Goal: Information Seeking & Learning: Learn about a topic

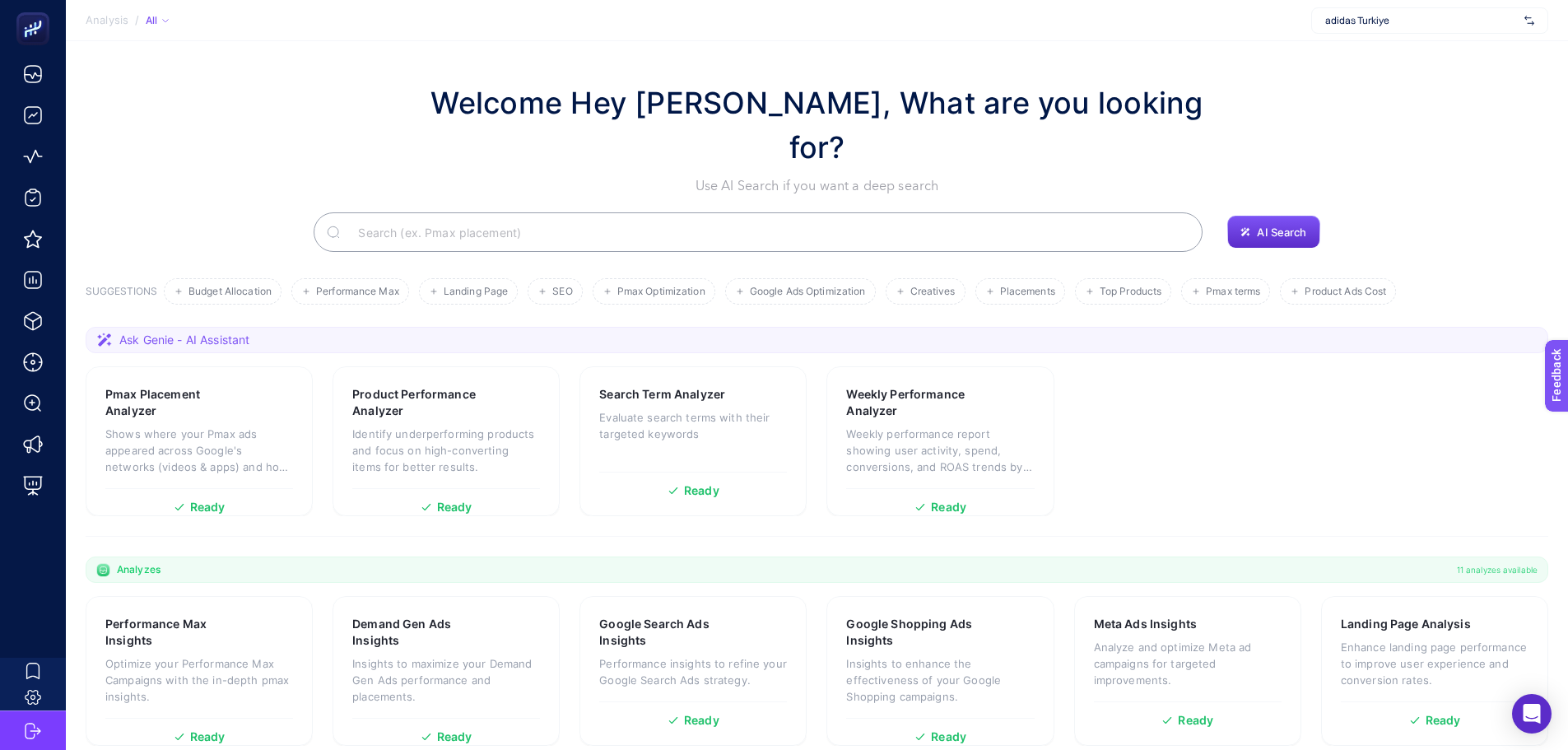
click at [436, 87] on div "Welcome Hey Booster, What are you looking for? Use AI Search if you want a deep…" at bounding box center [817, 138] width 1463 height 115
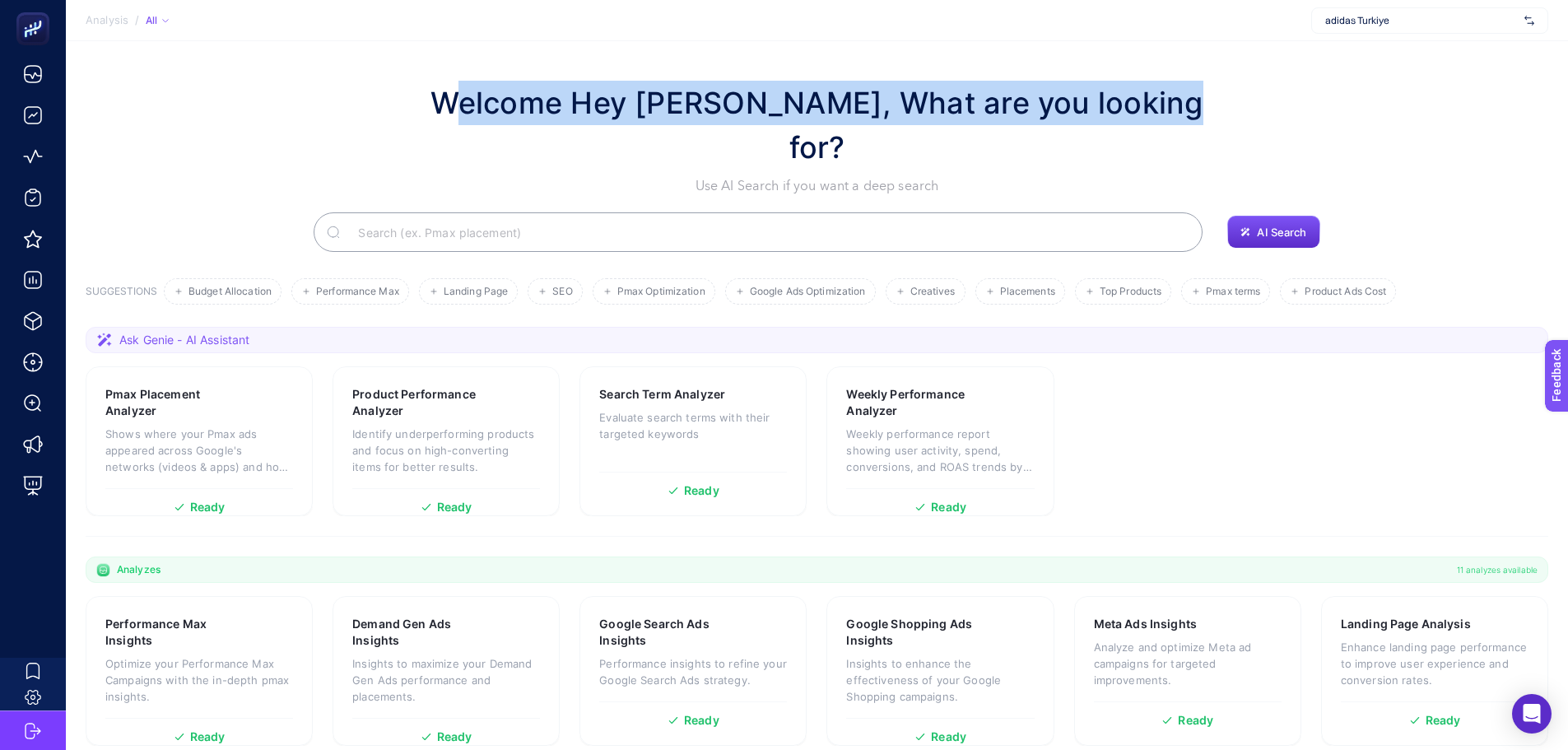
drag, startPoint x: 464, startPoint y: 102, endPoint x: 1170, endPoint y: 116, distance: 706.1
click at [1170, 116] on div "Welcome Hey Booster, What are you looking for? Use AI Search if you want a deep…" at bounding box center [817, 138] width 1463 height 115
click at [1159, 114] on h1 "Welcome Hey Booster, What are you looking for?" at bounding box center [817, 125] width 807 height 89
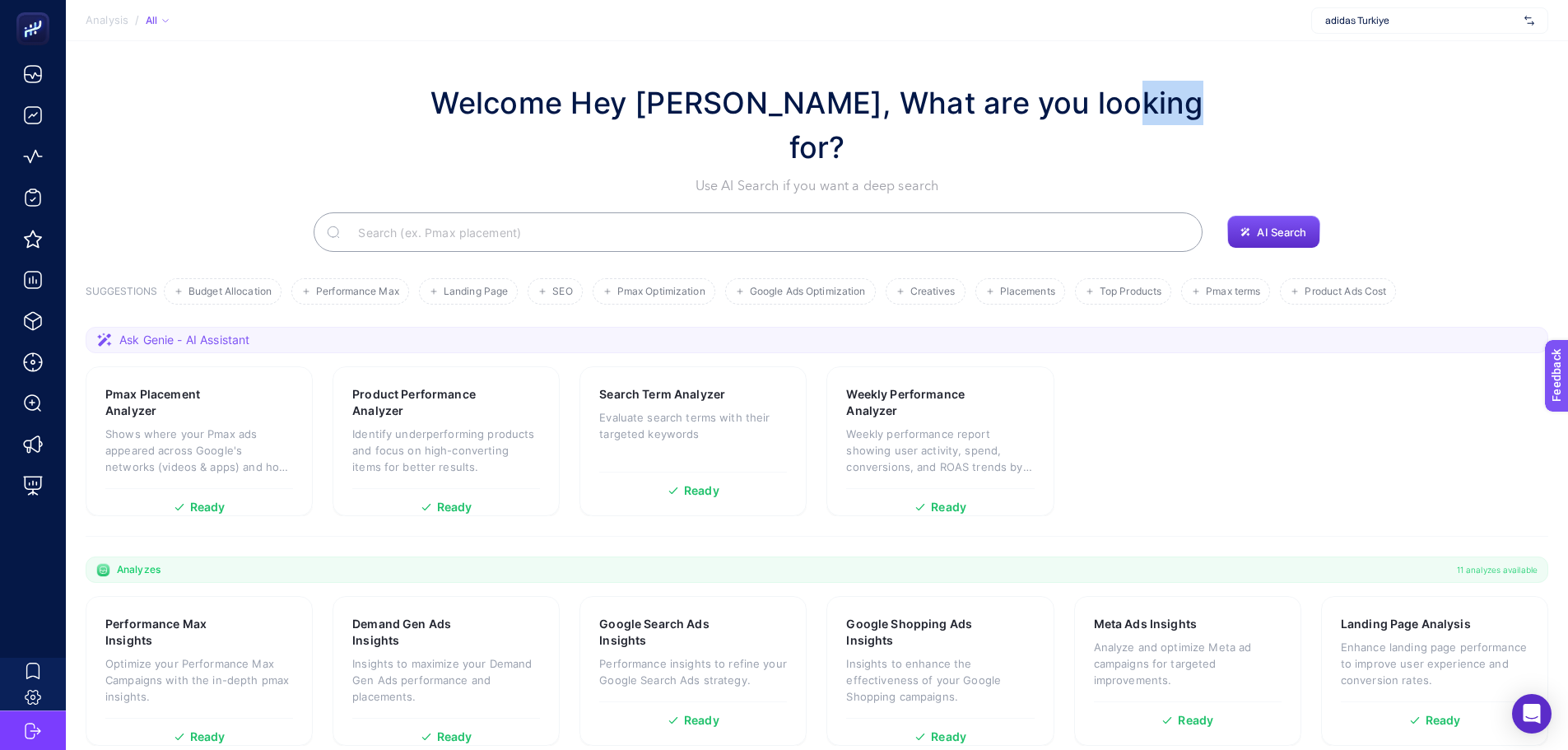
drag, startPoint x: 1161, startPoint y: 113, endPoint x: 1114, endPoint y: 104, distance: 47.9
click at [1114, 104] on h1 "Welcome Hey Booster, What are you looking for?" at bounding box center [817, 125] width 807 height 89
click at [1104, 107] on h1 "Welcome Hey Booster, What are you looking for?" at bounding box center [817, 125] width 807 height 89
drag, startPoint x: 1100, startPoint y: 108, endPoint x: 999, endPoint y: 101, distance: 101.2
click at [999, 101] on h1 "Welcome Hey Booster, What are you looking for?" at bounding box center [817, 125] width 807 height 89
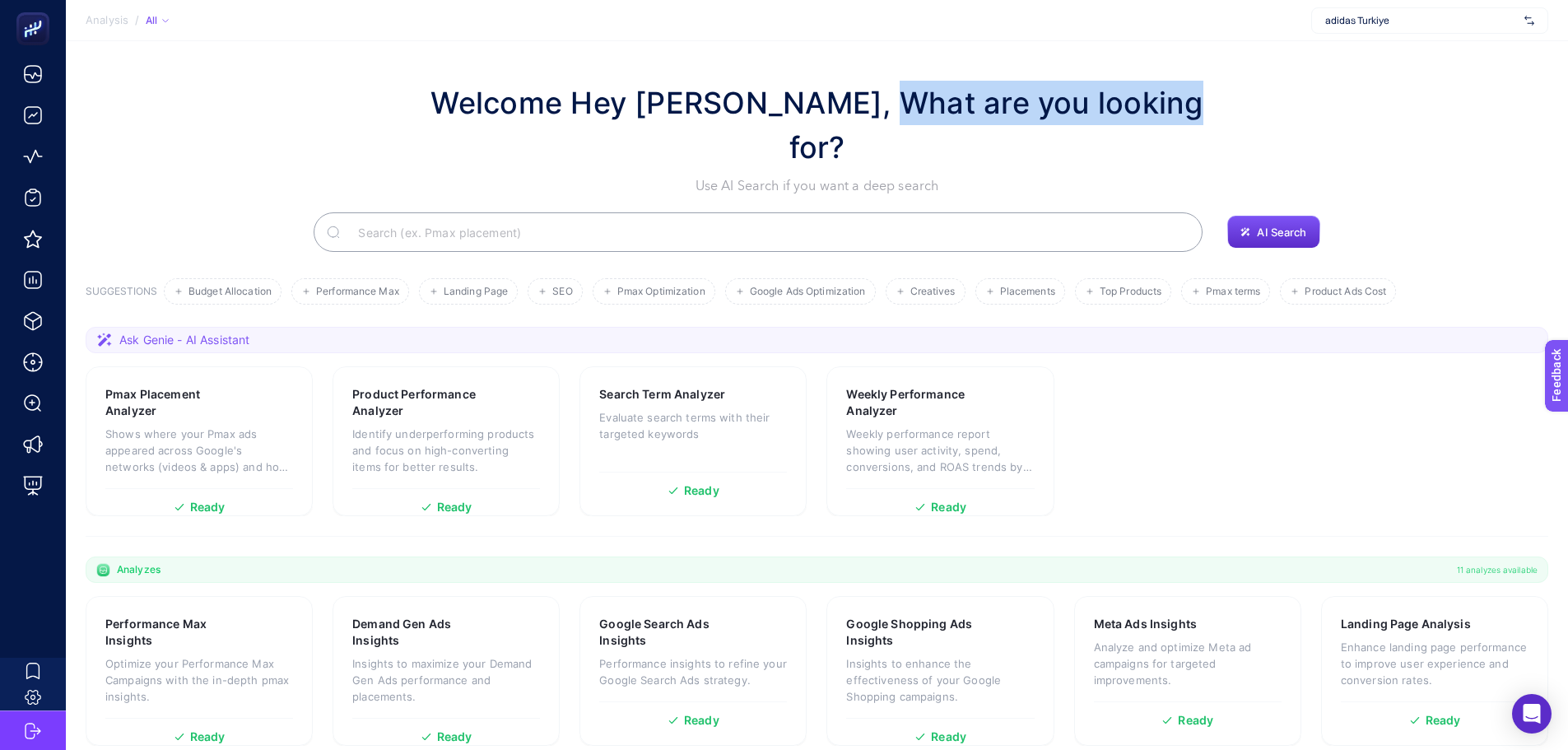
drag, startPoint x: 883, startPoint y: 101, endPoint x: 1168, endPoint y: 104, distance: 285.0
click at [1168, 104] on div "Welcome Hey Booster, What are you looking for? Use AI Search if you want a deep…" at bounding box center [817, 138] width 1463 height 115
drag, startPoint x: 800, startPoint y: 104, endPoint x: 1162, endPoint y: 110, distance: 362.0
click at [1162, 110] on h1 "Welcome Hey Booster, What are you looking for?" at bounding box center [817, 125] width 807 height 89
click at [871, 103] on h1 "Welcome Hey Booster, What are you looking for?" at bounding box center [817, 125] width 807 height 89
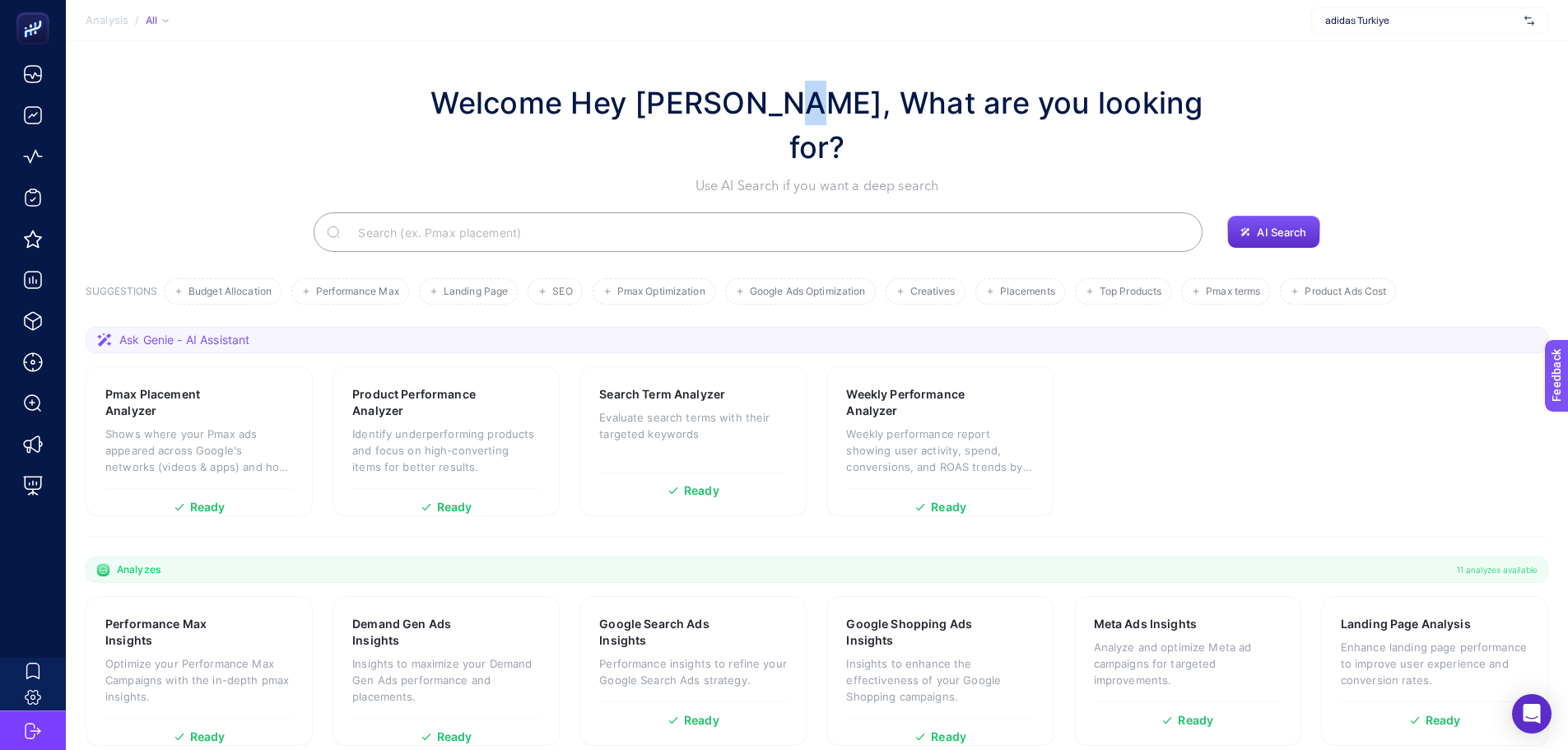
drag, startPoint x: 793, startPoint y: 97, endPoint x: 811, endPoint y: 96, distance: 18.0
click at [811, 96] on h1 "Welcome Hey Booster, What are you looking for?" at bounding box center [817, 125] width 807 height 89
click at [793, 119] on h1 "Welcome Hey Booster, What are you looking for?" at bounding box center [817, 125] width 807 height 89
click at [798, 110] on h1 "Welcome Hey Booster, What are you looking for?" at bounding box center [817, 125] width 807 height 89
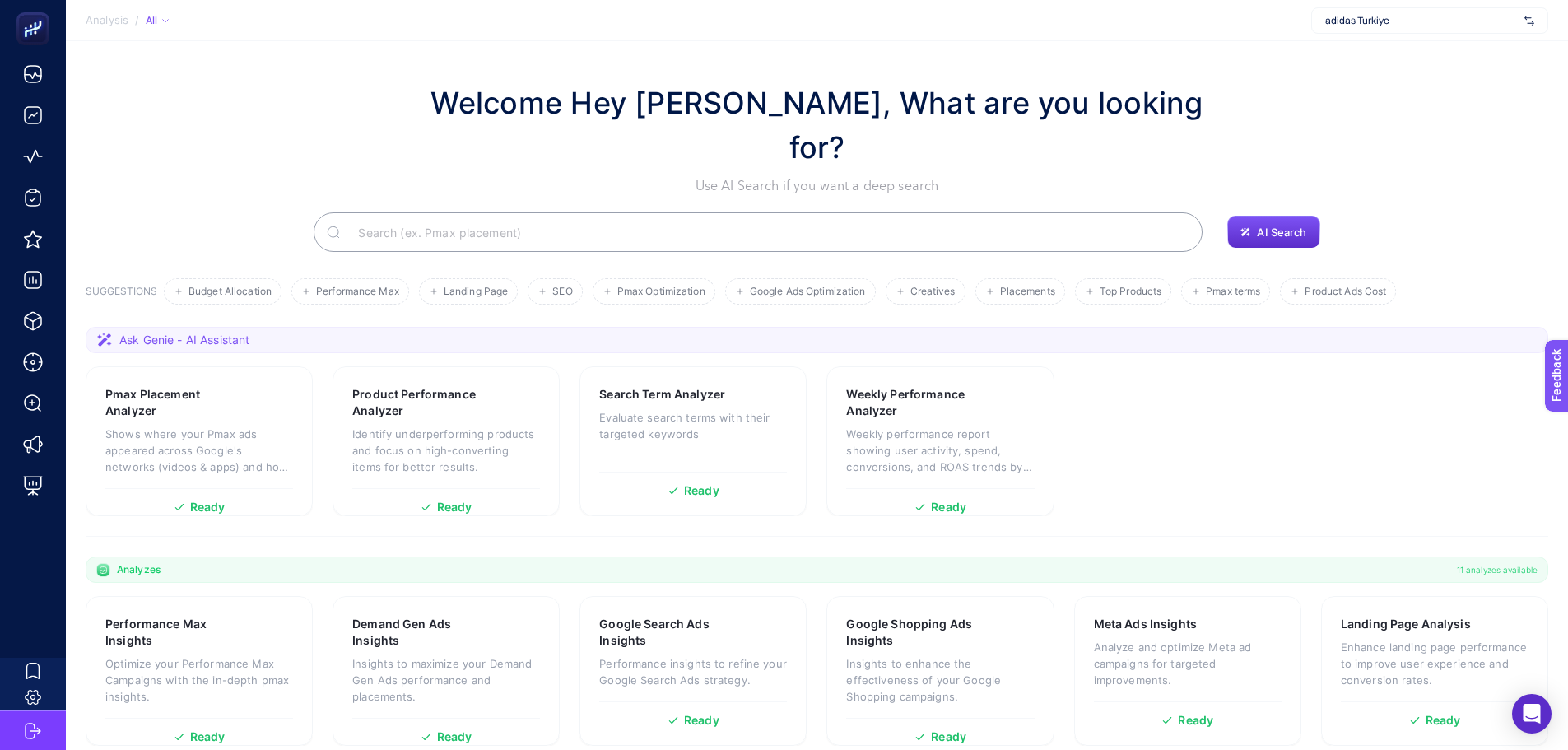
click at [794, 100] on h1 "Welcome Hey Booster, What are you looking for?" at bounding box center [817, 125] width 807 height 89
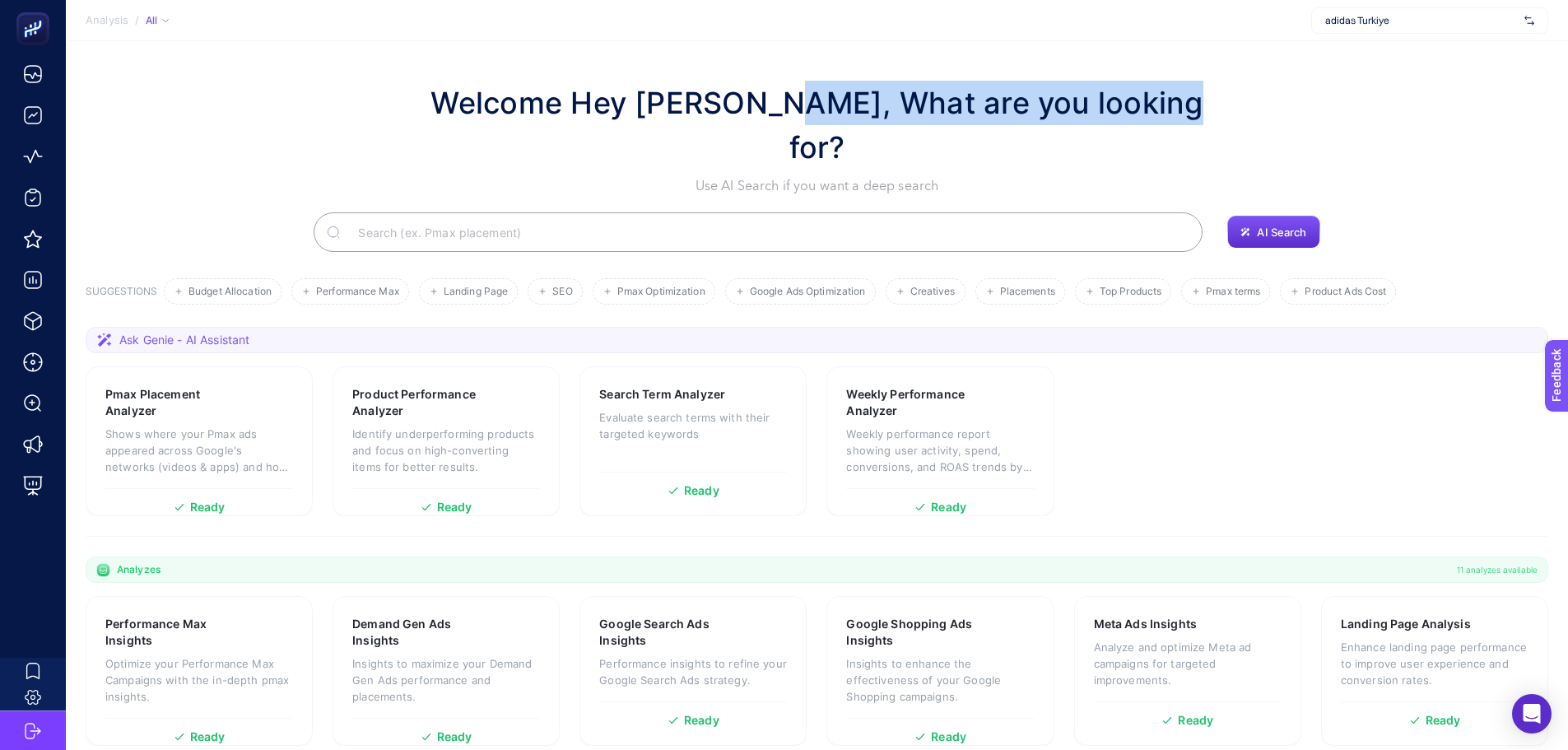
drag, startPoint x: 790, startPoint y: 101, endPoint x: 1161, endPoint y: 104, distance: 371.0
click at [1161, 104] on h1 "Welcome Hey Booster, What are you looking for?" at bounding box center [817, 125] width 807 height 89
drag, startPoint x: 1166, startPoint y: 104, endPoint x: 798, endPoint y: 90, distance: 368.3
click at [798, 90] on div "Welcome Hey Booster, What are you looking for? Use AI Search if you want a deep…" at bounding box center [817, 138] width 1463 height 115
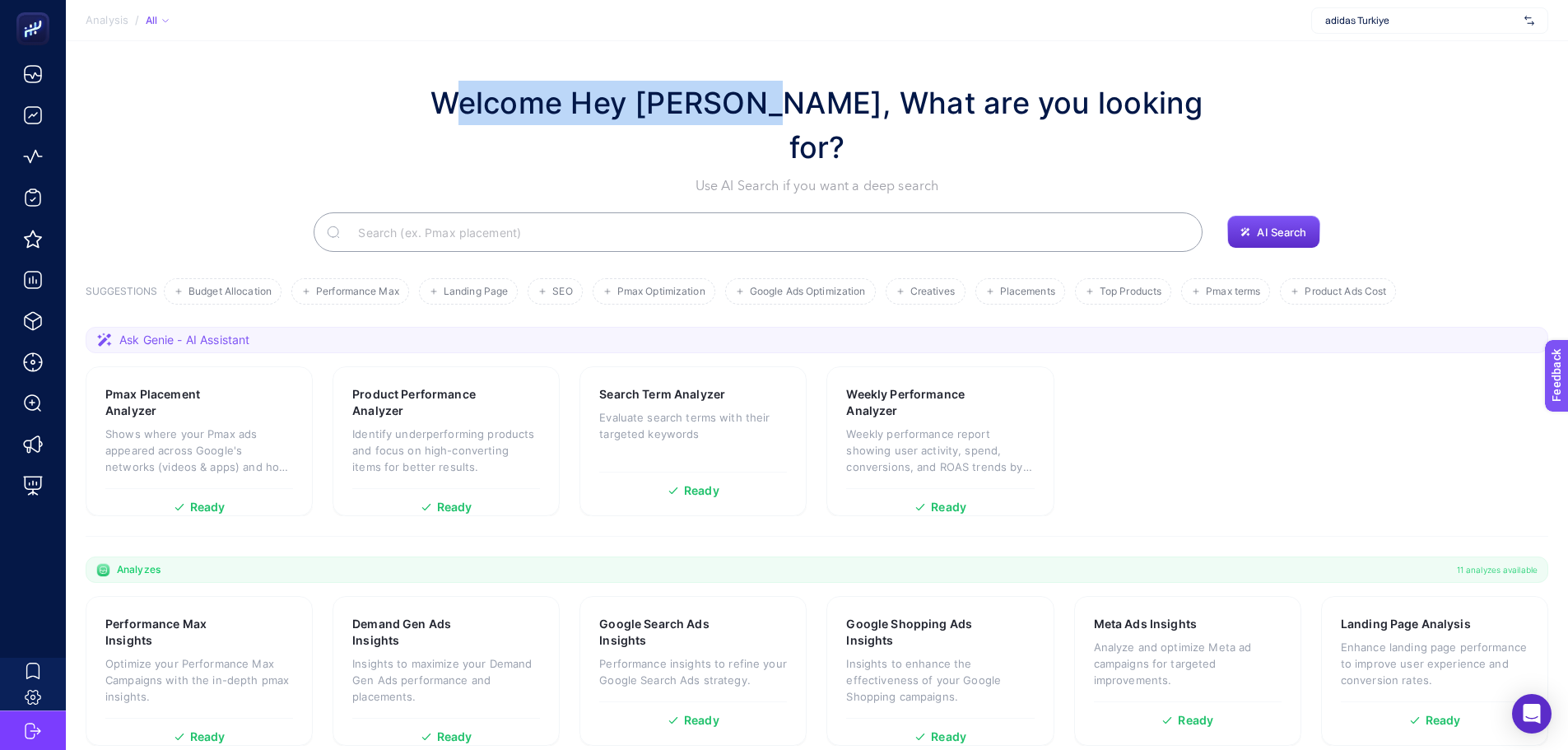
drag, startPoint x: 779, startPoint y: 98, endPoint x: 472, endPoint y: 86, distance: 307.2
click at [472, 86] on h1 "Welcome Hey Booster, What are you looking for?" at bounding box center [817, 125] width 807 height 89
drag, startPoint x: 788, startPoint y: 105, endPoint x: 467, endPoint y: 92, distance: 321.3
click at [467, 92] on div "Welcome Hey Booster, What are you looking for? Use AI Search if you want a deep…" at bounding box center [817, 138] width 1463 height 115
click at [485, 92] on h1 "Welcome Hey Booster, What are you looking for?" at bounding box center [817, 125] width 807 height 89
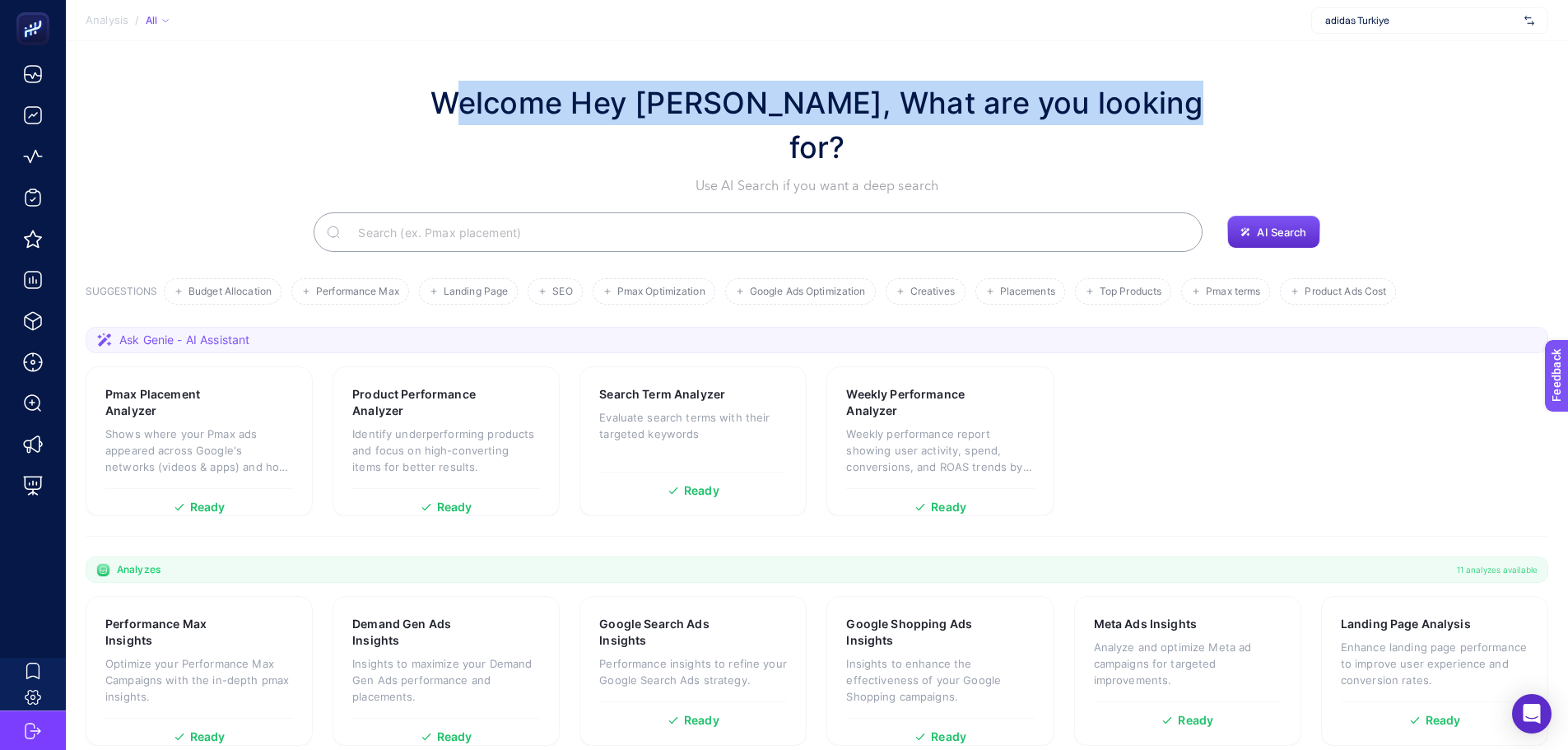
drag, startPoint x: 464, startPoint y: 95, endPoint x: 1164, endPoint y: 106, distance: 700.1
click at [1164, 106] on div "Welcome Hey Booster, What are you looking for? Use AI Search if you want a deep…" at bounding box center [817, 138] width 1463 height 115
click at [1164, 106] on h1 "Welcome Hey Booster, What are you looking for?" at bounding box center [817, 125] width 807 height 89
drag, startPoint x: 947, startPoint y: 144, endPoint x: 474, endPoint y: 82, distance: 477.0
click at [474, 82] on div "Welcome Hey Booster, What are you looking for? Use AI Search if you want a deep…" at bounding box center [817, 138] width 807 height 115
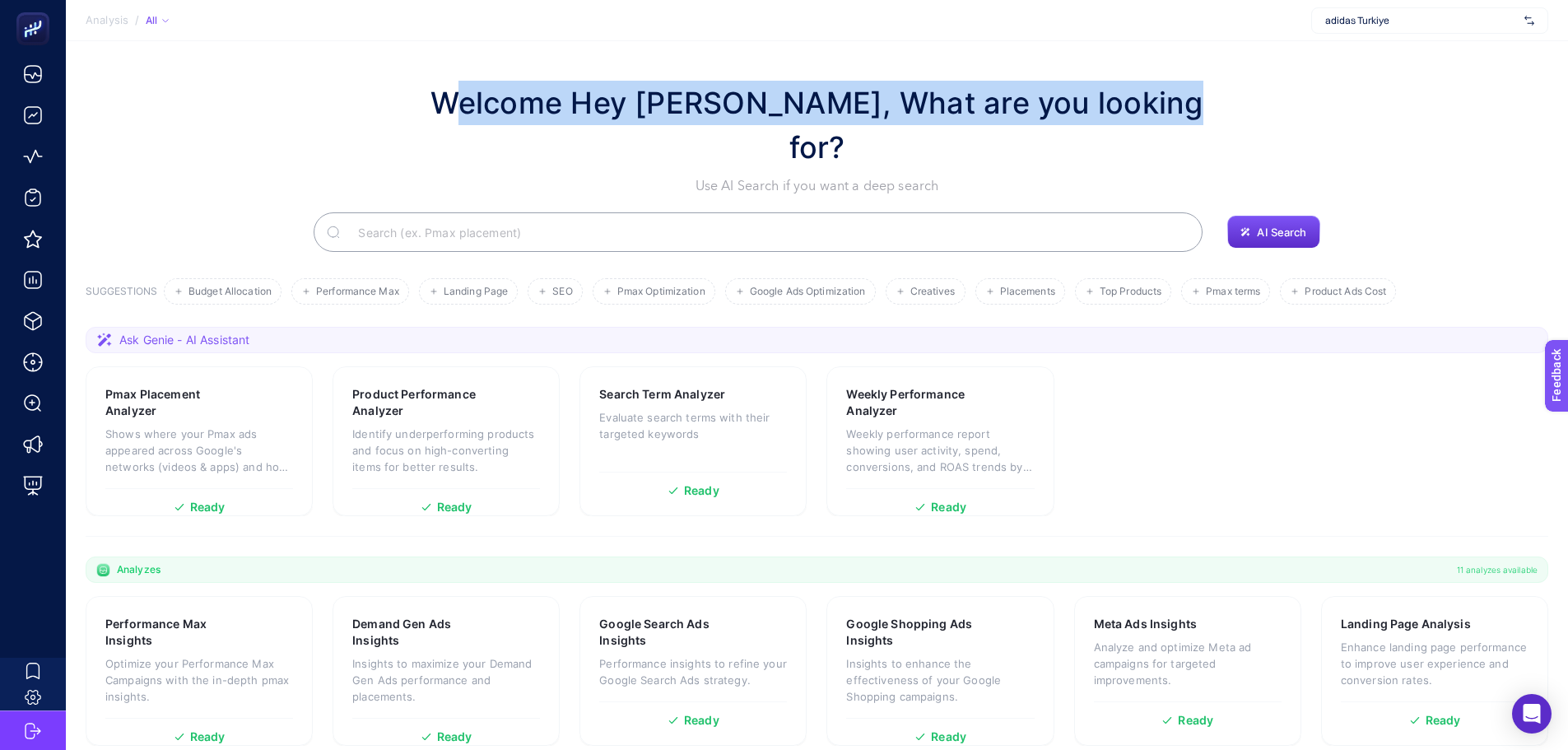
click at [473, 99] on h1 "Welcome Hey Booster, What are you looking for?" at bounding box center [817, 125] width 807 height 89
drag, startPoint x: 466, startPoint y: 99, endPoint x: 942, endPoint y: 146, distance: 478.3
click at [943, 146] on div "Welcome Hey Booster, What are you looking for? Use AI Search if you want a deep…" at bounding box center [817, 138] width 1463 height 115
click at [382, 137] on div "Welcome Hey Booster, What are you looking for? Use AI Search if you want a deep…" at bounding box center [817, 138] width 1463 height 115
click at [415, 137] on div "Welcome Hey Booster, What are you looking for? Use AI Search if you want a deep…" at bounding box center [817, 138] width 1463 height 115
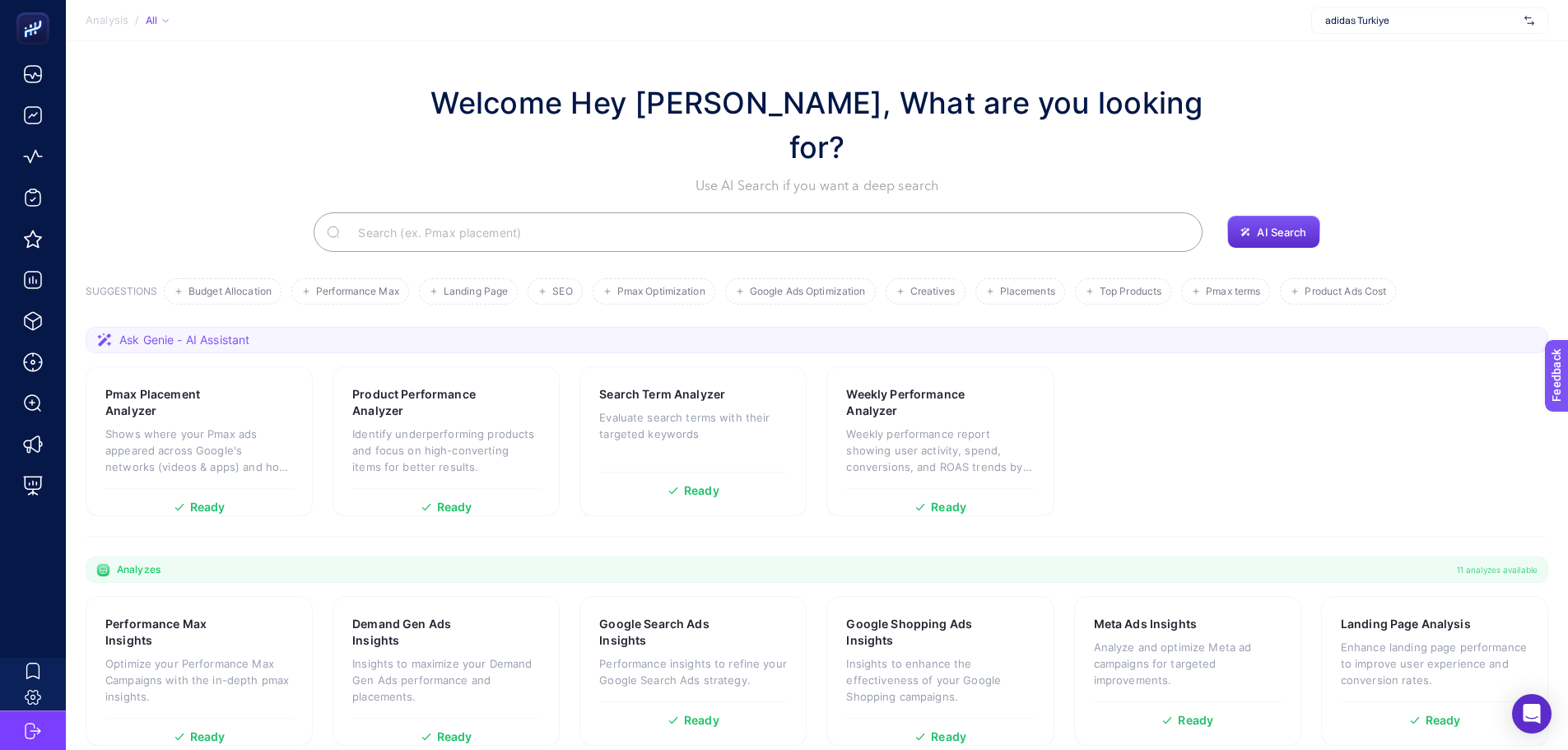
click at [519, 108] on h1 "Welcome Hey Booster, What are you looking for?" at bounding box center [817, 125] width 807 height 89
click at [541, 117] on h1 "Welcome Hey Booster, What are you looking for?" at bounding box center [817, 125] width 807 height 89
drag, startPoint x: 462, startPoint y: 105, endPoint x: 600, endPoint y: 120, distance: 138.8
click at [601, 120] on div "Welcome Hey Booster, What are you looking for? Use AI Search if you want a deep…" at bounding box center [817, 138] width 1463 height 115
drag, startPoint x: 611, startPoint y: 118, endPoint x: 657, endPoint y: 124, distance: 46.4
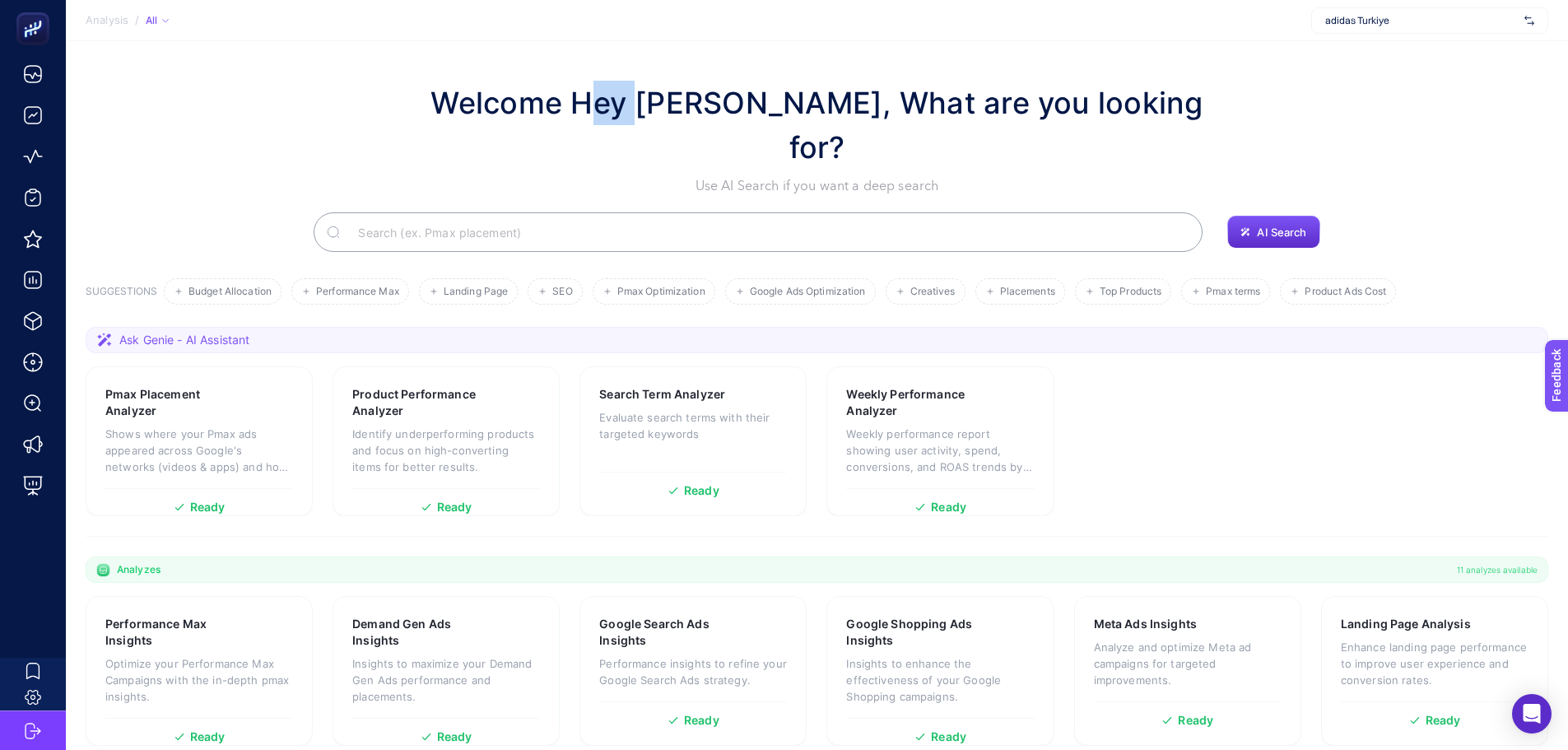
click at [657, 124] on h1 "Welcome Hey Booster, What are you looking for?" at bounding box center [817, 125] width 807 height 89
drag, startPoint x: 676, startPoint y: 111, endPoint x: 781, endPoint y: 120, distance: 105.4
click at [781, 120] on h1 "Welcome Hey Booster, What are you looking for?" at bounding box center [817, 125] width 807 height 89
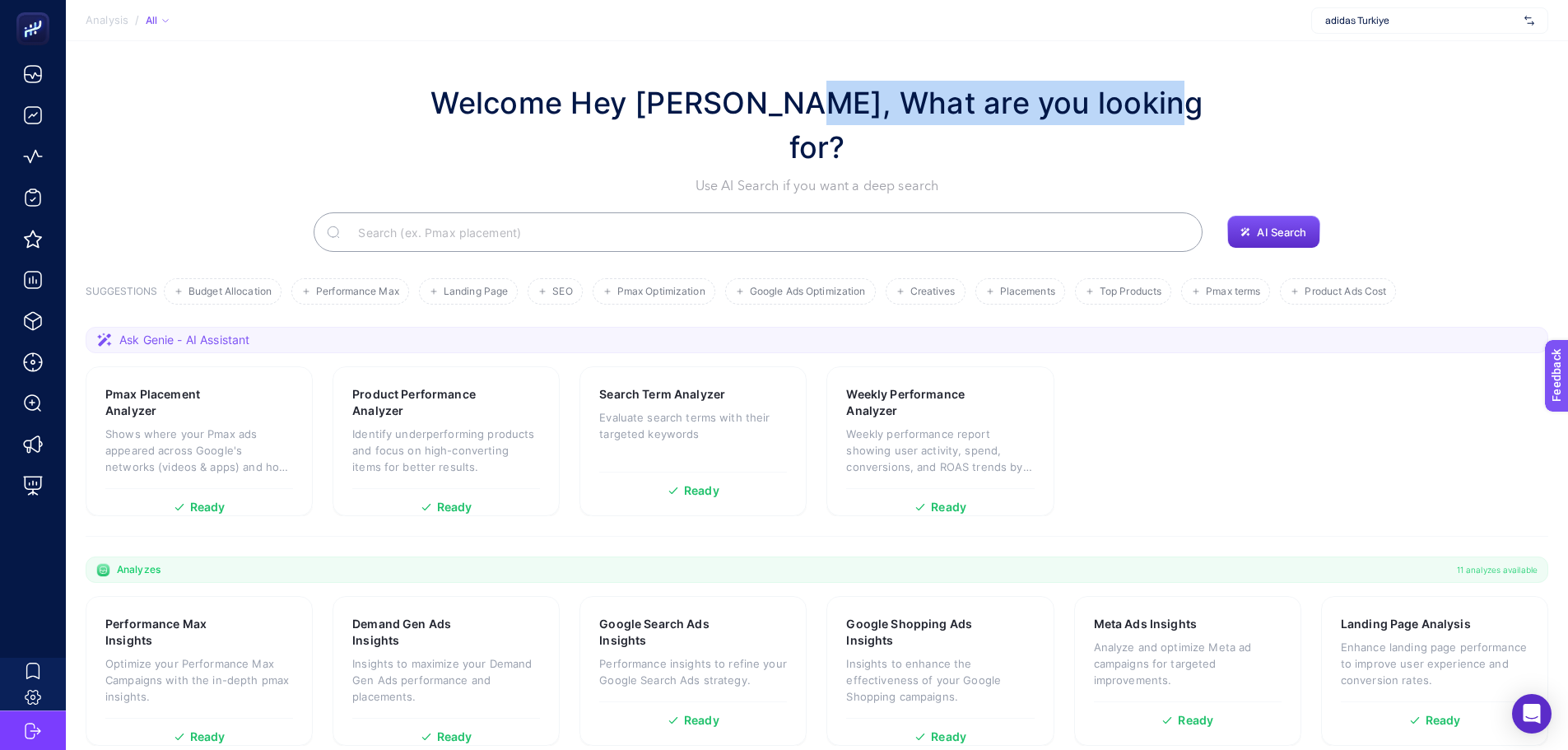
drag, startPoint x: 801, startPoint y: 115, endPoint x: 1151, endPoint y: 116, distance: 350.0
click at [1151, 116] on h1 "Welcome Hey Booster, What are you looking for?" at bounding box center [817, 125] width 807 height 89
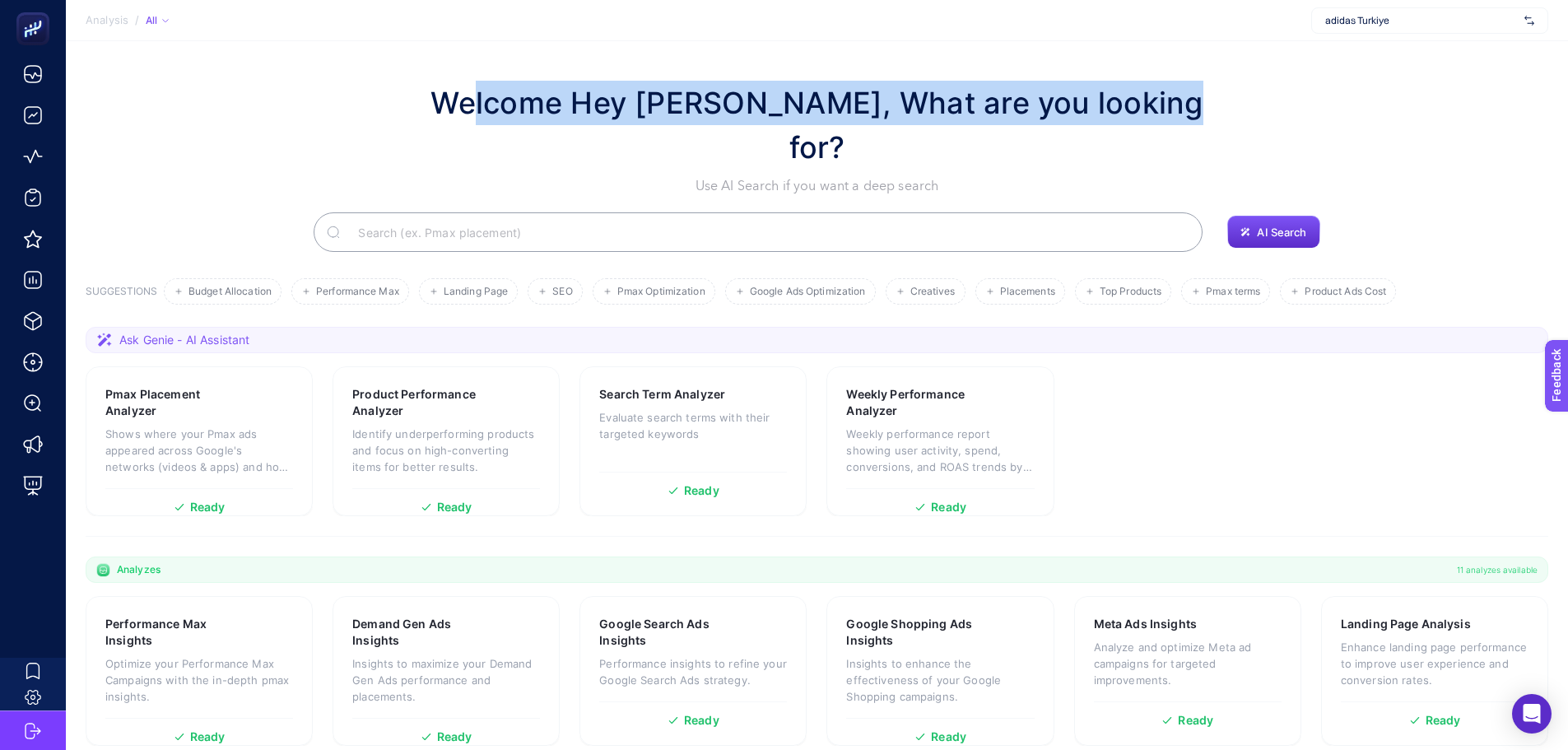
drag, startPoint x: 1164, startPoint y: 113, endPoint x: 483, endPoint y: 91, distance: 681.4
click at [483, 91] on h1 "Welcome Hey Booster, What are you looking for?" at bounding box center [817, 125] width 807 height 89
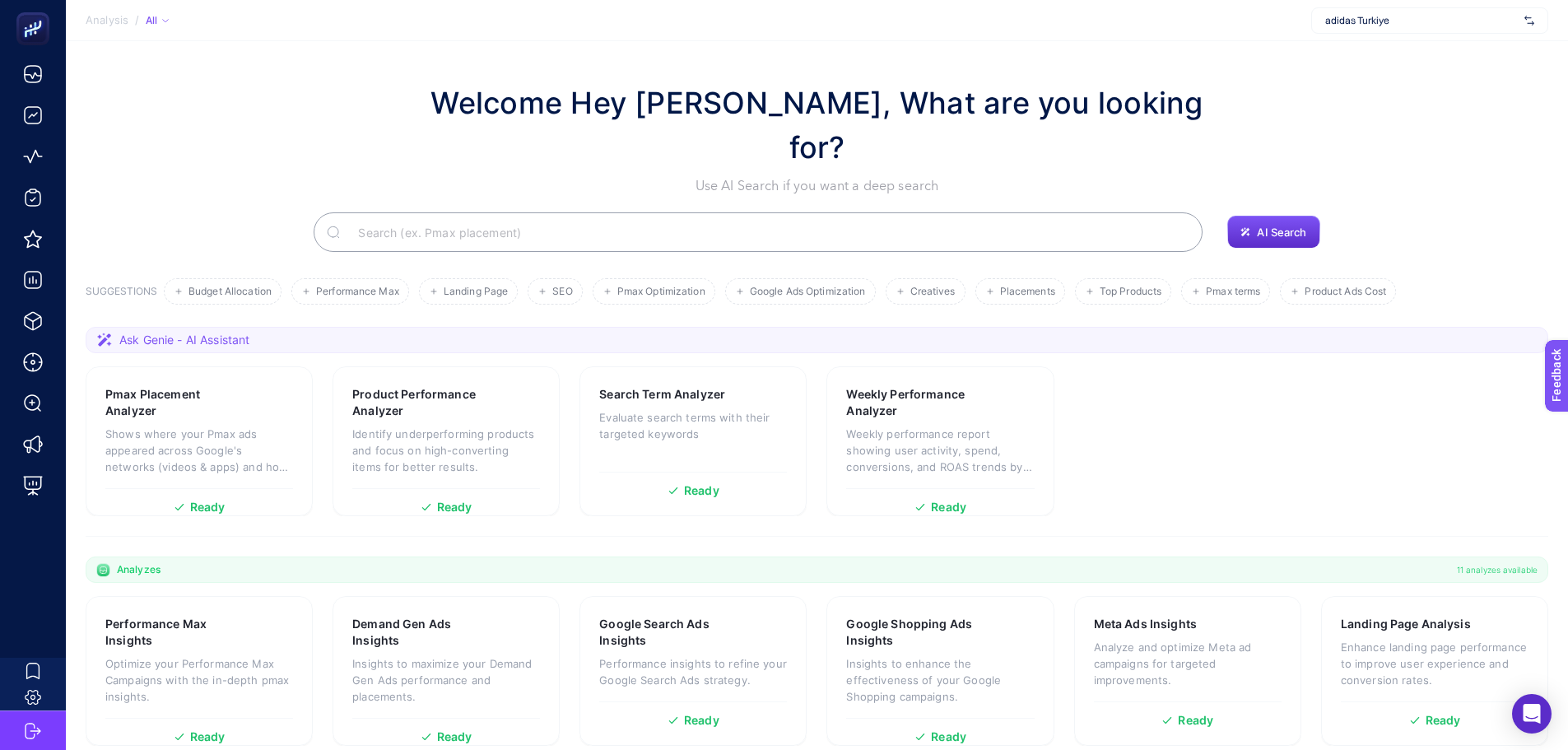
click at [460, 97] on div "Welcome Hey Booster, What are you looking for? Use AI Search if you want a deep…" at bounding box center [817, 138] width 1463 height 115
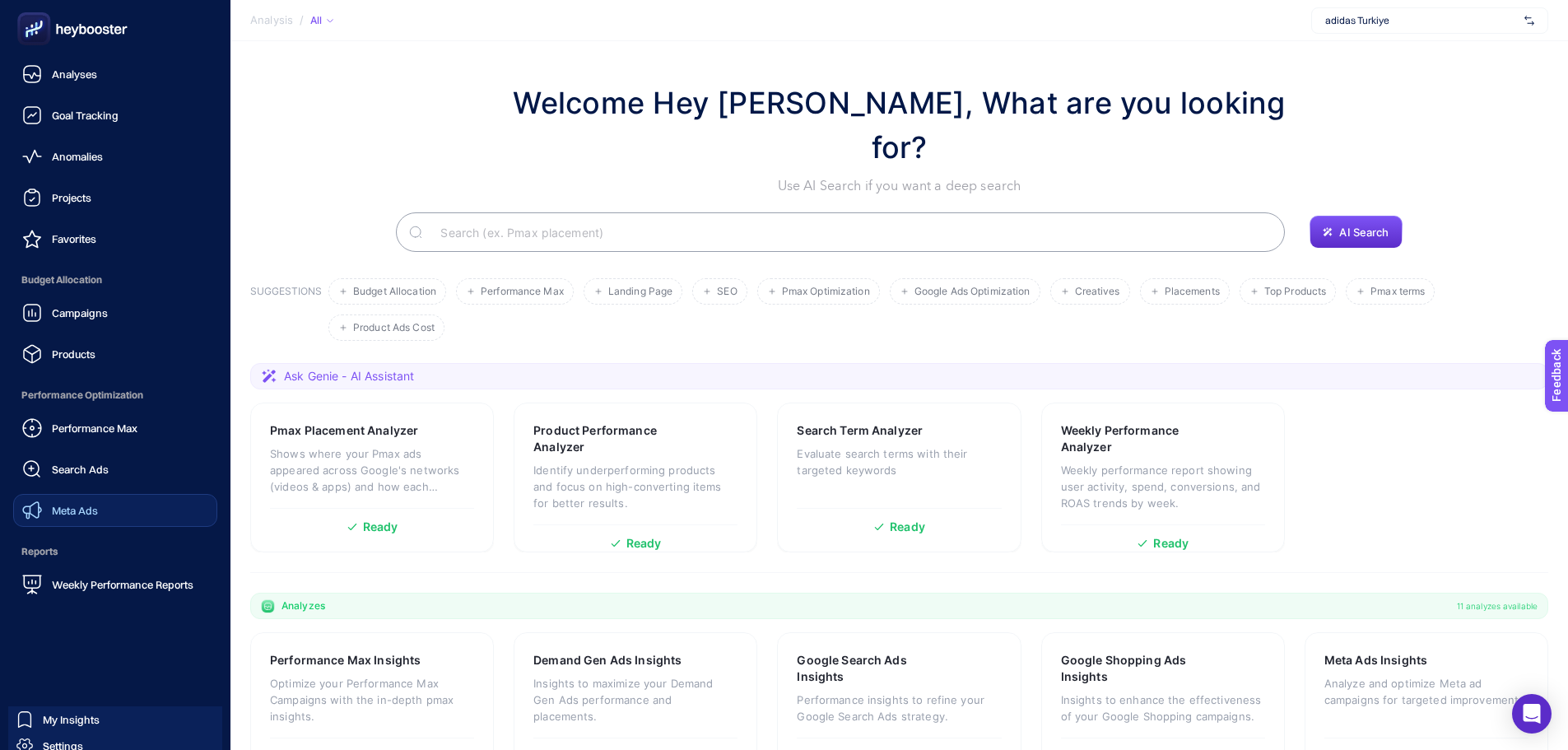
click at [60, 504] on div "Meta Ads" at bounding box center [61, 511] width 76 height 20
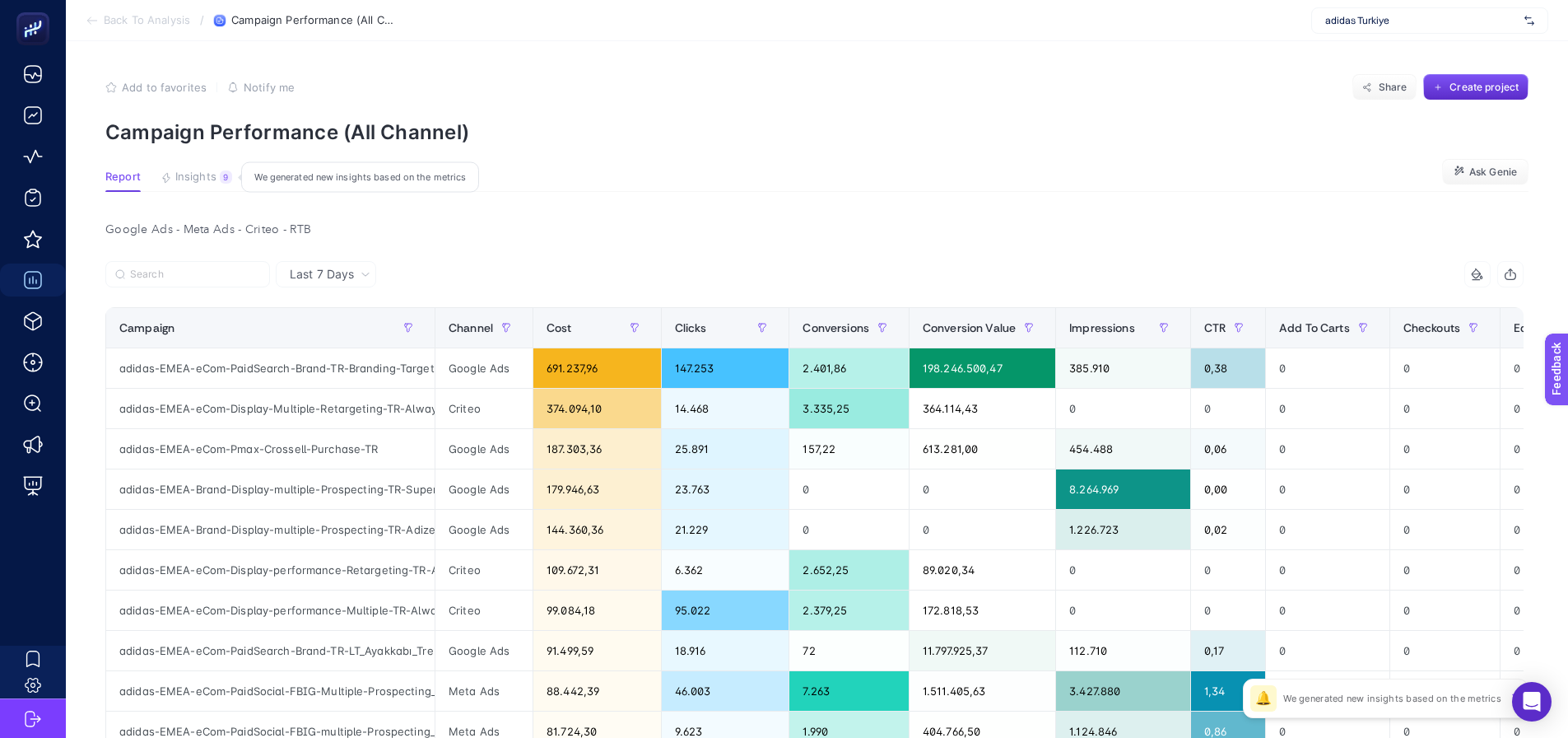
click at [205, 174] on span "Insights" at bounding box center [196, 177] width 41 height 14
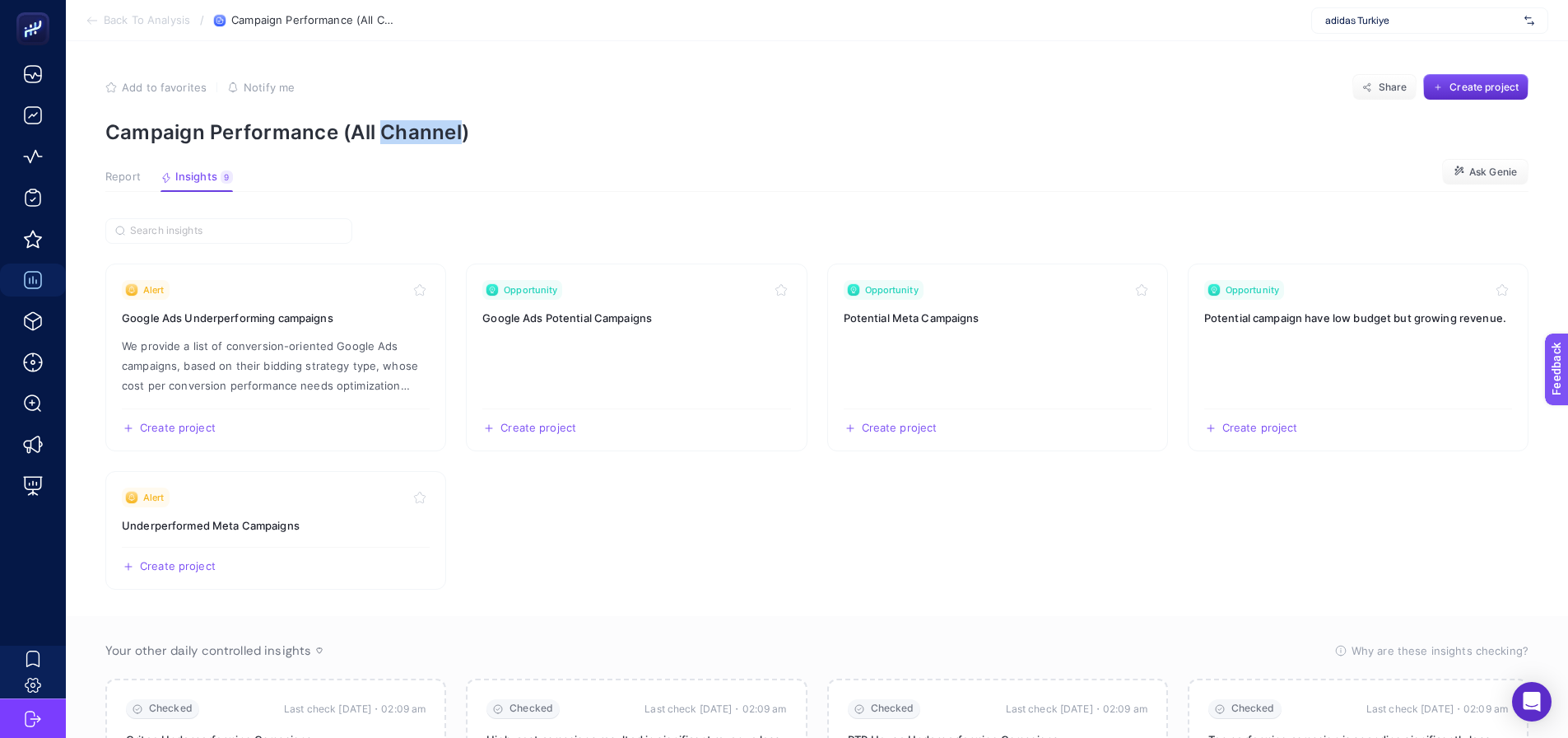
drag, startPoint x: 382, startPoint y: 131, endPoint x: 460, endPoint y: 122, distance: 78.5
click at [460, 122] on p "Campaign Performance (All Channel)" at bounding box center [817, 132] width 1423 height 24
click at [503, 140] on p "Campaign Performance (All Channel)" at bounding box center [817, 132] width 1423 height 24
click at [107, 191] on section "Report Insights 9 We generated new insights based on the metrics Ask Genie" at bounding box center [817, 181] width 1423 height 22
click at [131, 175] on span "Report" at bounding box center [122, 177] width 35 height 14
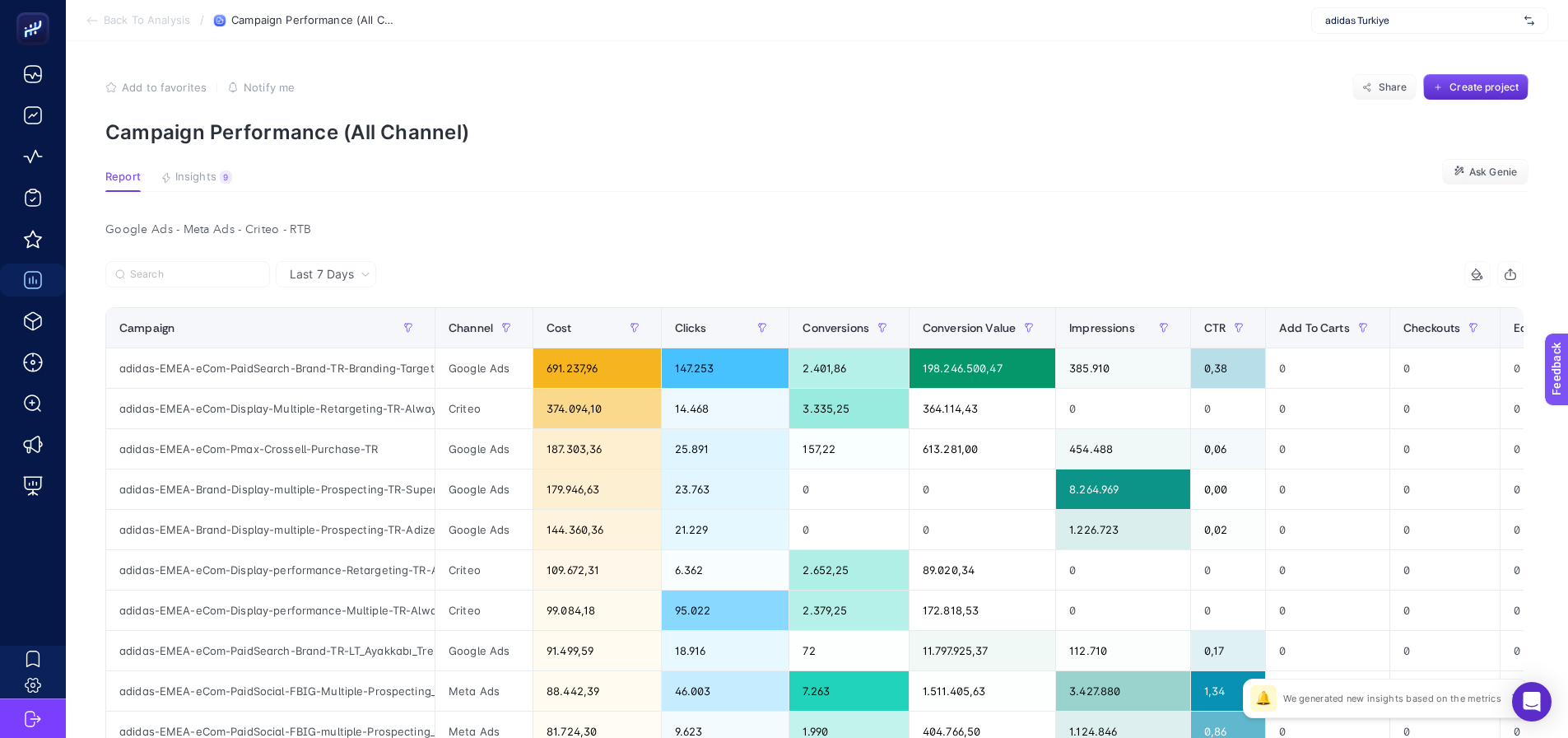
click at [91, 182] on article "Add to favorites false Notify me Share Create project Campaign Performance (All…" at bounding box center [817, 705] width 1502 height 1329
click at [742, 219] on div "Google Ads - Meta Ads - Criteo - RTB" at bounding box center [815, 229] width 1445 height 23
click at [774, 201] on article "Add to favorites false Notify me Share Create project Campaign Performance (All…" at bounding box center [817, 705] width 1502 height 1329
click at [220, 177] on div "9" at bounding box center [226, 177] width 13 height 14
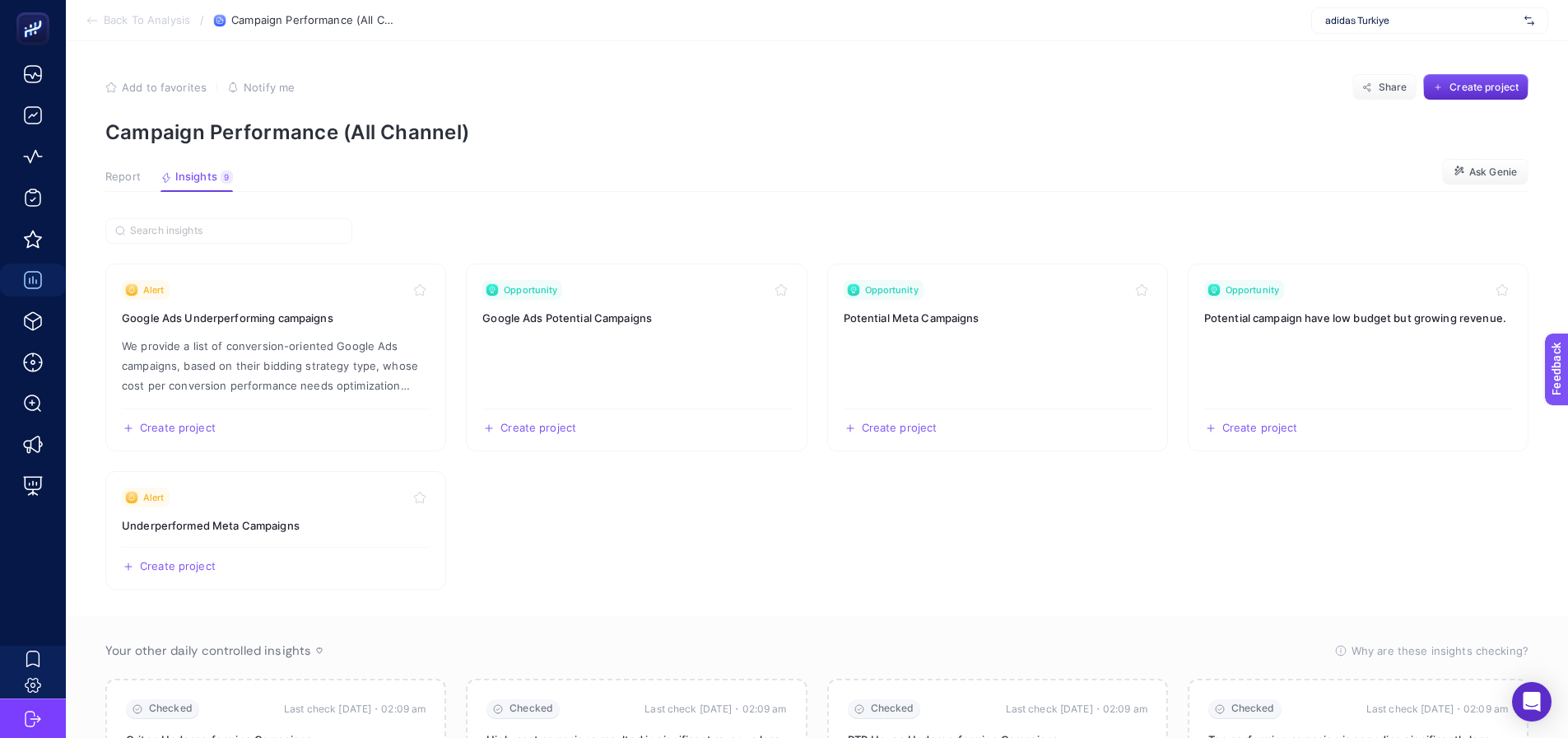
click at [124, 180] on span "Report" at bounding box center [122, 177] width 35 height 14
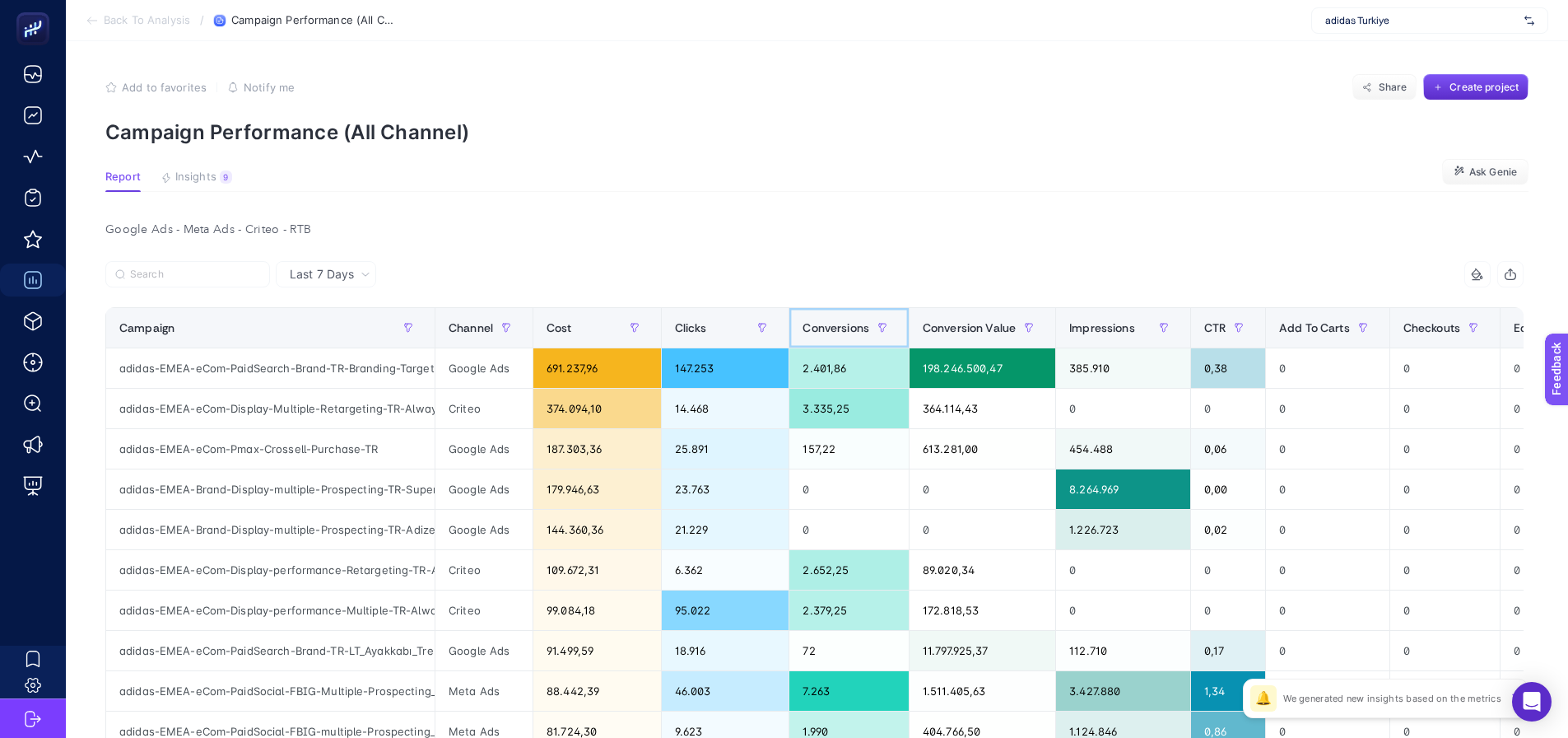
click at [830, 325] on span "Conversions" at bounding box center [836, 328] width 67 height 14
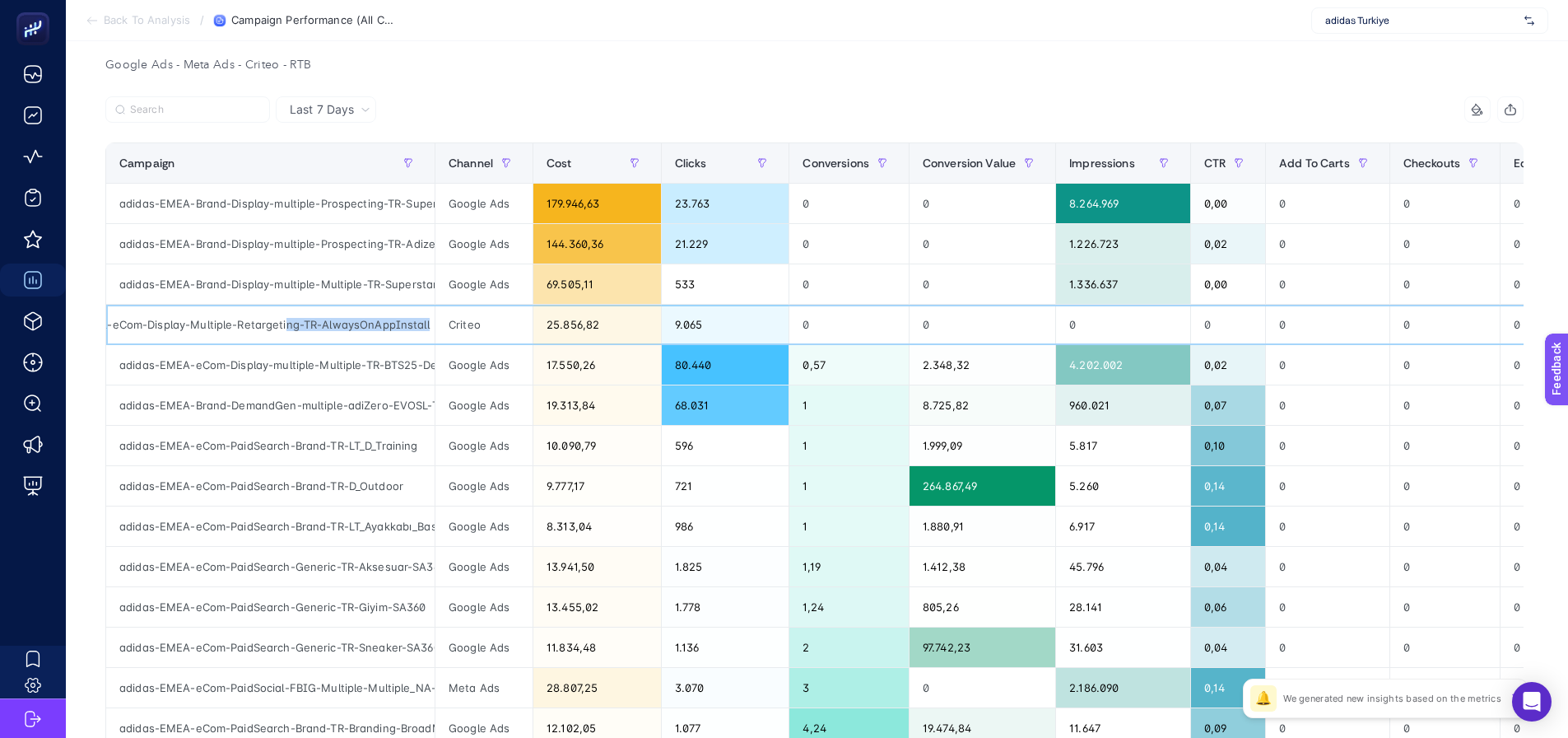
scroll to position [0, 88]
drag, startPoint x: 367, startPoint y: 321, endPoint x: 390, endPoint y: 332, distance: 25.5
click at [442, 329] on tr "adidas-EMEA-eCom-Display-Multiple-Retargeting-TR-AlwaysOnAppInstall Criteo 25.8…" at bounding box center [1226, 324] width 2240 height 41
click at [348, 321] on div "adidas-EMEA-eCom-Display-Multiple-Retargeting-TR-AlwaysOnAppInstall" at bounding box center [270, 324] width 329 height 40
click at [721, 309] on div "9.065" at bounding box center [725, 324] width 128 height 40
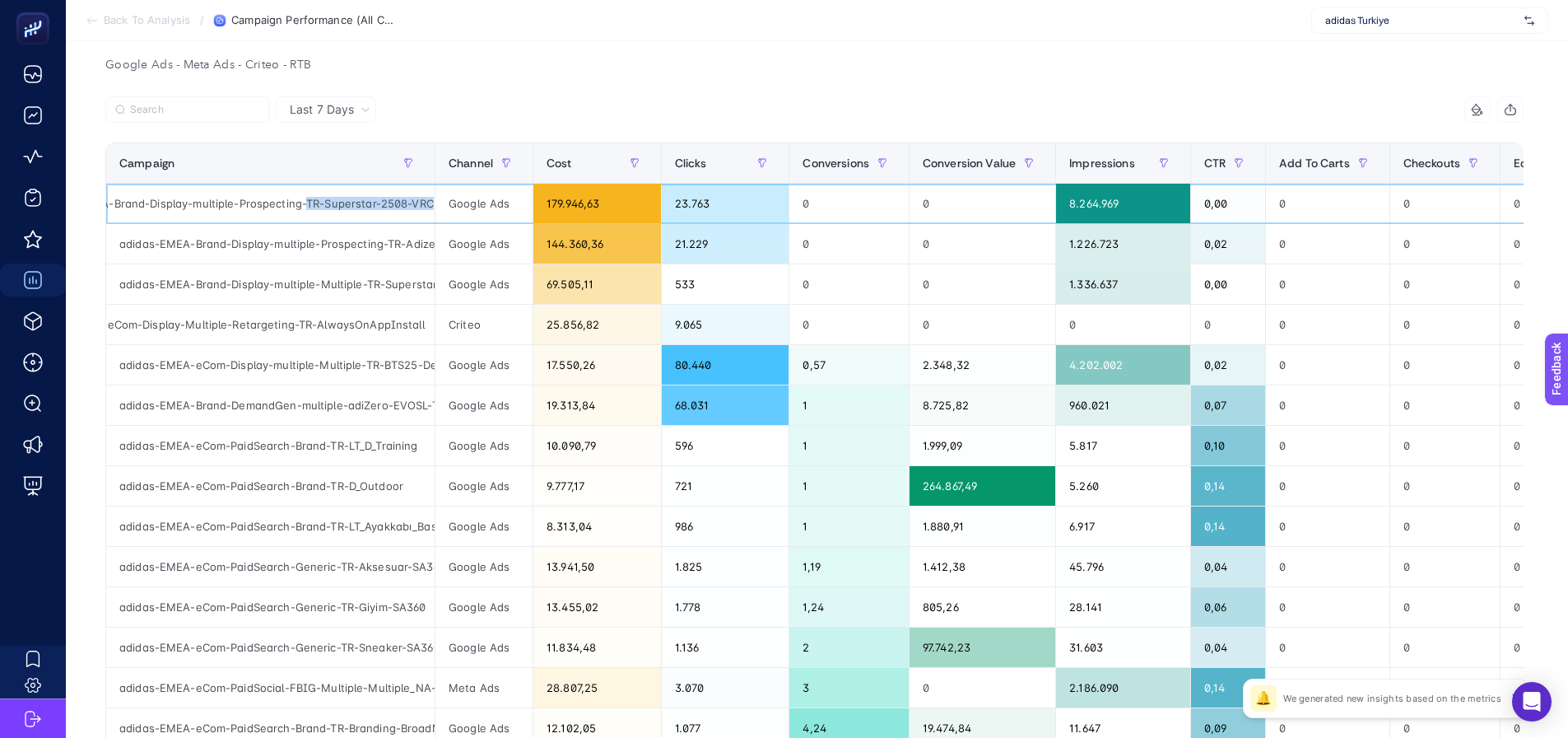
scroll to position [0, 92]
drag, startPoint x: 397, startPoint y: 201, endPoint x: 438, endPoint y: 208, distance: 41.6
click at [438, 208] on tr "adidas-EMEA-Brand-Display-multiple-Prospecting-TR-Superstar-2508-VRC Google Ads…" at bounding box center [1226, 204] width 2240 height 41
click at [381, 210] on div "adidas-EMEA-Brand-Display-multiple-Prospecting-TR-Superstar-2508-VRC" at bounding box center [270, 204] width 329 height 40
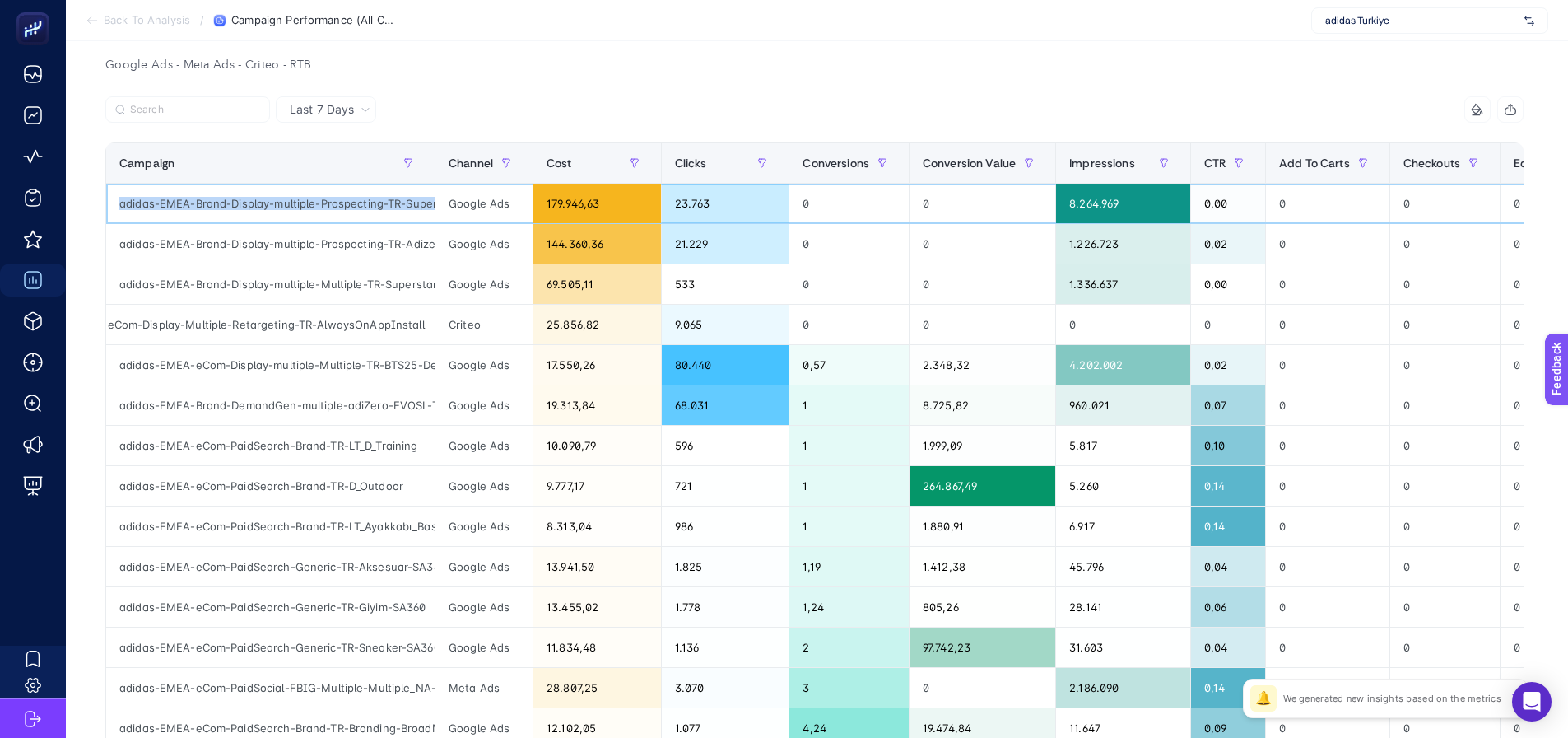
drag, startPoint x: 376, startPoint y: 198, endPoint x: 103, endPoint y: 231, distance: 275.0
click at [106, 215] on td "adidas-EMEA-Brand-Display-multiple-Prospecting-TR-Superstar-2508-VRC" at bounding box center [271, 204] width 330 height 41
click at [164, 244] on div "adidas-EMEA-Brand-Display-multiple-Prospecting-TR-AdizeroEVOSL-2508-VRC" at bounding box center [270, 244] width 329 height 40
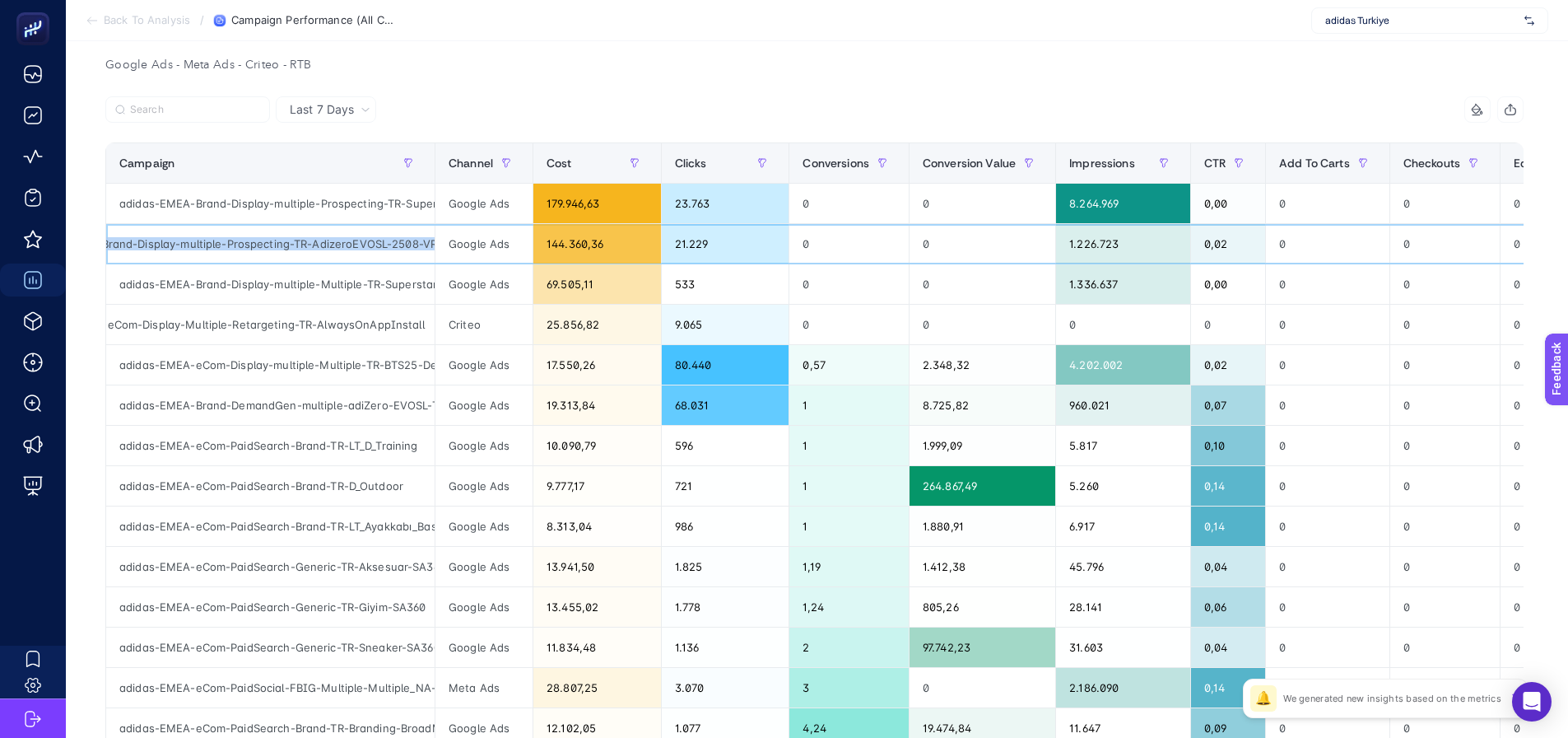
scroll to position [0, 115]
drag, startPoint x: 179, startPoint y: 244, endPoint x: 431, endPoint y: 249, distance: 252.0
click at [431, 249] on div "adidas-EMEA-Brand-Display-multiple-Prospecting-TR-AdizeroEVOSL-2508-VRC" at bounding box center [270, 244] width 329 height 40
click at [399, 216] on div "adidas-EMEA-Brand-Display-multiple-Prospecting-TR-Superstar-2508-VRC" at bounding box center [270, 204] width 329 height 40
click at [387, 269] on div "adidas-EMEA-Brand-Display-multiple-Multiple-TR-SuperstarFW25CPMShoppableMasthea…" at bounding box center [270, 284] width 329 height 40
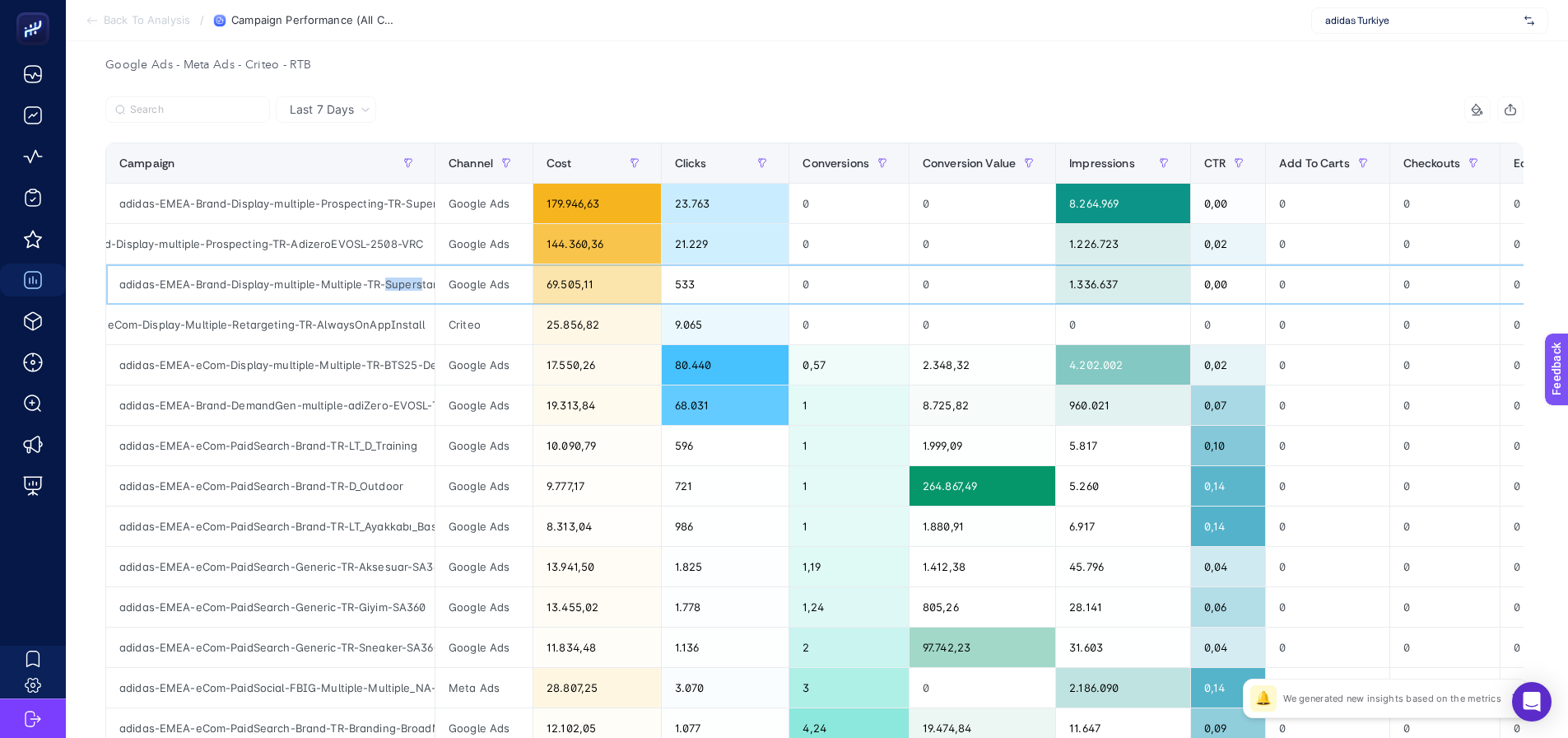
scroll to position [0, 208]
drag, startPoint x: 392, startPoint y: 292, endPoint x: 446, endPoint y: 295, distance: 54.1
click at [446, 295] on tr "adidas-EMEA-Brand-Display-multiple-Multiple-TR-SuperstarFW25CPMShoppableMasthea…" at bounding box center [1226, 284] width 2240 height 41
click at [378, 288] on div "adidas-EMEA-Brand-Display-multiple-Multiple-TR-SuperstarFW25CPMShoppableMasthea…" at bounding box center [270, 284] width 329 height 40
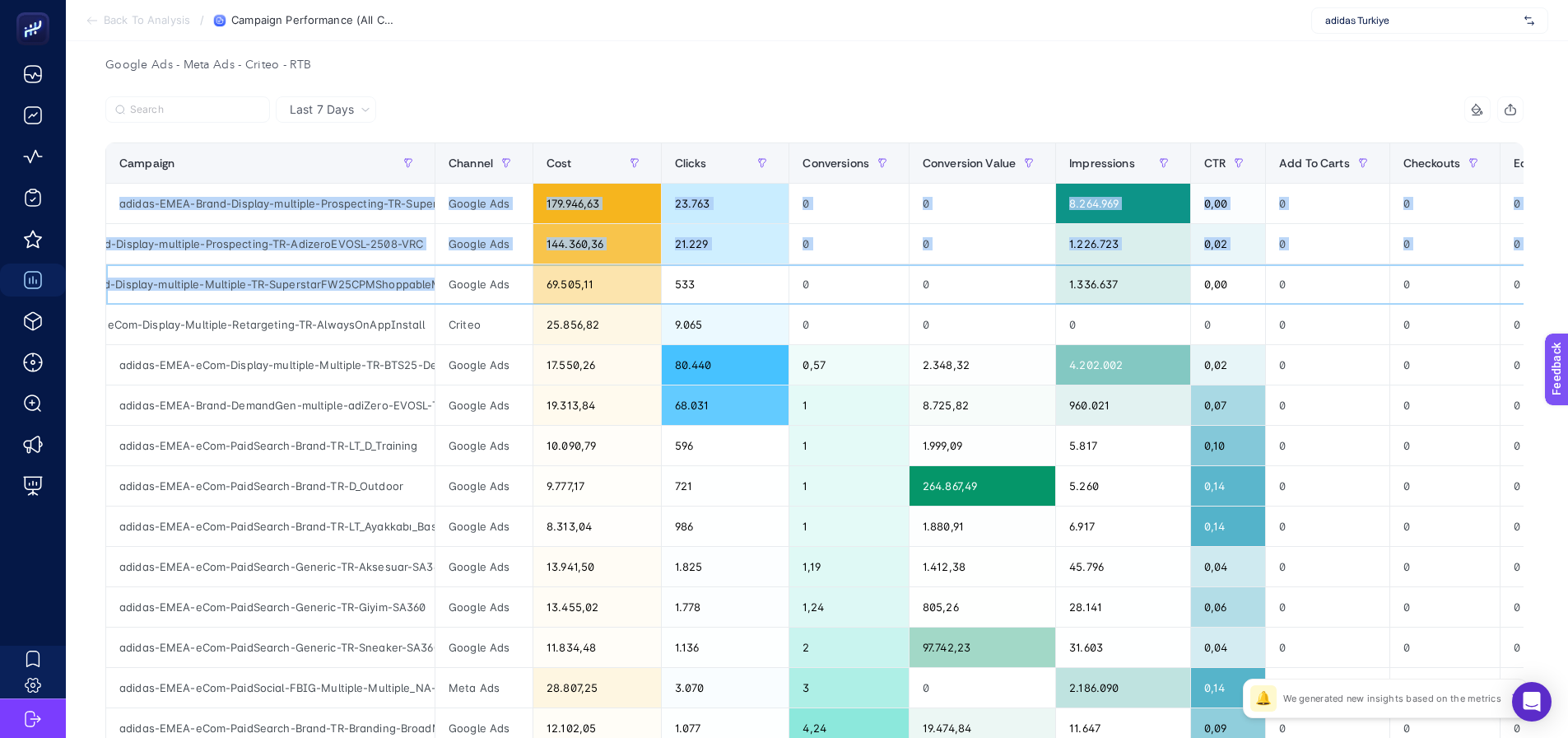
scroll to position [0, 0]
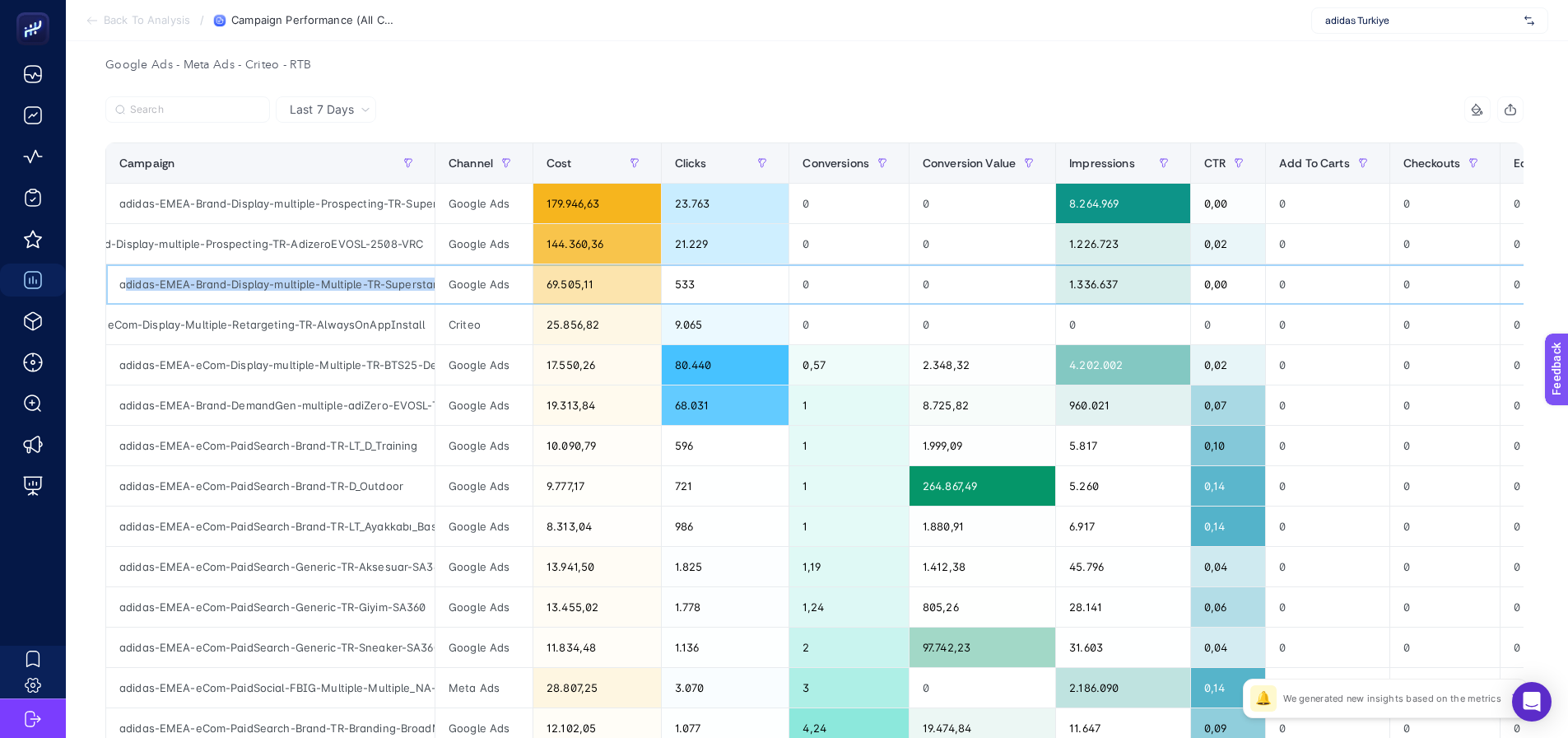
drag, startPoint x: 423, startPoint y: 287, endPoint x: 125, endPoint y: 290, distance: 298.0
click at [125, 290] on div "adidas-EMEA-Brand-Display-multiple-Multiple-TR-SuperstarFW25CPMShoppableMasthea…" at bounding box center [270, 284] width 329 height 40
click at [222, 273] on div "adidas-EMEA-Brand-Display-multiple-Multiple-TR-SuperstarFW25CPMShoppableMasthea…" at bounding box center [270, 284] width 329 height 40
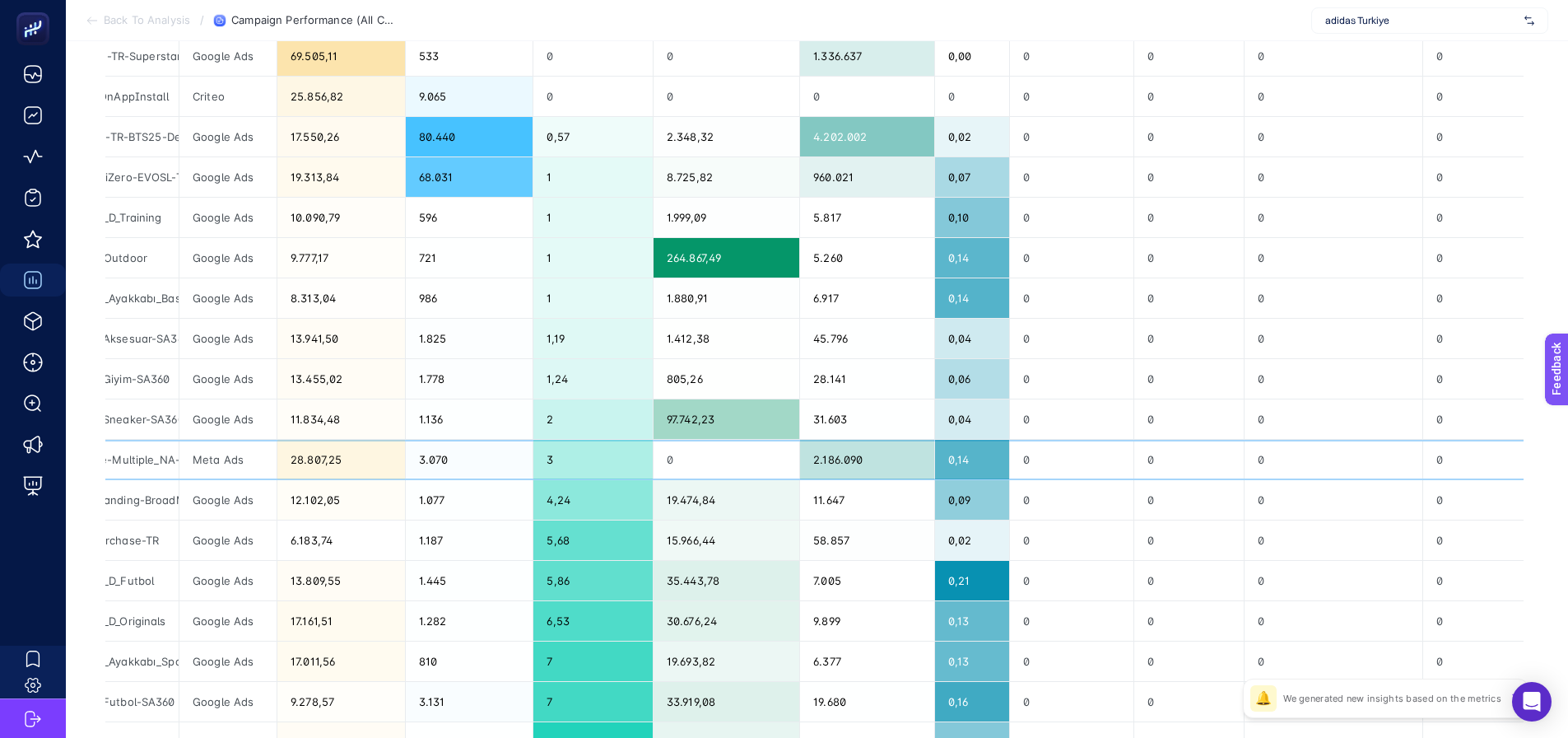
scroll to position [0, 789]
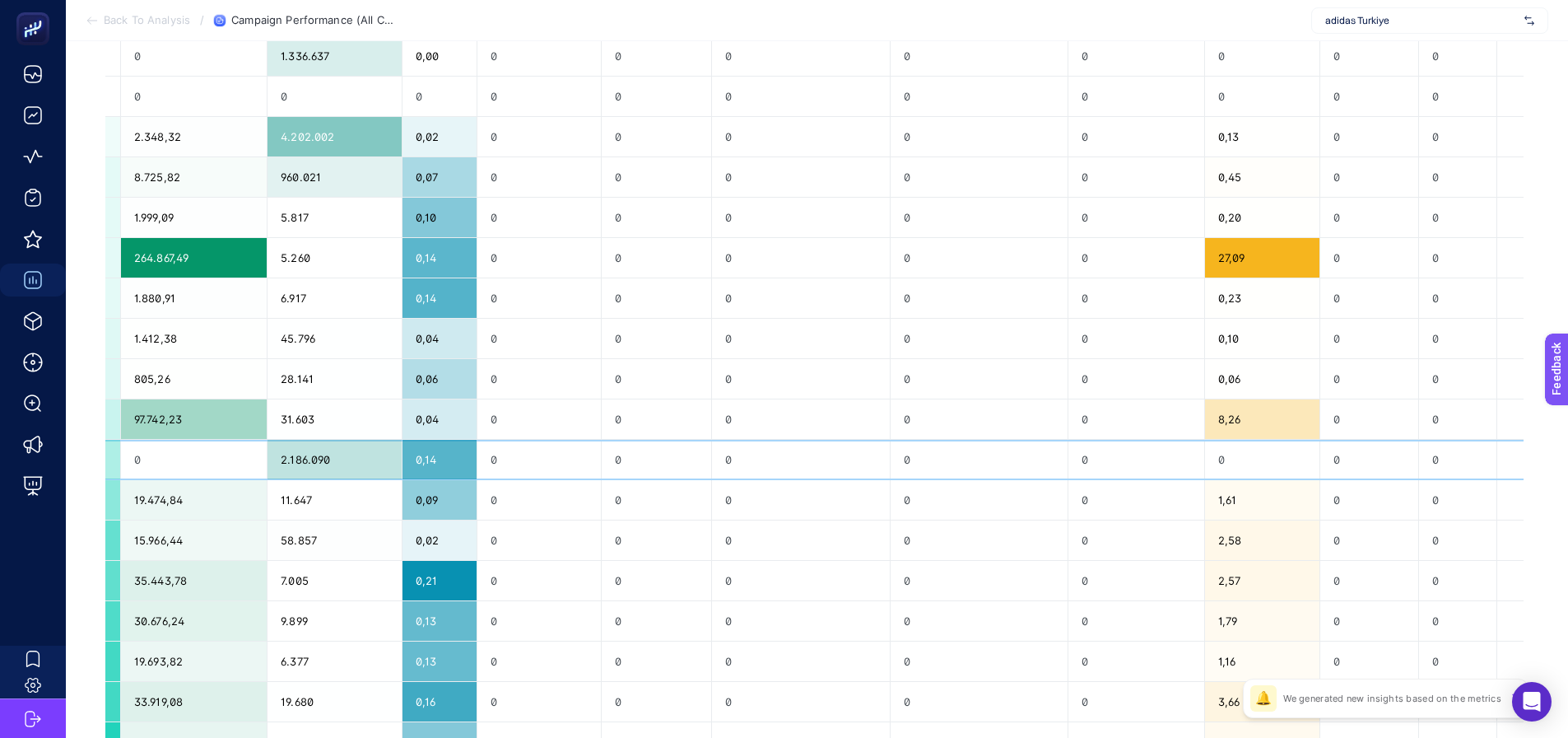
drag, startPoint x: 1079, startPoint y: 469, endPoint x: 1299, endPoint y: 462, distance: 220.1
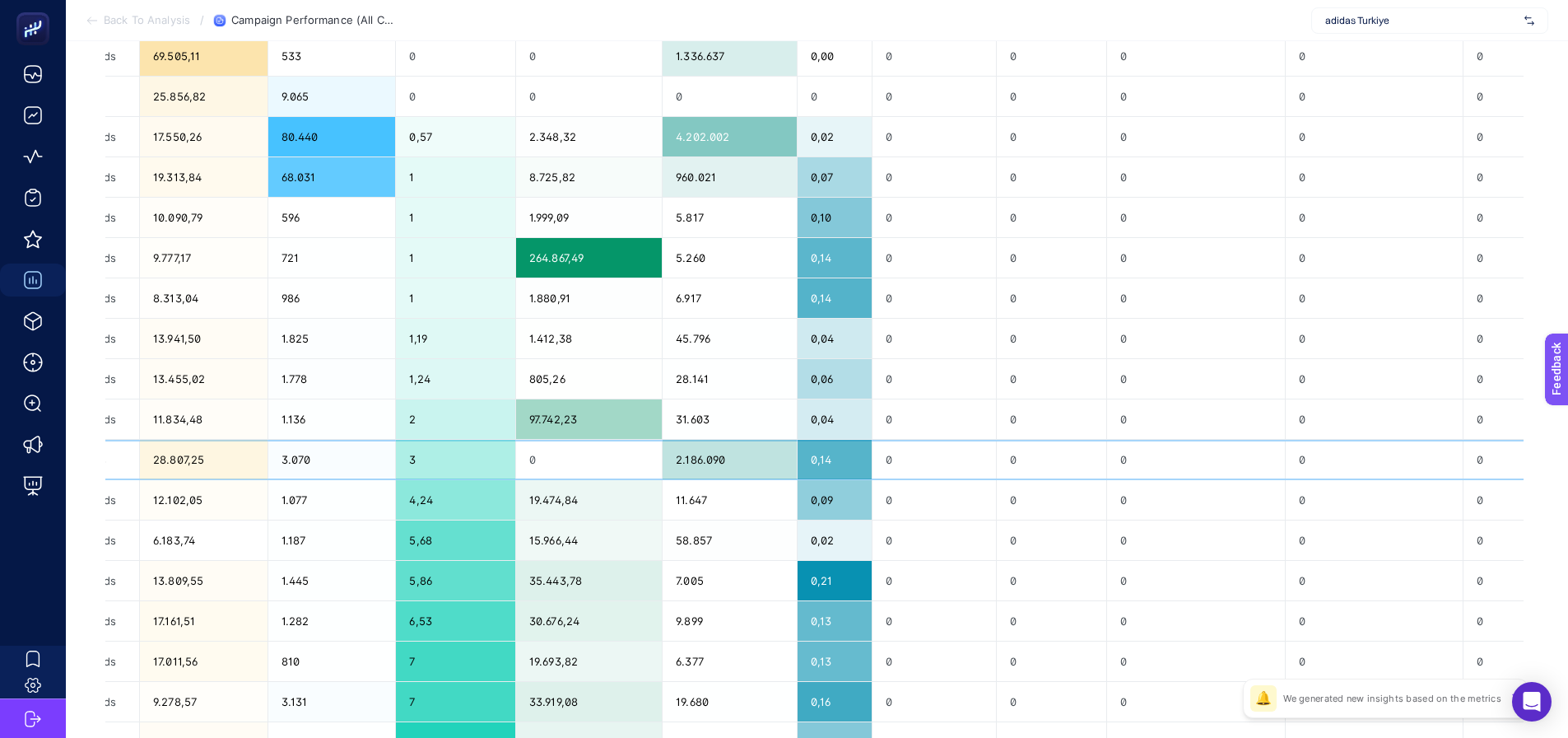
scroll to position [0, 0]
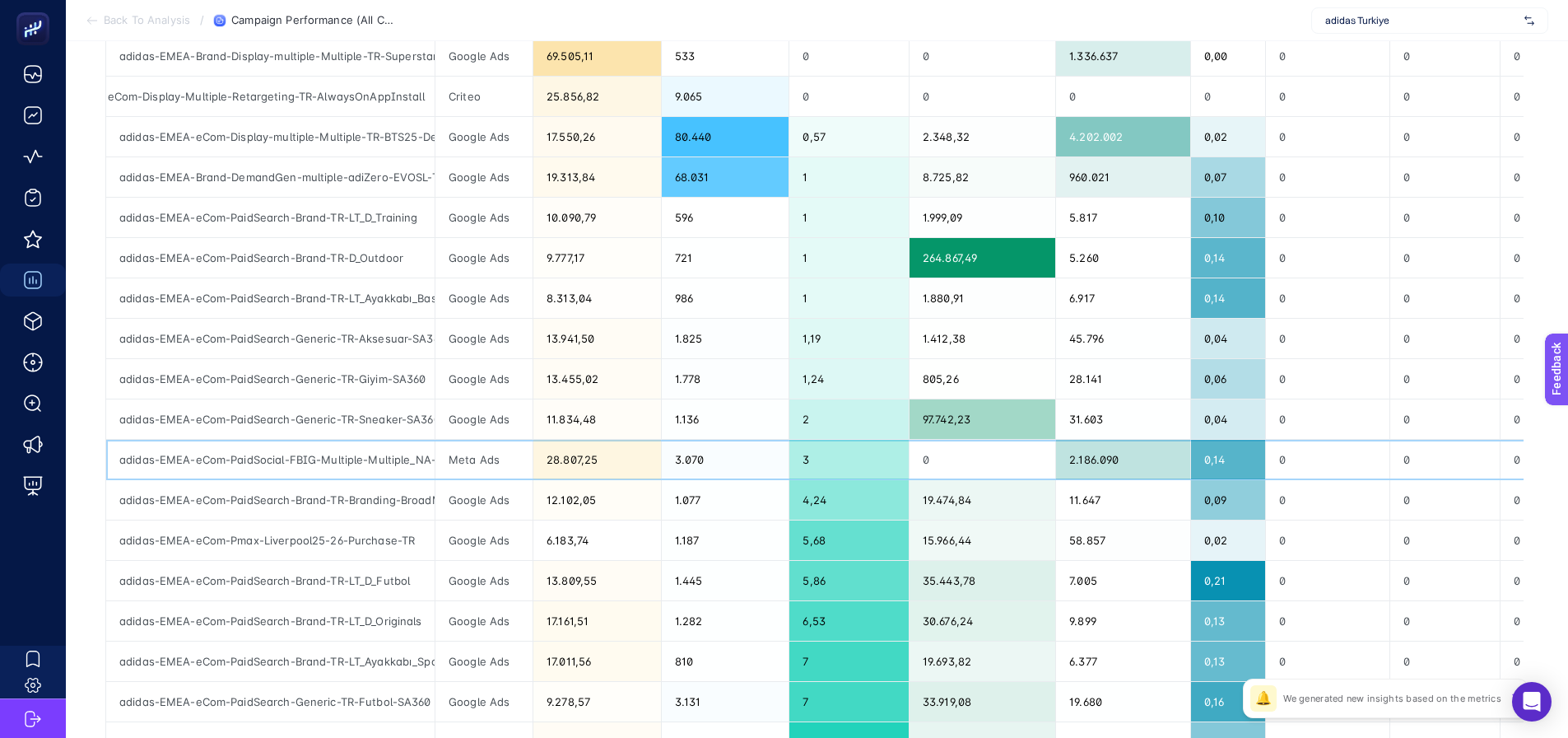
drag, startPoint x: 1286, startPoint y: 455, endPoint x: 1109, endPoint y: 475, distance: 178.1
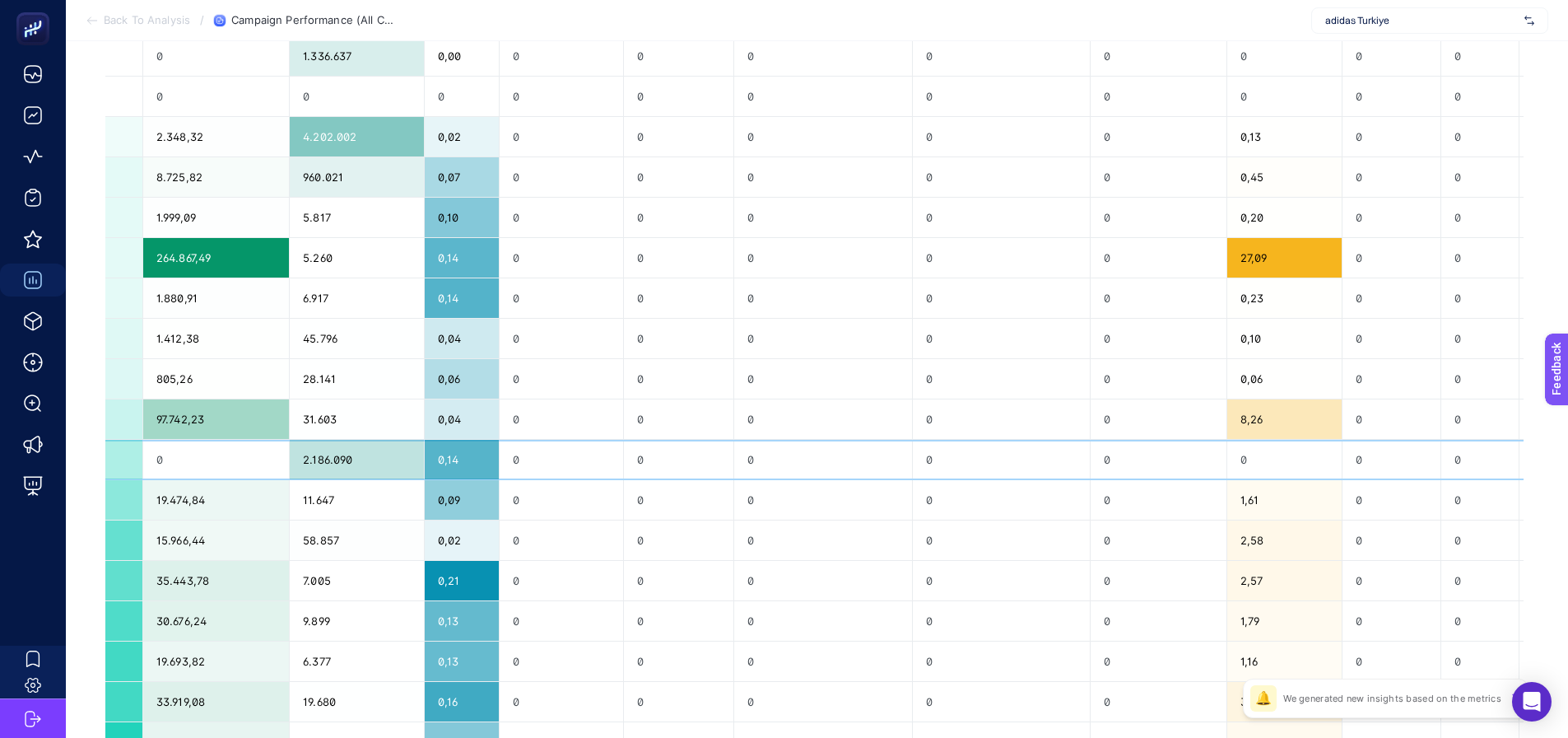
scroll to position [0, 789]
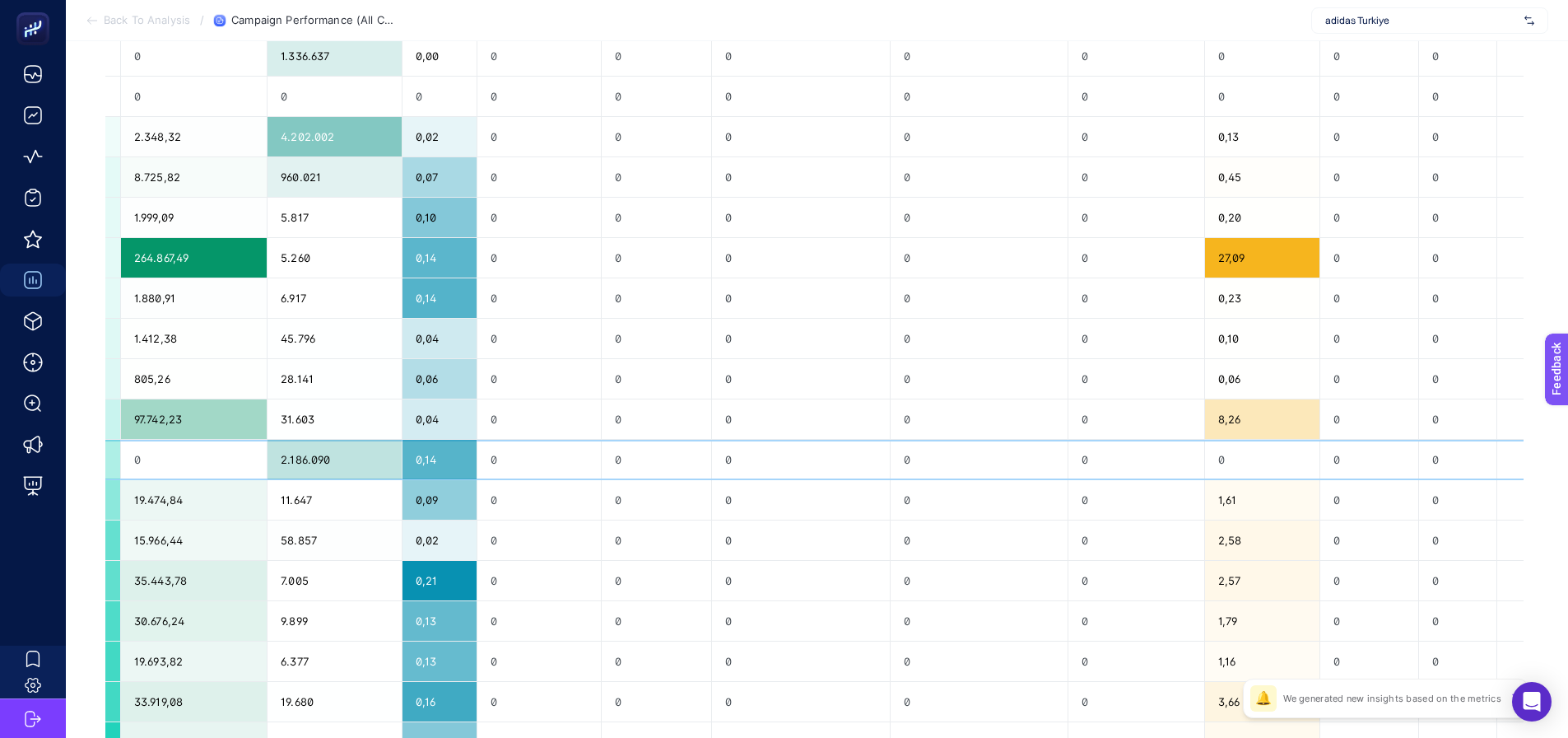
drag, startPoint x: 1109, startPoint y: 475, endPoint x: 1292, endPoint y: 455, distance: 184.1
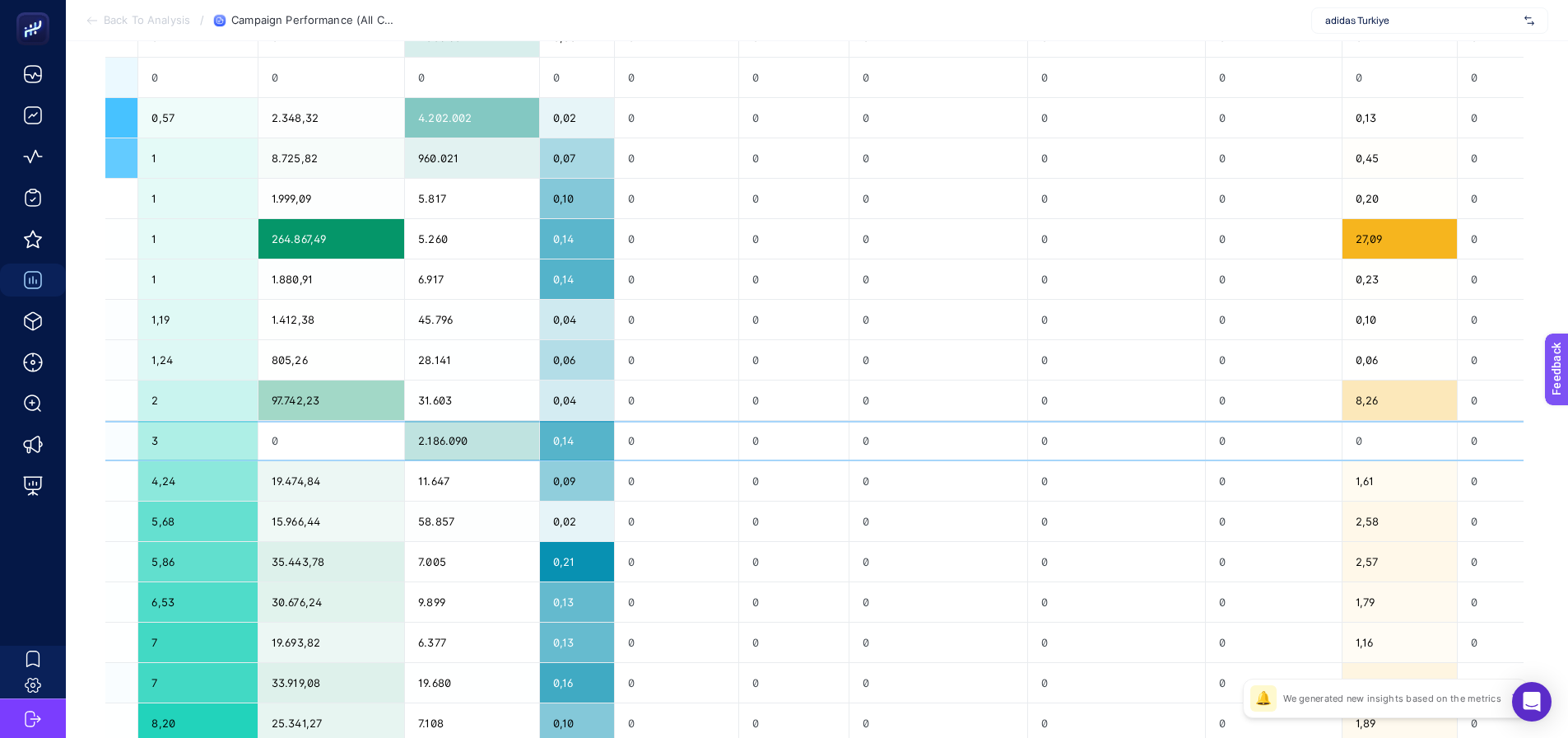
scroll to position [0, 0]
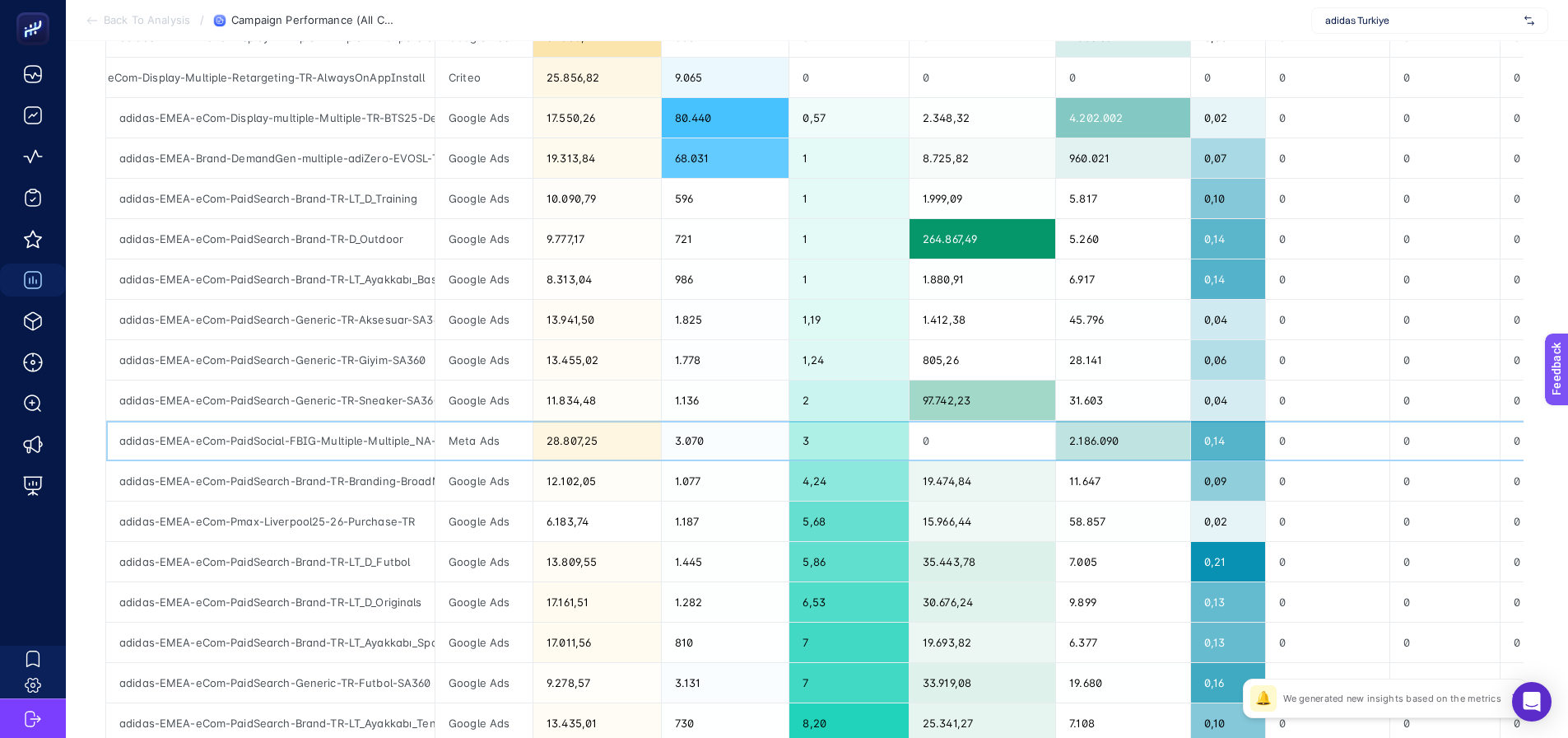
drag, startPoint x: 1278, startPoint y: 453, endPoint x: 1013, endPoint y: 478, distance: 266.2
drag, startPoint x: 320, startPoint y: 439, endPoint x: 433, endPoint y: 438, distance: 113.0
click at [433, 438] on div "adidas-EMEA-eCom-PaidSocial-FBIG-Multiple-Multiple_NA-TR-FBCeremony25-StoreLoca…" at bounding box center [270, 441] width 329 height 40
click at [313, 451] on div "adidas-EMEA-eCom-PaidSocial-FBIG-Multiple-Multiple_NA-TR-FBCeremony25-StoreLoca…" at bounding box center [270, 441] width 329 height 40
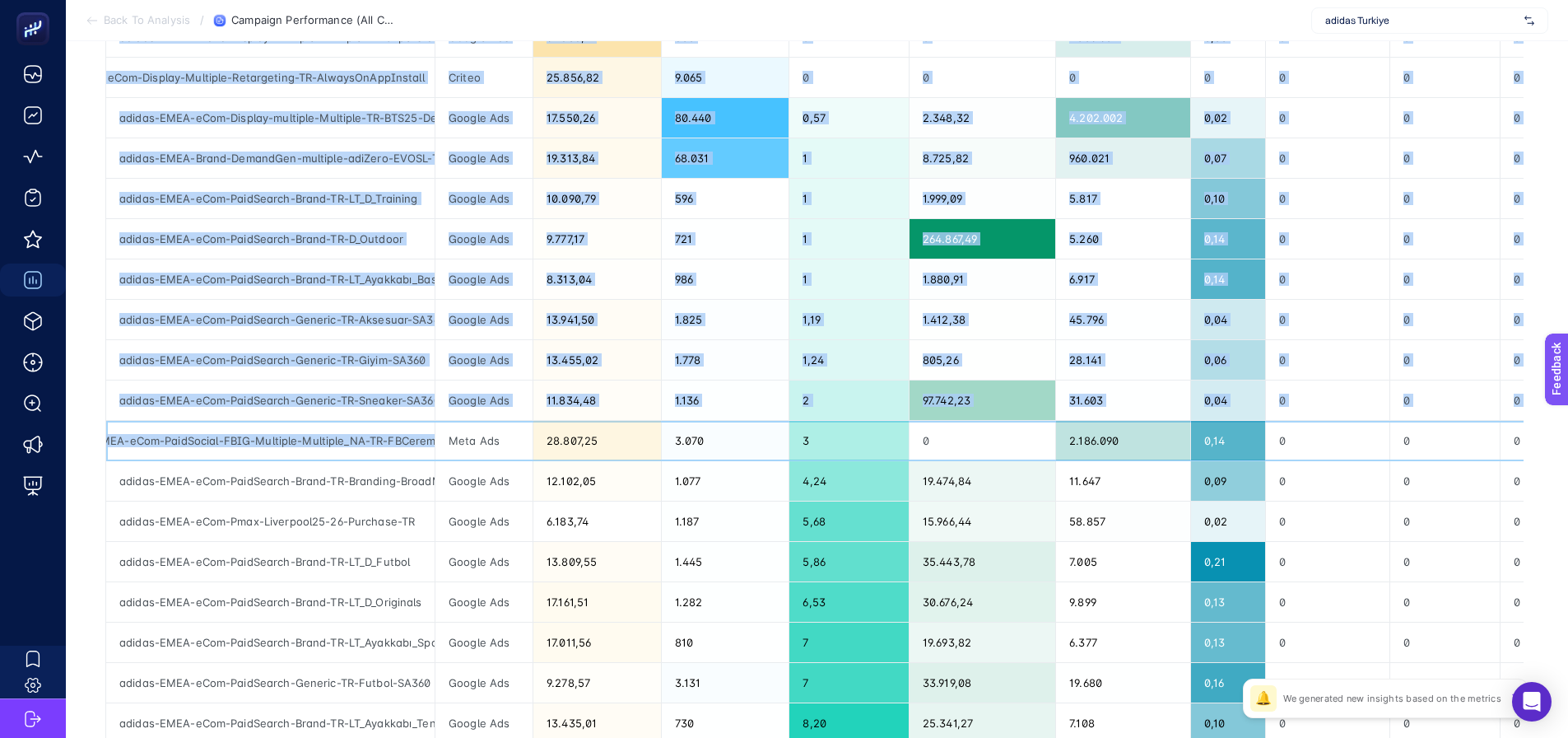
scroll to position [0, 0]
drag, startPoint x: 361, startPoint y: 446, endPoint x: 92, endPoint y: 443, distance: 269.0
click at [92, 443] on div "Last 7 Days 14 items selected Campaign Channel Cost Clicks Conversions Conversi…" at bounding box center [815, 388] width 1445 height 1077
click at [117, 442] on div "adidas-EMEA-eCom-PaidSocial-FBIG-Multiple-Multiple_NA-TR-FBCeremony25-StoreLoca…" at bounding box center [270, 441] width 329 height 40
click at [89, 446] on article "Add to favorites false Notify me Share Create project Campaign Performance (All…" at bounding box center [817, 294] width 1502 height 1329
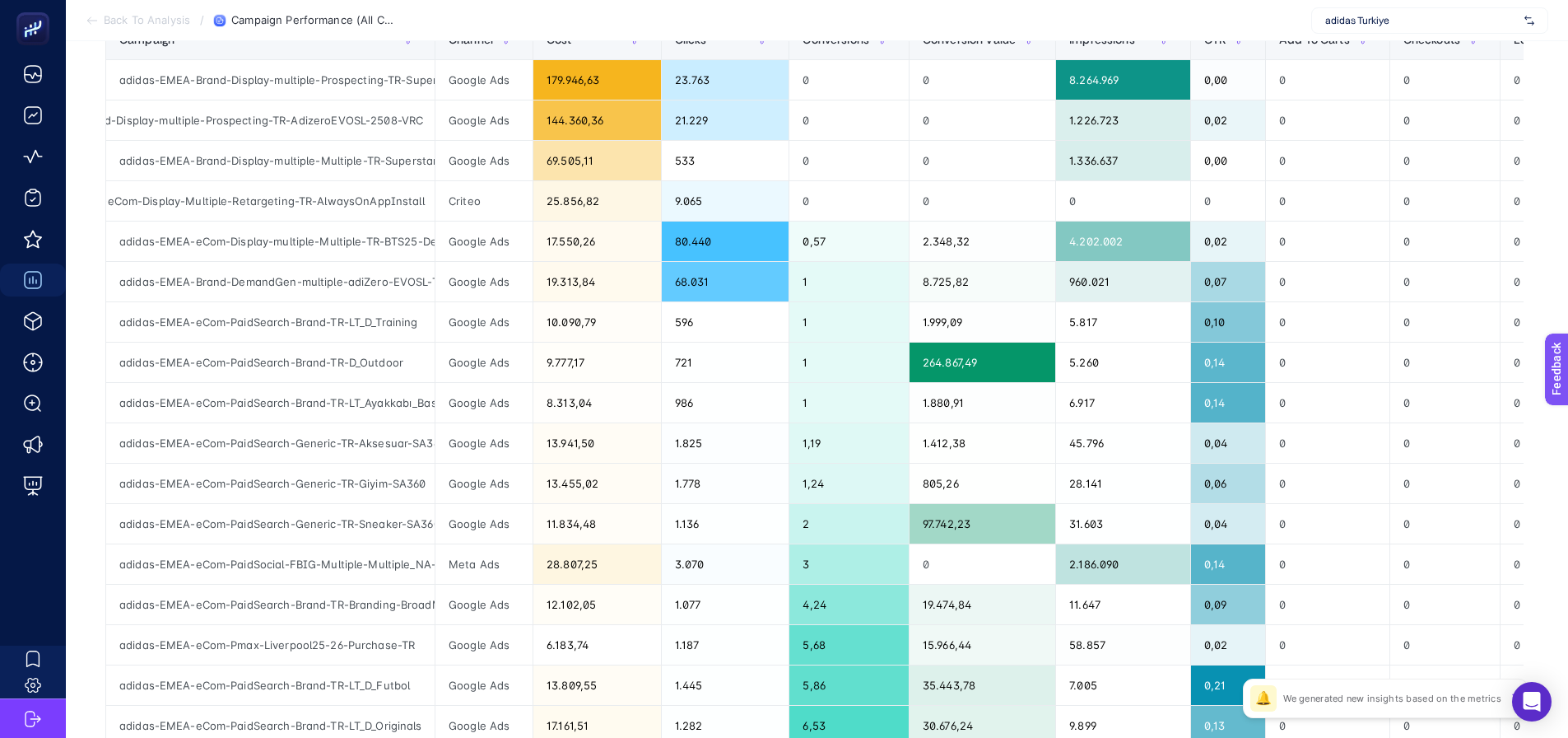
scroll to position [330, 0]
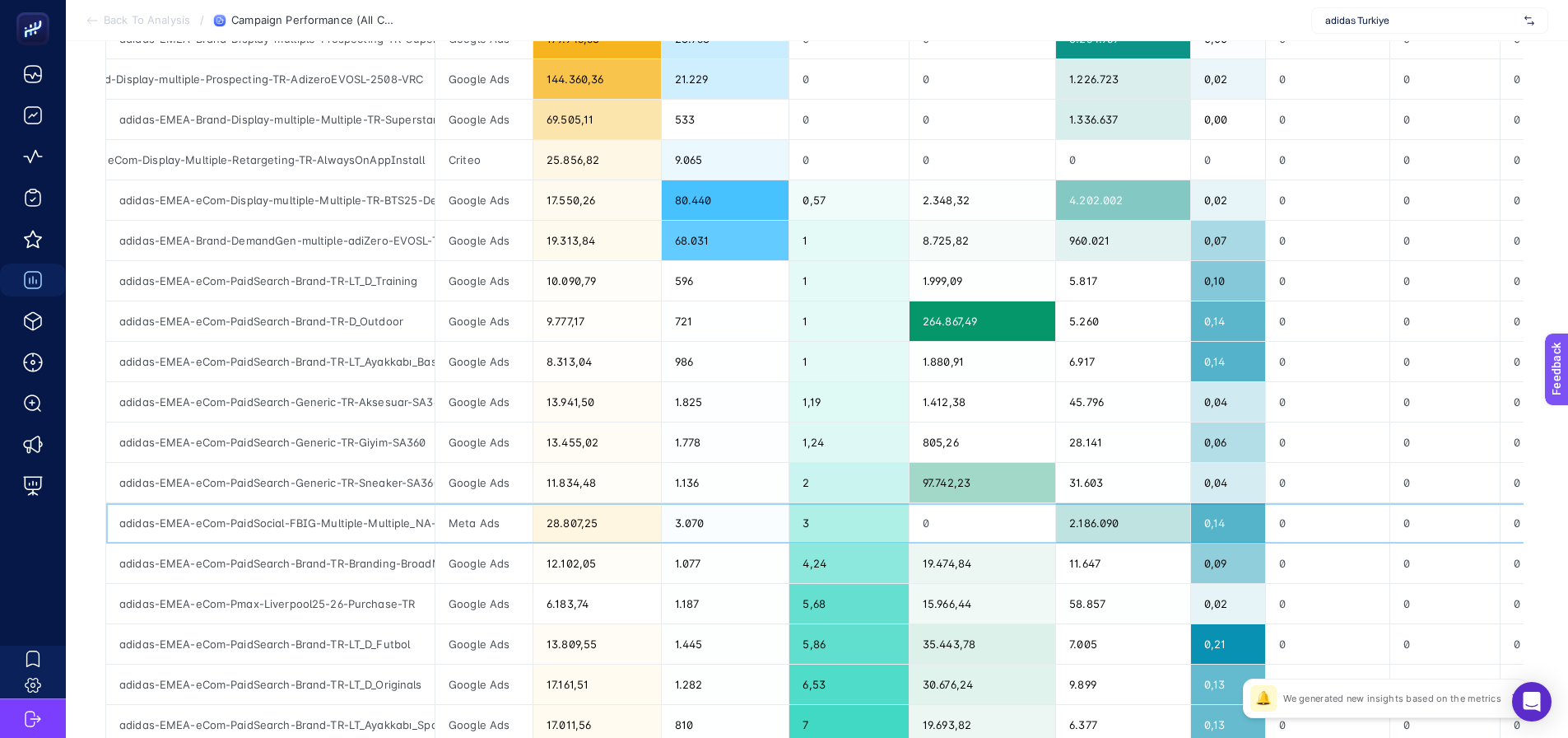
click at [276, 528] on div "adidas-EMEA-eCom-PaidSocial-FBIG-Multiple-Multiple_NA-TR-FBCeremony25-StoreLoca…" at bounding box center [270, 523] width 329 height 40
click at [277, 527] on div "adidas-EMEA-eCom-PaidSocial-FBIG-Multiple-Multiple_NA-TR-FBCeremony25-StoreLoca…" at bounding box center [270, 523] width 329 height 40
copy tr "adidas-EMEA-eCom-PaidSocial-FBIG-Multiple-Multiple_NA-TR-FBCeremony25-StoreLoca…"
drag, startPoint x: 81, startPoint y: 484, endPoint x: 90, endPoint y: 483, distance: 9.1
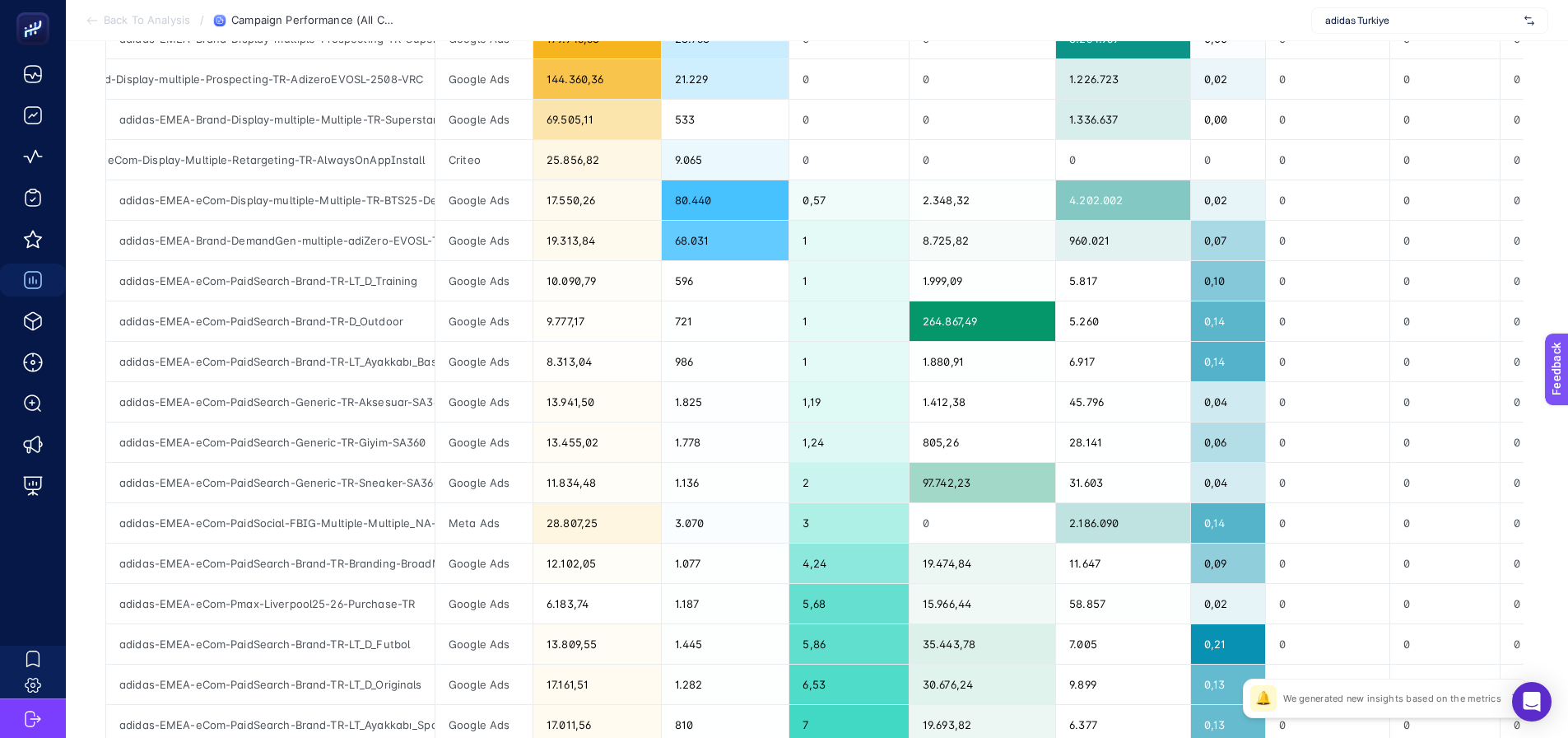
click at [81, 484] on article "Add to favorites false Notify me Share Create project Campaign Performance (All…" at bounding box center [817, 377] width 1502 height 1329
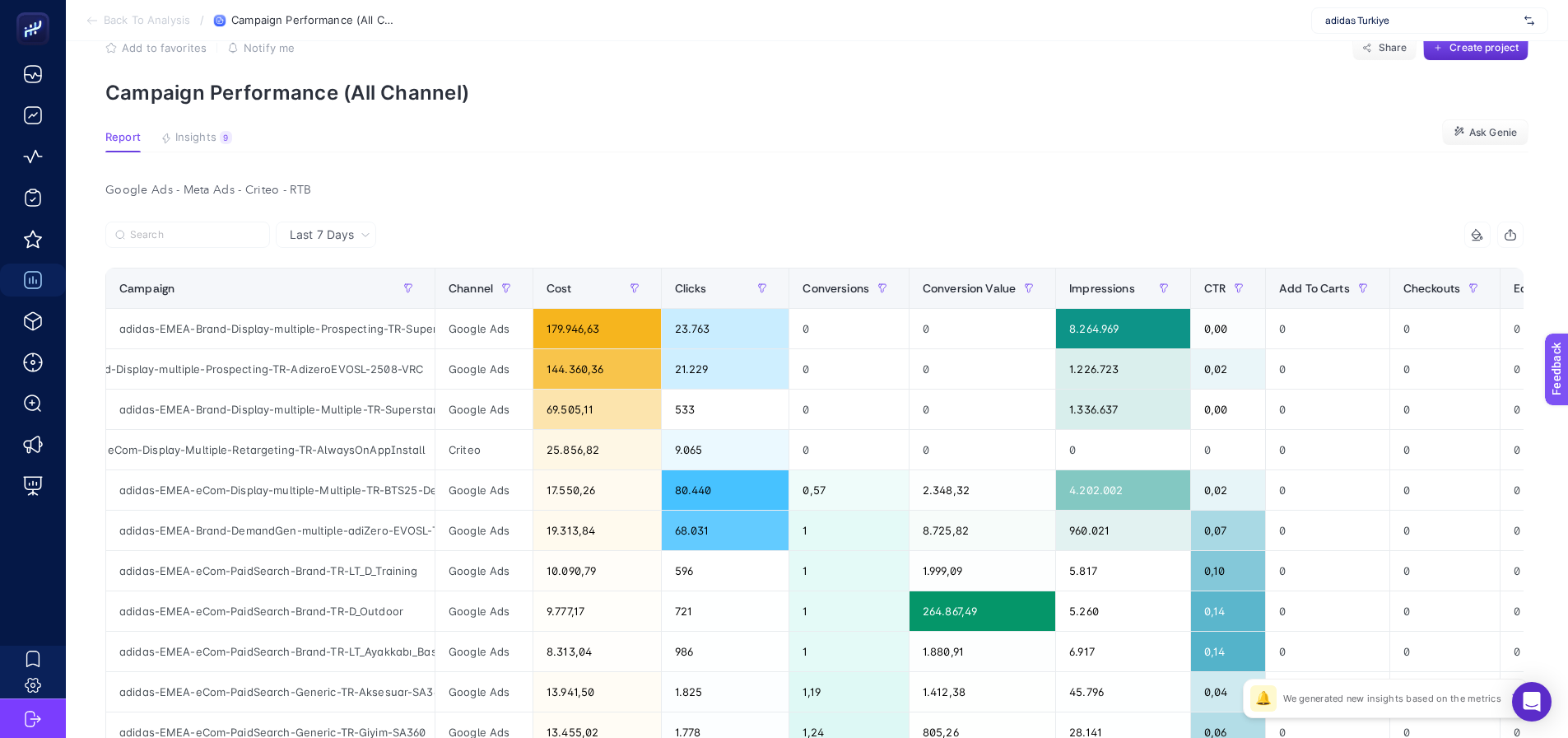
scroll to position [0, 0]
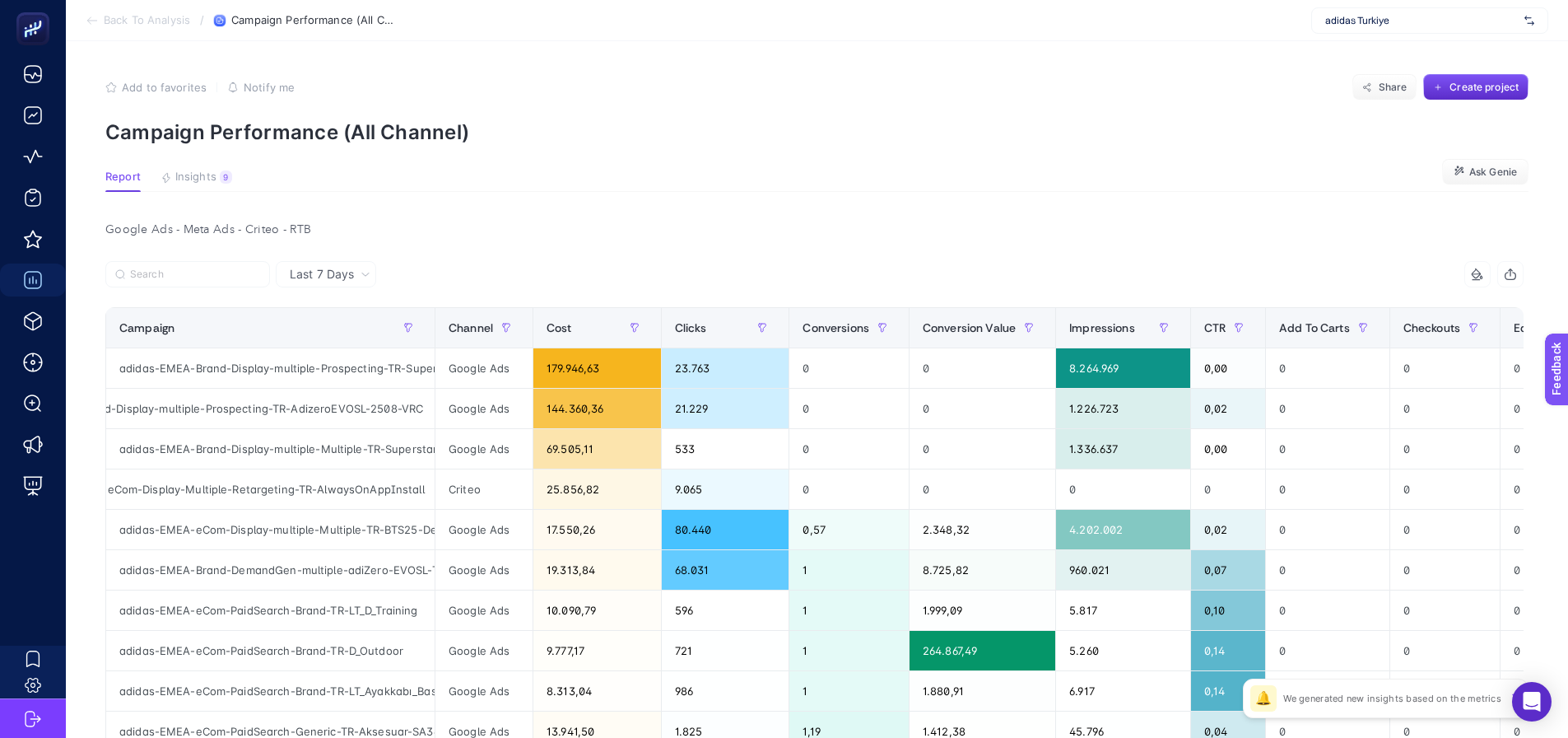
click at [607, 147] on article "Add to favorites false Notify me Share Create project Campaign Performance (All…" at bounding box center [817, 705] width 1502 height 1329
click at [204, 168] on article "Add to favorites false Notify me Share Create project Campaign Performance (All…" at bounding box center [817, 705] width 1502 height 1329
click at [204, 177] on span "Insights" at bounding box center [196, 177] width 41 height 14
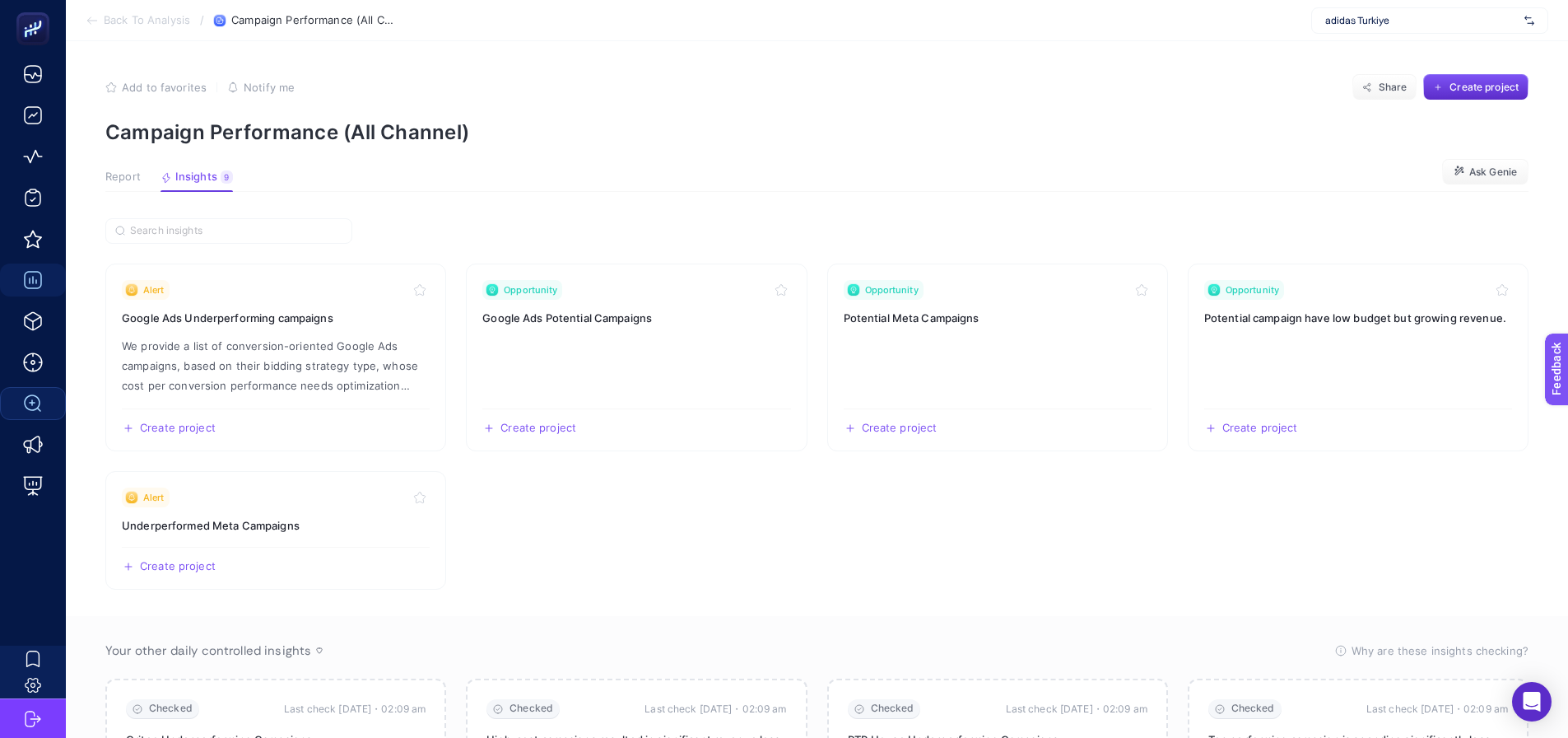
click at [131, 177] on span "Report" at bounding box center [122, 177] width 35 height 14
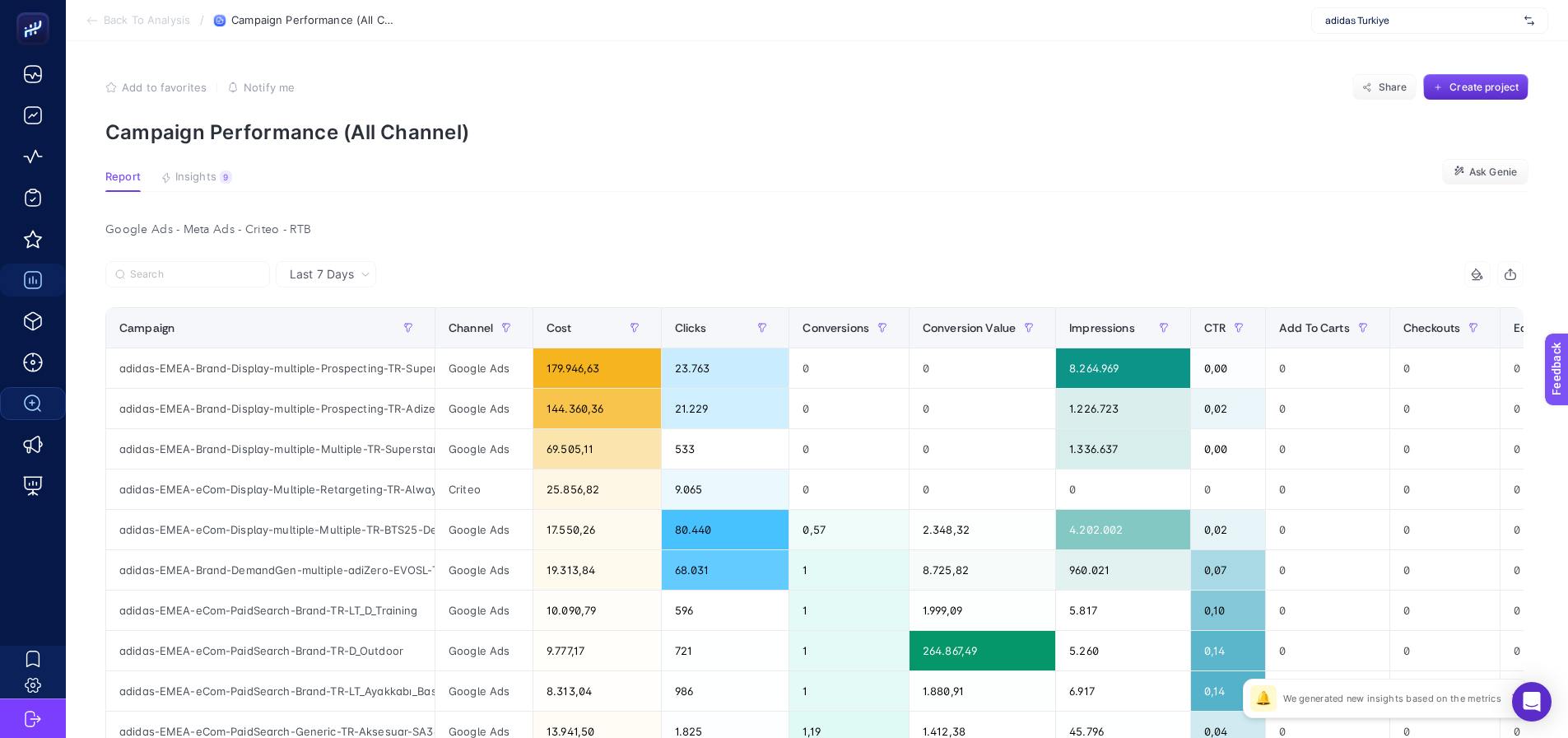
click at [943, 229] on div "Google Ads - Meta Ads - Criteo - RTB" at bounding box center [815, 229] width 1445 height 23
click at [926, 149] on article "Add to favorites false Notify me Share Create project Campaign Performance (All…" at bounding box center [817, 705] width 1502 height 1329
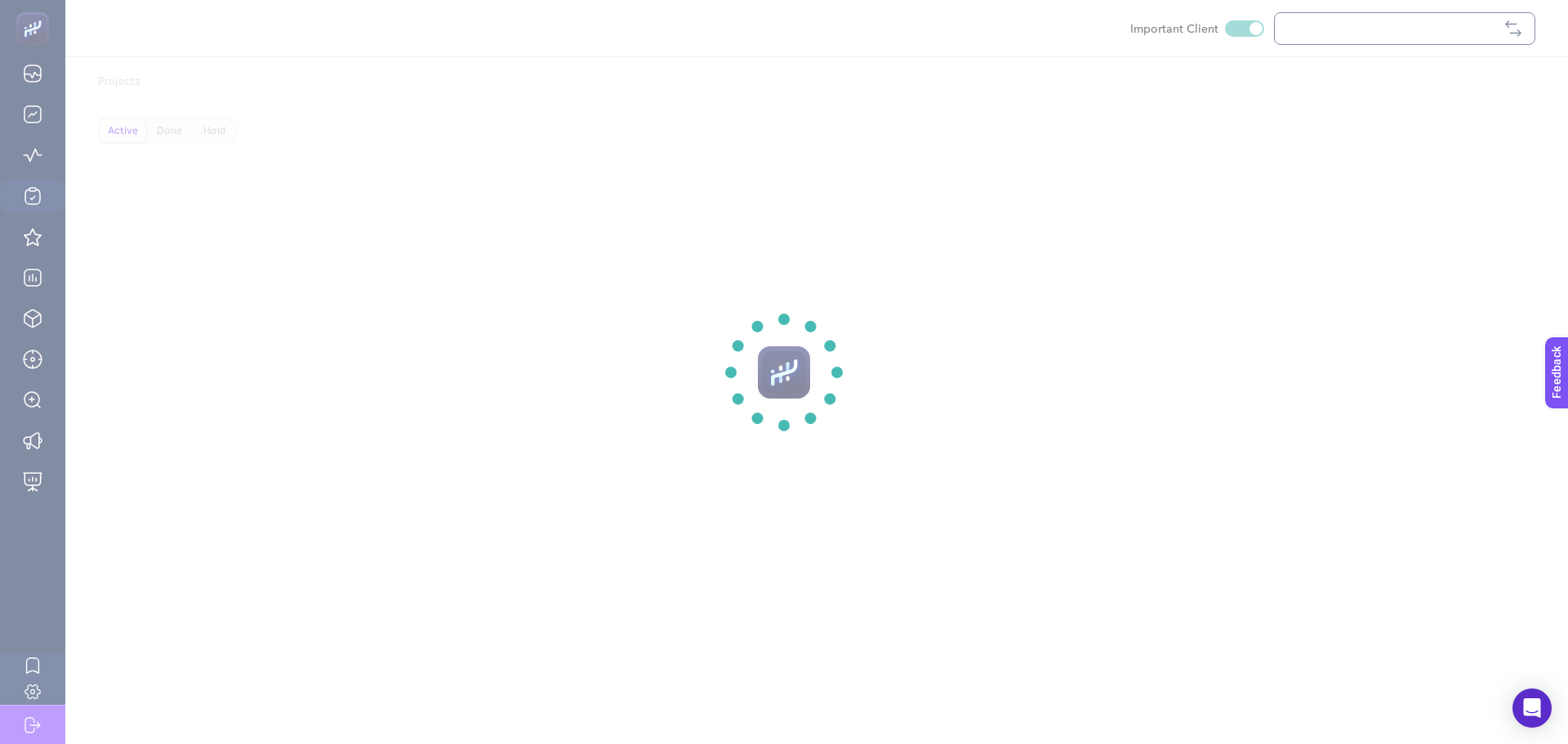
checkbox input "true"
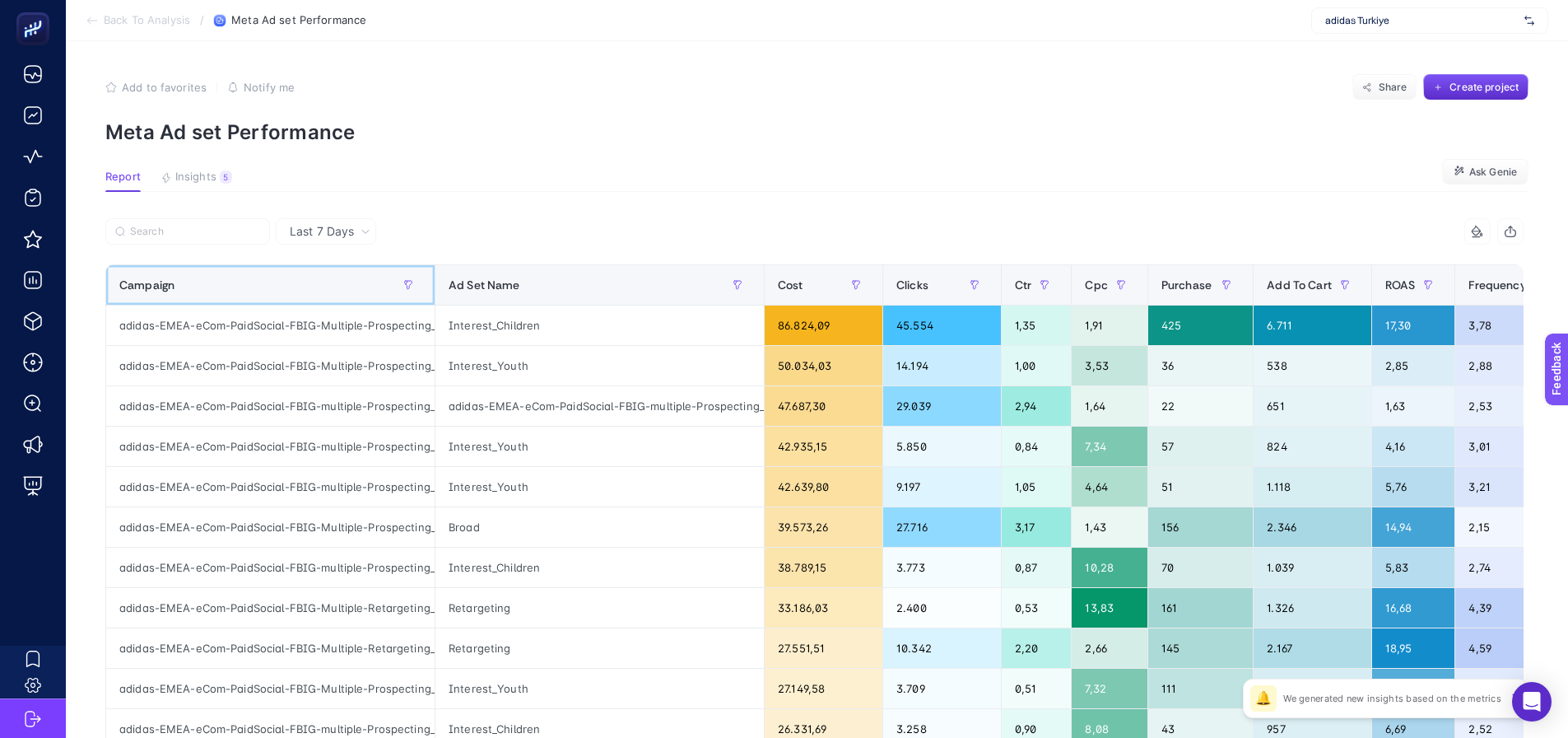
click at [305, 290] on div "Campaign" at bounding box center [271, 284] width 302 height 26
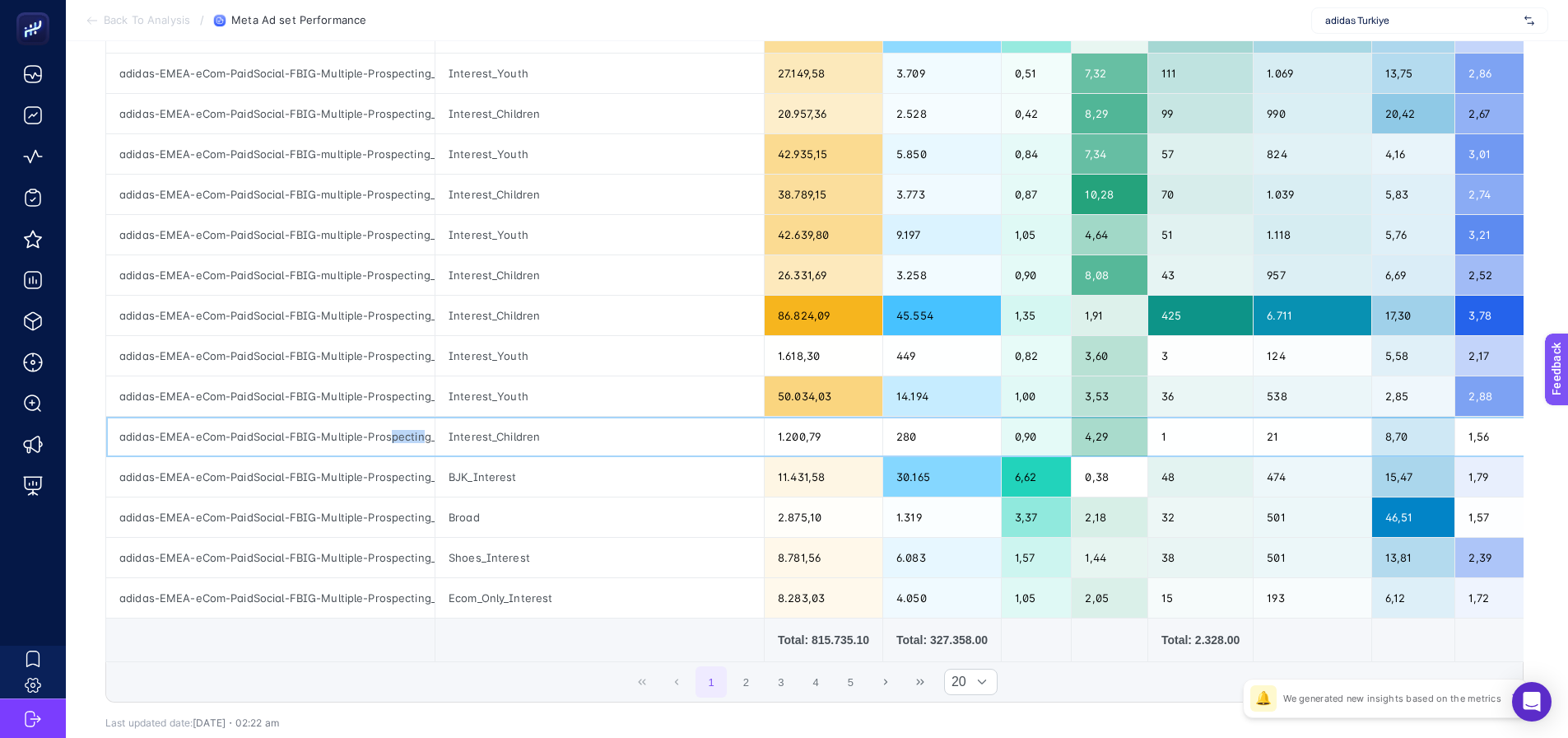
scroll to position [0, 225]
drag, startPoint x: 392, startPoint y: 435, endPoint x: 448, endPoint y: 445, distance: 56.9
click at [448, 445] on tr "adidas-EMEA-eCom-PaidSocial-FBIG-Multiple-Prospecting_NA-TR-BackToSchoolFW25-Tr…" at bounding box center [909, 436] width 1607 height 41
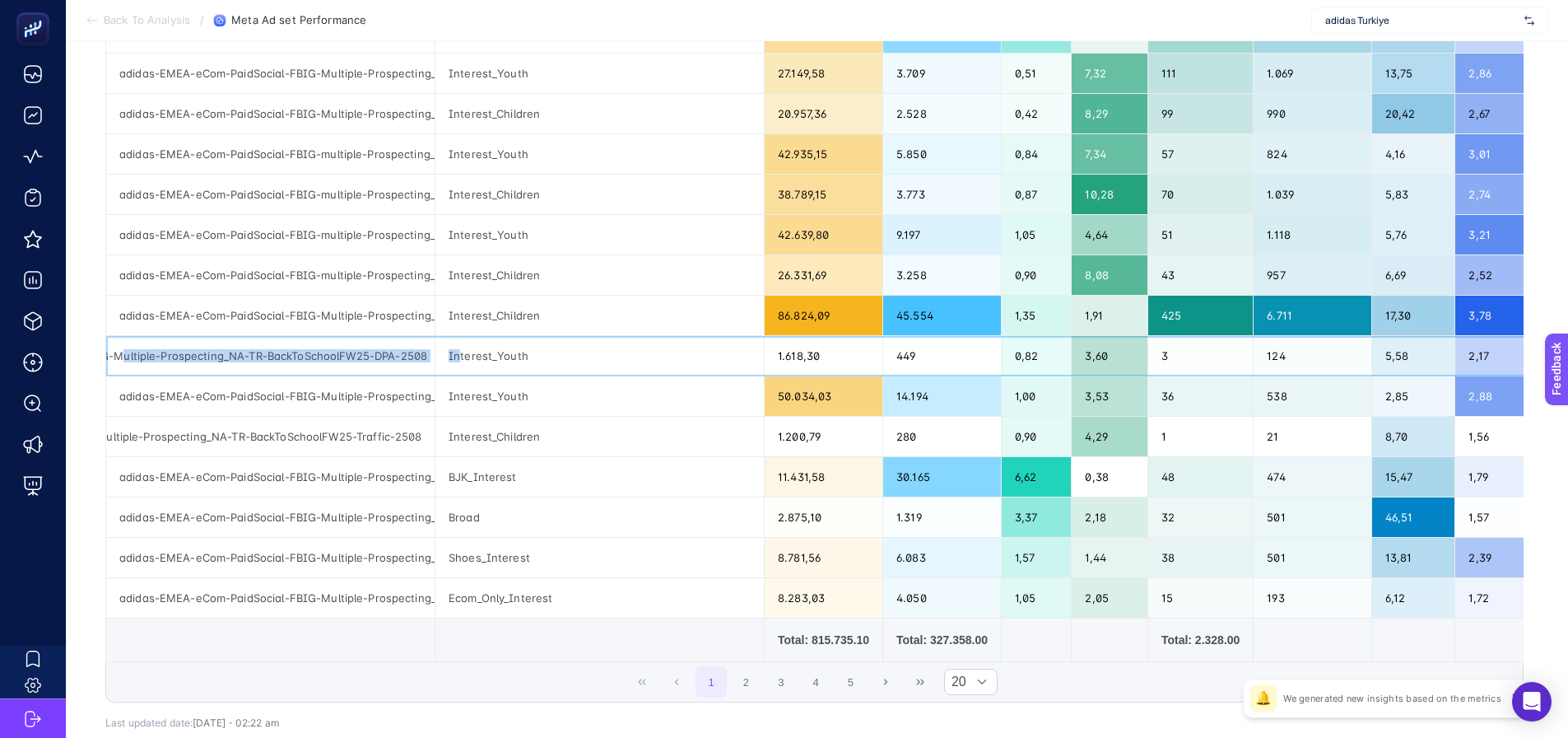
scroll to position [0, 213]
drag, startPoint x: 328, startPoint y: 351, endPoint x: 457, endPoint y: 364, distance: 129.7
click at [457, 364] on tr "adidas-EMEA-eCom-PaidSocial-FBIG-Multiple-Prospecting_NA-TR-BackToSchoolFW25-DP…" at bounding box center [909, 356] width 1607 height 41
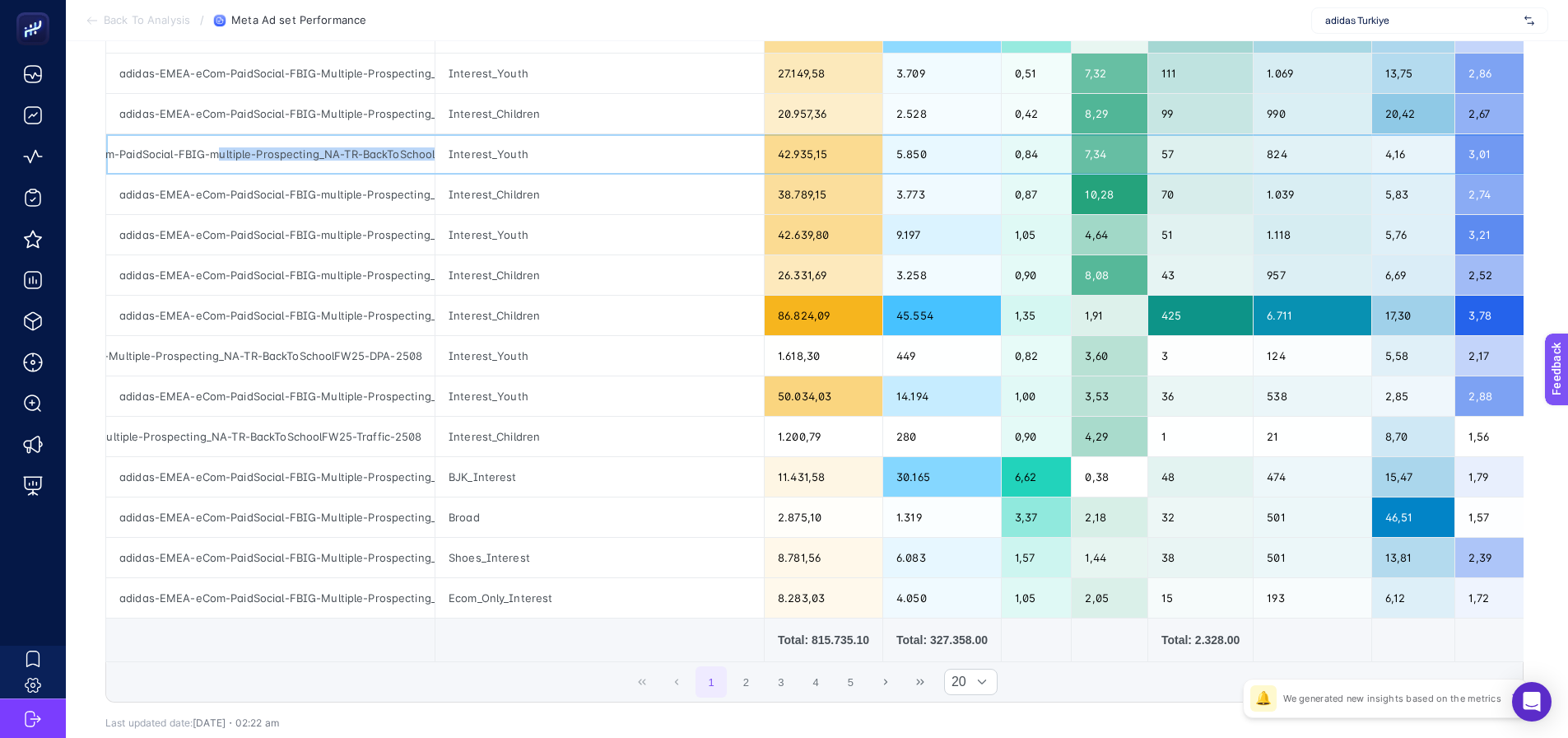
scroll to position [0, 252]
drag, startPoint x: 330, startPoint y: 151, endPoint x: 451, endPoint y: 160, distance: 121.3
click at [451, 160] on tr "adidas-EMEA-eCom-PaidSocial-FBIG-multiple-Prospecting_NA-TR-BackToSchoolFW25-Ap…" at bounding box center [909, 154] width 1607 height 41
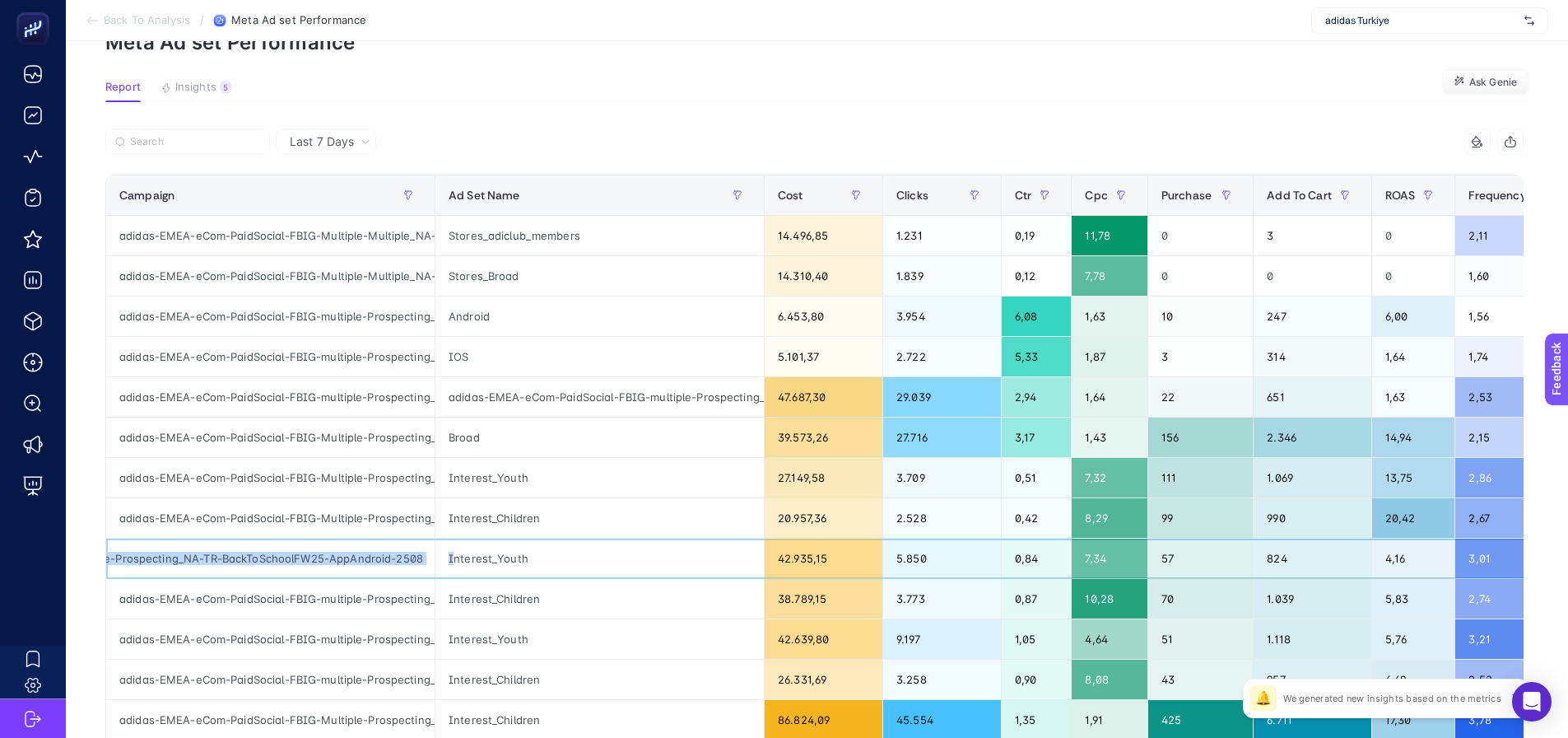
scroll to position [82, 0]
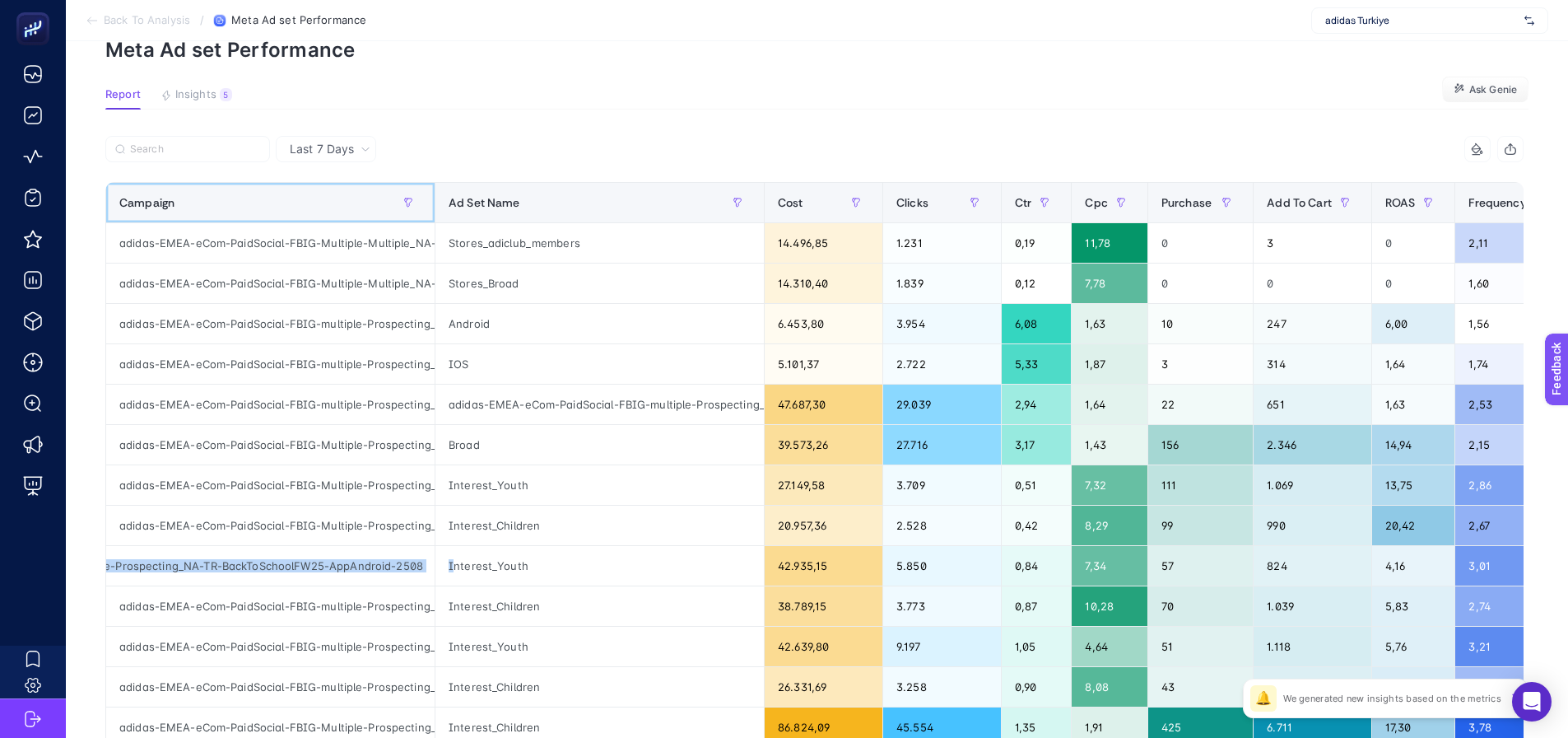
click at [286, 206] on div "Campaign" at bounding box center [271, 202] width 302 height 26
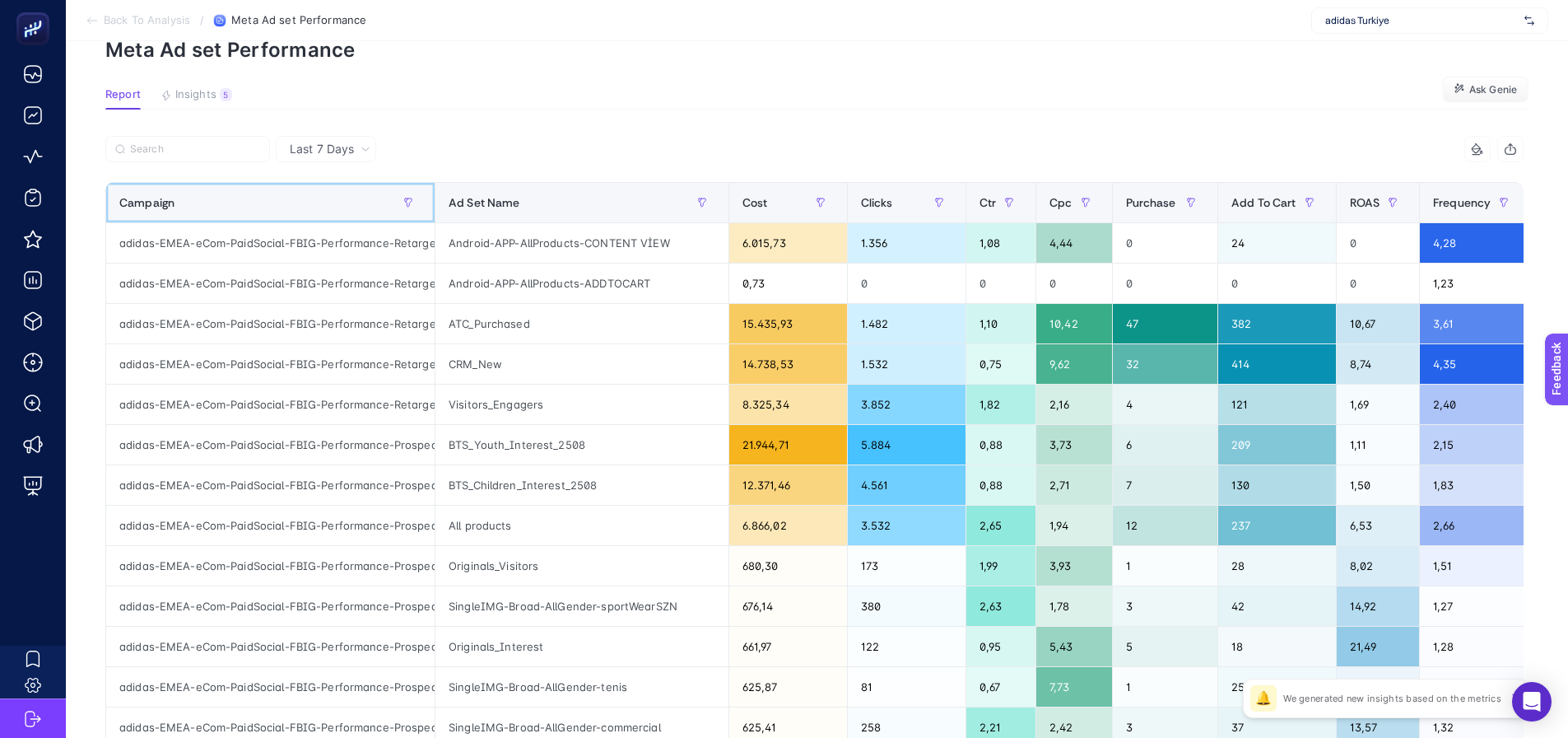
click at [292, 203] on div "Campaign" at bounding box center [271, 202] width 302 height 26
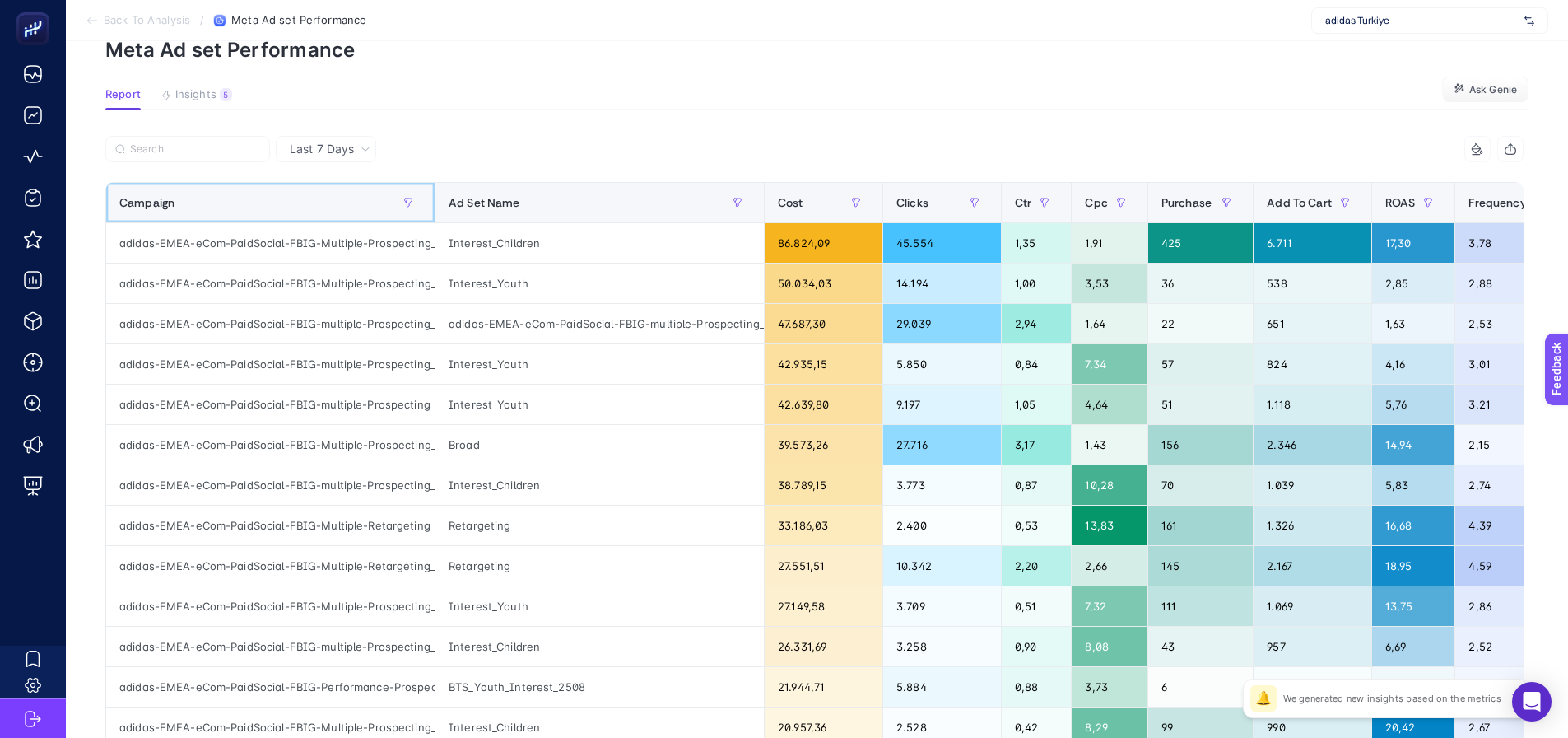
click at [292, 203] on div "Campaign" at bounding box center [271, 202] width 302 height 26
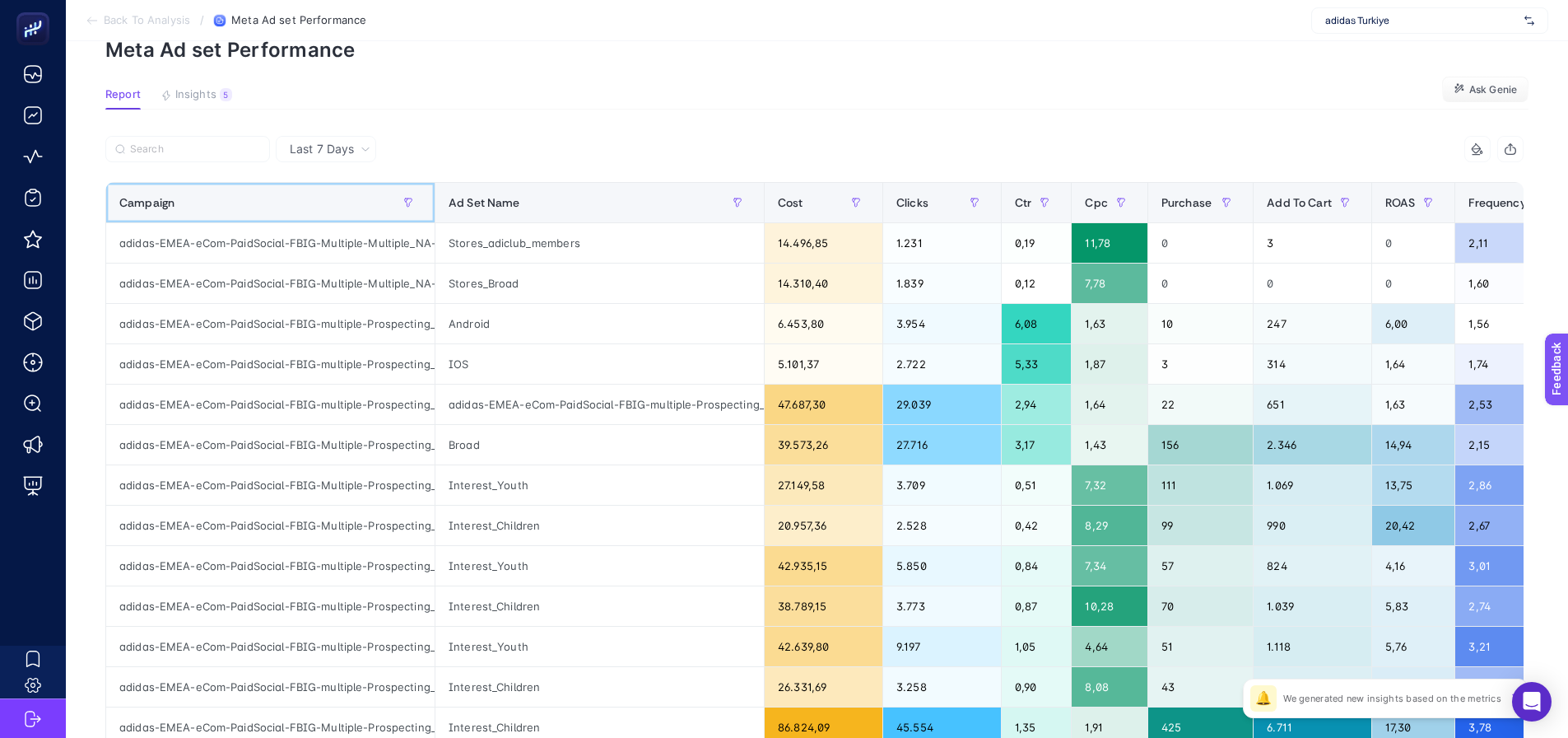
click at [292, 203] on div "Campaign" at bounding box center [271, 202] width 302 height 26
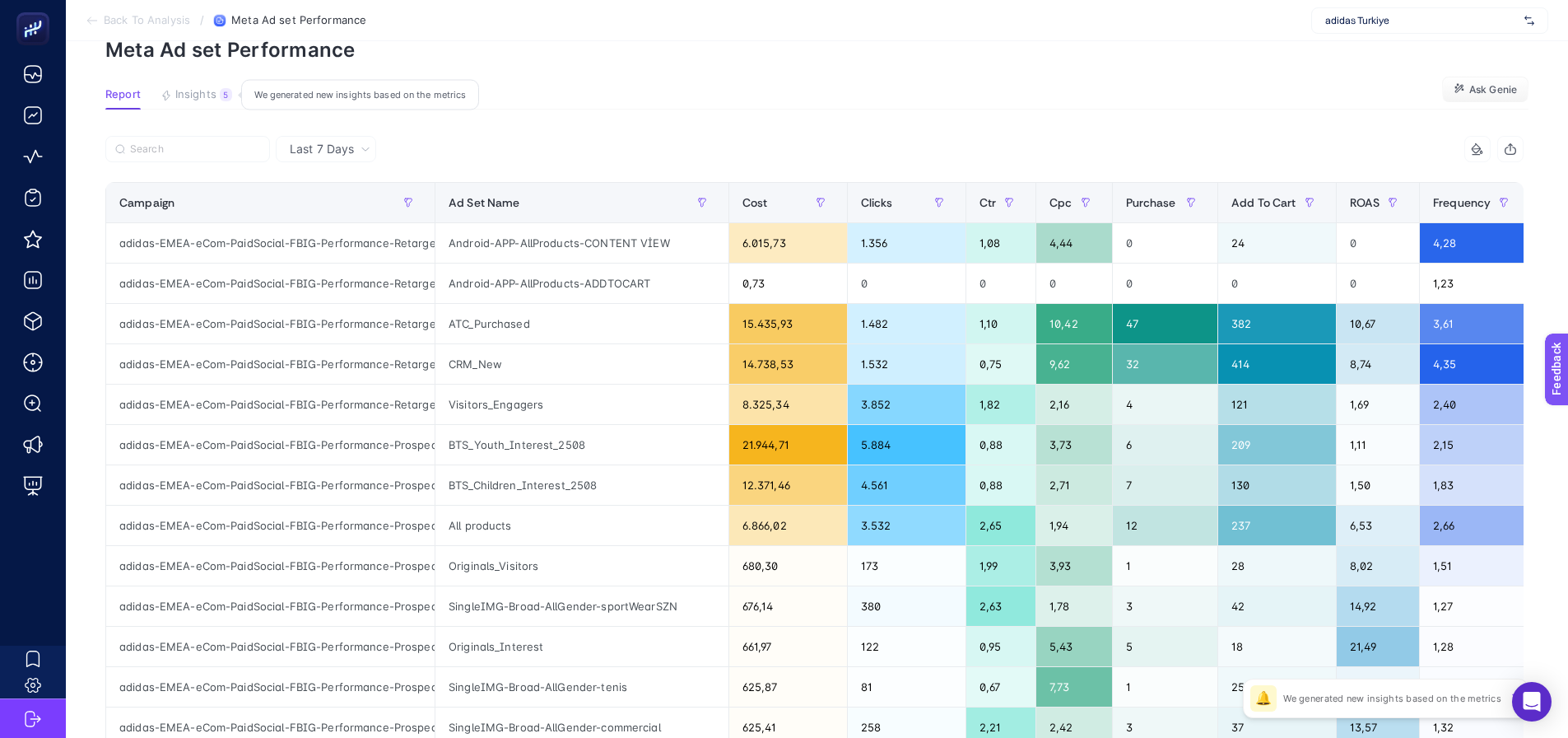
click at [206, 97] on span "Insights" at bounding box center [196, 94] width 41 height 14
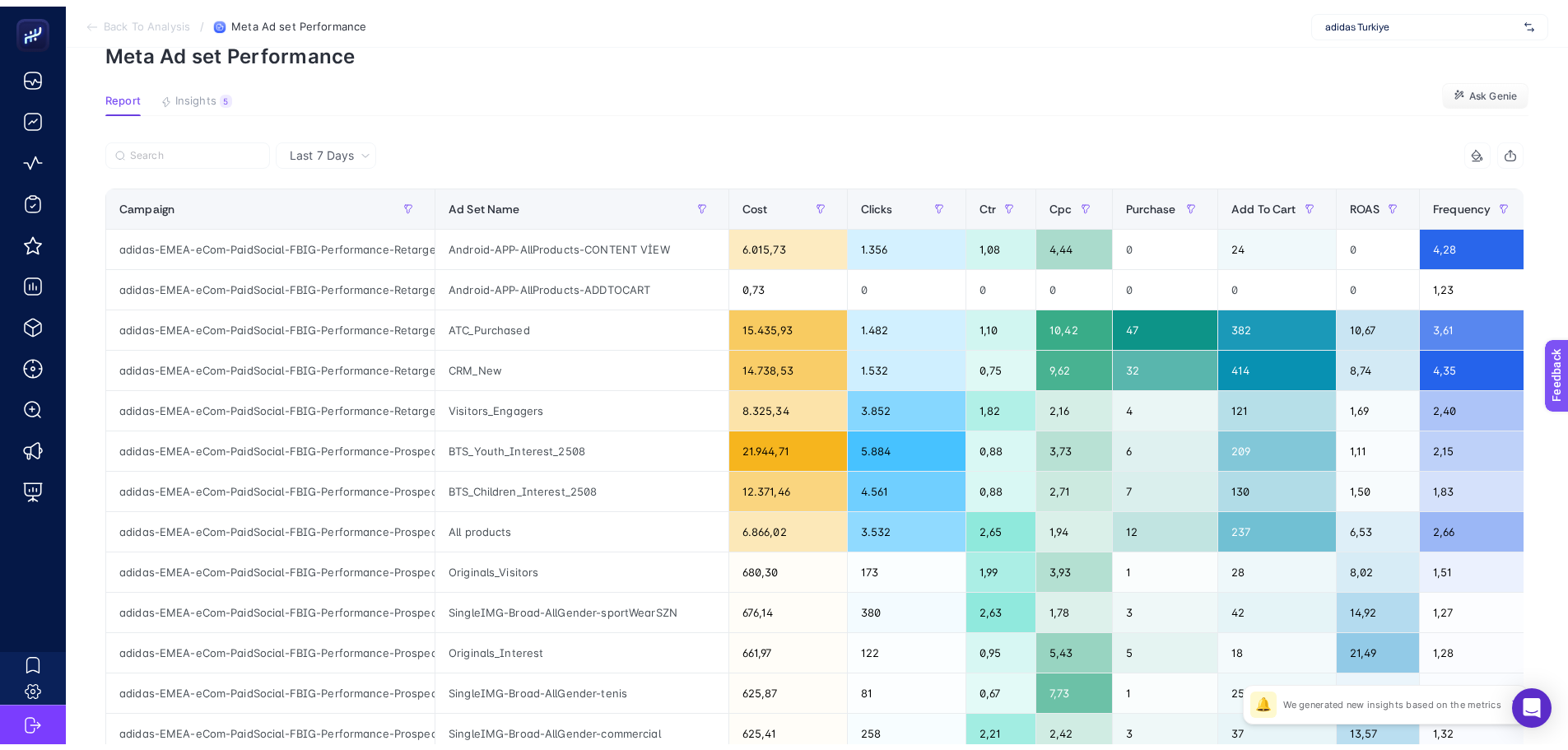
scroll to position [6, 0]
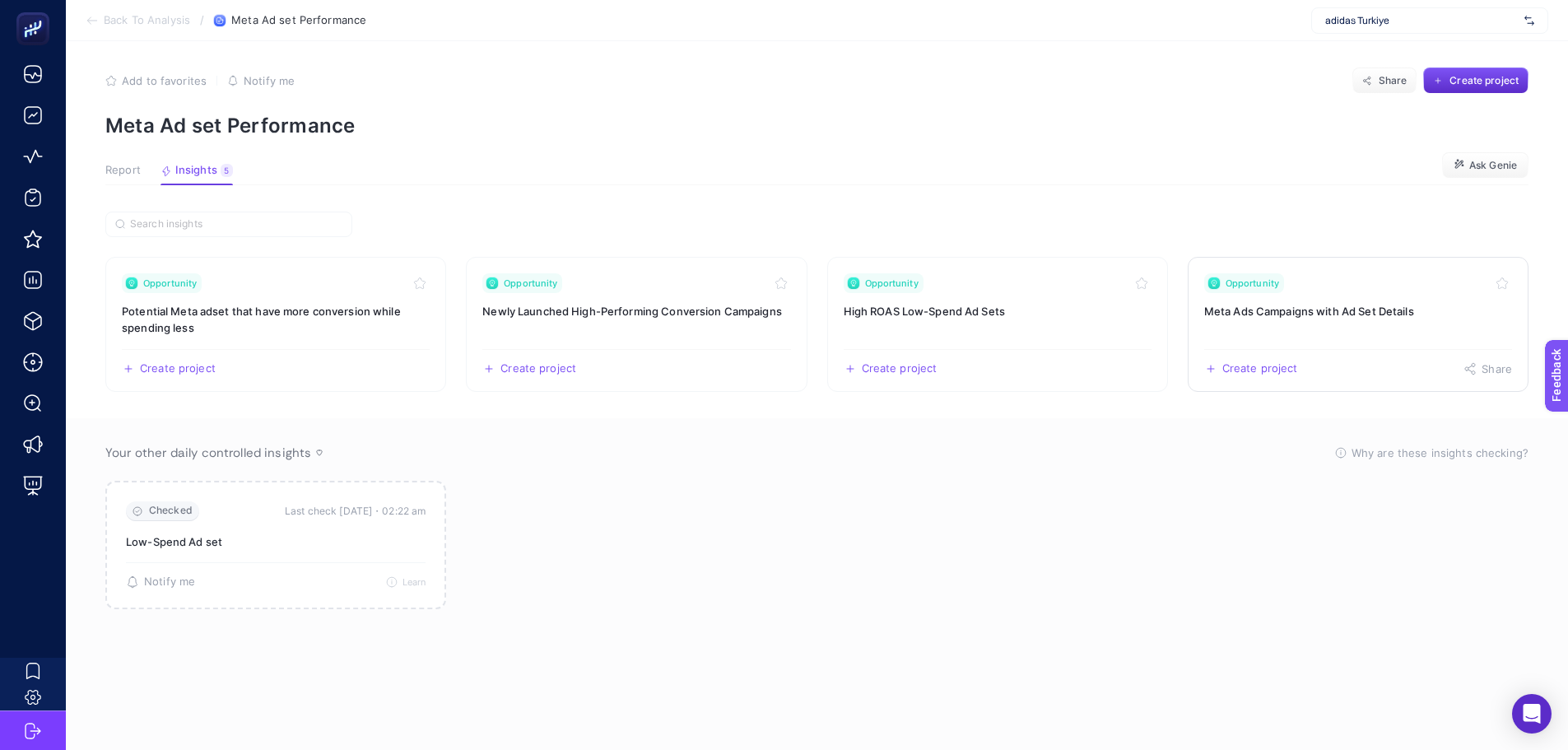
click at [1204, 314] on h3 "Meta Ads Campaigns with Ad Set Details" at bounding box center [1358, 312] width 308 height 16
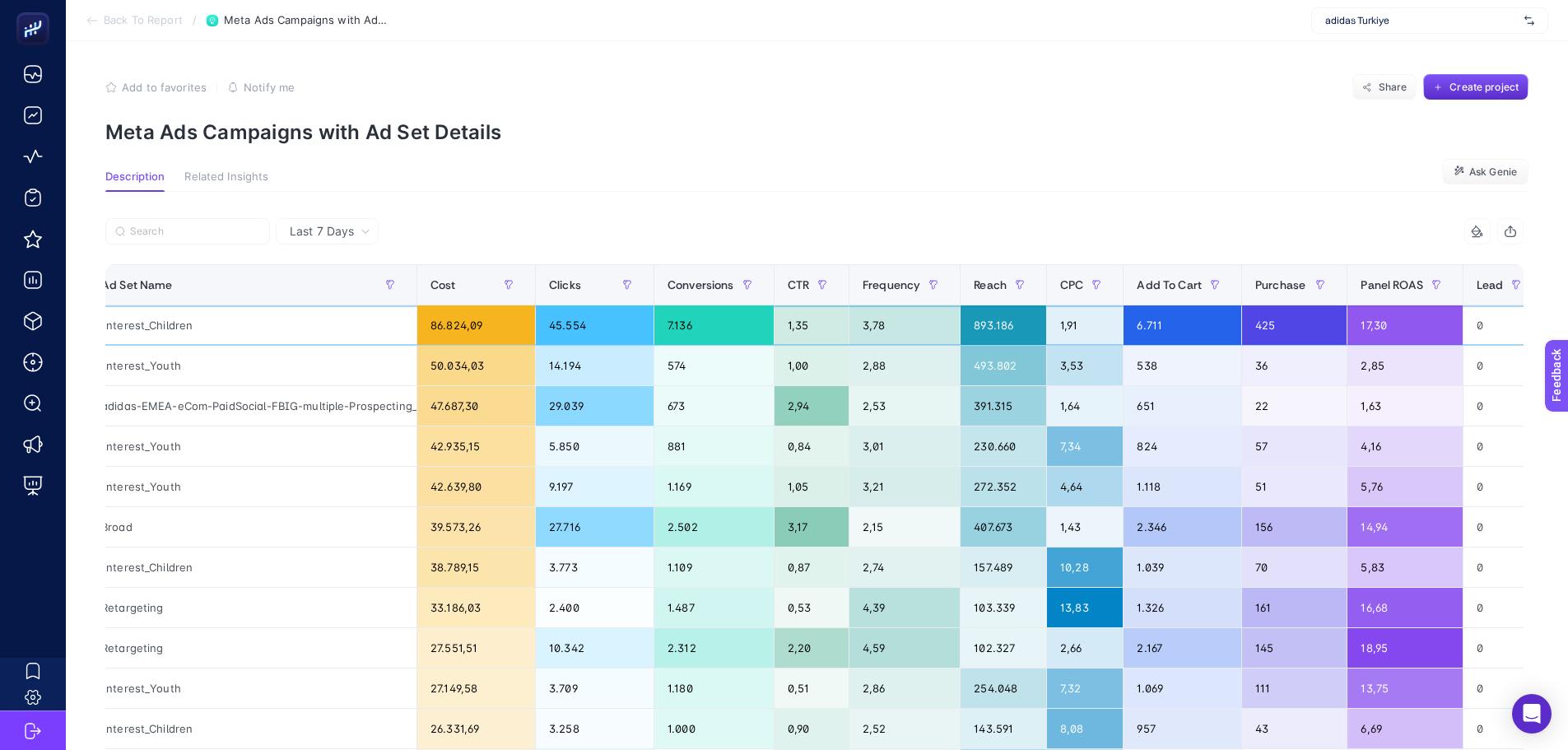
scroll to position [0, 253]
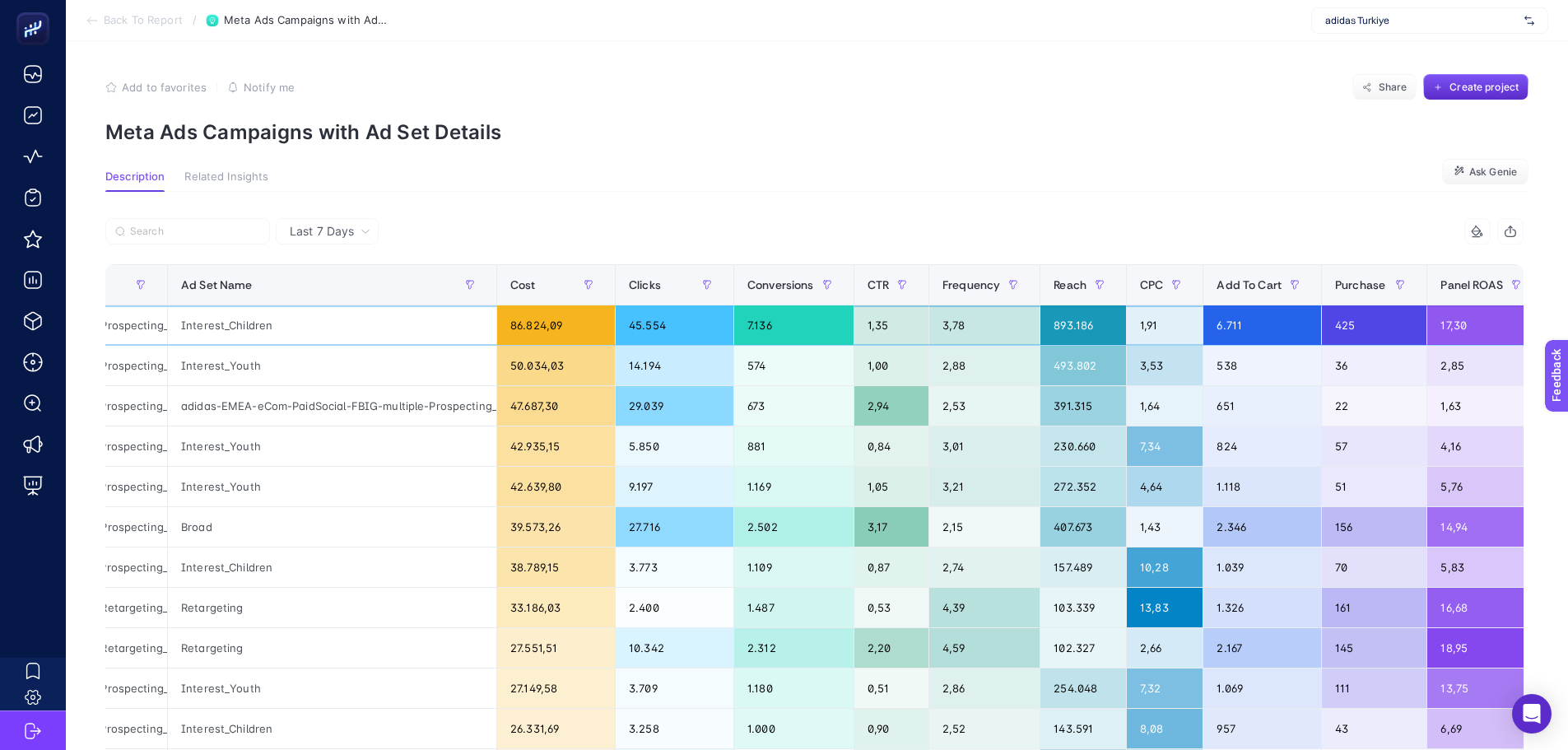
drag, startPoint x: 841, startPoint y: 322, endPoint x: 764, endPoint y: 341, distance: 79.3
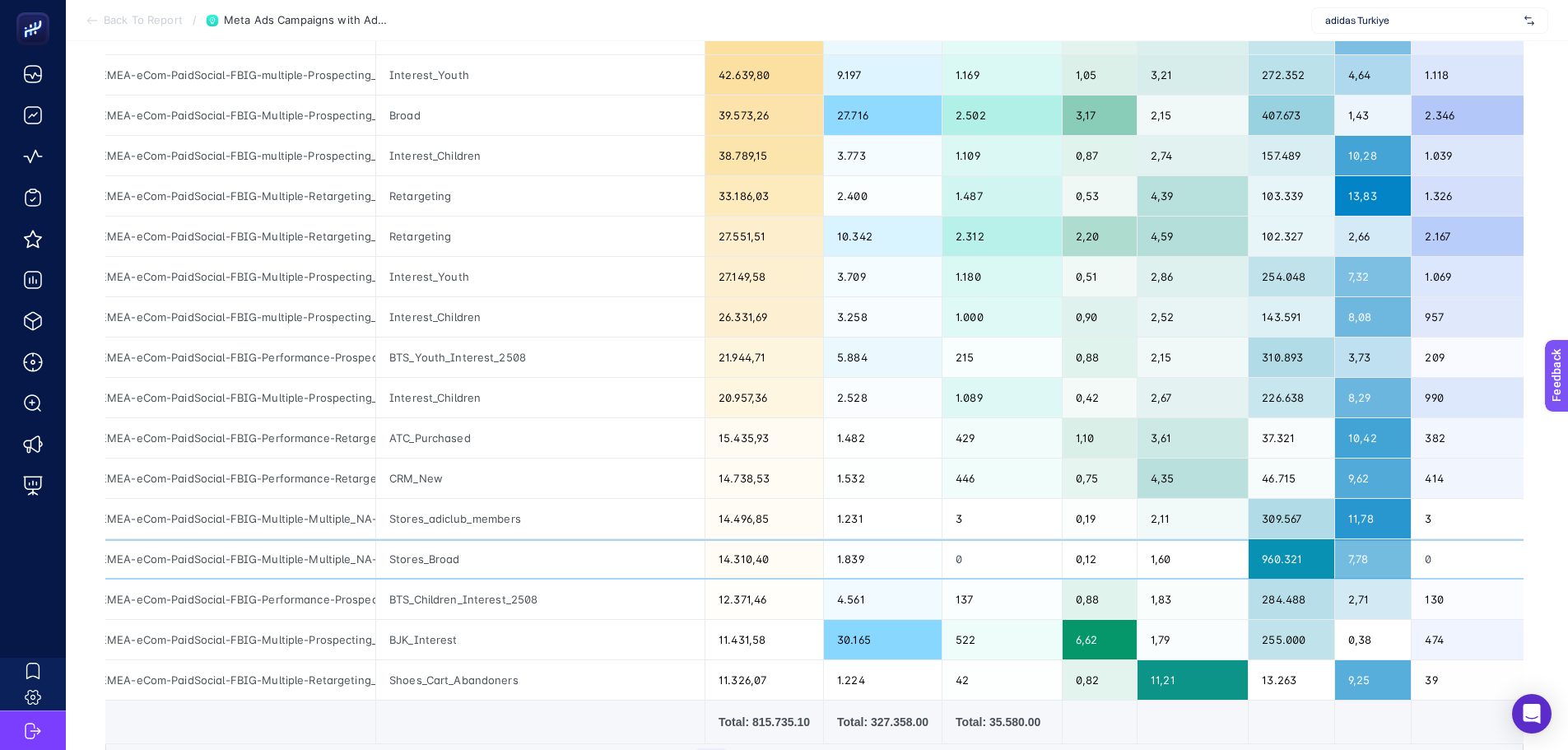
scroll to position [0, 0]
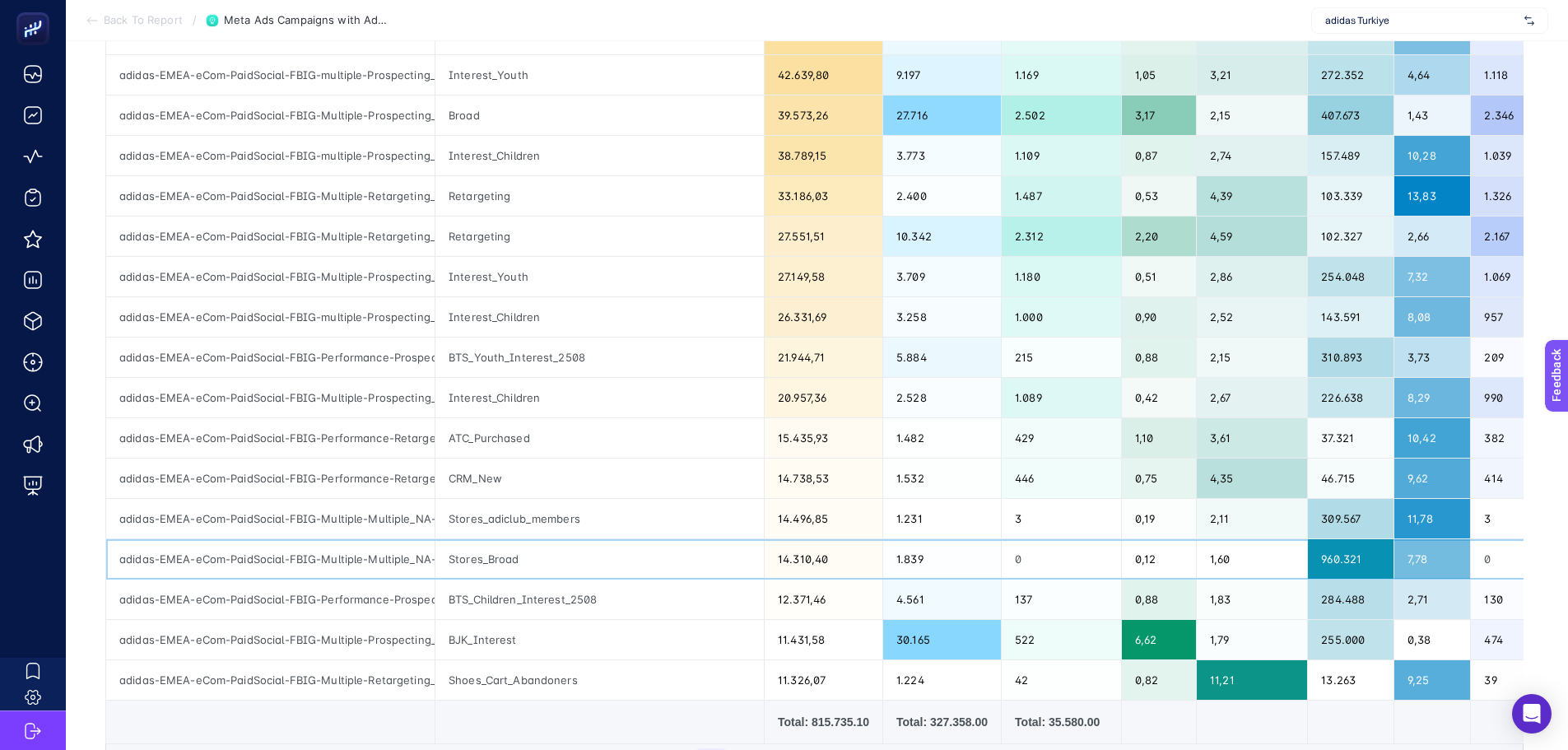
drag, startPoint x: 580, startPoint y: 543, endPoint x: 507, endPoint y: 545, distance: 73.0
drag, startPoint x: 394, startPoint y: 555, endPoint x: 423, endPoint y: 554, distance: 29.0
click at [423, 554] on div "adidas-EMEA-eCom-PaidSocial-FBIG-Multiple-Multiple_NA-TR-FBCeremony25-StoreLoca…" at bounding box center [270, 560] width 329 height 40
click at [343, 569] on div "adidas-EMEA-eCom-PaidSocial-FBIG-Multiple-Multiple_NA-TR-FBCeremony25-StoreLoca…" at bounding box center [270, 560] width 329 height 40
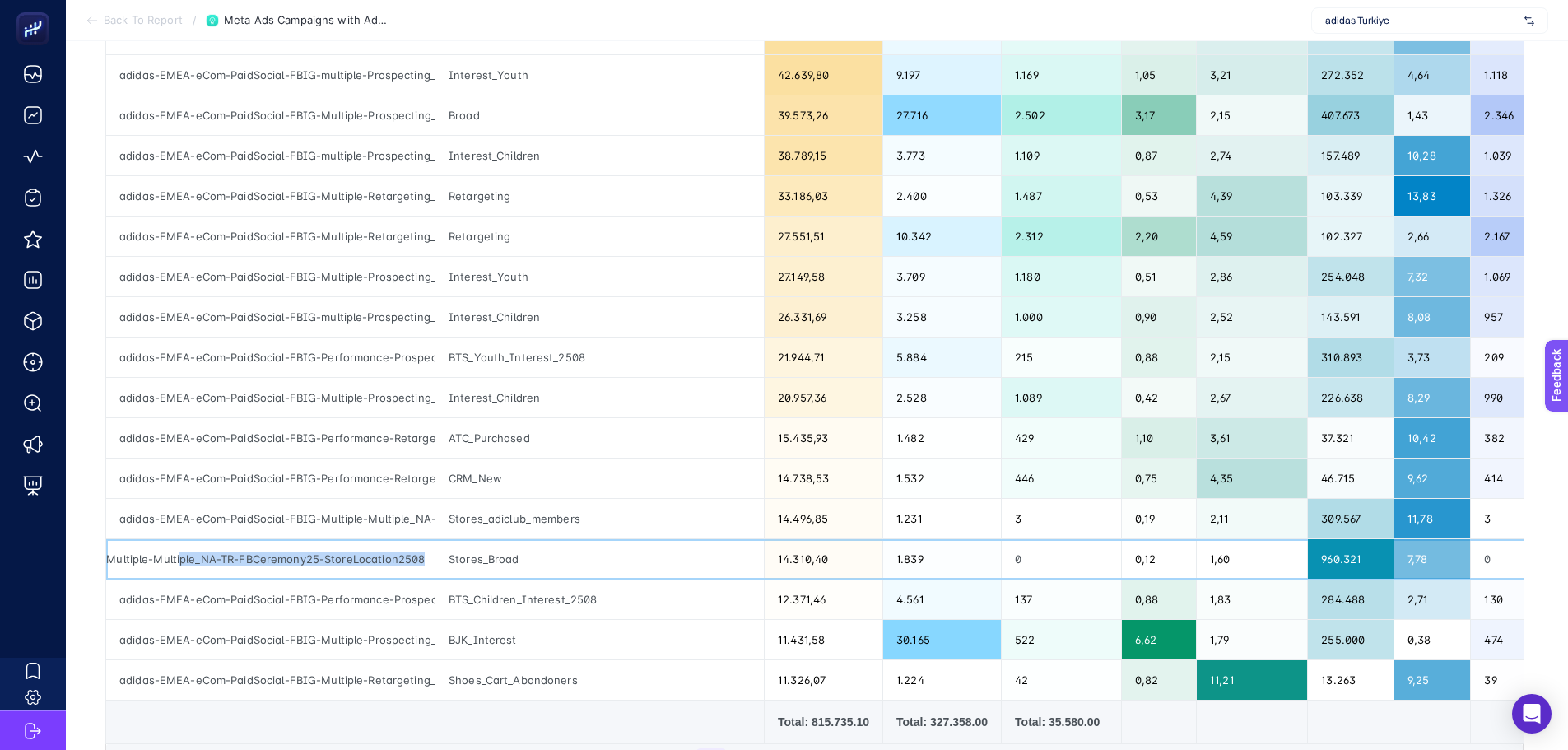
click at [341, 558] on div "adidas-EMEA-eCom-PaidSocial-FBIG-Multiple-Multiple_NA-TR-FBCeremony25-StoreLoca…" at bounding box center [270, 560] width 329 height 40
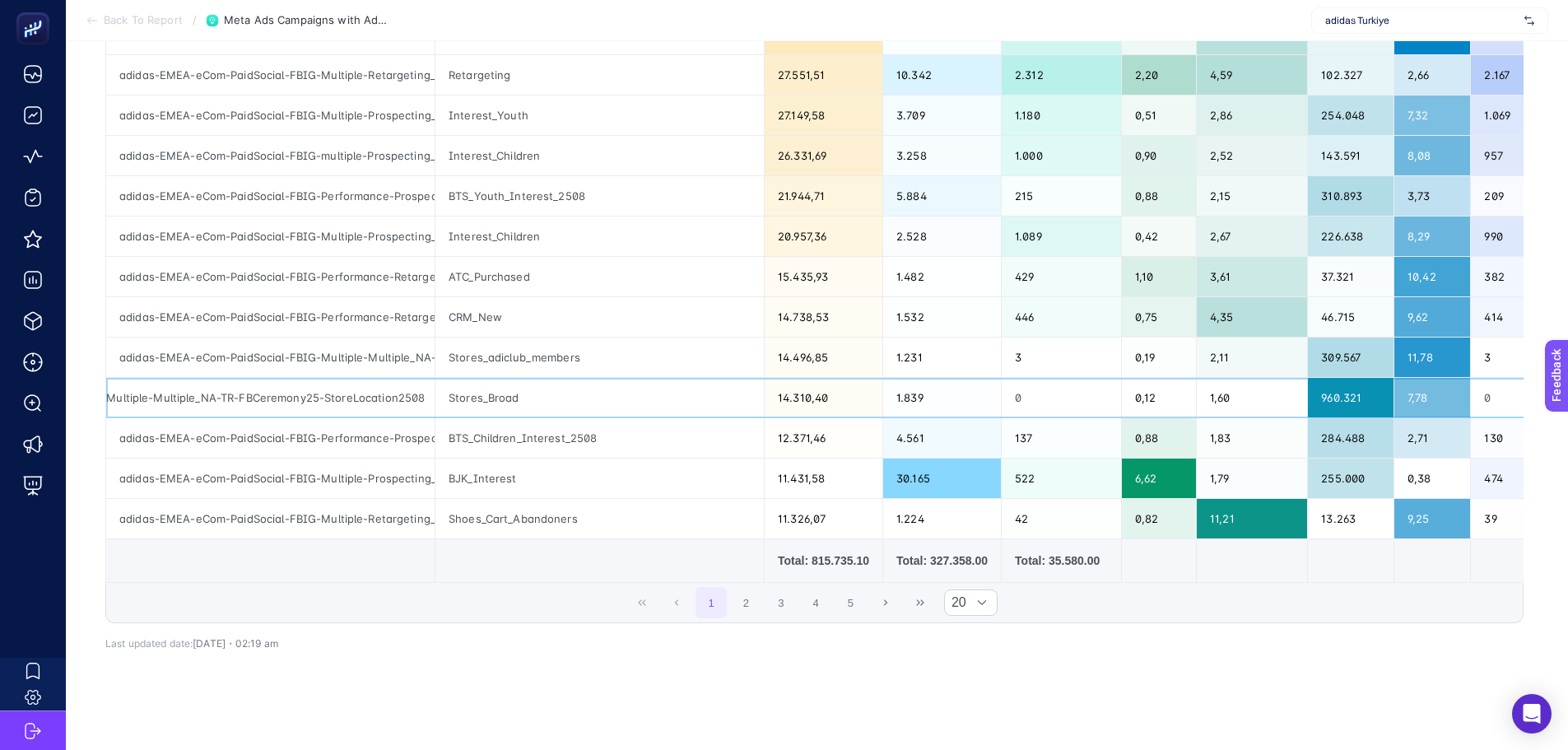
scroll to position [576, 0]
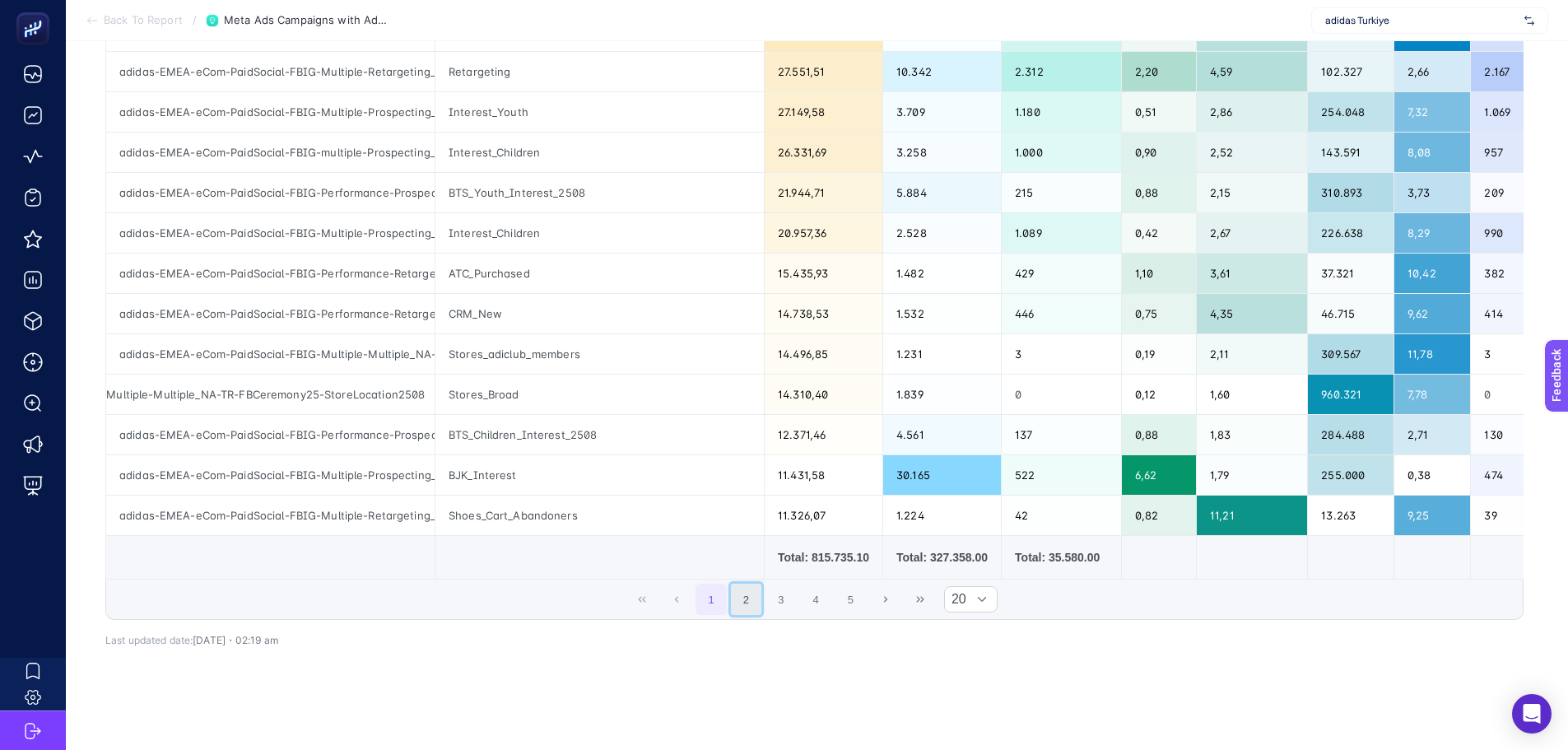
click at [749, 611] on button "2" at bounding box center [746, 600] width 32 height 32
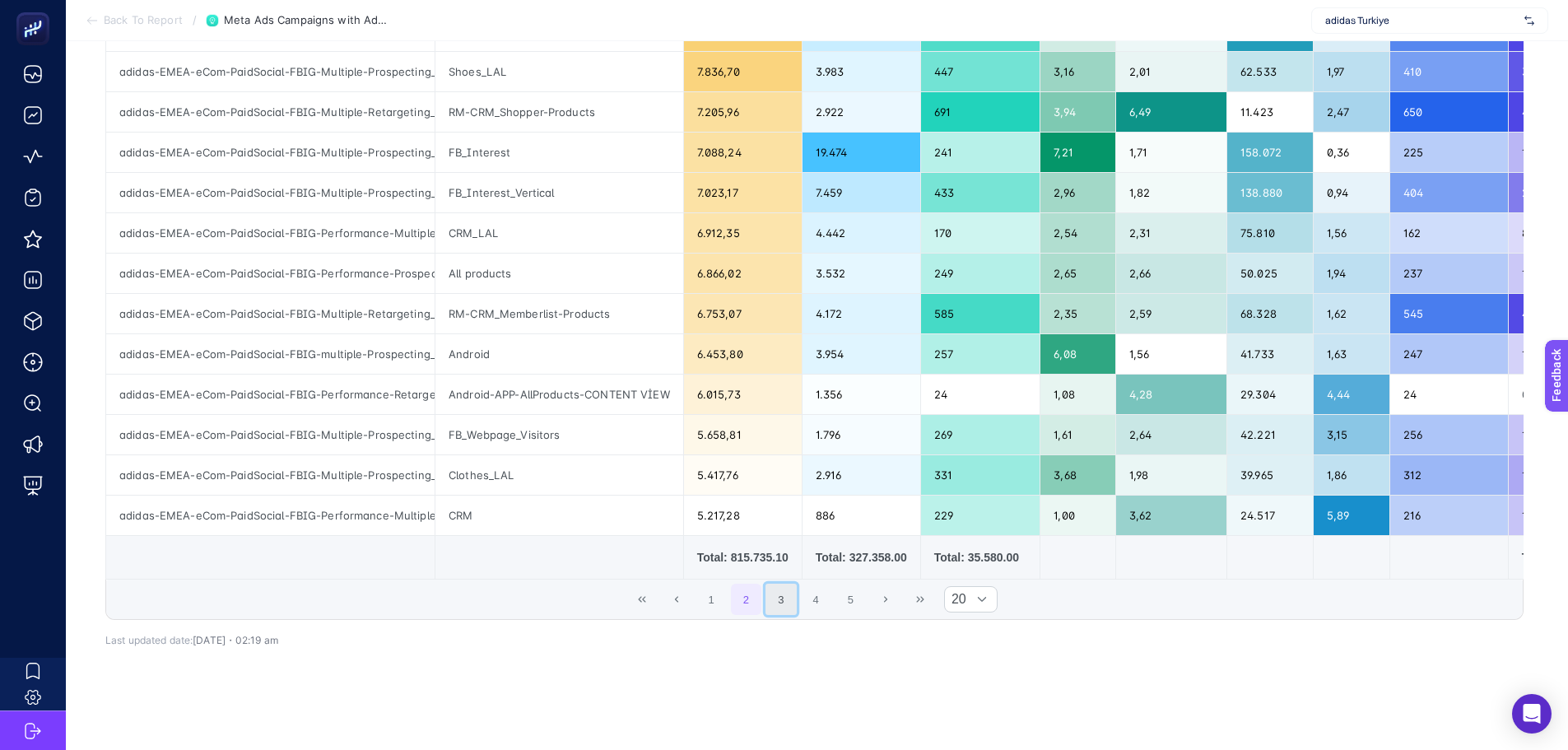
click at [774, 607] on button "3" at bounding box center [781, 600] width 32 height 32
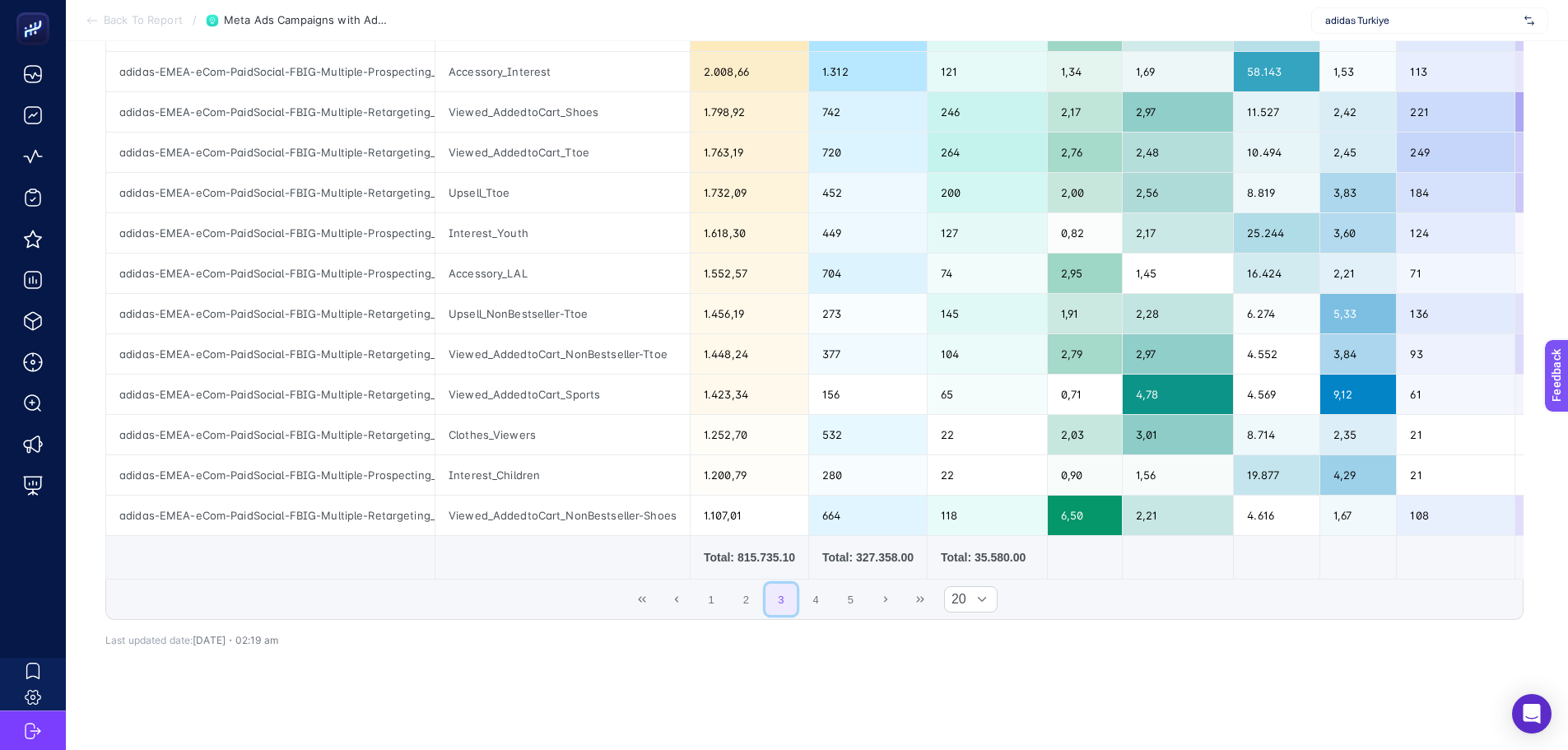
click at [793, 601] on button "3" at bounding box center [781, 600] width 32 height 32
click at [814, 599] on button "4" at bounding box center [816, 600] width 32 height 32
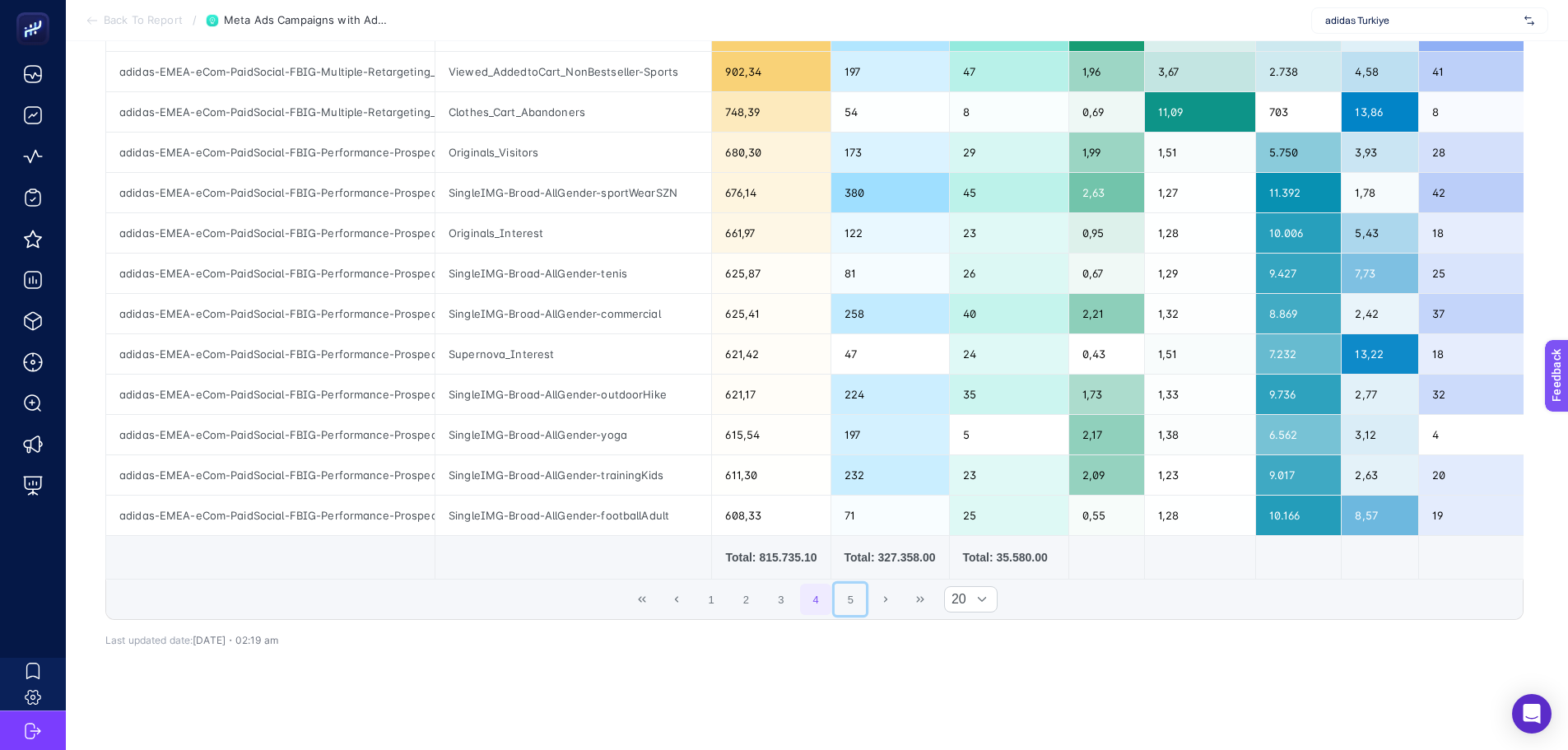
click at [865, 605] on button "5" at bounding box center [850, 600] width 32 height 32
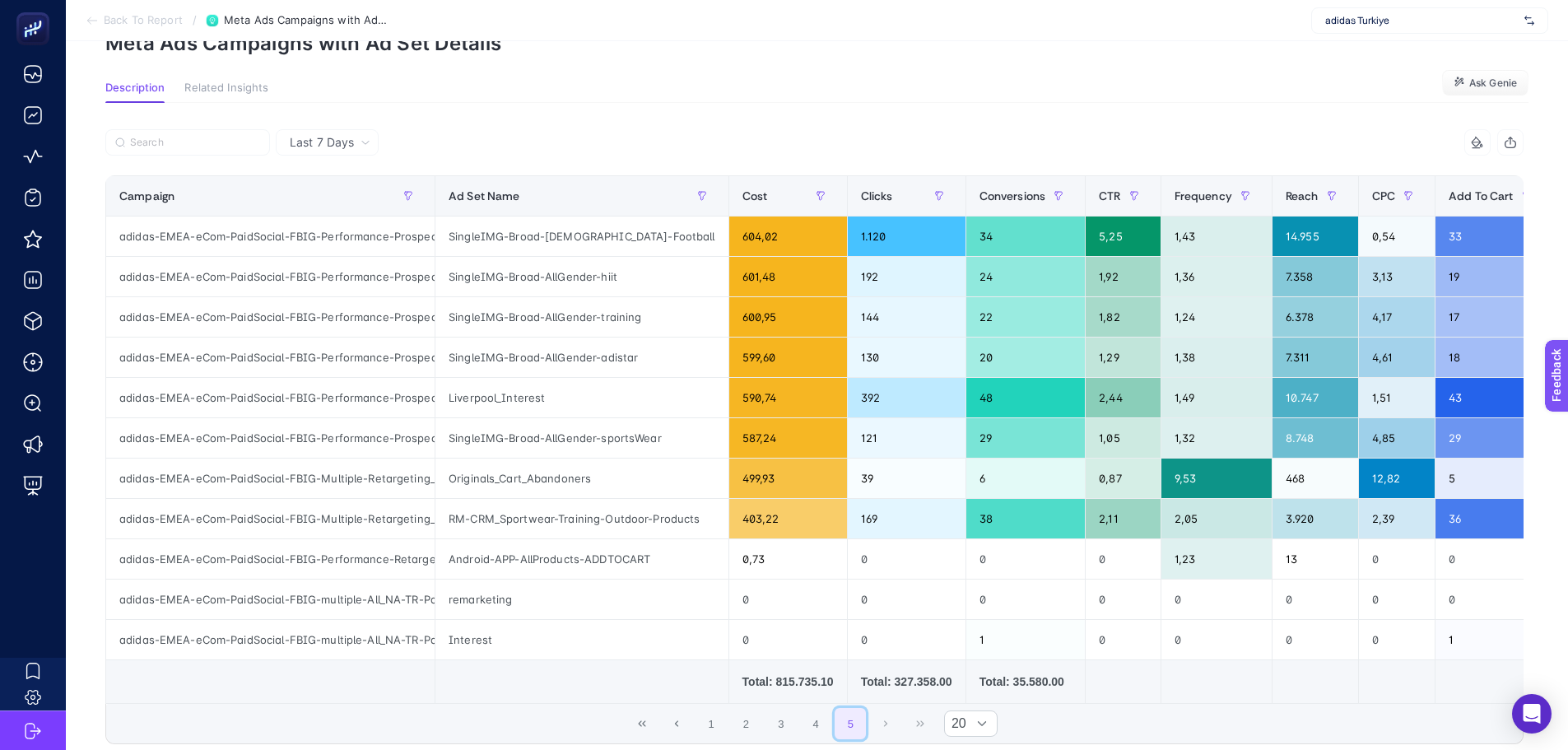
scroll to position [247, 0]
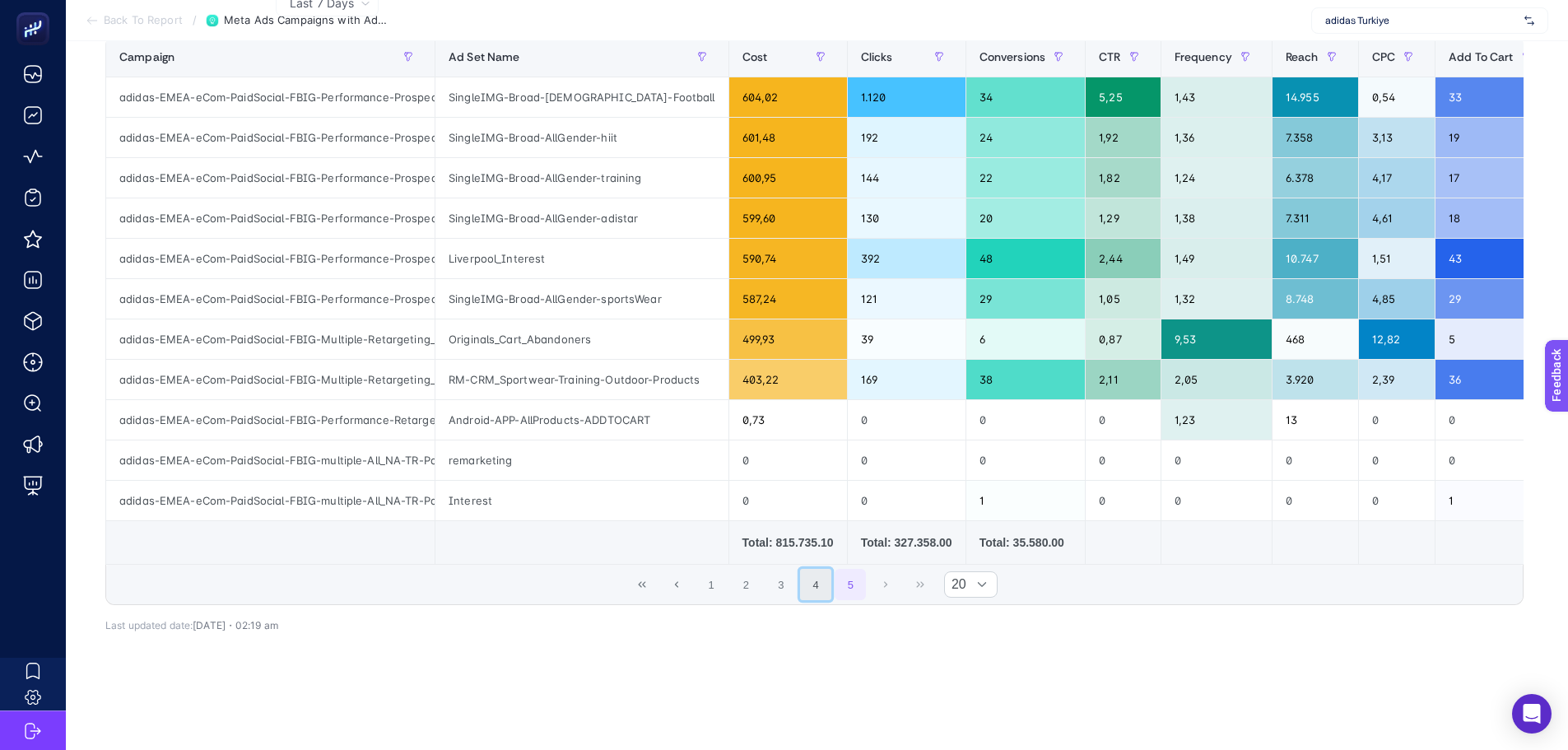
click at [821, 572] on button "4" at bounding box center [816, 584] width 32 height 32
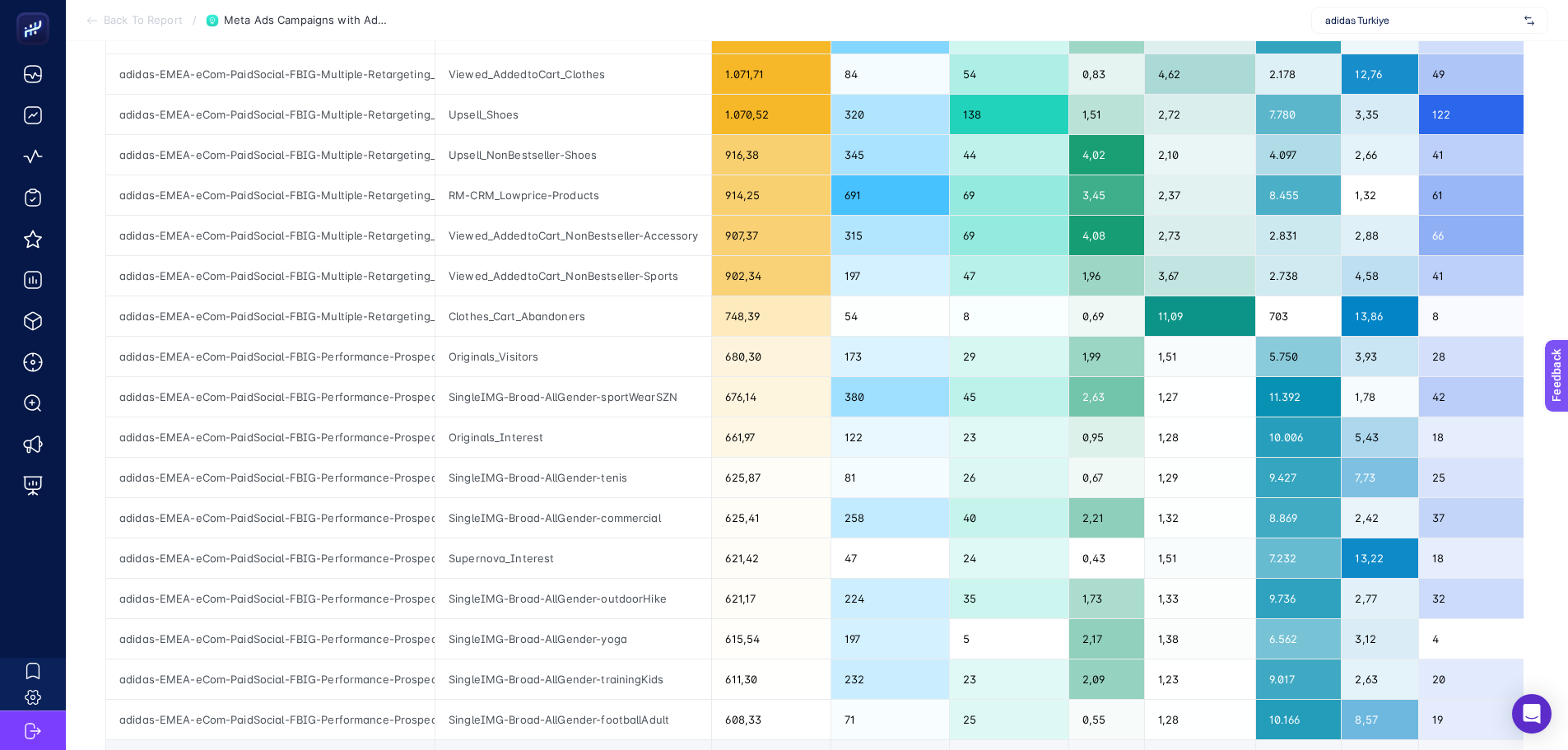
scroll to position [412, 0]
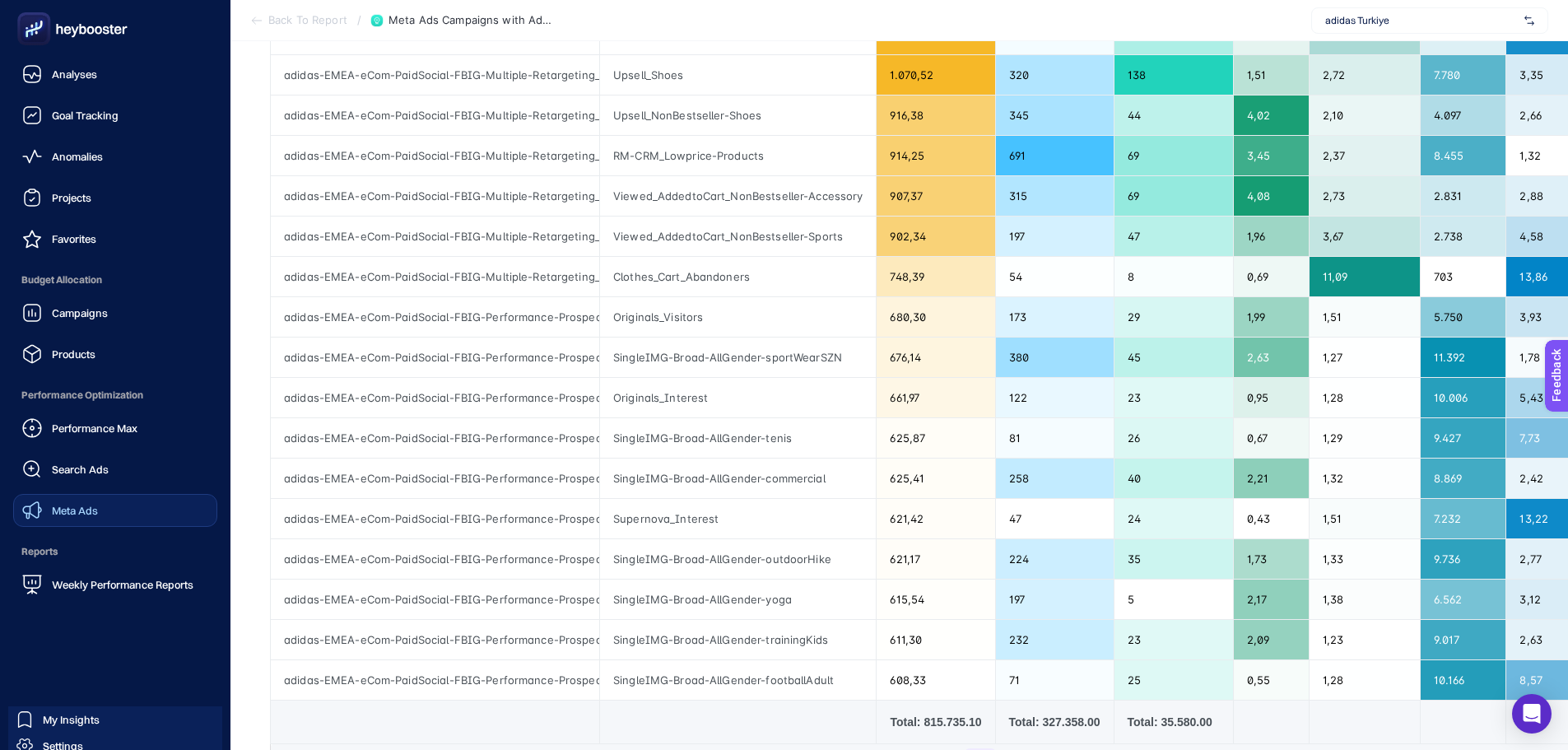
click at [75, 504] on span "Meta Ads" at bounding box center [74, 510] width 46 height 14
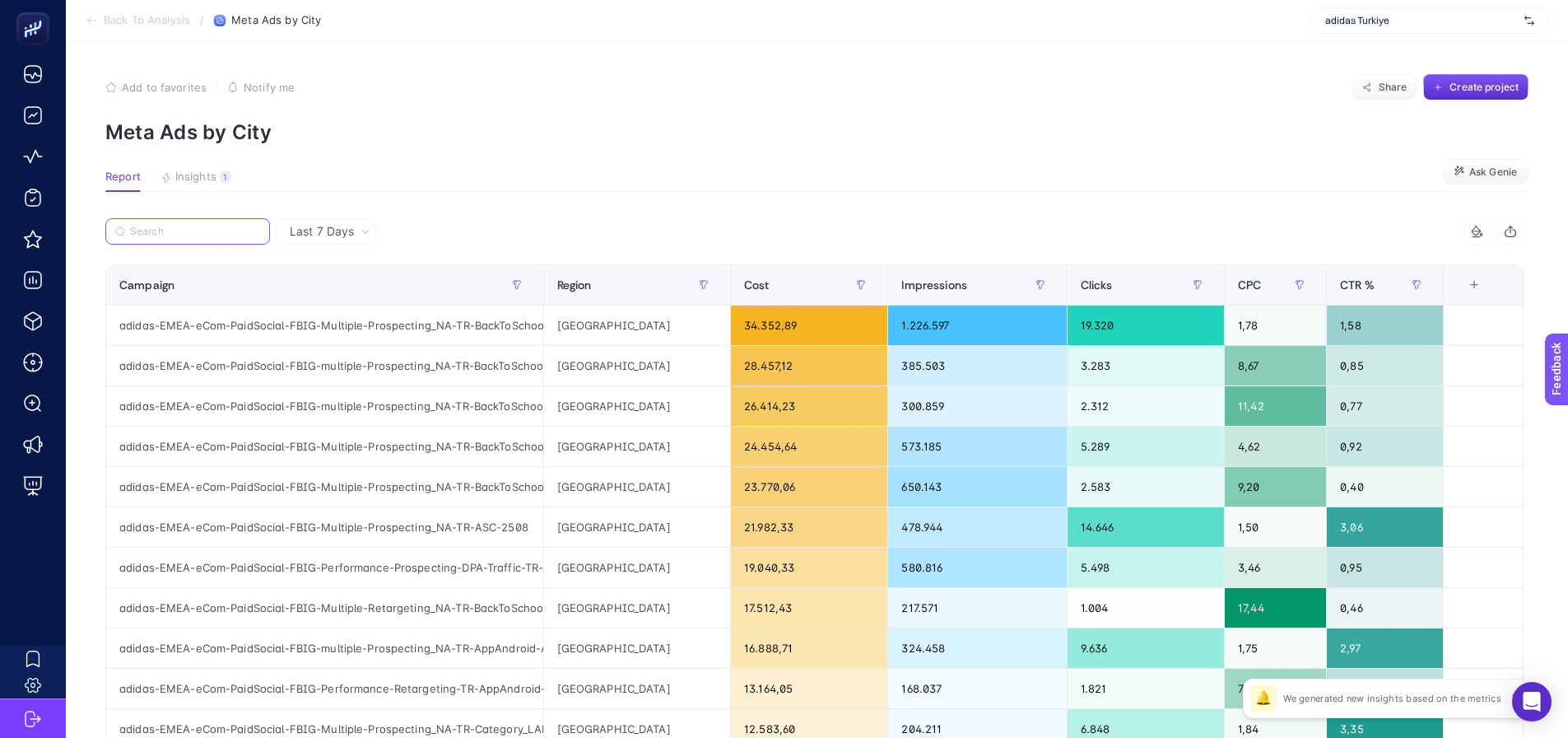
click at [198, 228] on input "Search" at bounding box center [196, 232] width 130 height 13
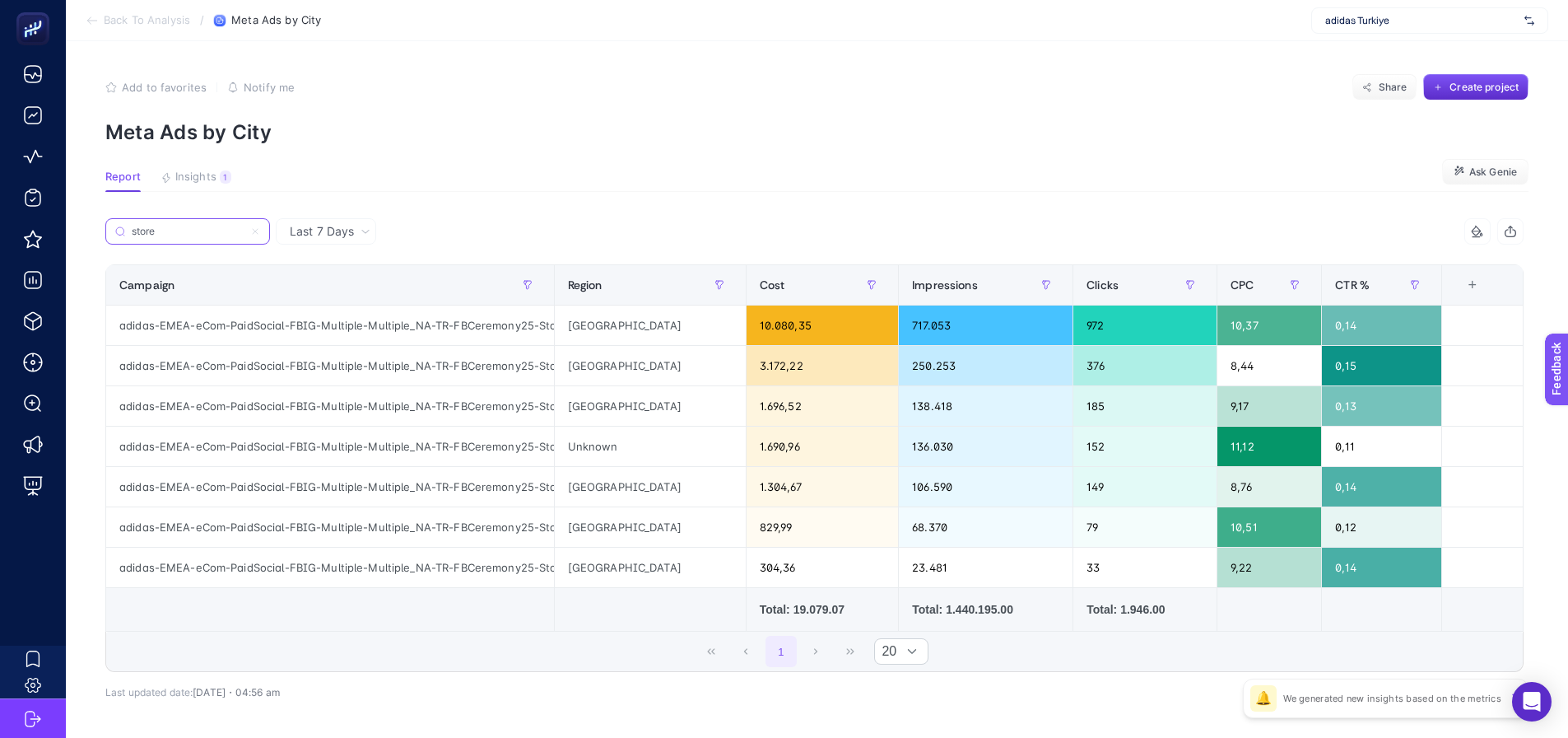
type input "store"
drag, startPoint x: 532, startPoint y: 443, endPoint x: 581, endPoint y: 446, distance: 49.1
click at [581, 446] on tr "adidas-EMEA-eCom-PaidSocial-FBIG-Multiple-Multiple_NA-TR-FBCeremony25-StoreLoca…" at bounding box center [815, 446] width 1418 height 41
click at [492, 458] on div "adidas-EMEA-eCom-PaidSocial-FBIG-Multiple-Multiple_NA-TR-FBCeremony25-StoreLoca…" at bounding box center [330, 446] width 448 height 40
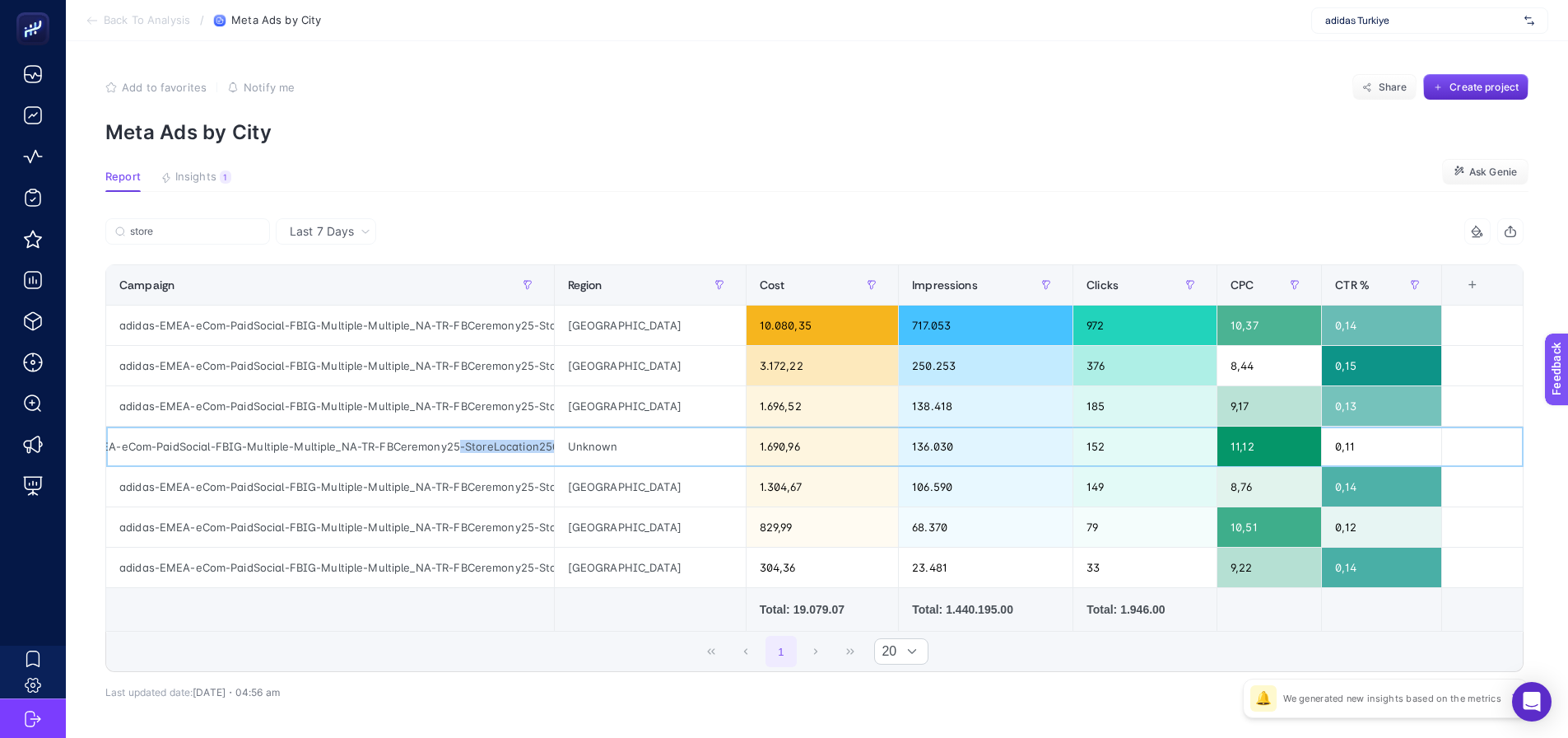
click at [495, 458] on div "adidas-EMEA-eCom-PaidSocial-FBIG-Multiple-Multiple_NA-TR-FBCeremony25-StoreLoca…" at bounding box center [330, 446] width 448 height 40
click at [532, 639] on div "1 20" at bounding box center [814, 651] width 1417 height 40
click at [636, 103] on section "Add to favorites false Notify me Share Create project Meta Ads by City" at bounding box center [817, 109] width 1423 height 70
click at [196, 180] on span "Insights" at bounding box center [196, 177] width 41 height 14
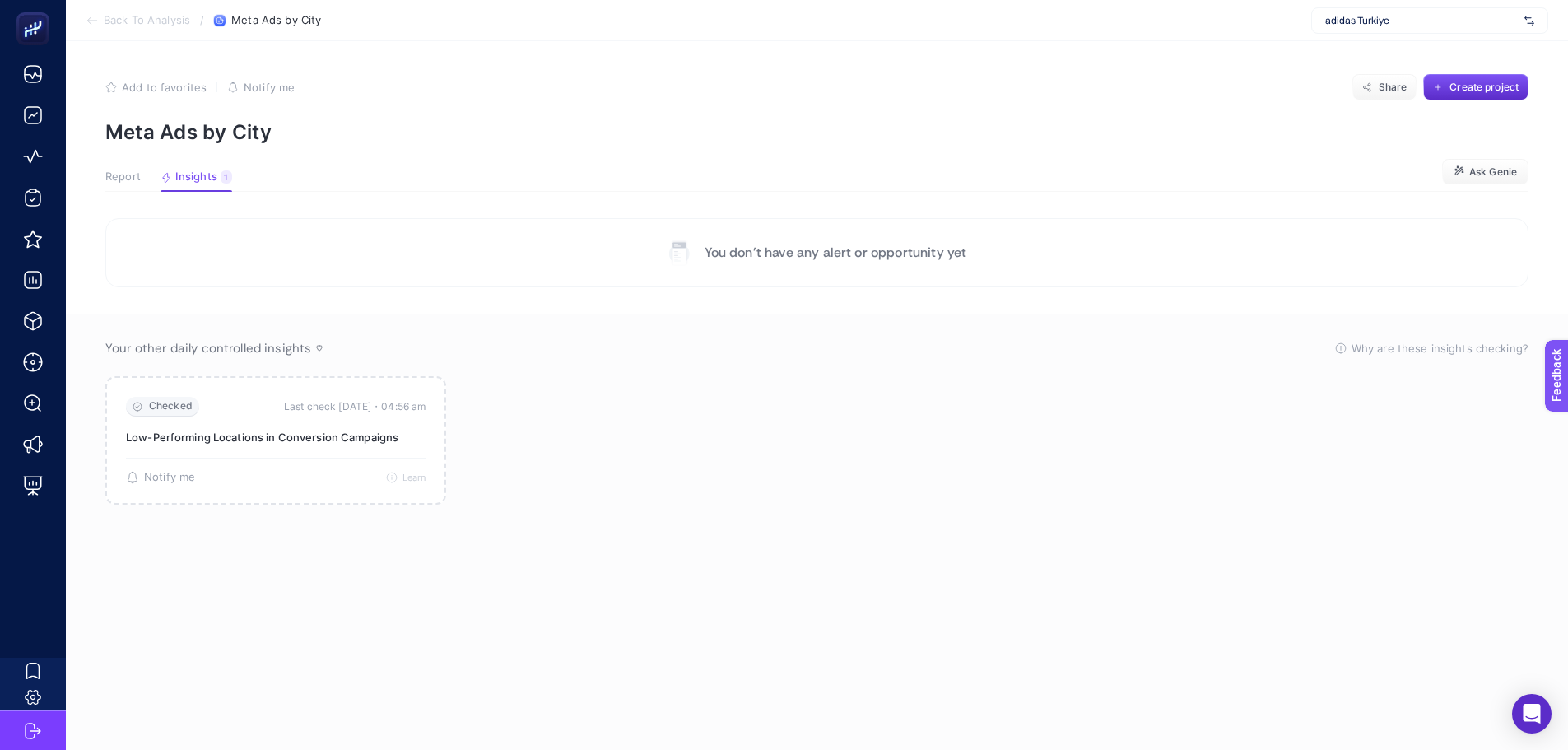
click at [122, 179] on span "Report" at bounding box center [122, 177] width 35 height 14
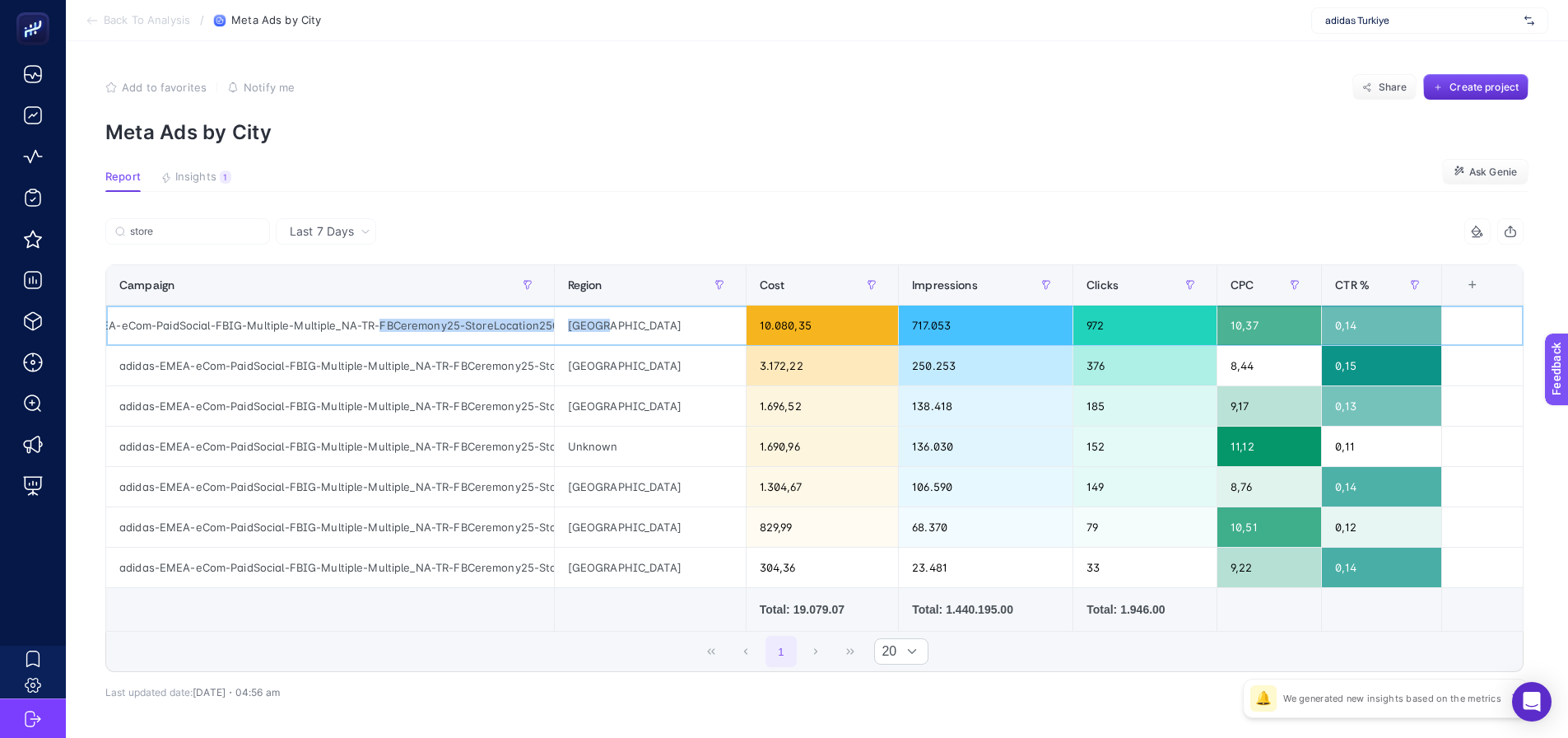
drag, startPoint x: 454, startPoint y: 331, endPoint x: 625, endPoint y: 331, distance: 171.0
click at [625, 331] on tr "adidas-EMEA-eCom-PaidSocial-FBIG-Multiple-Multiple_NA-TR-FBCeremony25-StoreLoca…" at bounding box center [815, 325] width 1418 height 41
click at [389, 366] on div "adidas-EMEA-eCom-PaidSocial-FBIG-Multiple-Multiple_NA-TR-FBCeremony25-StoreLoca…" at bounding box center [330, 366] width 448 height 40
click at [213, 242] on label "store" at bounding box center [187, 231] width 165 height 26
click at [213, 238] on input "store" at bounding box center [196, 232] width 130 height 13
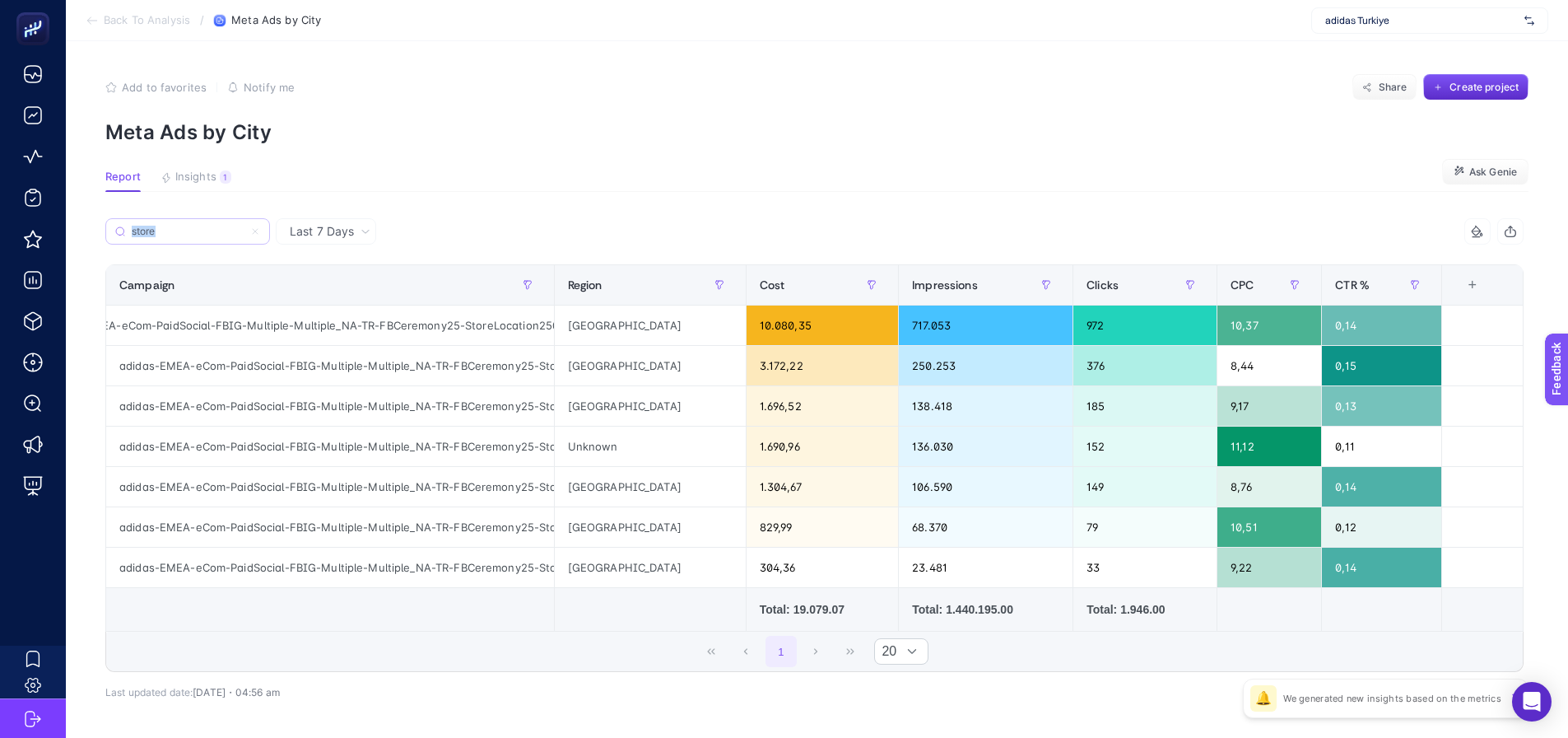
click at [213, 242] on label "store" at bounding box center [187, 231] width 165 height 26
click at [213, 238] on input "store" at bounding box center [187, 232] width 112 height 13
click at [213, 242] on label "store" at bounding box center [187, 231] width 165 height 26
click at [213, 238] on input "store" at bounding box center [187, 232] width 112 height 13
click at [215, 241] on label "store" at bounding box center [187, 231] width 165 height 26
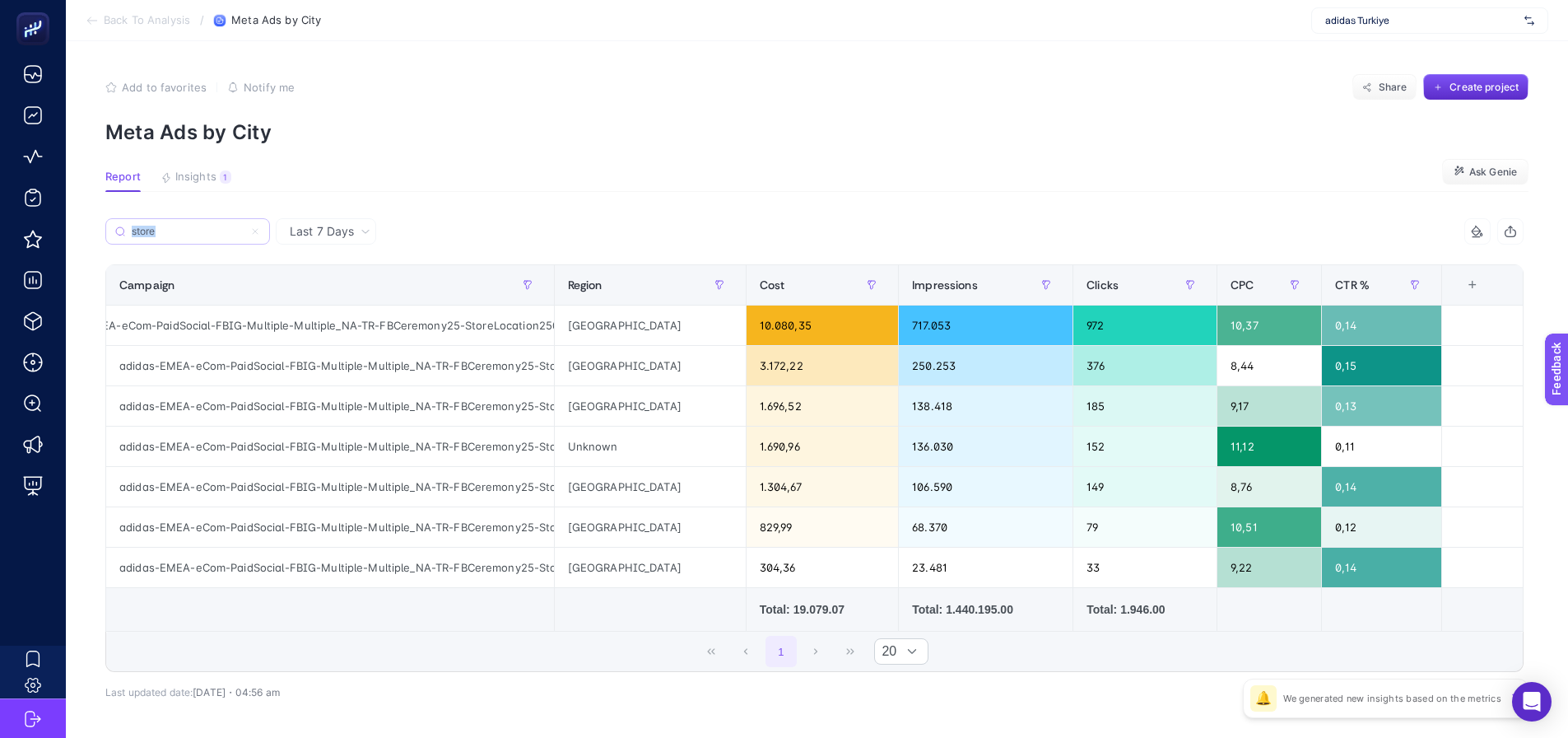
click at [215, 238] on input "store" at bounding box center [187, 232] width 112 height 13
click at [215, 241] on label "store" at bounding box center [187, 231] width 165 height 26
click at [215, 238] on input "store" at bounding box center [187, 232] width 112 height 13
click at [207, 228] on input "store" at bounding box center [187, 232] width 112 height 13
click at [209, 227] on input "store" at bounding box center [187, 232] width 112 height 13
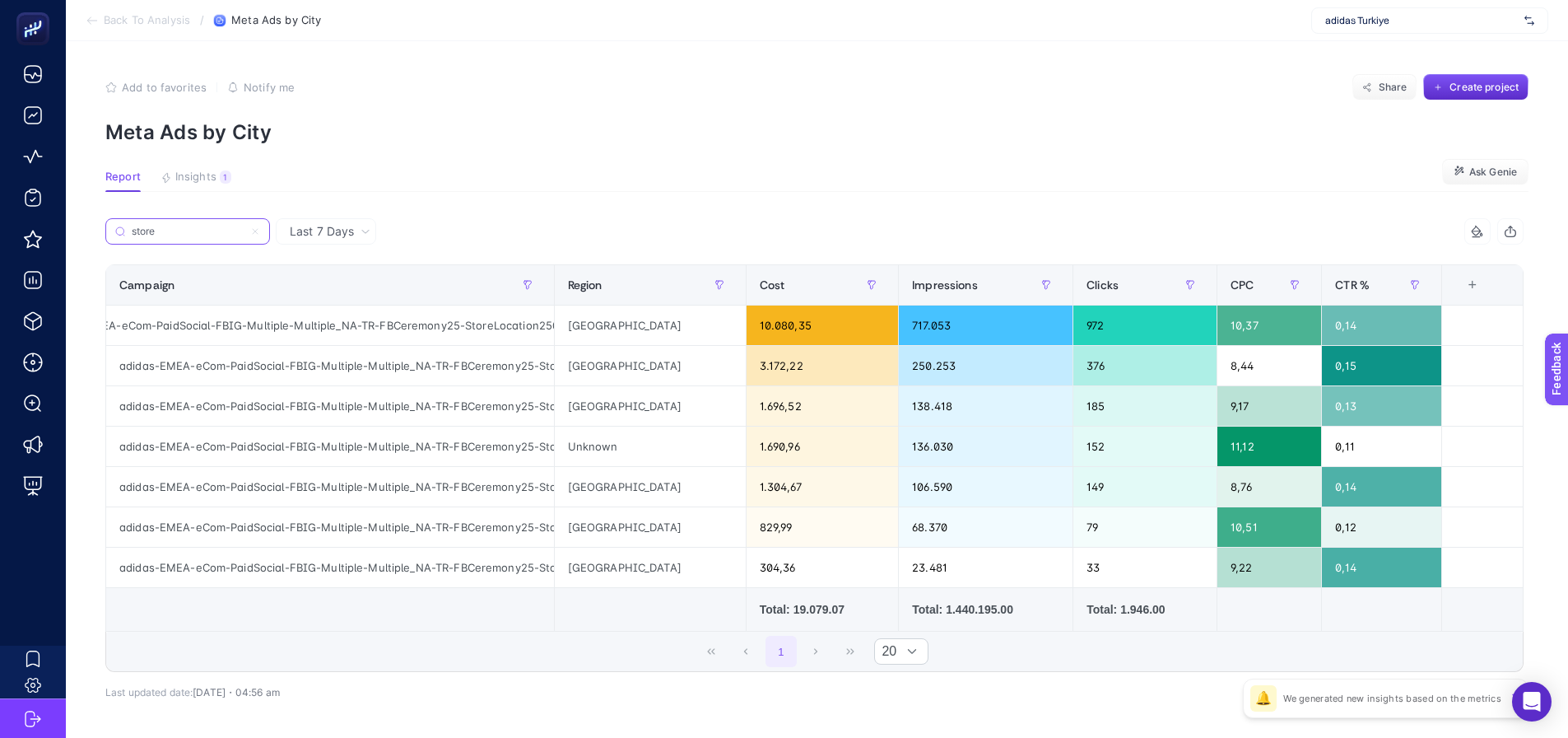
click at [209, 227] on input "store" at bounding box center [187, 232] width 112 height 13
paste input "adidas-EMEA-eCom-PaidSocial-FBIG-Multiple-Multiple_NA-TR-FBCeremony25-StoreLoca…"
type input "adidas-EMEA-eCom-PaidSocial-FBIG-Multiple-Multiple_NA-TR-FBCeremony25-StoreLoca…"
click at [449, 177] on section "Report Insights 1 We generated new insights based on the metrics Ask Genie" at bounding box center [817, 181] width 1423 height 22
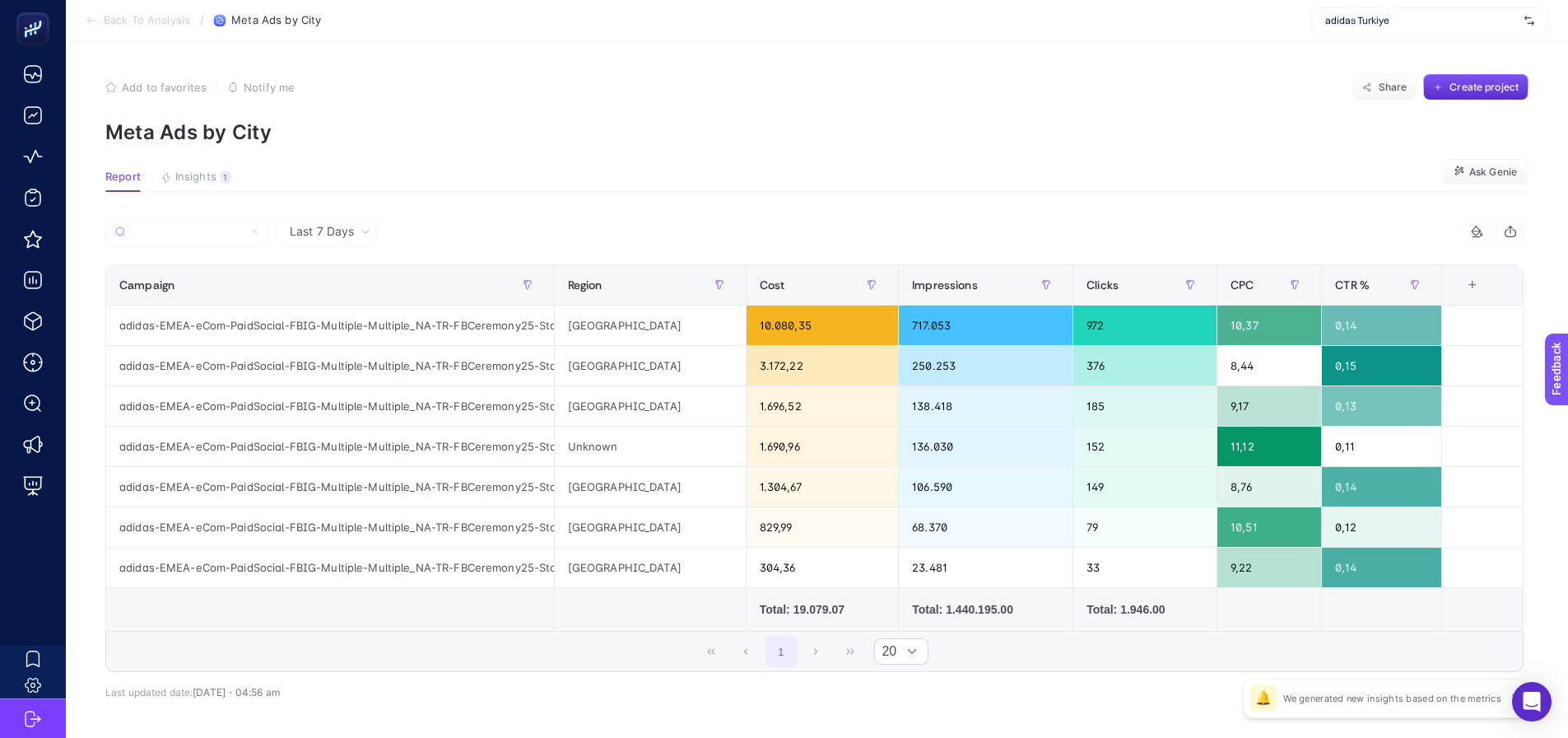
scroll to position [0, 0]
click at [483, 149] on article "Add to favorites false Notify me Share Create project Meta Ads by City Report I…" at bounding box center [817, 422] width 1502 height 762
click at [741, 207] on article "Add to favorites false Notify me Share Create project Meta Ads by City Report I…" at bounding box center [817, 422] width 1502 height 762
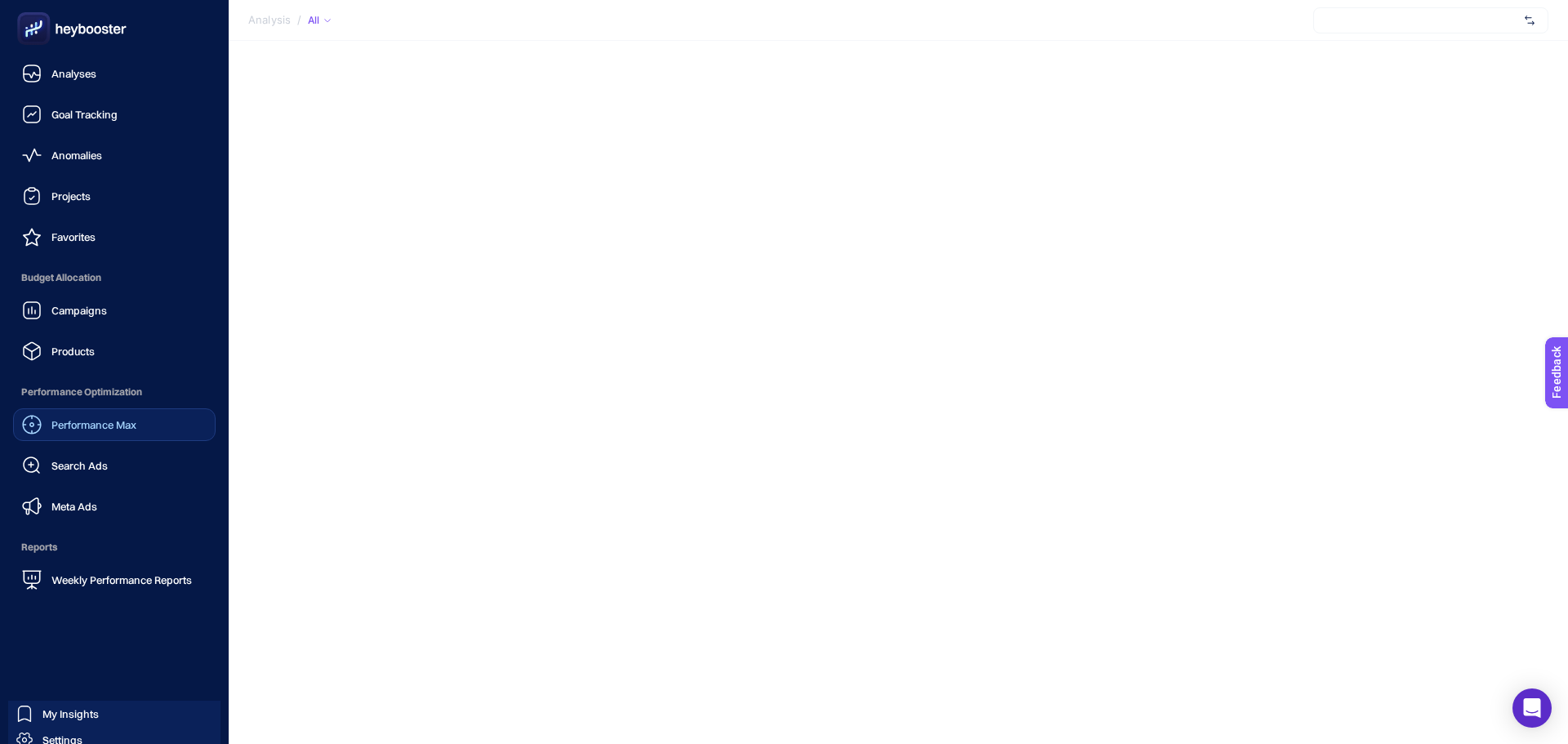
click at [57, 428] on span "Performance Max" at bounding box center [93, 425] width 85 height 13
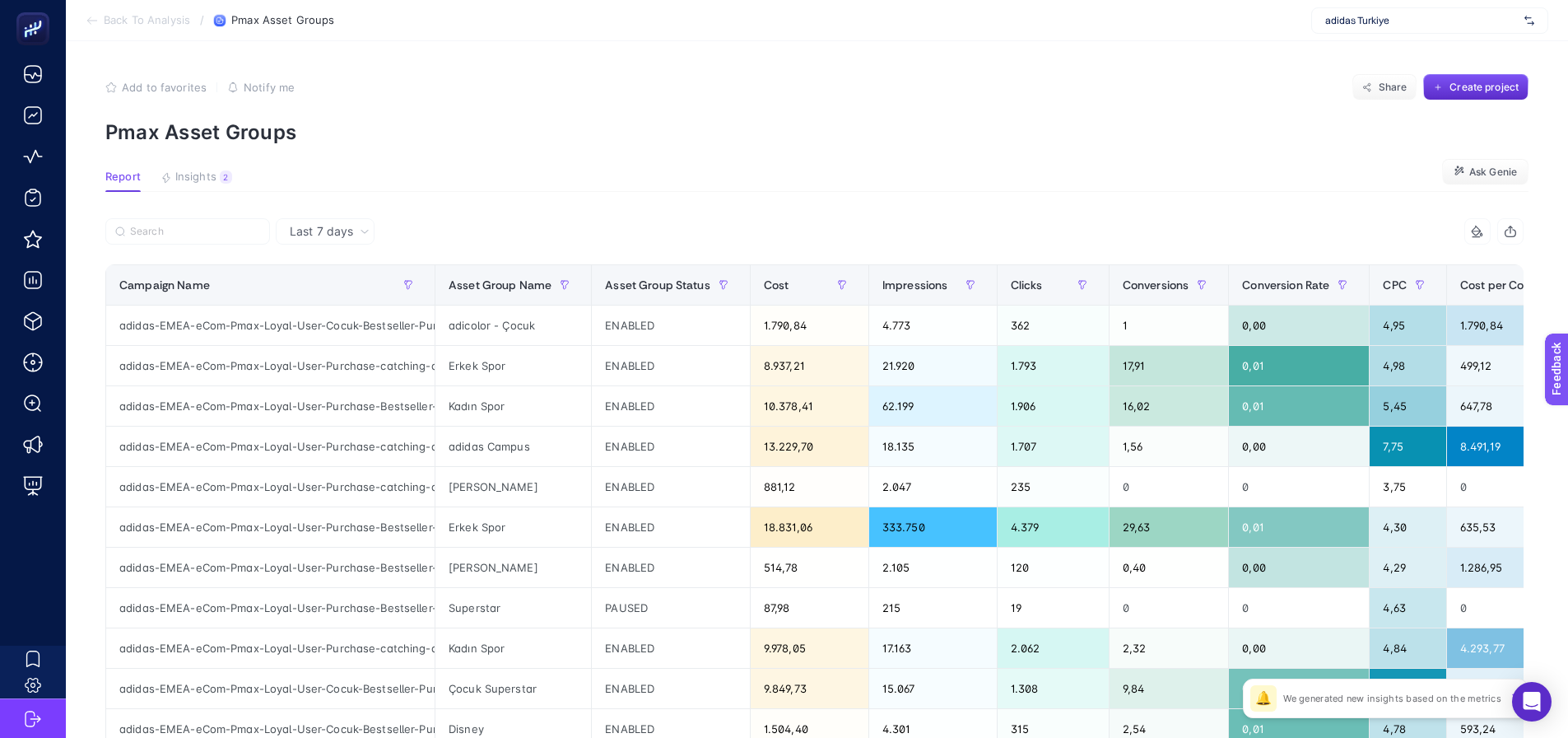
click at [204, 168] on article "Add to favorites false Notify me Share Create project Pmax Asset Groups Report …" at bounding box center [817, 684] width 1502 height 1287
click at [200, 170] on span "Insights" at bounding box center [196, 177] width 41 height 14
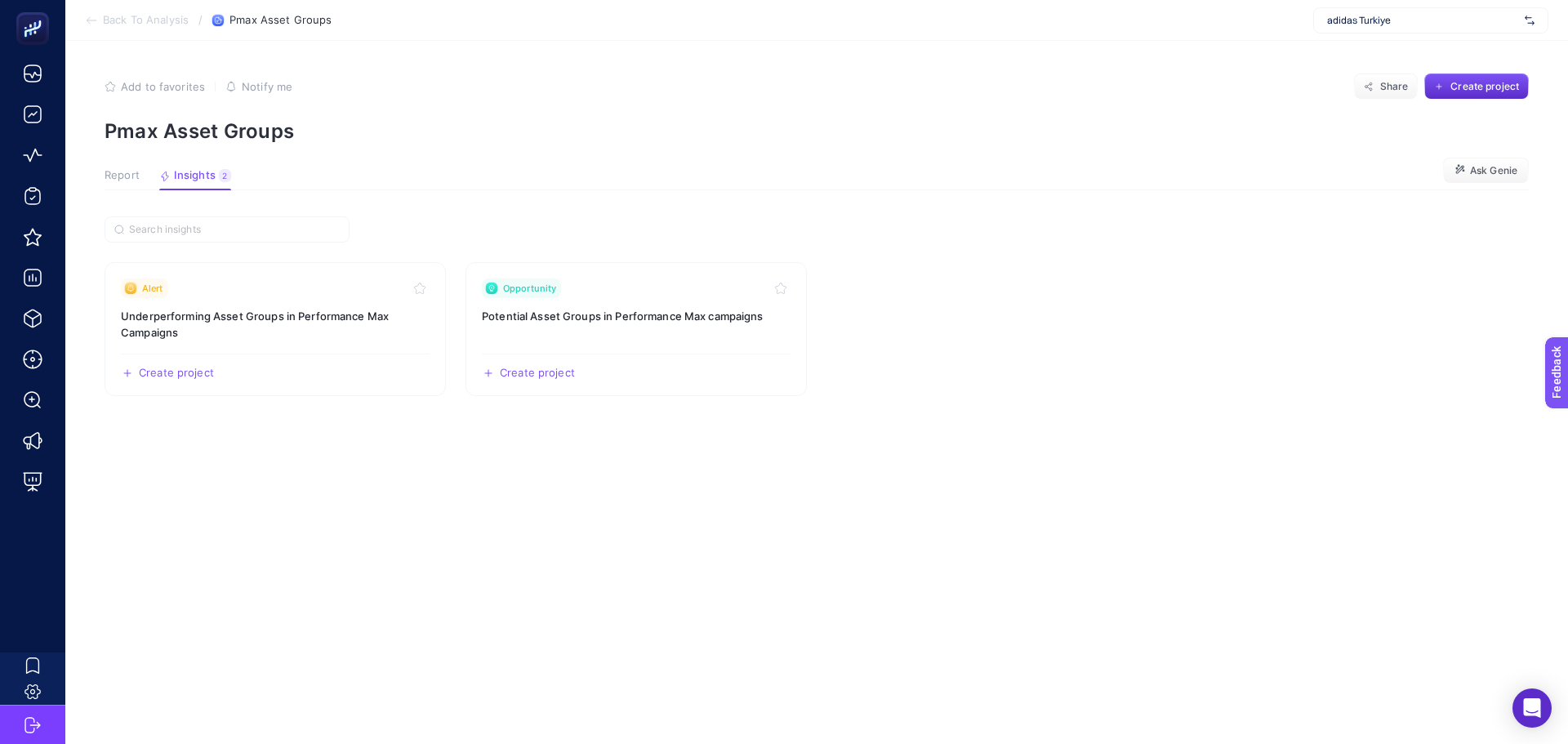
click at [120, 173] on span "Report" at bounding box center [121, 175] width 35 height 13
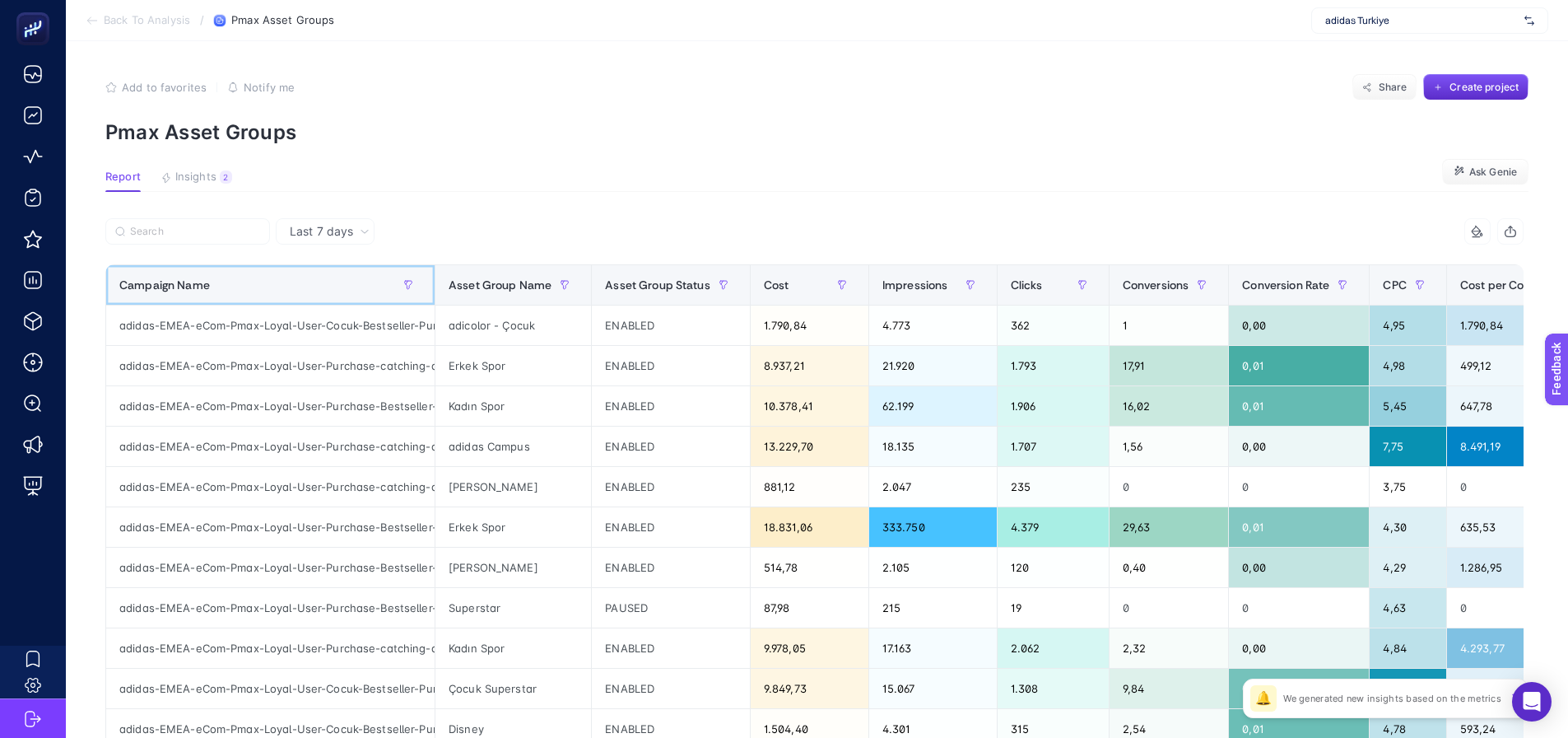
click at [321, 277] on div "Campaign Name" at bounding box center [271, 284] width 302 height 26
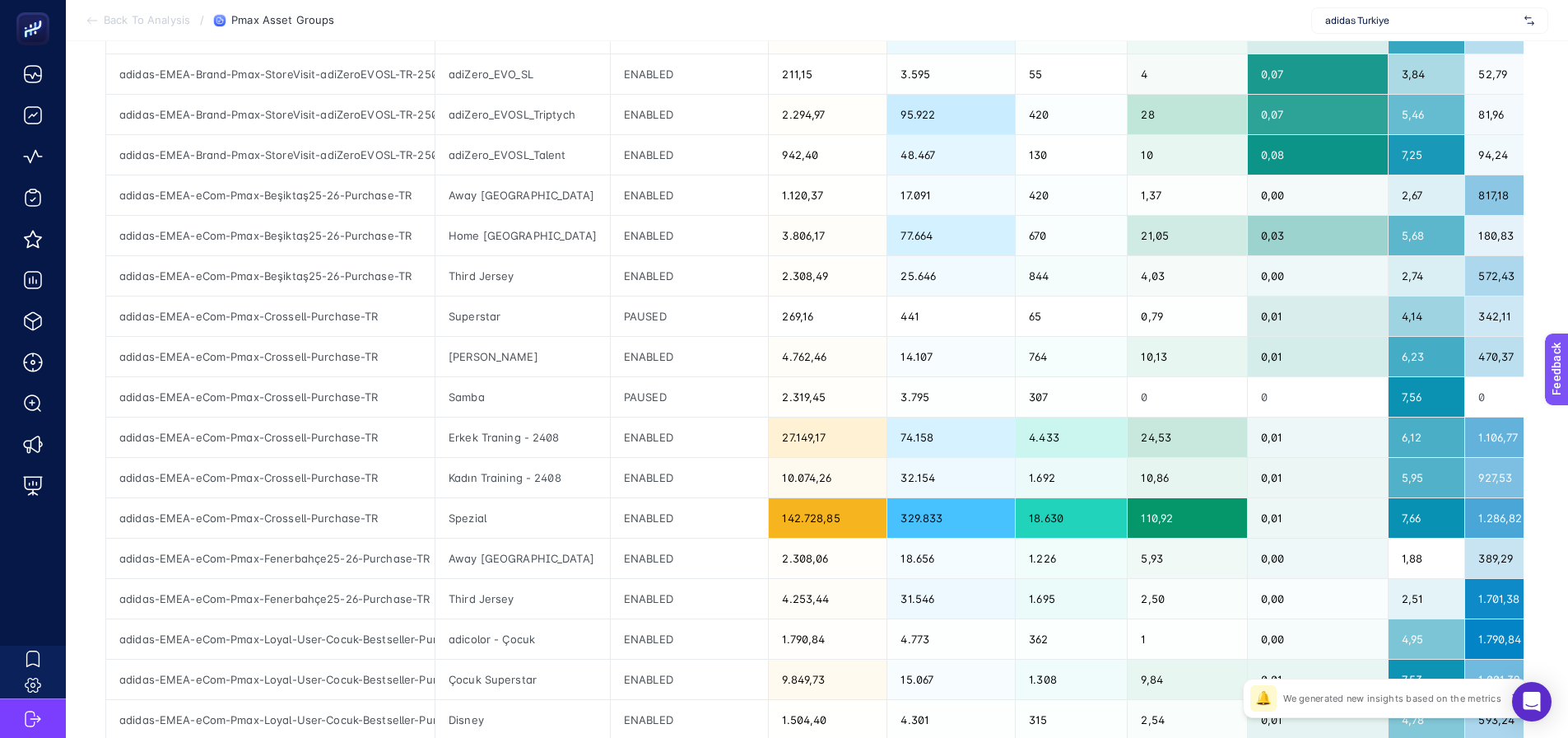
scroll to position [412, 0]
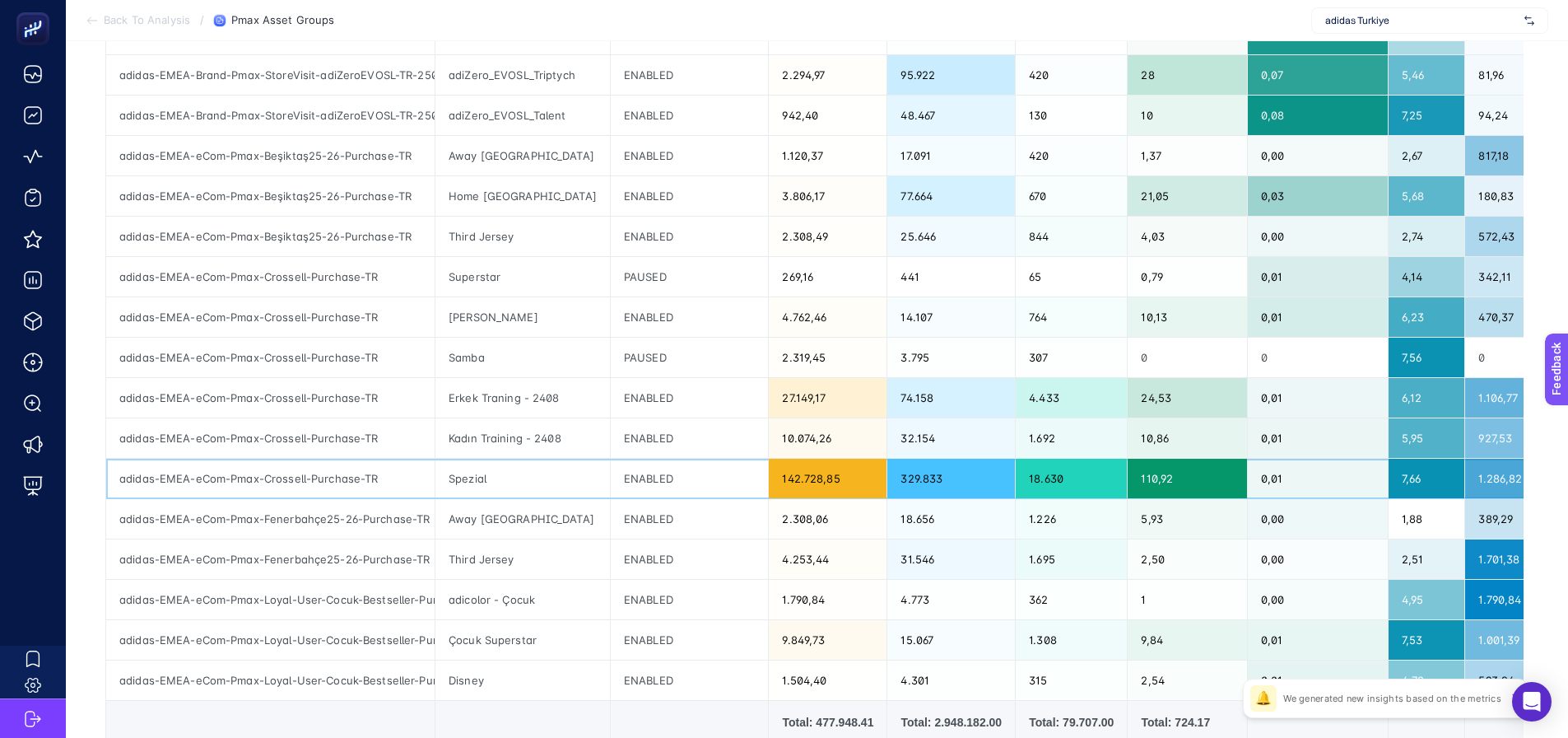
click at [477, 475] on div "Spezial" at bounding box center [522, 478] width 175 height 40
click at [627, 431] on div "ENABLED" at bounding box center [690, 438] width 158 height 40
click at [626, 401] on div "ENABLED" at bounding box center [690, 398] width 158 height 40
click at [618, 429] on div "ENABLED" at bounding box center [690, 438] width 158 height 40
click at [618, 398] on div "ENABLED" at bounding box center [690, 398] width 158 height 40
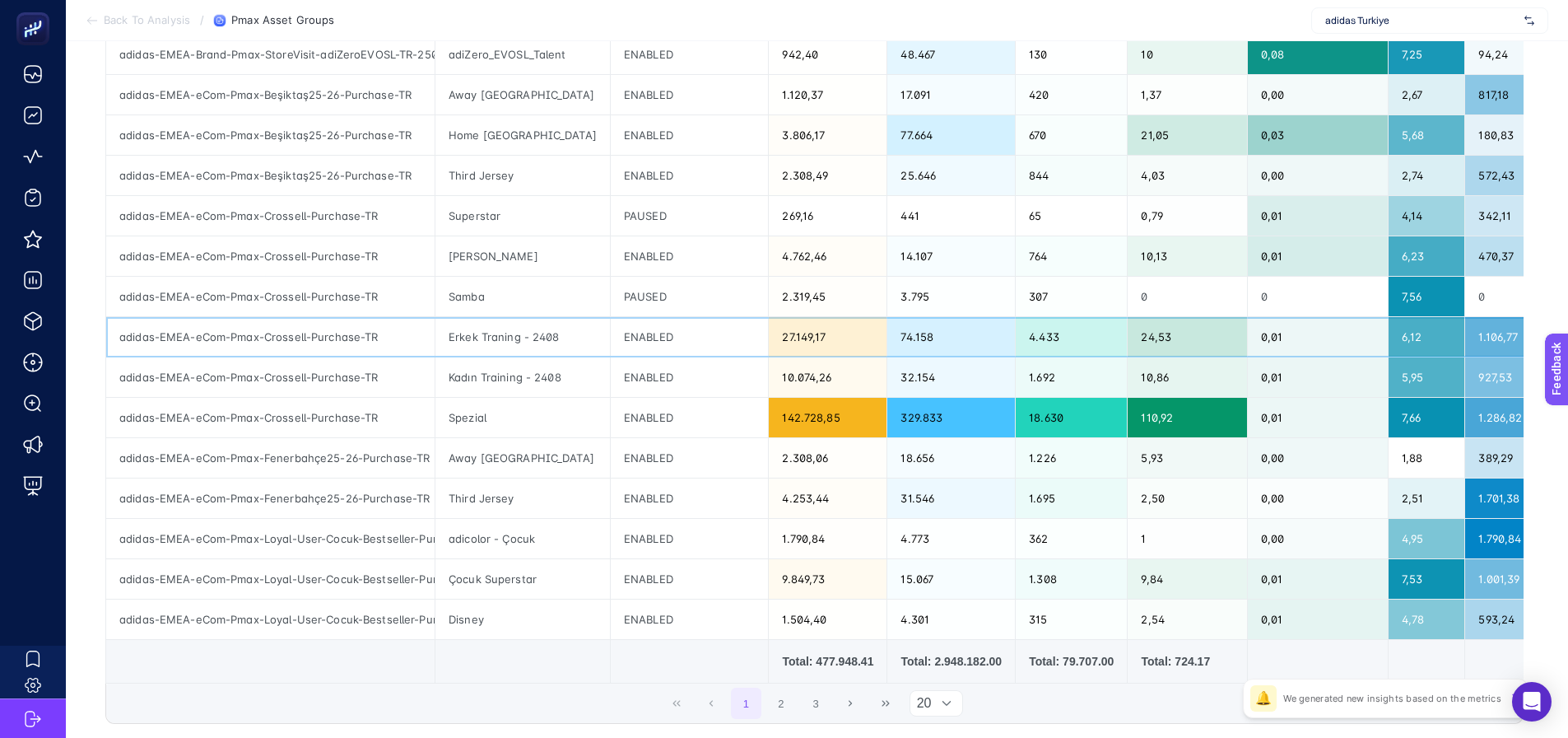
scroll to position [576, 0]
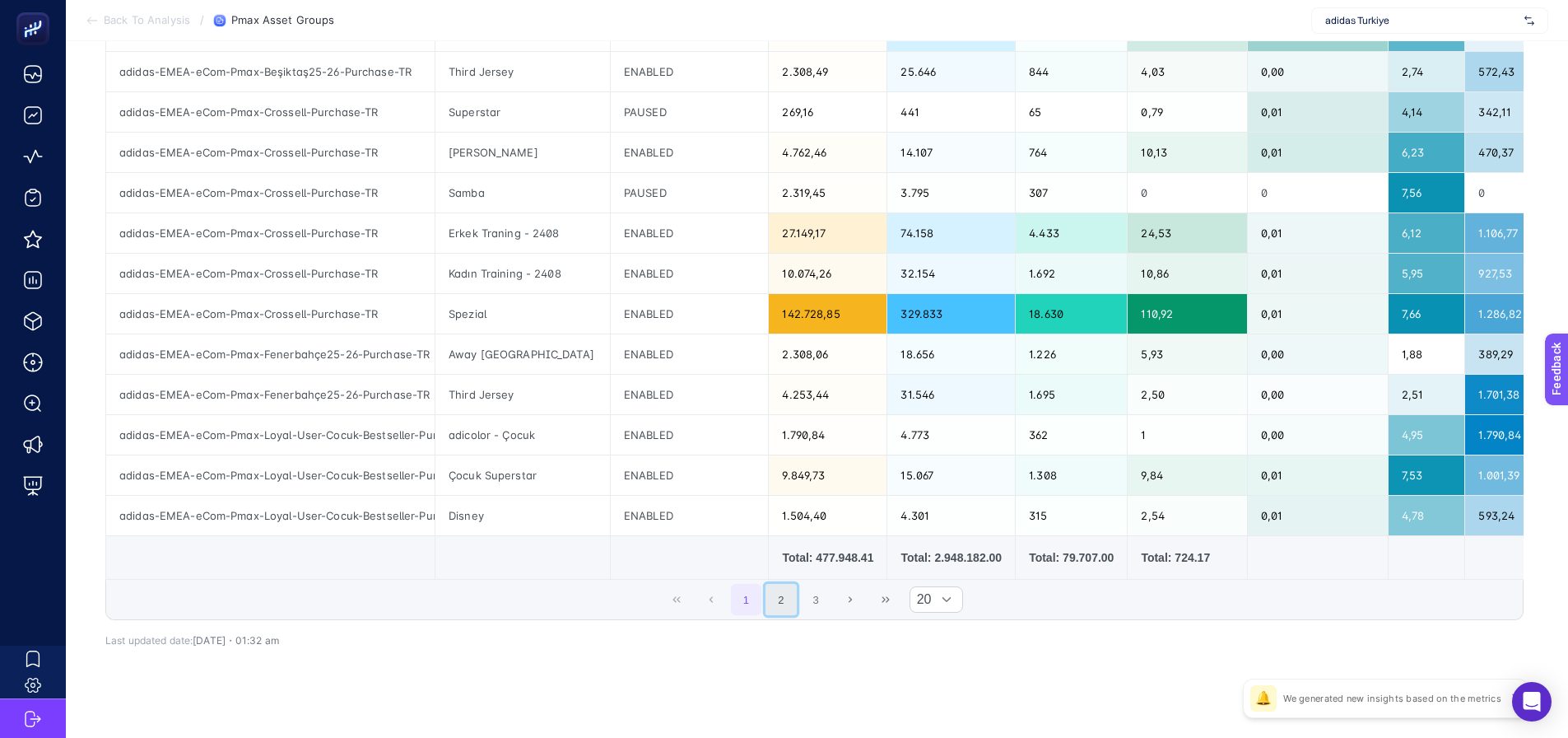
click at [774, 606] on button "2" at bounding box center [781, 599] width 32 height 32
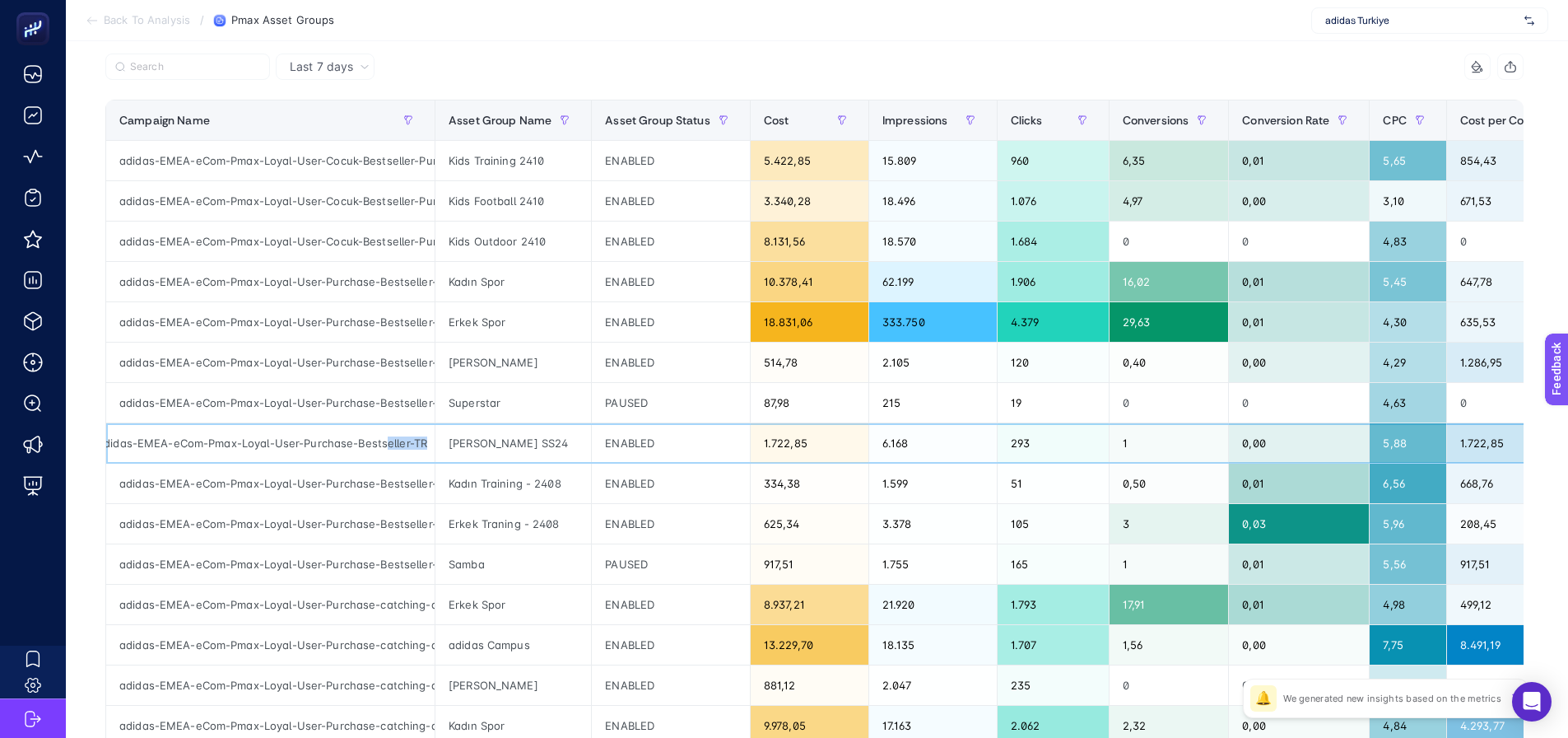
scroll to position [0, 27]
drag, startPoint x: 411, startPoint y: 433, endPoint x: 444, endPoint y: 436, distance: 33.1
click at [444, 436] on tr "adidas-EMEA-eCom-Pmax-Loyal-User-Purchase-Bestseller-TR Stella McCarty SS24 ENA…" at bounding box center [932, 443] width 1653 height 41
drag, startPoint x: 399, startPoint y: 399, endPoint x: 444, endPoint y: 399, distance: 45.0
click at [444, 399] on tr "adidas-EMEA-eCom-Pmax-Loyal-User-Purchase-Bestseller-TR Superstar PAUSED 87,98 …" at bounding box center [932, 403] width 1653 height 41
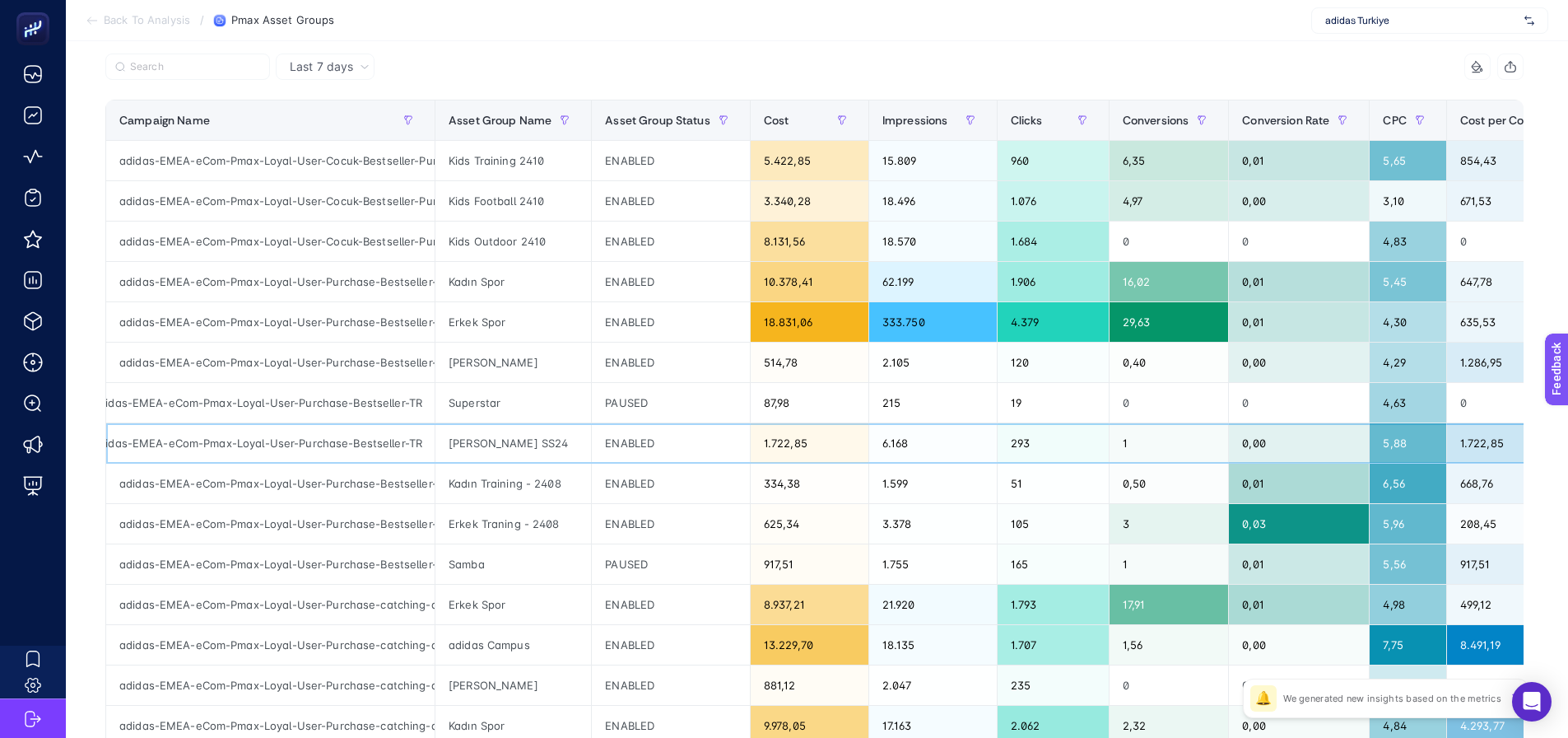
click at [390, 423] on div "adidas-EMEA-eCom-Pmax-Loyal-User-Purchase-Bestseller-TR" at bounding box center [270, 443] width 329 height 40
click at [311, 444] on div "adidas-EMEA-eCom-Pmax-Loyal-User-Purchase-Bestseller-TR" at bounding box center [270, 443] width 329 height 40
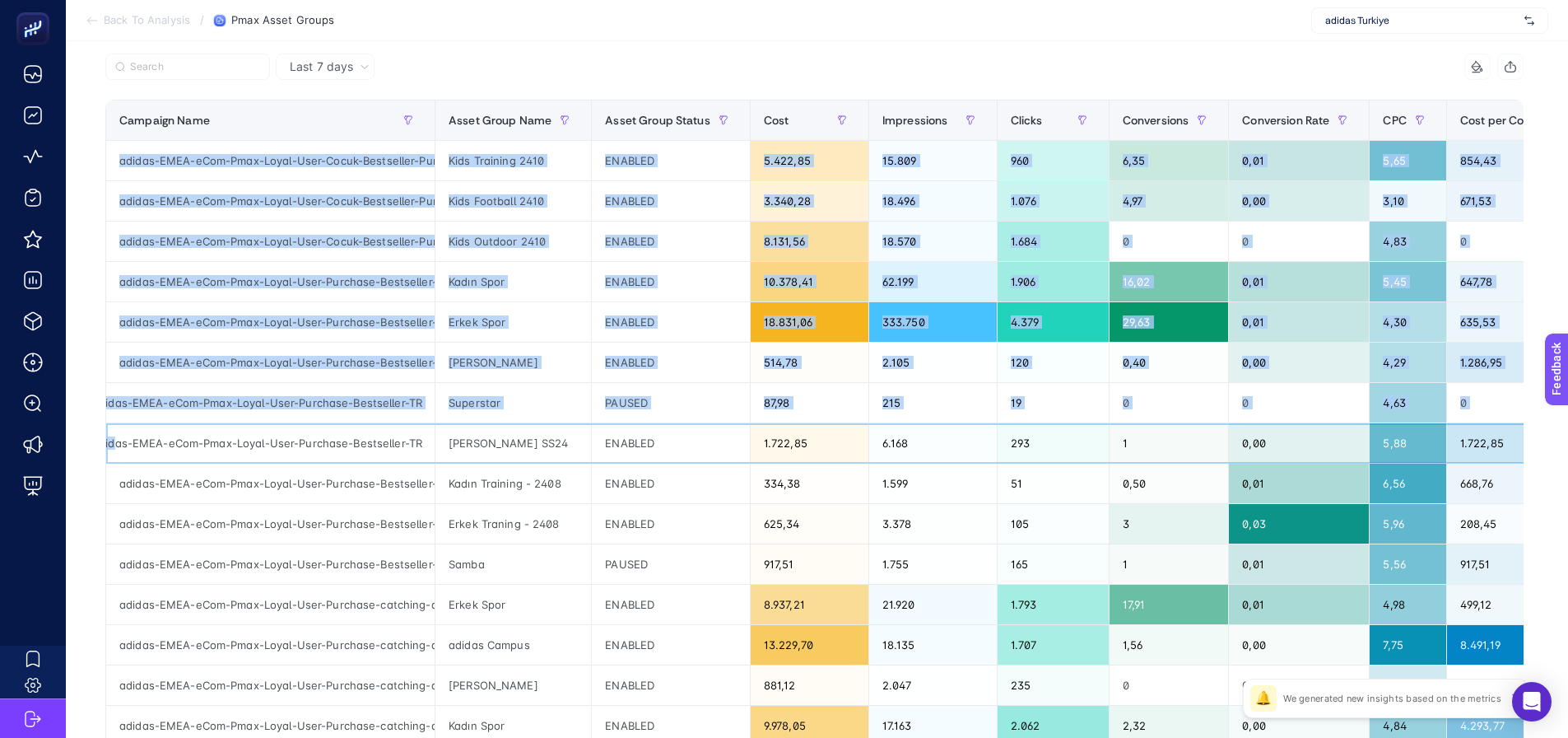
scroll to position [0, 0]
drag, startPoint x: 114, startPoint y: 446, endPoint x: 100, endPoint y: 449, distance: 14.3
click at [100, 449] on div "Last 7 days 8 items selected Campaign Name Asset Group Name Asset Group Status …" at bounding box center [815, 591] width 1445 height 1077
click at [101, 449] on div "Last 7 days 8 items selected Campaign Name Asset Group Name Asset Group Status …" at bounding box center [815, 591] width 1445 height 1077
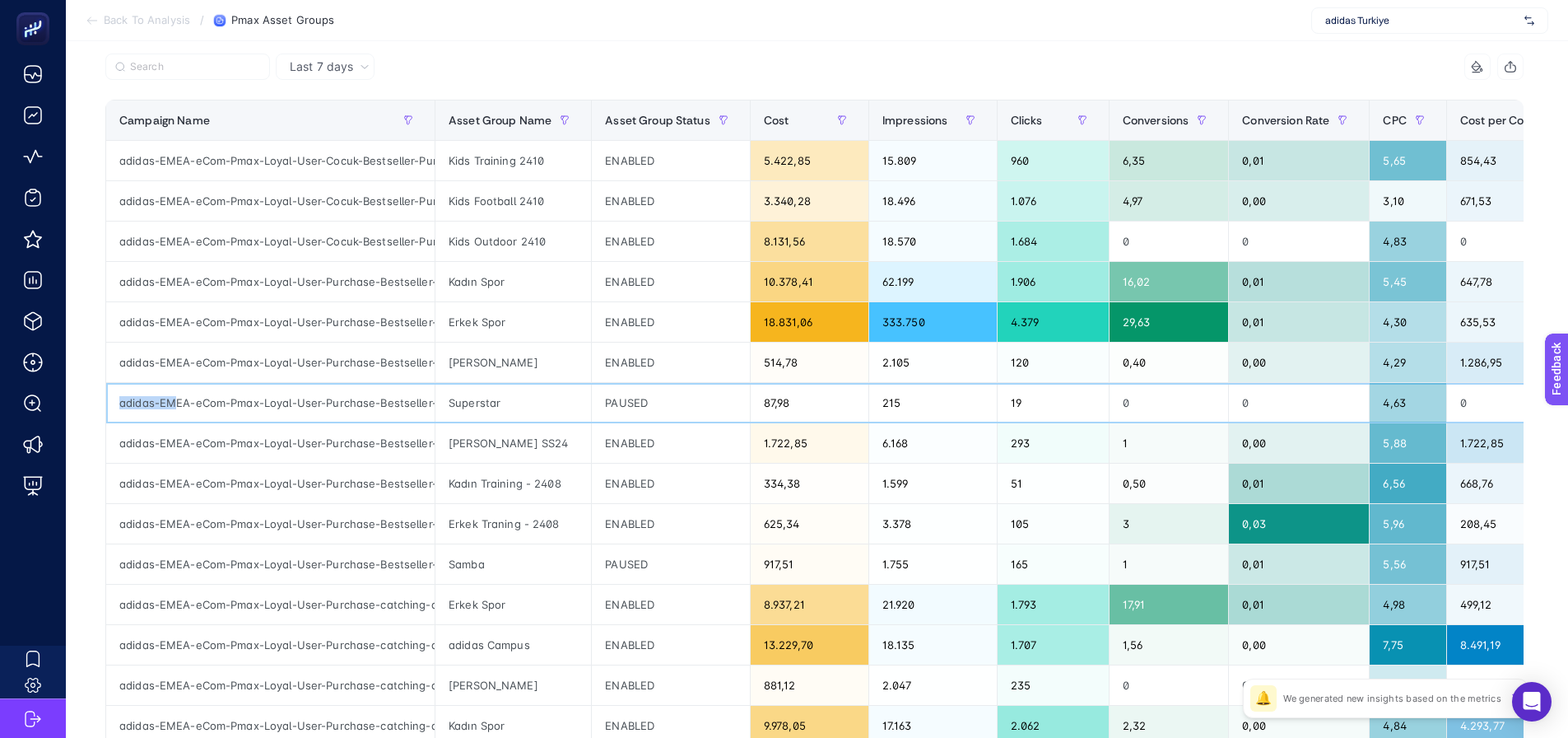
drag, startPoint x: 144, startPoint y: 405, endPoint x: 104, endPoint y: 413, distance: 40.8
click at [110, 411] on div "adidas-EMEA-eCom-Pmax-Loyal-User-Purchase-Bestseller-TR" at bounding box center [270, 403] width 329 height 40
click at [93, 436] on div "Last 7 days 8 items selected Campaign Name Asset Group Name Asset Group Status …" at bounding box center [815, 591] width 1445 height 1077
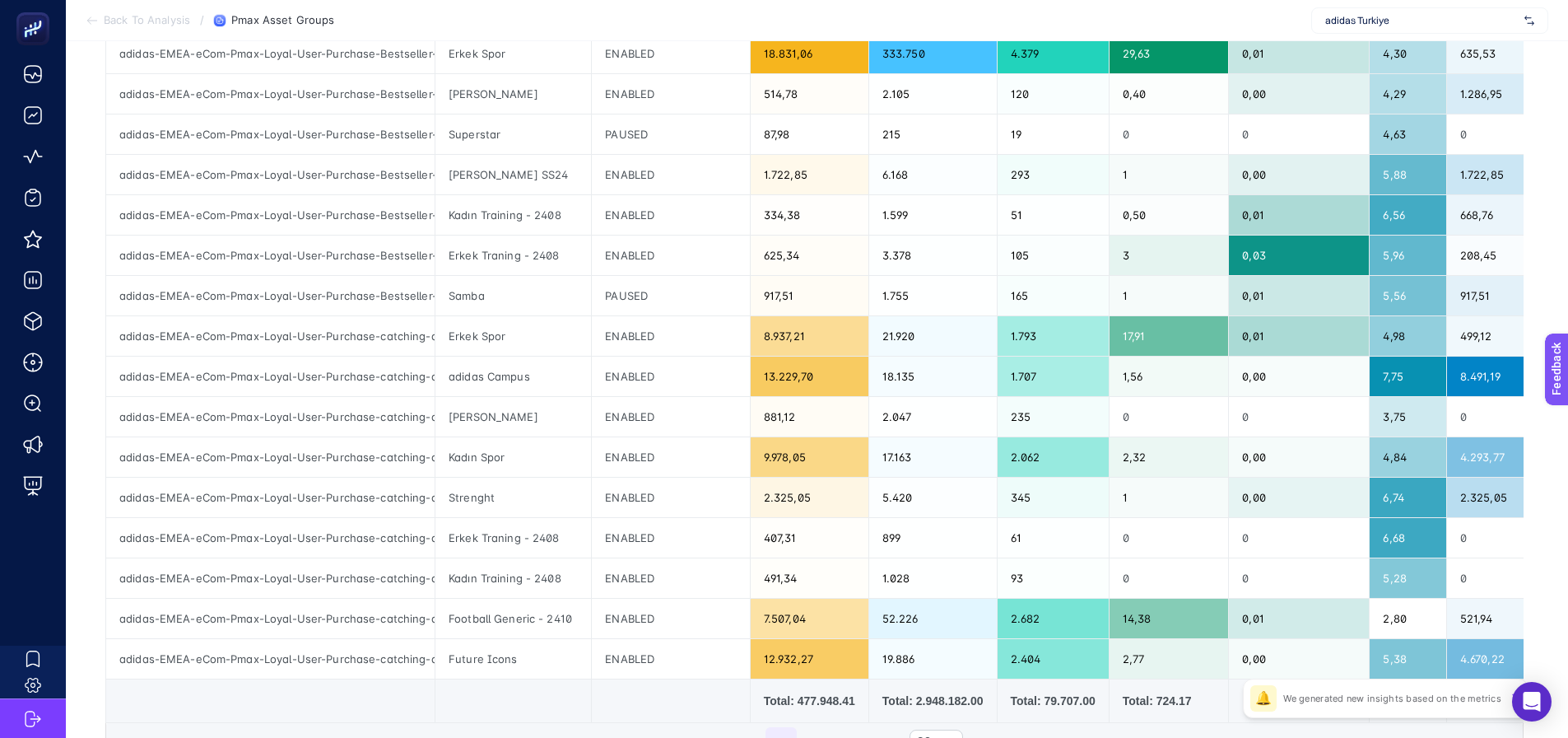
scroll to position [494, 0]
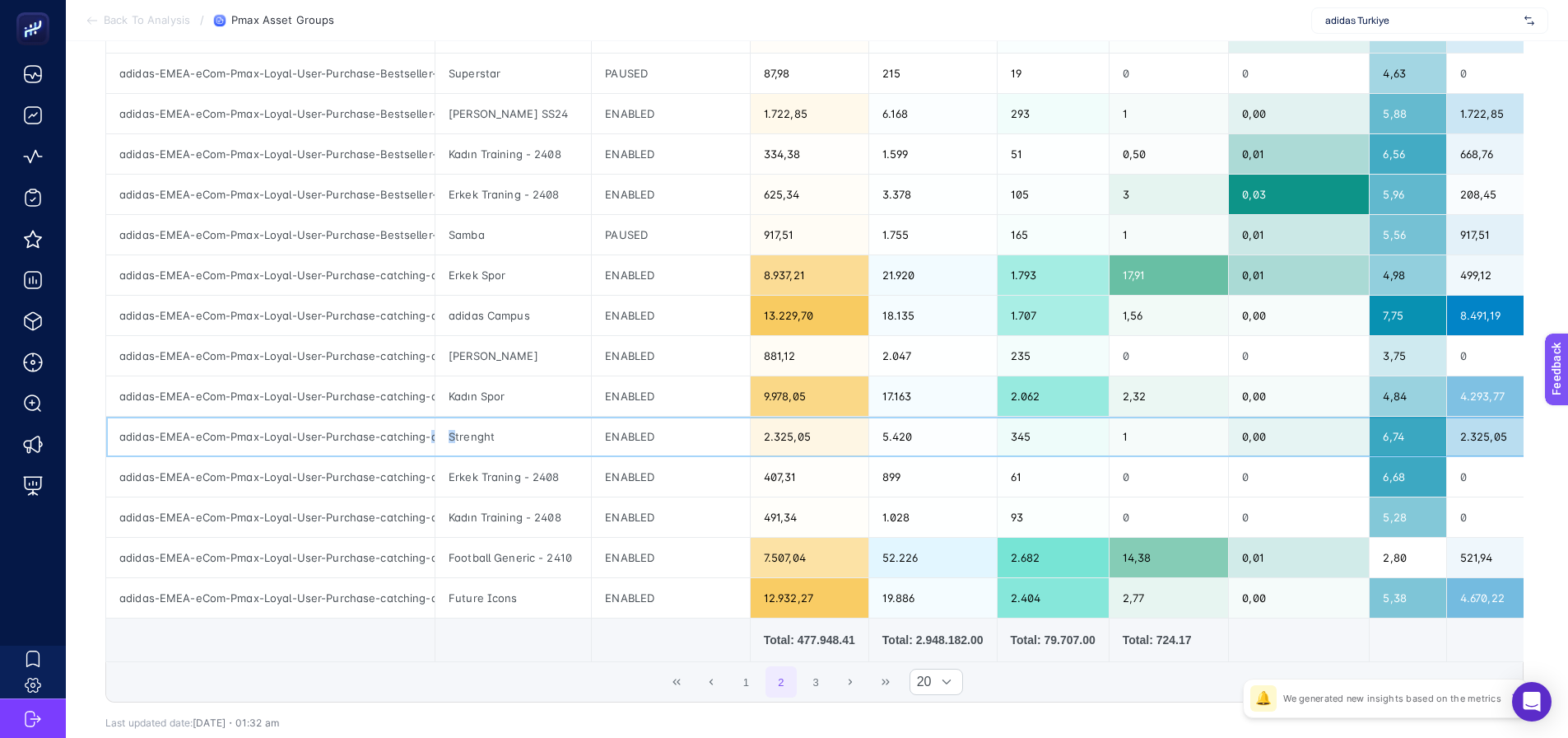
drag, startPoint x: 437, startPoint y: 440, endPoint x: 454, endPoint y: 440, distance: 17.0
click at [454, 440] on tr "adidas-EMEA-eCom-Pmax-Loyal-User-Purchase-catching-all-TR Strenght ENABLED 2.32…" at bounding box center [932, 436] width 1653 height 41
drag, startPoint x: 416, startPoint y: 432, endPoint x: 453, endPoint y: 435, distance: 37.1
click at [453, 435] on tr "adidas-EMEA-eCom-Pmax-Loyal-User-Purchase-catching-all-TR Strenght ENABLED 2.32…" at bounding box center [932, 436] width 1653 height 41
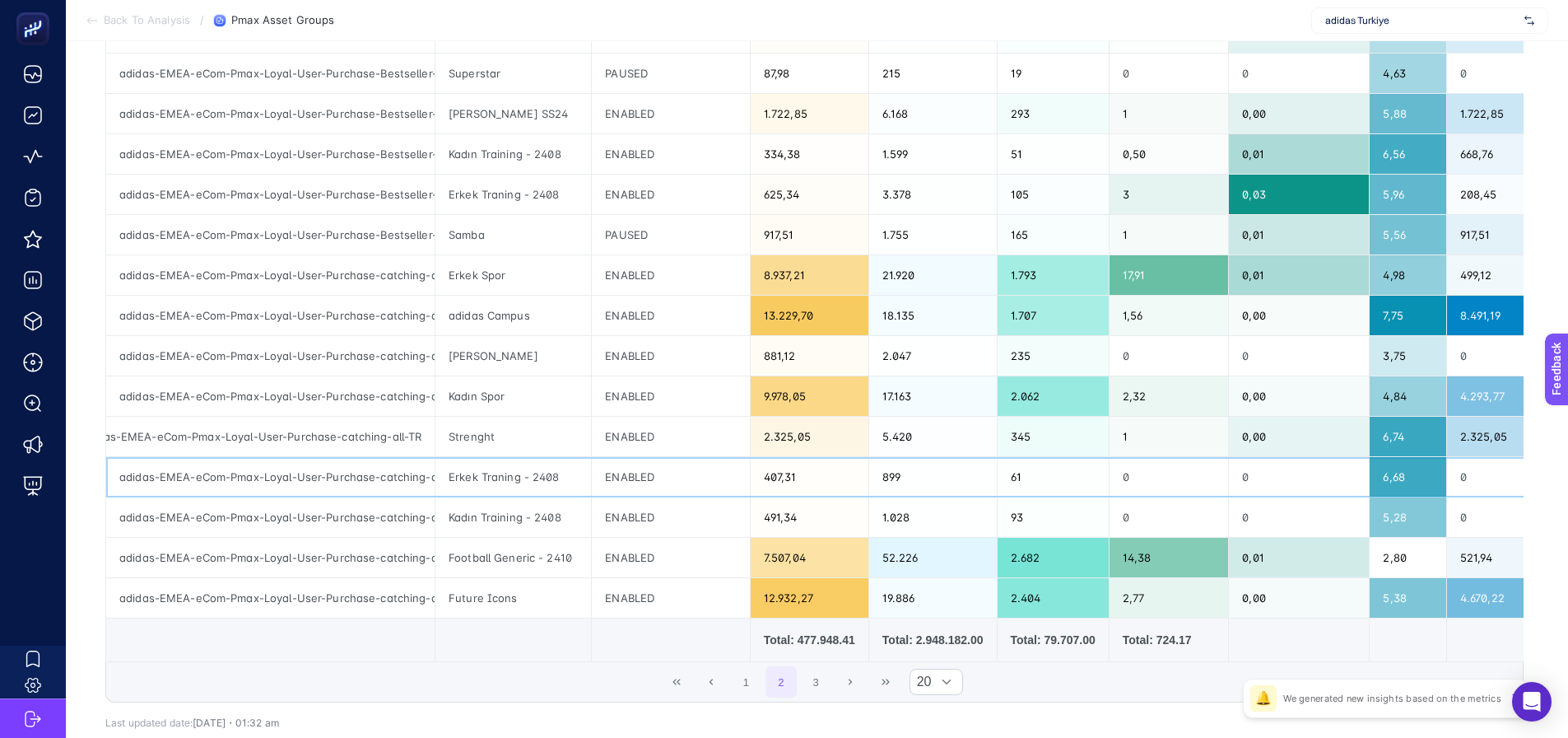
click at [396, 475] on div "adidas-EMEA-eCom-Pmax-Loyal-User-Purchase-catching-all-TR" at bounding box center [270, 477] width 329 height 40
click at [762, 693] on button "1" at bounding box center [746, 682] width 32 height 32
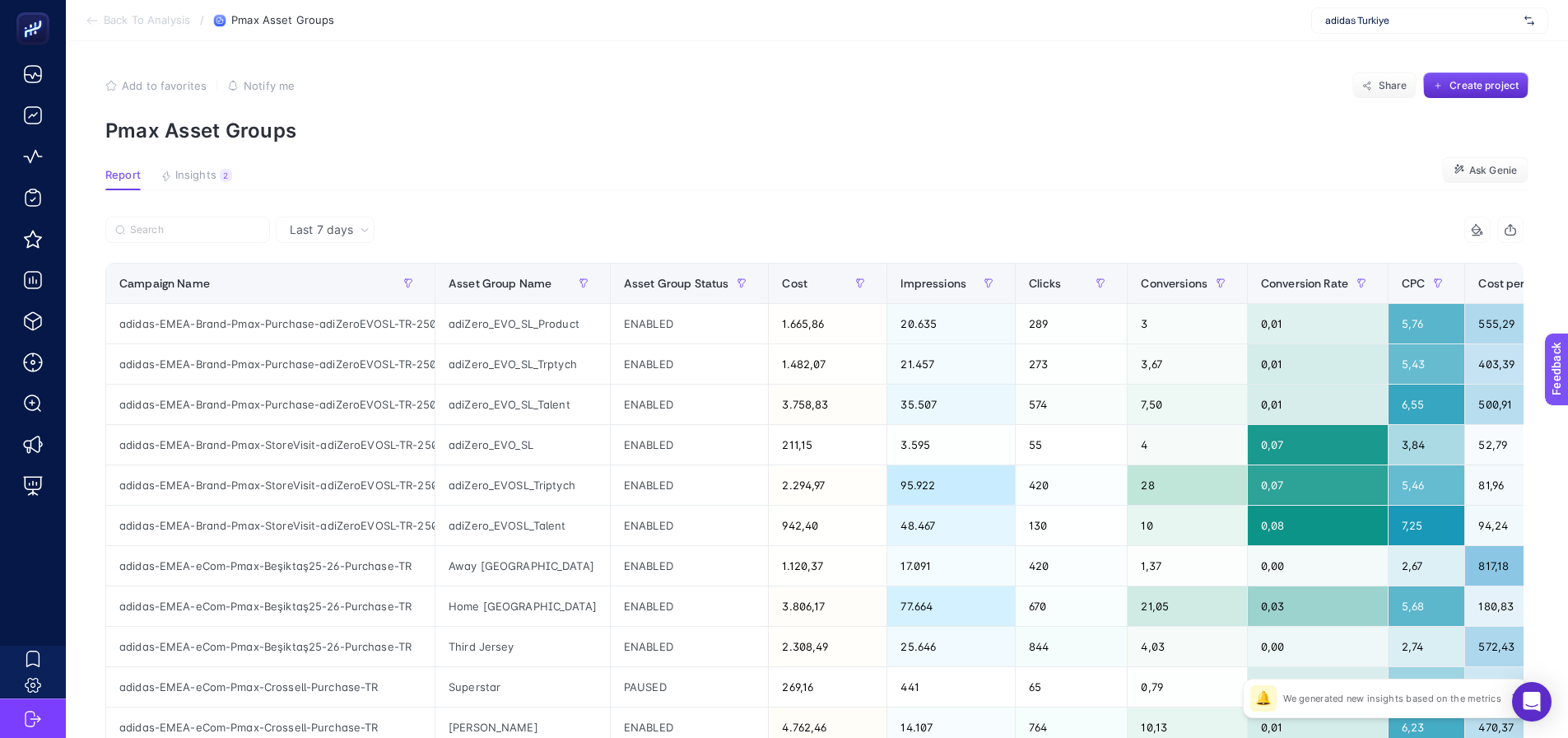
scroll to position [0, 0]
click at [699, 172] on section "Report Insights 2 We generated new insights based on the metrics Ask Genie" at bounding box center [817, 181] width 1423 height 22
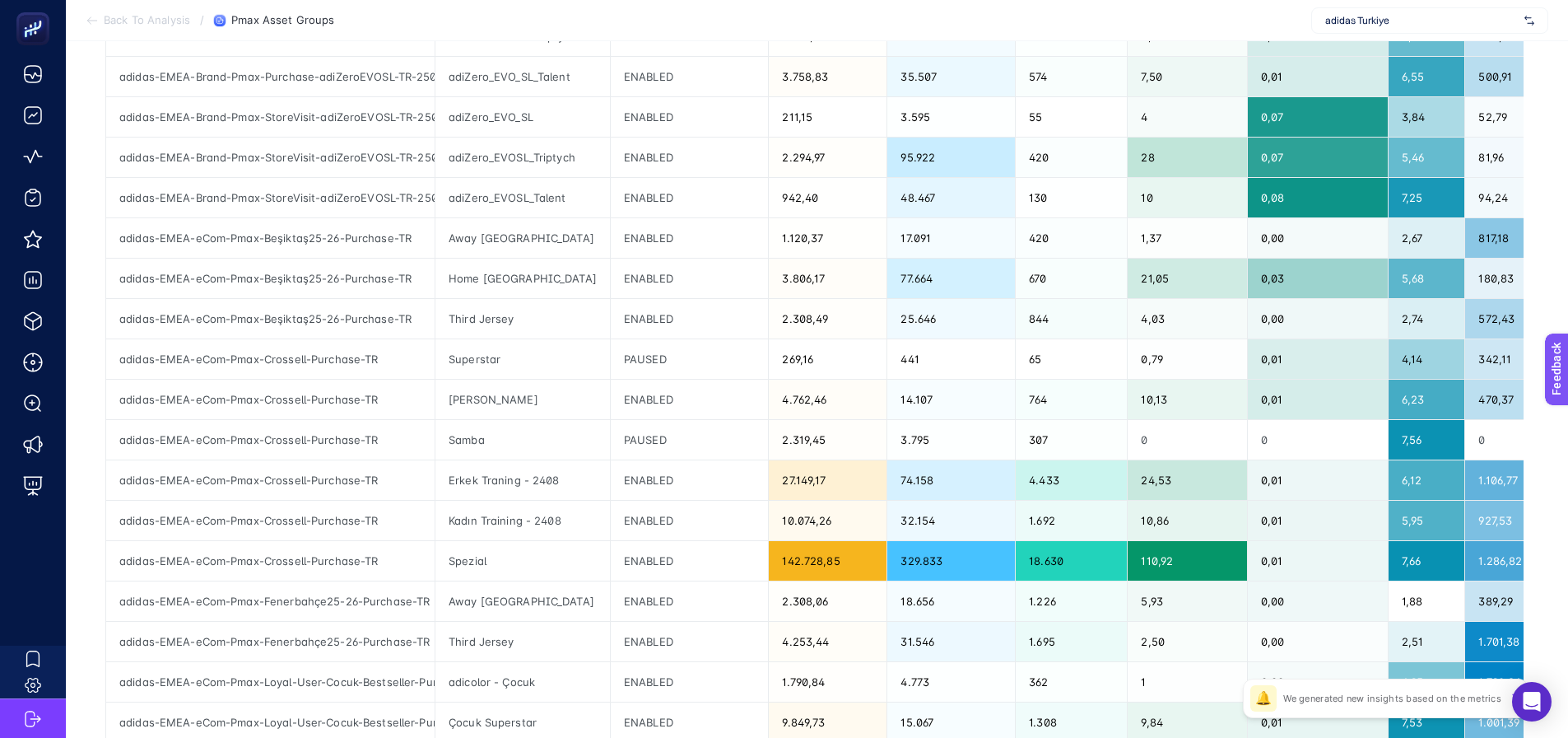
scroll to position [247, 0]
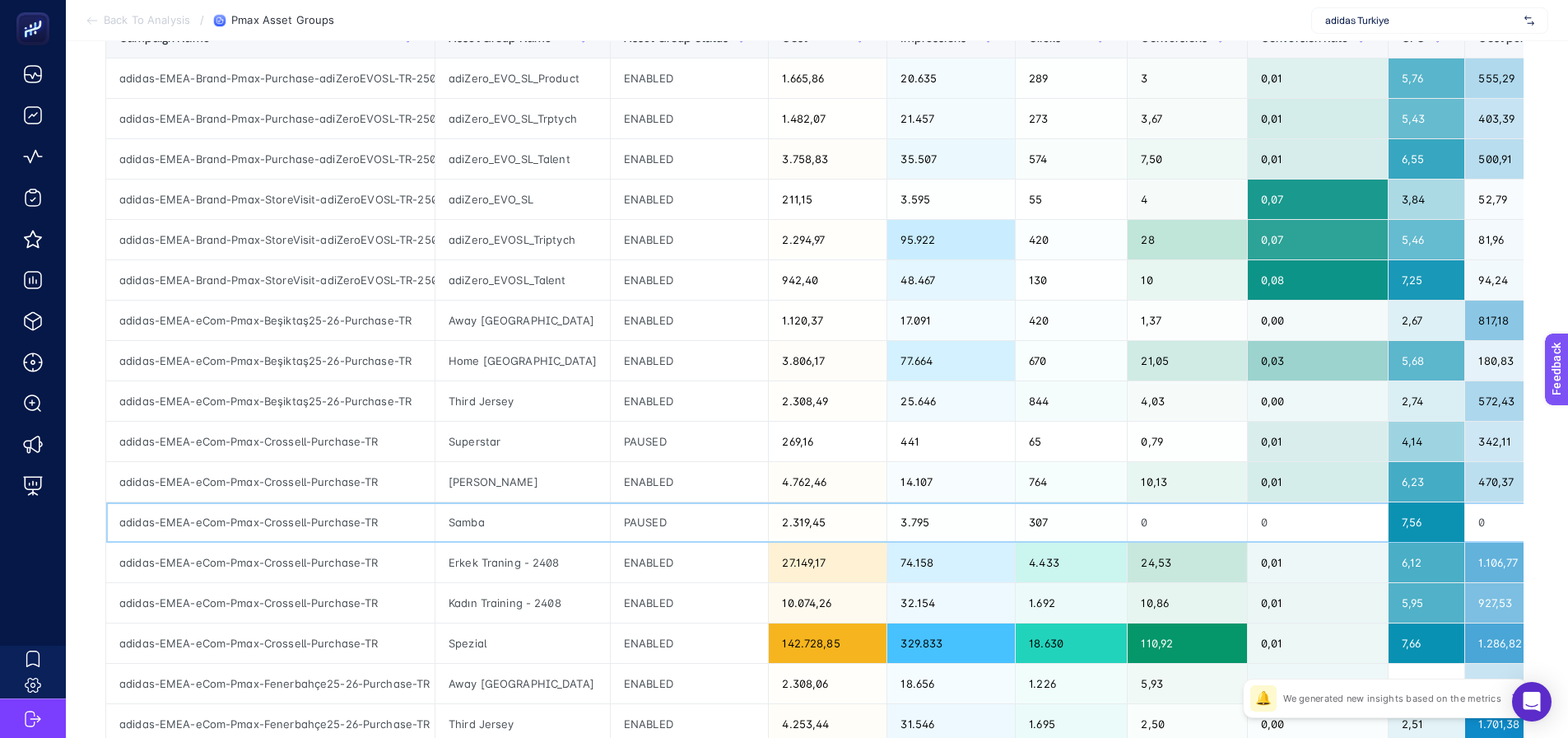
click at [570, 514] on div "Samba" at bounding box center [522, 522] width 175 height 40
click at [702, 576] on div "ENABLED" at bounding box center [690, 562] width 158 height 40
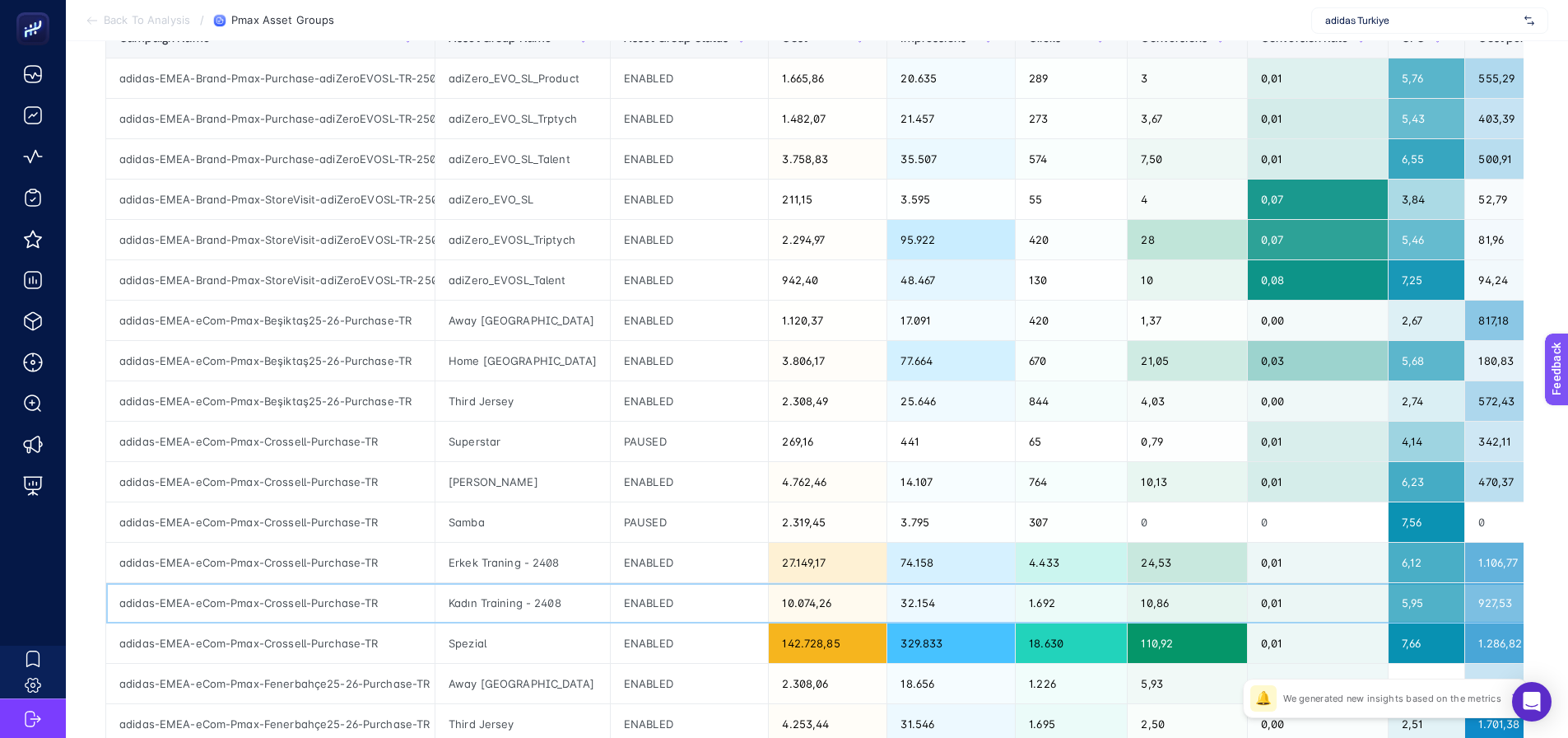
click at [689, 606] on div "ENABLED" at bounding box center [690, 603] width 158 height 40
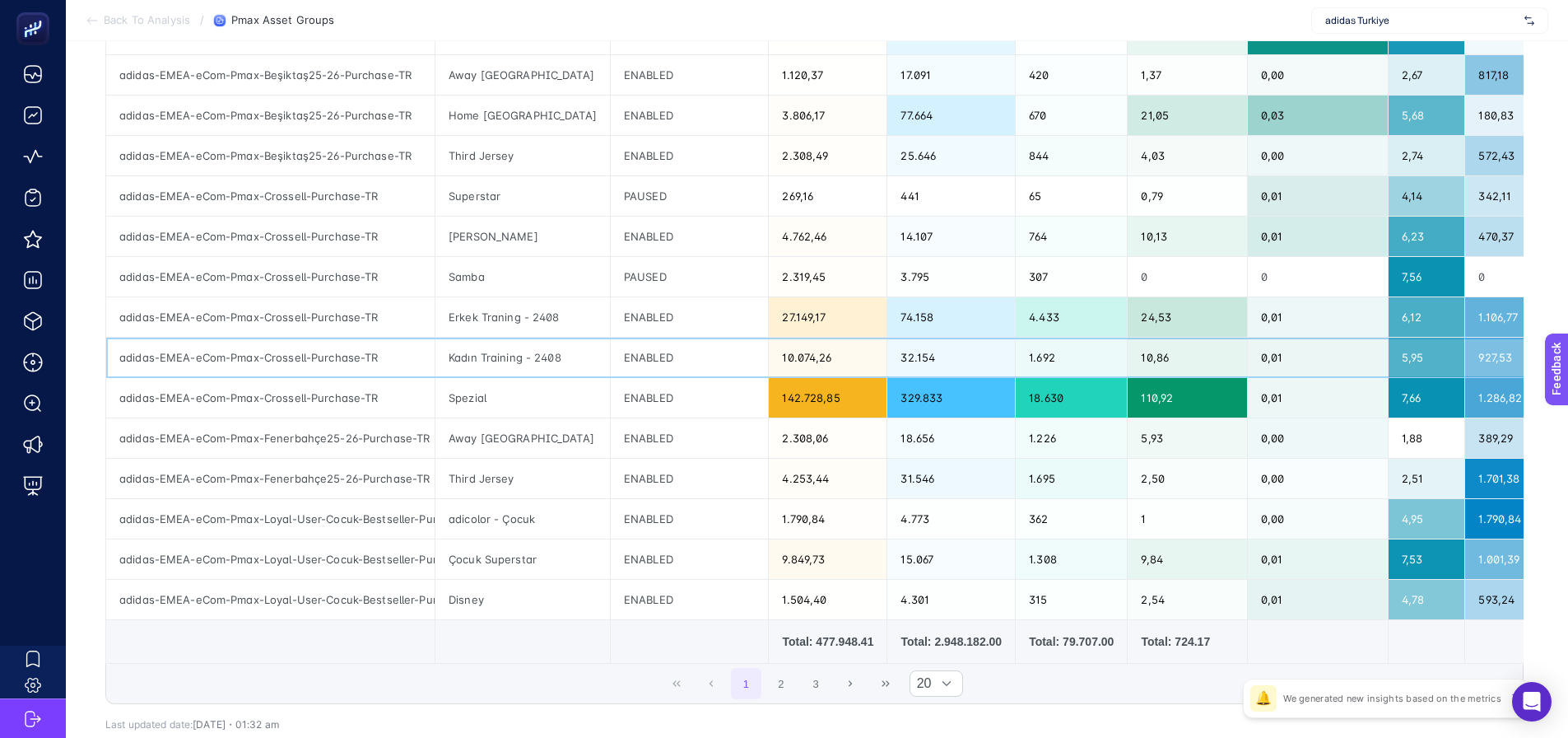
scroll to position [494, 0]
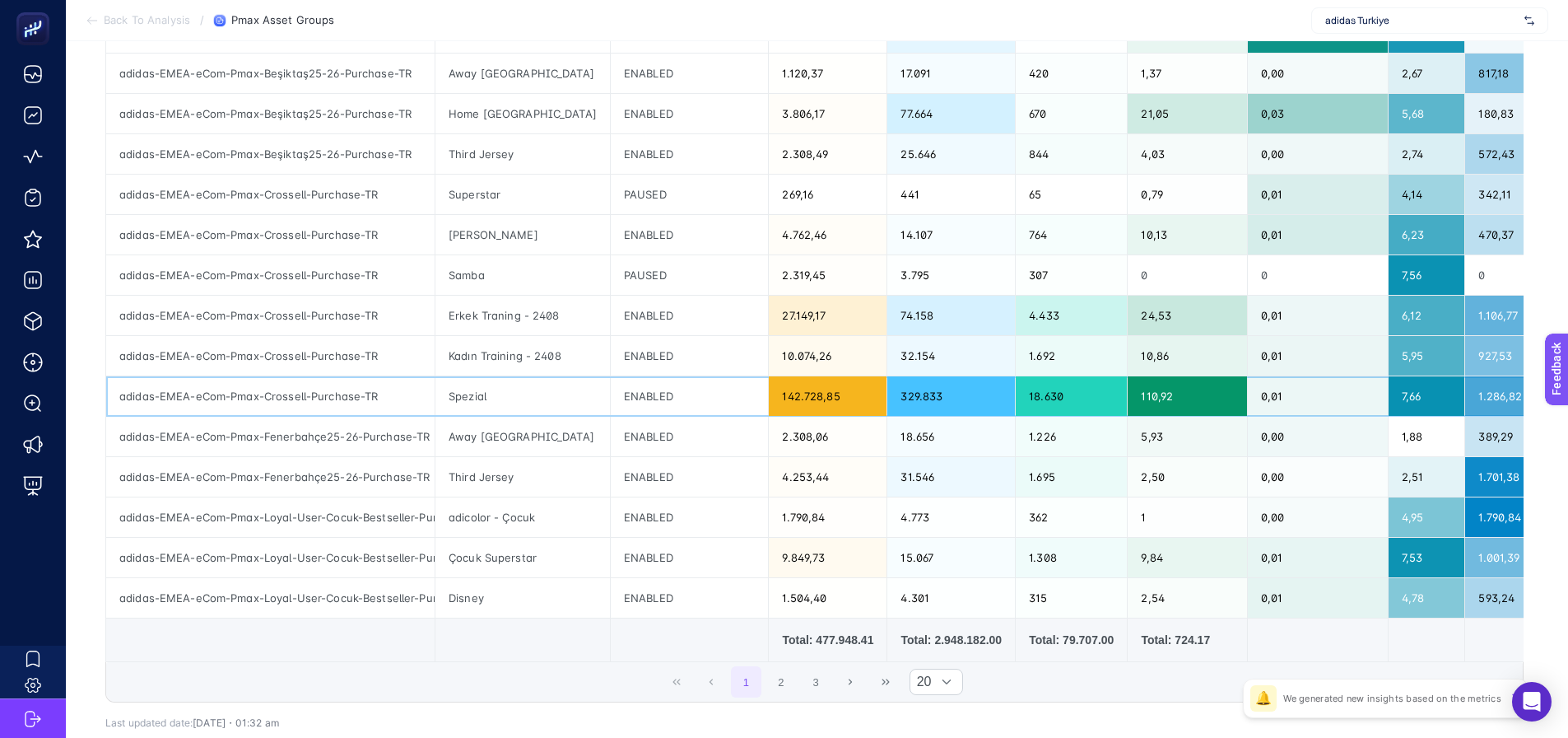
click at [375, 389] on div "adidas-EMEA-eCom-Pmax-Crossell-Purchase-TR" at bounding box center [270, 396] width 329 height 40
click at [369, 350] on div "adidas-EMEA-eCom-Pmax-Crossell-Purchase-TR" at bounding box center [270, 356] width 329 height 40
click at [366, 311] on div "adidas-EMEA-eCom-Pmax-Crossell-Purchase-TR" at bounding box center [270, 315] width 329 height 40
click at [366, 267] on div "adidas-EMEA-eCom-Pmax-Crossell-Purchase-TR" at bounding box center [270, 275] width 329 height 40
click at [367, 237] on div "adidas-EMEA-eCom-Pmax-Crossell-Purchase-TR" at bounding box center [270, 235] width 329 height 40
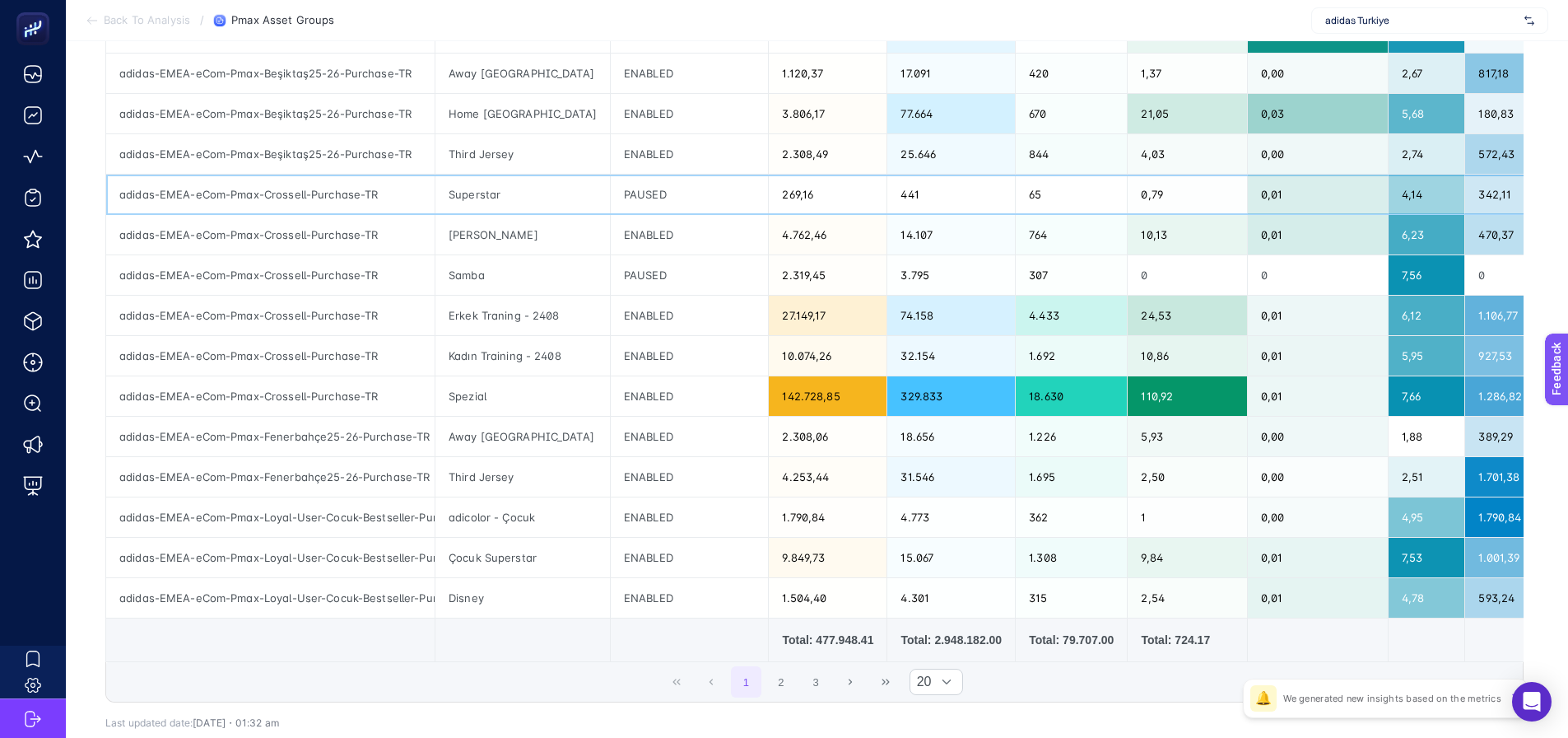
click at [367, 194] on div "adidas-EMEA-eCom-Pmax-Crossell-Purchase-TR" at bounding box center [270, 195] width 329 height 40
click at [473, 401] on div "Spezial" at bounding box center [522, 396] width 175 height 40
click at [474, 402] on div "Spezial" at bounding box center [522, 396] width 175 height 40
click at [695, 347] on div "ENABLED" at bounding box center [690, 356] width 158 height 40
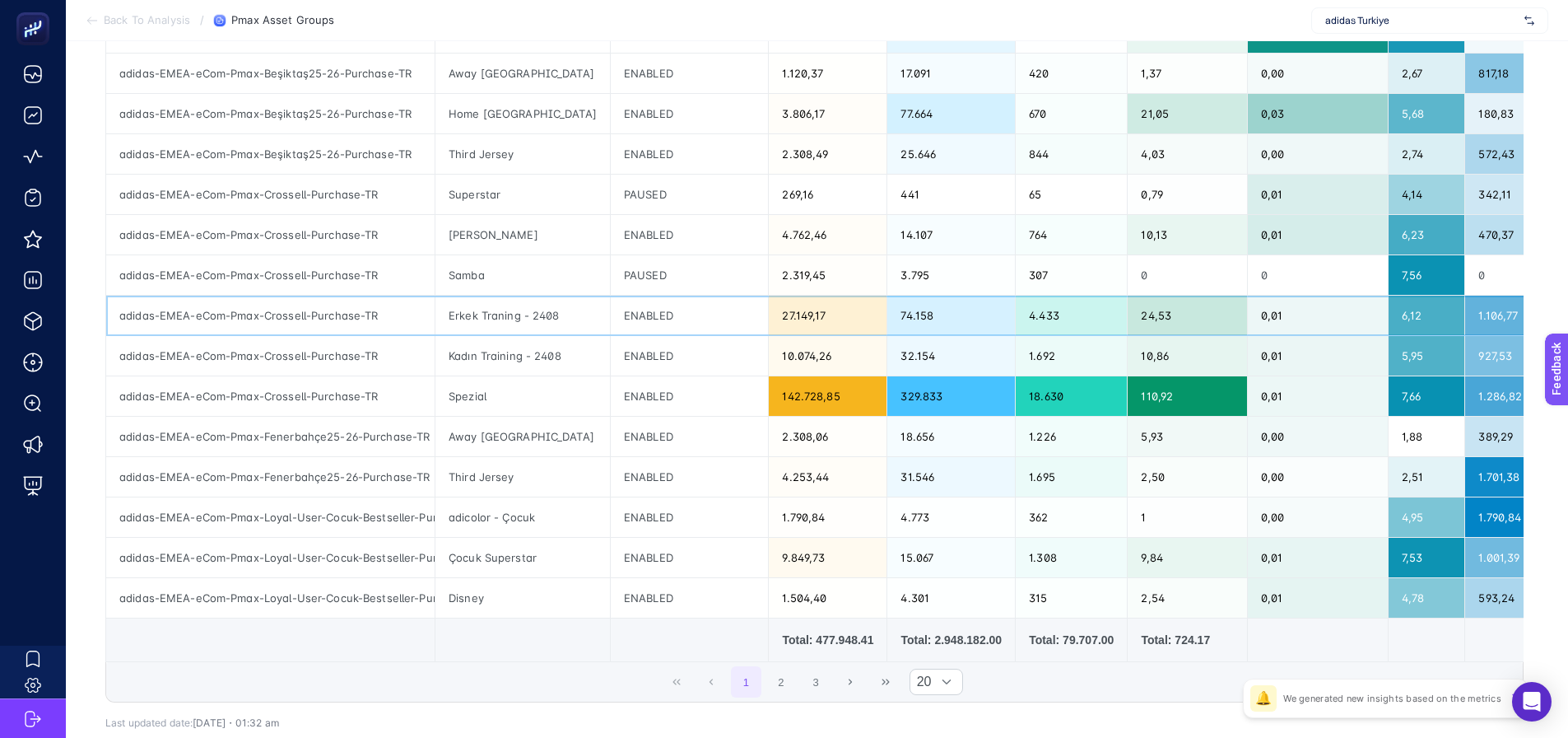
click at [589, 325] on div "Erkek Traning - 2408" at bounding box center [522, 315] width 175 height 40
click at [588, 340] on div "Kadın Training - 2408" at bounding box center [522, 356] width 175 height 40
click at [498, 240] on div "Stan Smith" at bounding box center [522, 235] width 175 height 40
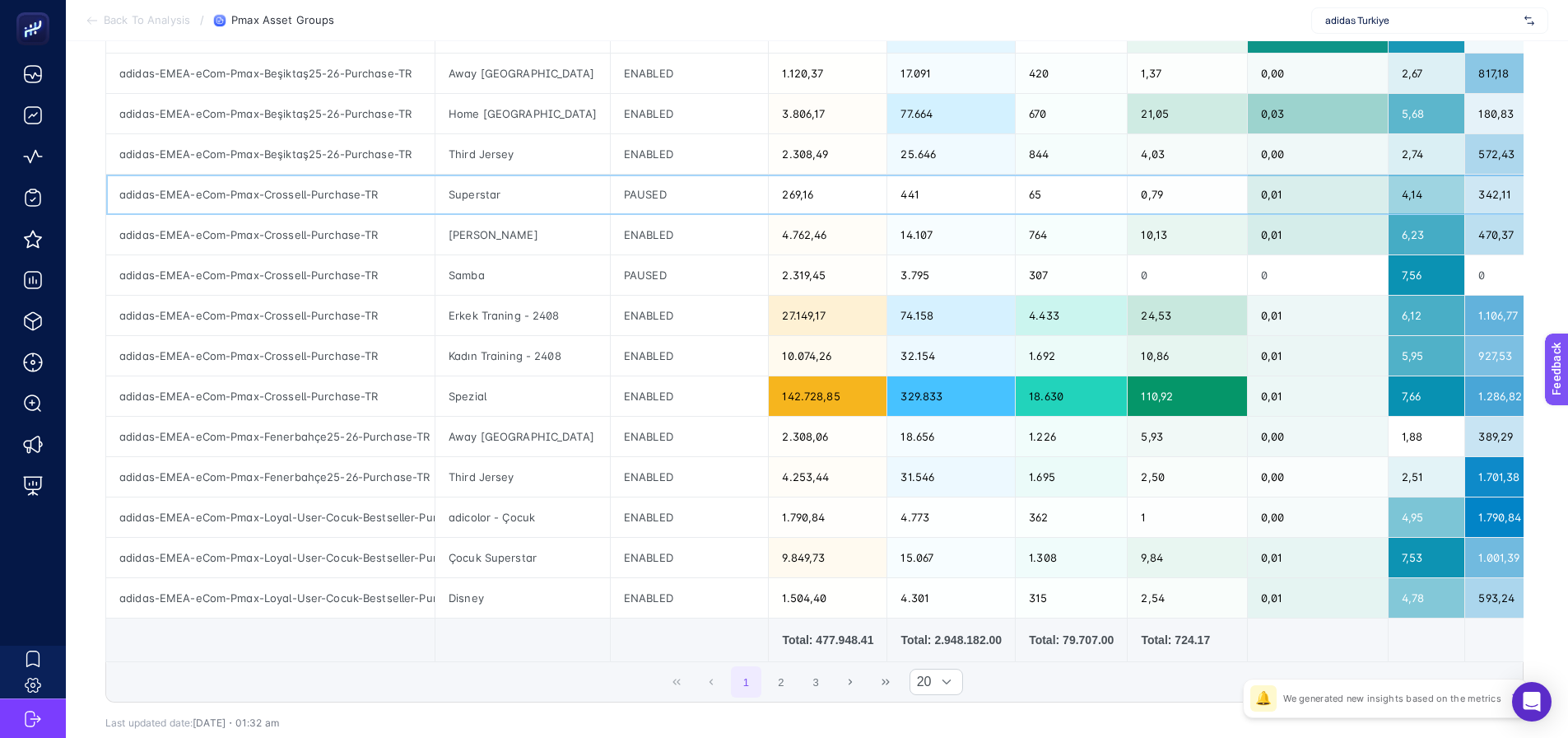
click at [476, 196] on div "Superstar" at bounding box center [522, 195] width 175 height 40
click at [481, 267] on div "Samba" at bounding box center [522, 275] width 175 height 40
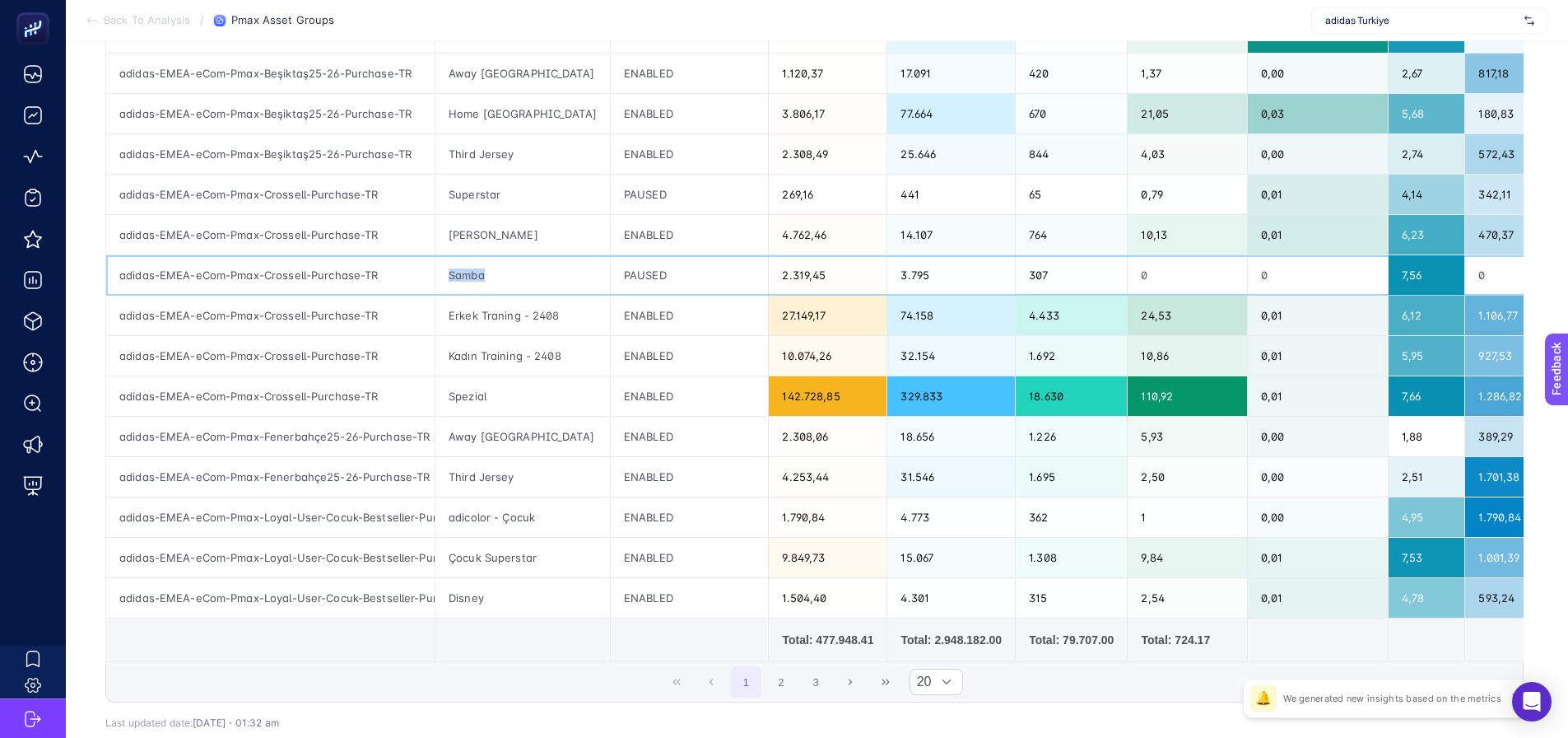
click at [481, 267] on div "Samba" at bounding box center [522, 275] width 175 height 40
click at [782, 690] on button "2" at bounding box center [781, 682] width 32 height 32
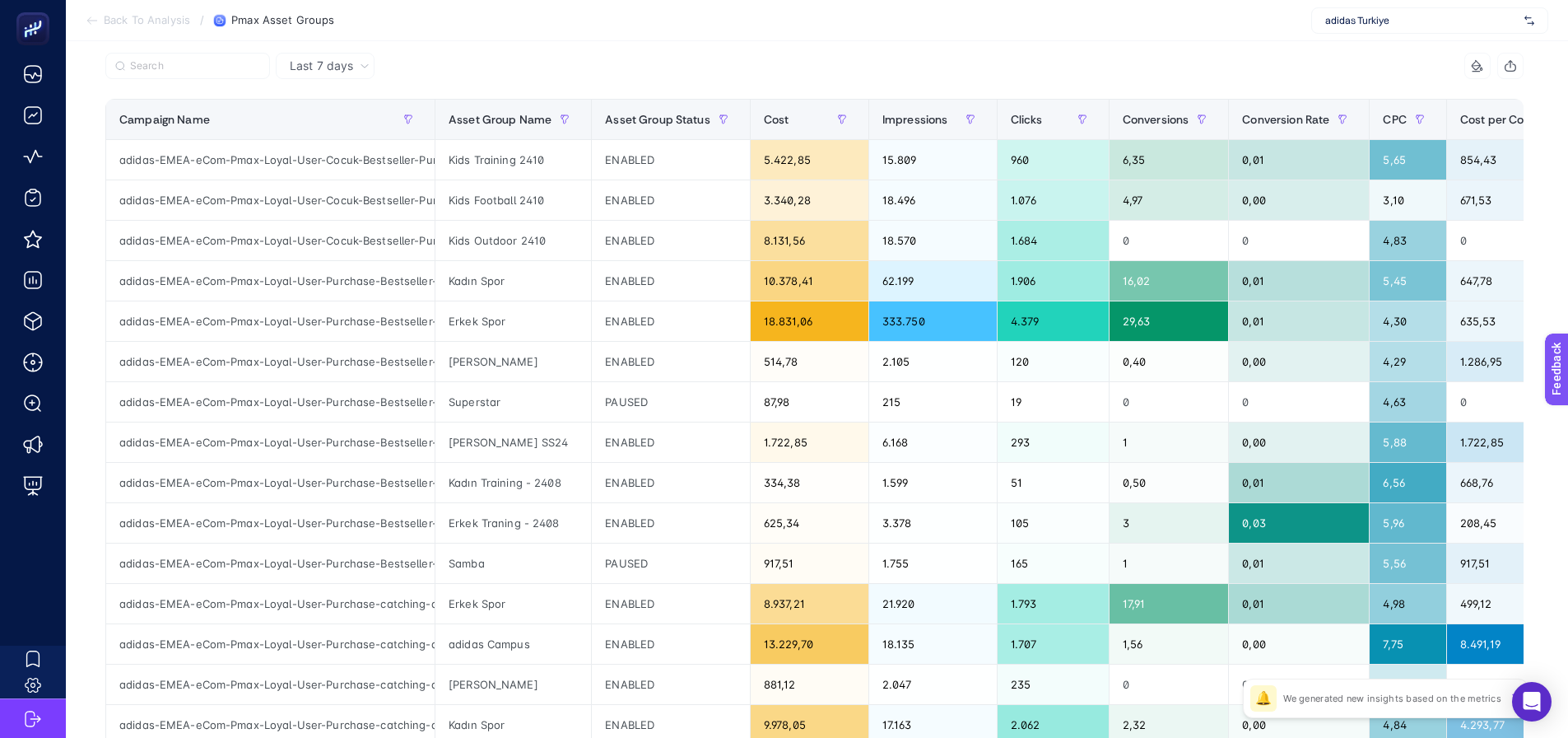
scroll to position [165, 0]
click at [500, 369] on div "Stan Smith" at bounding box center [513, 362] width 156 height 40
drag, startPoint x: 757, startPoint y: 366, endPoint x: 805, endPoint y: 366, distance: 48.0
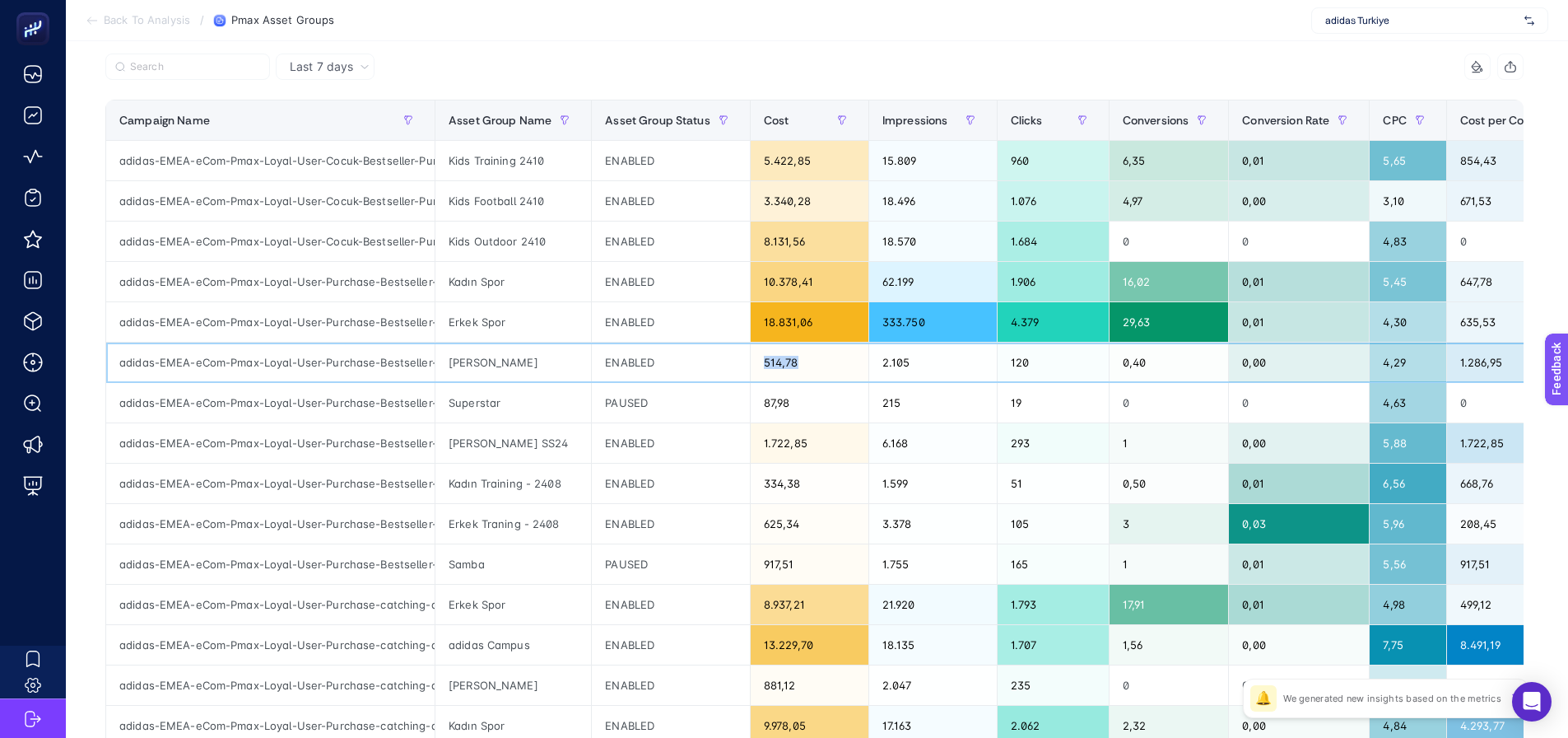
click at [805, 366] on div "514,78" at bounding box center [809, 362] width 118 height 40
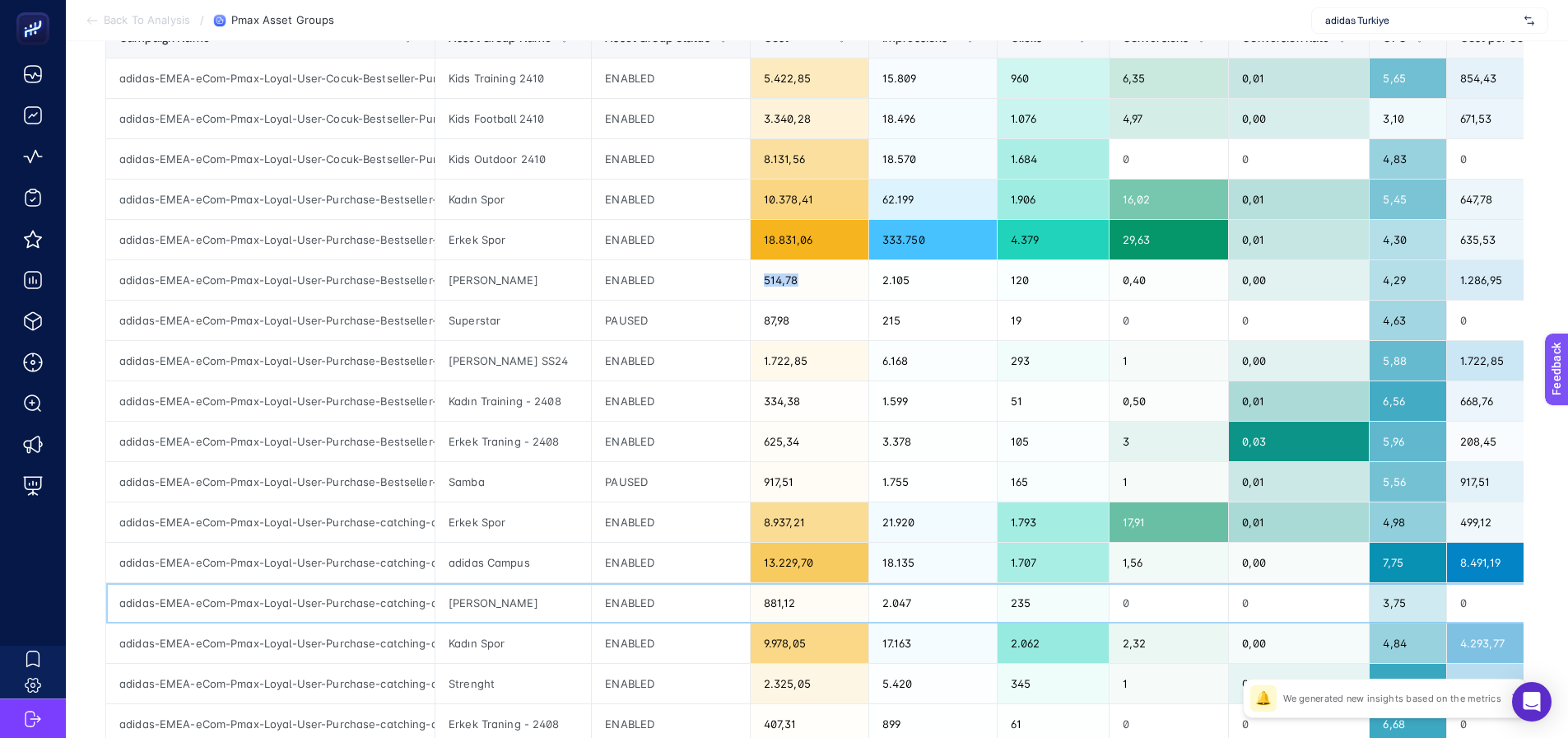
click at [465, 603] on div "Stan Smith" at bounding box center [513, 603] width 156 height 40
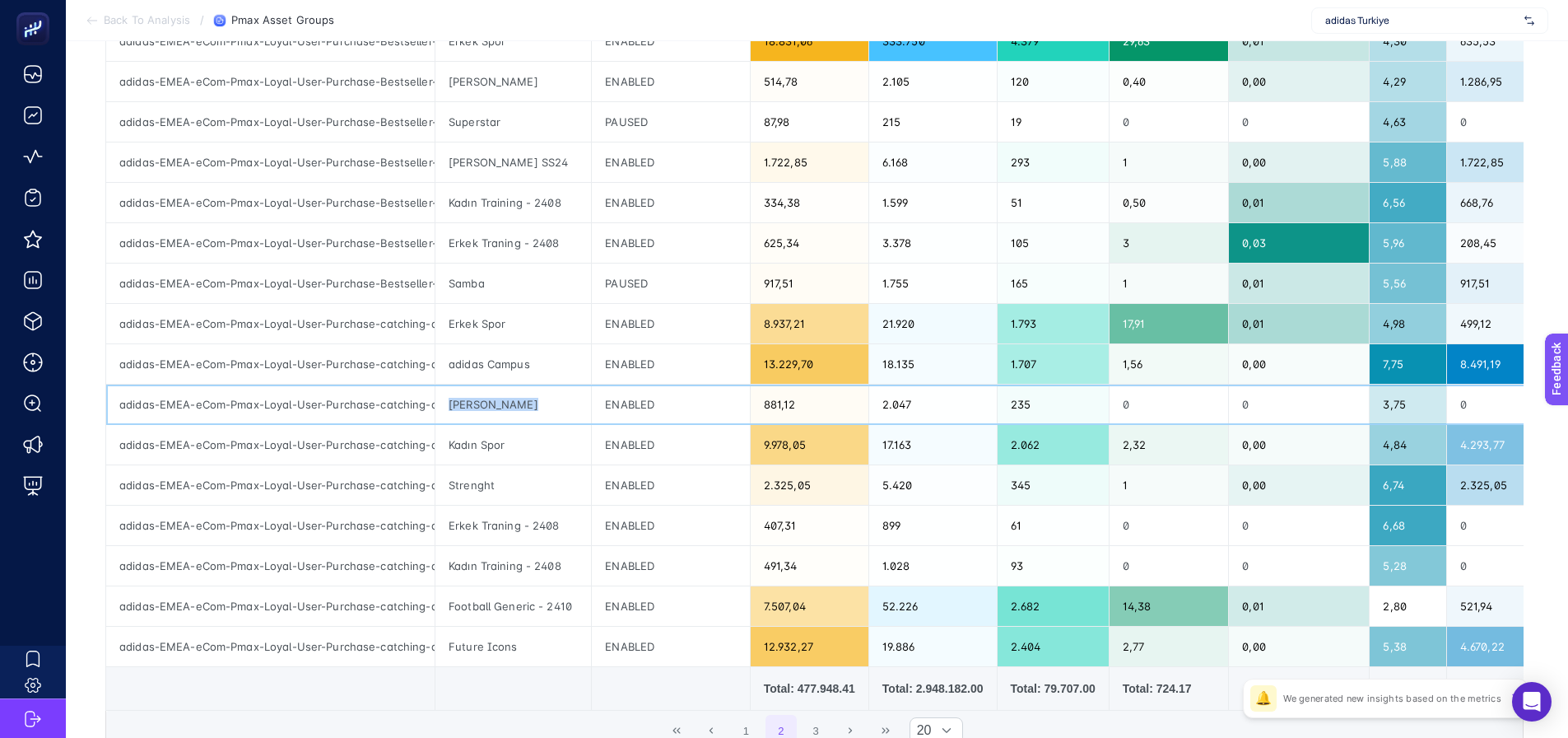
scroll to position [494, 0]
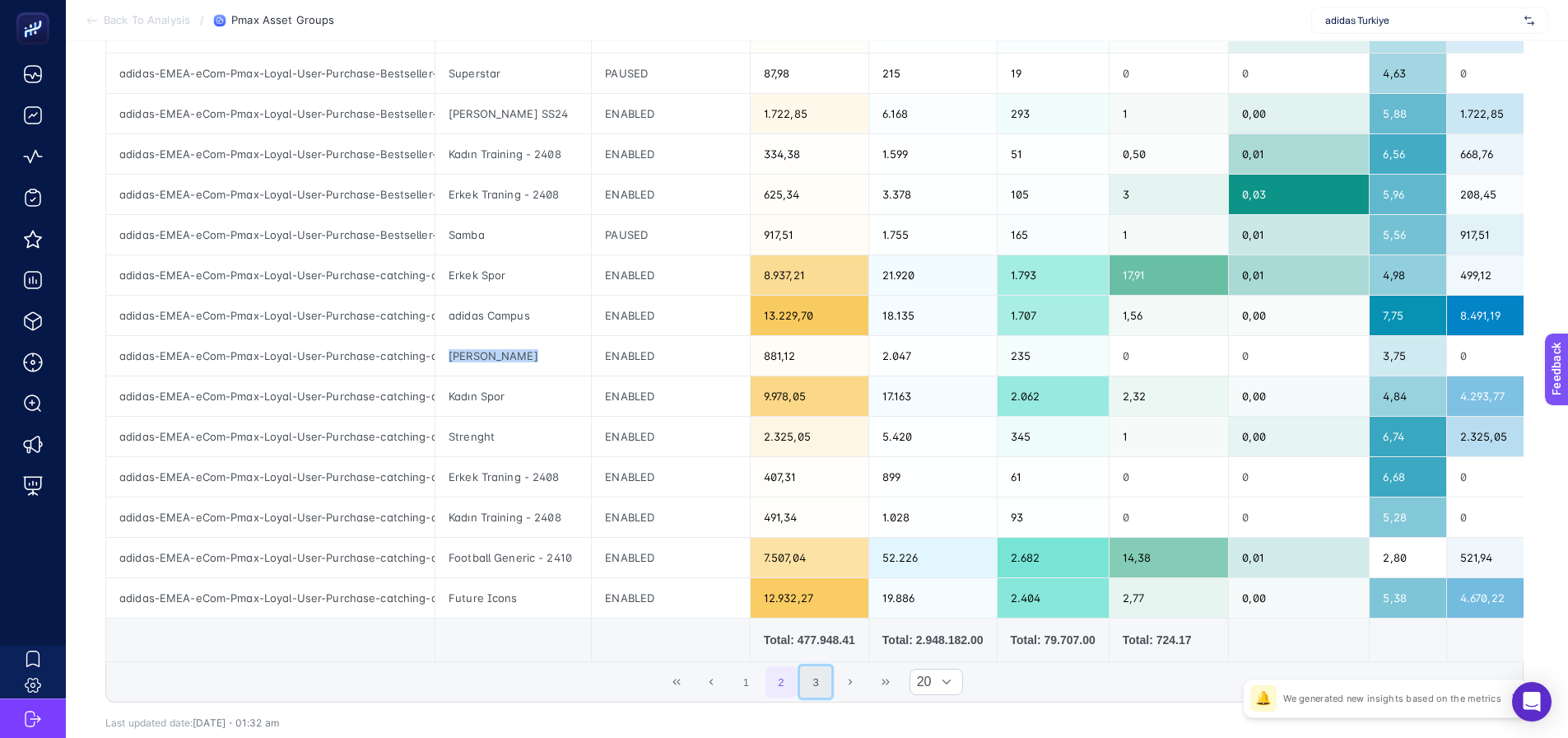
click at [815, 678] on button "3" at bounding box center [816, 682] width 32 height 32
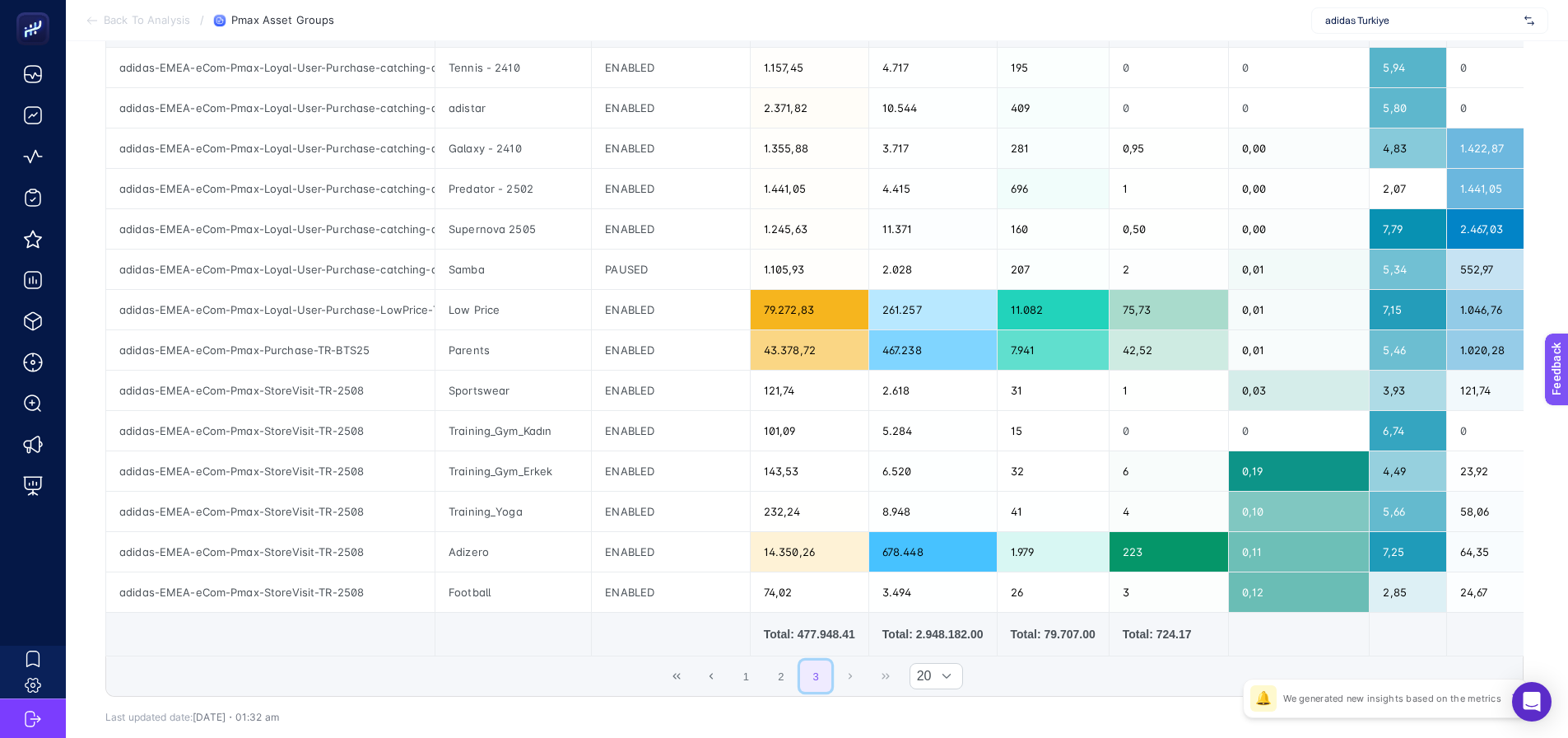
scroll to position [273, 0]
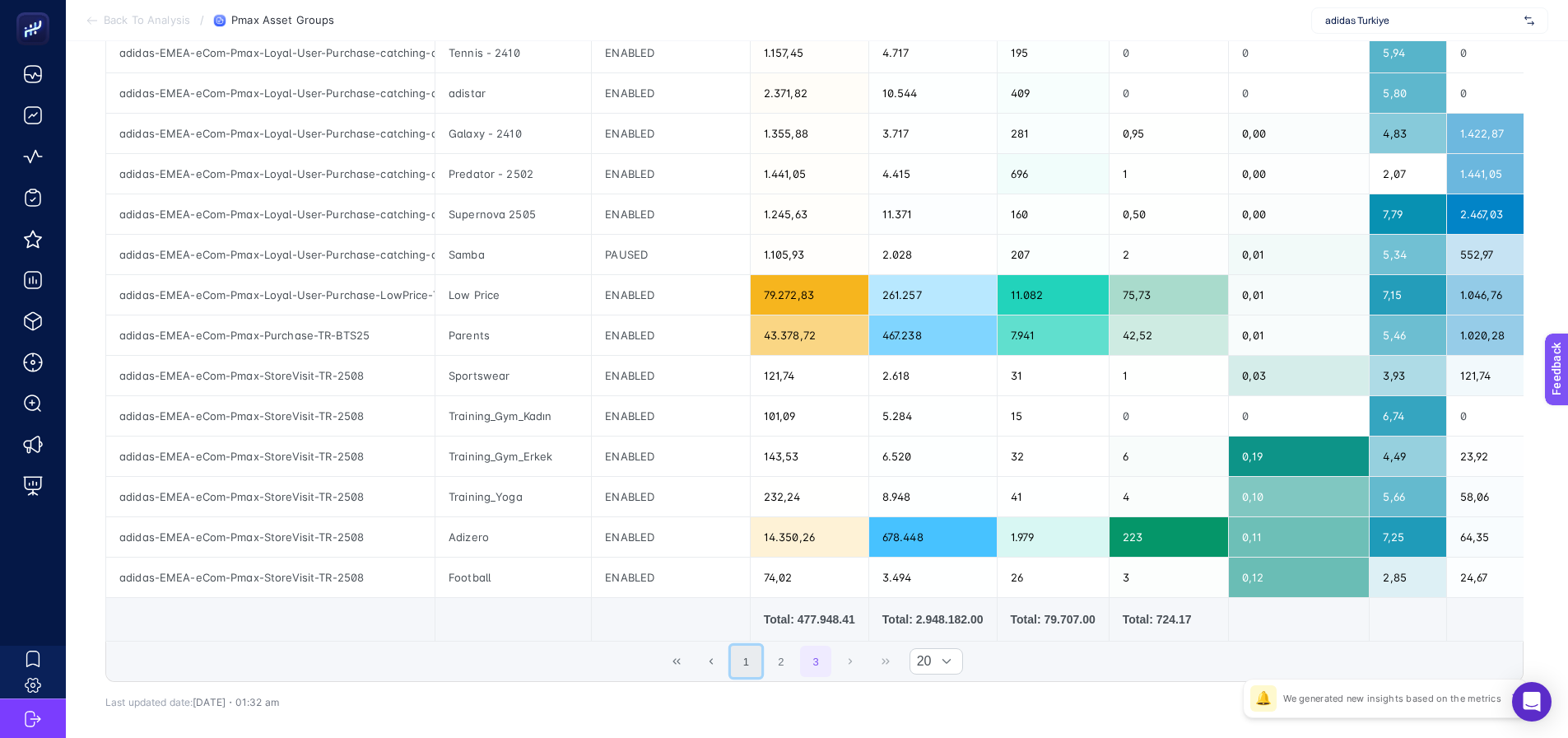
click at [755, 669] on button "1" at bounding box center [746, 661] width 32 height 32
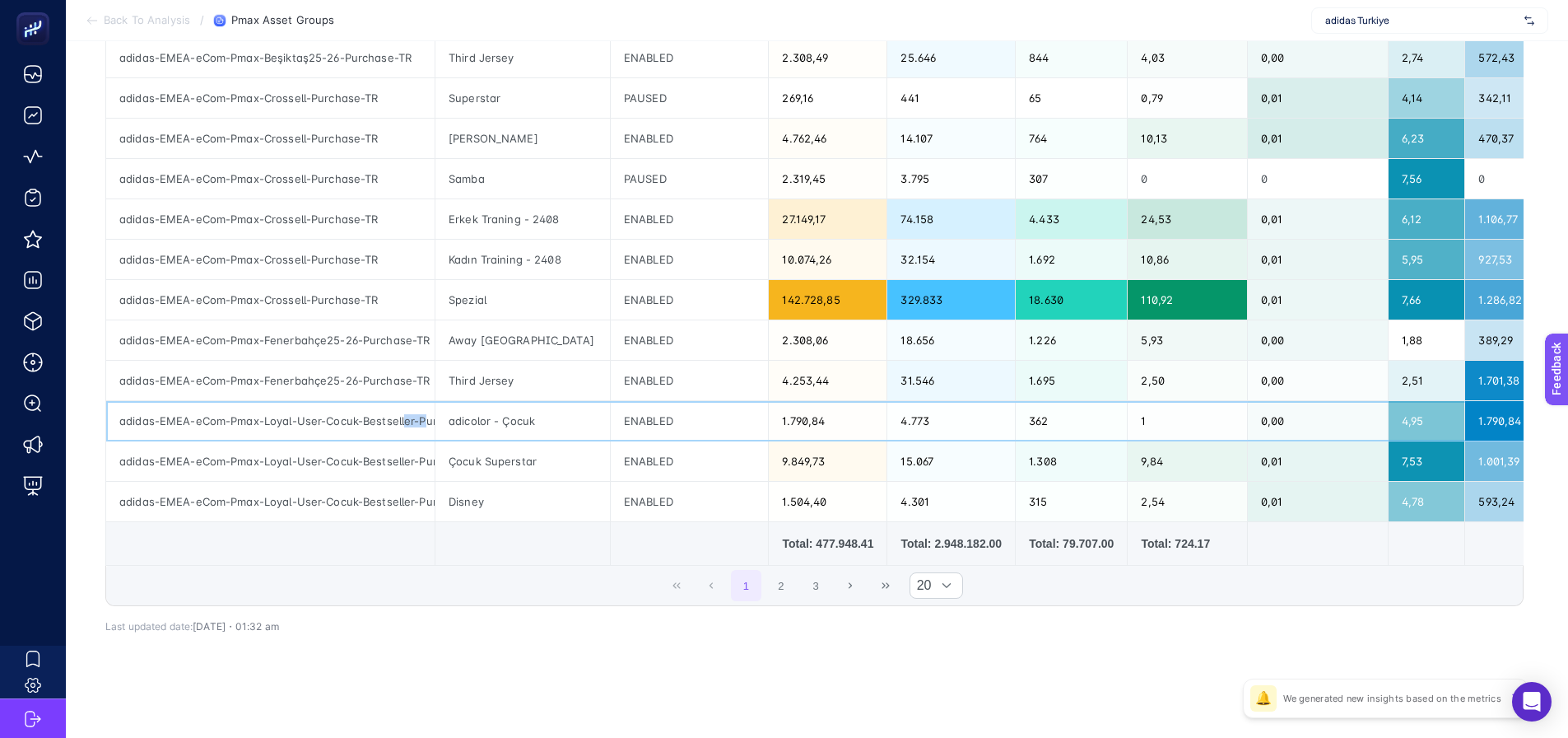
scroll to position [0, 64]
drag, startPoint x: 405, startPoint y: 414, endPoint x: 435, endPoint y: 414, distance: 30.0
click at [435, 414] on tr "adidas-EMEA-eCom-Pmax-Loyal-User-Cocuk-Bestseller-Purchase-TR adicolor - Çocuk …" at bounding box center [942, 421] width 1672 height 41
click at [420, 416] on div "adidas-EMEA-eCom-Pmax-Loyal-User-Cocuk-Bestseller-Purchase-TR" at bounding box center [270, 421] width 329 height 40
click at [431, 580] on div "1 2 3 20" at bounding box center [814, 586] width 1417 height 40
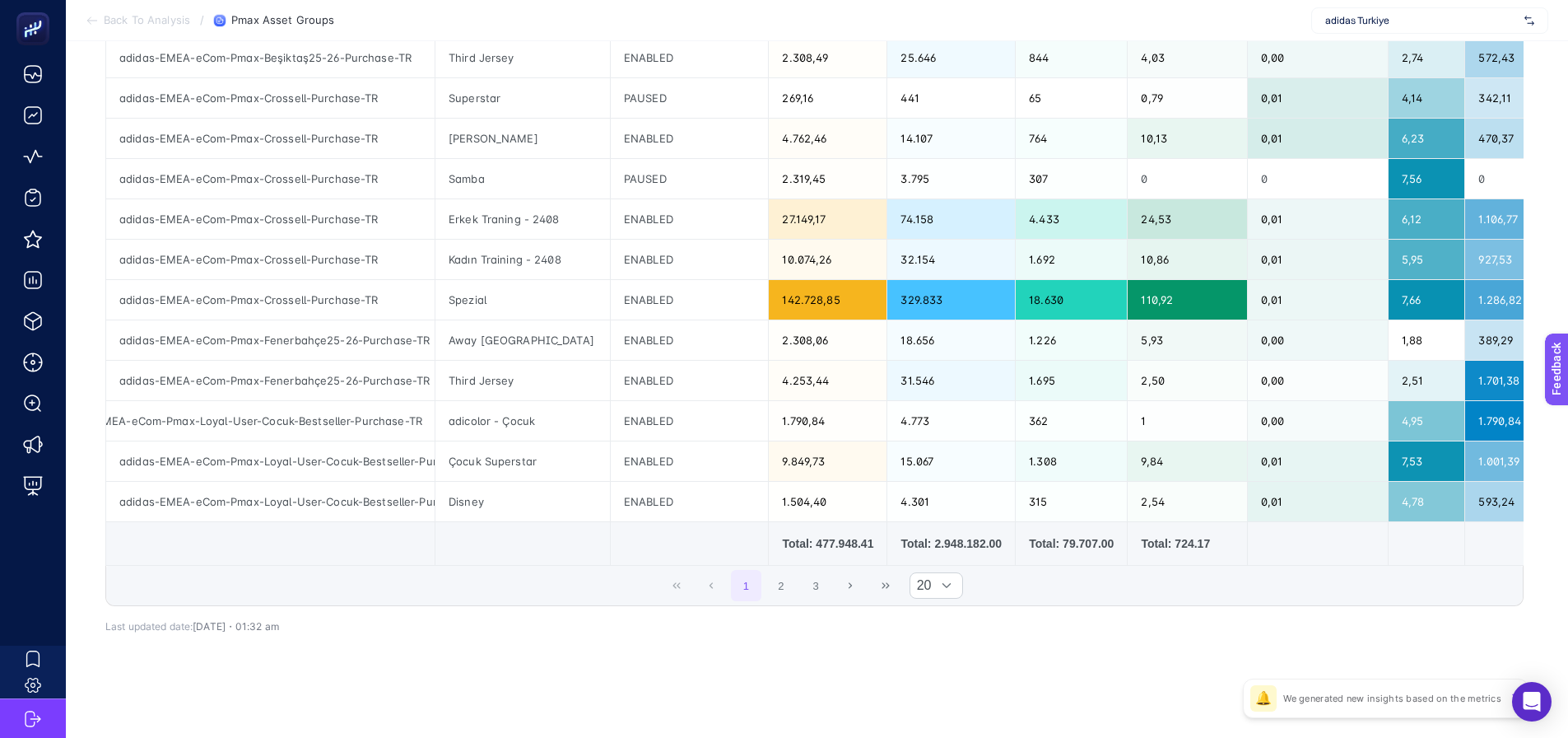
scroll to position [186, 0]
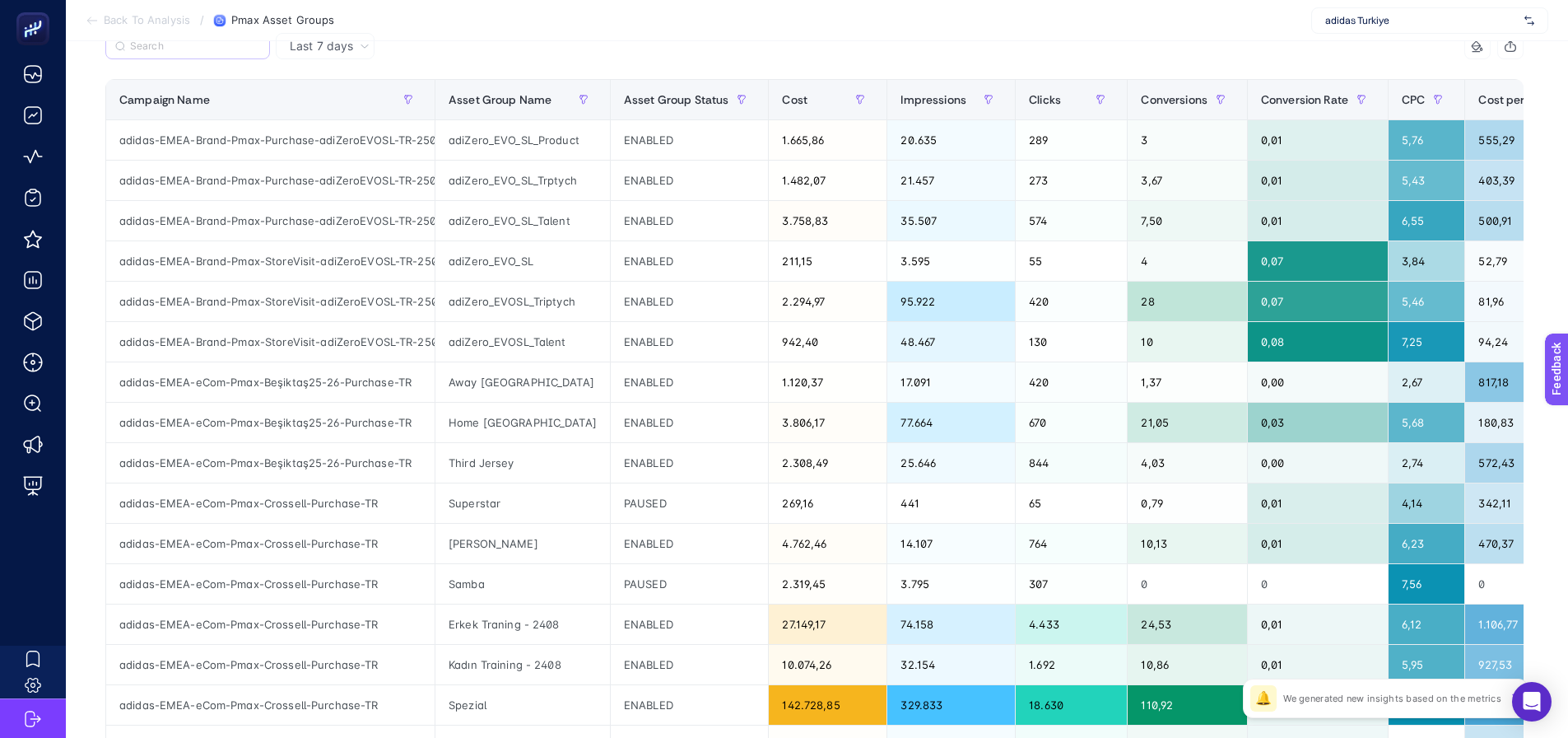
click at [167, 56] on label at bounding box center [187, 45] width 165 height 26
click at [167, 53] on input "Search" at bounding box center [196, 47] width 130 height 13
drag, startPoint x: 625, startPoint y: 542, endPoint x: 672, endPoint y: 542, distance: 47.0
click at [672, 542] on div "ENABLED" at bounding box center [690, 543] width 158 height 40
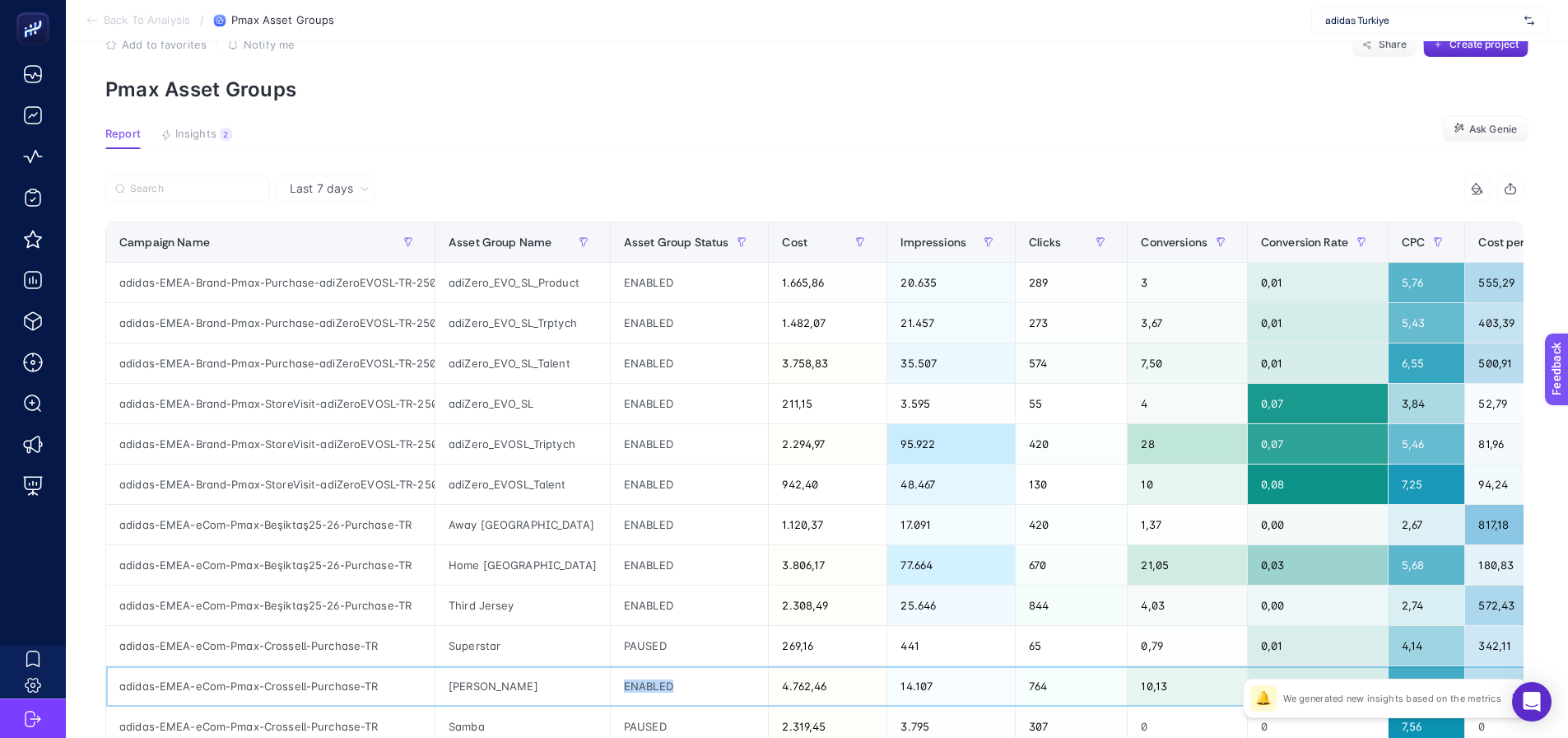
scroll to position [21, 0]
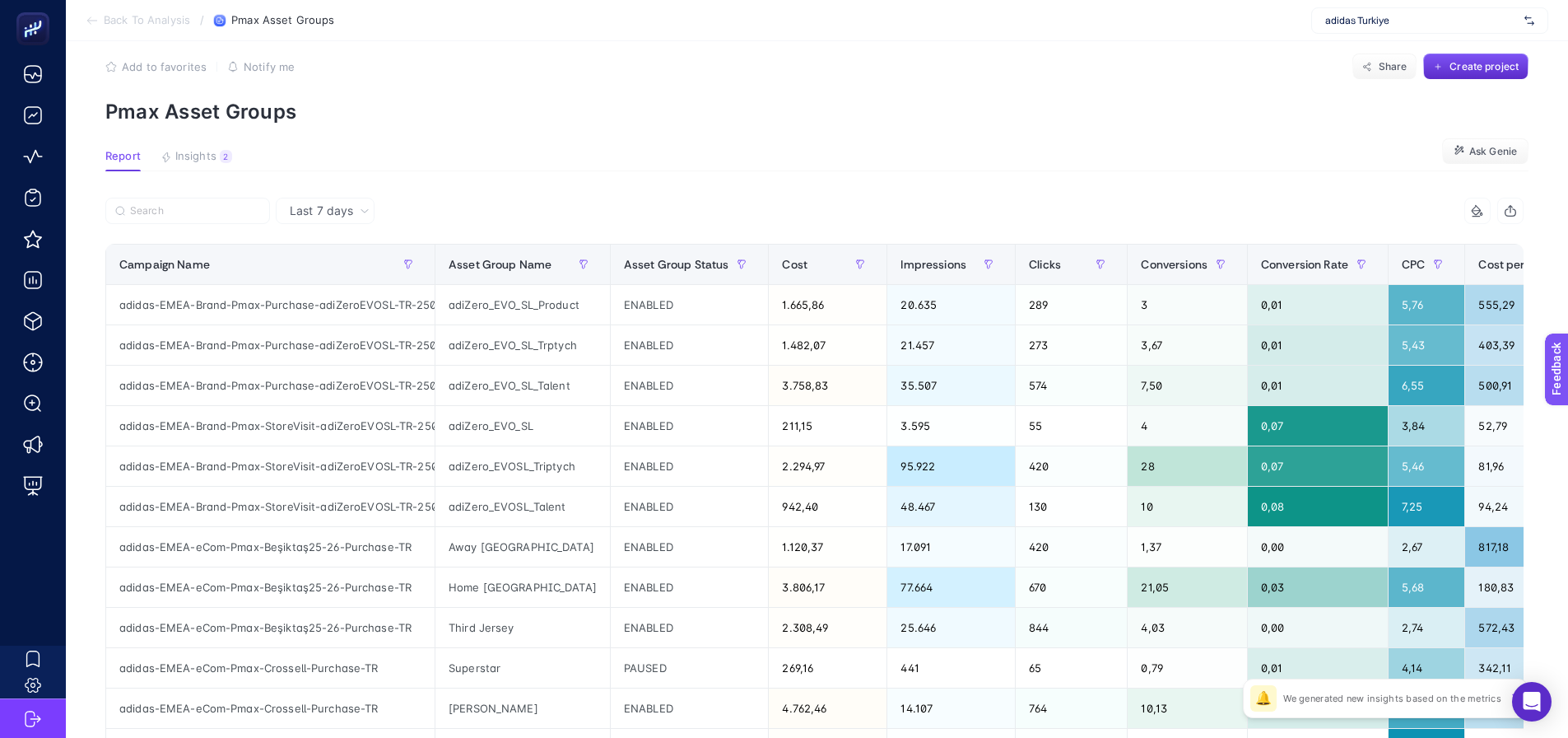
click at [211, 226] on div at bounding box center [460, 216] width 710 height 36
click at [209, 220] on label at bounding box center [187, 210] width 165 height 26
click at [209, 217] on input "Search" at bounding box center [196, 211] width 130 height 13
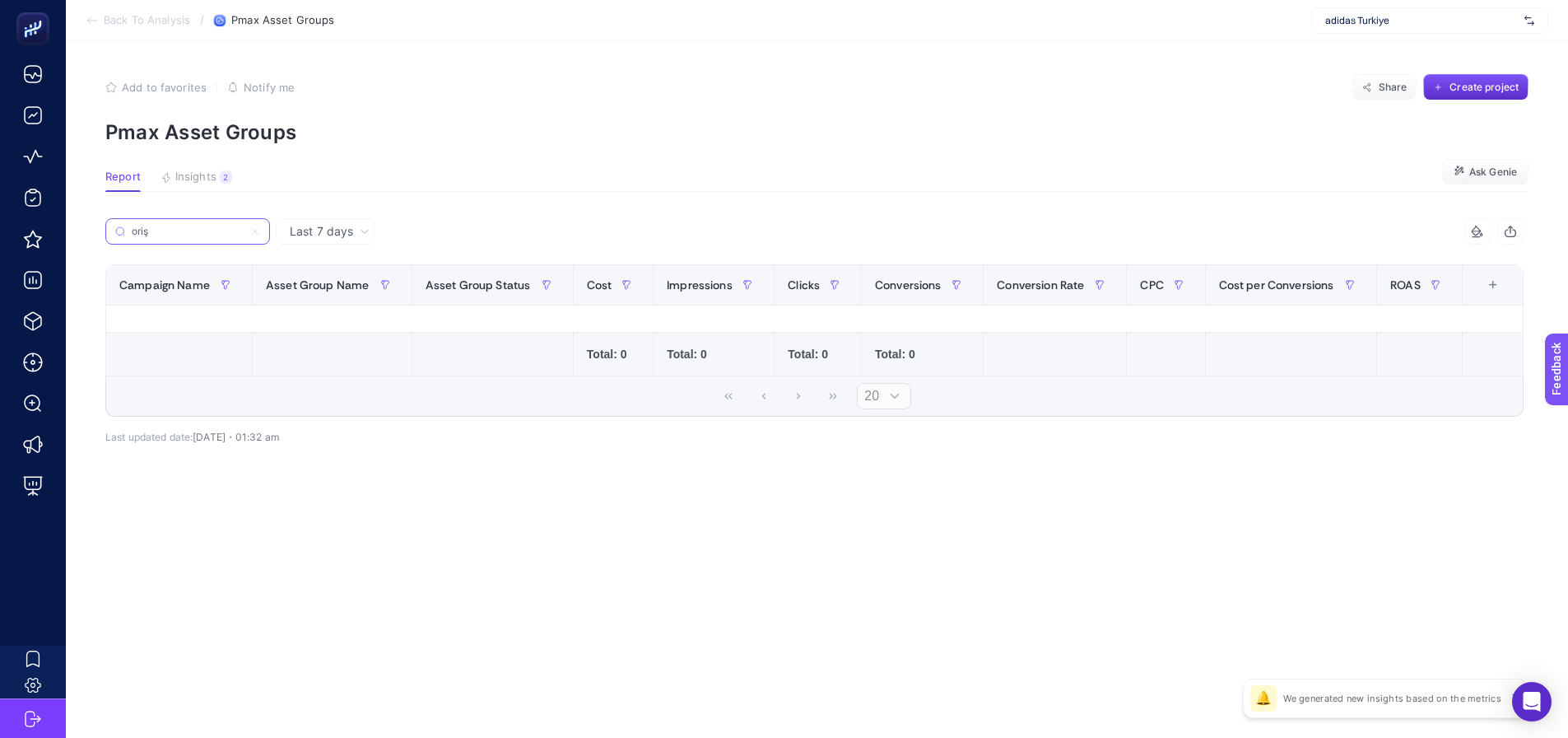
scroll to position [0, 0]
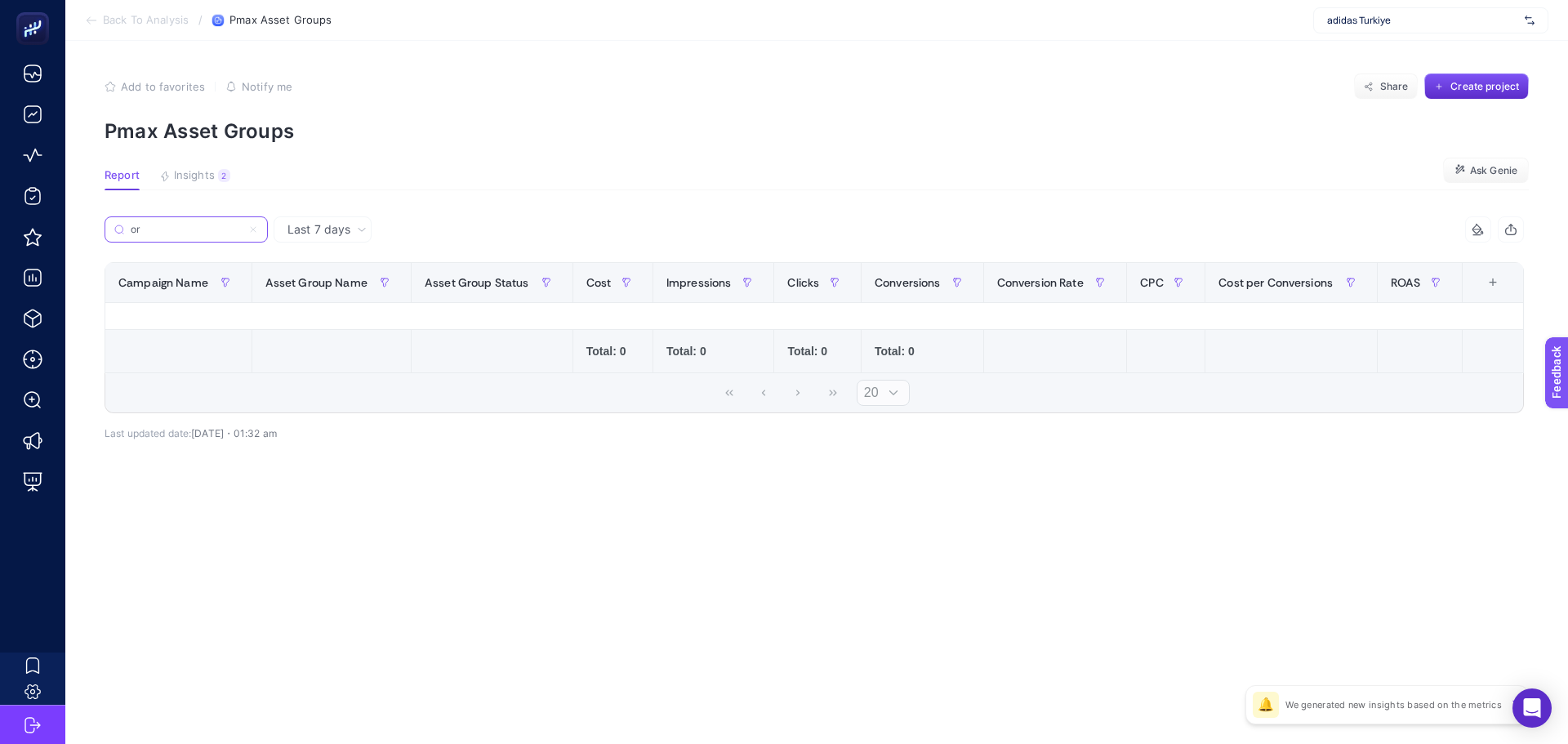
type input "o"
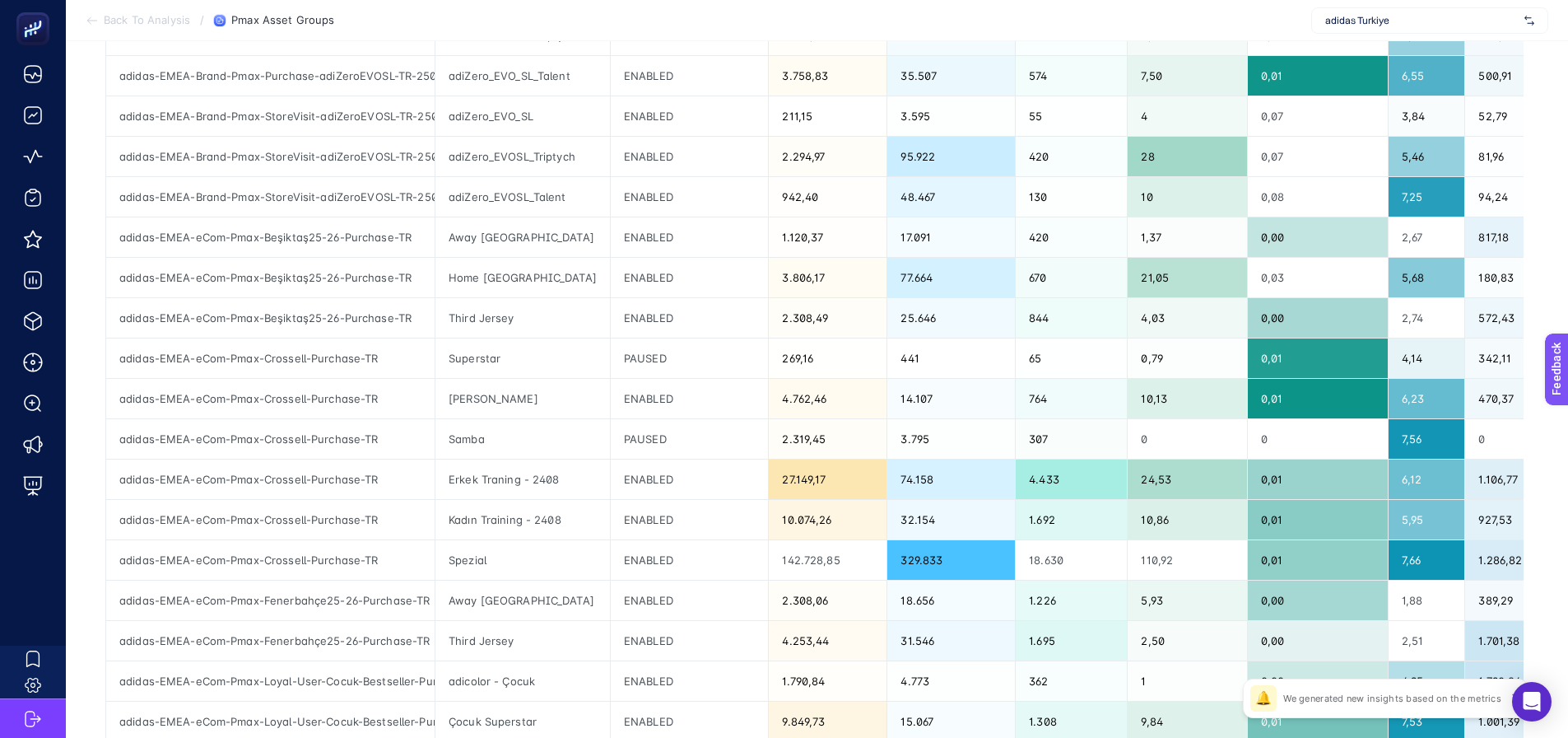
scroll to position [330, 0]
click at [478, 391] on div "Stan Smith" at bounding box center [522, 399] width 175 height 40
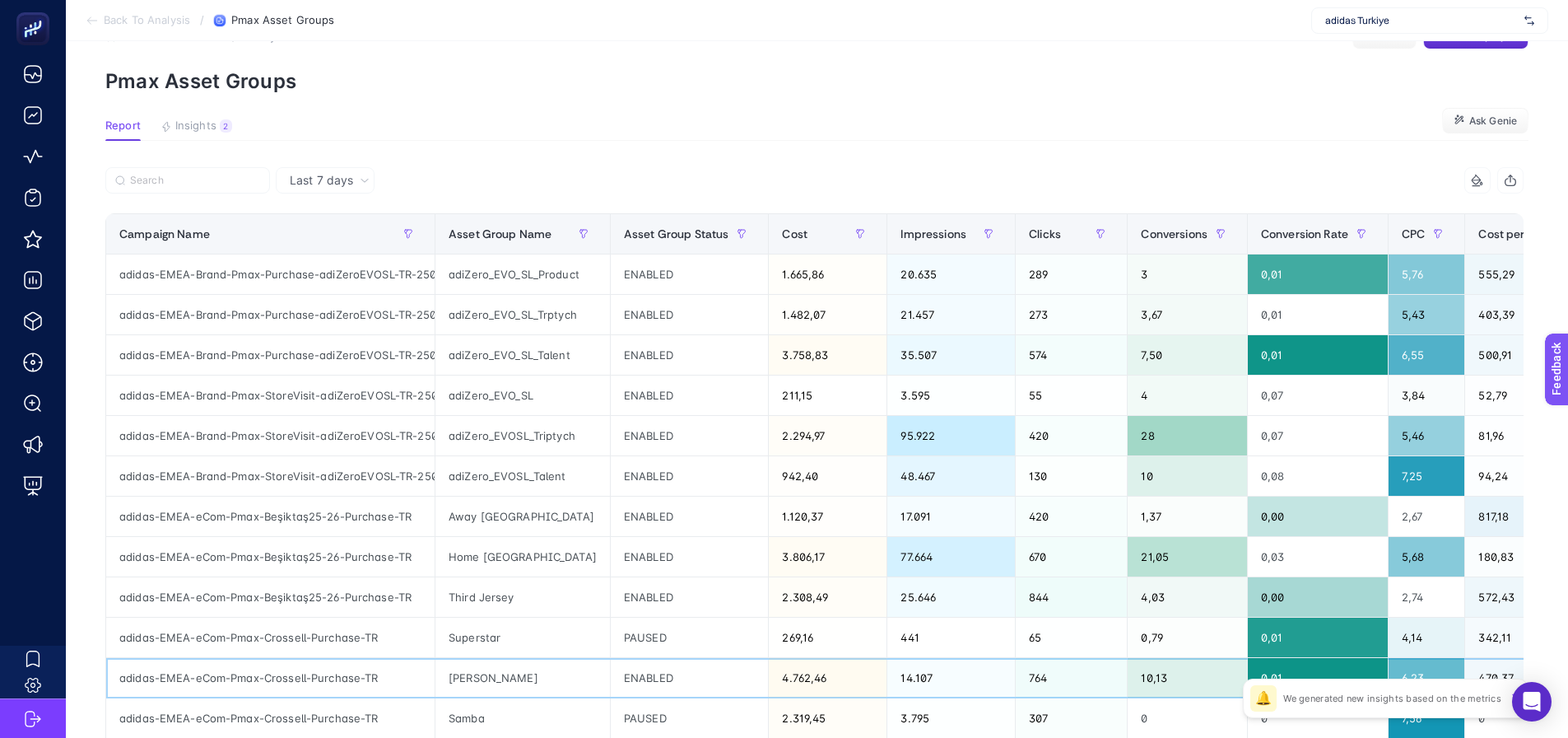
scroll to position [0, 0]
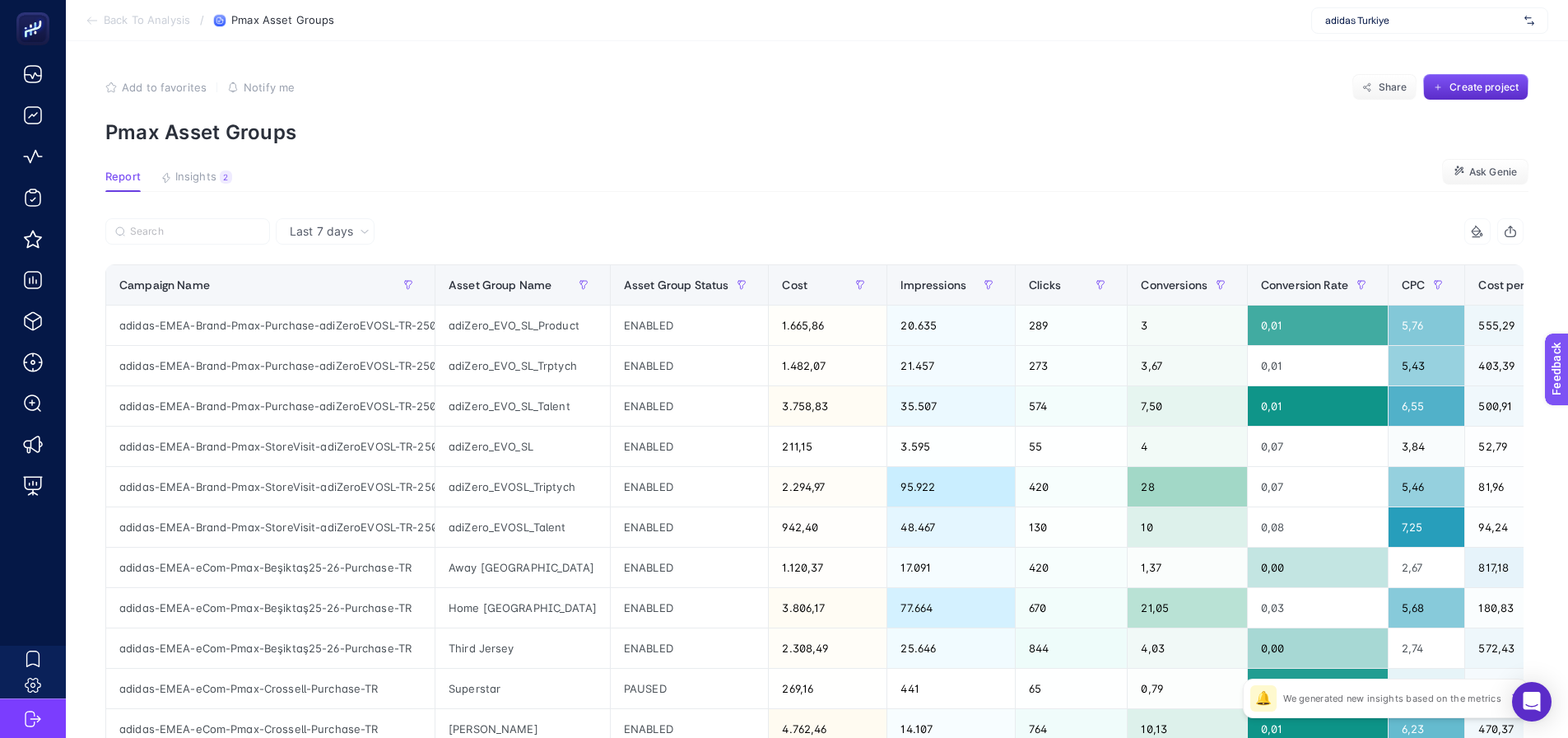
click at [183, 246] on div at bounding box center [460, 236] width 710 height 36
click at [184, 234] on input "Search" at bounding box center [196, 232] width 130 height 13
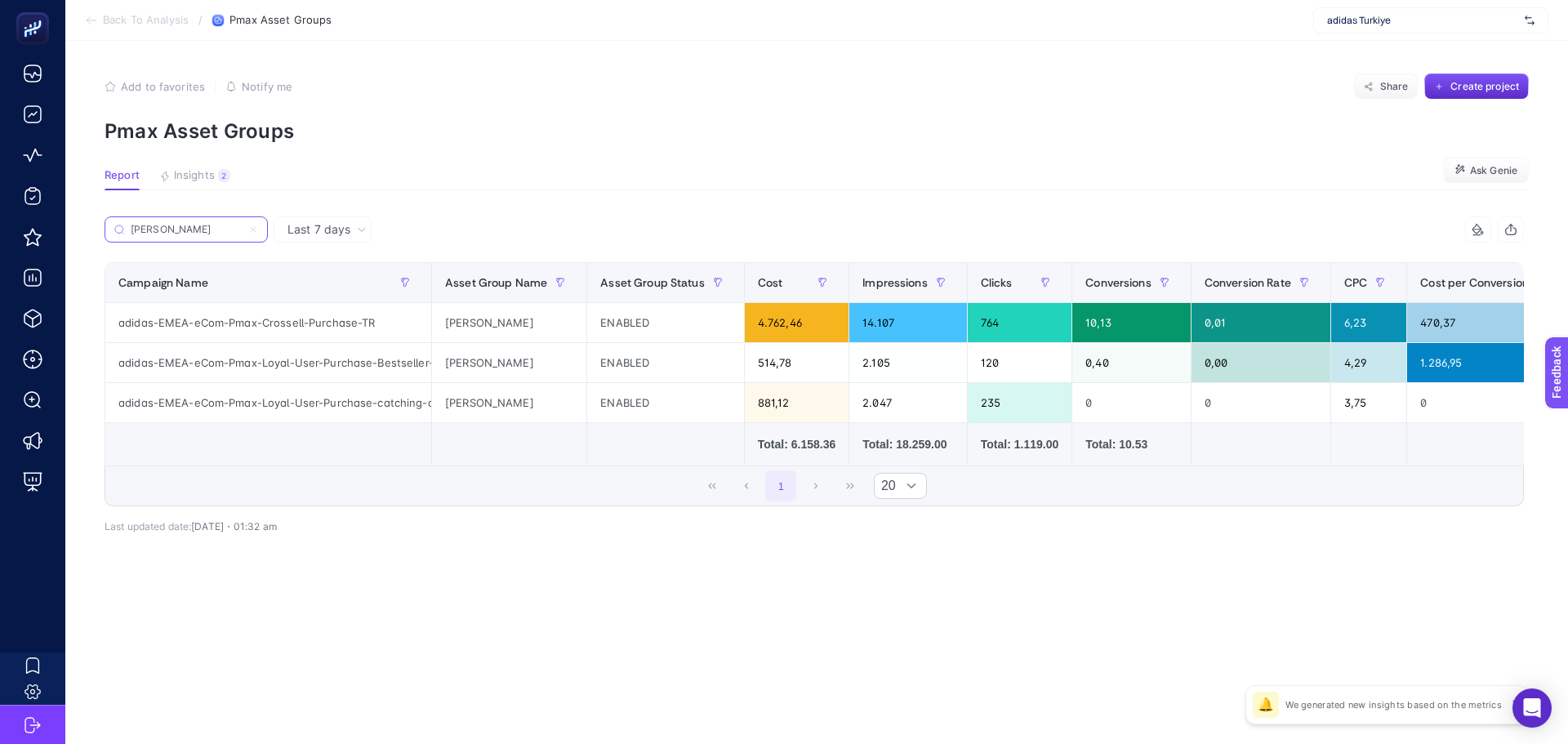
type input "stan"
click at [259, 229] on label "stan" at bounding box center [186, 229] width 163 height 26
click at [242, 229] on input "stan" at bounding box center [186, 230] width 111 height 13
click at [254, 228] on icon at bounding box center [252, 229] width 10 height 10
click at [242, 228] on input "stan" at bounding box center [186, 230] width 111 height 13
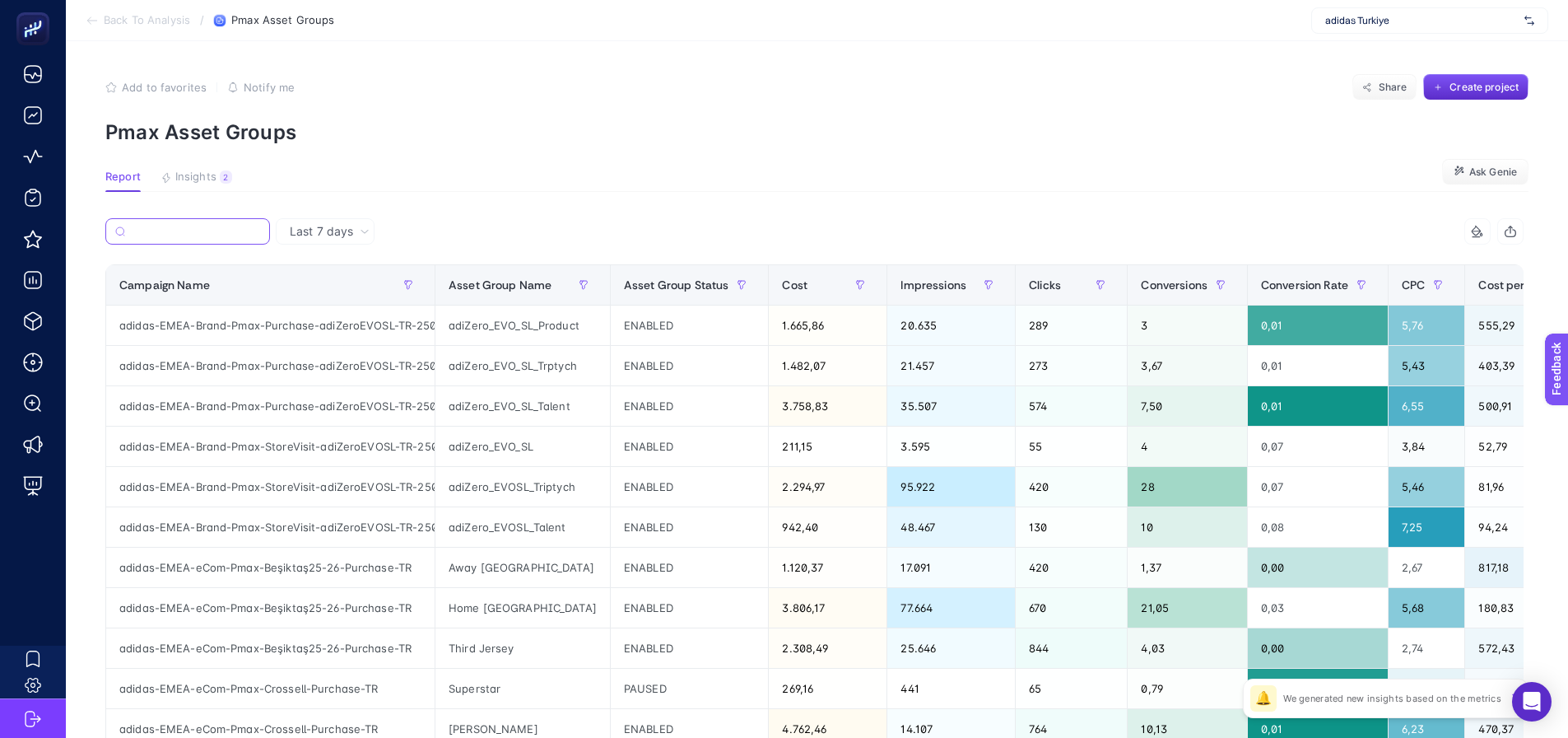
click at [218, 233] on input "Search" at bounding box center [196, 232] width 129 height 13
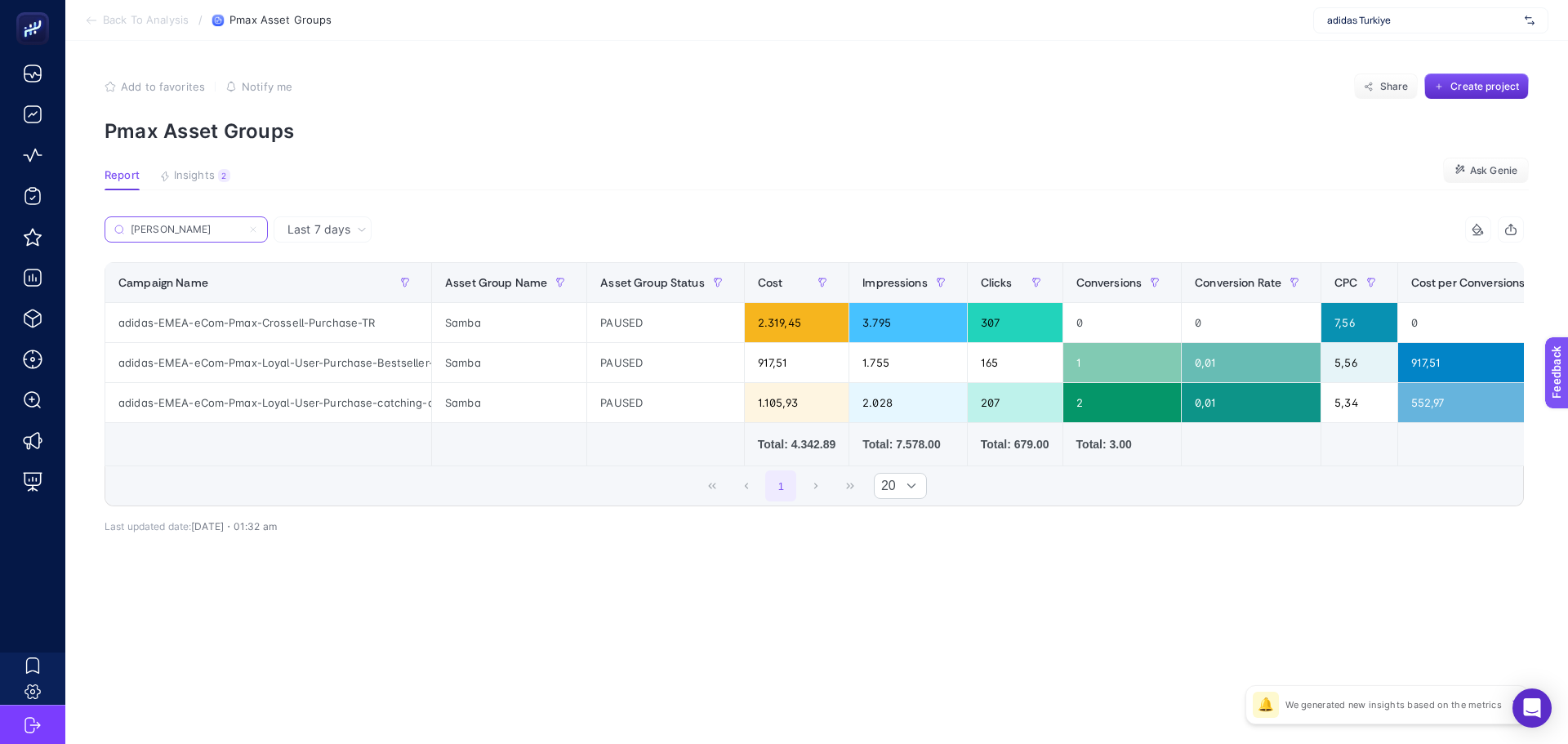
type input "sam"
click at [258, 227] on label "sam" at bounding box center [186, 229] width 163 height 26
click at [242, 227] on input "sam" at bounding box center [186, 230] width 111 height 13
click at [251, 228] on icon at bounding box center [252, 229] width 4 height 4
click at [242, 228] on input "sam" at bounding box center [186, 230] width 111 height 13
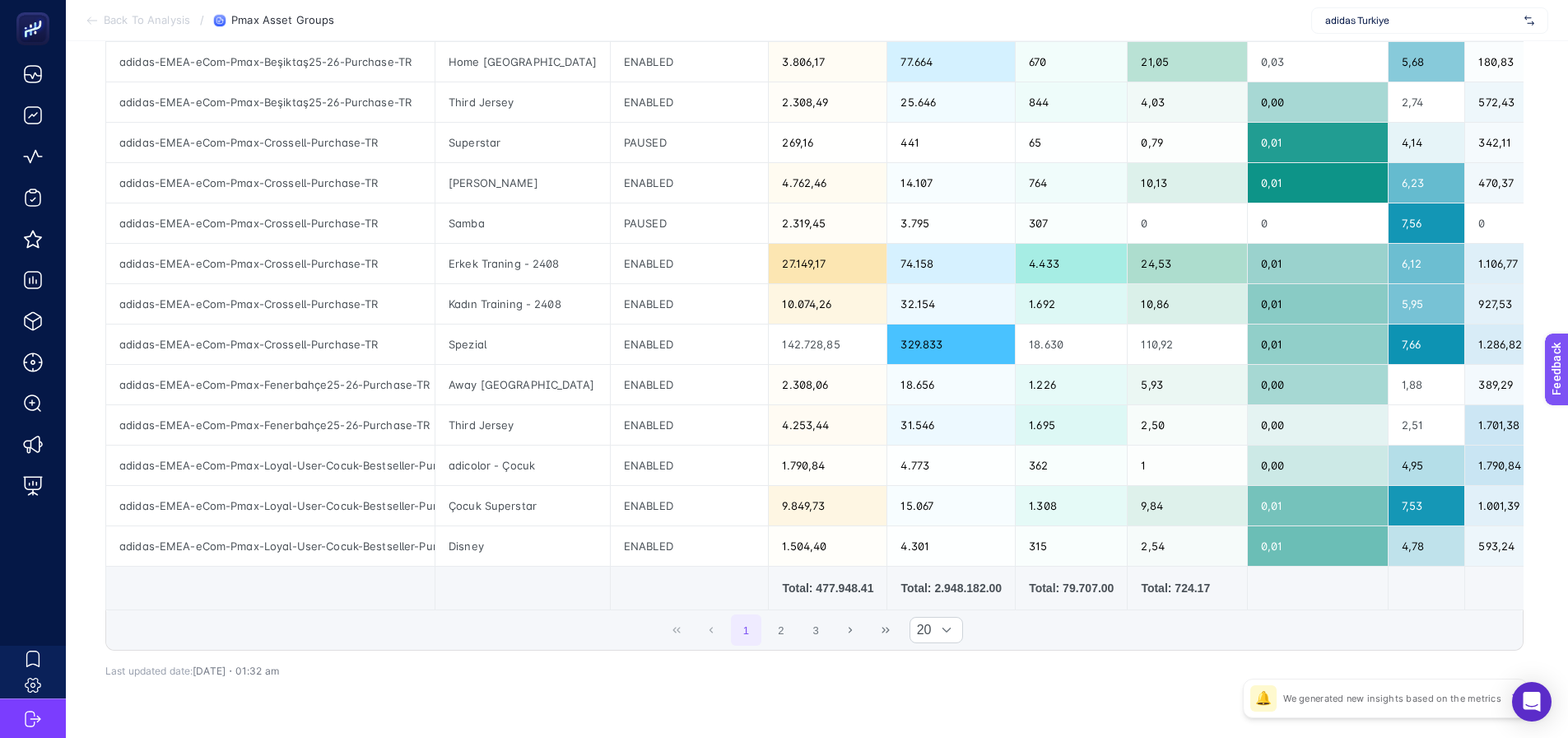
scroll to position [597, 0]
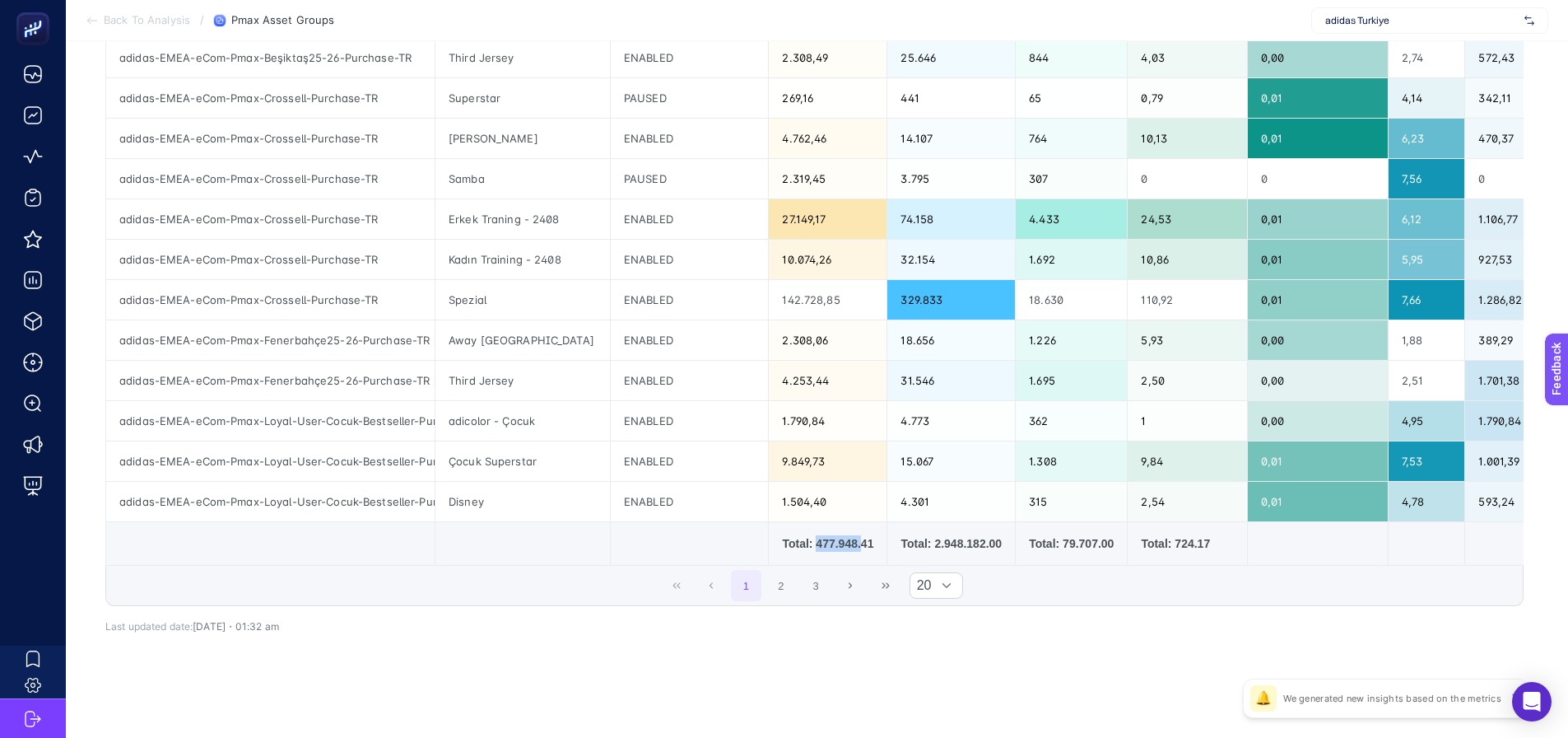
drag, startPoint x: 798, startPoint y: 541, endPoint x: 840, endPoint y: 537, distance: 42.2
click at [840, 537] on div "Total: 477.948.41" at bounding box center [827, 543] width 91 height 16
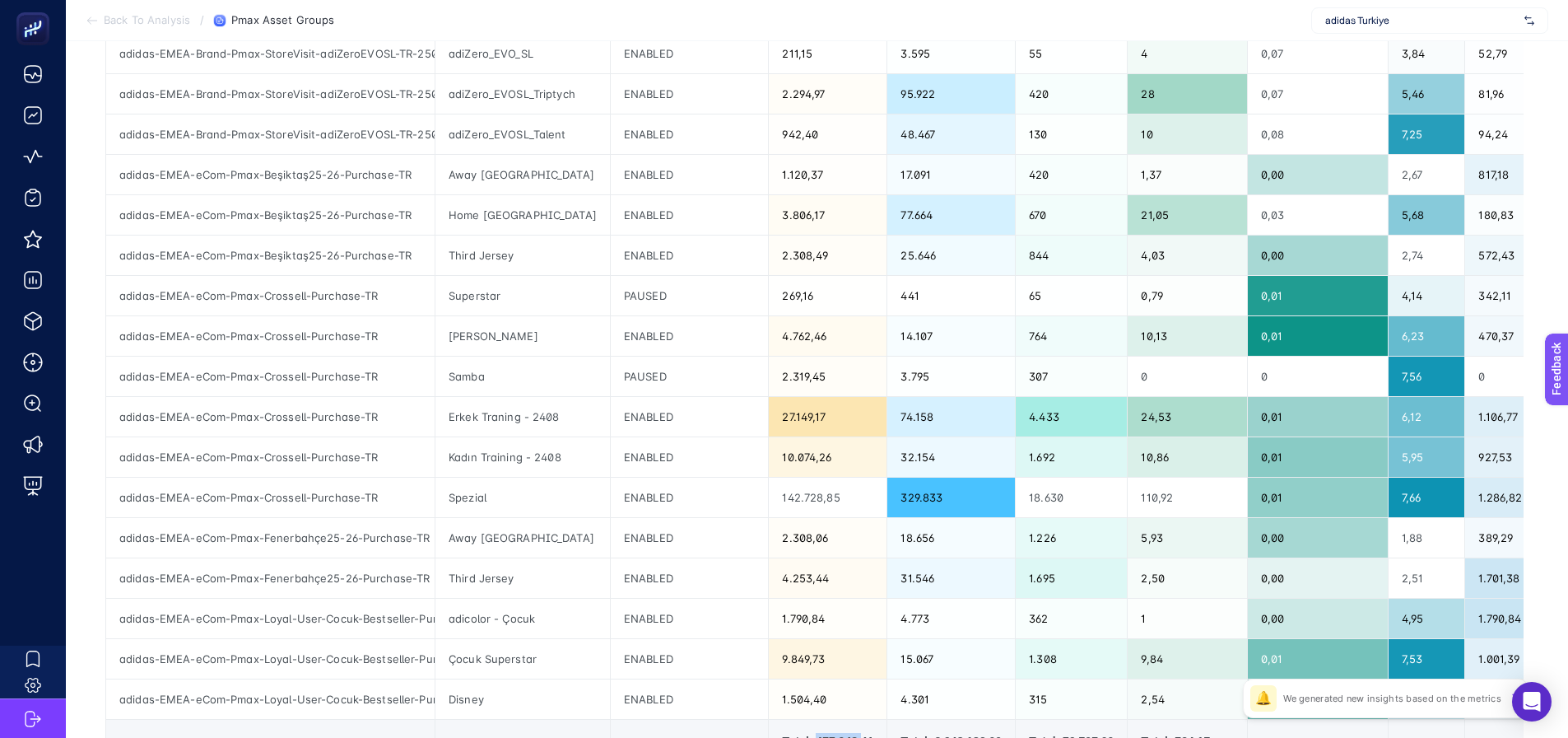
scroll to position [576, 0]
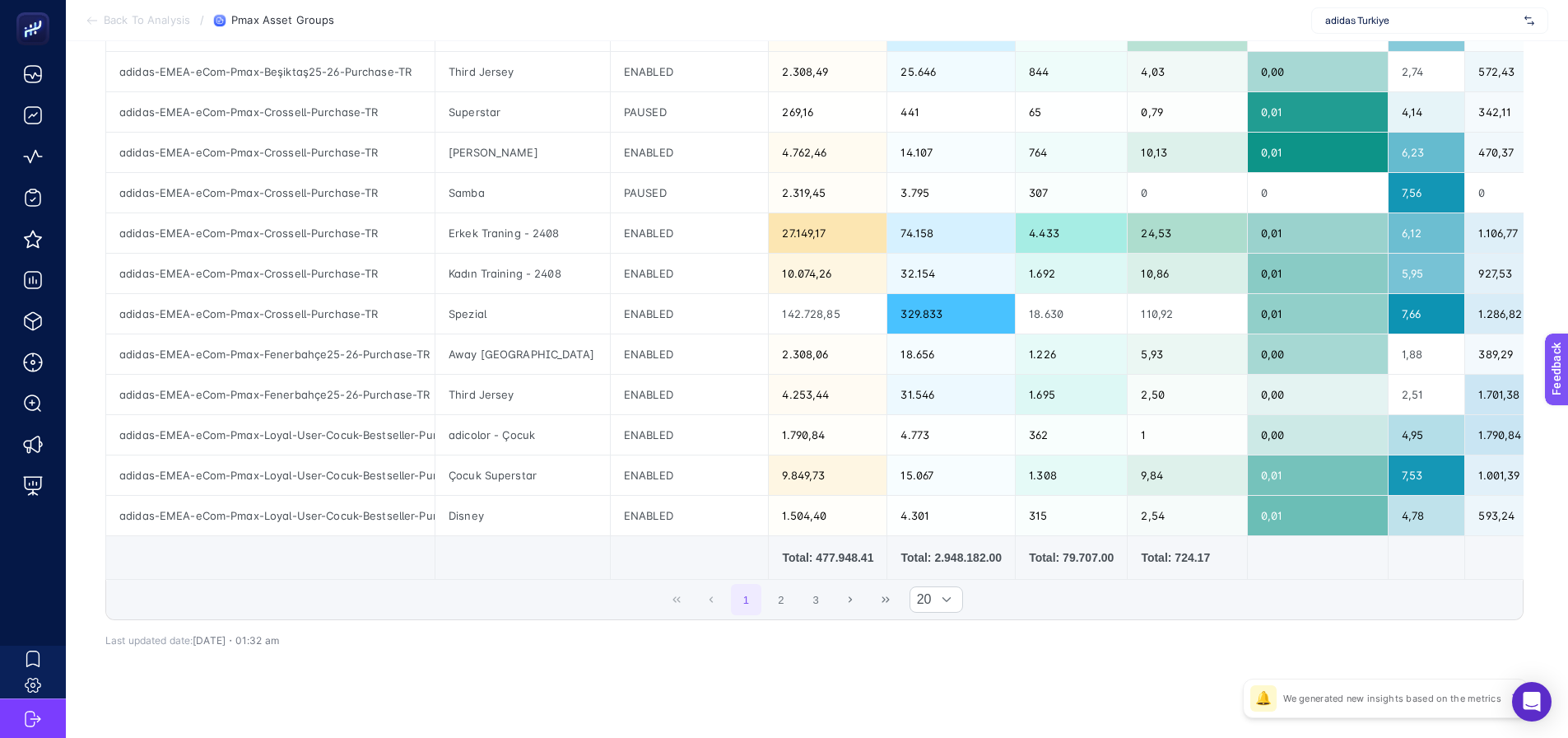
click at [809, 647] on div "8 items selected Campaign Name Asset Group Name Asset Group Status Cost Impress…" at bounding box center [814, 158] width 1419 height 978
drag, startPoint x: 793, startPoint y: 563, endPoint x: 837, endPoint y: 561, distance: 44.0
click at [837, 561] on div "Total: 477.948.41" at bounding box center [827, 557] width 91 height 16
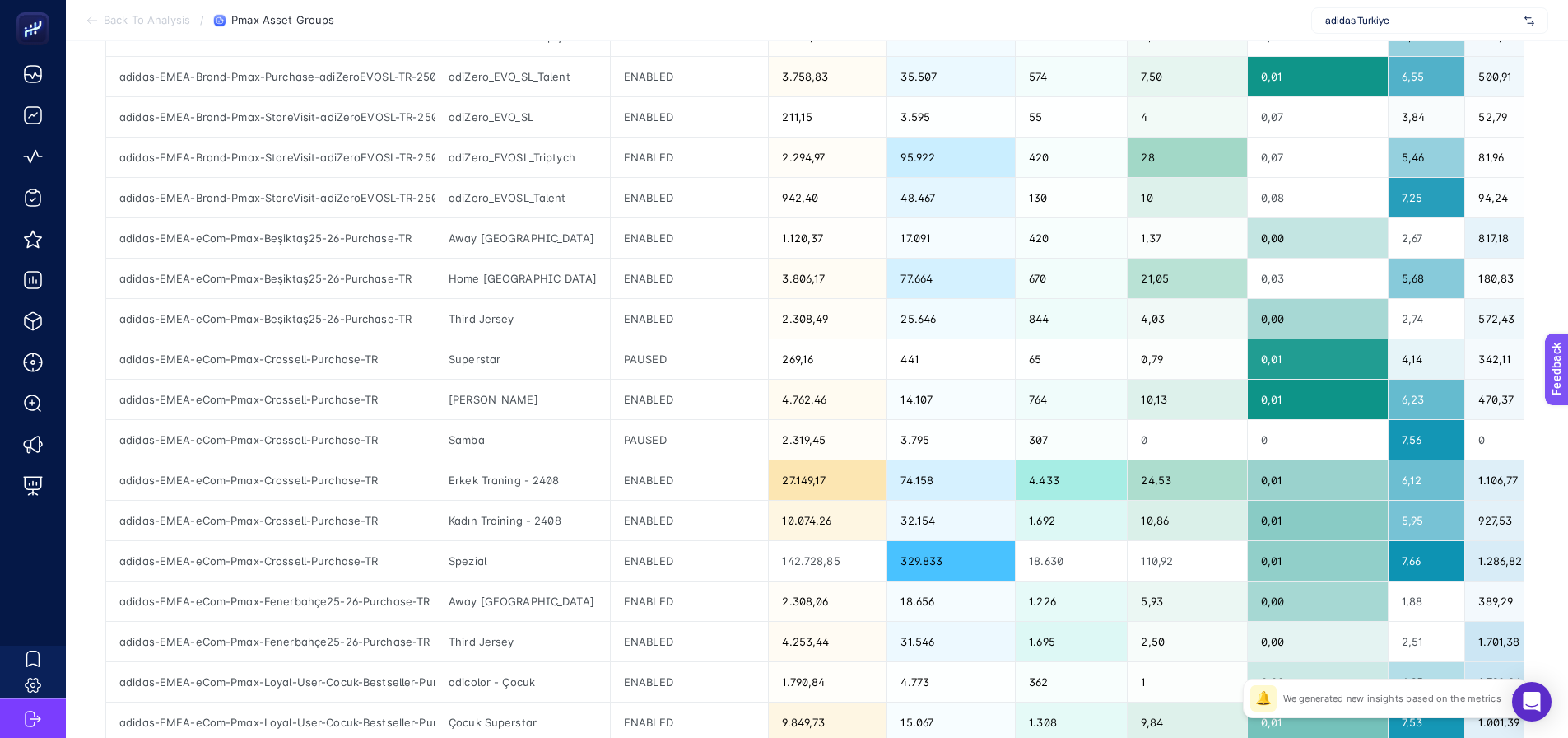
scroll to position [0, 0]
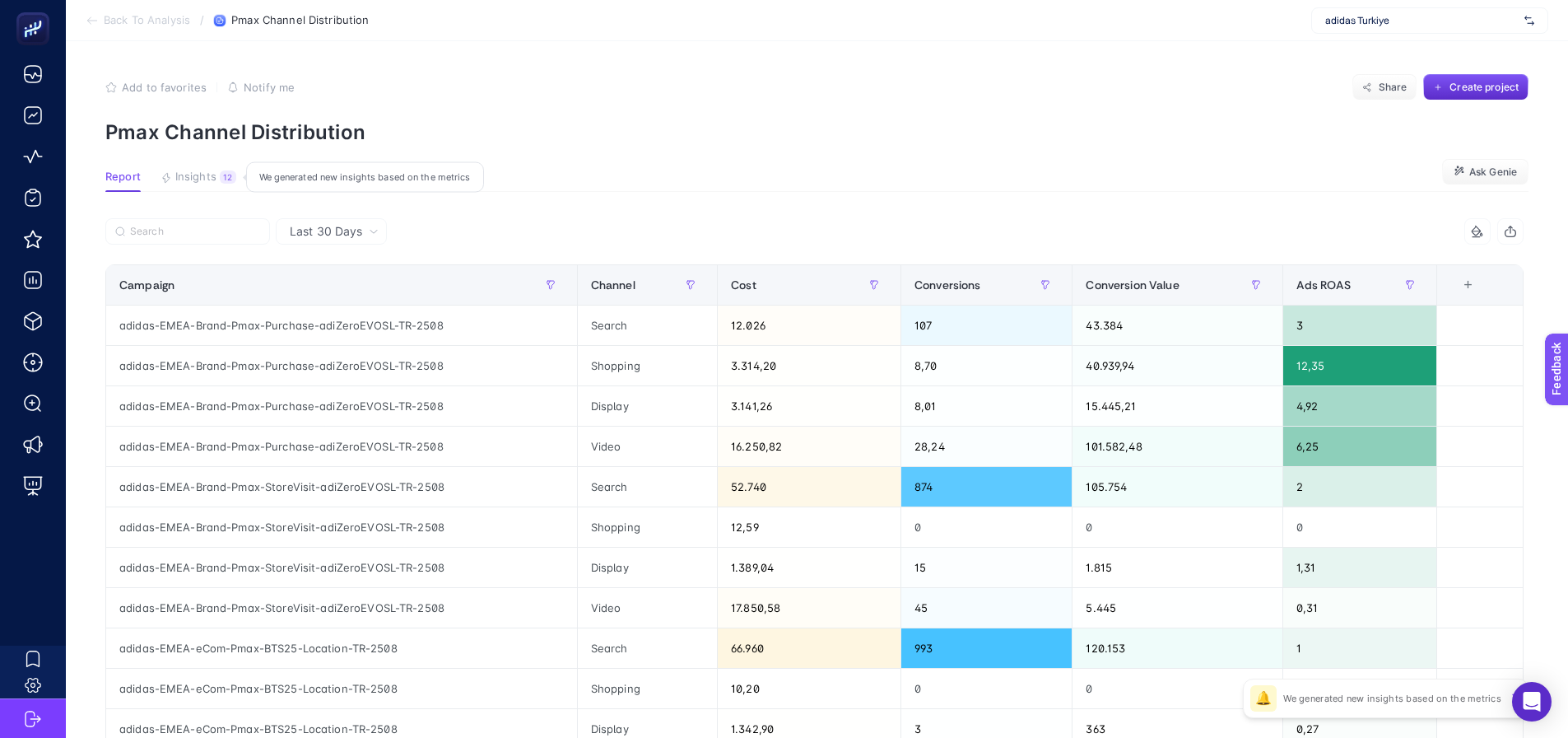
click at [213, 171] on span "Insights" at bounding box center [196, 177] width 41 height 14
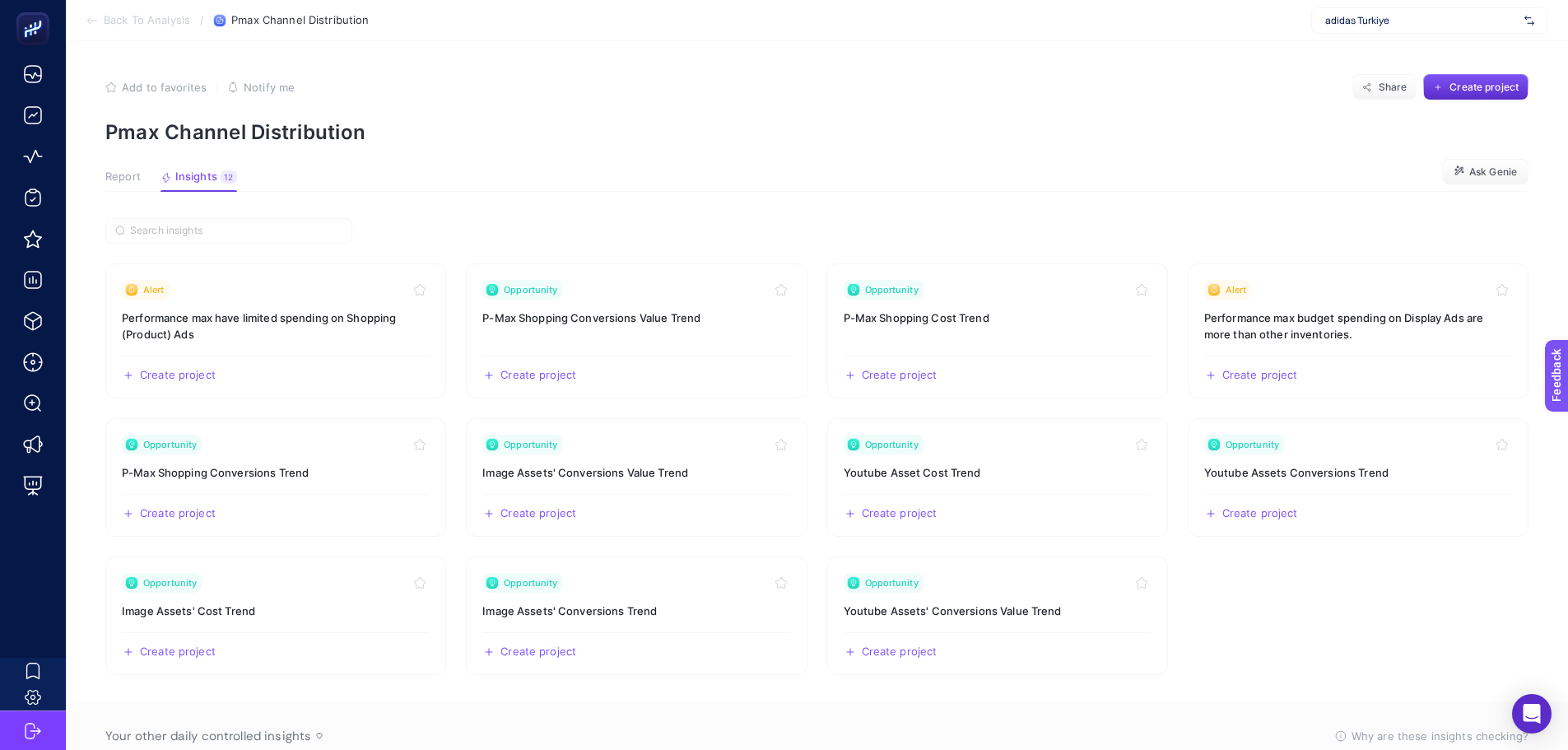
click at [138, 178] on span "Report" at bounding box center [122, 177] width 35 height 14
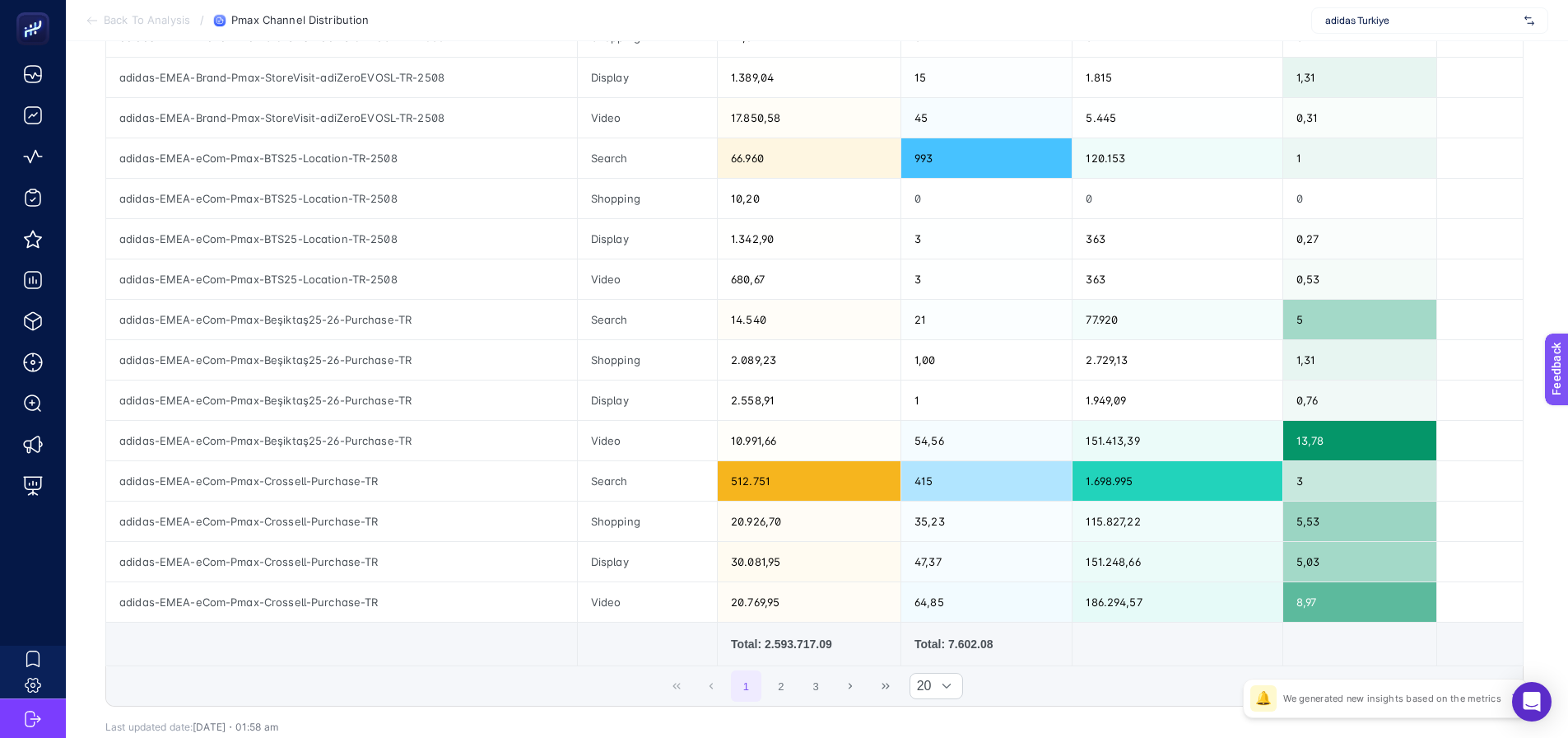
scroll to position [494, 0]
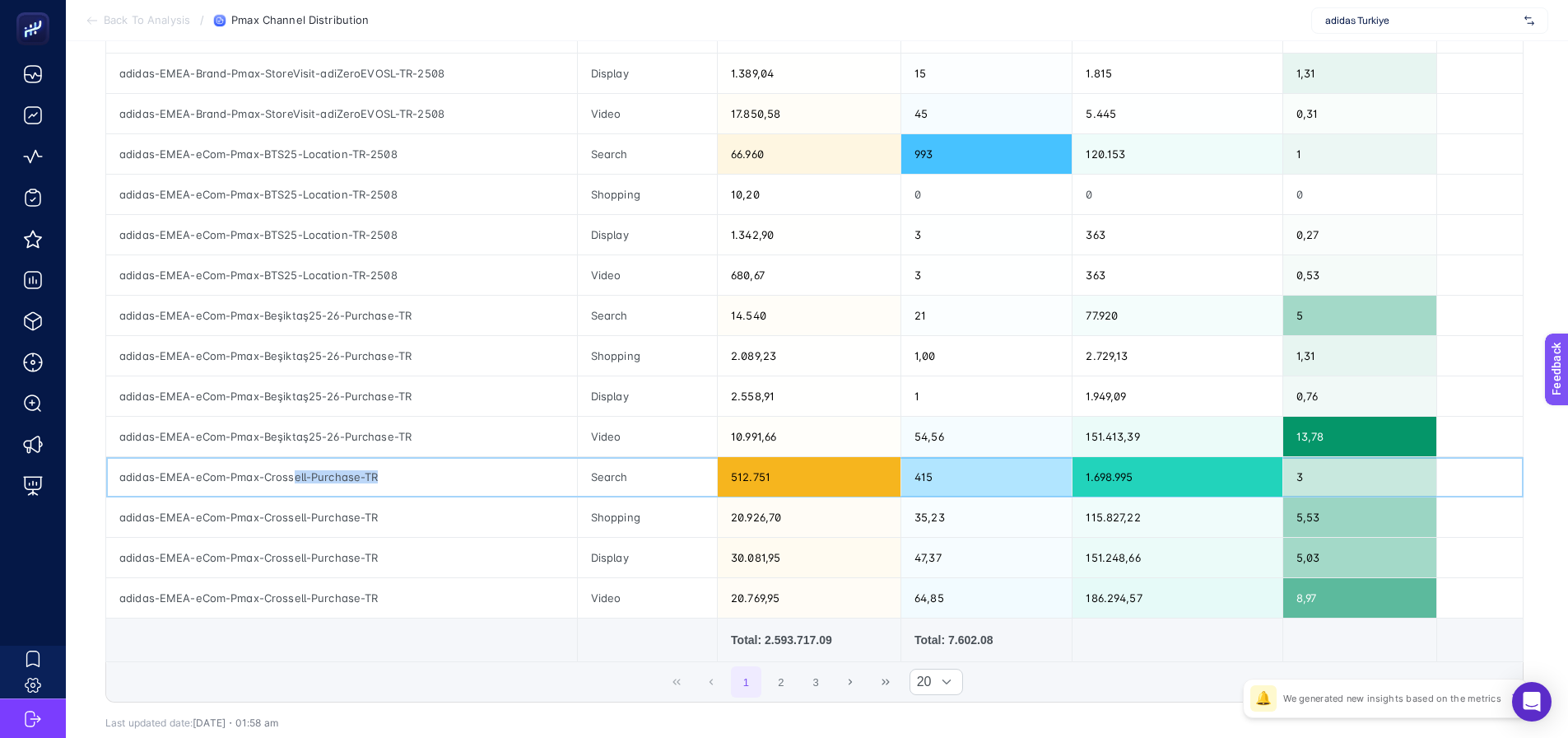
drag, startPoint x: 316, startPoint y: 478, endPoint x: 395, endPoint y: 477, distance: 79.0
click at [395, 477] on div "adidas-EMEA-eCom-Pmax-Crossell-Purchase-TR" at bounding box center [341, 477] width 471 height 40
click at [550, 638] on td at bounding box center [341, 640] width 472 height 43
click at [783, 687] on button "2" at bounding box center [781, 682] width 32 height 32
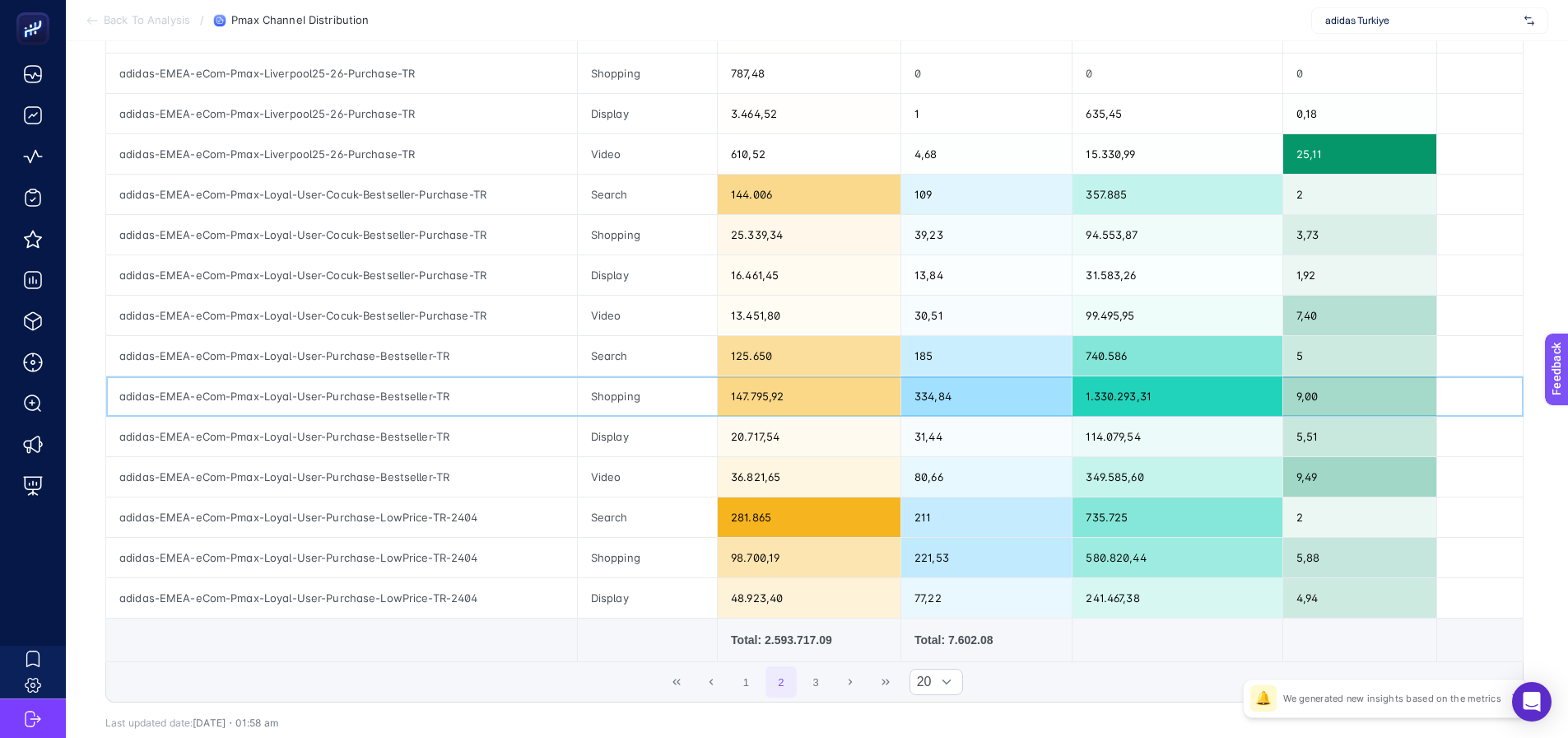
click at [753, 395] on div "147.795,92" at bounding box center [809, 396] width 183 height 40
click at [754, 395] on div "147.795,92" at bounding box center [809, 396] width 183 height 40
click at [751, 356] on div "125.650" at bounding box center [809, 356] width 183 height 40
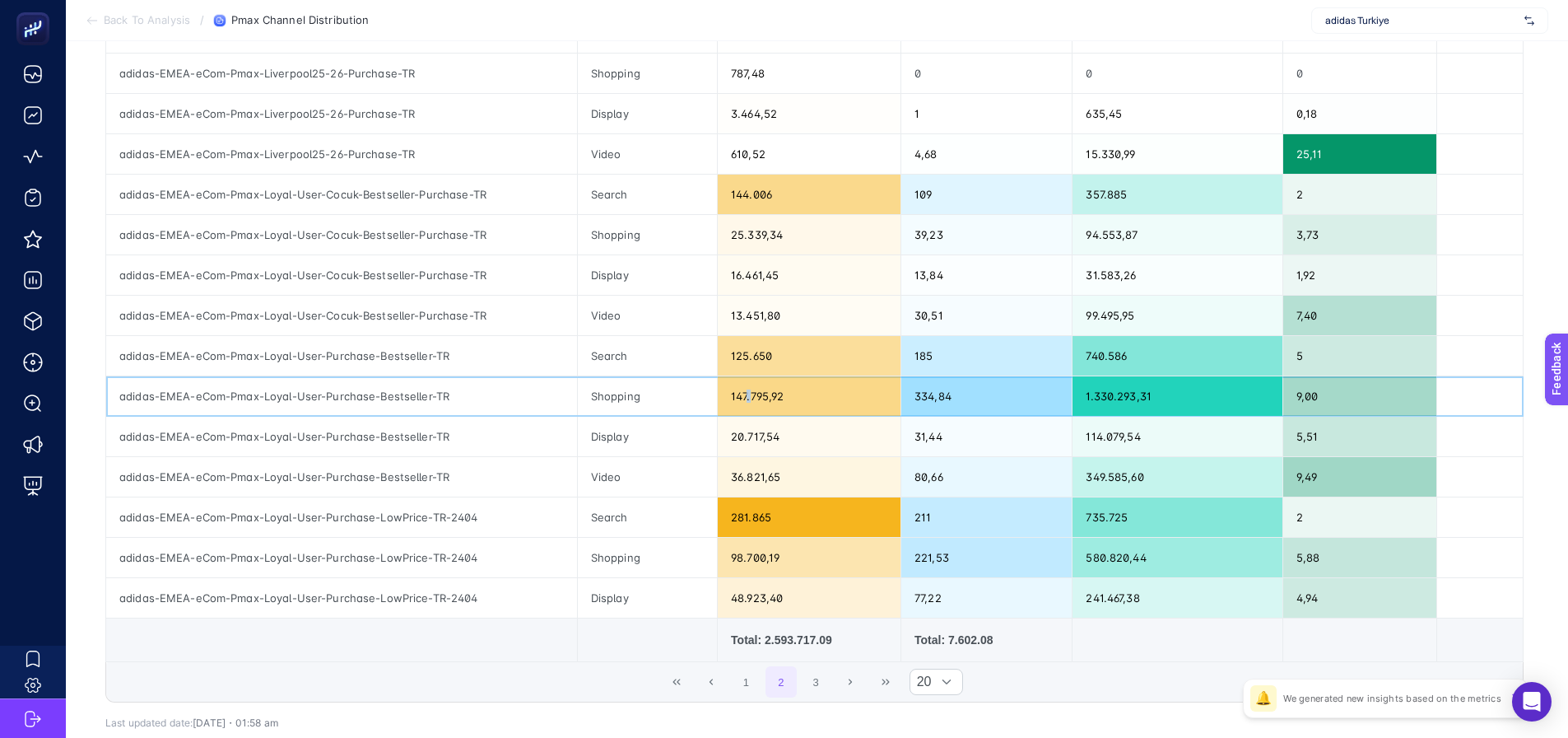
click at [759, 413] on div "147.795,92" at bounding box center [809, 396] width 183 height 40
click at [743, 453] on div "20.717,54" at bounding box center [809, 436] width 183 height 40
click at [746, 490] on div "36.821,65" at bounding box center [809, 477] width 183 height 40
click at [757, 365] on div "125.650" at bounding box center [809, 356] width 183 height 40
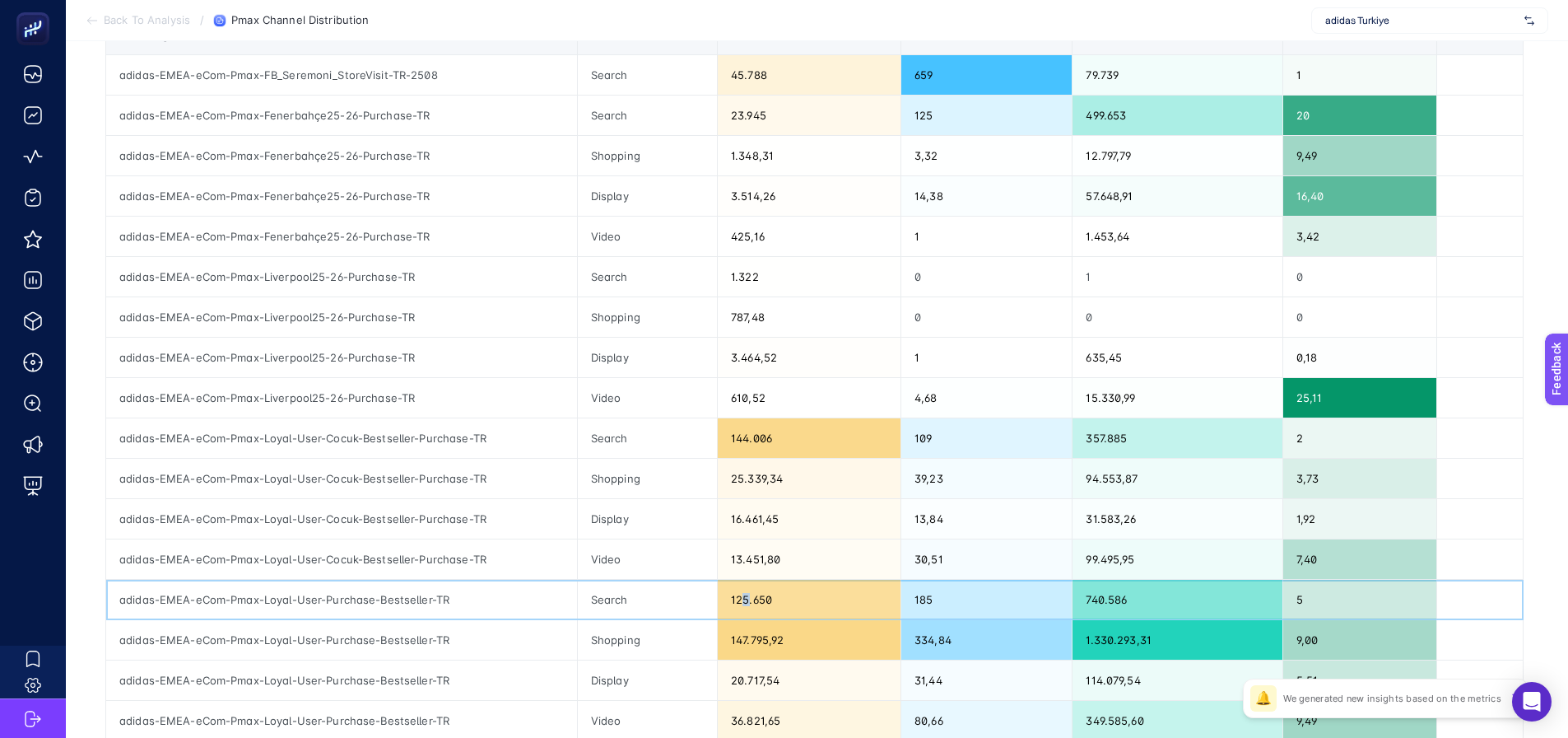
scroll to position [247, 0]
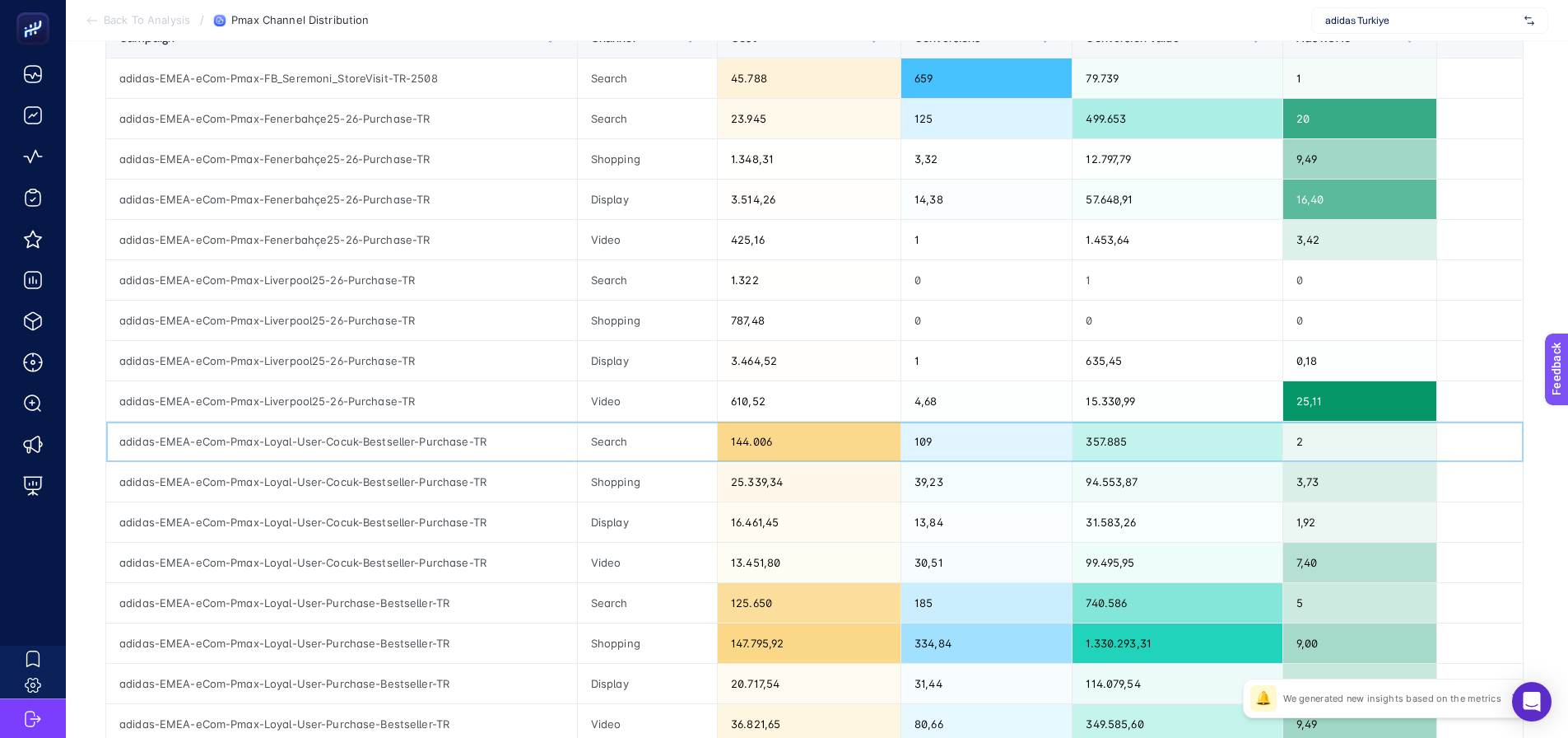
click at [446, 446] on div "adidas-EMEA-eCom-Pmax-Loyal-User-Cocuk-Bestseller-Purchase-TR" at bounding box center [341, 442] width 471 height 40
drag, startPoint x: 739, startPoint y: 442, endPoint x: 797, endPoint y: 446, distance: 58.1
click at [797, 446] on div "144.006" at bounding box center [809, 442] width 183 height 40
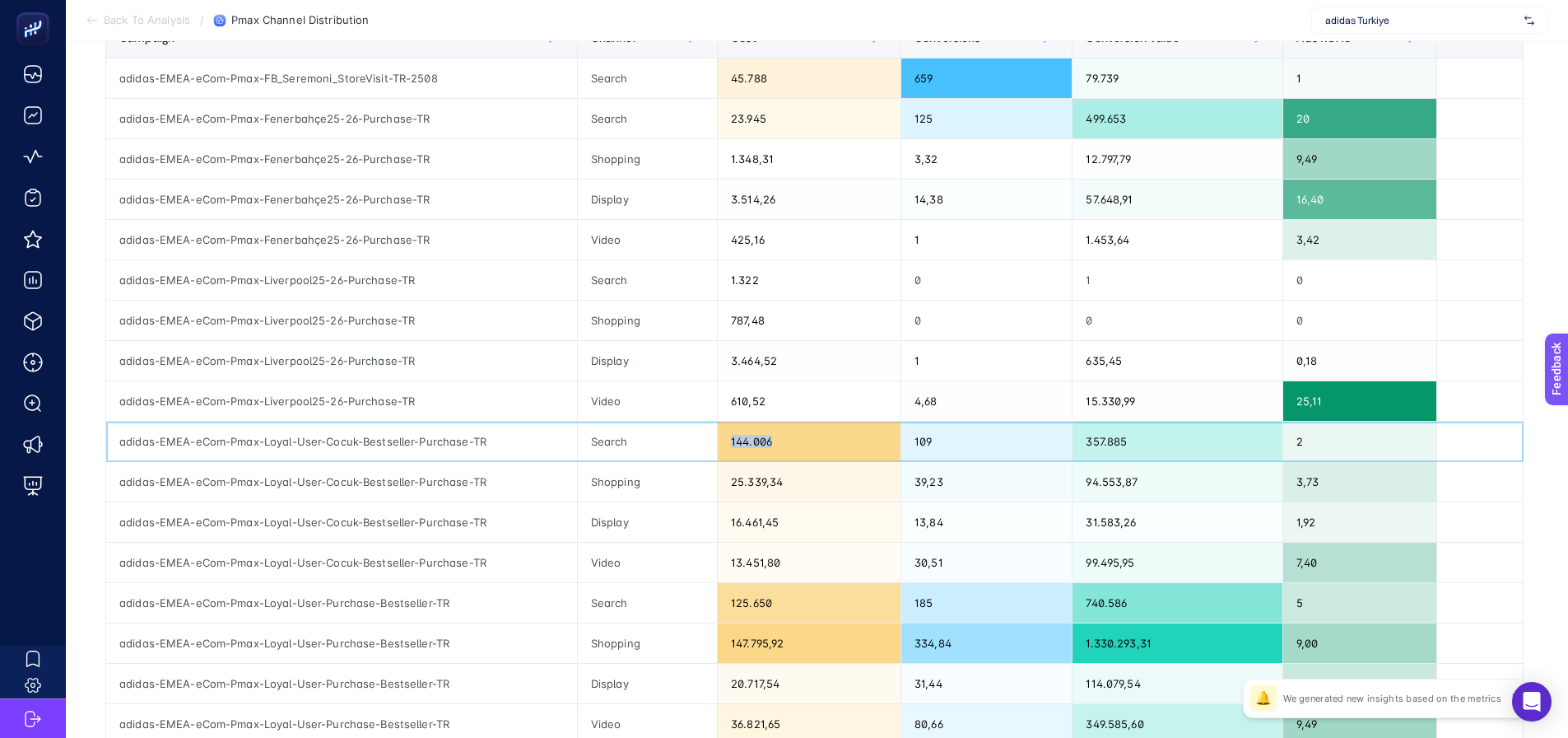
click at [789, 445] on div "144.006" at bounding box center [809, 442] width 183 height 40
click at [789, 444] on div "144.006" at bounding box center [809, 442] width 183 height 40
drag, startPoint x: 317, startPoint y: 441, endPoint x: 490, endPoint y: 456, distance: 173.6
click at [490, 456] on div "adidas-EMEA-eCom-Pmax-Loyal-User-Cocuk-Bestseller-Purchase-TR" at bounding box center [341, 442] width 471 height 40
click at [449, 445] on div "adidas-EMEA-eCom-Pmax-Loyal-User-Cocuk-Bestseller-Purchase-TR" at bounding box center [341, 442] width 471 height 40
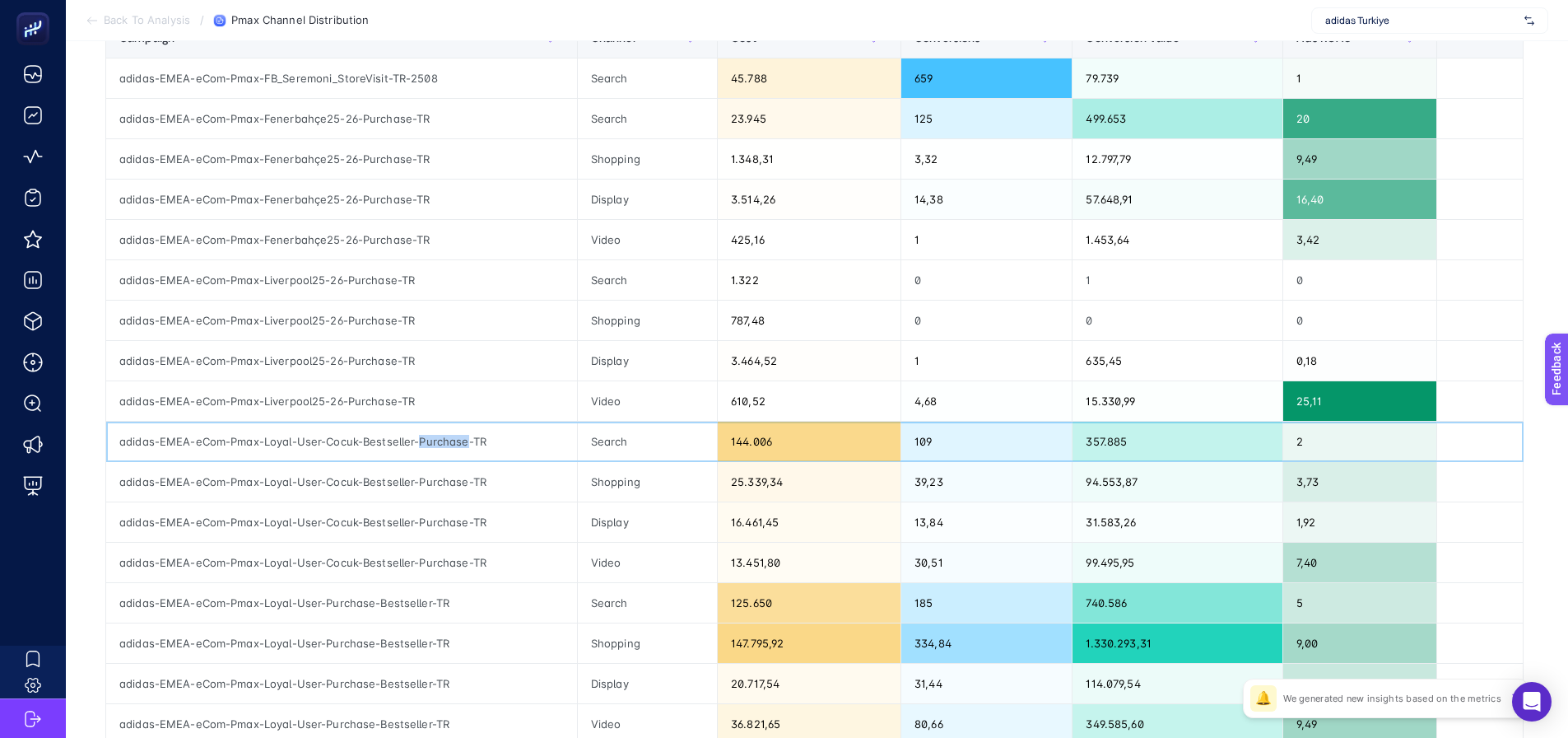
click at [449, 445] on div "adidas-EMEA-eCom-Pmax-Loyal-User-Cocuk-Bestseller-Purchase-TR" at bounding box center [341, 442] width 471 height 40
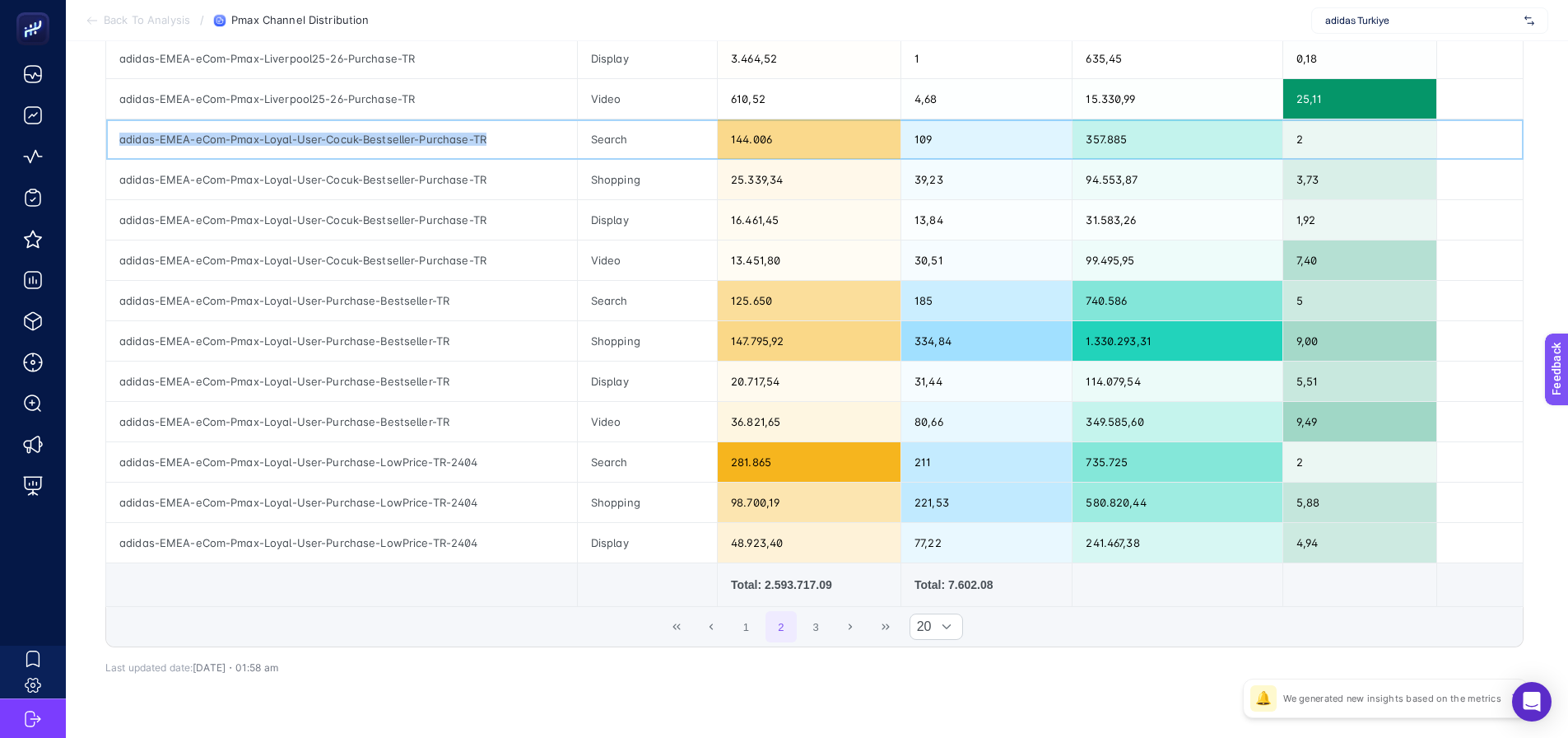
scroll to position [576, 0]
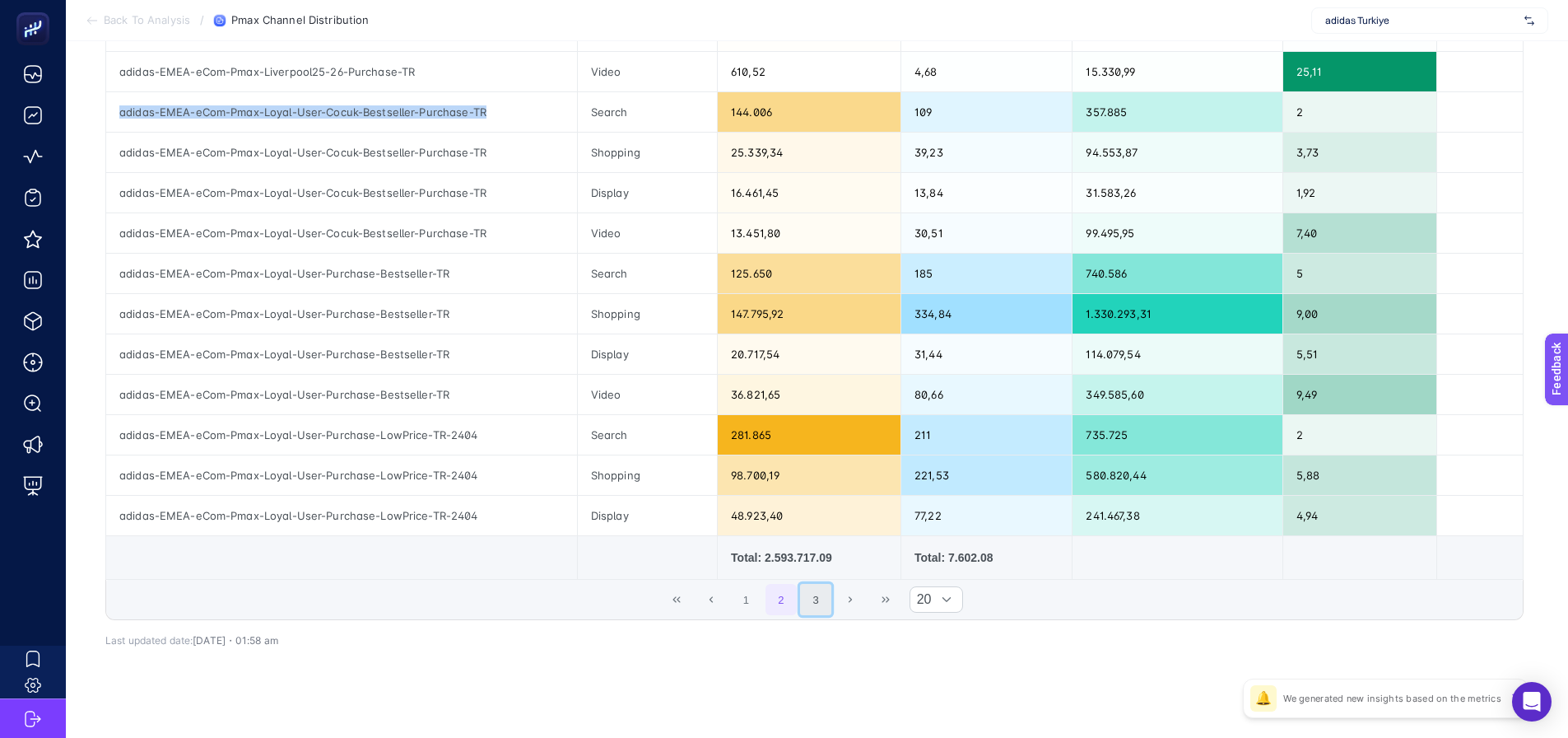
click at [827, 589] on button "3" at bounding box center [816, 599] width 32 height 32
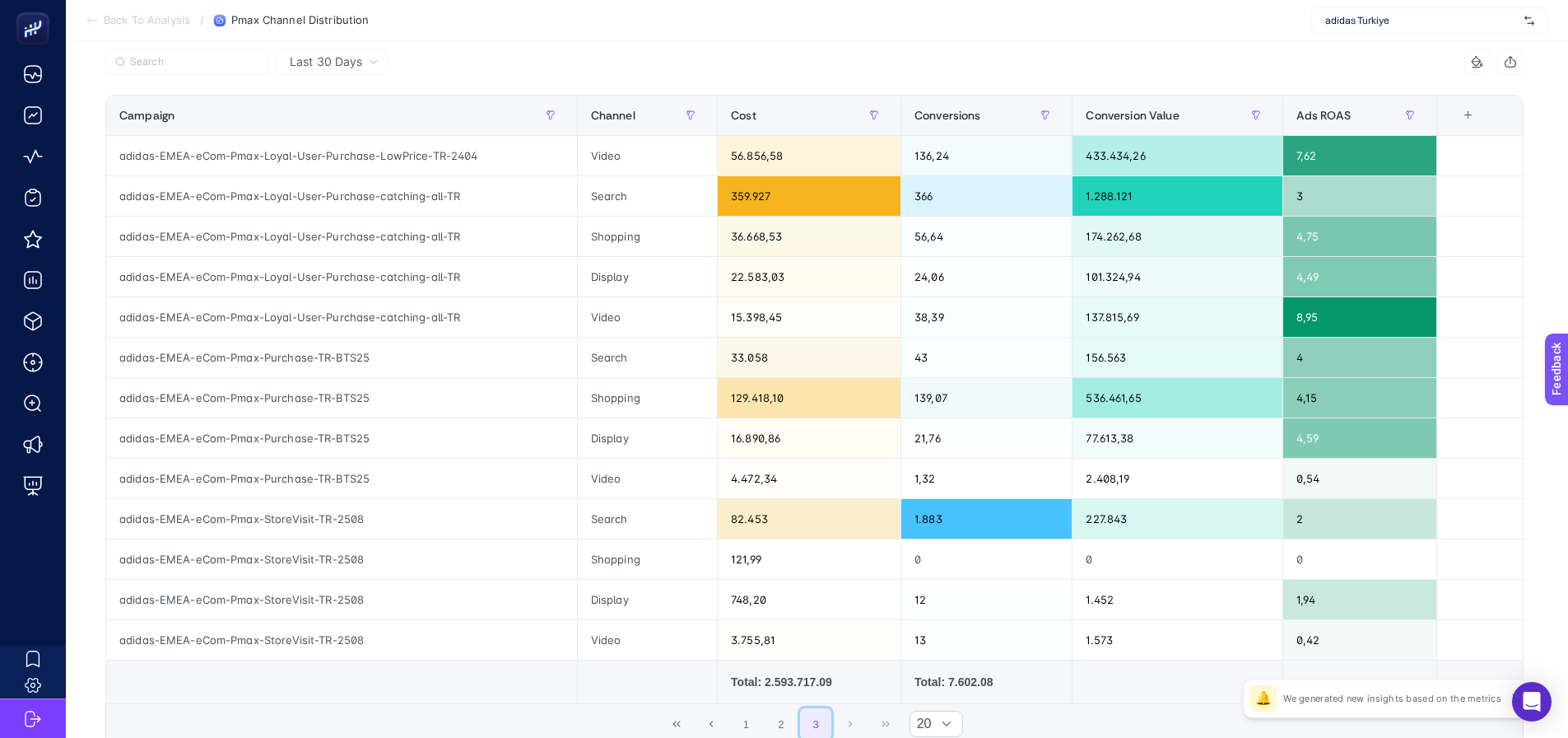
scroll to position [143, 0]
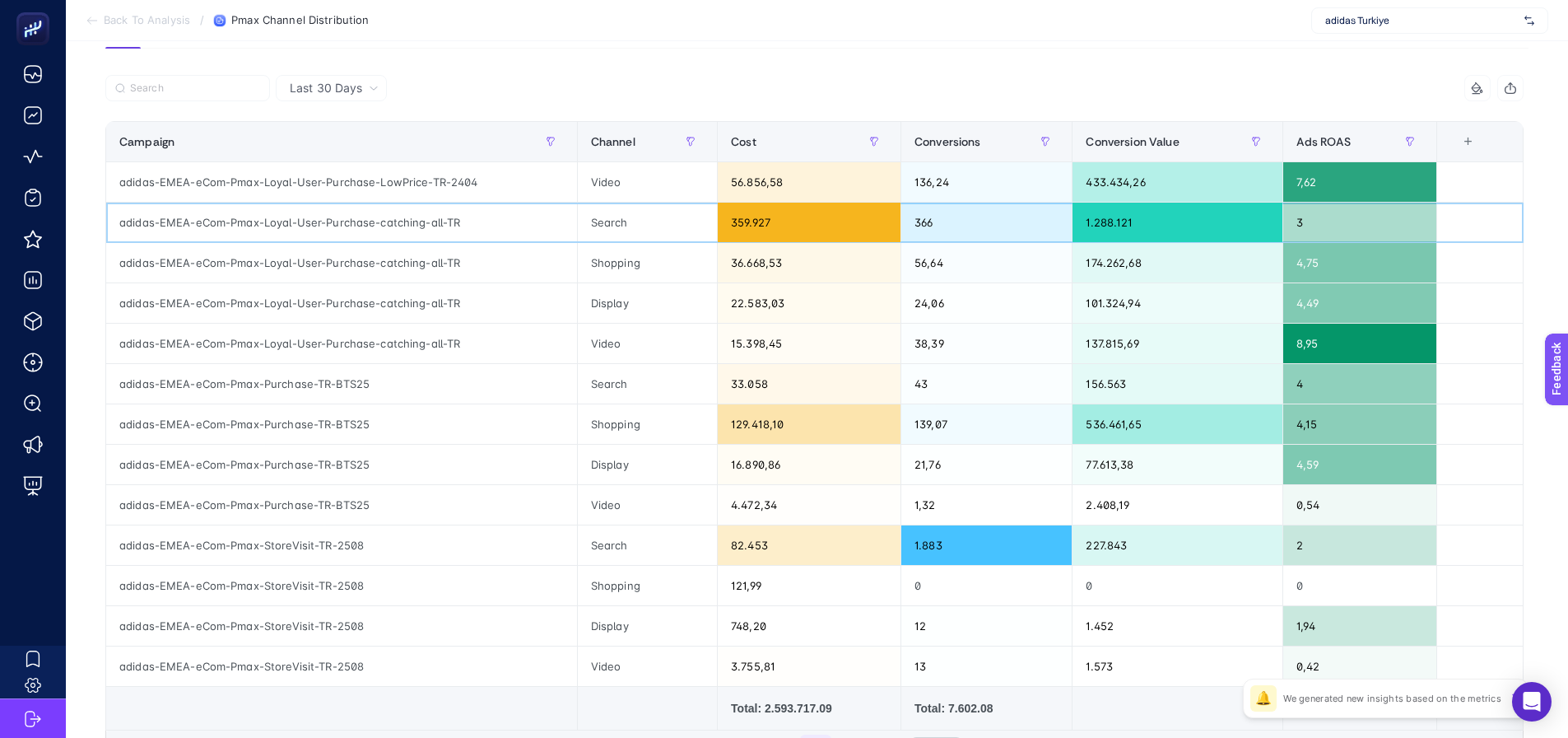
click at [783, 218] on div "359.927" at bounding box center [809, 223] width 183 height 40
click at [781, 548] on div "82.453" at bounding box center [809, 545] width 183 height 40
click at [782, 548] on div "82.453" at bounding box center [809, 545] width 183 height 40
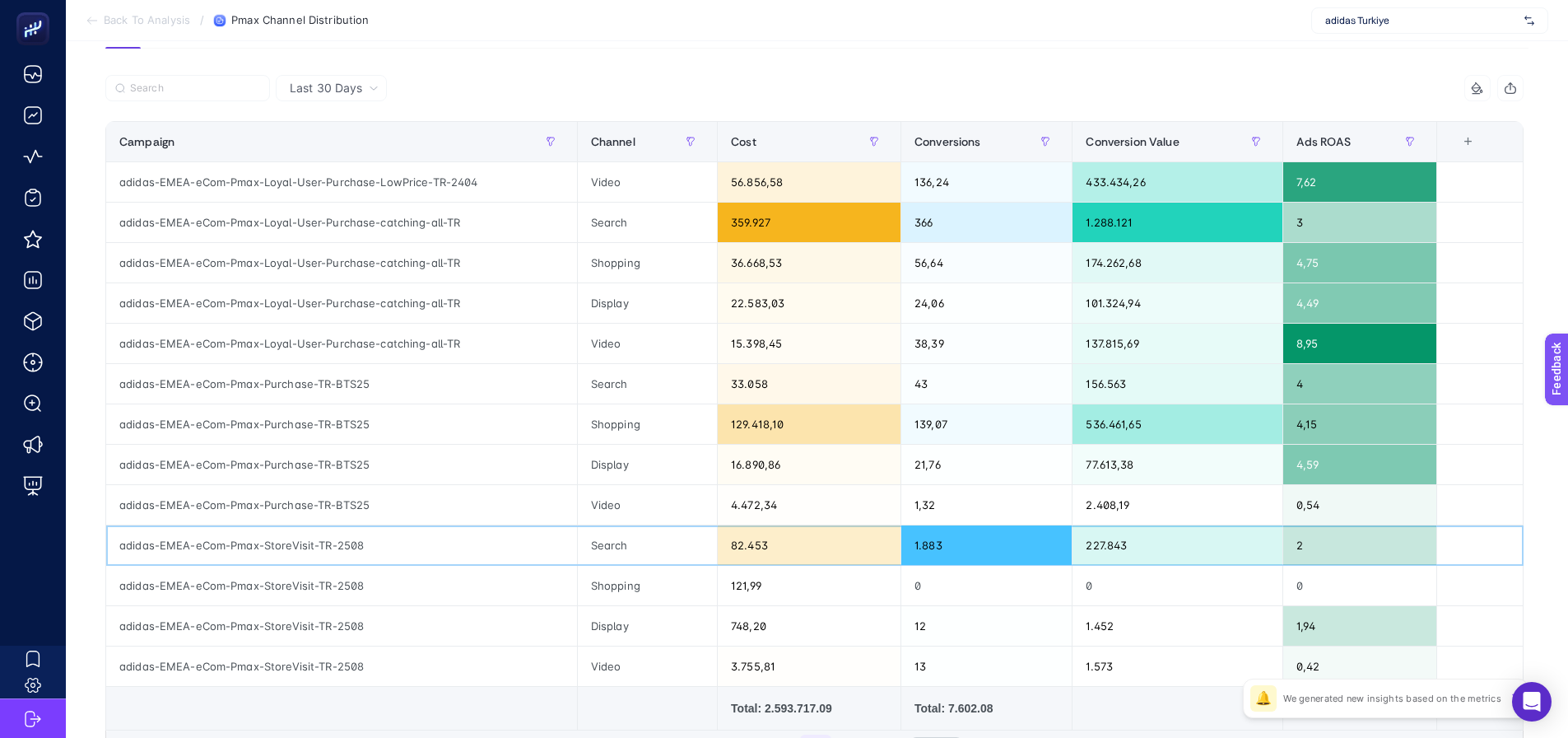
click at [782, 548] on div "82.453" at bounding box center [809, 545] width 183 height 40
click at [787, 637] on div "748,20" at bounding box center [809, 626] width 183 height 40
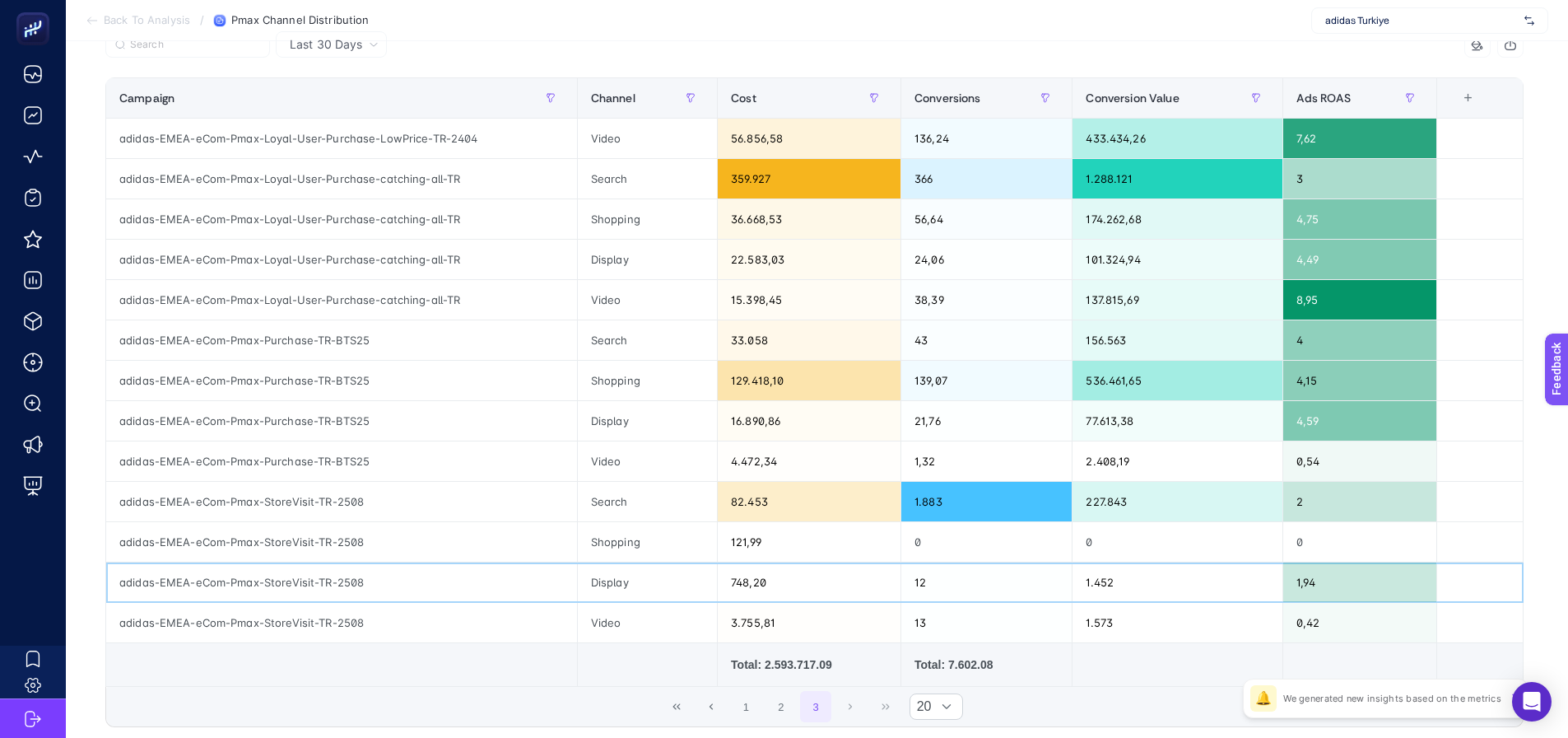
scroll to position [225, 0]
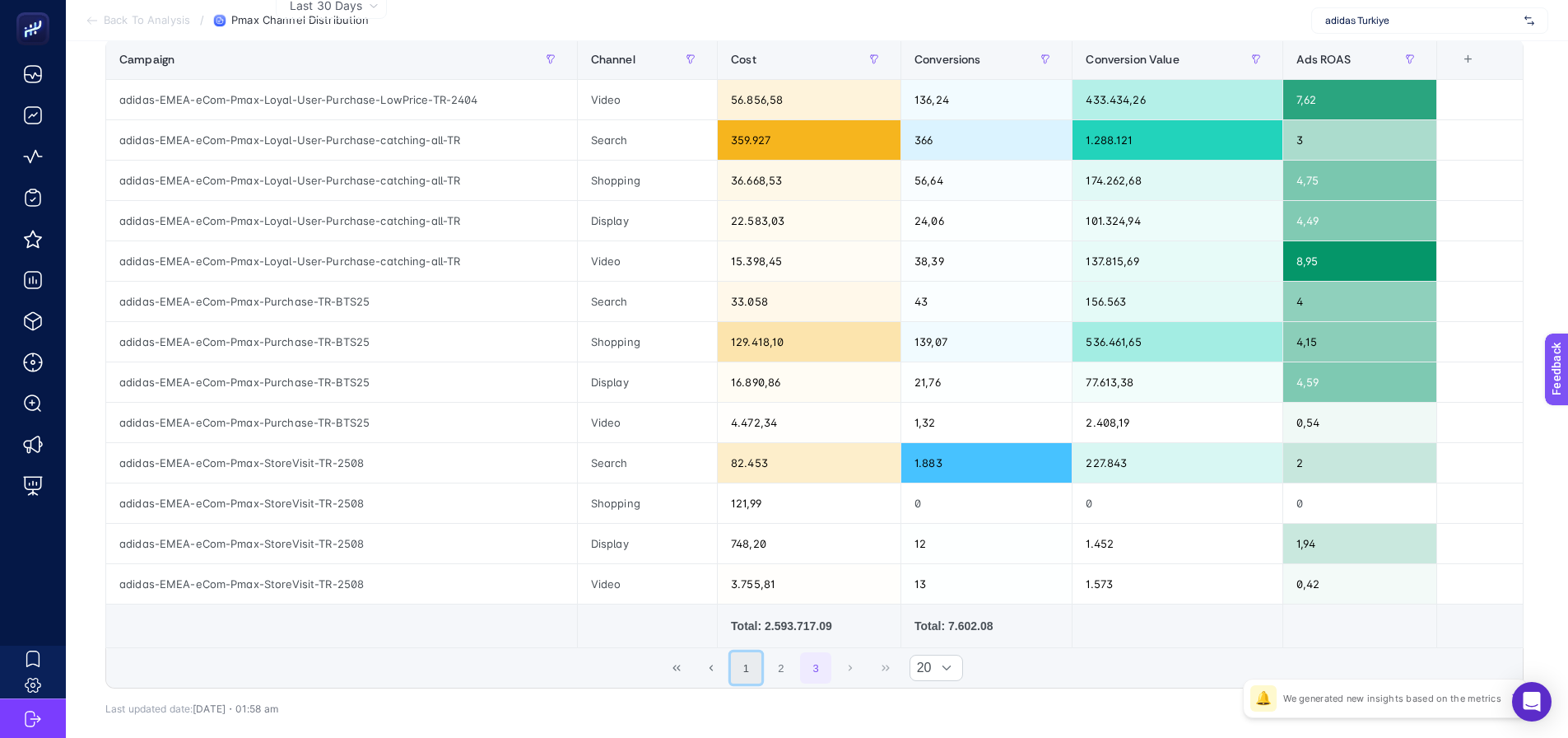
click at [752, 676] on button "1" at bounding box center [746, 667] width 32 height 32
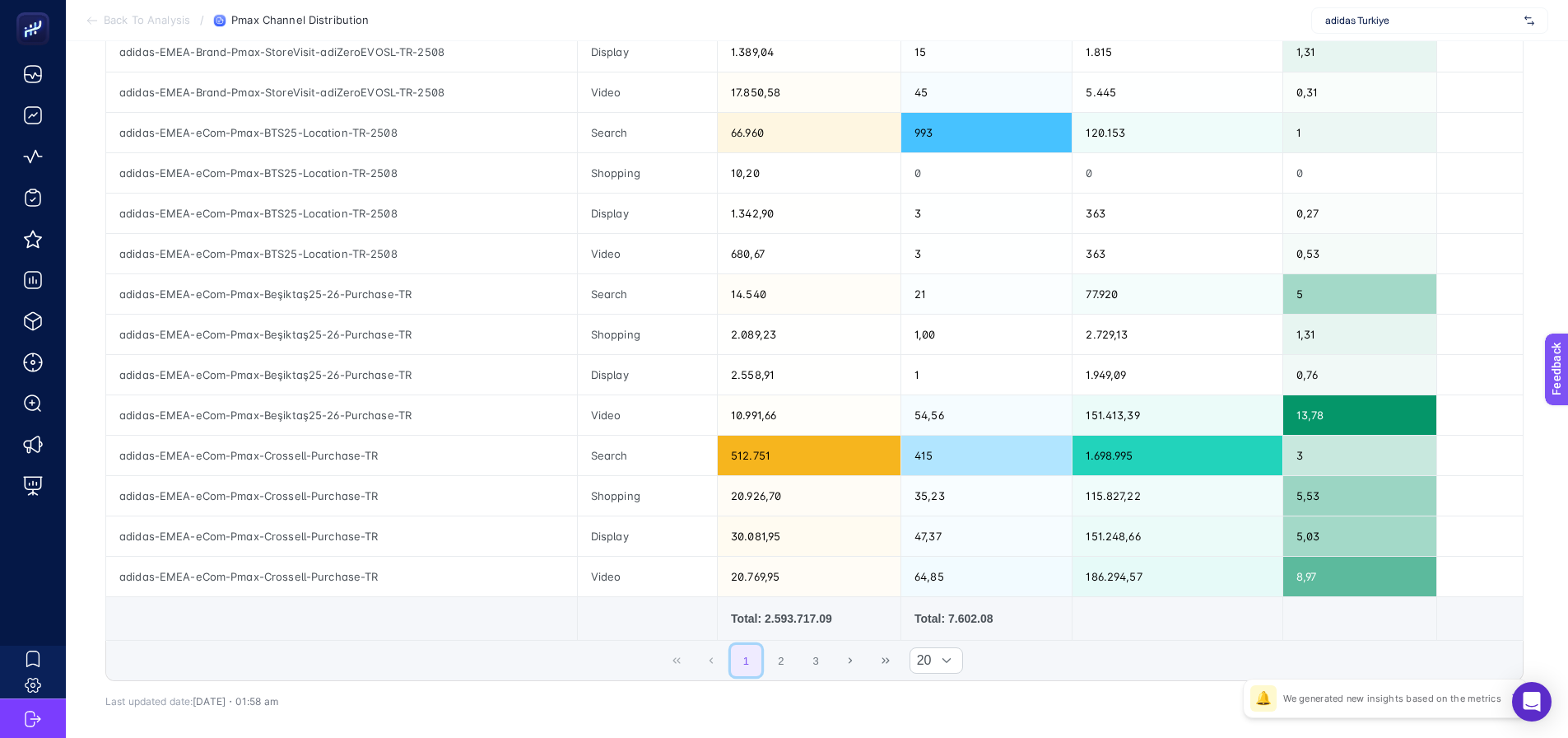
scroll to position [555, 0]
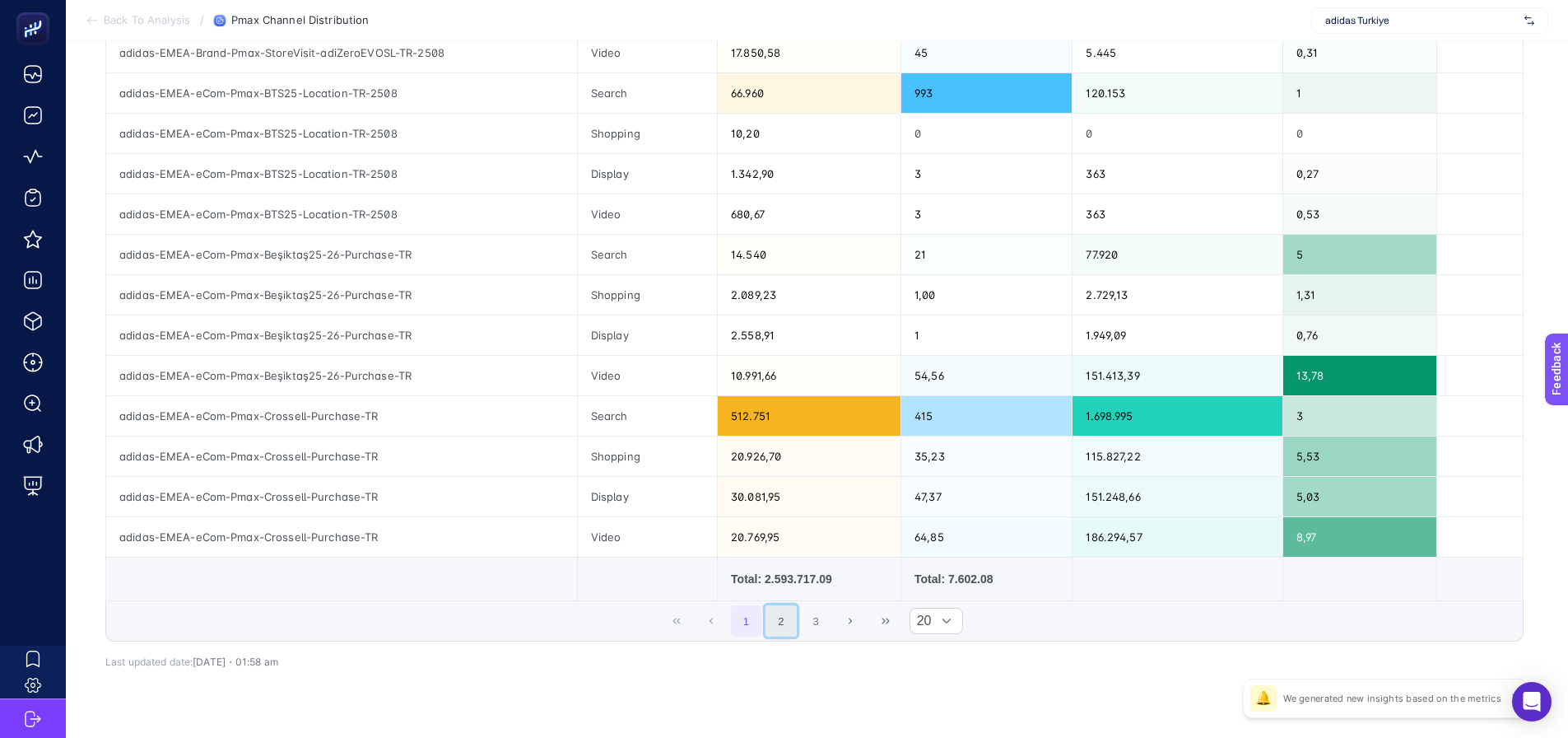
click at [786, 628] on button "2" at bounding box center [781, 620] width 32 height 32
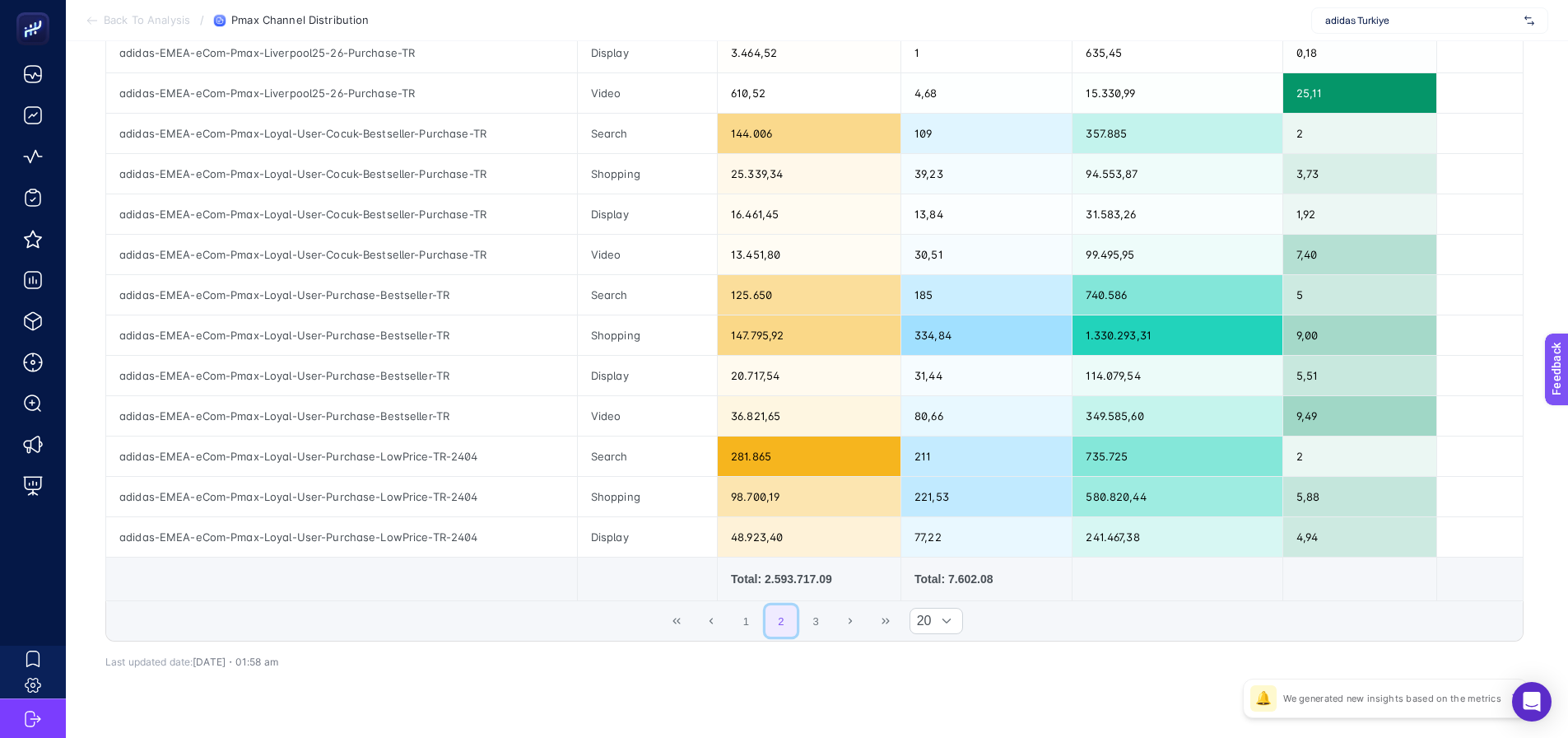
scroll to position [473, 0]
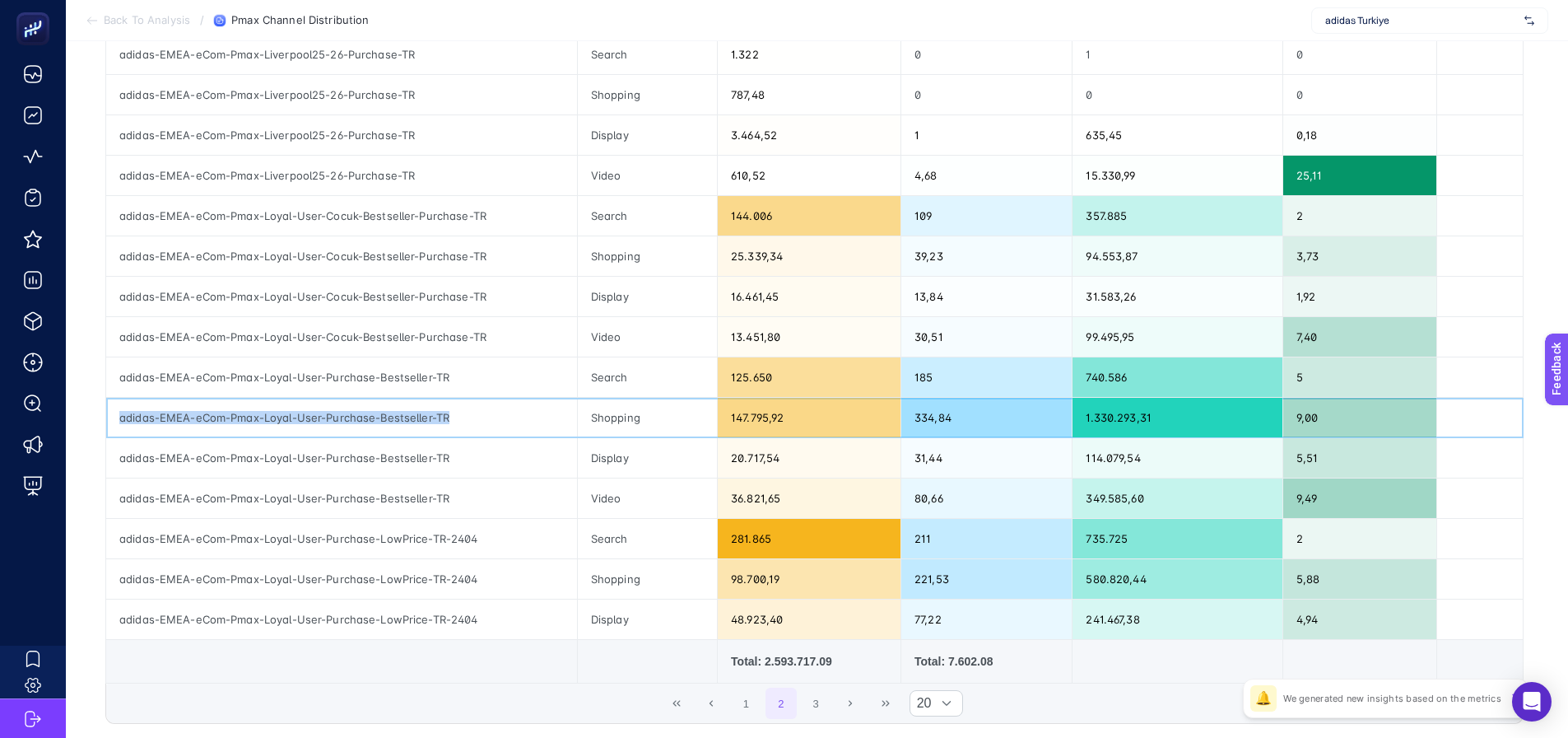
drag, startPoint x: 462, startPoint y: 413, endPoint x: 113, endPoint y: 414, distance: 349.0
click at [113, 414] on div "adidas-EMEA-eCom-Pmax-Loyal-User-Purchase-Bestseller-TR" at bounding box center [341, 417] width 471 height 40
click at [345, 421] on div "adidas-EMEA-eCom-Pmax-Loyal-User-Purchase-Bestseller-TR" at bounding box center [341, 417] width 471 height 40
click at [346, 421] on div "adidas-EMEA-eCom-Pmax-Loyal-User-Purchase-Bestseller-TR" at bounding box center [341, 417] width 471 height 40
click at [347, 421] on div "adidas-EMEA-eCom-Pmax-Loyal-User-Purchase-Bestseller-TR" at bounding box center [341, 417] width 471 height 40
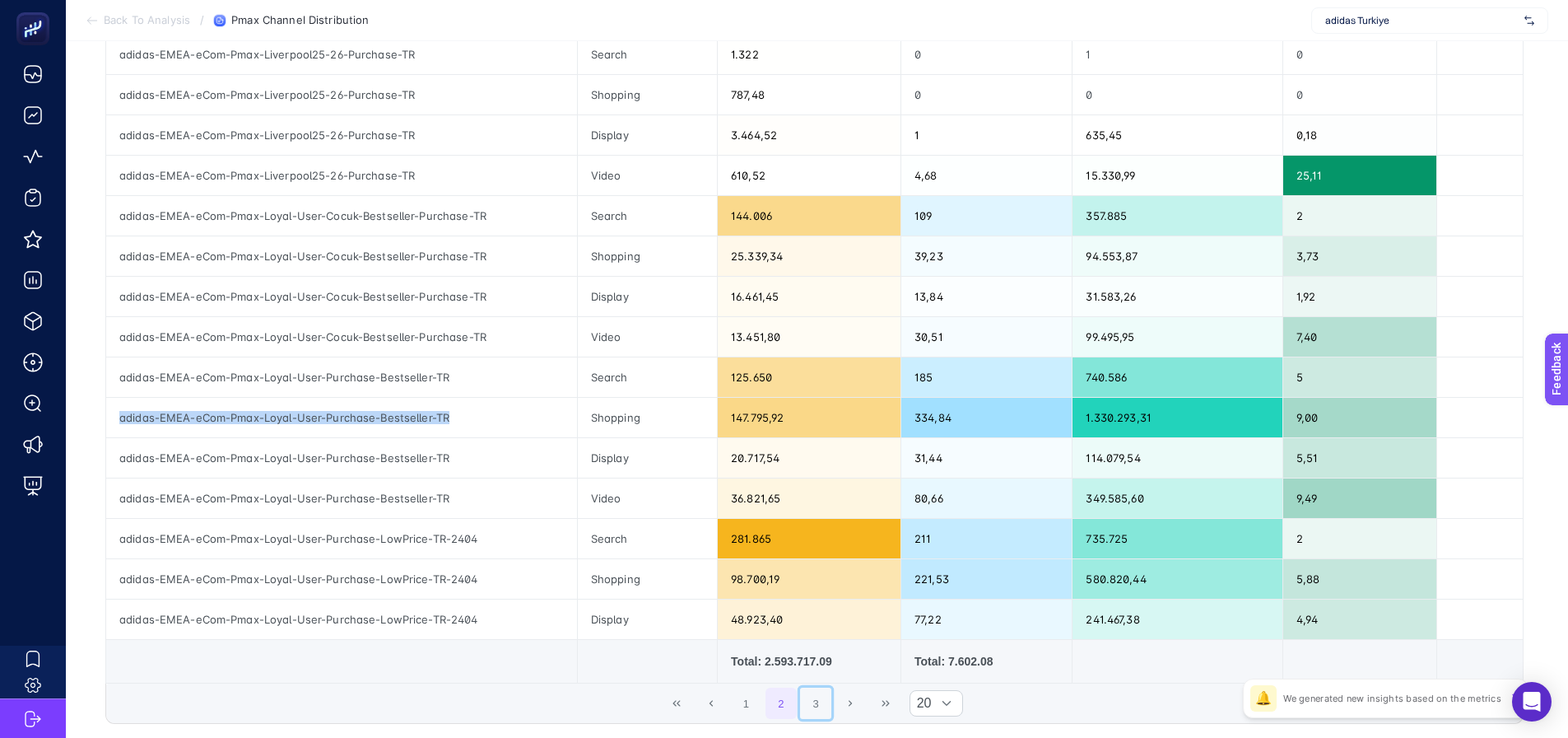
click at [816, 695] on button "3" at bounding box center [816, 703] width 32 height 32
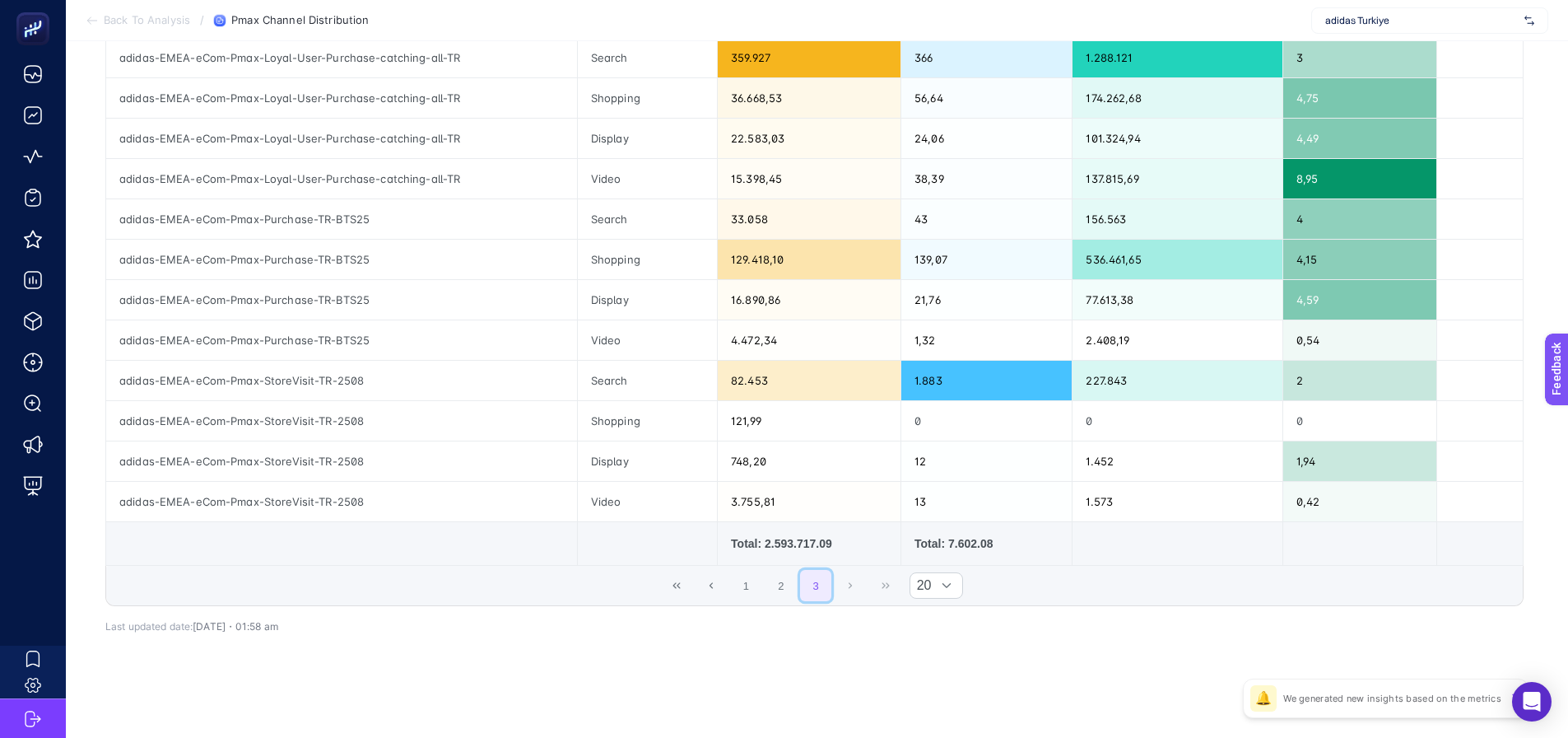
scroll to position [308, 0]
click at [312, 281] on div "adidas-EMEA-eCom-Pmax-Purchase-TR-BTS25" at bounding box center [341, 300] width 471 height 40
click at [313, 261] on div "adidas-EMEA-eCom-Pmax-Purchase-TR-BTS25" at bounding box center [341, 260] width 471 height 40
click at [314, 261] on div "adidas-EMEA-eCom-Pmax-Purchase-TR-BTS25" at bounding box center [341, 260] width 471 height 40
click at [316, 261] on div "adidas-EMEA-eCom-Pmax-Purchase-TR-BTS25" at bounding box center [341, 260] width 471 height 40
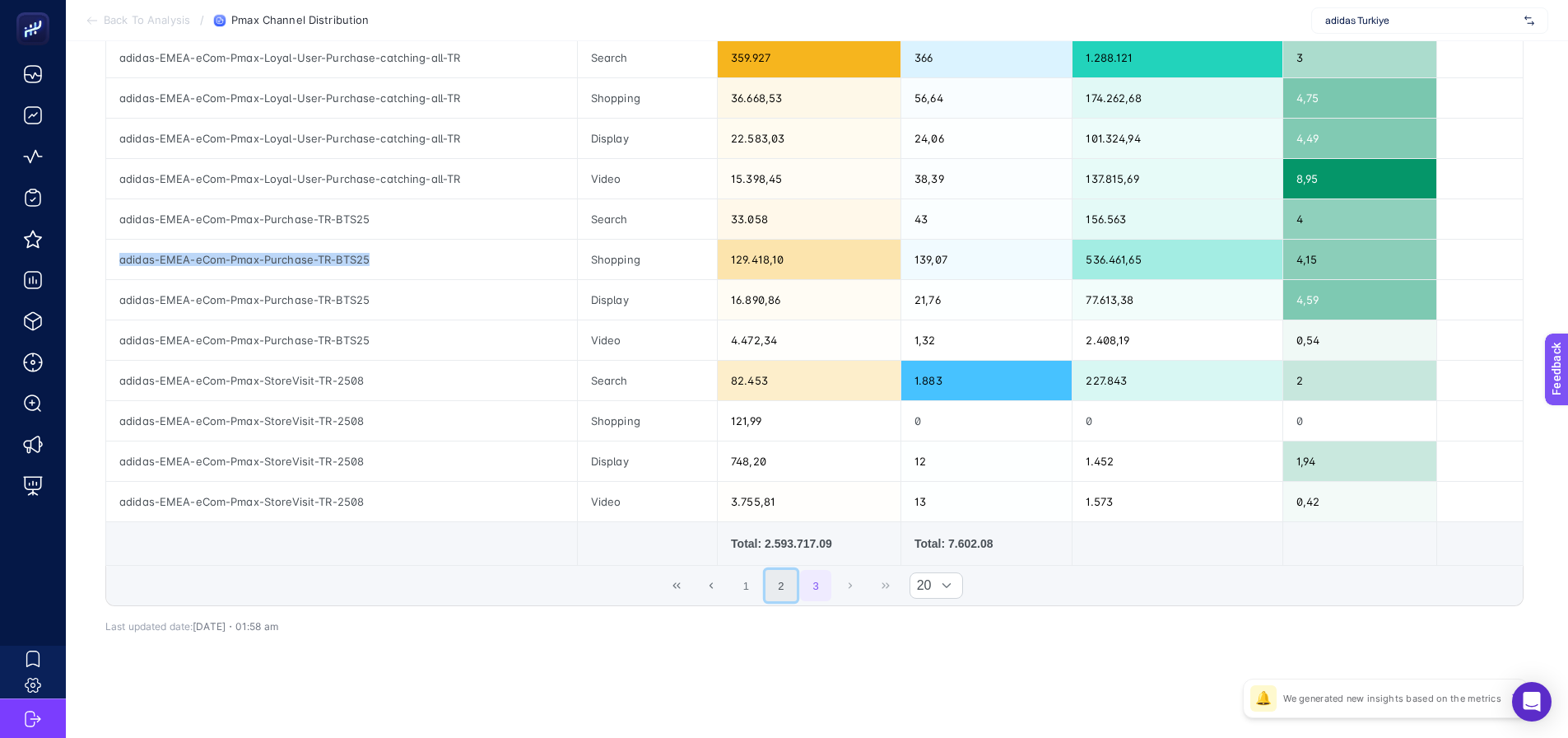
click at [786, 594] on button "2" at bounding box center [781, 585] width 32 height 32
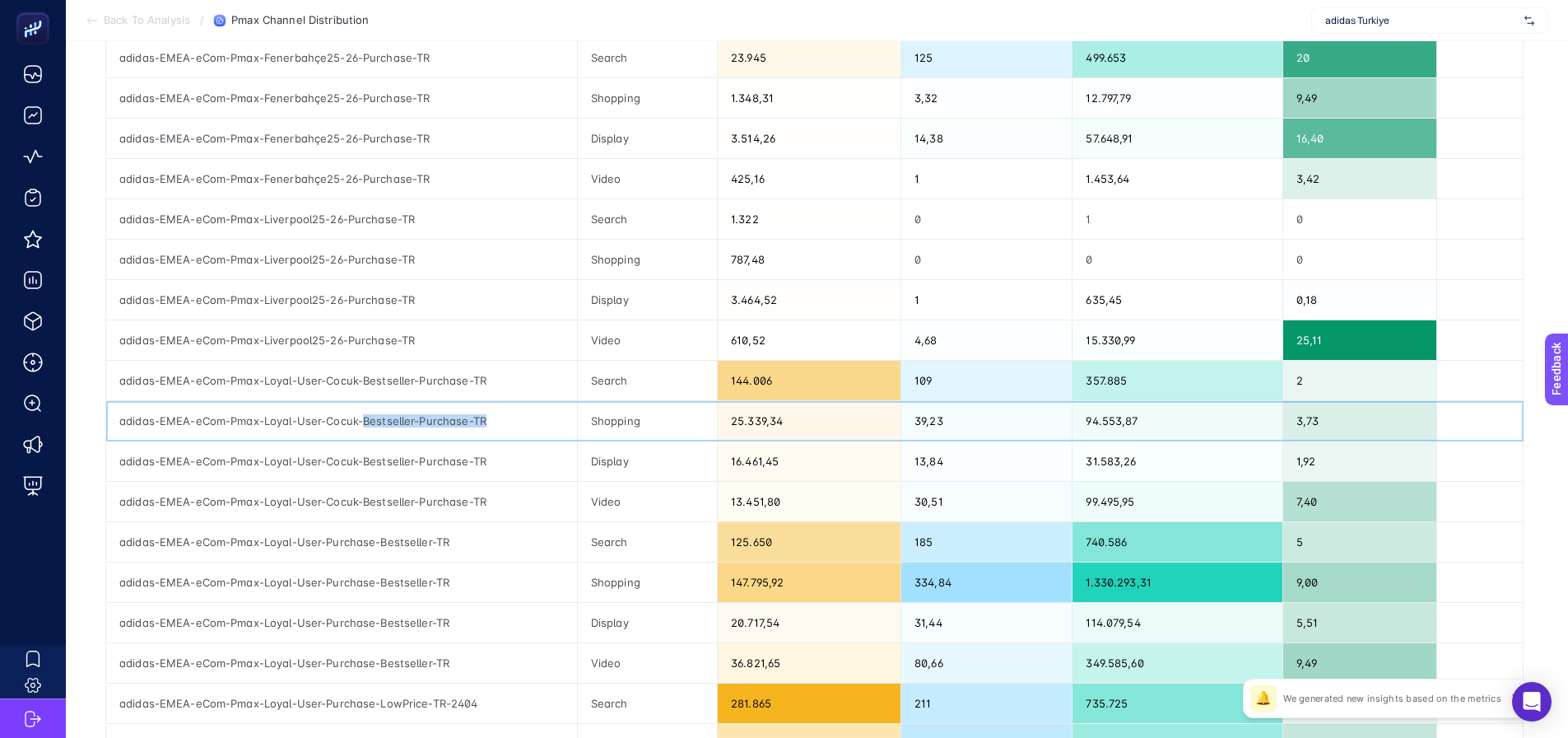
drag, startPoint x: 364, startPoint y: 413, endPoint x: 517, endPoint y: 430, distance: 153.9
click at [496, 419] on div "adidas-EMEA-eCom-Pmax-Loyal-User-Cocuk-Bestseller-Purchase-TR" at bounding box center [341, 421] width 471 height 40
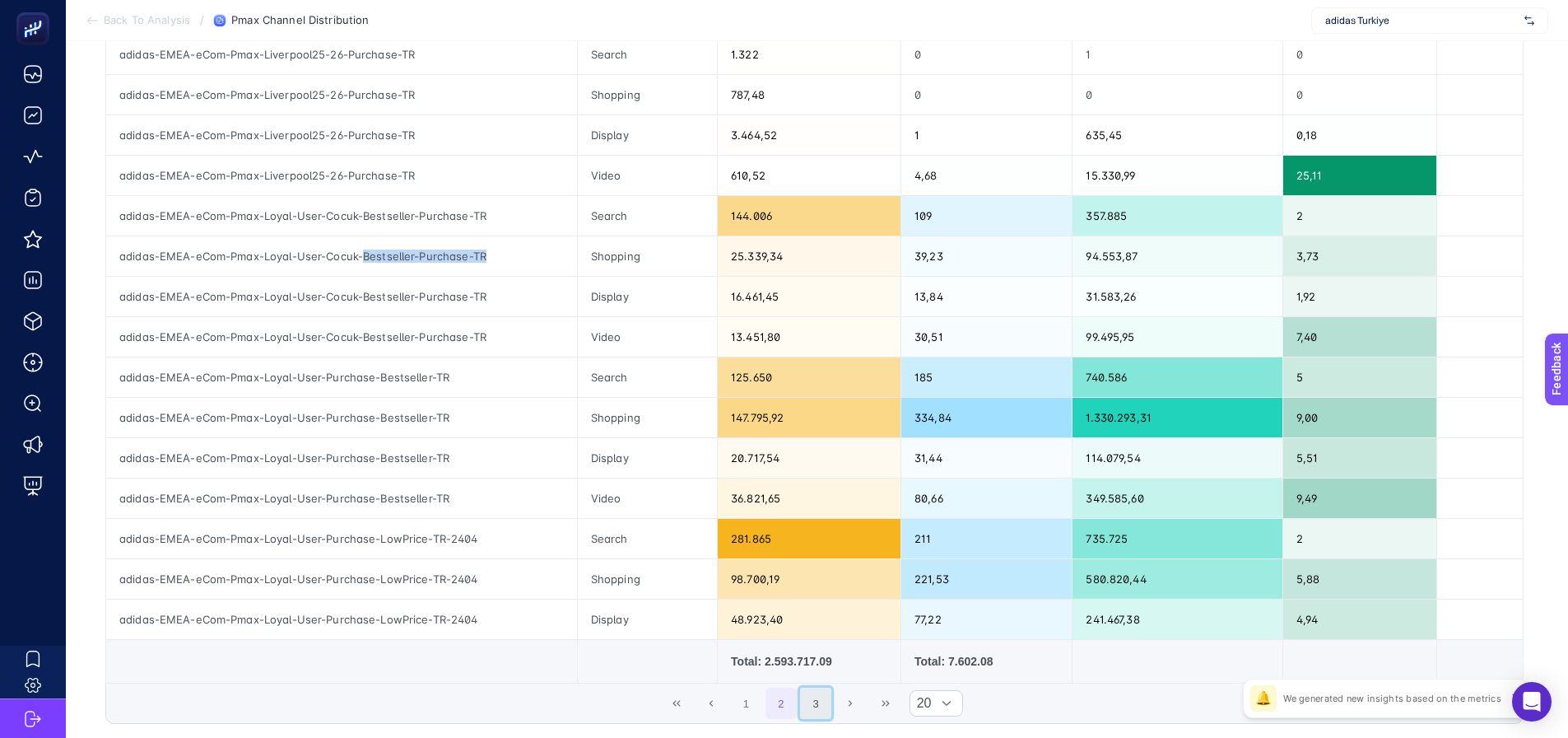
click at [829, 702] on button "3" at bounding box center [816, 703] width 32 height 32
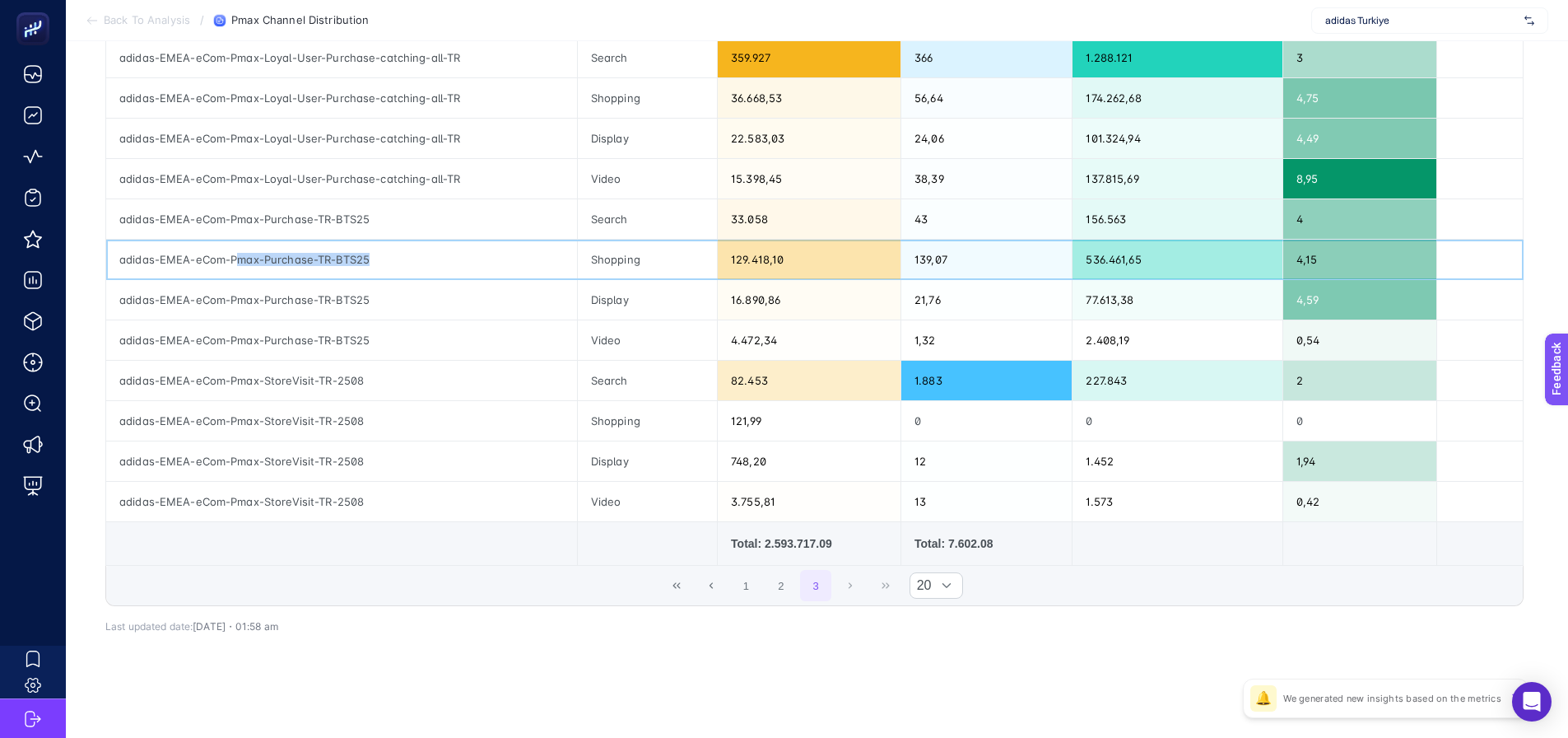
drag, startPoint x: 234, startPoint y: 260, endPoint x: 422, endPoint y: 267, distance: 188.1
click at [422, 267] on div "adidas-EMEA-eCom-Pmax-Purchase-TR-BTS25" at bounding box center [341, 260] width 471 height 40
drag, startPoint x: 517, startPoint y: 595, endPoint x: 528, endPoint y: 593, distance: 11.2
click at [518, 595] on div "1 2 3 20" at bounding box center [814, 586] width 1417 height 40
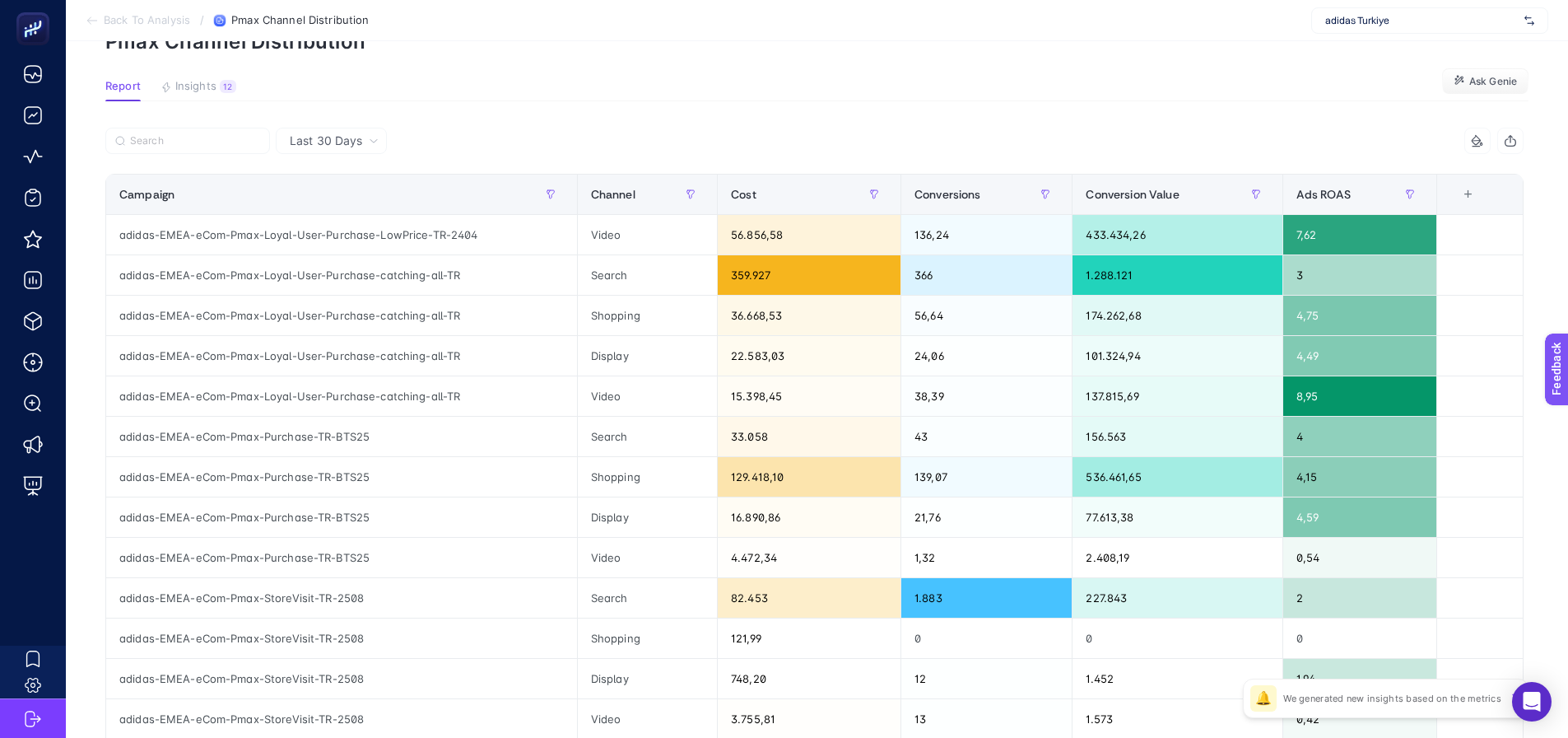
scroll to position [165, 0]
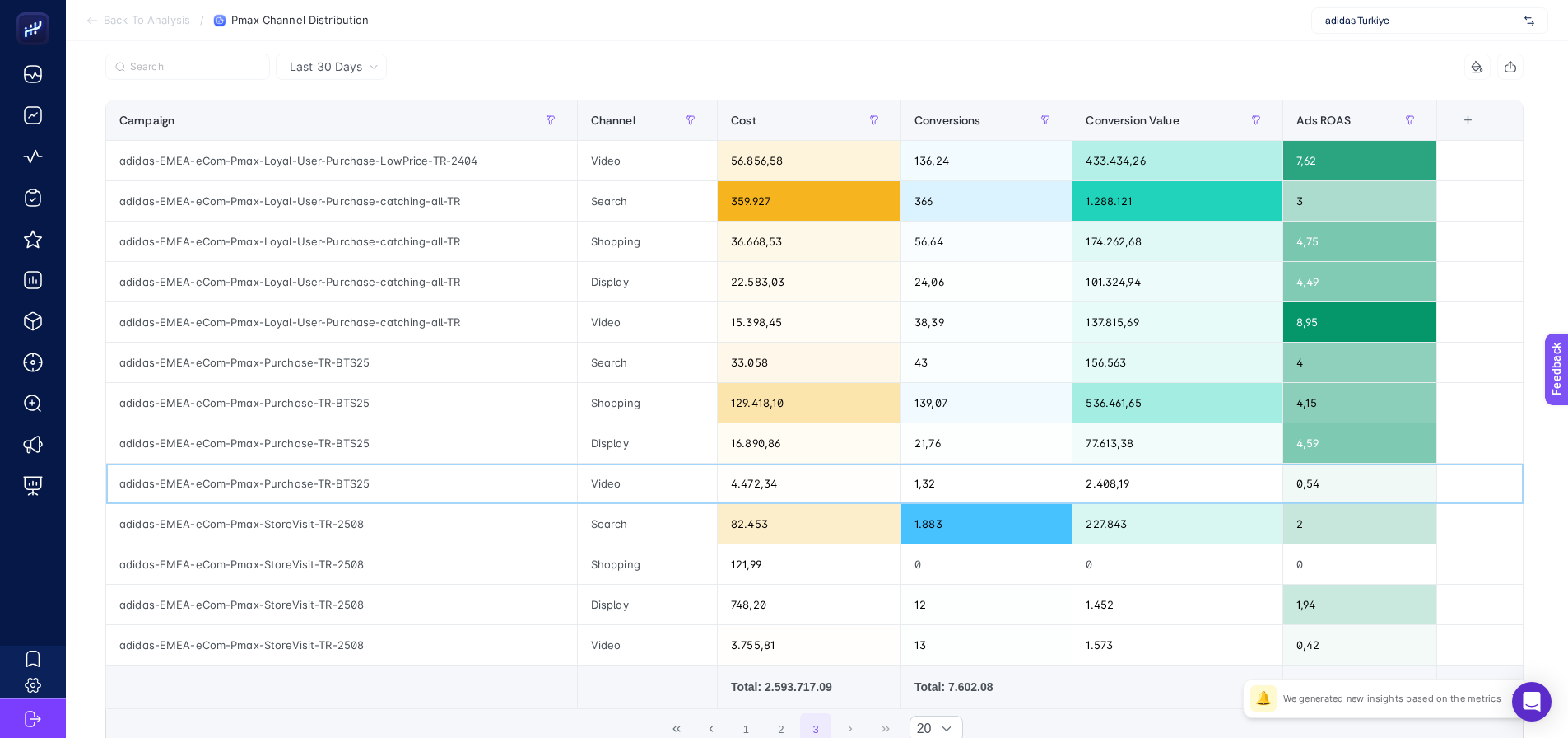
click at [308, 476] on div "adidas-EMEA-eCom-Pmax-Purchase-TR-BTS25" at bounding box center [341, 484] width 471 height 40
click at [784, 717] on button "2" at bounding box center [781, 728] width 32 height 32
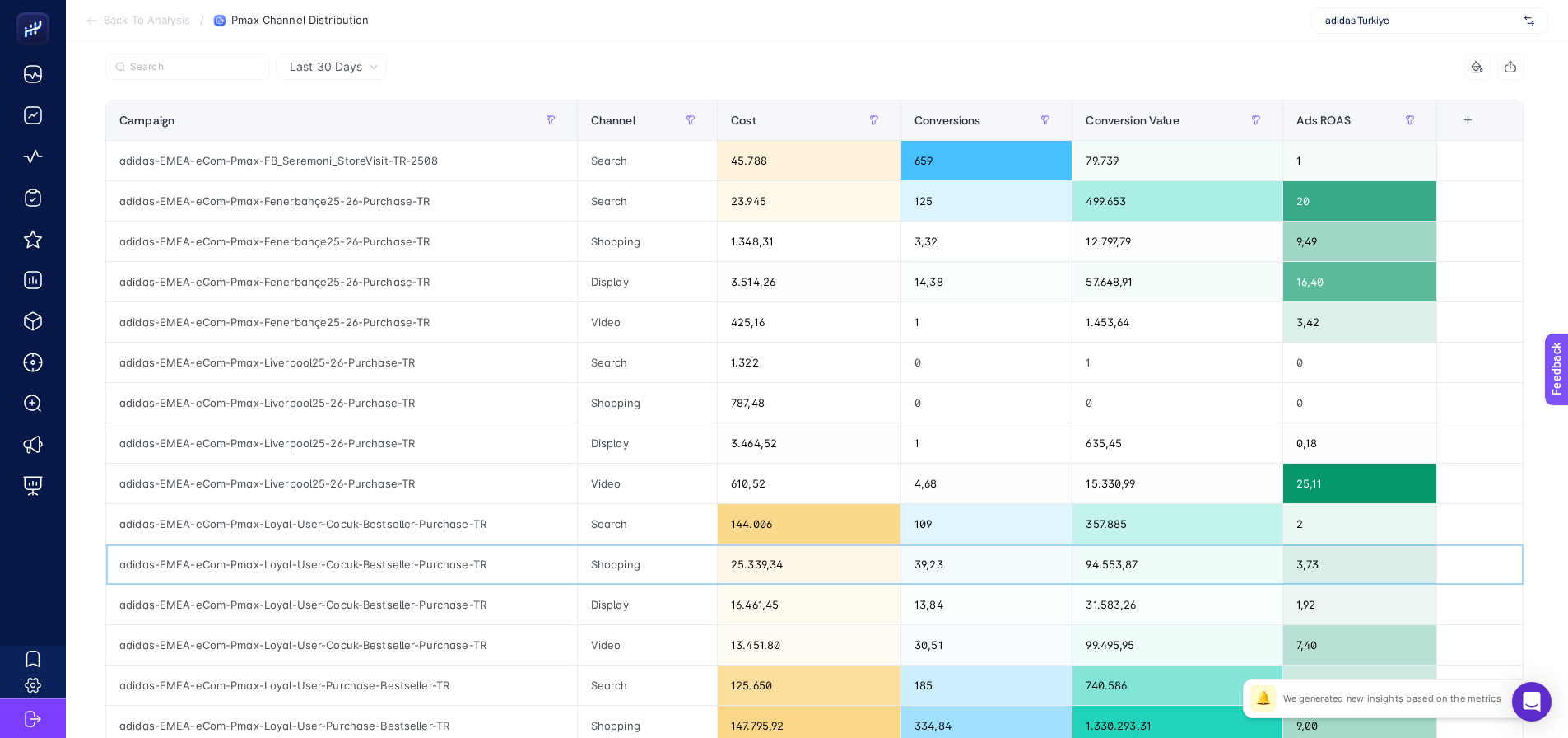
click at [345, 556] on div "adidas-EMEA-eCom-Pmax-Loyal-User-Cocuk-Bestseller-Purchase-TR" at bounding box center [341, 564] width 471 height 40
click at [346, 556] on div "adidas-EMEA-eCom-Pmax-Loyal-User-Cocuk-Bestseller-Purchase-TR" at bounding box center [341, 564] width 471 height 40
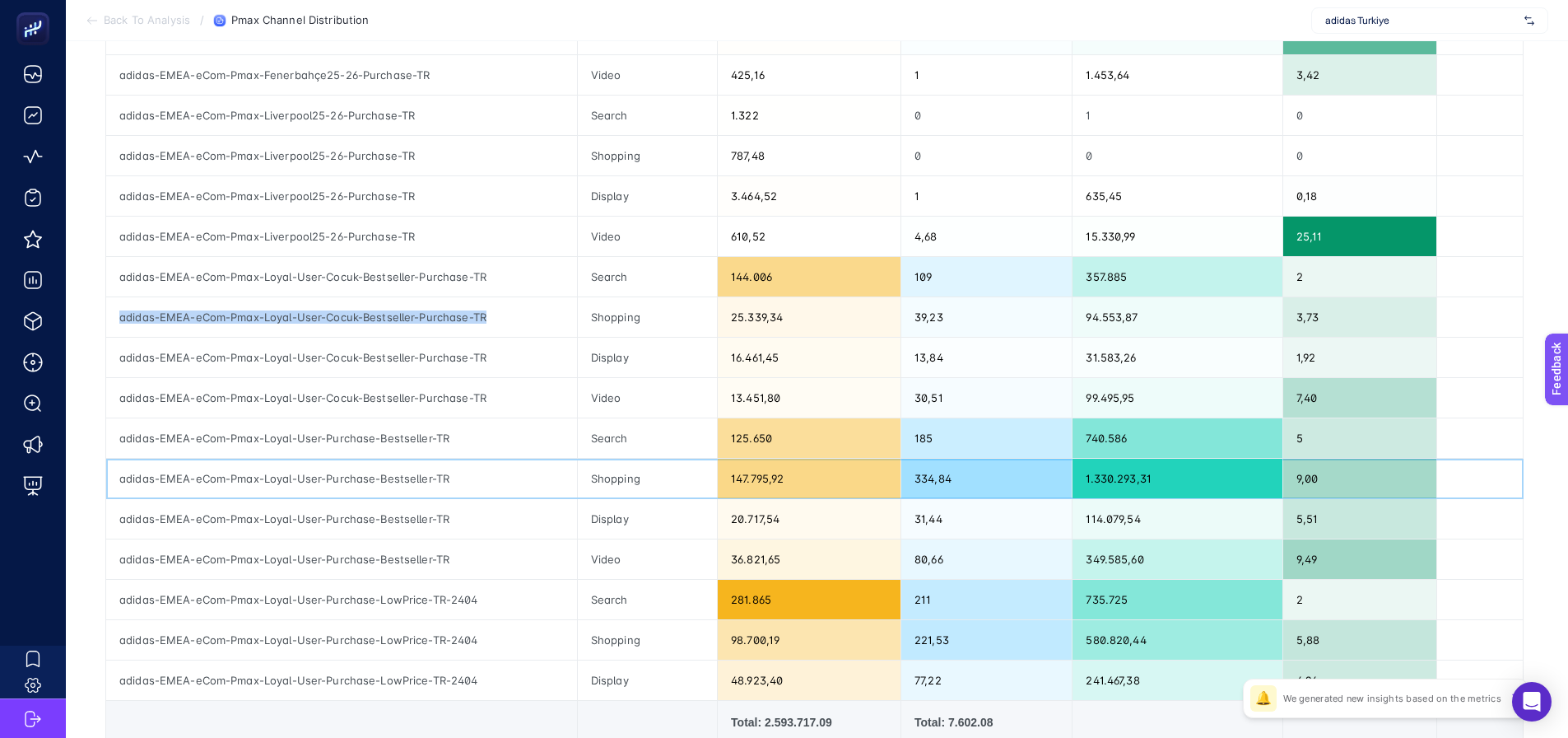
click at [360, 497] on div "adidas-EMEA-eCom-Pmax-Loyal-User-Purchase-Bestseller-TR" at bounding box center [341, 478] width 471 height 40
click at [358, 480] on div "adidas-EMEA-eCom-Pmax-Loyal-User-Purchase-Bestseller-TR" at bounding box center [341, 478] width 471 height 40
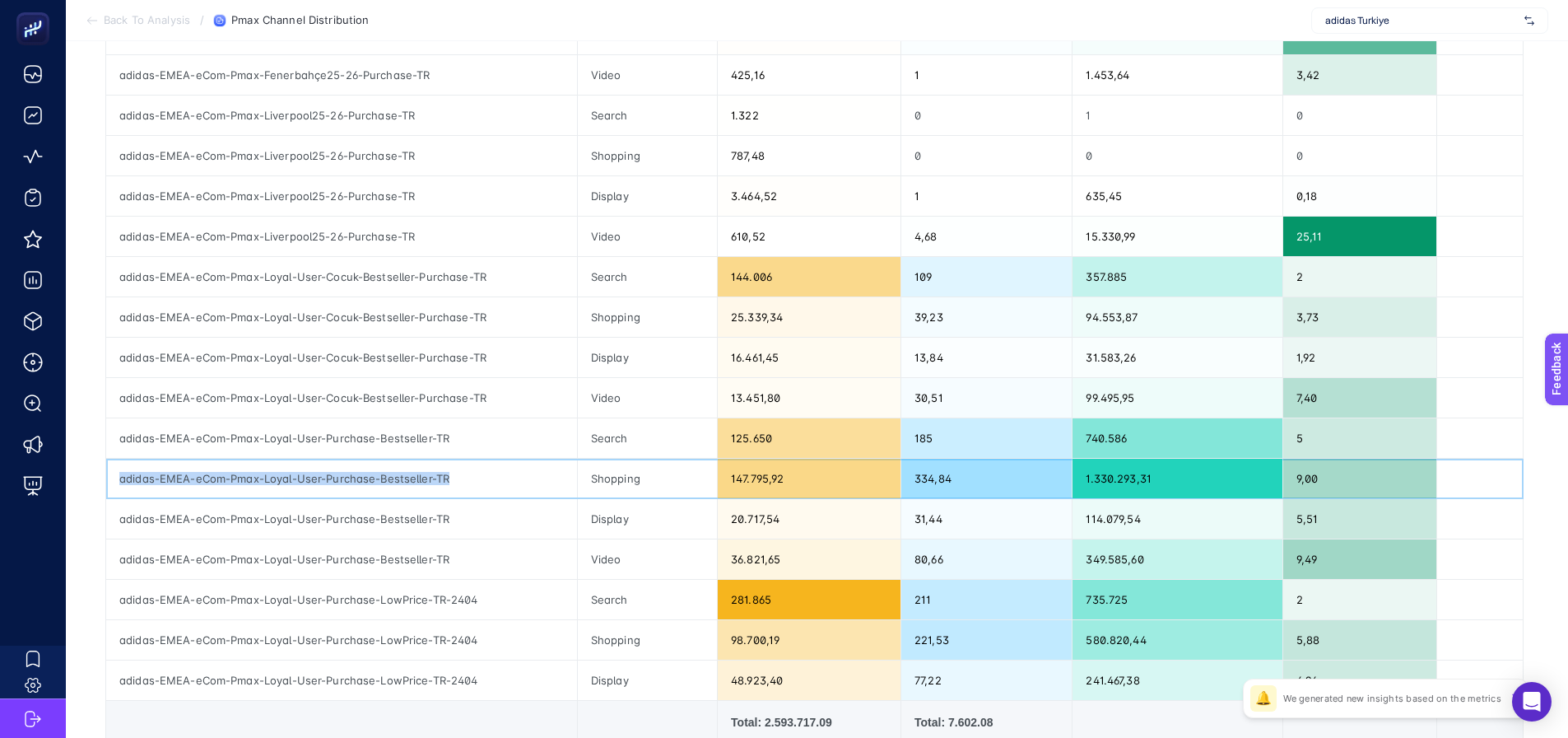
click at [358, 480] on div "adidas-EMEA-eCom-Pmax-Loyal-User-Purchase-Bestseller-TR" at bounding box center [341, 478] width 471 height 40
copy tr "adidas-EMEA-eCom-Pmax-Loyal-User-Purchase-Bestseller-TR"
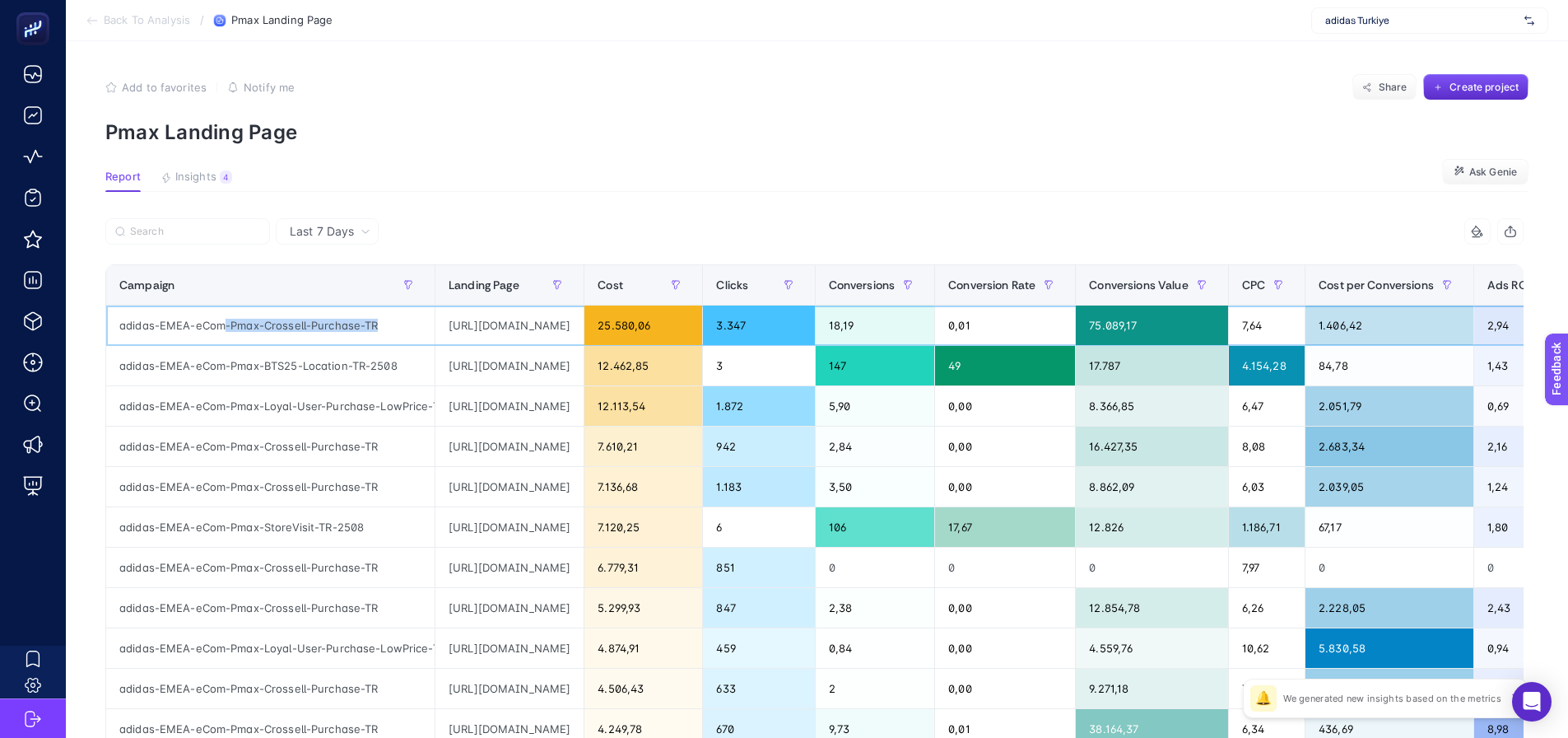
drag, startPoint x: 223, startPoint y: 326, endPoint x: 406, endPoint y: 321, distance: 183.1
click at [410, 321] on div "adidas-EMEA-eCom-Pmax-Crossell-Purchase-TR" at bounding box center [270, 325] width 329 height 40
copy div "-Pmax-Crossell-Purchase-TR"
click at [168, 231] on input "Search" at bounding box center [196, 232] width 130 height 13
paste input "-Pmax-Crossell-Purchase-TR"
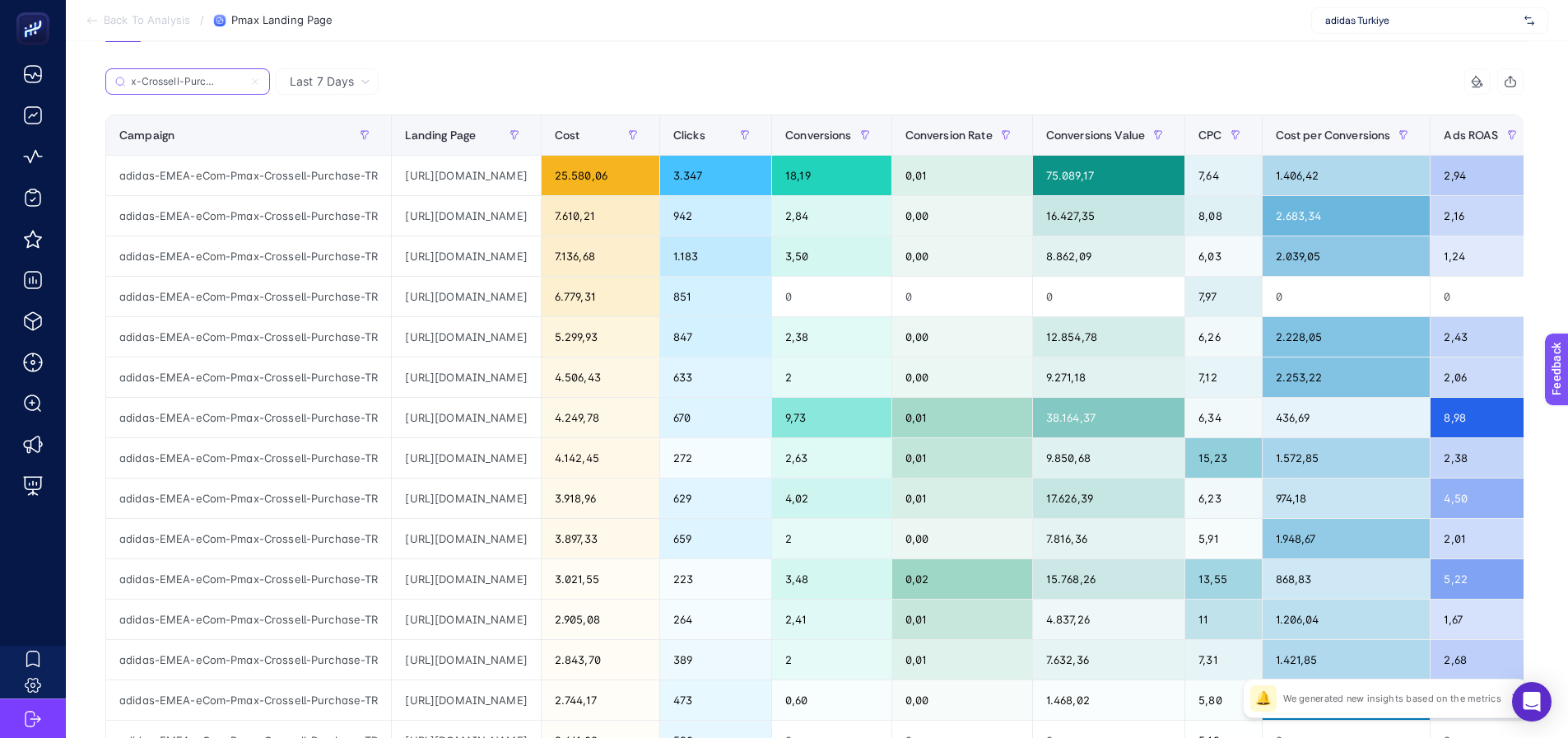
scroll to position [247, 0]
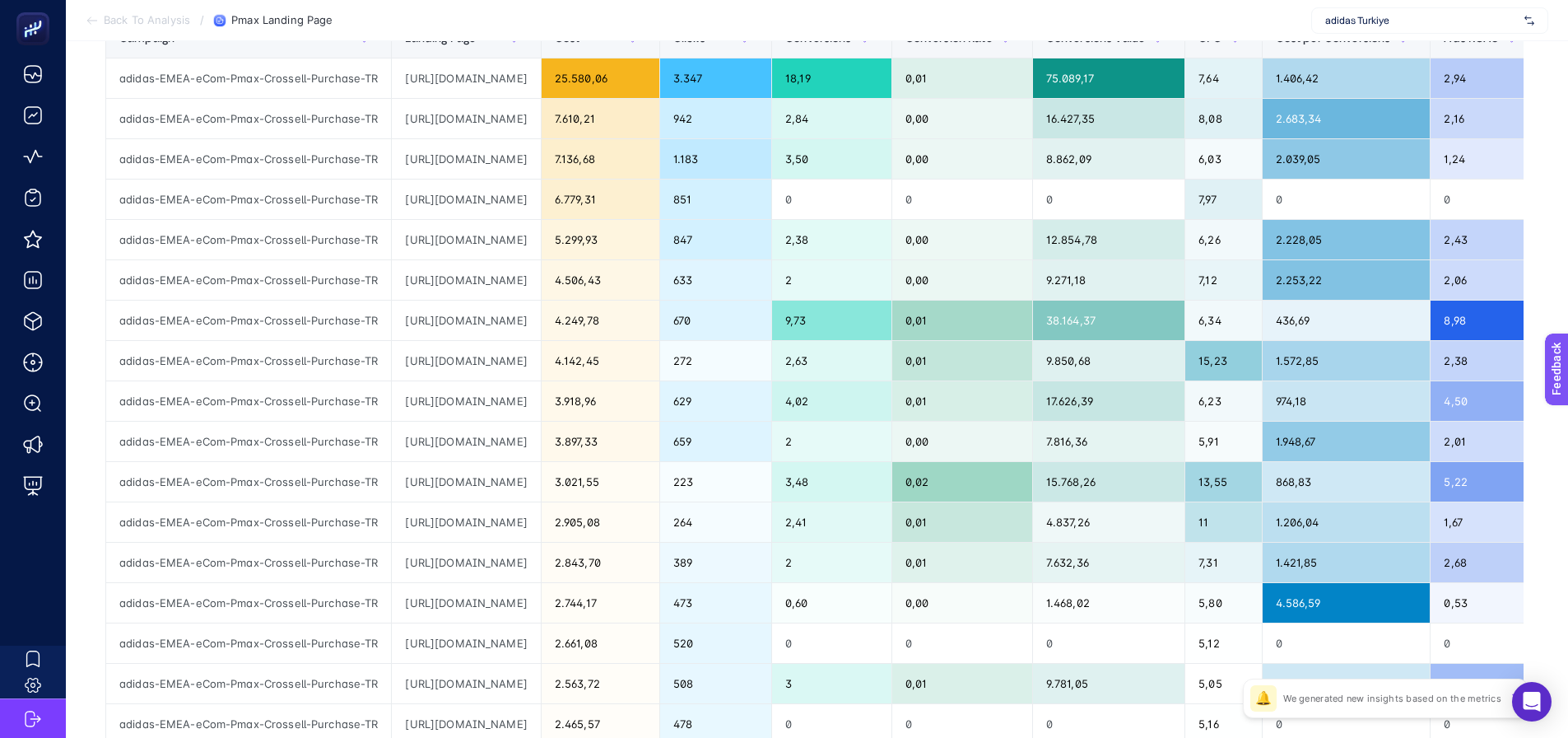
type input "-Pmax-Crossell-Purchase-TR"
drag, startPoint x: 584, startPoint y: 401, endPoint x: 595, endPoint y: 403, distance: 11.2
click at [540, 403] on div "[URL][DOMAIN_NAME]" at bounding box center [466, 401] width 148 height 40
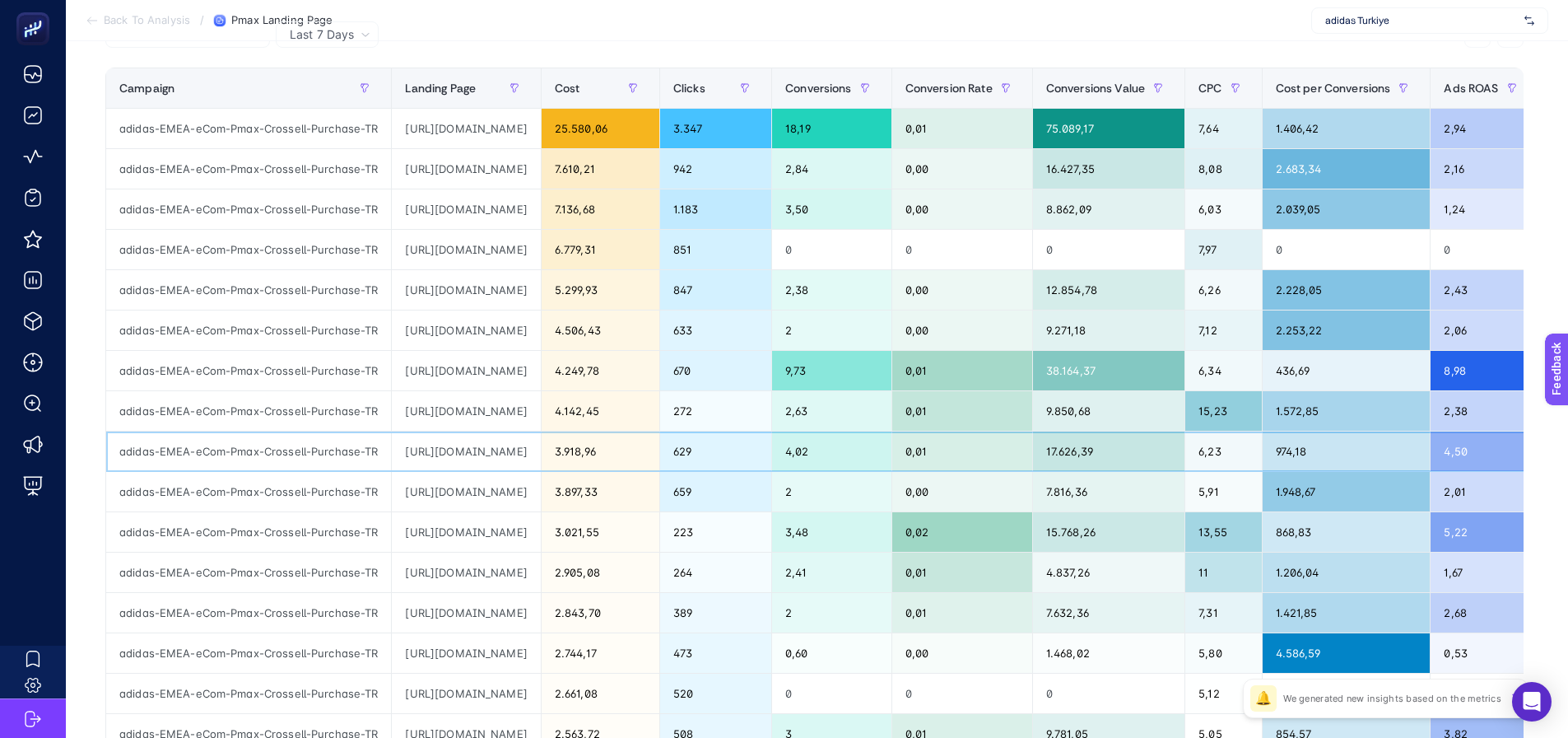
scroll to position [165, 0]
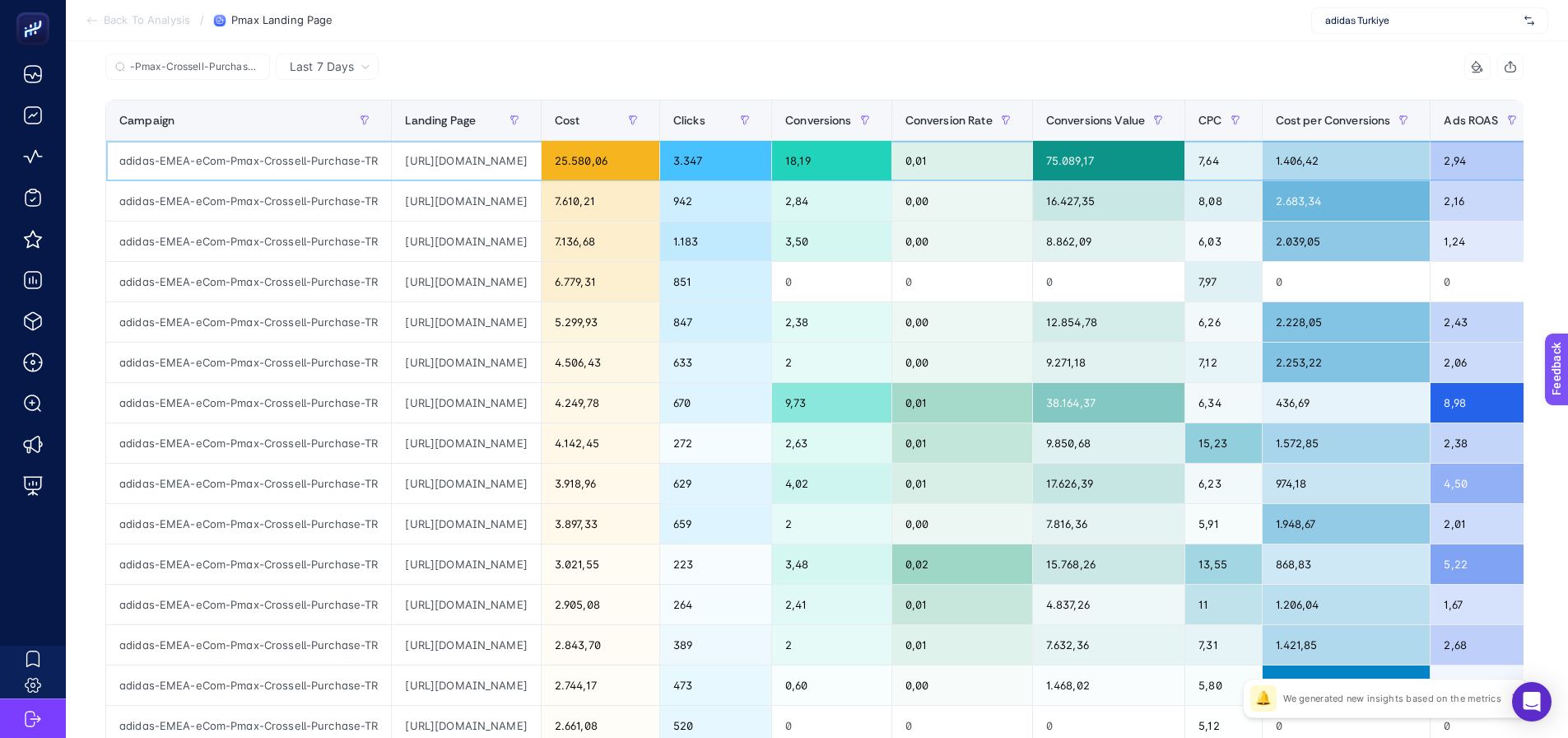
click at [413, 170] on div "[URL][DOMAIN_NAME]" at bounding box center [466, 160] width 148 height 40
click at [418, 158] on div "[URL][DOMAIN_NAME]" at bounding box center [466, 160] width 148 height 40
copy tr "https://www.adidas.com.tr/tr/spezial?cm_mmc=AdieSEM_PMax-_-adidas-EMEA-eCom-Pma…"
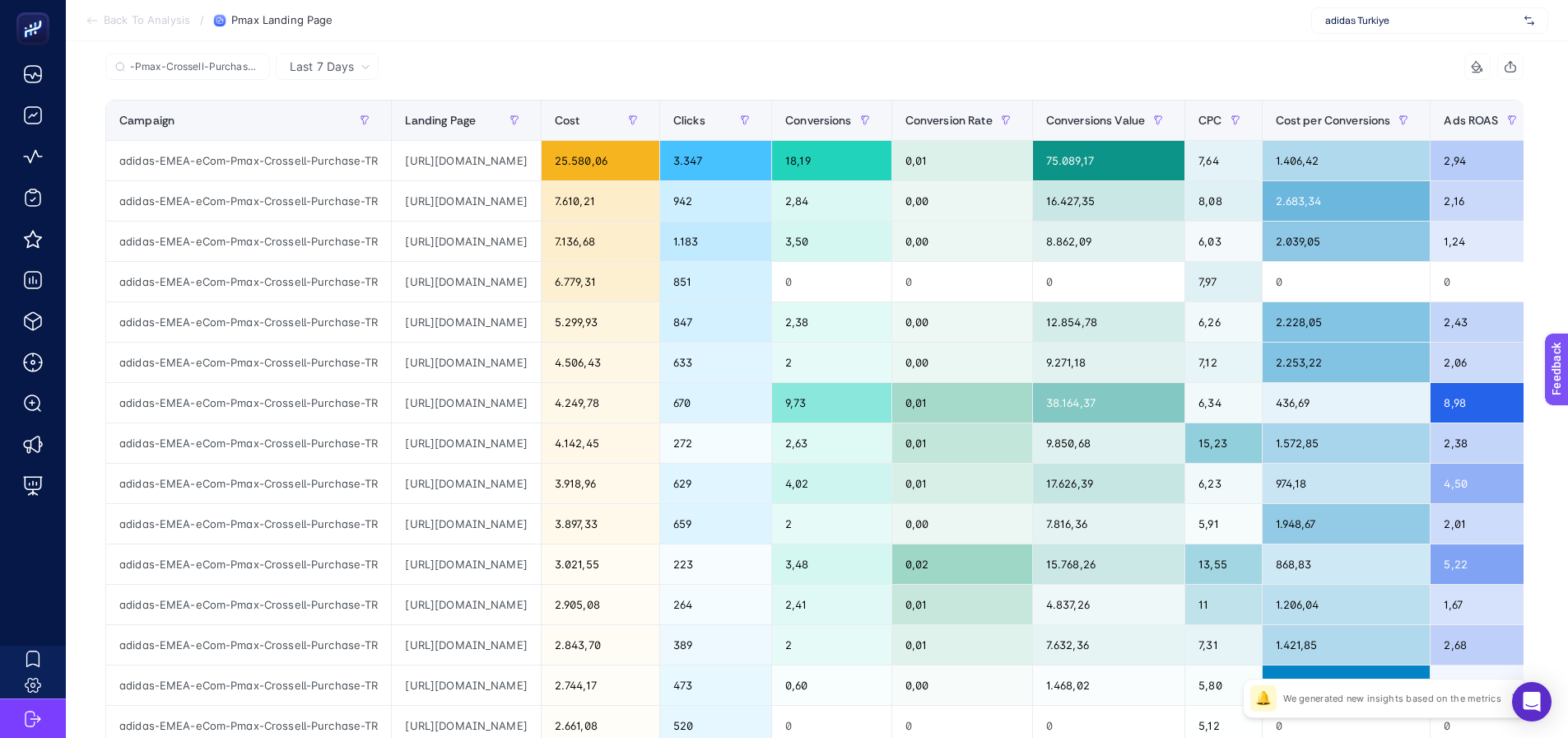
click at [512, 73] on div "-Pmax-Crossell-Purchase-TR" at bounding box center [460, 72] width 710 height 36
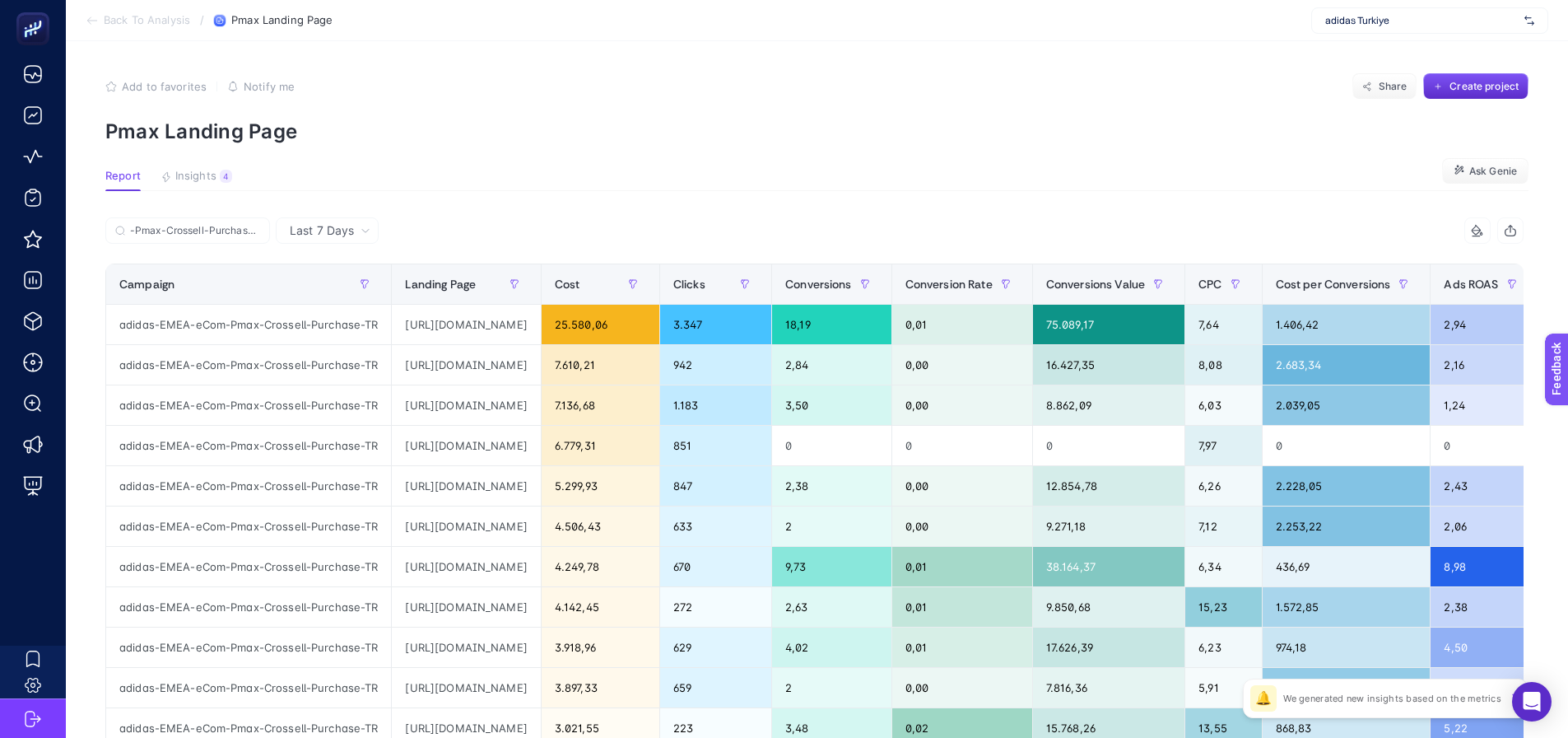
scroll to position [0, 0]
click at [213, 226] on input "-Pmax-Crossell-Purchase-TR" at bounding box center [196, 232] width 130 height 13
click at [257, 228] on icon at bounding box center [254, 231] width 10 height 10
click at [244, 228] on input "-Pmax-Crossell-Purchase-TR" at bounding box center [187, 232] width 112 height 13
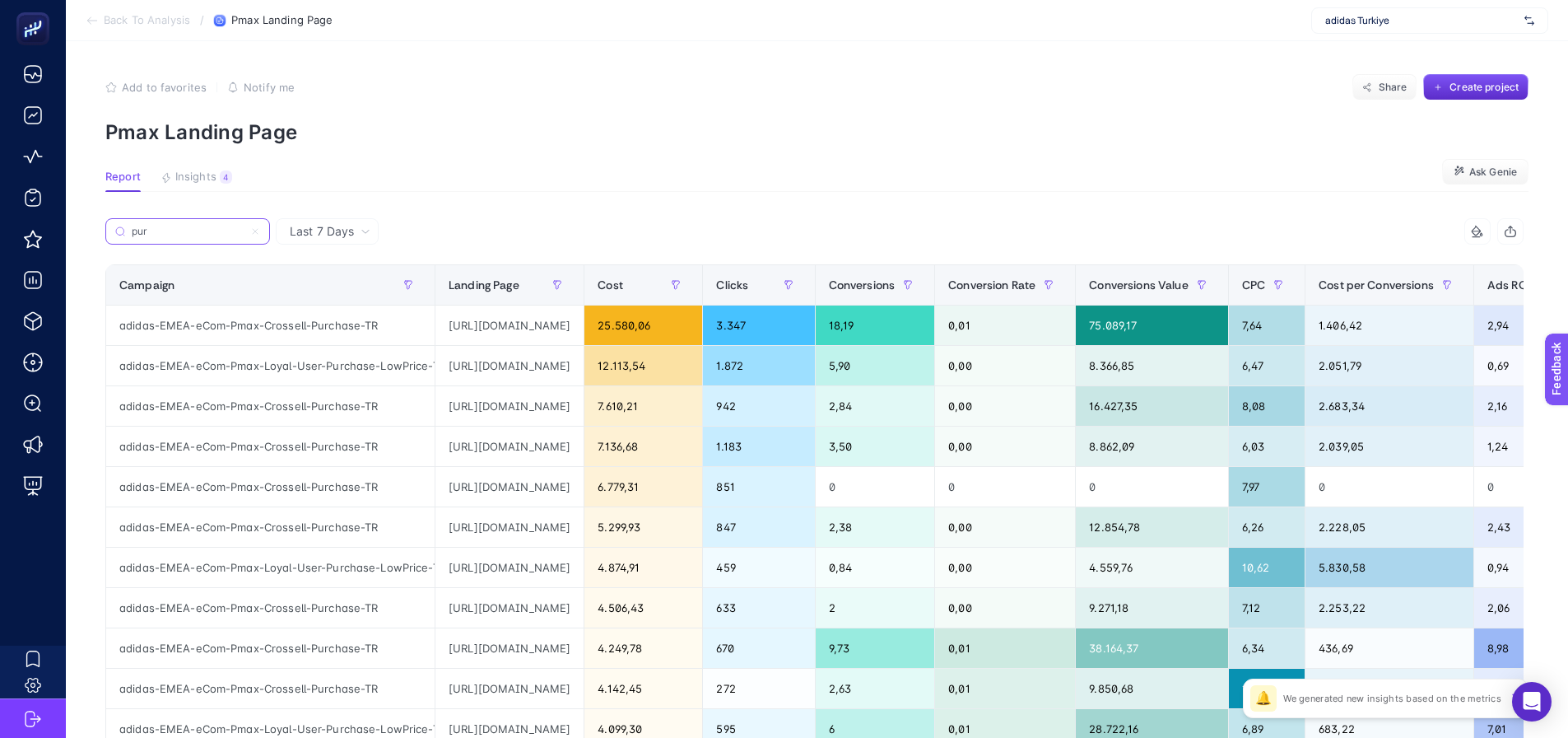
type input "pur"
click at [215, 214] on article "Add to favorites false Notify me Share Create project Pmax Landing Page Report …" at bounding box center [817, 684] width 1502 height 1287
click at [253, 228] on input "pur" at bounding box center [196, 232] width 130 height 13
click at [253, 235] on icon at bounding box center [254, 231] width 10 height 10
click at [244, 235] on input "pur" at bounding box center [187, 232] width 112 height 13
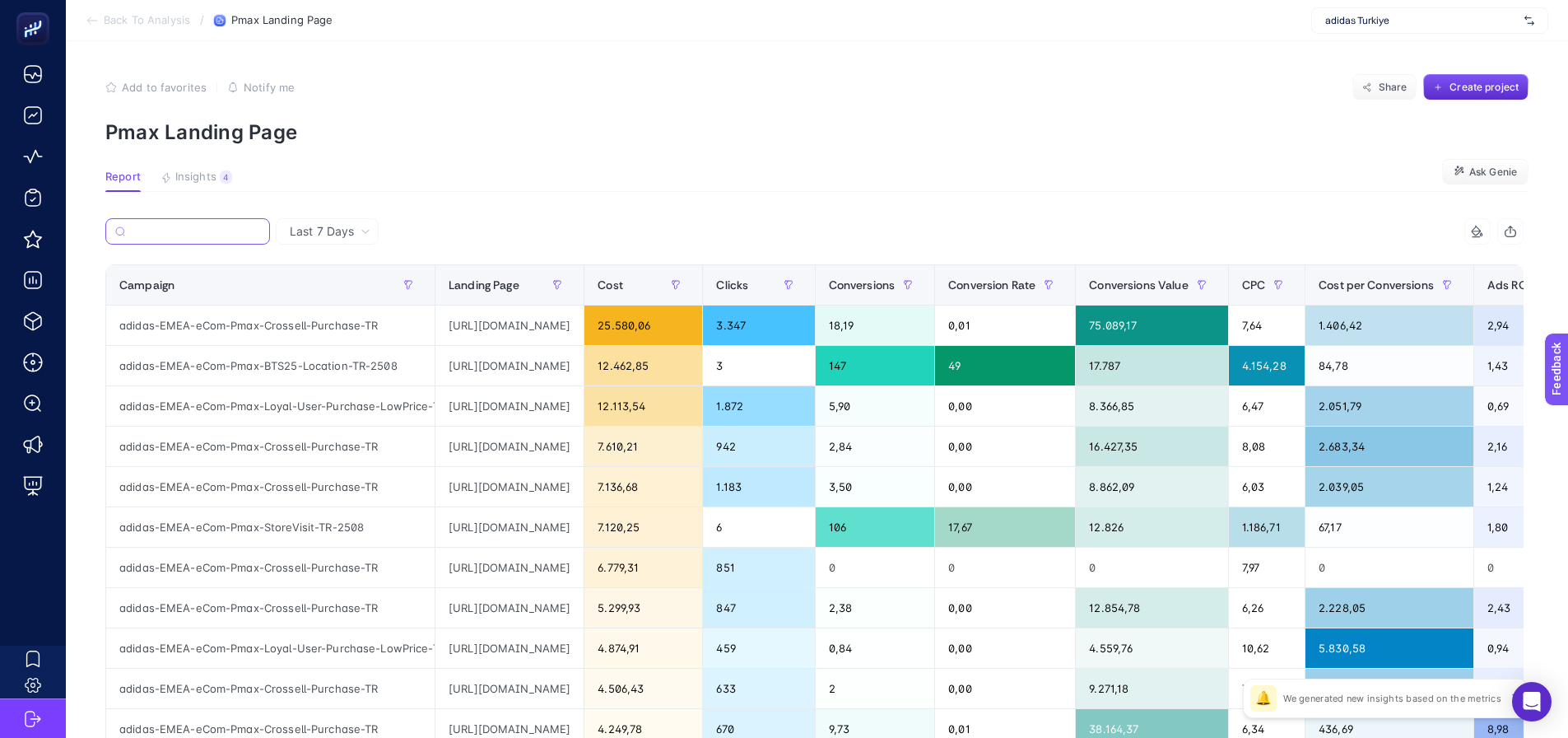
paste input "adidas-EMEA-eCom-Pmax-Loyal-User-Purchase-Bestseller-TR"
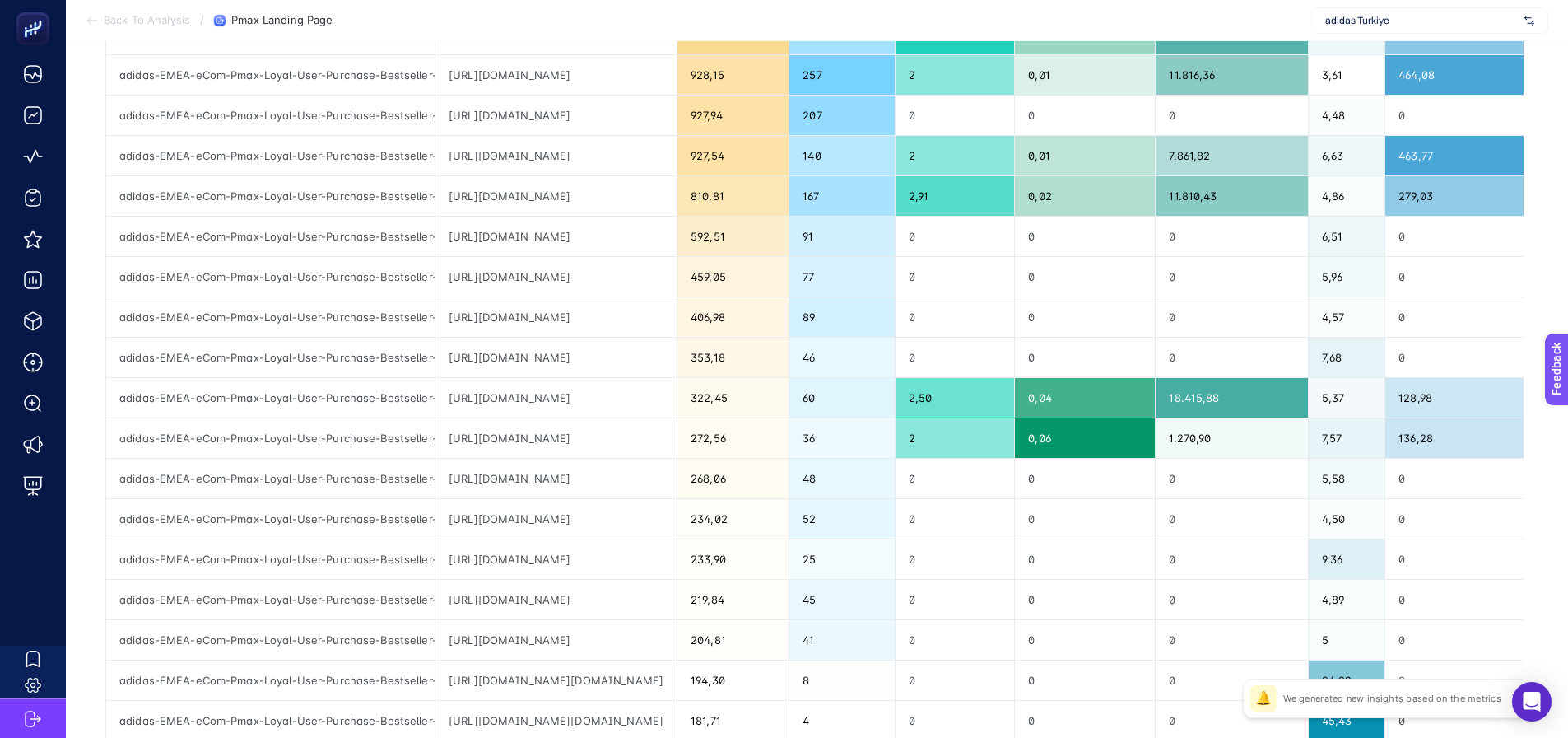
scroll to position [82, 0]
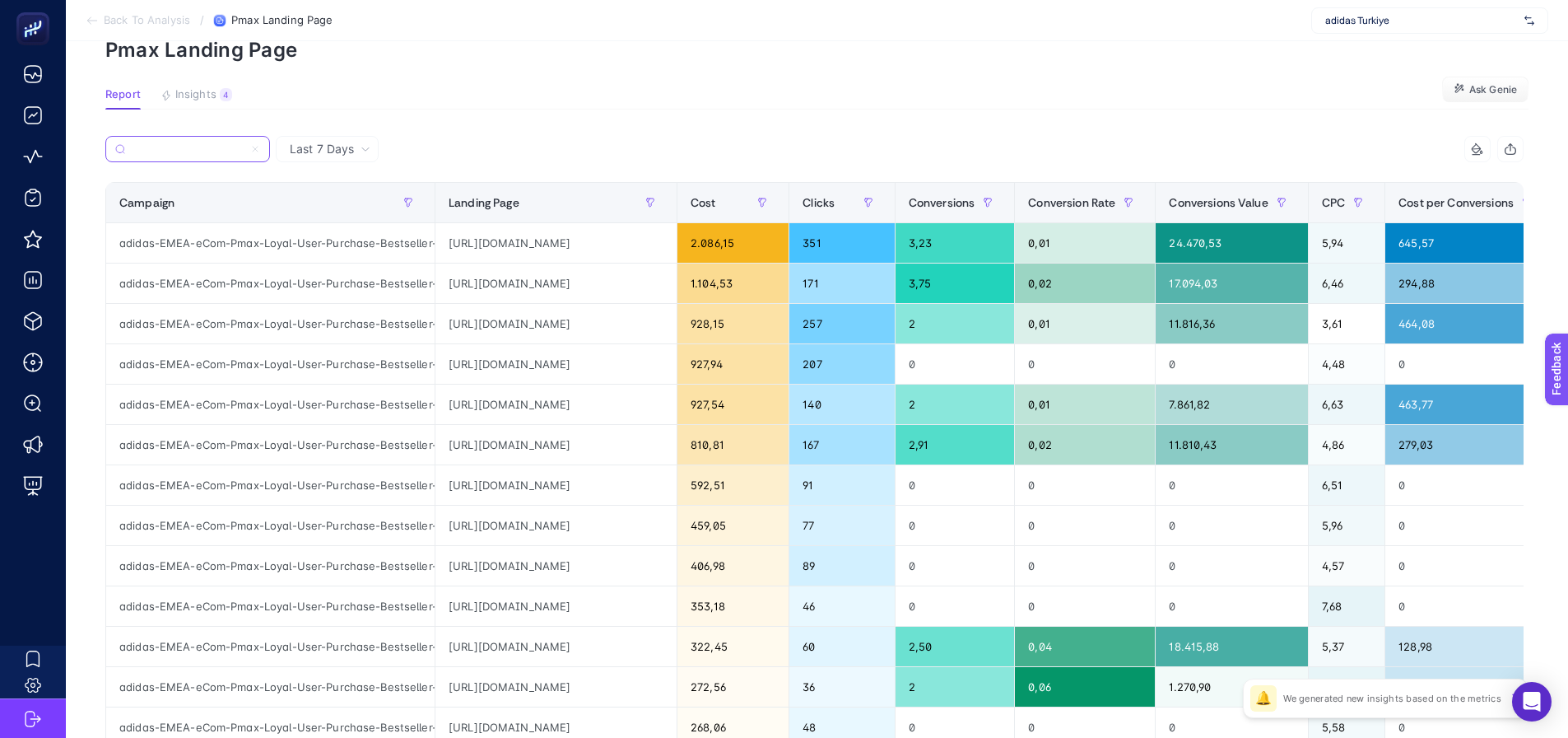
type input "adidas-EMEA-eCom-Pmax-Loyal-User-Purchase-Bestseller-TR"
click at [612, 245] on div "https://www.adidas.com.tr/tr/erkek-performance%7Csportswear?cm_mmc=AdieSEM_PMax…" at bounding box center [556, 243] width 241 height 40
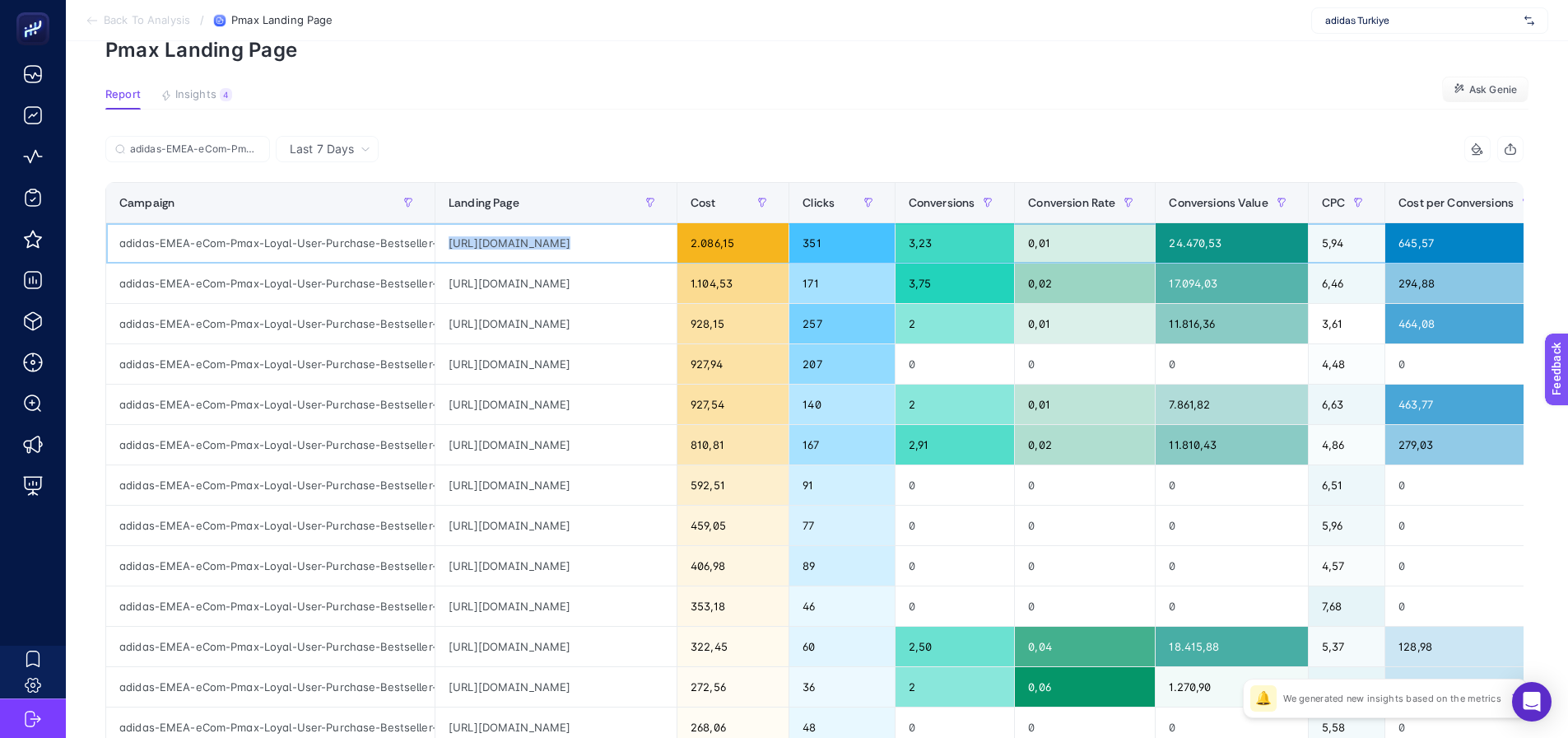
copy tr "https://www.adidas.com.tr/tr/erkek-performance%7Csportswear?cm_mmc=AdieSEM_PMax…"
click at [602, 290] on div "https://www.adidas.com.tr/tr/kadin-performance%7Csportswear?cm_mmc=AdieSEM_PMax…" at bounding box center [556, 283] width 241 height 40
copy tr "https://www.adidas.com.tr/tr/kadin-performance%7Csportswear?cm_mmc=AdieSEM_PMax…"
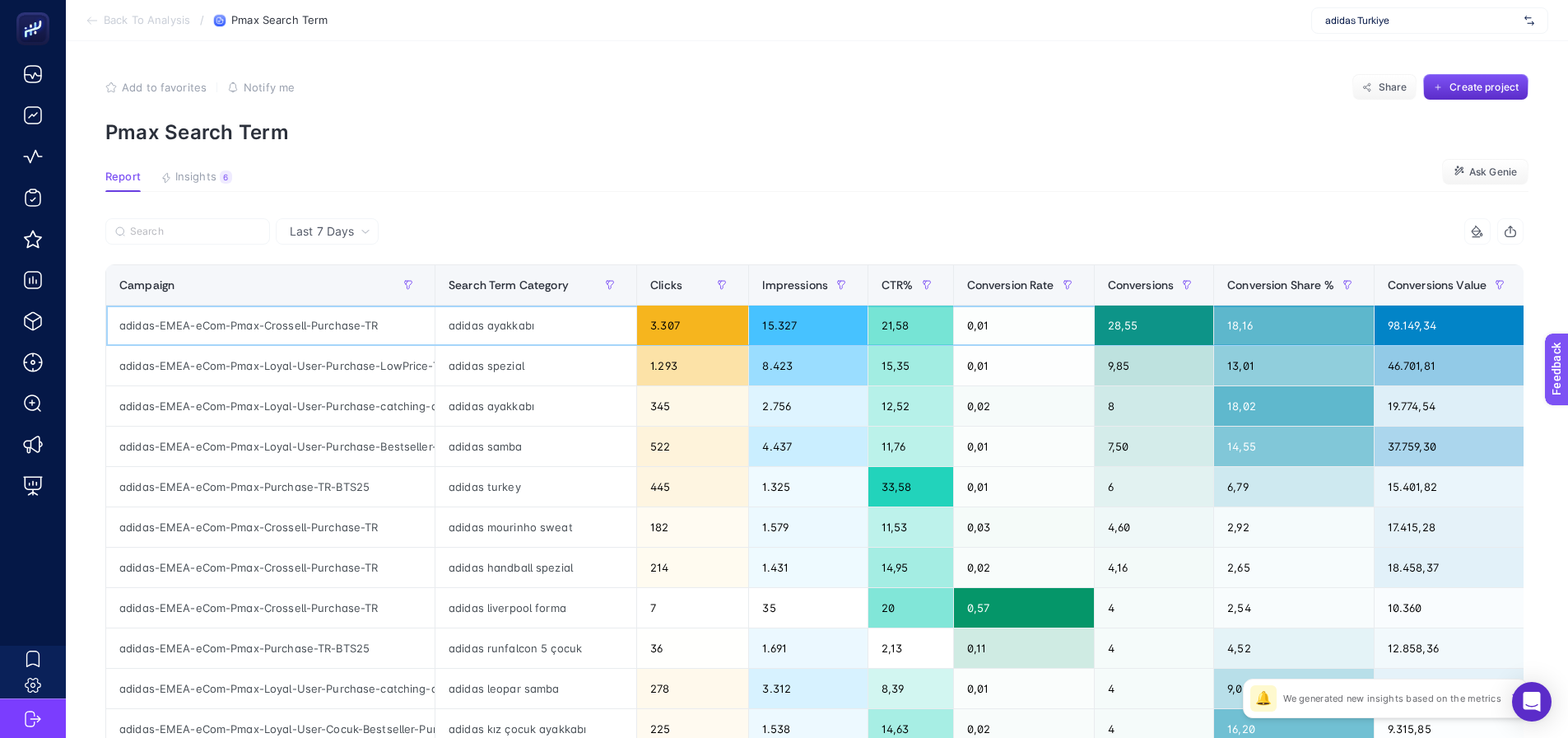
click at [503, 329] on div "adidas ayakkabı" at bounding box center [536, 325] width 201 height 40
click at [504, 329] on div "adidas ayakkabı" at bounding box center [536, 325] width 201 height 40
click at [505, 329] on div "adidas ayakkabı" at bounding box center [536, 325] width 201 height 40
copy tr "adidas ayakkabı"
click at [223, 222] on label at bounding box center [187, 231] width 165 height 26
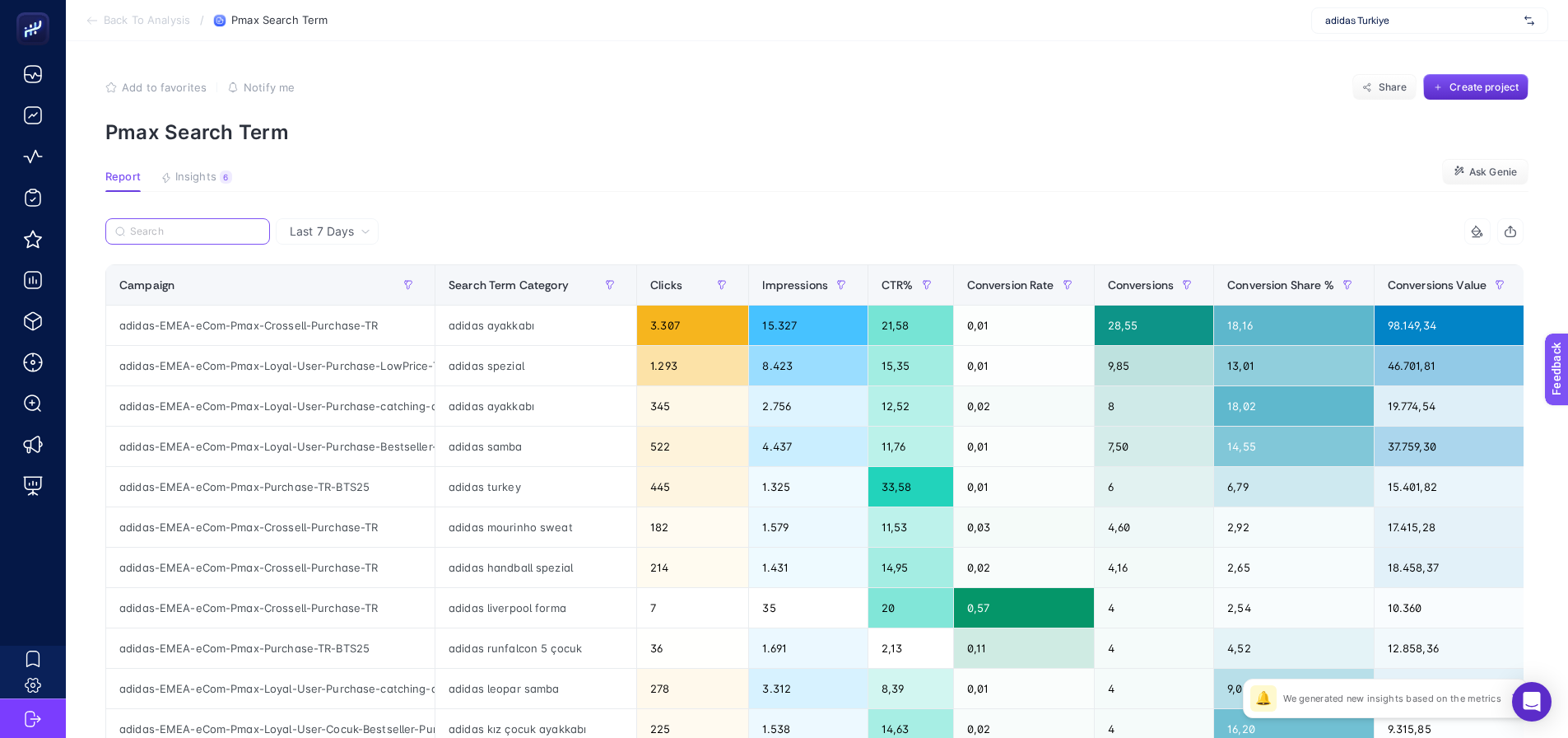
click at [223, 225] on input "Search" at bounding box center [196, 232] width 130 height 13
paste input "adidas ayakkabı"
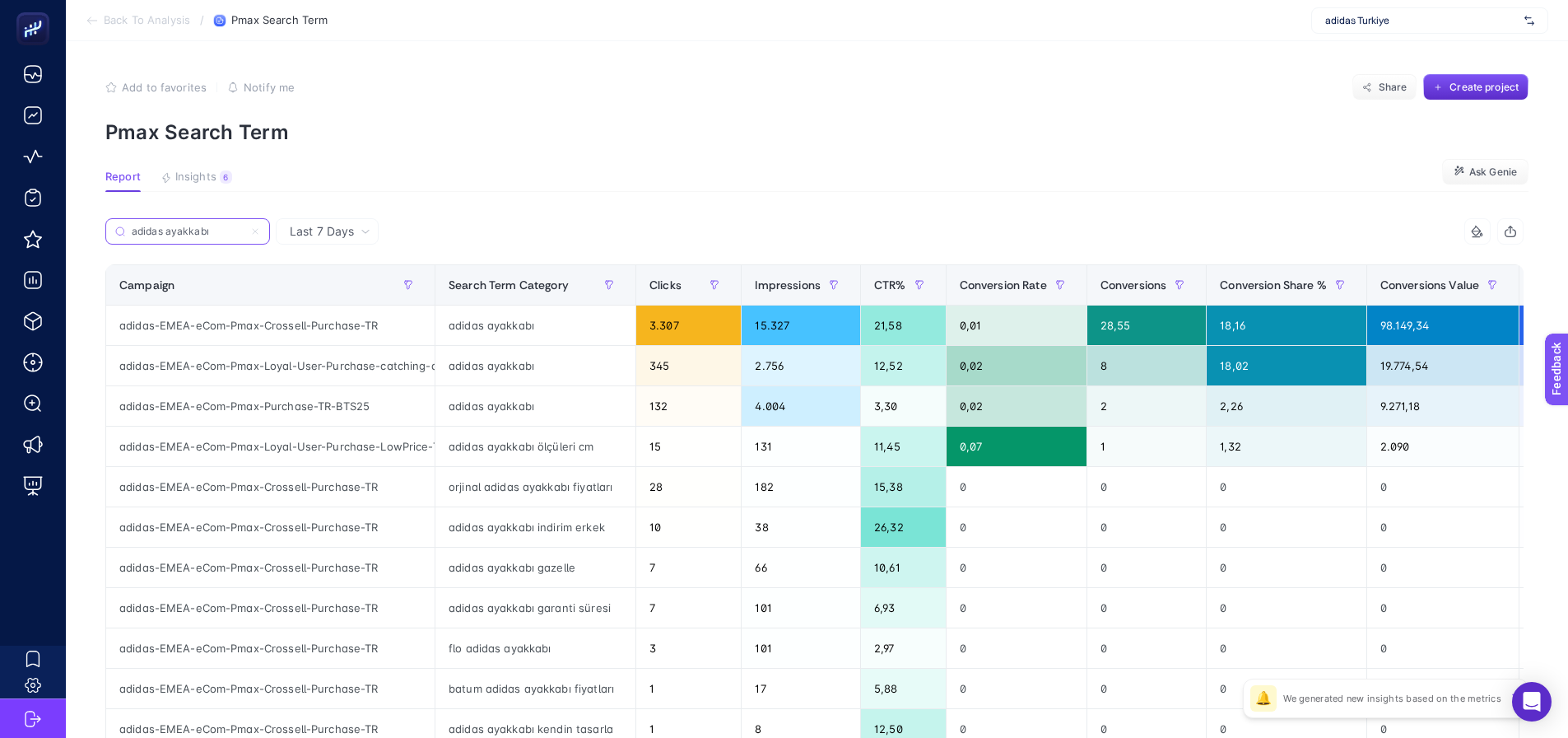
type input "adidas ayakkabı"
click at [500, 320] on div "adidas ayakkabı" at bounding box center [535, 325] width 200 height 40
click at [501, 320] on div "adidas ayakkabı" at bounding box center [535, 325] width 200 height 40
copy tr "adidas ayakkabı"
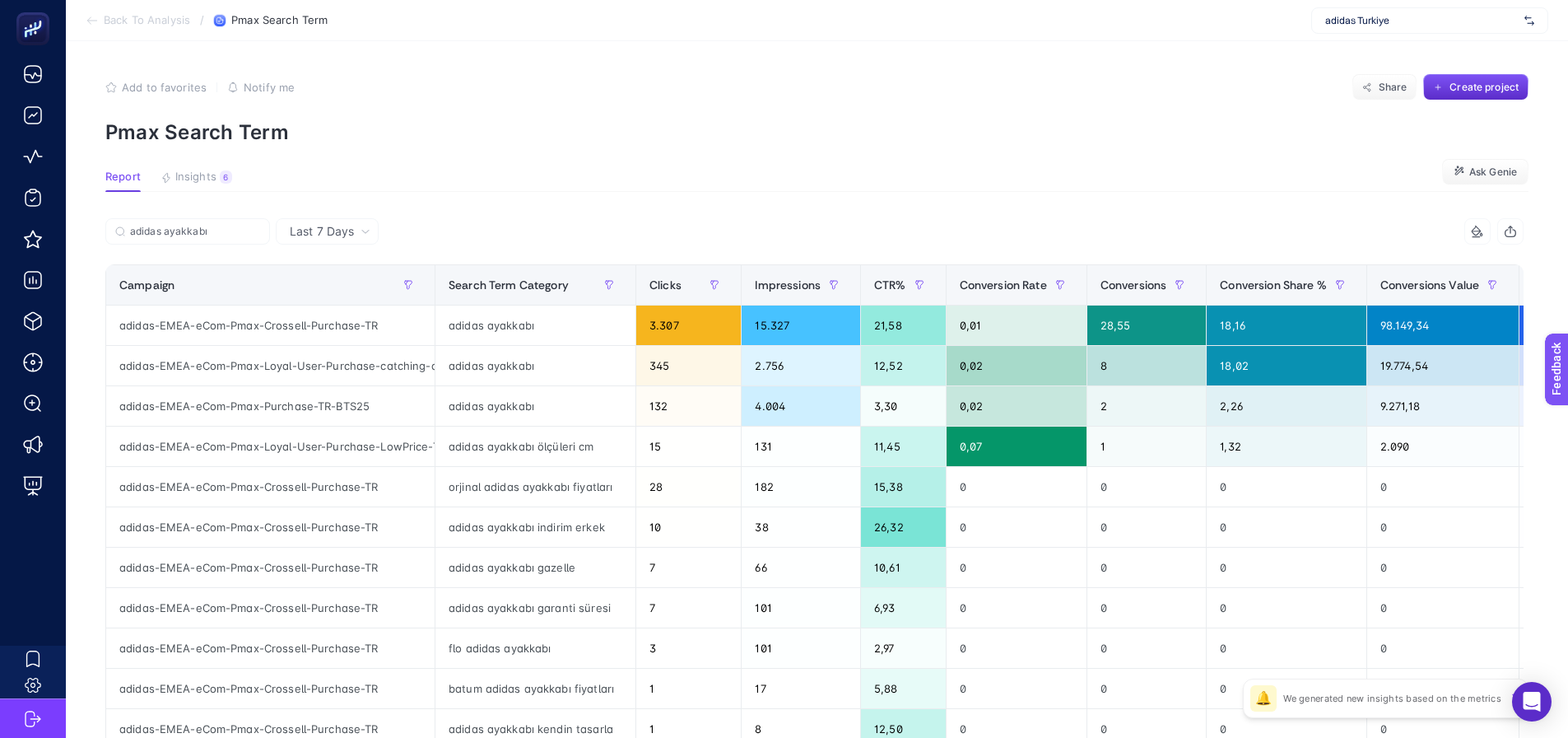
click at [475, 212] on article "Add to favorites false Notify me Share Create project Pmax Search Term Report I…" at bounding box center [817, 684] width 1502 height 1287
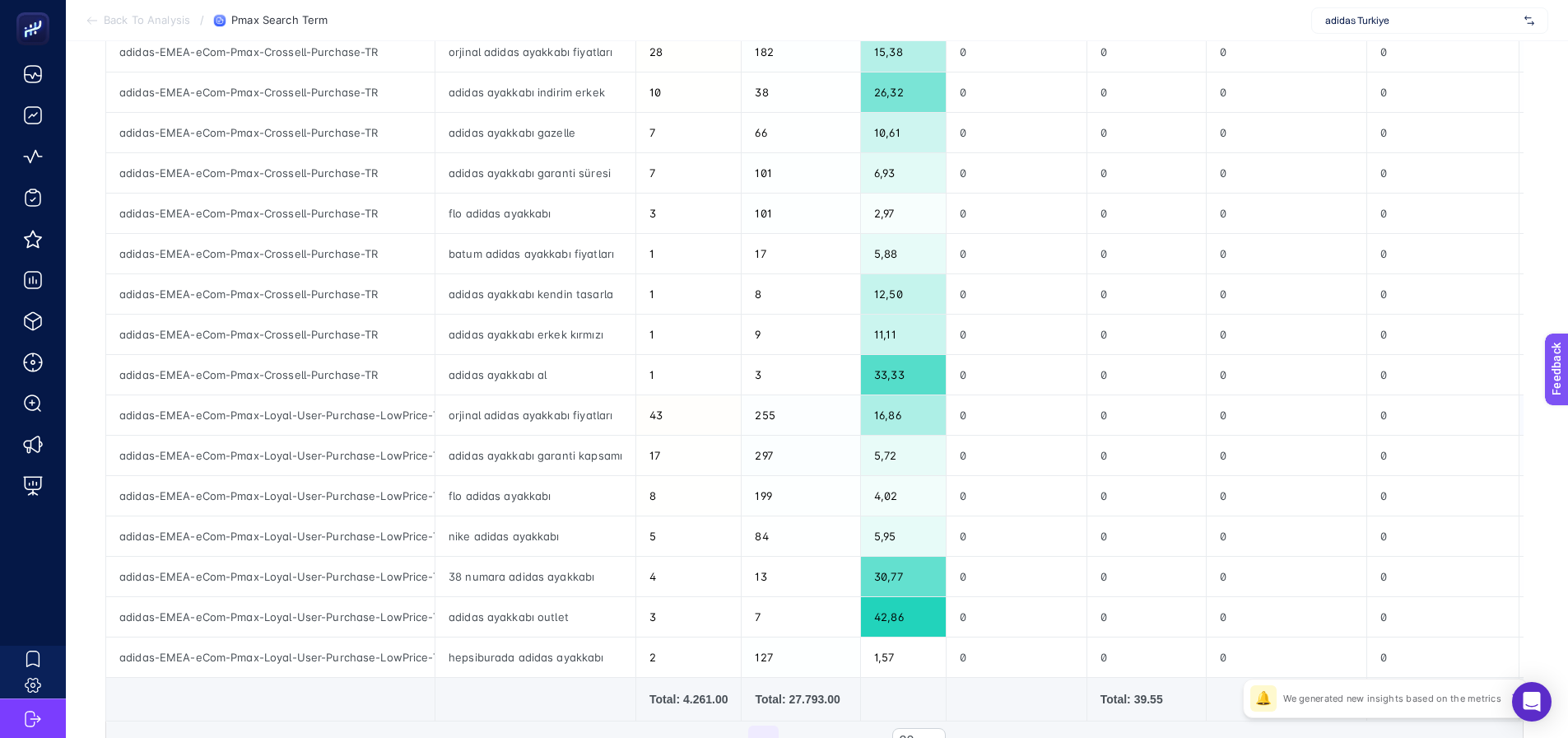
scroll to position [494, 0]
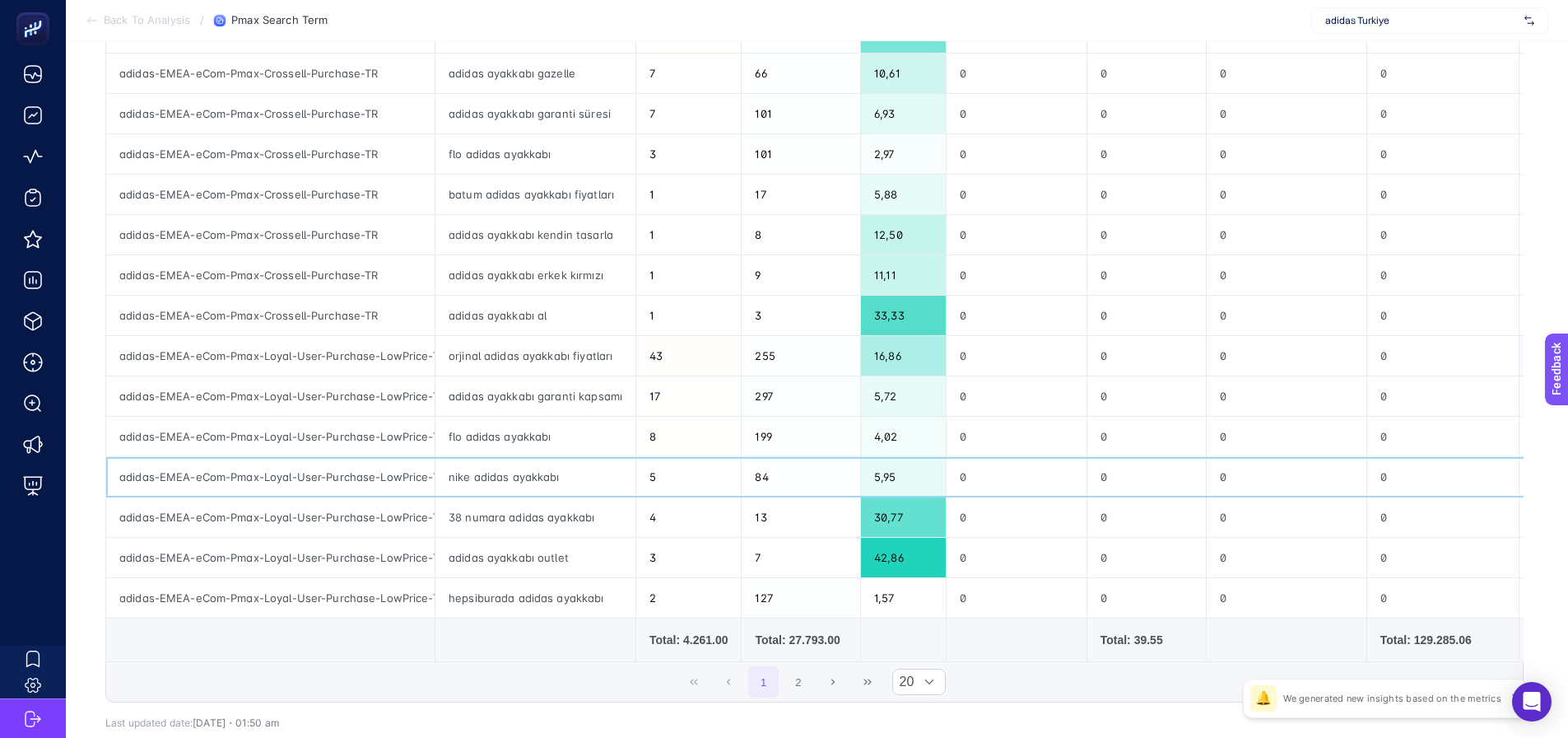
click at [293, 475] on div "adidas-EMEA-eCom-Pmax-Loyal-User-Purchase-LowPrice-TR-2404" at bounding box center [270, 477] width 329 height 40
click at [294, 475] on div "adidas-EMEA-eCom-Pmax-Loyal-User-Purchase-LowPrice-TR-2404" at bounding box center [270, 477] width 329 height 40
click at [294, 474] on div "adidas-EMEA-eCom-Pmax-Loyal-User-Purchase-LowPrice-TR-2404" at bounding box center [270, 477] width 329 height 40
copy tr "adidas-EMEA-eCom-Pmax-Loyal-User-Purchase-LowPrice-TR-2404"
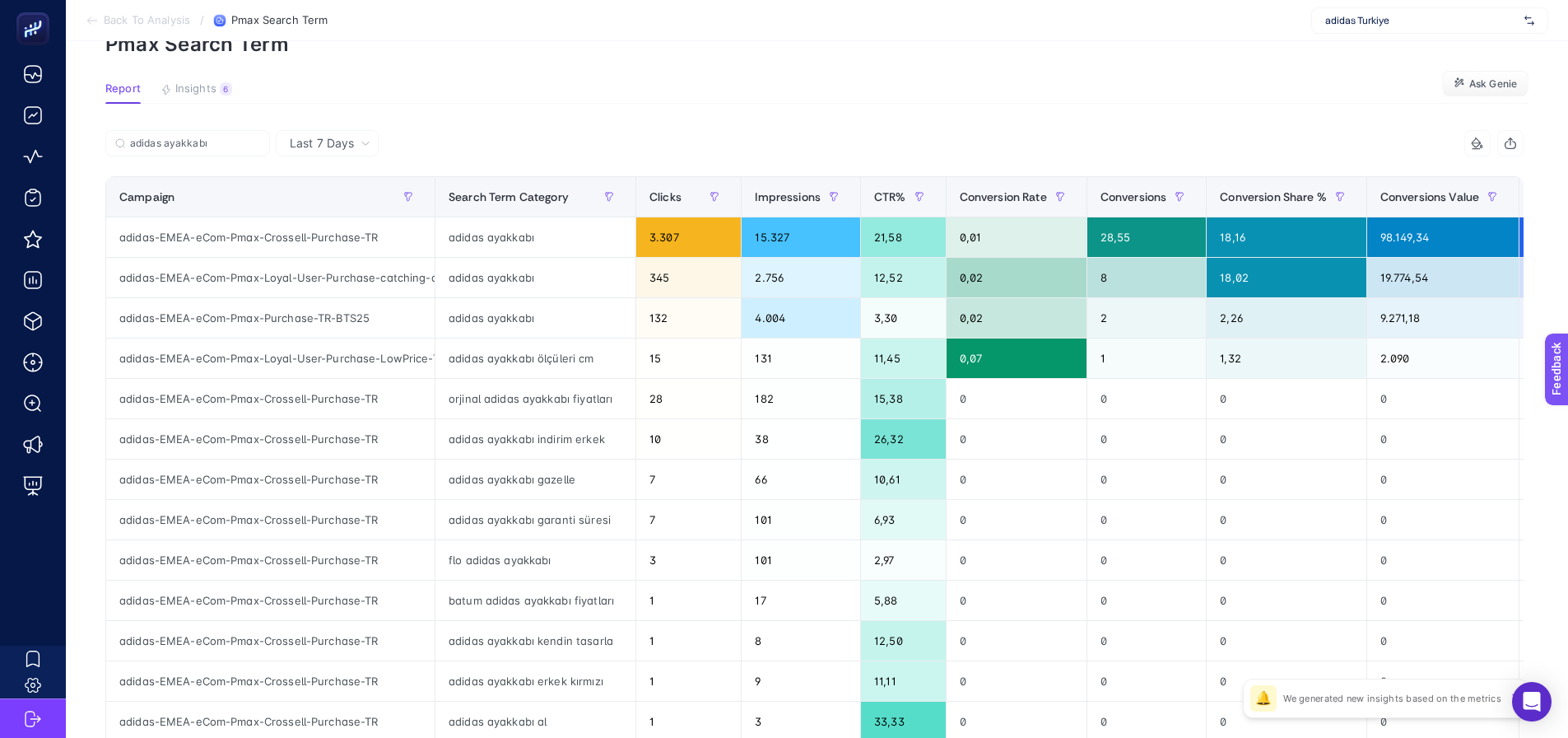
scroll to position [82, 0]
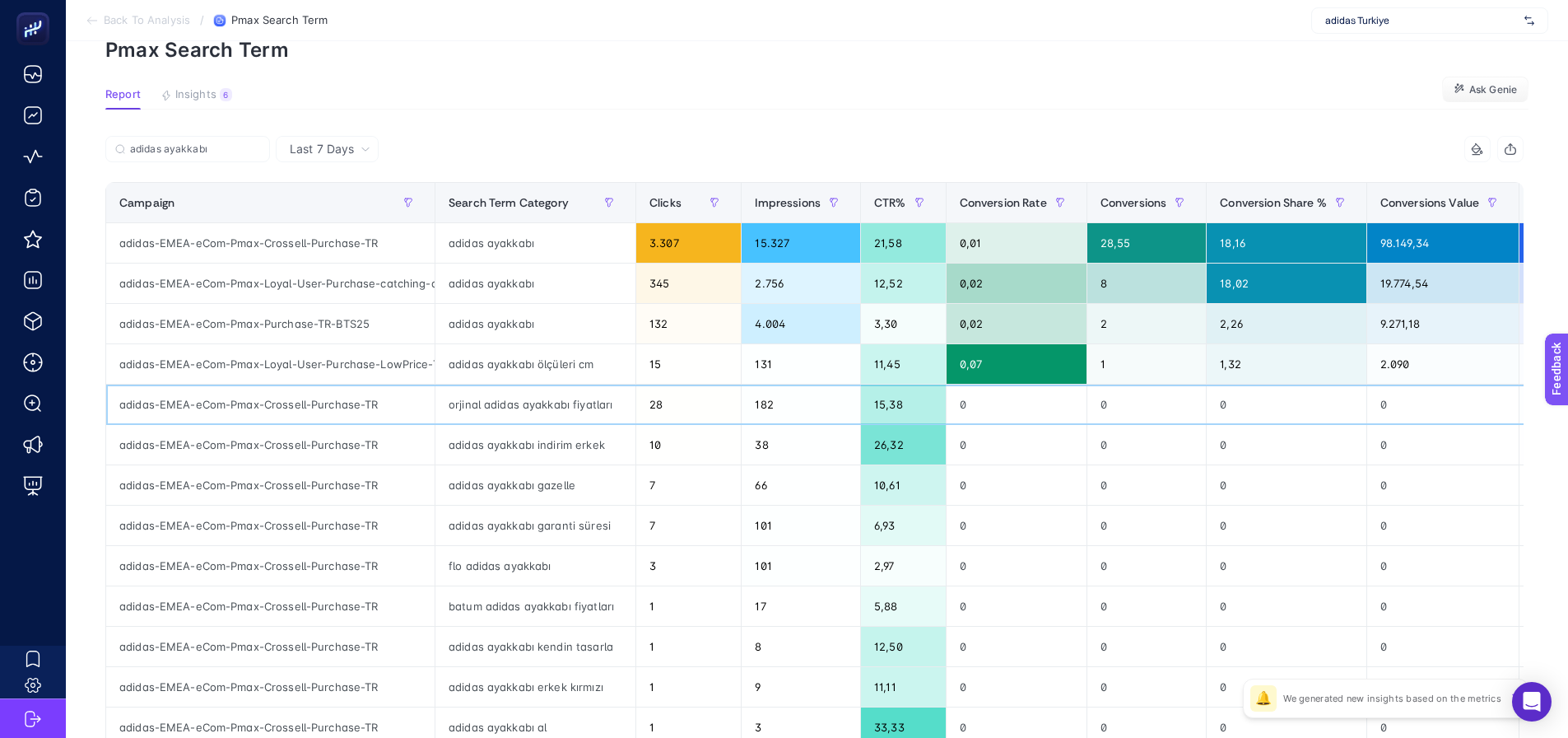
click at [459, 417] on div "orjinal adidas ayakkabı fiyatları" at bounding box center [535, 405] width 200 height 40
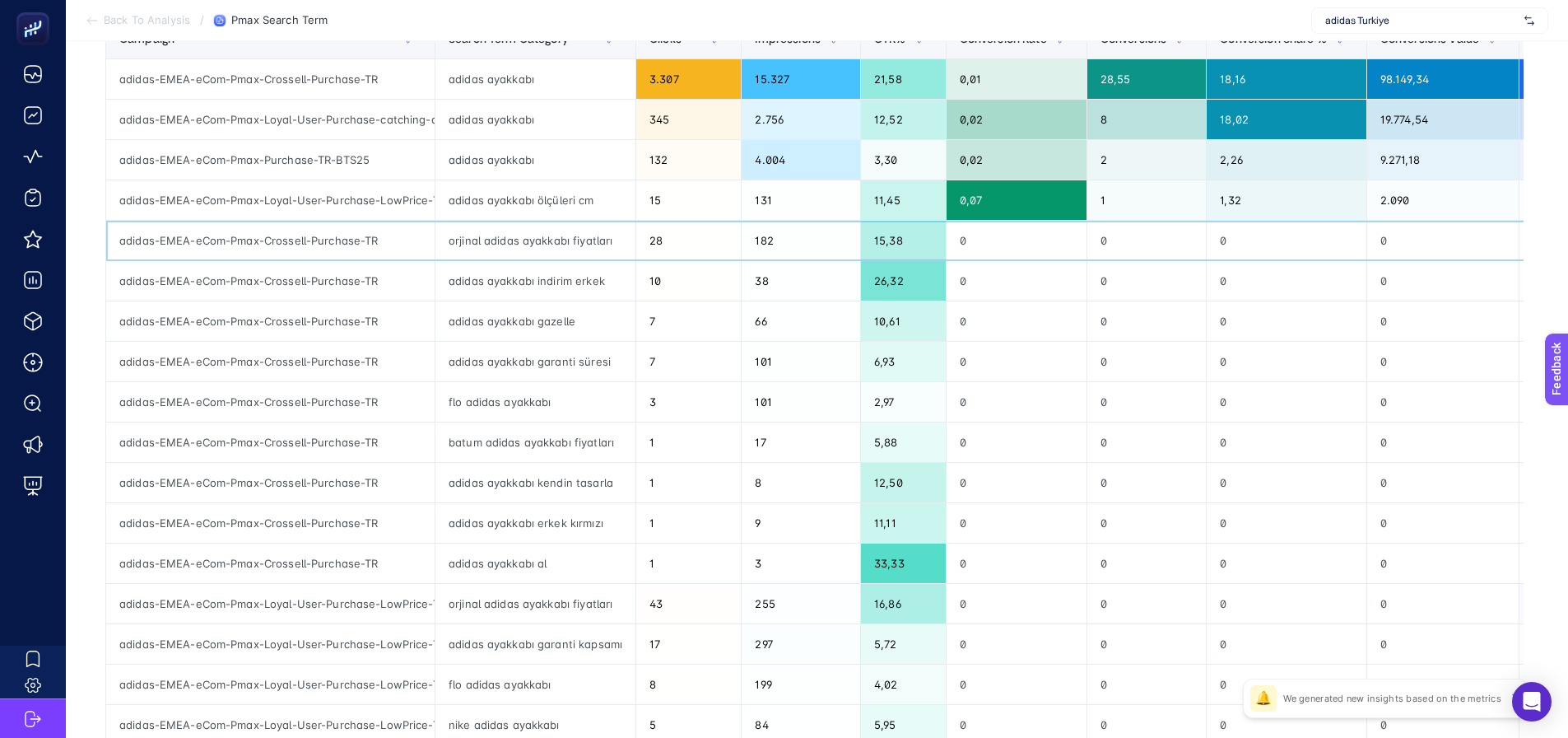
scroll to position [247, 0]
click at [90, 460] on article "Add to favorites false Notify me Share Create project Pmax Search Term Report I…" at bounding box center [817, 437] width 1502 height 1287
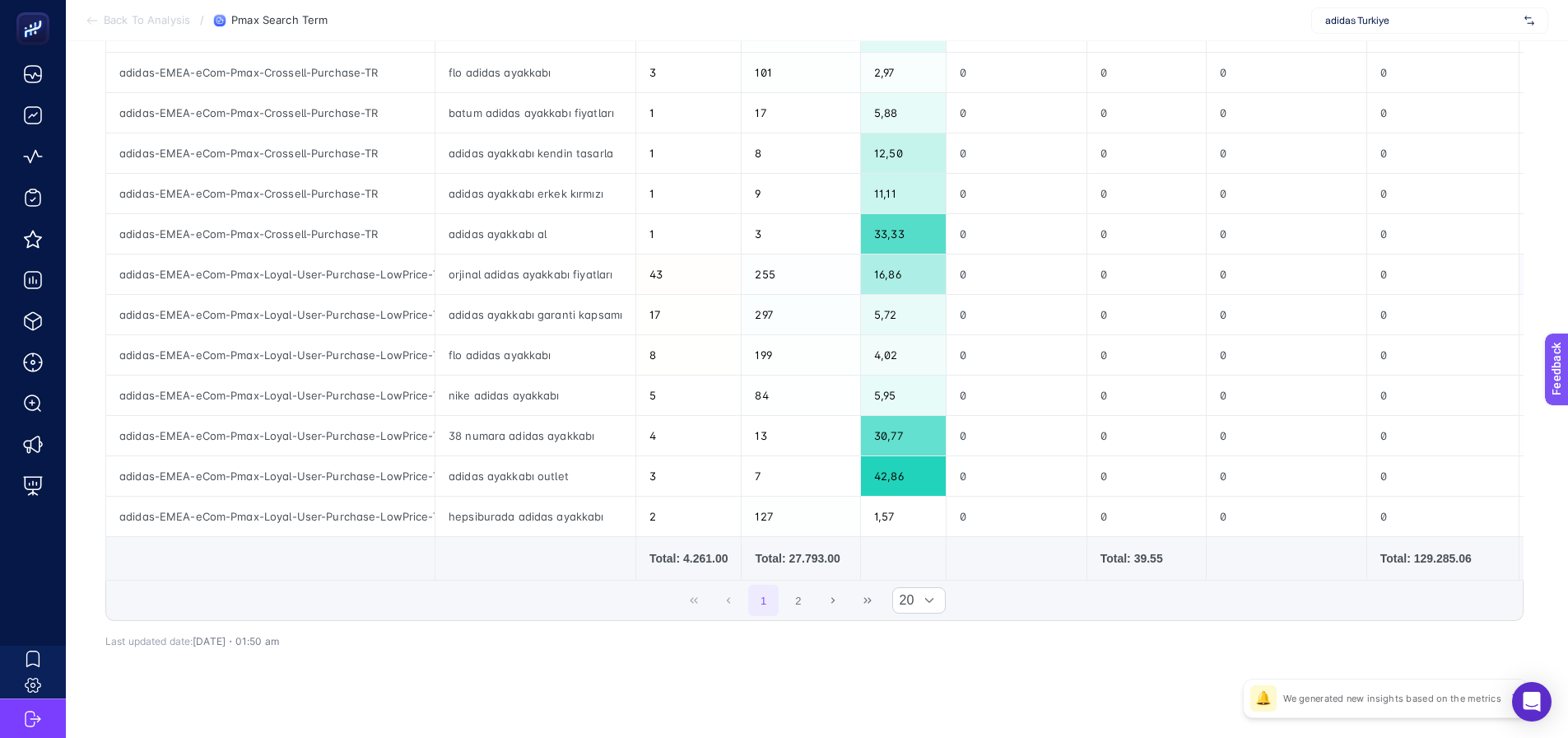
scroll to position [576, 0]
click at [285, 455] on div "adidas-EMEA-eCom-Pmax-Loyal-User-Purchase-LowPrice-TR-2404" at bounding box center [270, 475] width 329 height 40
click at [284, 444] on div "adidas-EMEA-eCom-Pmax-Loyal-User-Purchase-LowPrice-TR-2404" at bounding box center [270, 435] width 329 height 40
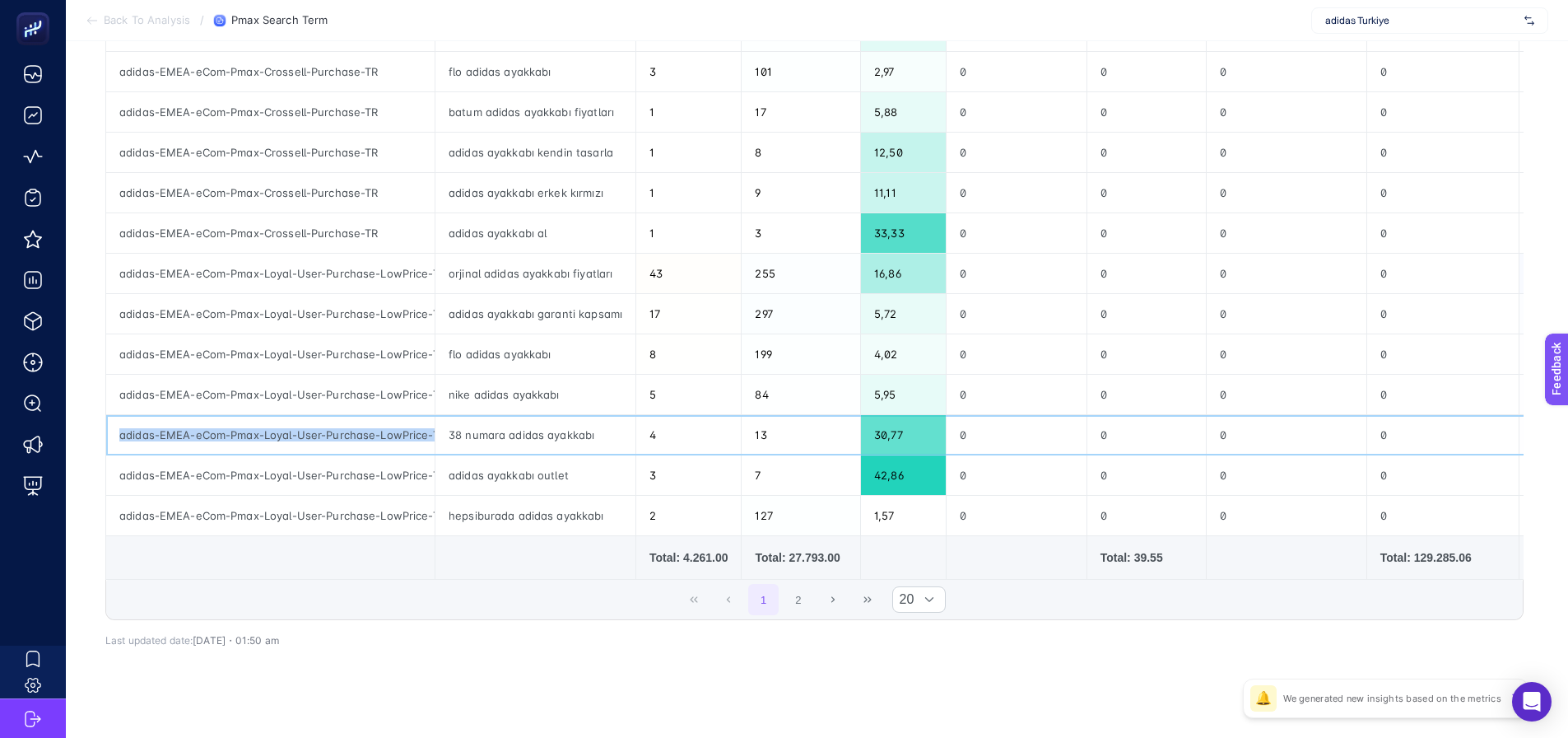
click at [284, 444] on div "adidas-EMEA-eCom-Pmax-Loyal-User-Purchase-LowPrice-TR-2404" at bounding box center [270, 435] width 329 height 40
copy tr "adidas-EMEA-eCom-Pmax-Loyal-User-Purchase-LowPrice-TR-2404"
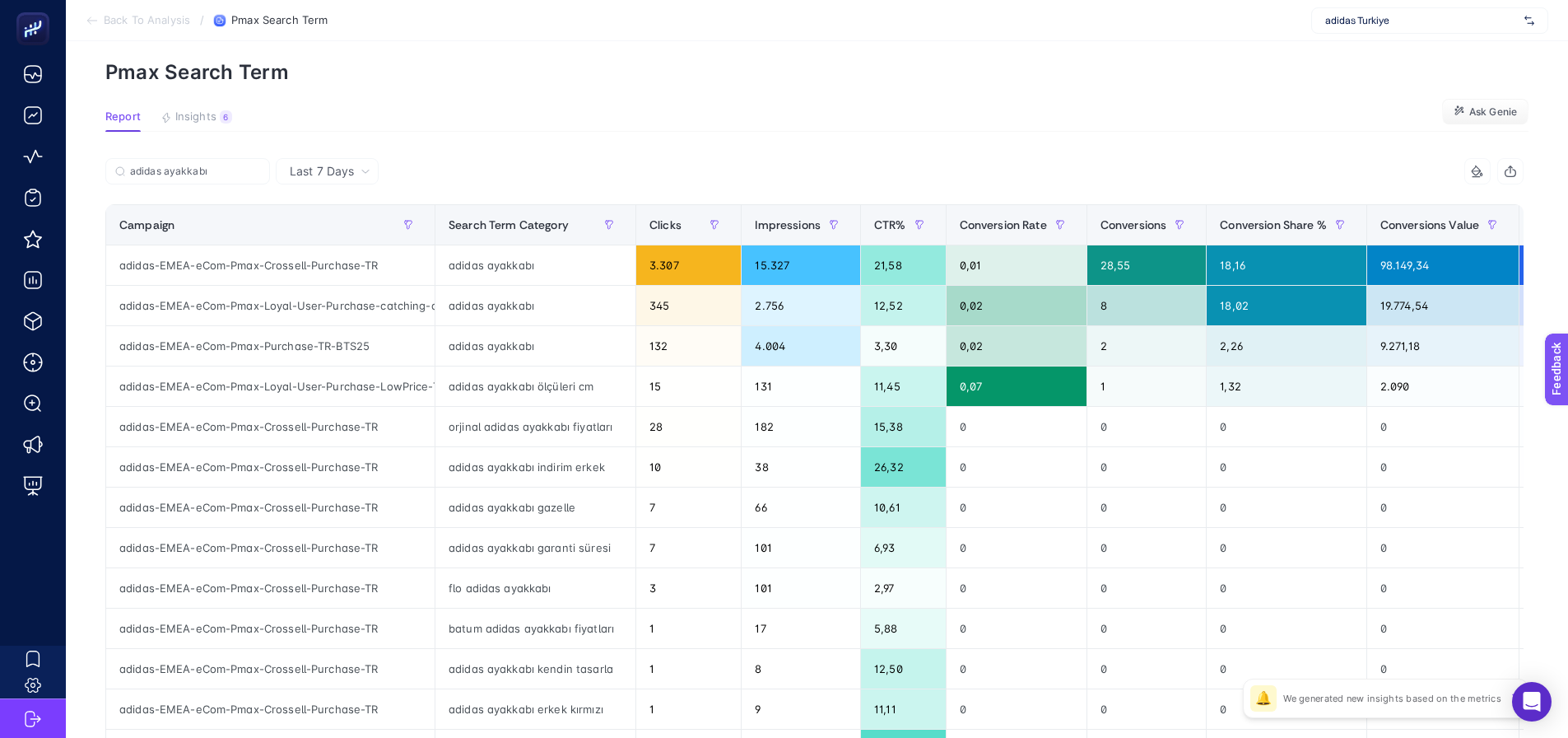
scroll to position [0, 0]
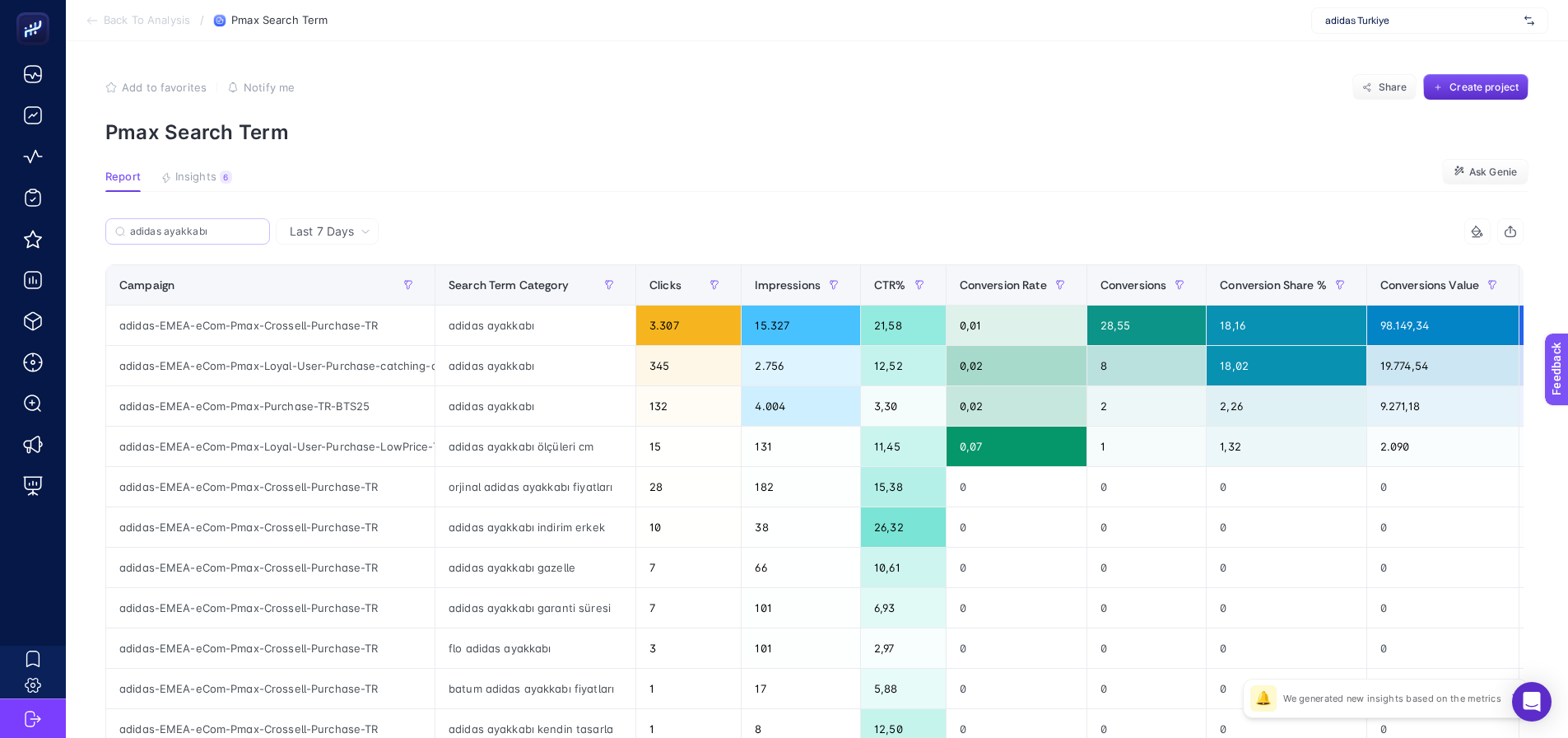
click at [217, 238] on label "adidas ayakkabı" at bounding box center [187, 231] width 165 height 26
click at [217, 238] on input "adidas ayakkabı" at bounding box center [196, 232] width 130 height 13
click at [218, 238] on label "adidas ayakkabı" at bounding box center [187, 231] width 165 height 26
click at [218, 238] on input "adidas ayakkabı" at bounding box center [187, 232] width 112 height 13
drag, startPoint x: 255, startPoint y: 231, endPoint x: 219, endPoint y: 229, distance: 36.1
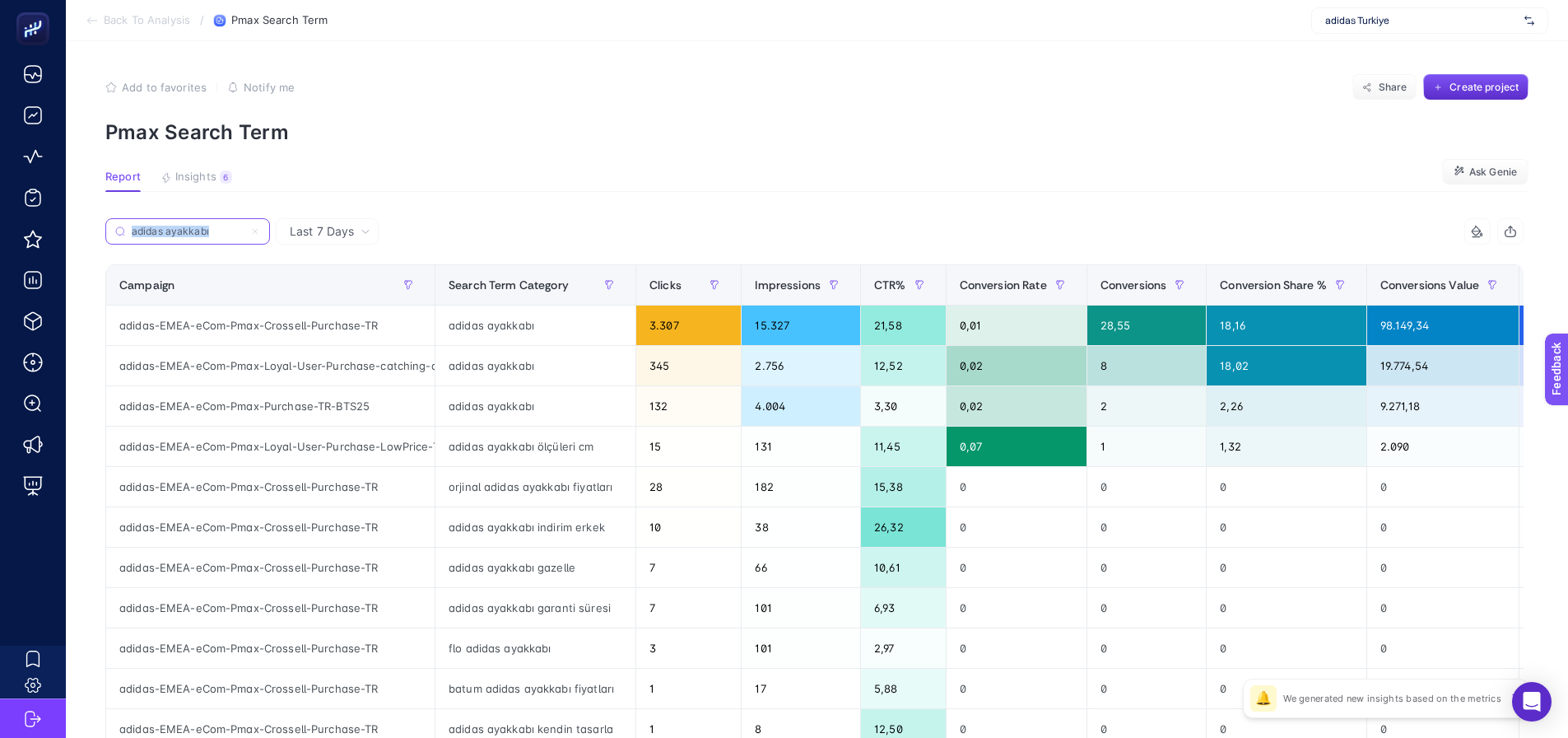
click at [253, 231] on icon at bounding box center [254, 231] width 10 height 10
click at [244, 231] on input "adidas ayakkabı" at bounding box center [187, 232] width 112 height 13
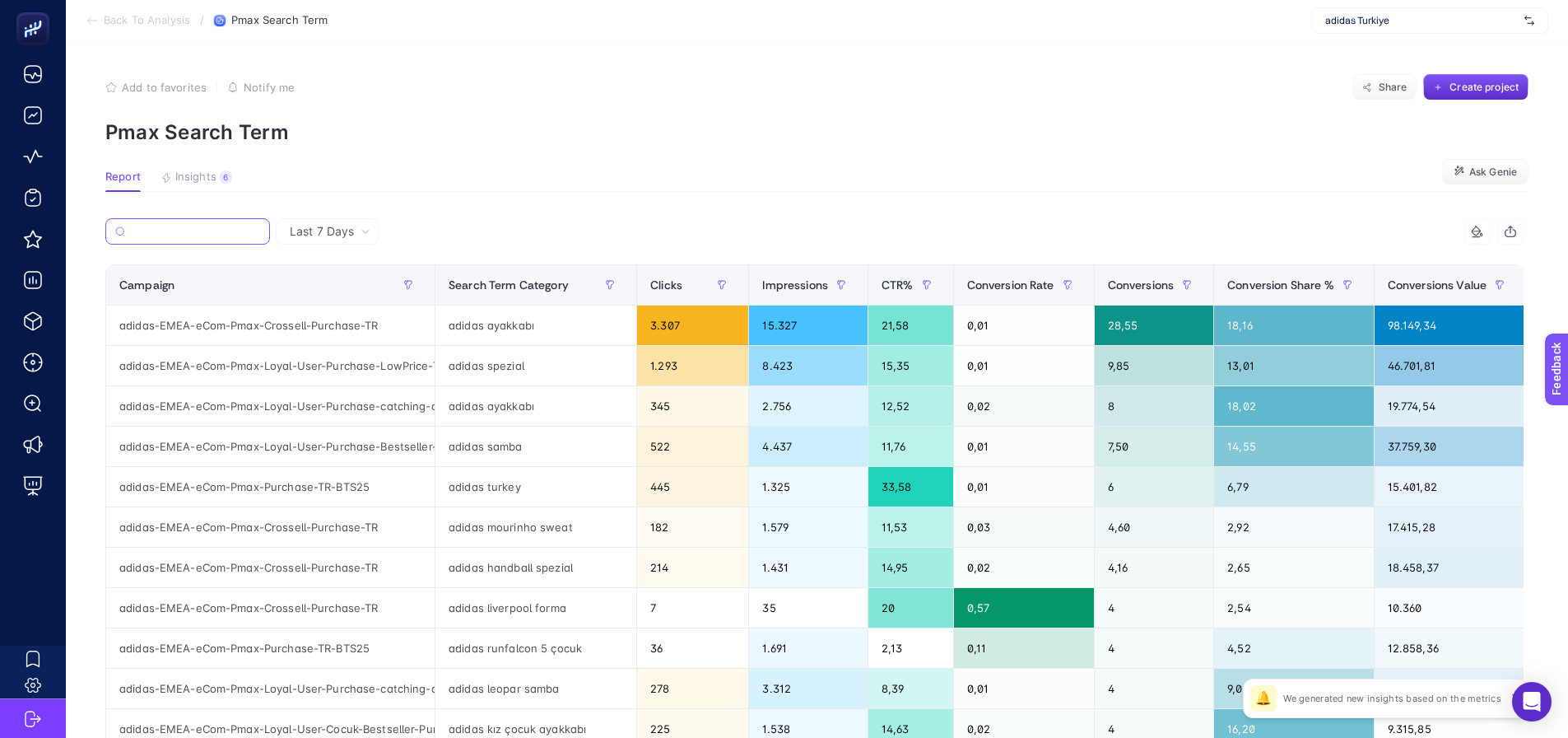
click at [222, 229] on input "Search" at bounding box center [196, 232] width 129 height 13
paste input "adidas-EMEA-eCom-Pmax-Loyal-User-Purchase-LowPrice-TR-2404"
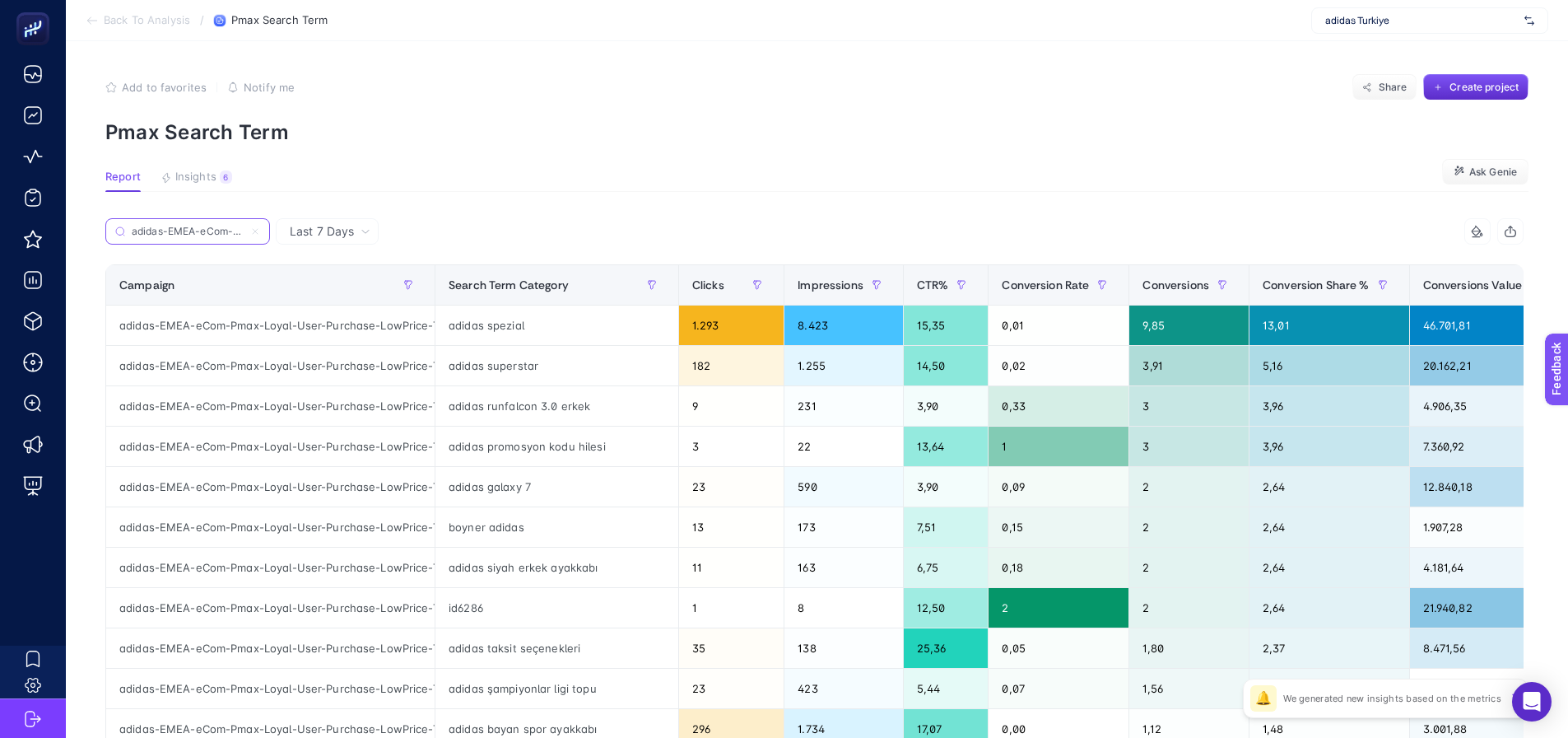
scroll to position [0, 214]
click at [222, 229] on input "adidas-EMEA-eCom-Pmax-Loyal-User-Purchase-LowPrice-TR-2404" at bounding box center [187, 232] width 112 height 13
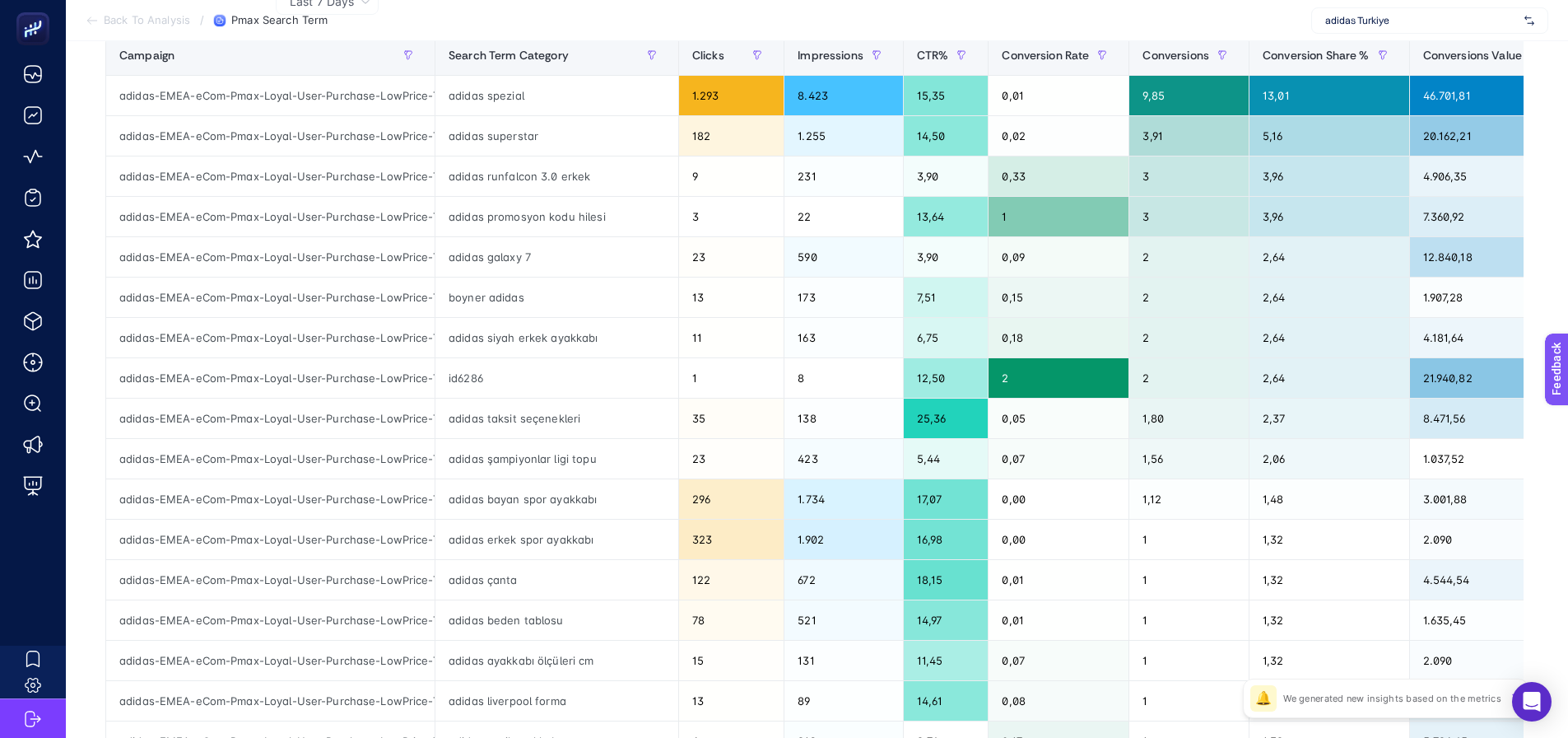
scroll to position [165, 0]
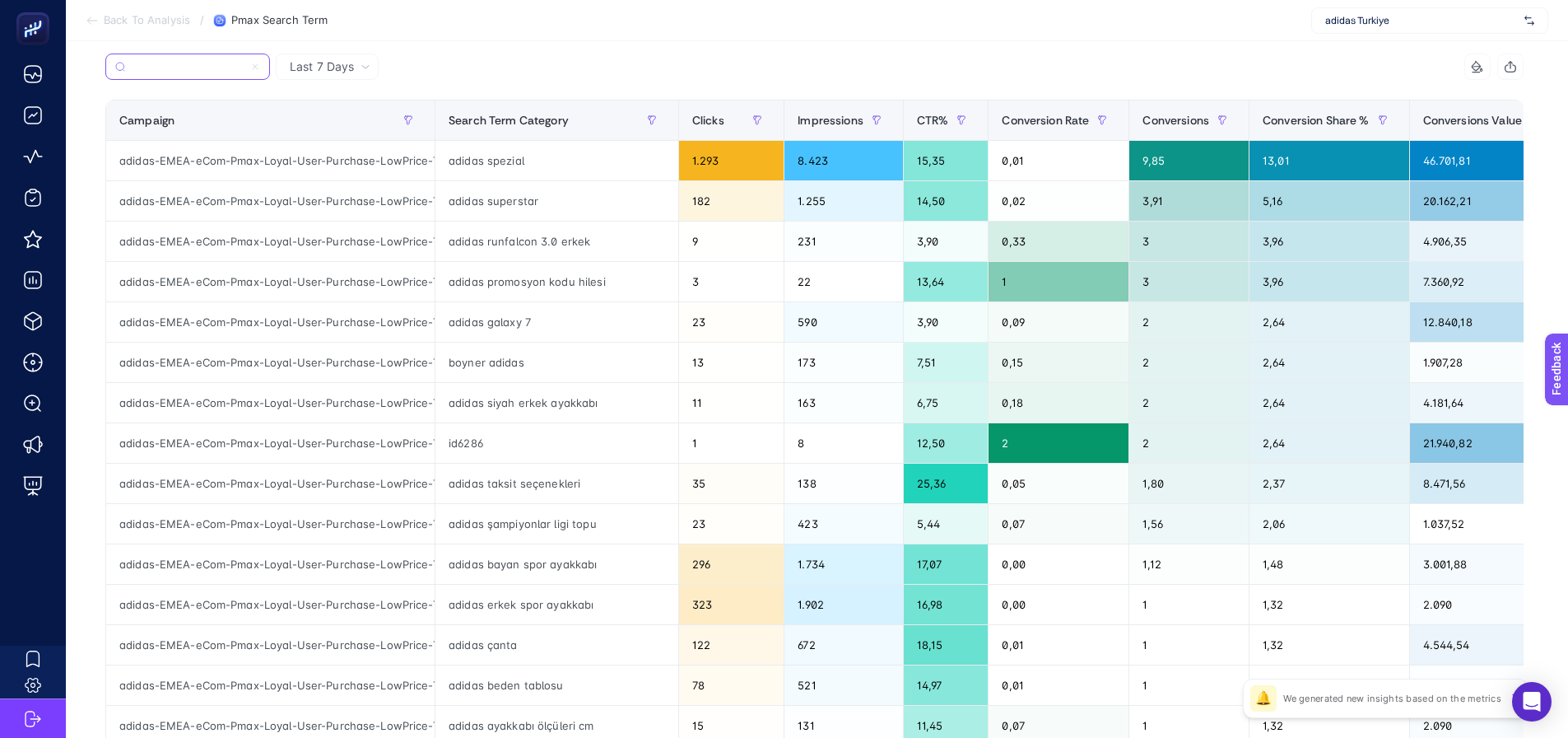
type input "adidas-EMEA-eCom-Pmax-Loyal-User-Purchase-LowPrice-TR-2404"
click at [693, 120] on span "Clicks" at bounding box center [708, 120] width 32 height 14
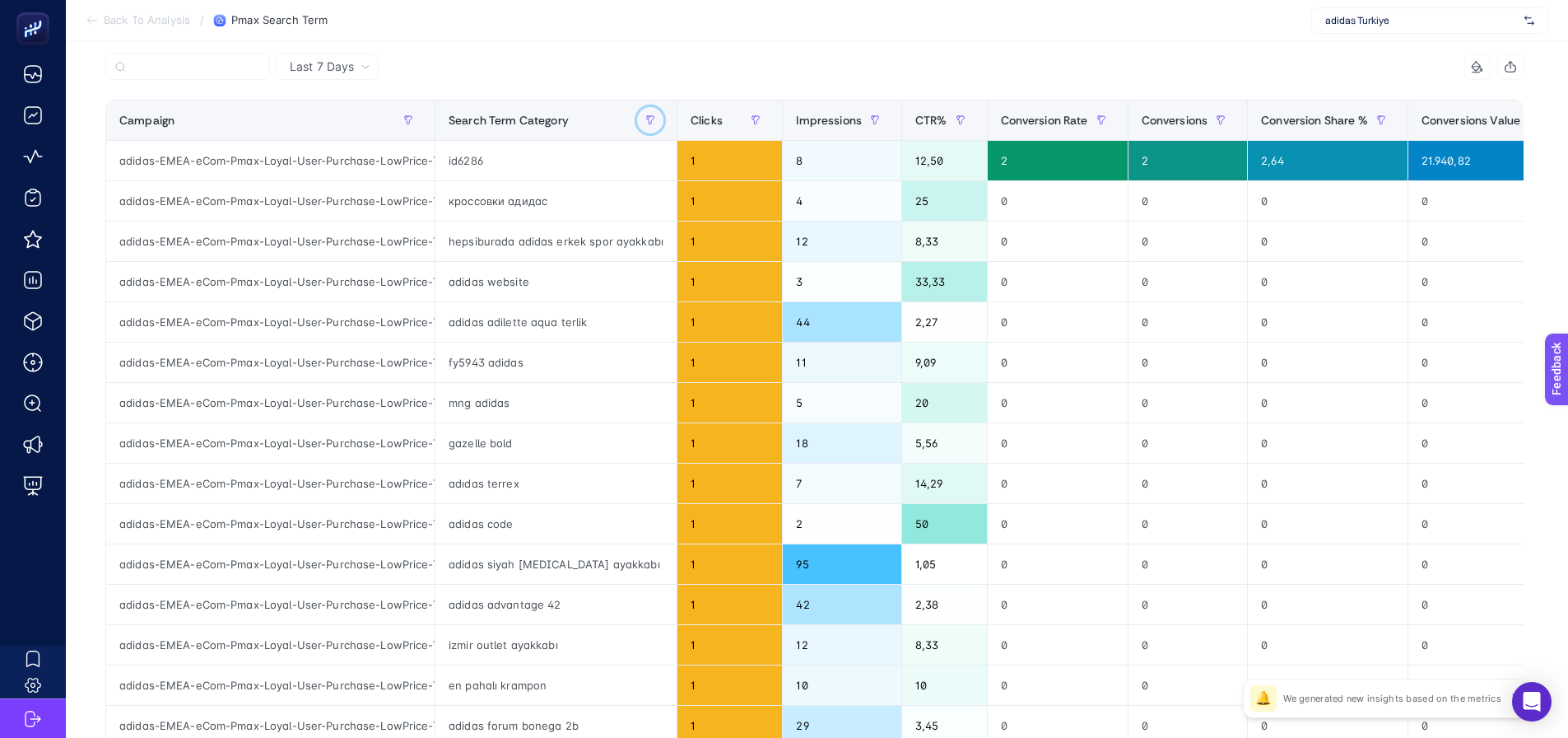
scroll to position [0, 0]
click at [637, 120] on button "button" at bounding box center [650, 120] width 26 height 26
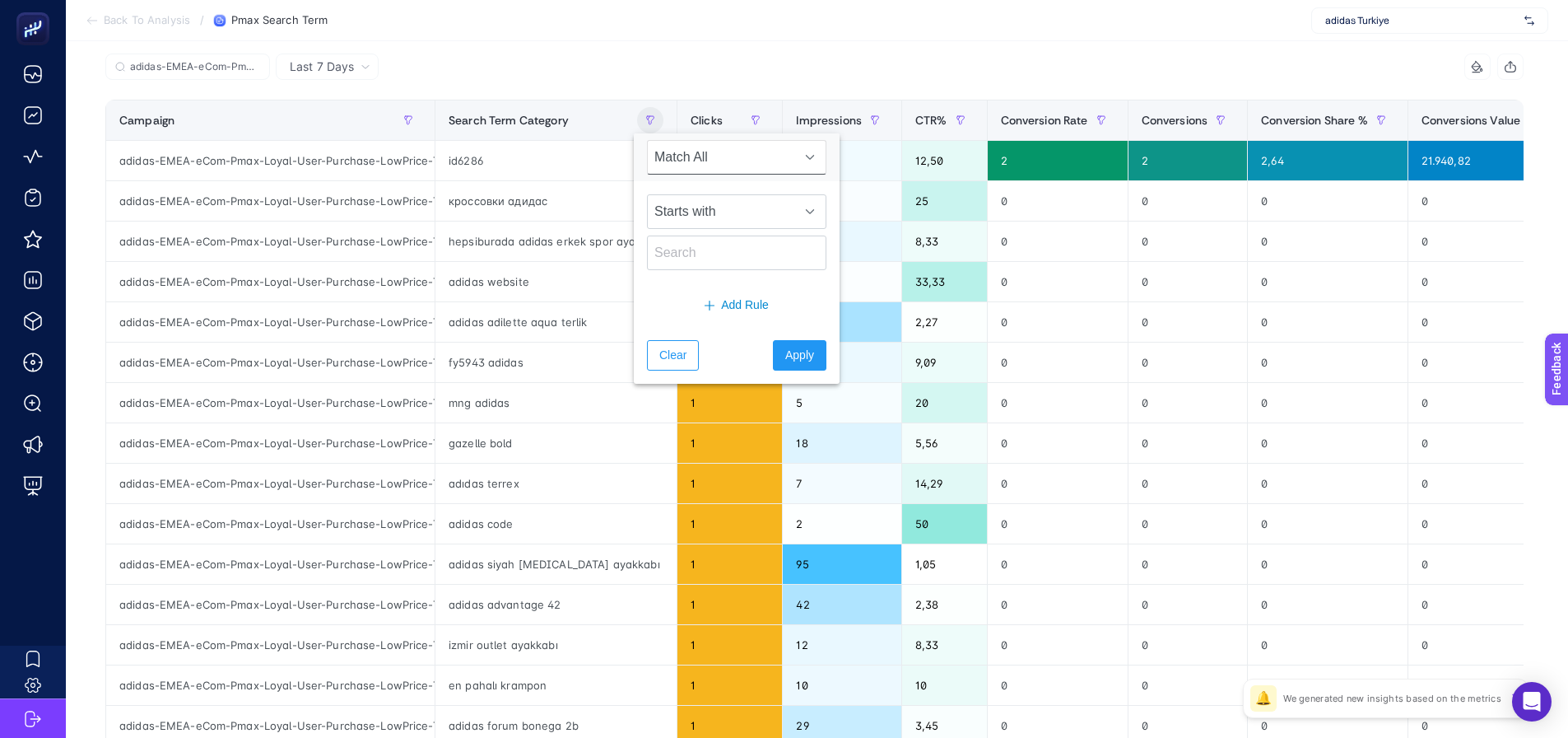
click at [578, 65] on div "adidas-EMEA-eCom-Pmax-Loyal-User-Purchase-LowPrice-TR-2404" at bounding box center [460, 72] width 710 height 36
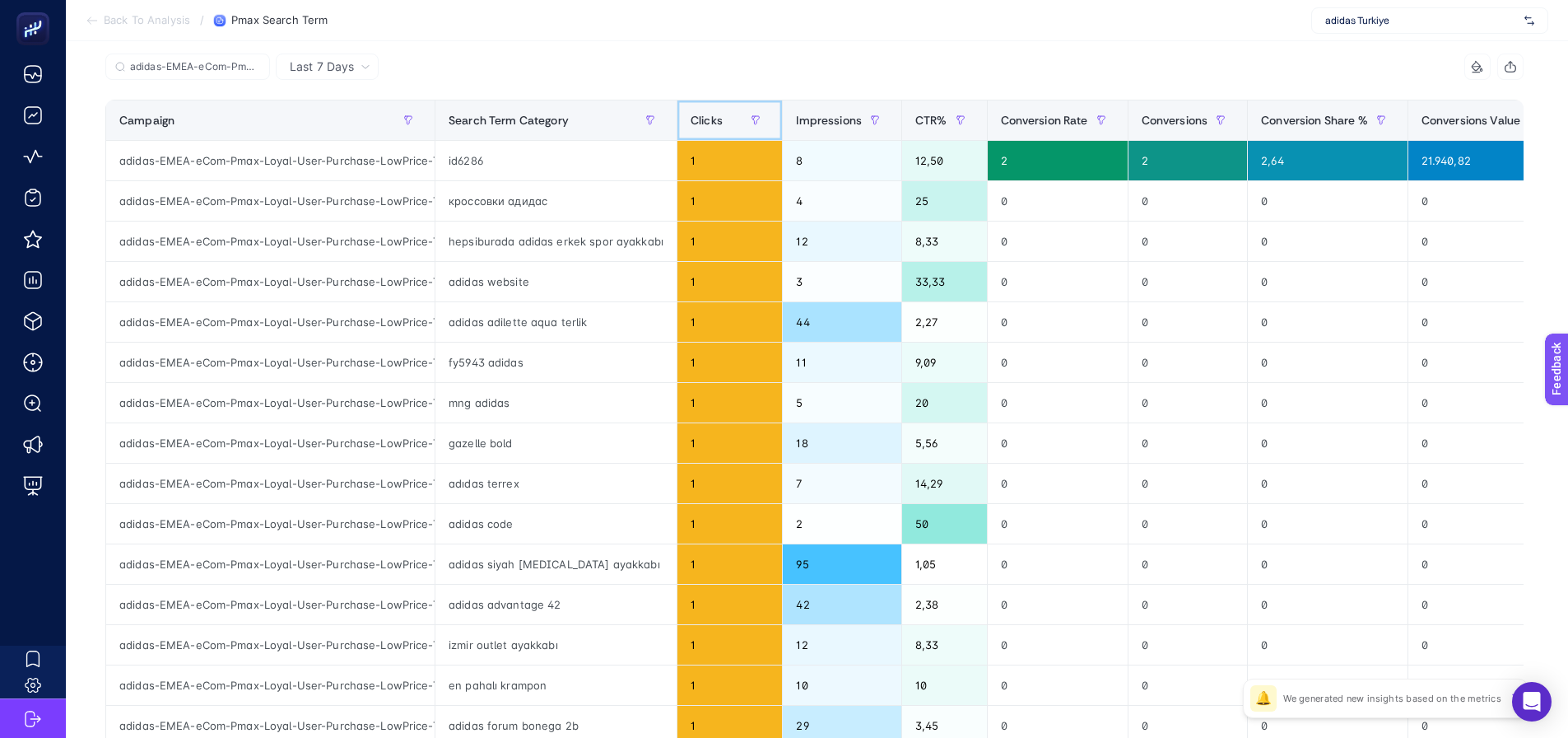
click at [692, 124] on span "Clicks" at bounding box center [706, 120] width 32 height 14
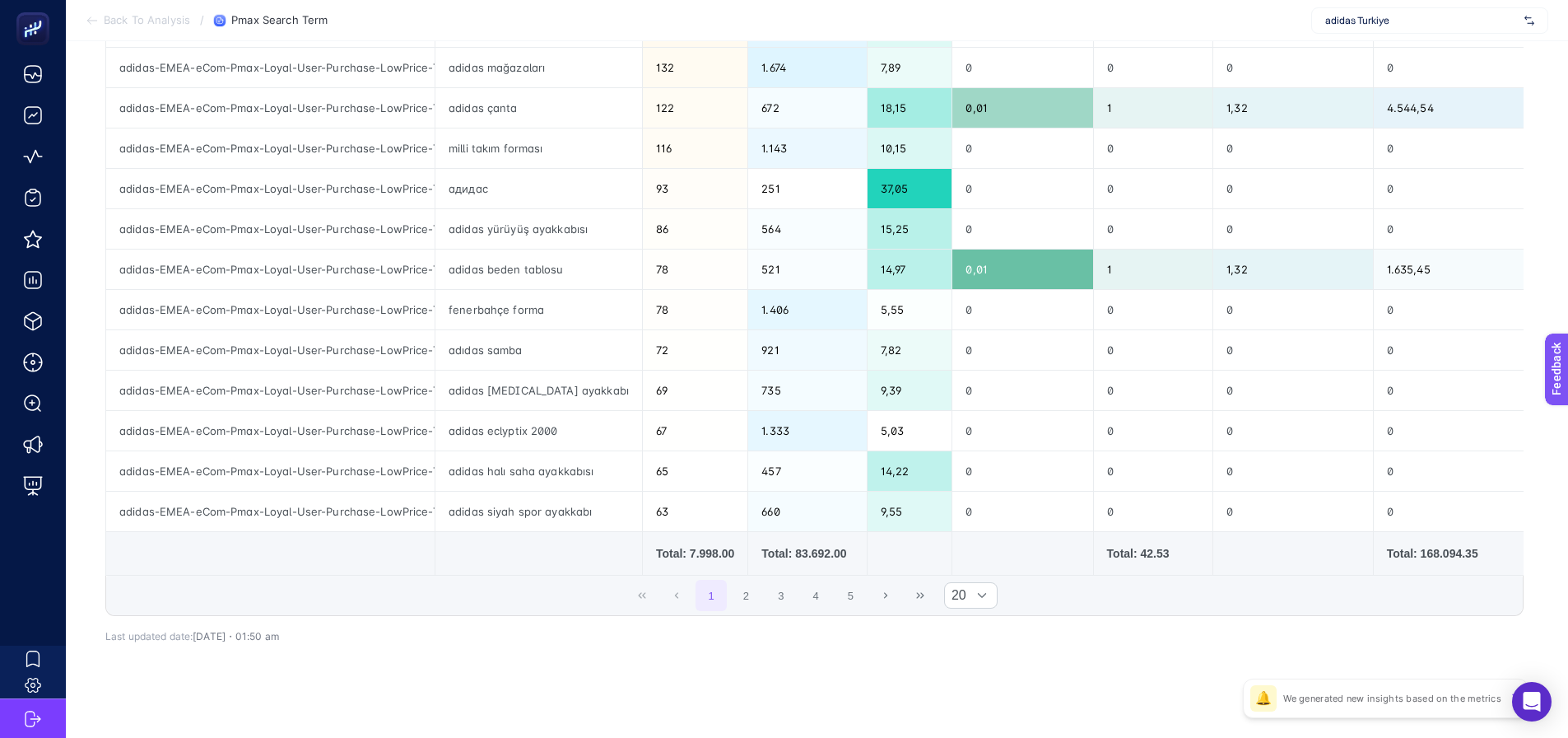
scroll to position [597, 0]
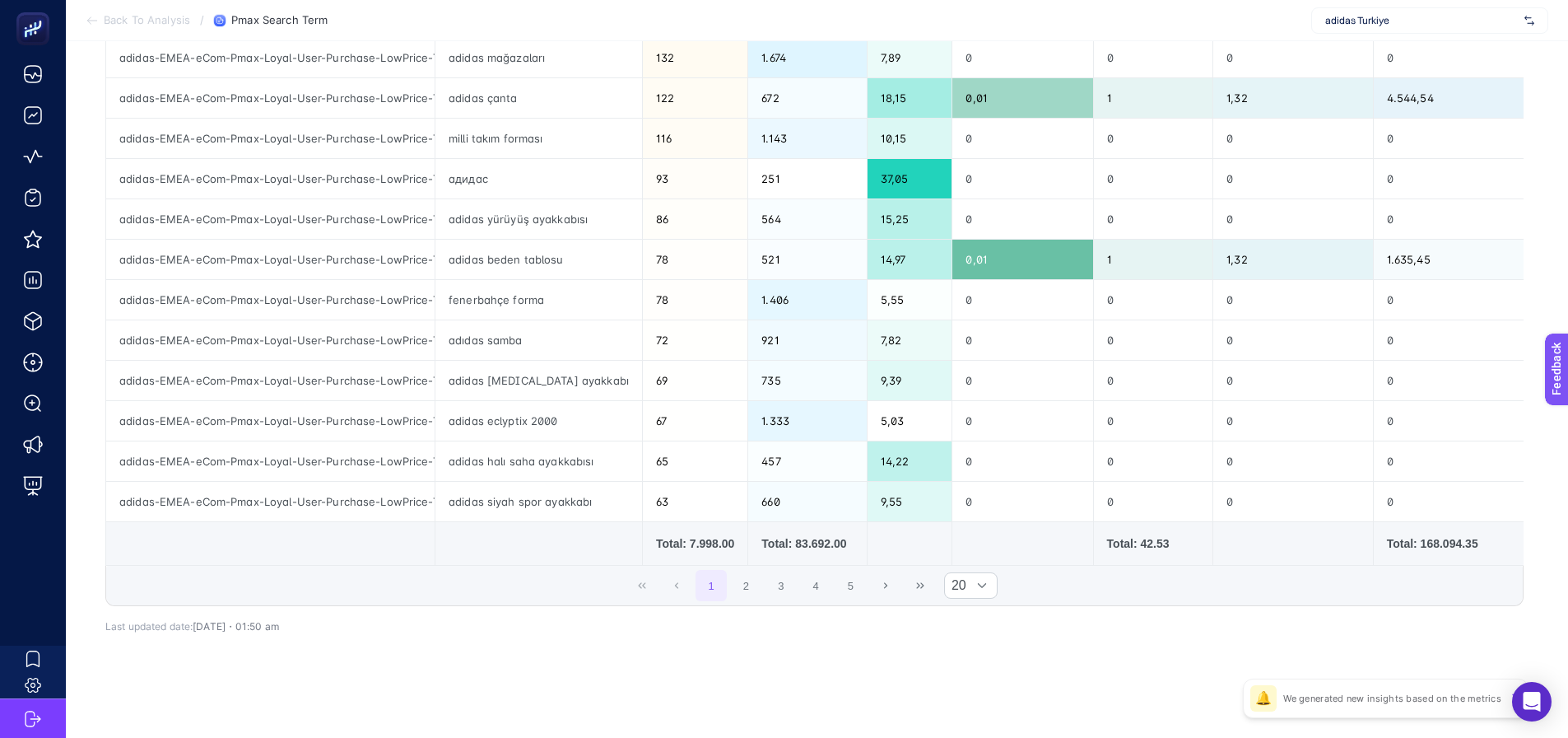
click at [1057, 579] on div "1 2 3 4 5 20" at bounding box center [814, 586] width 1417 height 40
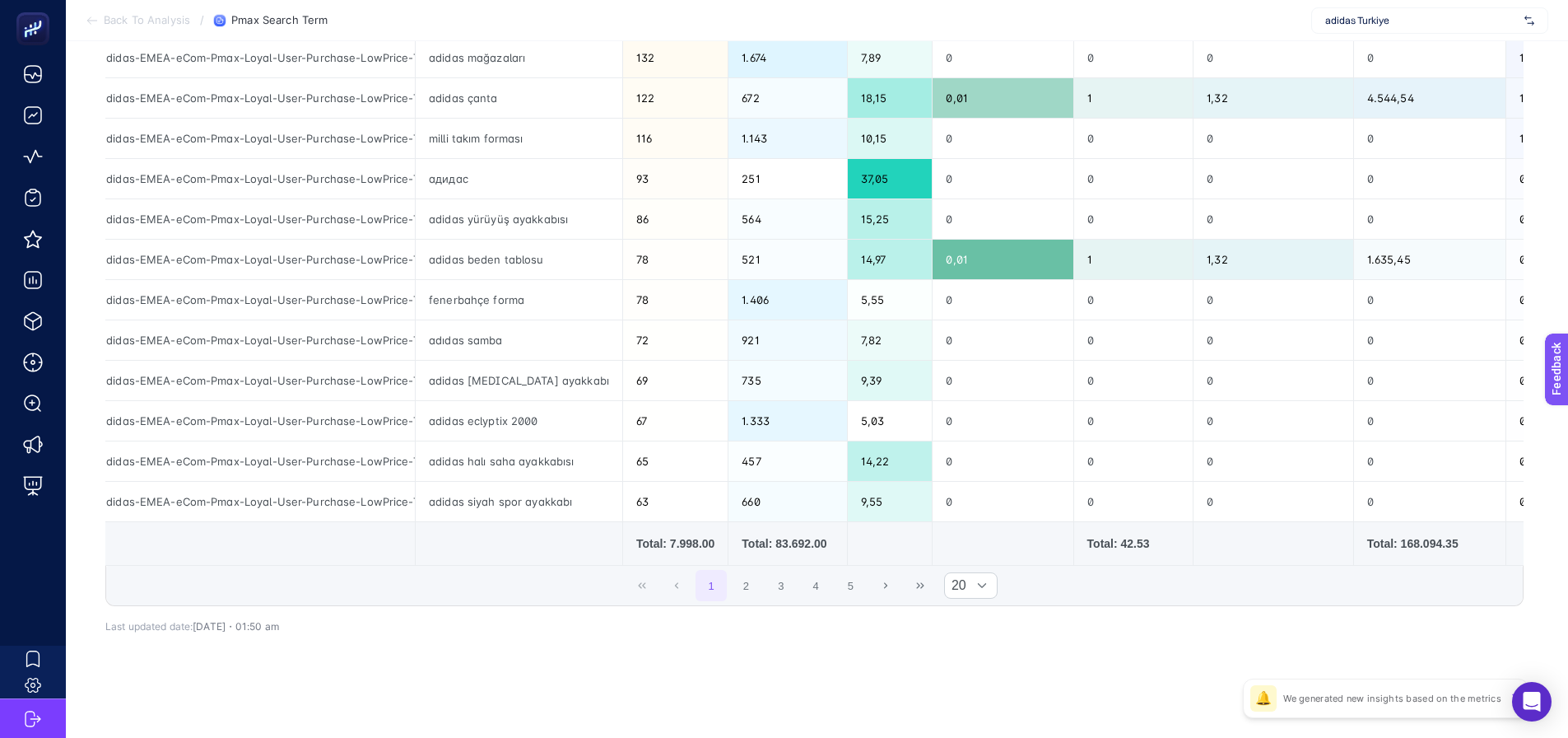
scroll to position [0, 0]
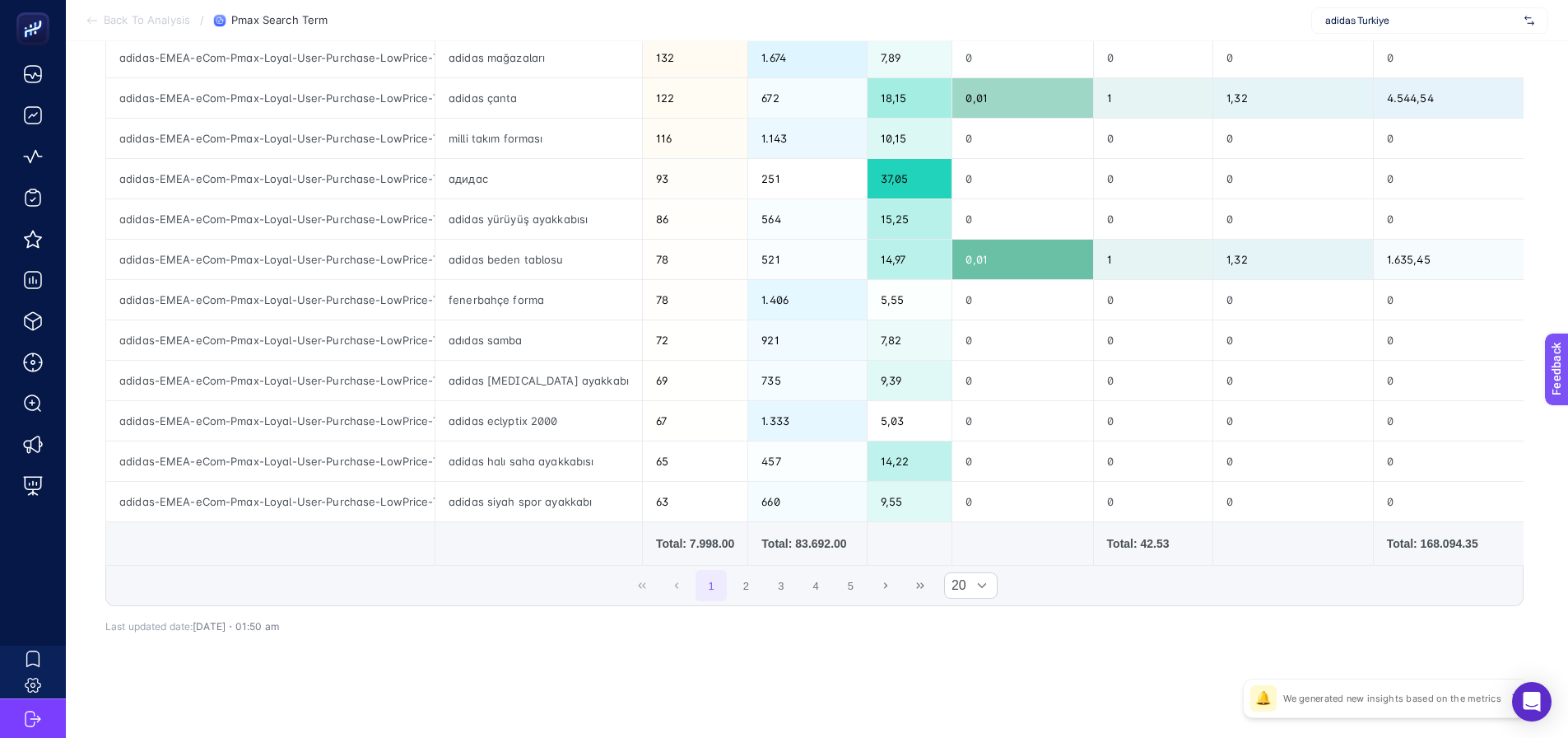
click at [1047, 592] on div "1 2 3 4 5 20" at bounding box center [814, 586] width 1417 height 40
click at [587, 596] on div "1 2 3 4 5 20" at bounding box center [814, 586] width 1417 height 40
click at [542, 573] on div "1 2 3 4 5 20" at bounding box center [814, 586] width 1417 height 40
click at [586, 535] on td at bounding box center [539, 543] width 207 height 43
click at [573, 537] on td at bounding box center [539, 543] width 207 height 43
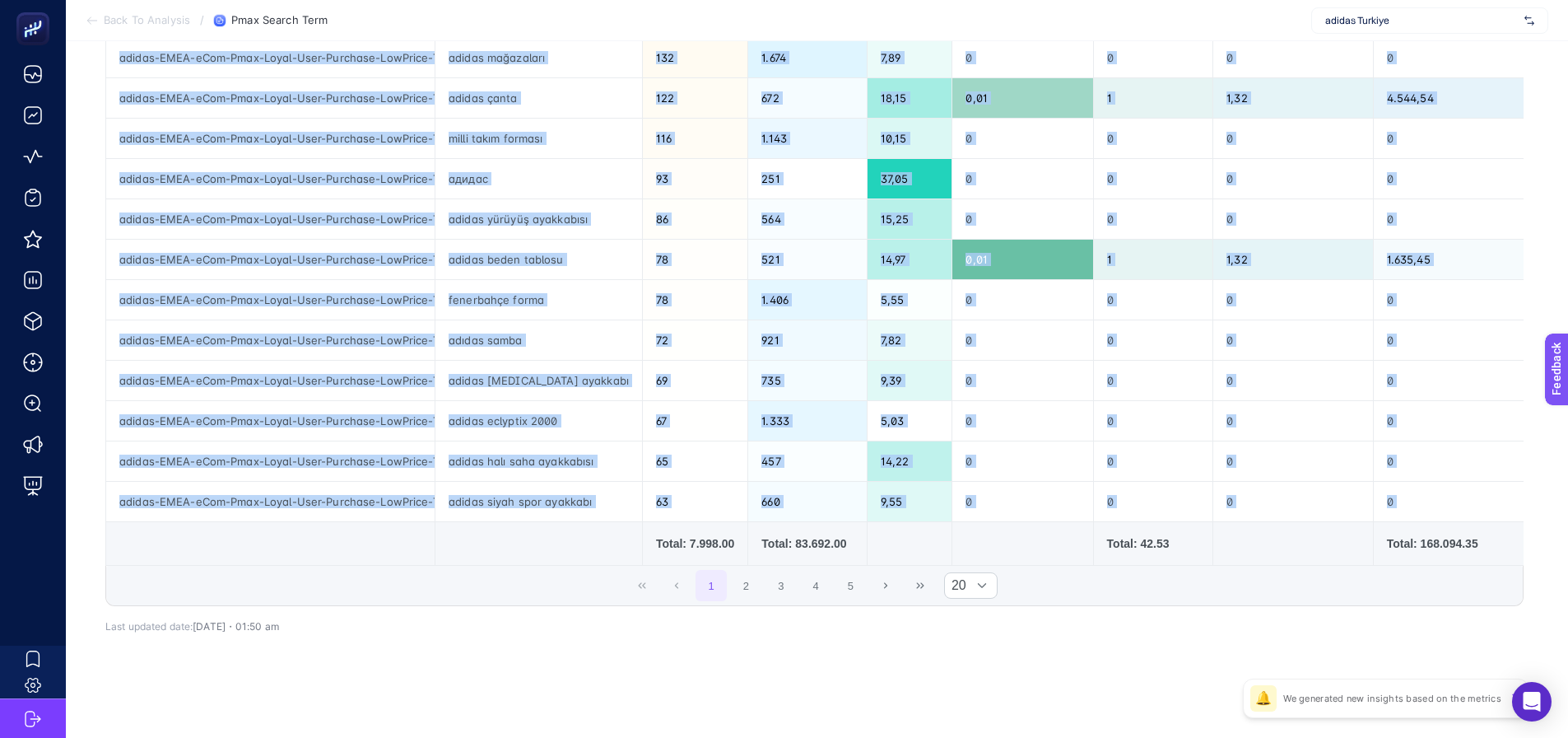
drag, startPoint x: 585, startPoint y: 558, endPoint x: 627, endPoint y: 560, distance: 42.0
click at [627, 560] on div "Campaign Search Term Category Clicks Impressions CTR% Conversion Rate Conversio…" at bounding box center [814, 120] width 1419 height 892
click at [594, 551] on td at bounding box center [539, 543] width 207 height 43
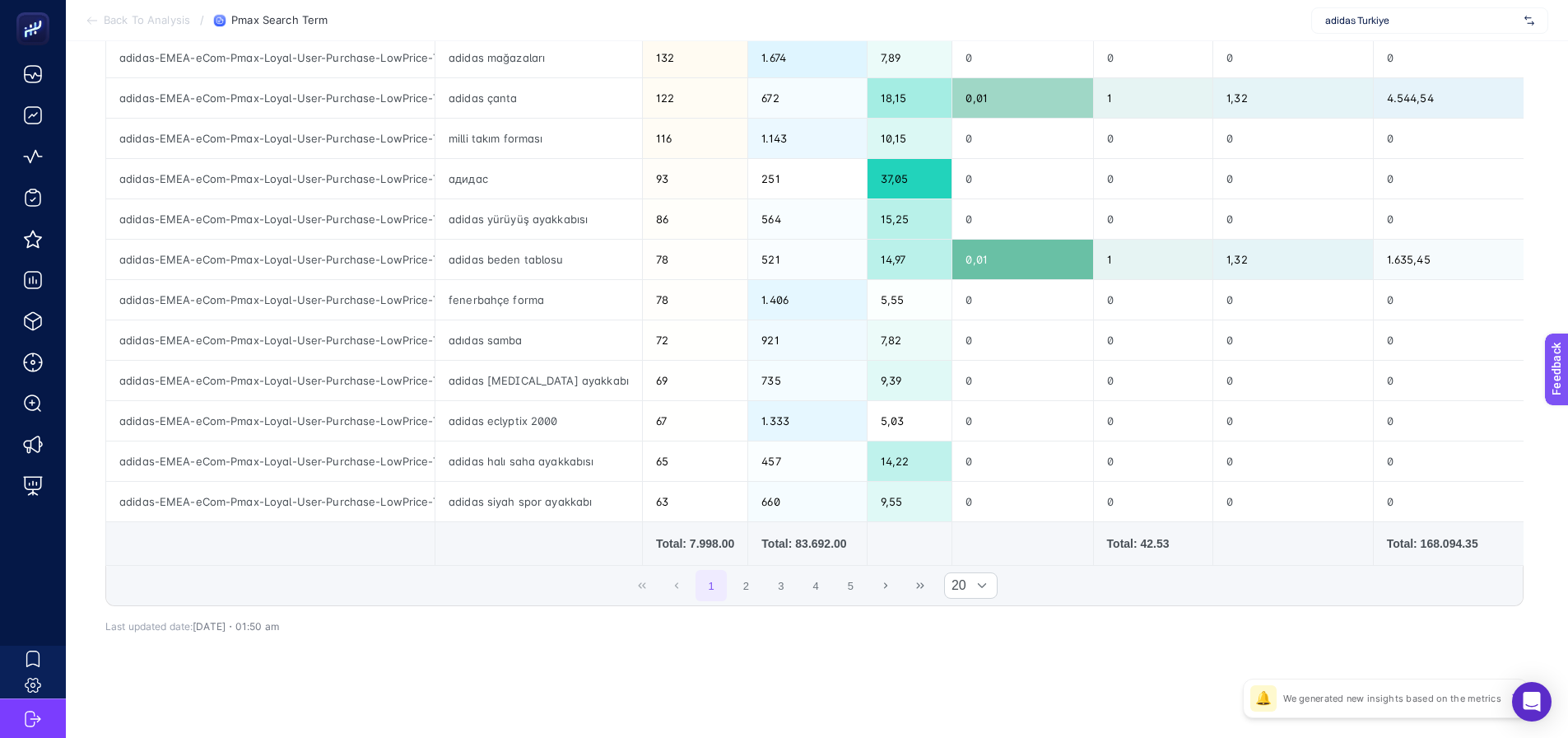
click at [521, 535] on td at bounding box center [539, 543] width 207 height 43
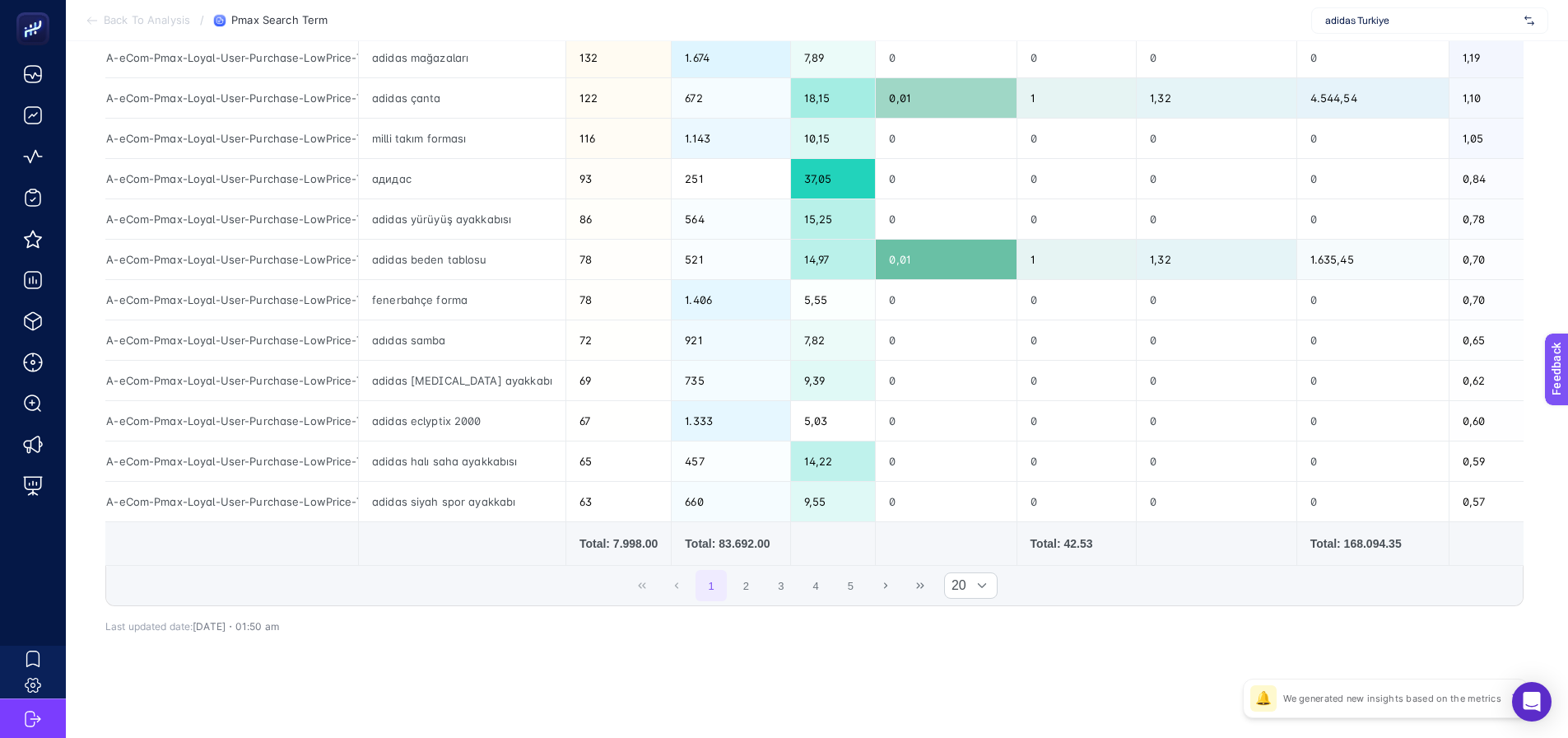
scroll to position [0, 76]
click at [506, 531] on td at bounding box center [463, 543] width 207 height 43
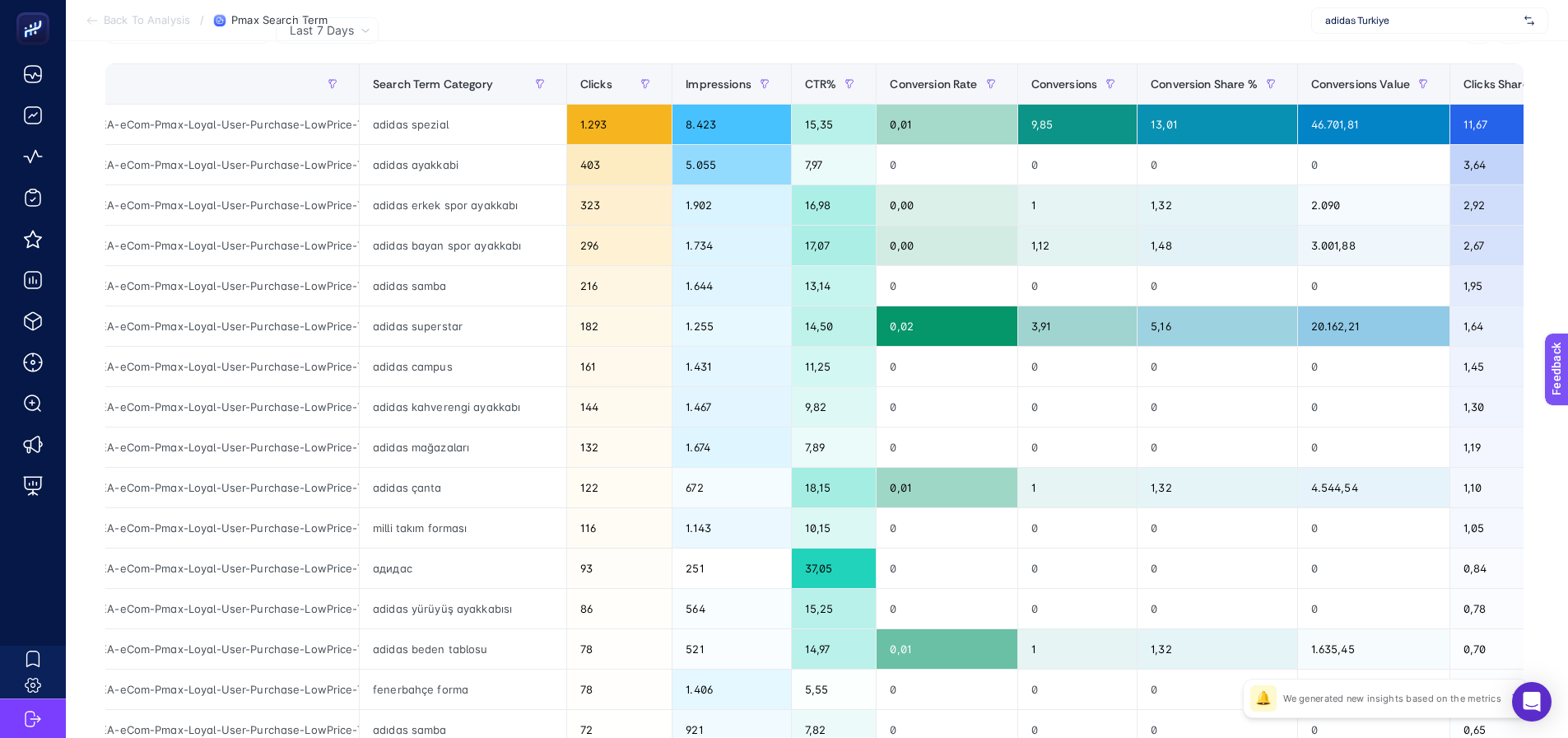
scroll to position [186, 0]
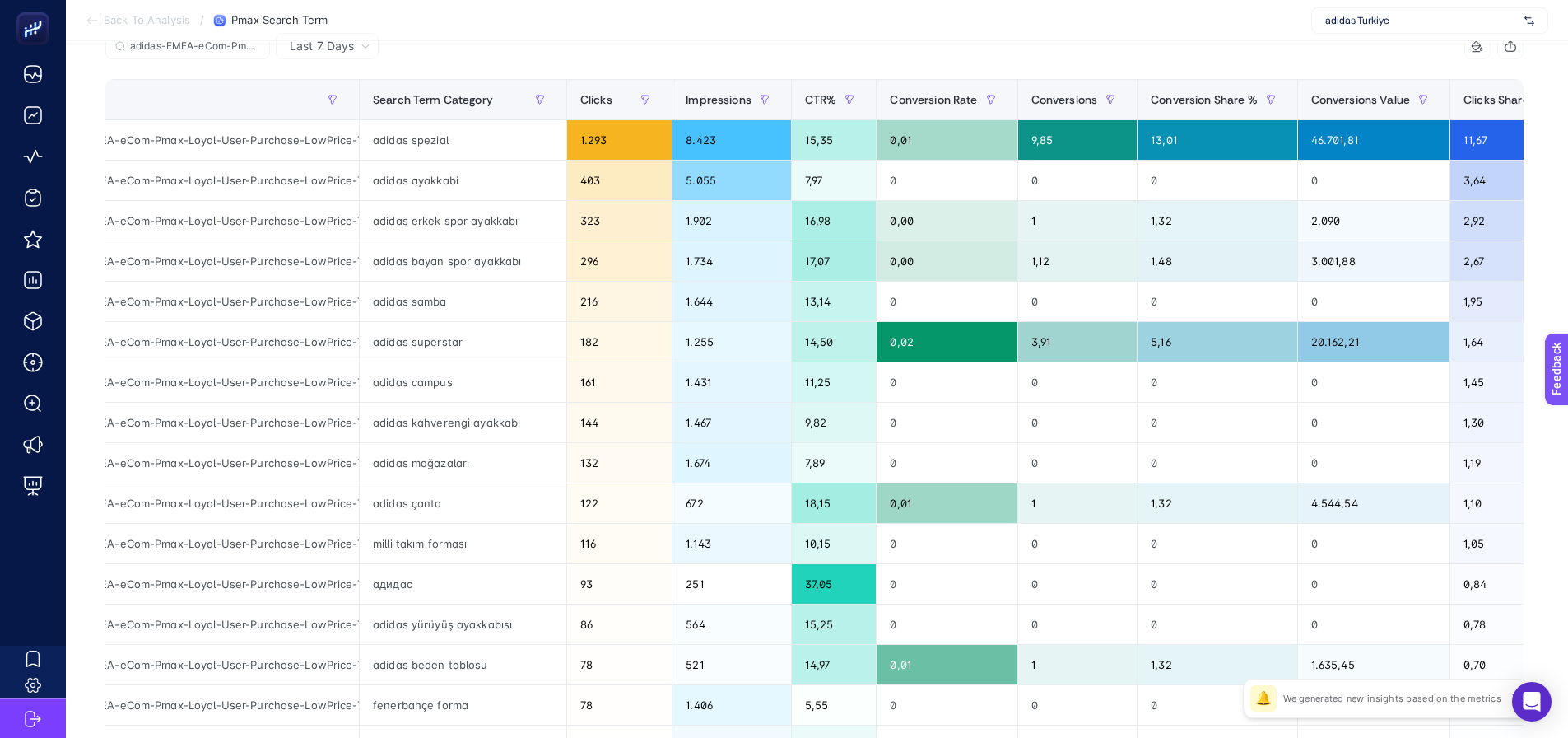
click at [904, 24] on section "Back To Analysis / Pmax Search Term adidas Turkiye" at bounding box center [817, 20] width 1502 height 41
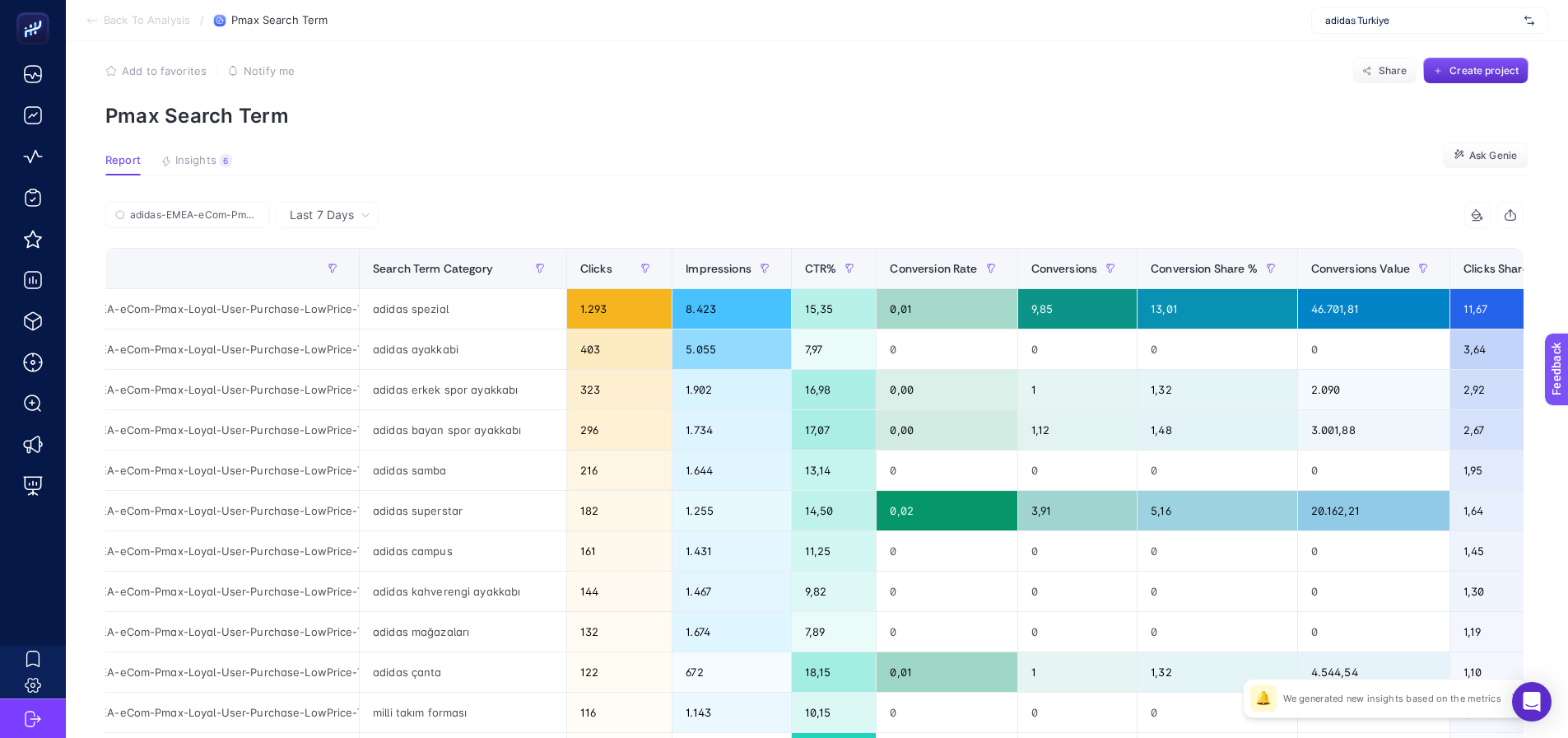
scroll to position [0, 0]
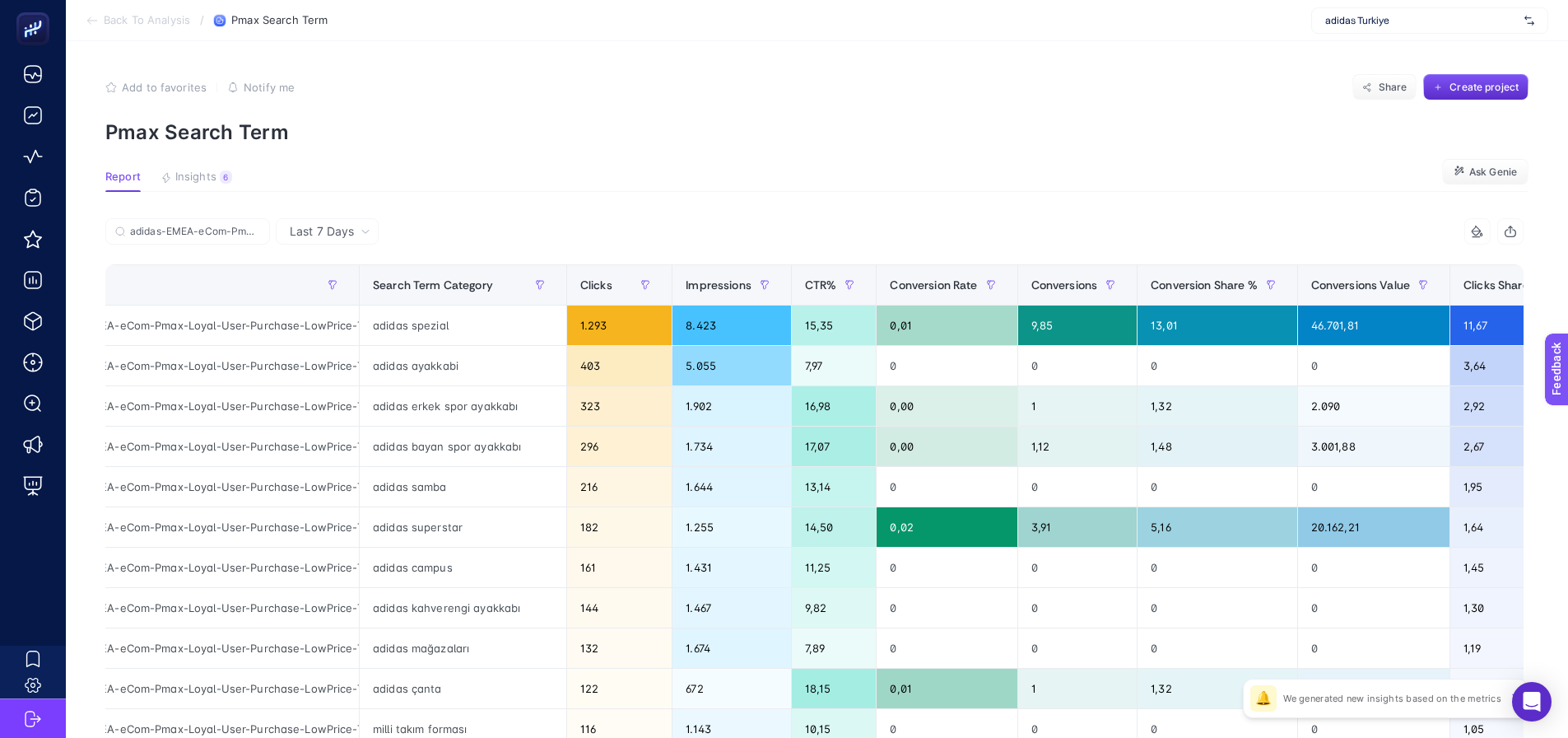
click at [1209, 84] on div "Add to favorites false Notify me Share Create project" at bounding box center [817, 87] width 1423 height 26
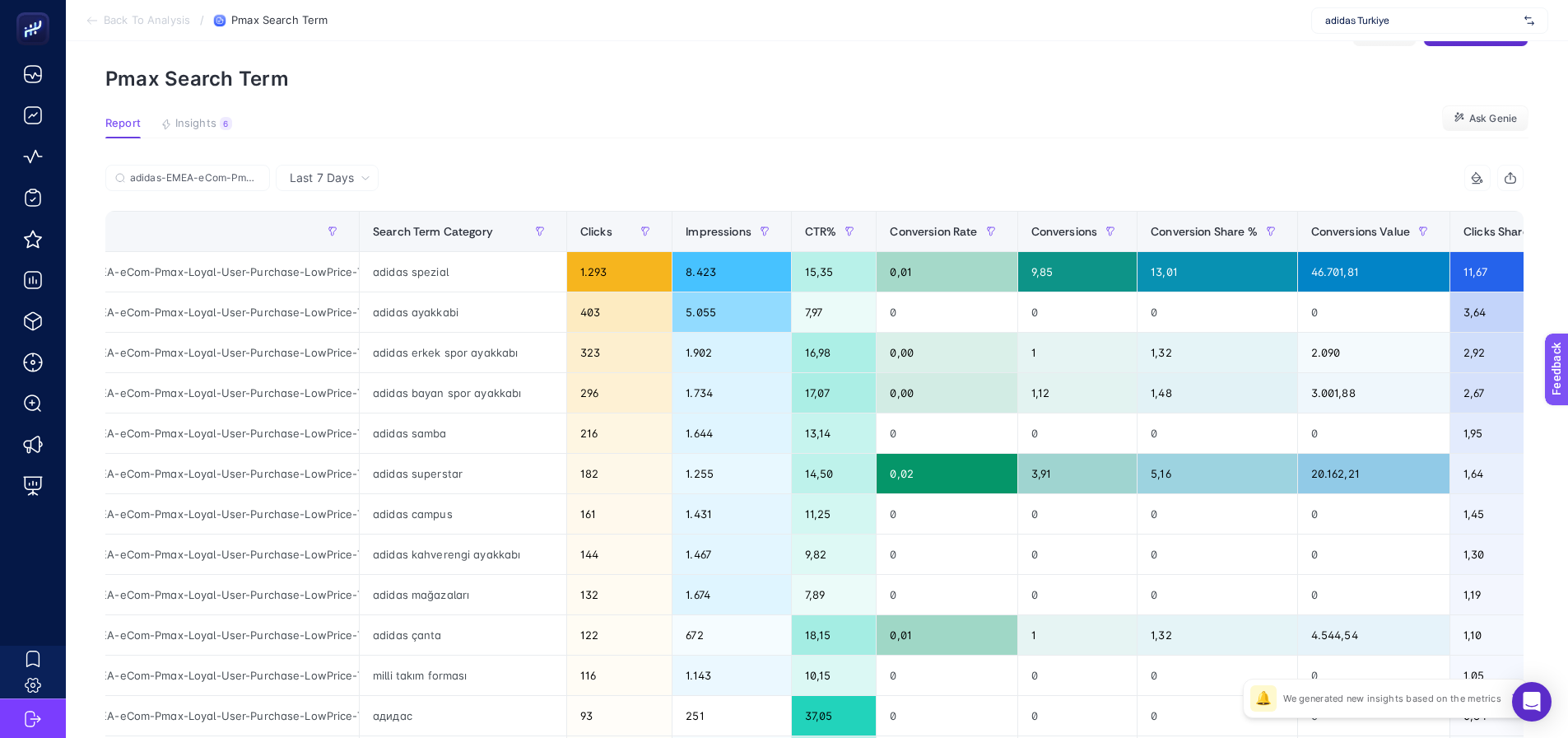
scroll to position [82, 0]
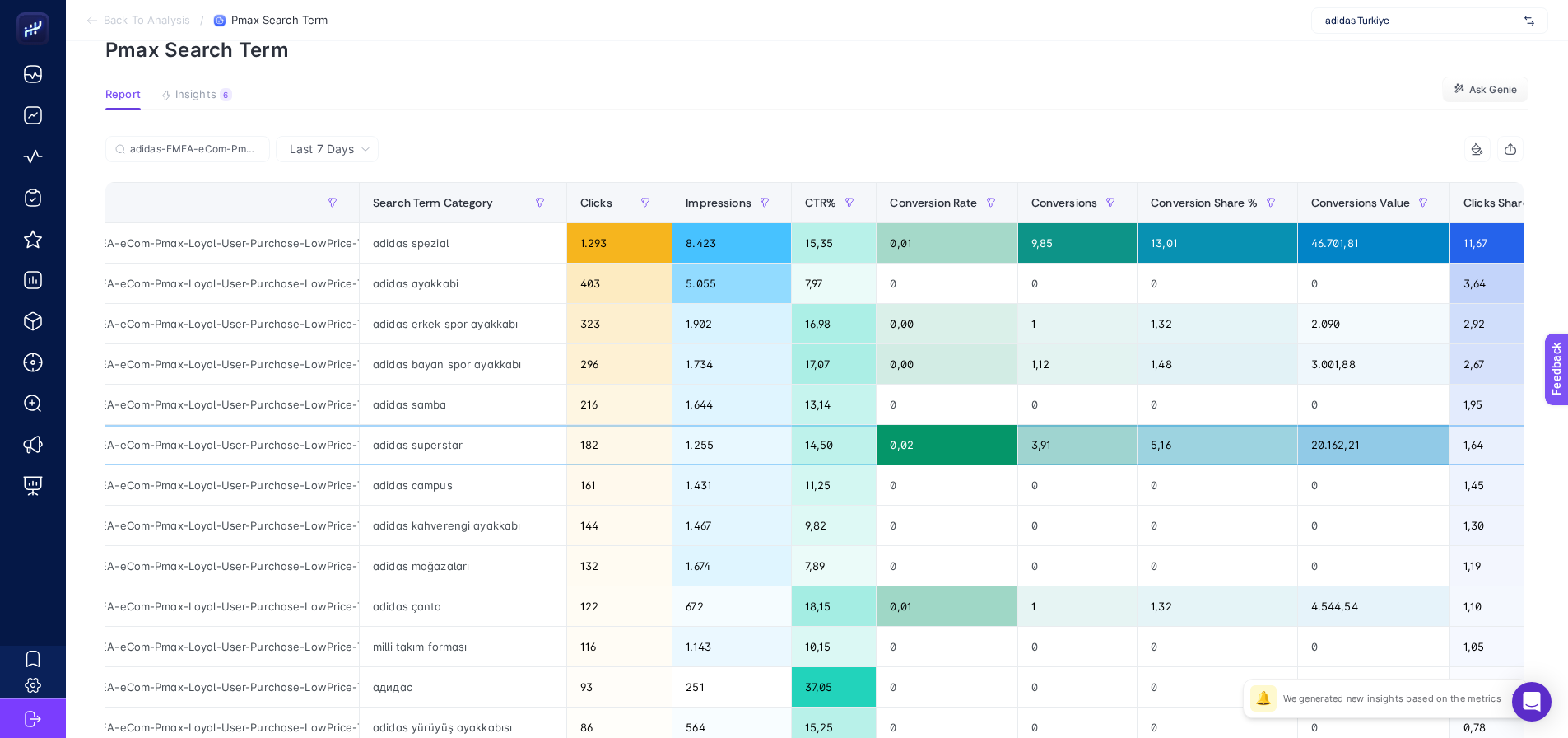
click at [310, 442] on div "adidas-EMEA-eCom-Pmax-Loyal-User-Purchase-LowPrice-TR-2404" at bounding box center [195, 445] width 329 height 40
click at [374, 410] on div "adidas samba" at bounding box center [463, 405] width 206 height 40
click at [383, 408] on div "adidas samba" at bounding box center [463, 405] width 206 height 40
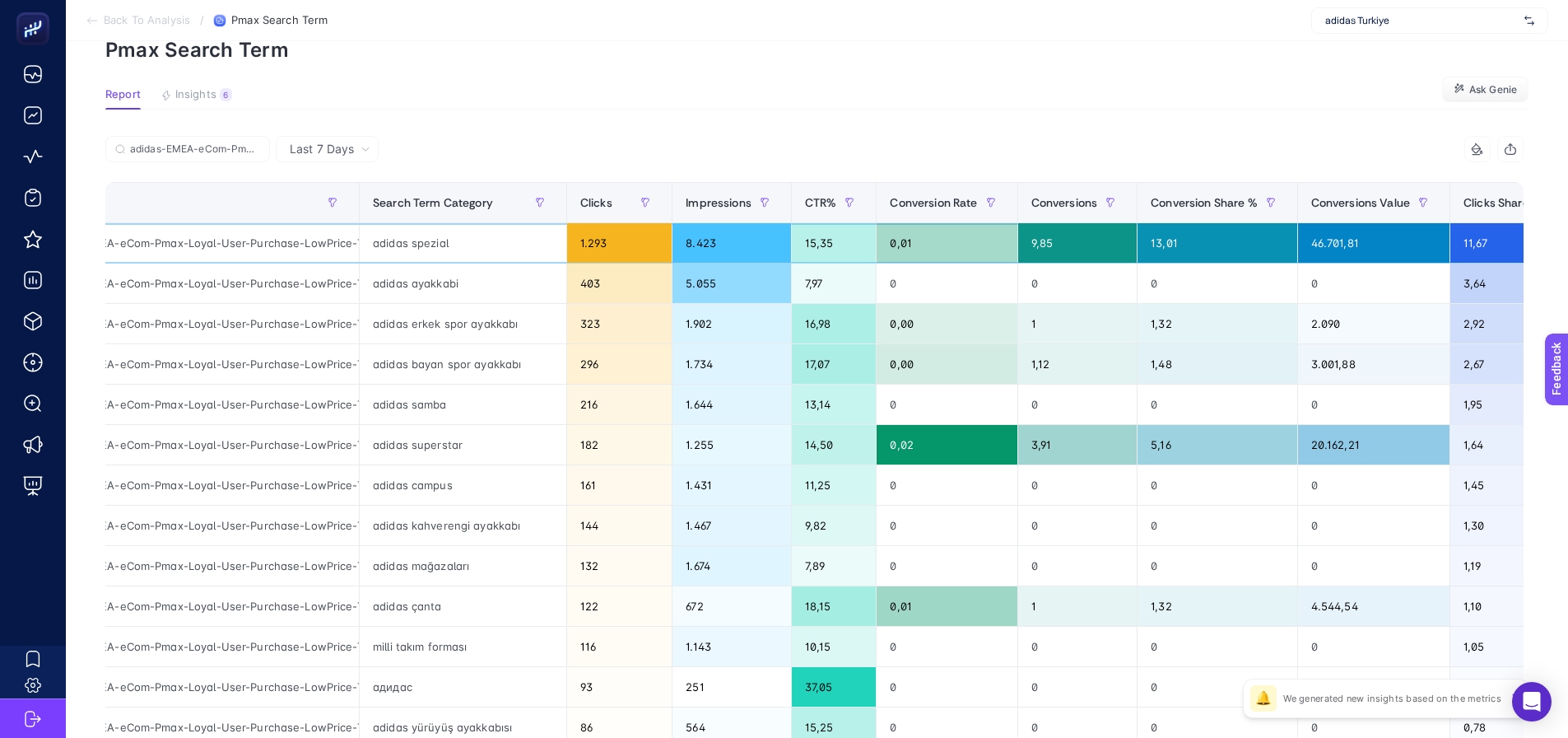
click at [391, 255] on div "adidas spezial" at bounding box center [463, 243] width 206 height 40
click at [392, 255] on div "adidas spezial" at bounding box center [463, 243] width 206 height 40
click at [418, 431] on div "adidas superstar" at bounding box center [463, 445] width 206 height 40
click at [417, 407] on div "adidas samba" at bounding box center [463, 405] width 206 height 40
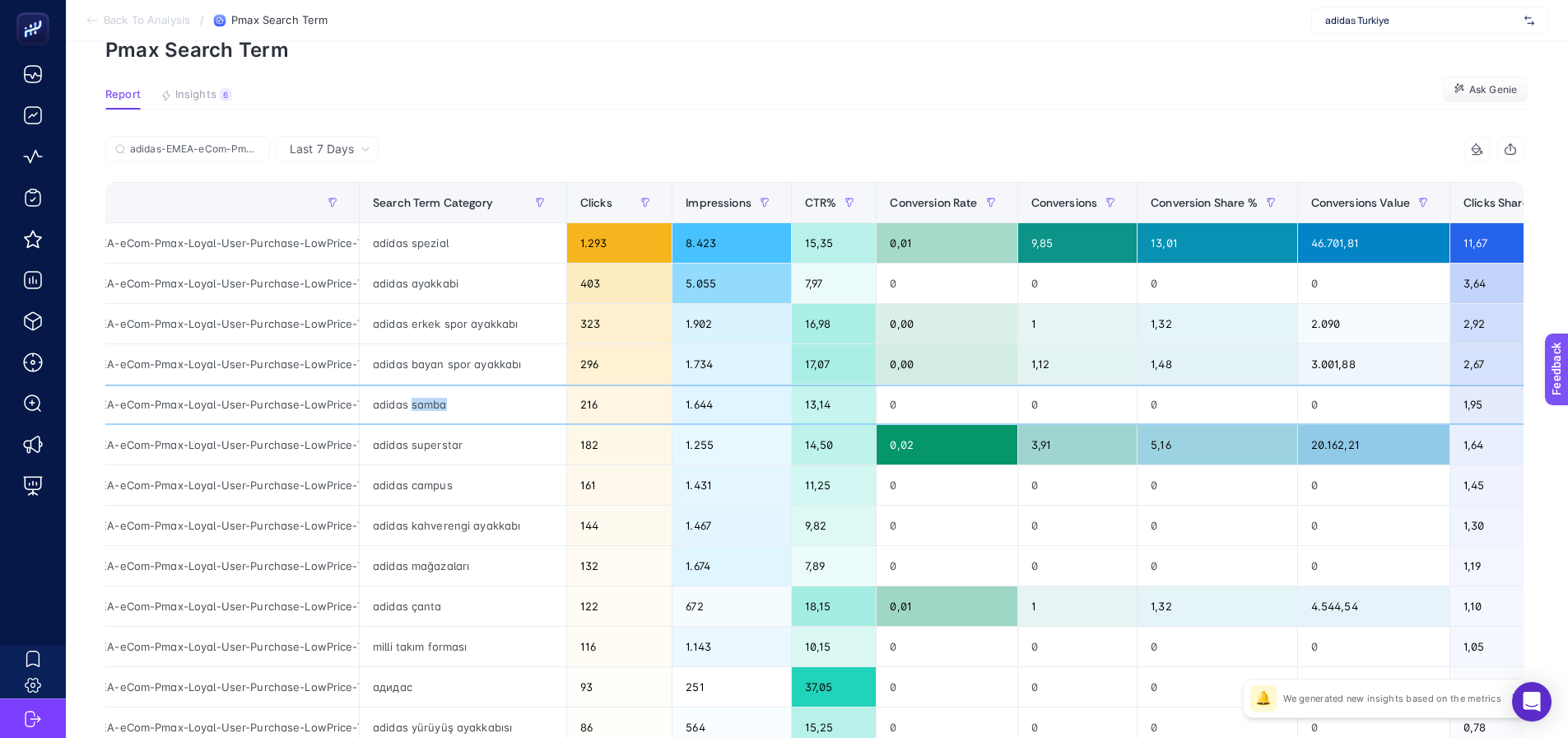
click at [417, 407] on div "adidas samba" at bounding box center [463, 405] width 206 height 40
click at [418, 407] on div "adidas samba" at bounding box center [463, 405] width 206 height 40
click at [280, 443] on div "adidas-EMEA-eCom-Pmax-Loyal-User-Purchase-LowPrice-TR-2404" at bounding box center [195, 445] width 329 height 40
drag, startPoint x: 217, startPoint y: 449, endPoint x: 365, endPoint y: 457, distance: 148.2
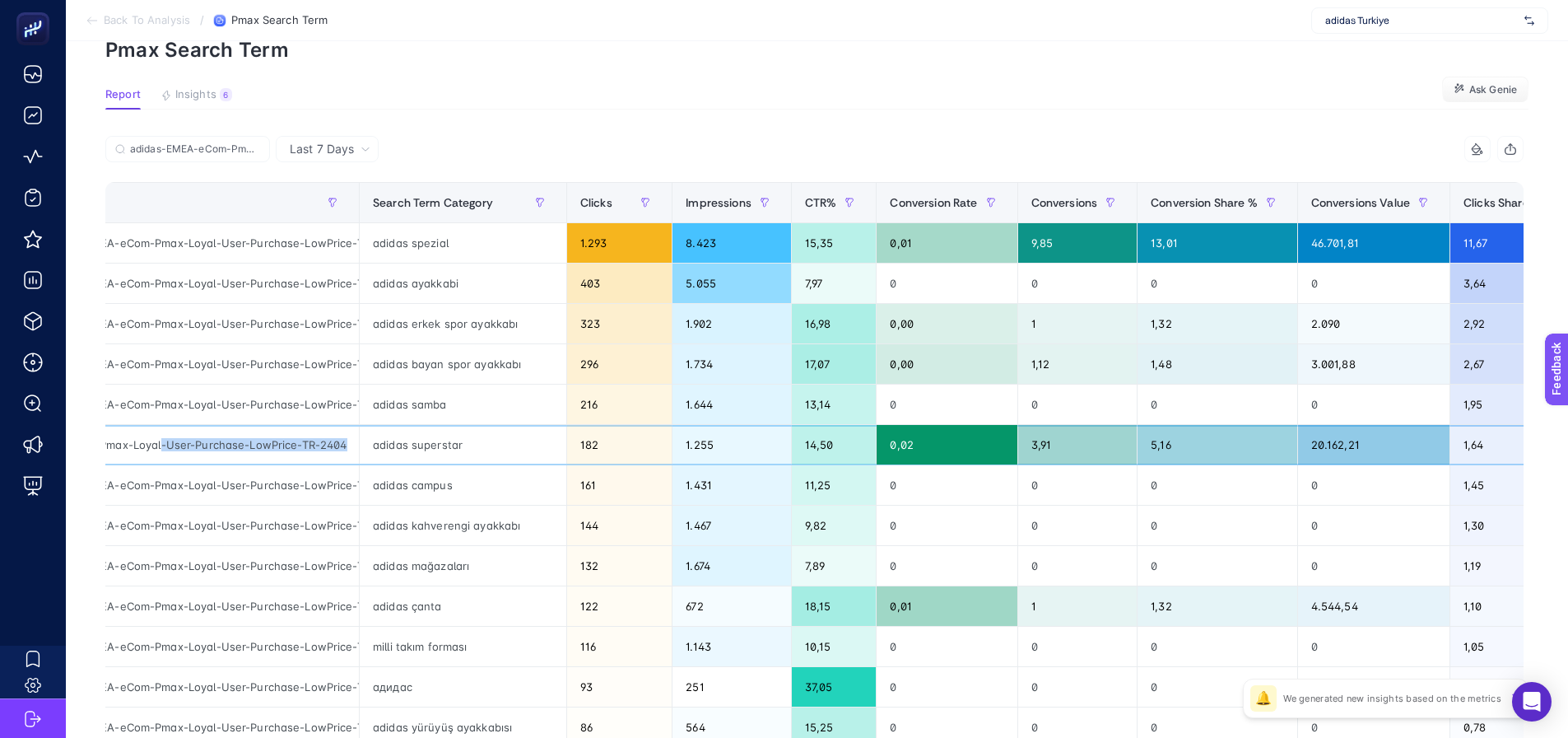
click at [365, 457] on tr "adidas-EMEA-eCom-Pmax-Loyal-User-Purchase-LowPrice-TR-2404 adidas superstar 182…" at bounding box center [837, 445] width 1611 height 41
click at [266, 449] on div "adidas-EMEA-eCom-Pmax-Loyal-User-Purchase-LowPrice-TR-2404" at bounding box center [195, 445] width 329 height 40
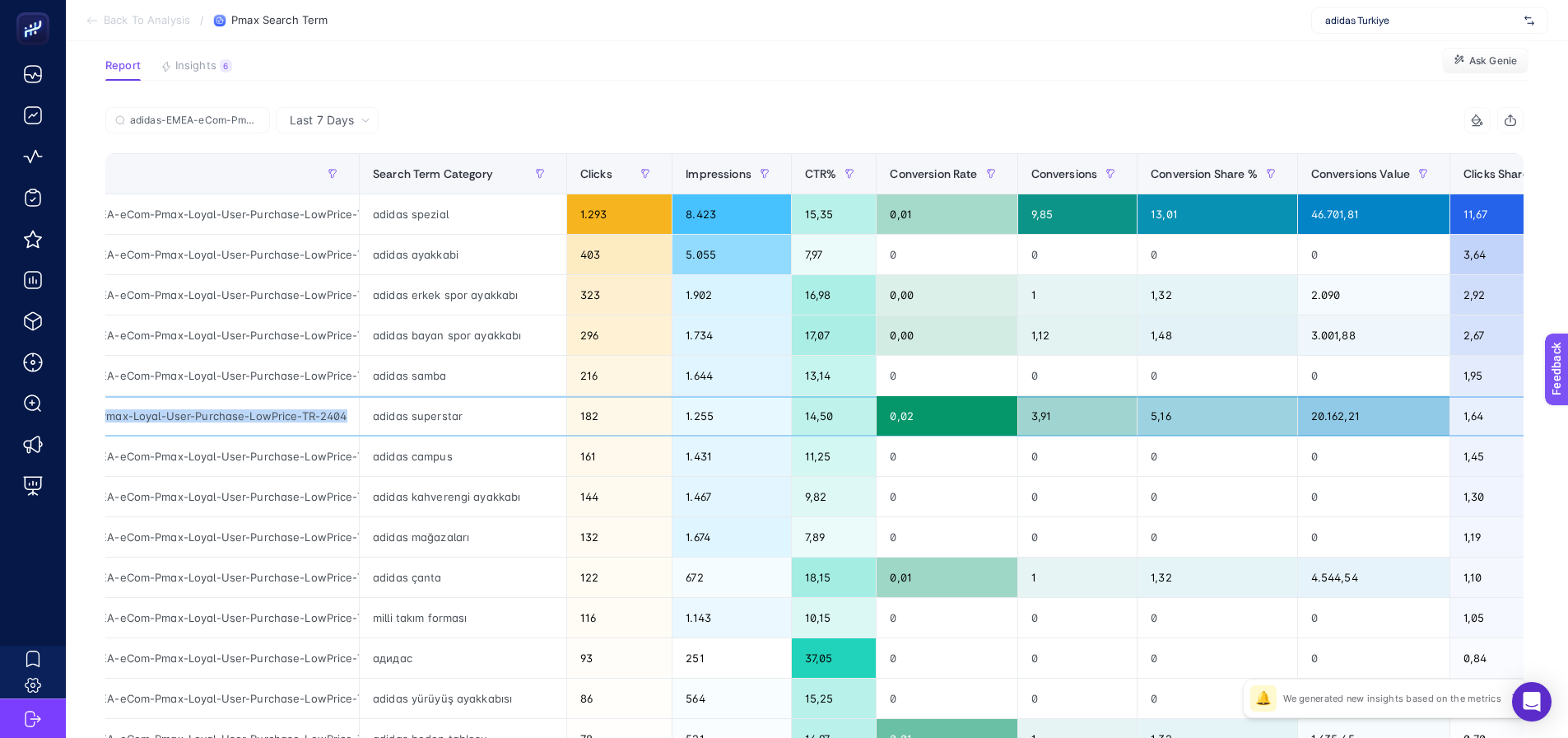
scroll to position [82, 0]
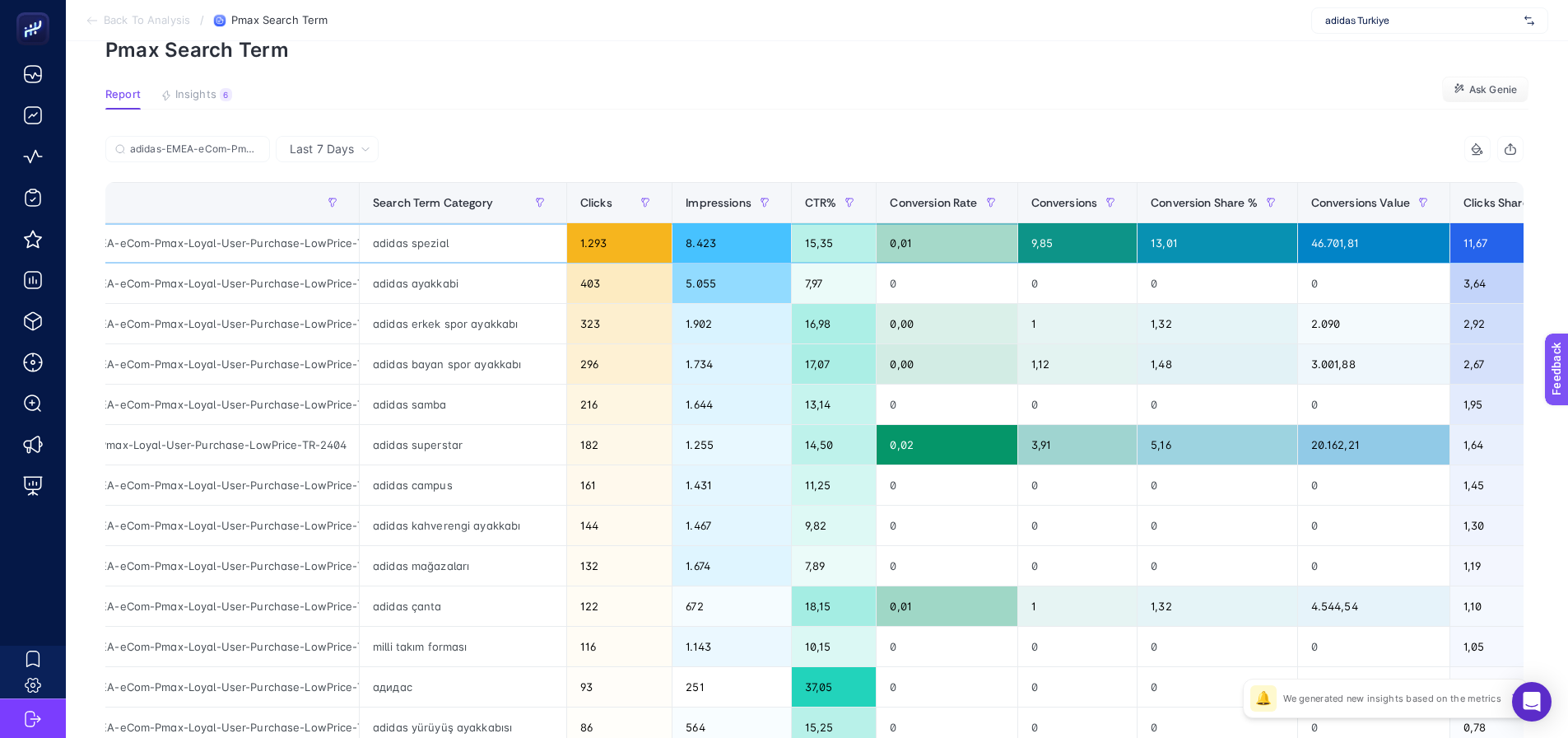
click at [429, 249] on div "adidas spezial" at bounding box center [463, 243] width 206 height 40
drag, startPoint x: 214, startPoint y: 241, endPoint x: 105, endPoint y: 243, distance: 109.0
click at [105, 243] on div "adidas-EMEA-eCom-Pmax-Loyal-User-Purchase-LowPrice-TR-2404" at bounding box center [195, 243] width 329 height 40
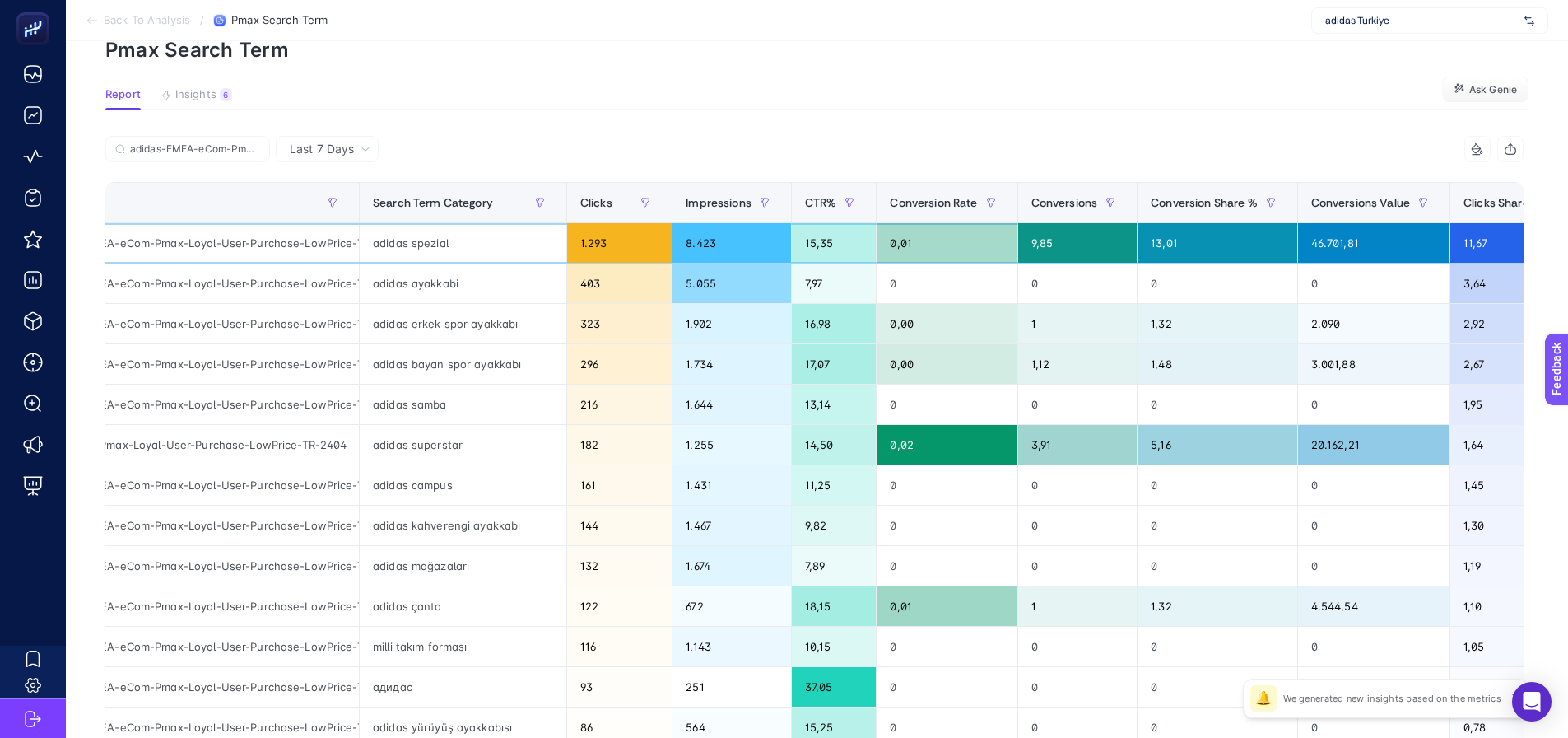
click at [247, 248] on div "adidas-EMEA-eCom-Pmax-Loyal-User-Purchase-LowPrice-TR-2404" at bounding box center [195, 243] width 329 height 40
drag, startPoint x: 263, startPoint y: 248, endPoint x: 150, endPoint y: 252, distance: 113.1
click at [150, 252] on div "adidas-EMEA-eCom-Pmax-Loyal-User-Purchase-LowPrice-TR-2404" at bounding box center [195, 243] width 329 height 40
click at [204, 347] on div "adidas-EMEA-eCom-Pmax-Loyal-User-Purchase-LowPrice-TR-2404" at bounding box center [195, 364] width 329 height 40
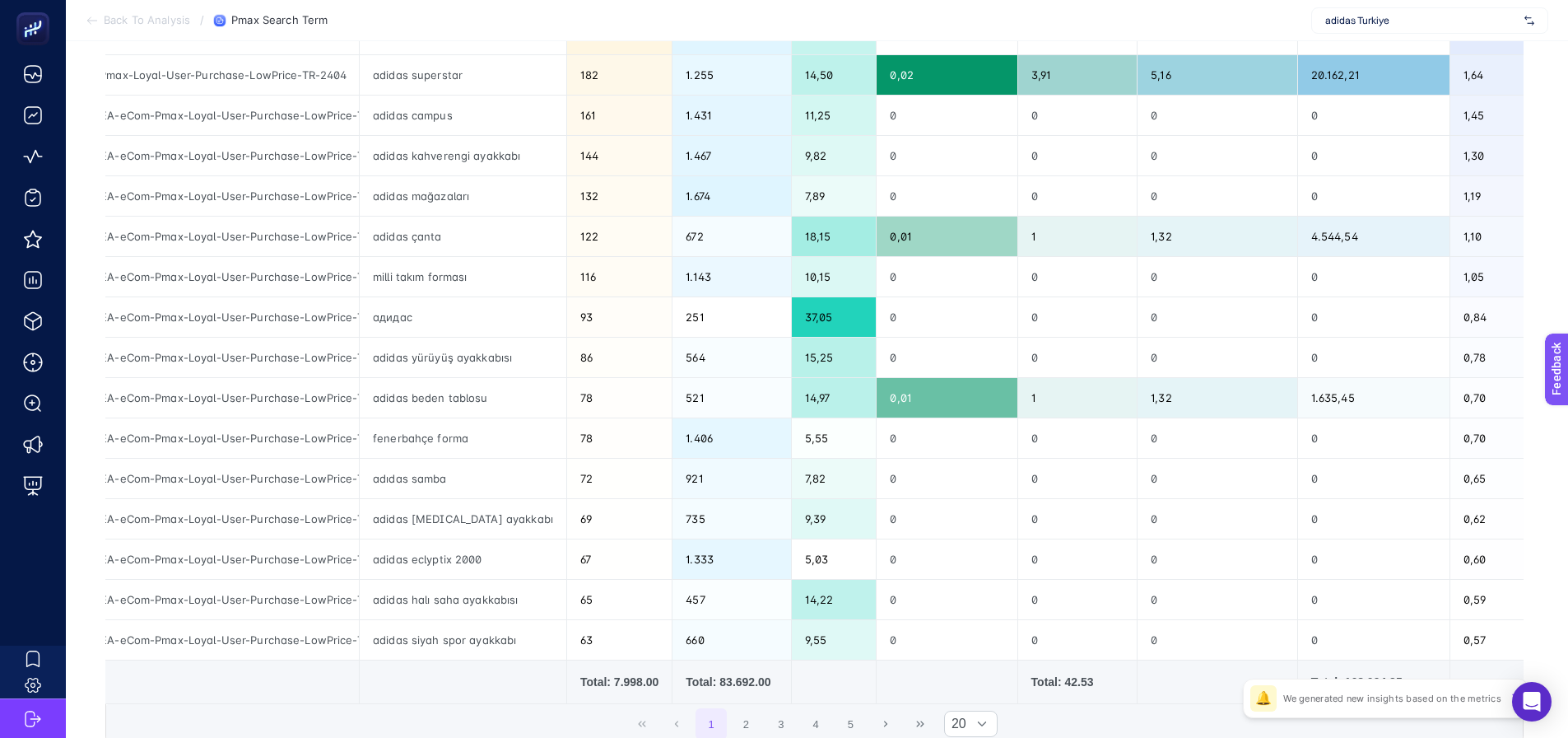
scroll to position [412, 0]
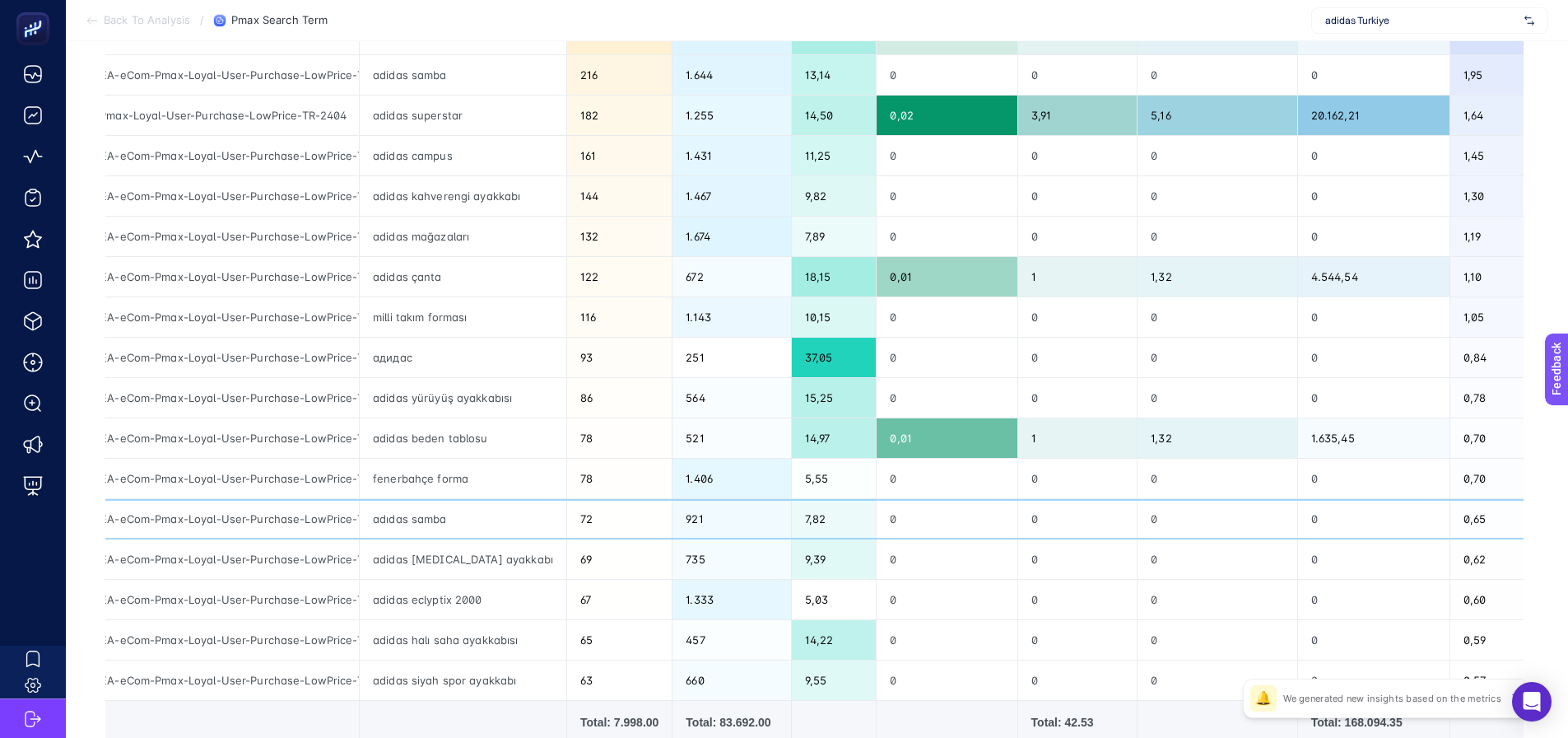
click at [411, 521] on div "adıdas samba" at bounding box center [463, 519] width 206 height 40
click at [413, 521] on div "adıdas samba" at bounding box center [463, 519] width 206 height 40
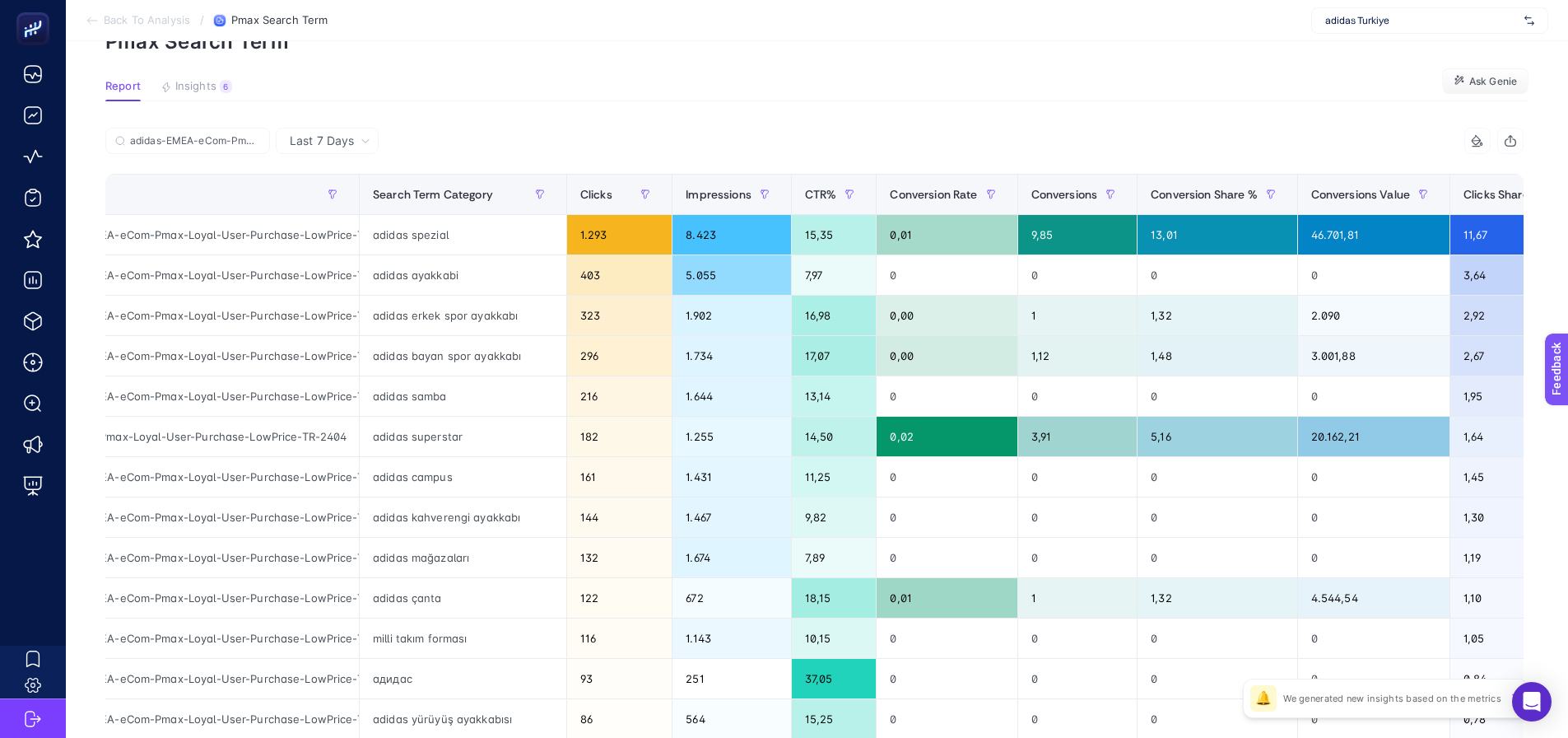
scroll to position [0, 0]
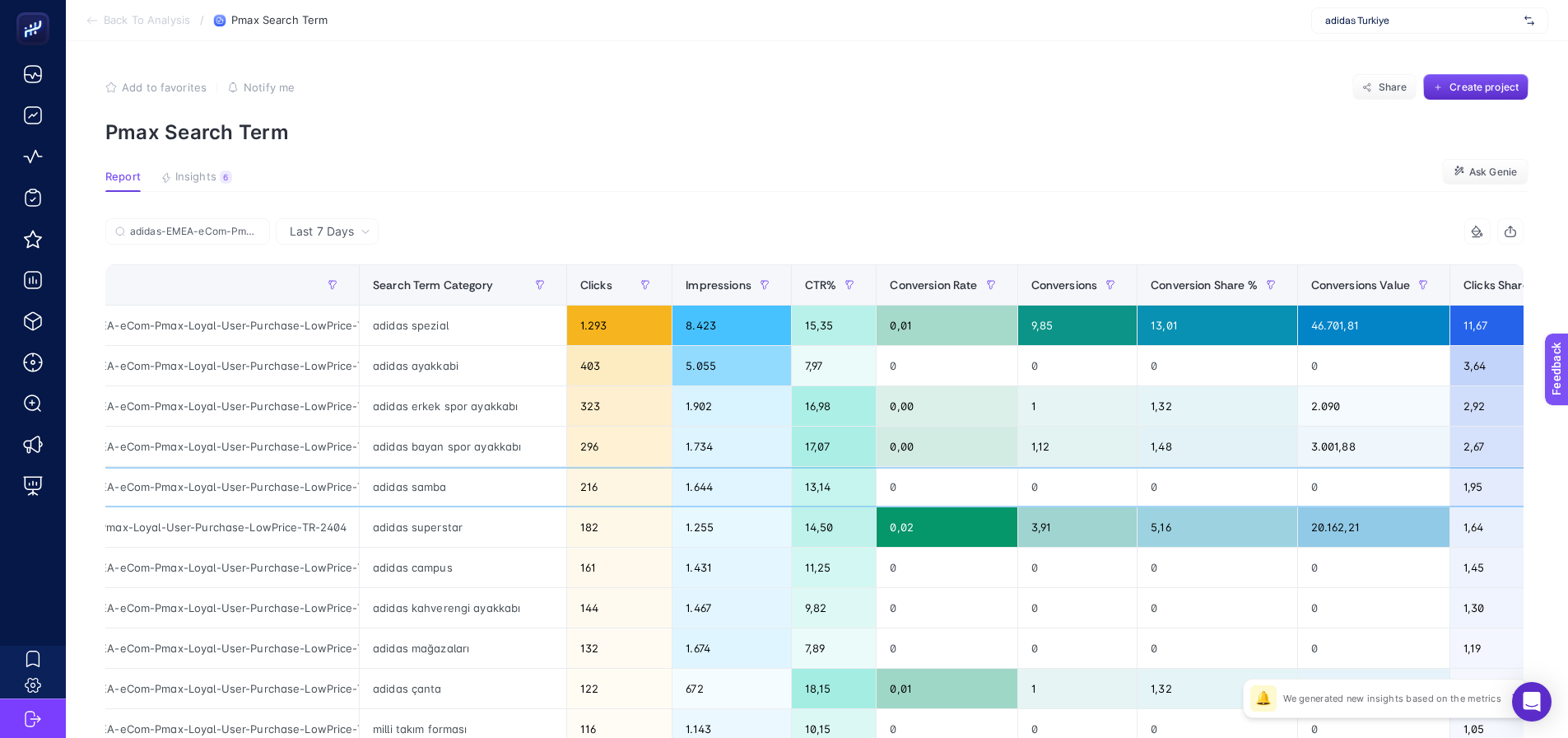
click at [440, 476] on div "adidas samba" at bounding box center [463, 487] width 206 height 40
click at [438, 588] on td "adidas kahverengi ayakkabı" at bounding box center [463, 608] width 207 height 41
click at [440, 643] on div "adidas mağazaları" at bounding box center [463, 648] width 206 height 40
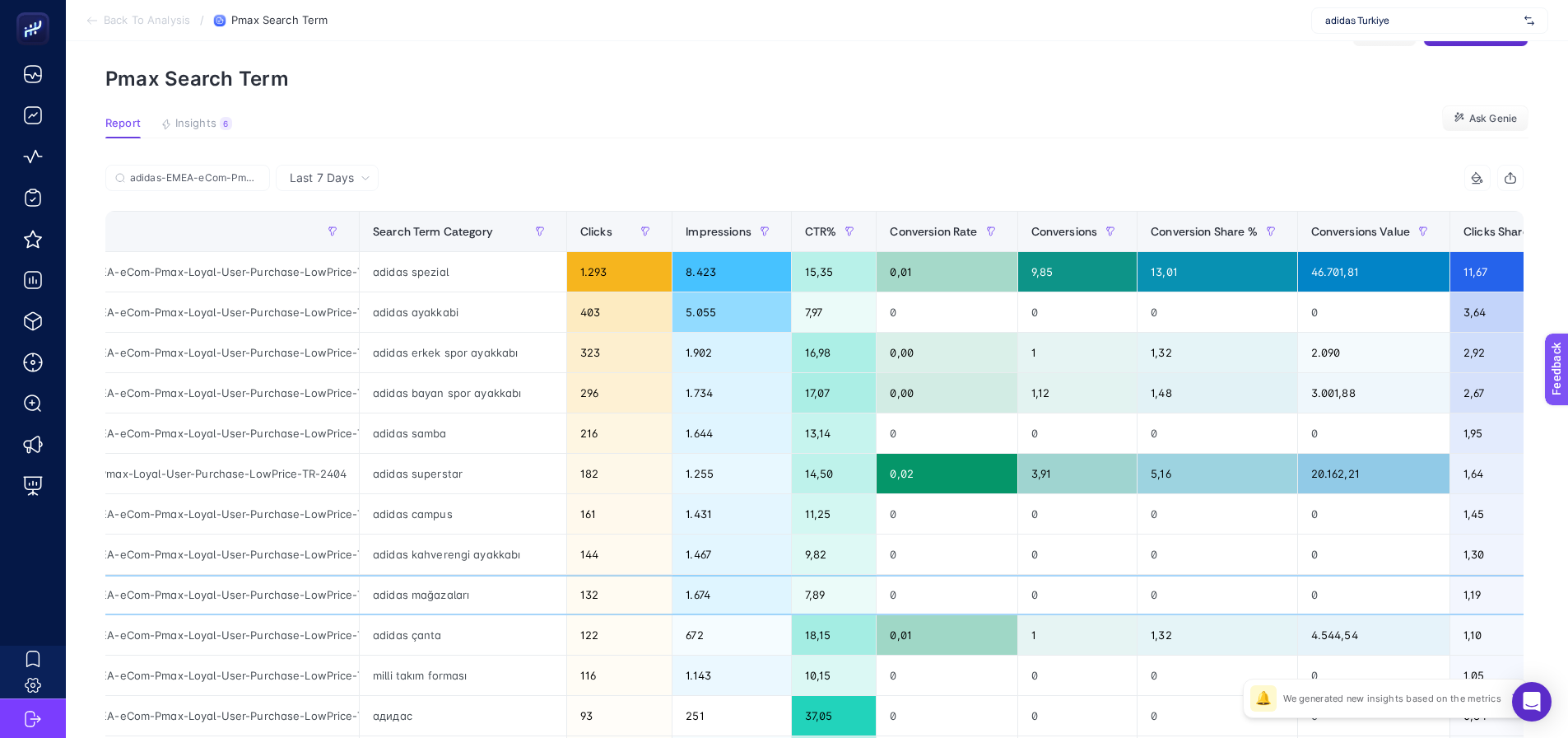
scroll to position [82, 0]
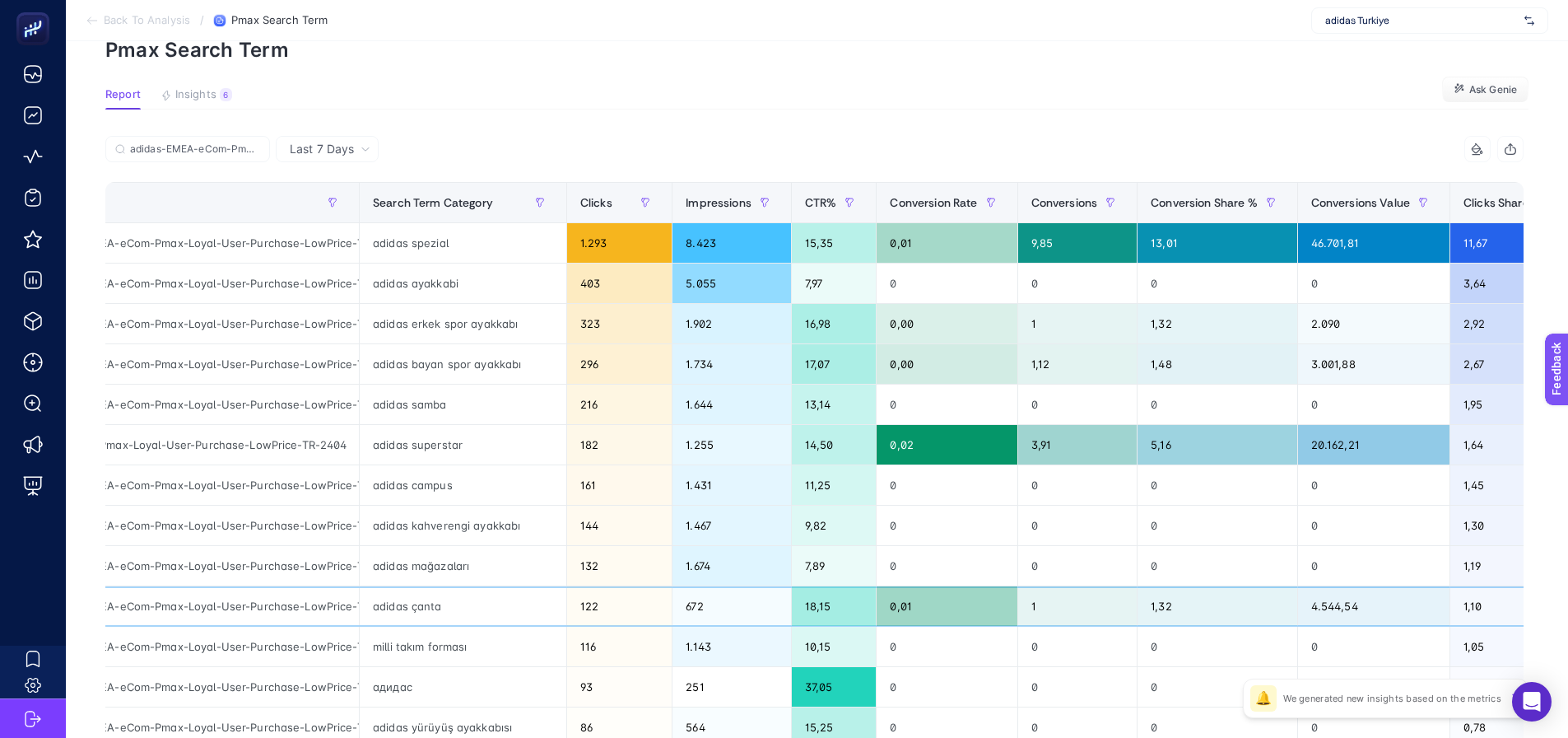
click at [292, 605] on div "adidas-EMEA-eCom-Pmax-Loyal-User-Purchase-LowPrice-TR-2404" at bounding box center [195, 606] width 329 height 40
drag, startPoint x: 272, startPoint y: 601, endPoint x: 313, endPoint y: 607, distance: 41.4
click at [381, 605] on tr "adidas-EMEA-eCom-Pmax-Loyal-User-Purchase-LowPrice-TR-2404 adidas çanta 122 672…" at bounding box center [837, 606] width 1611 height 41
click at [306, 607] on div "adidas-EMEA-eCom-Pmax-Loyal-User-Purchase-LowPrice-TR-2404" at bounding box center [195, 606] width 329 height 40
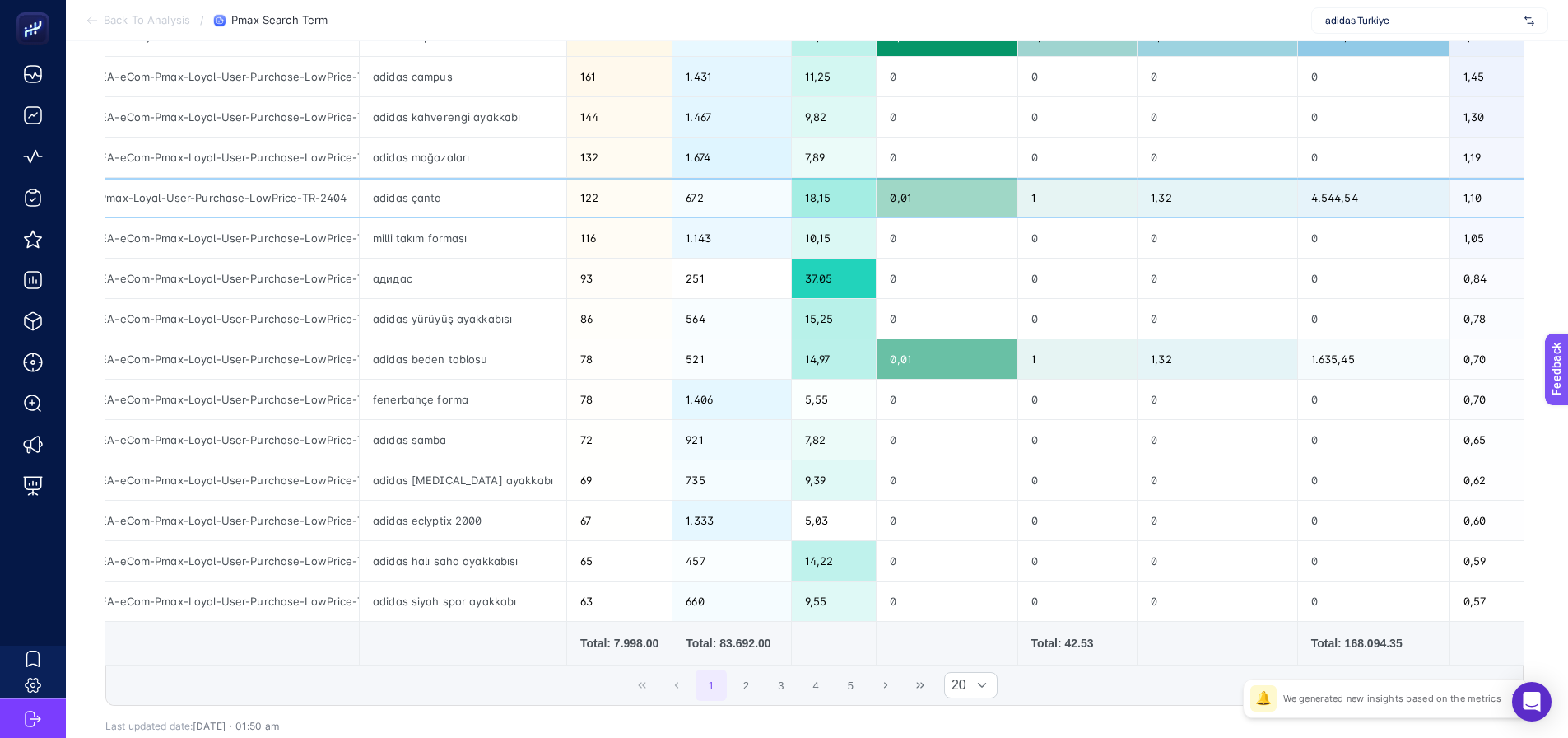
scroll to position [494, 0]
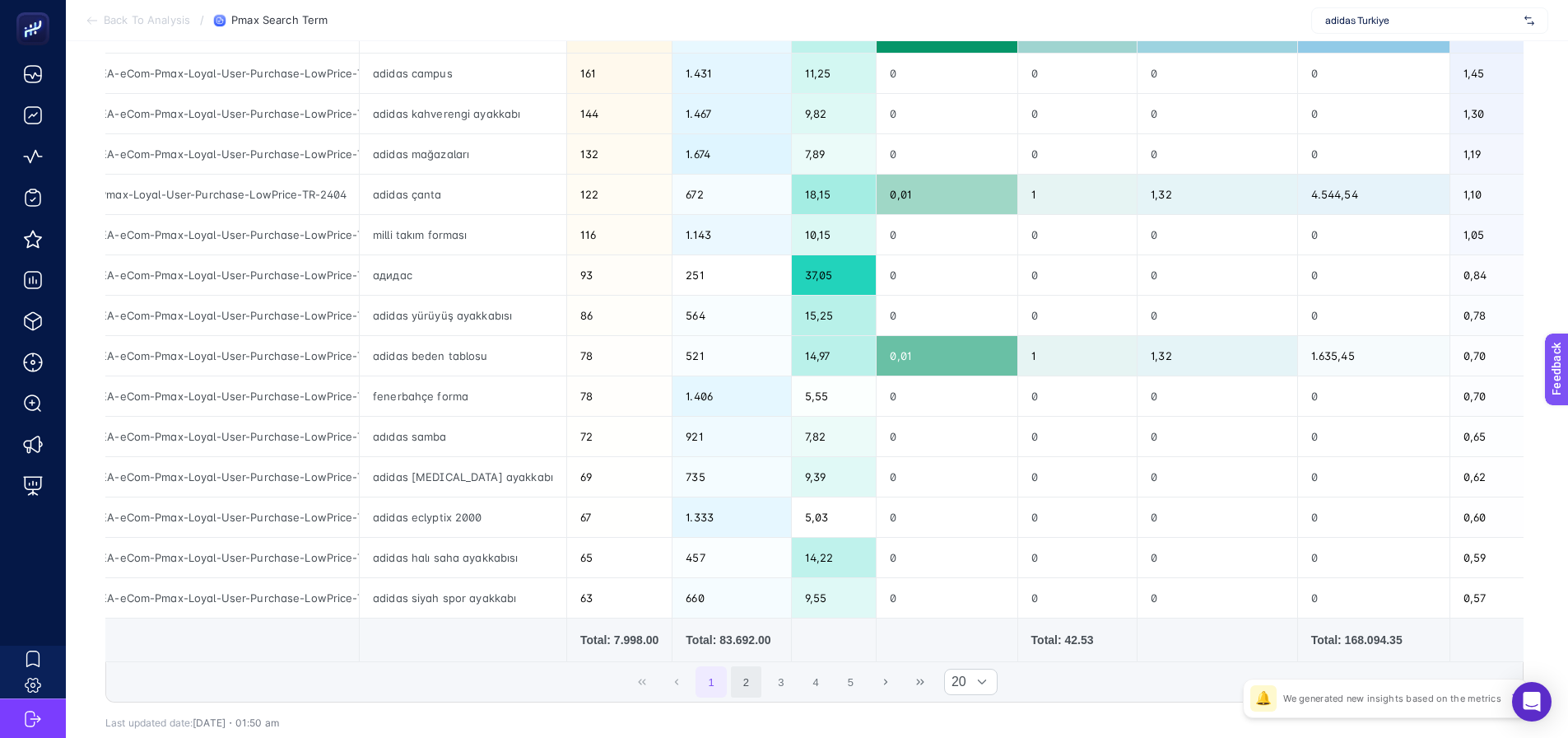
click at [767, 696] on span "1 2 3 4 5" at bounding box center [780, 682] width 174 height 34
click at [750, 693] on button "2" at bounding box center [746, 682] width 32 height 32
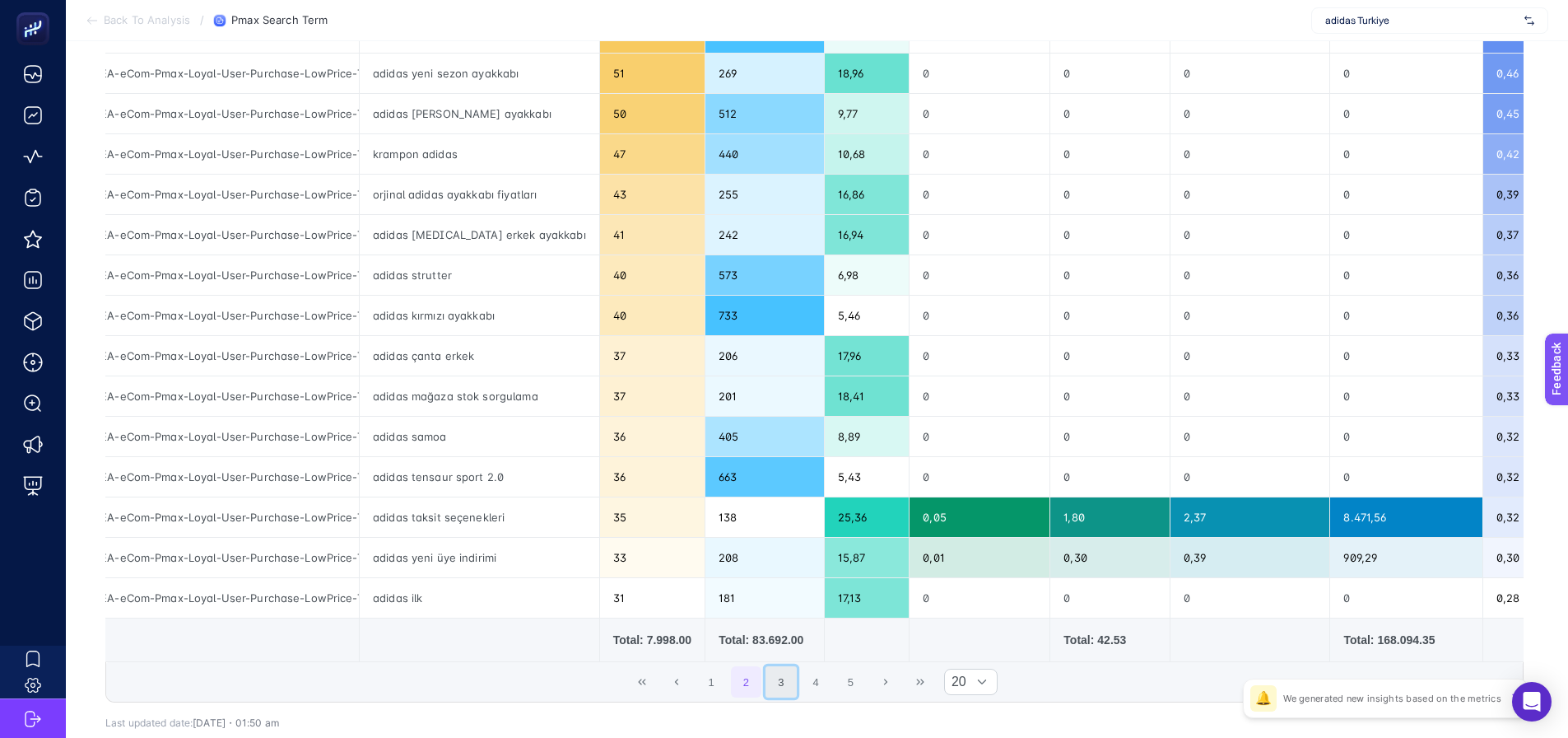
click at [784, 687] on button "3" at bounding box center [781, 682] width 32 height 32
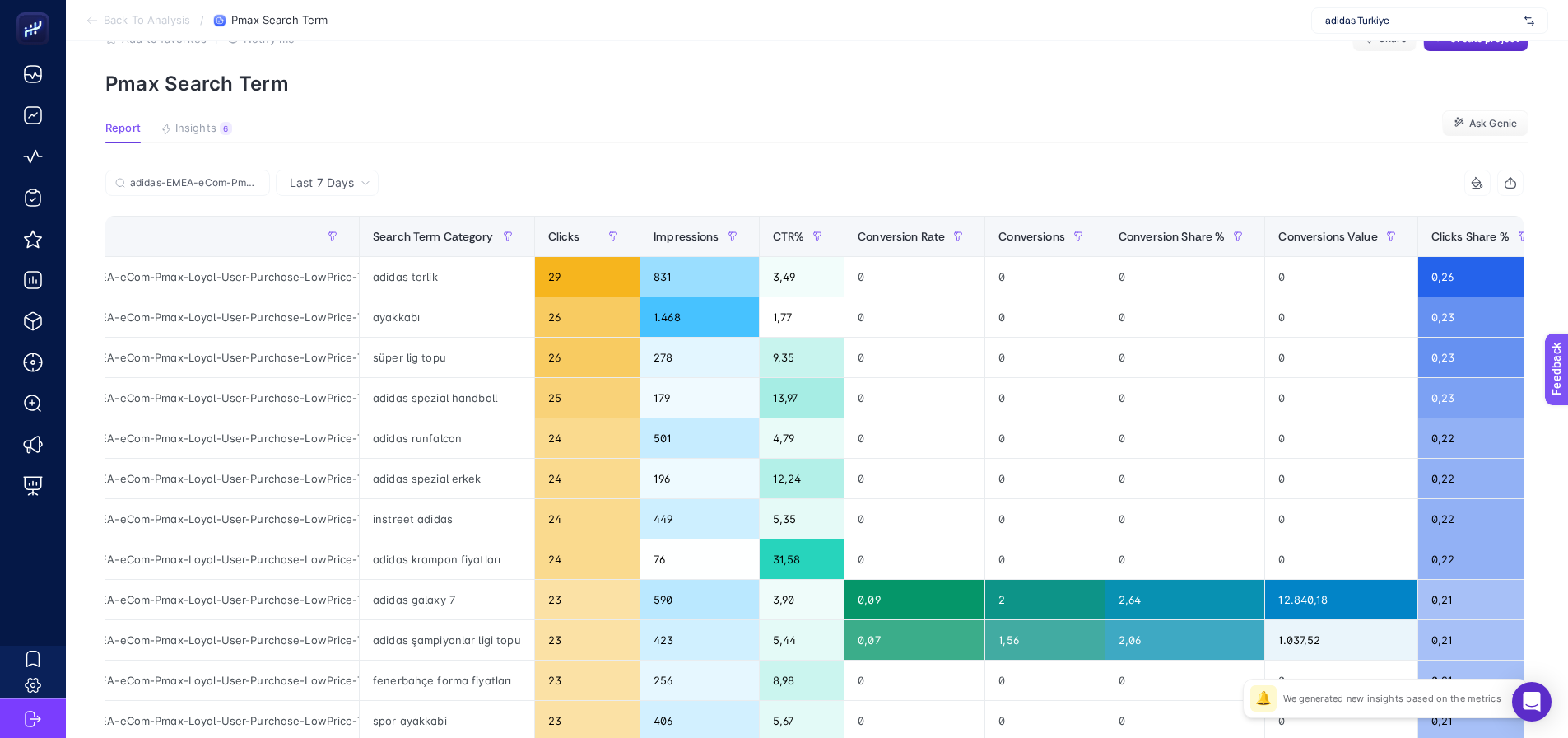
scroll to position [0, 0]
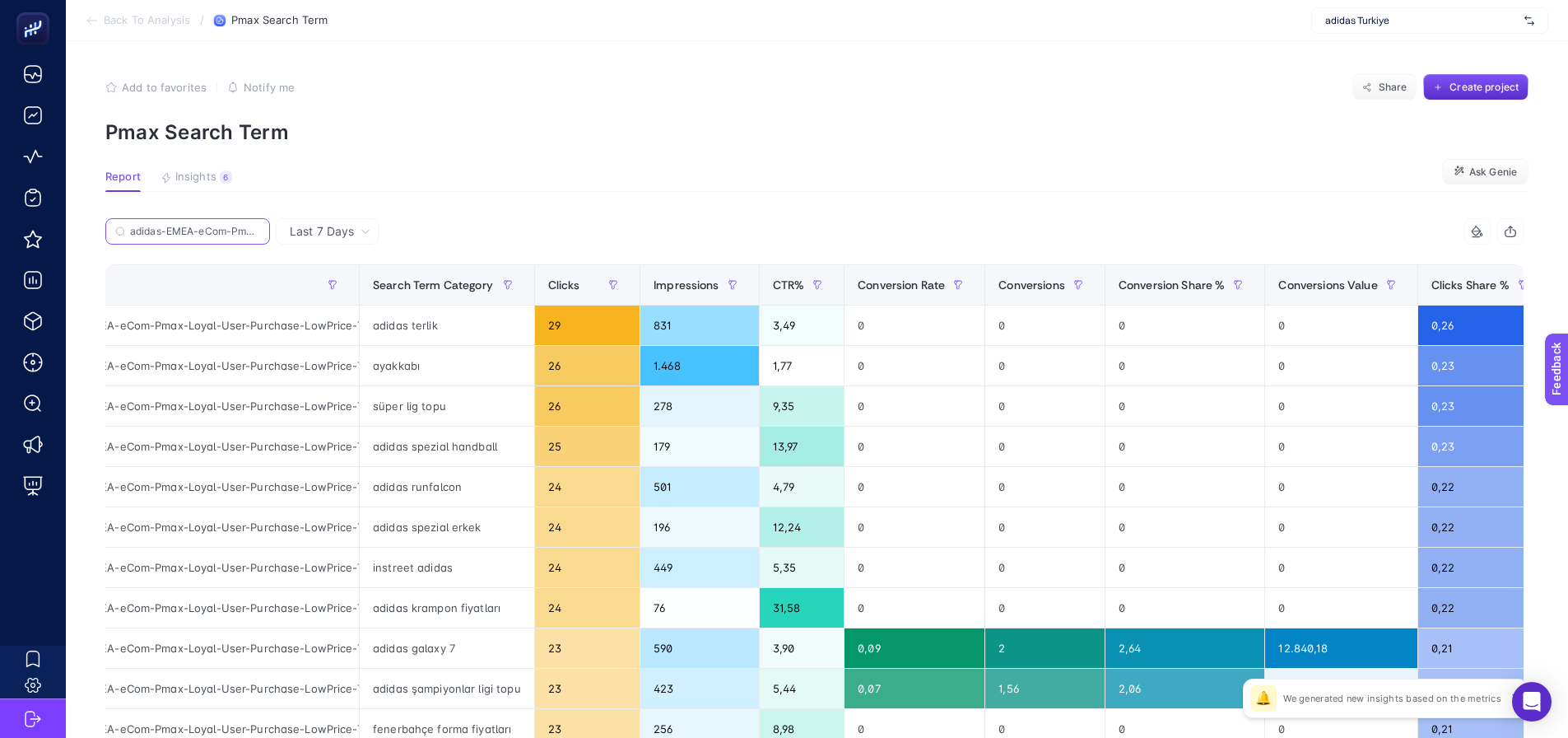
click at [235, 232] on input "adidas-EMEA-eCom-Pmax-Loyal-User-Purchase-LowPrice-TR-2404" at bounding box center [196, 232] width 130 height 13
click at [257, 232] on icon at bounding box center [254, 231] width 10 height 10
click at [244, 232] on input "adidas-EMEA-eCom-Pmax-Loyal-User-Purchase-LowPrice-TR-2404" at bounding box center [187, 232] width 112 height 13
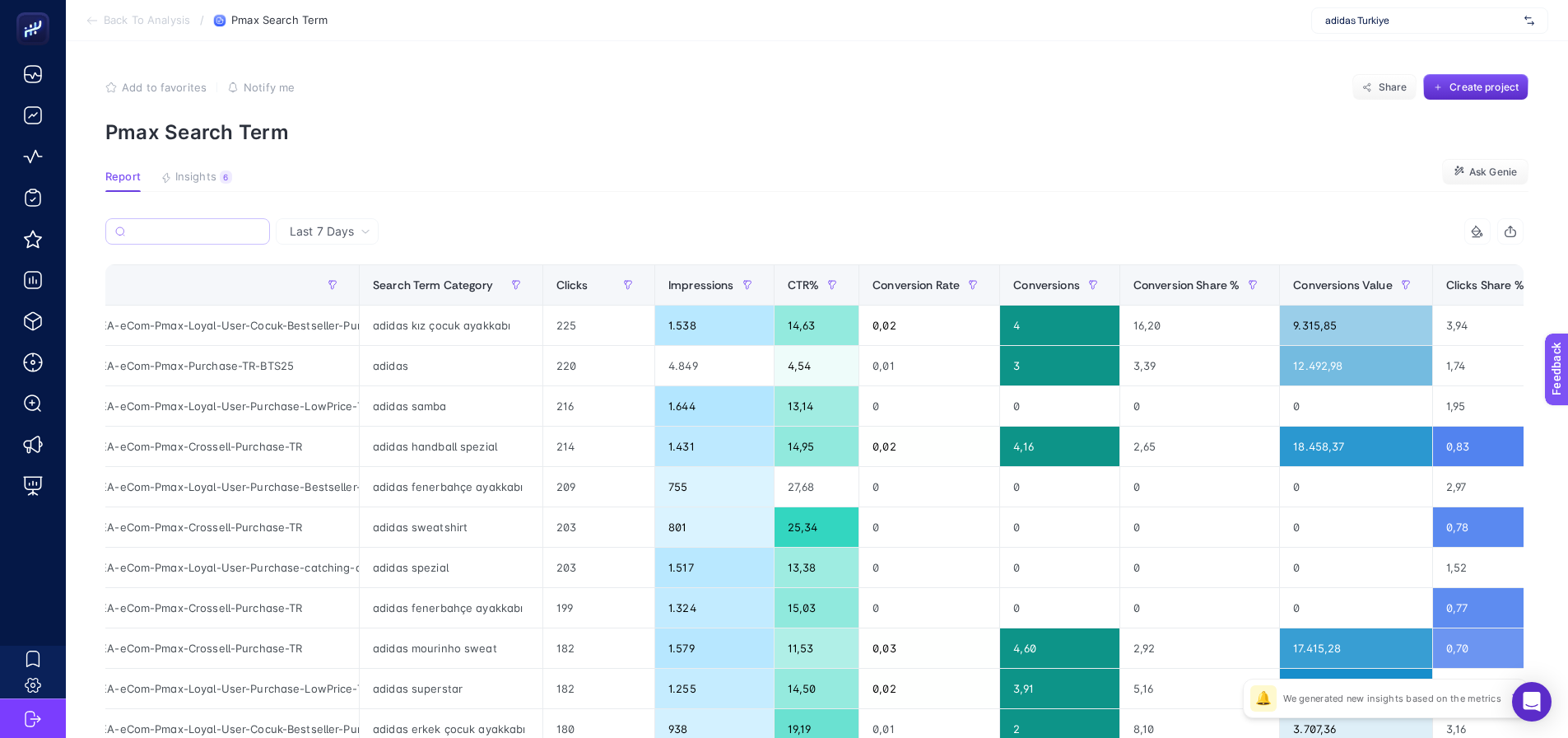
click at [188, 241] on label at bounding box center [187, 231] width 165 height 26
click at [188, 238] on input "Search" at bounding box center [196, 232] width 129 height 13
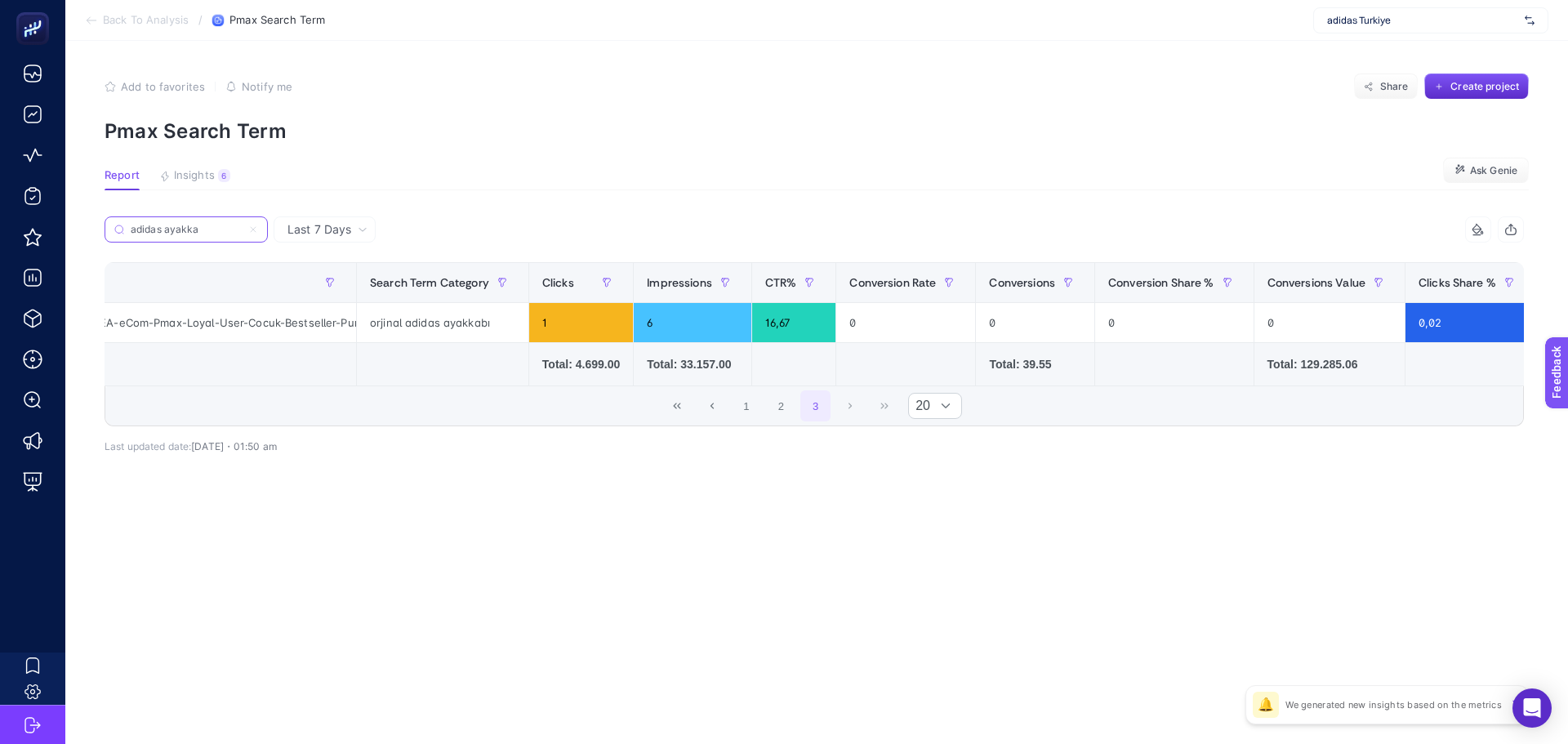
type input "adidas ayakka"
click at [258, 226] on label "adidas ayakka" at bounding box center [186, 229] width 163 height 26
click at [242, 226] on input "adidas ayakka" at bounding box center [186, 230] width 111 height 13
click at [251, 227] on icon at bounding box center [252, 229] width 4 height 4
click at [242, 227] on input "adidas ayakka" at bounding box center [186, 230] width 111 height 13
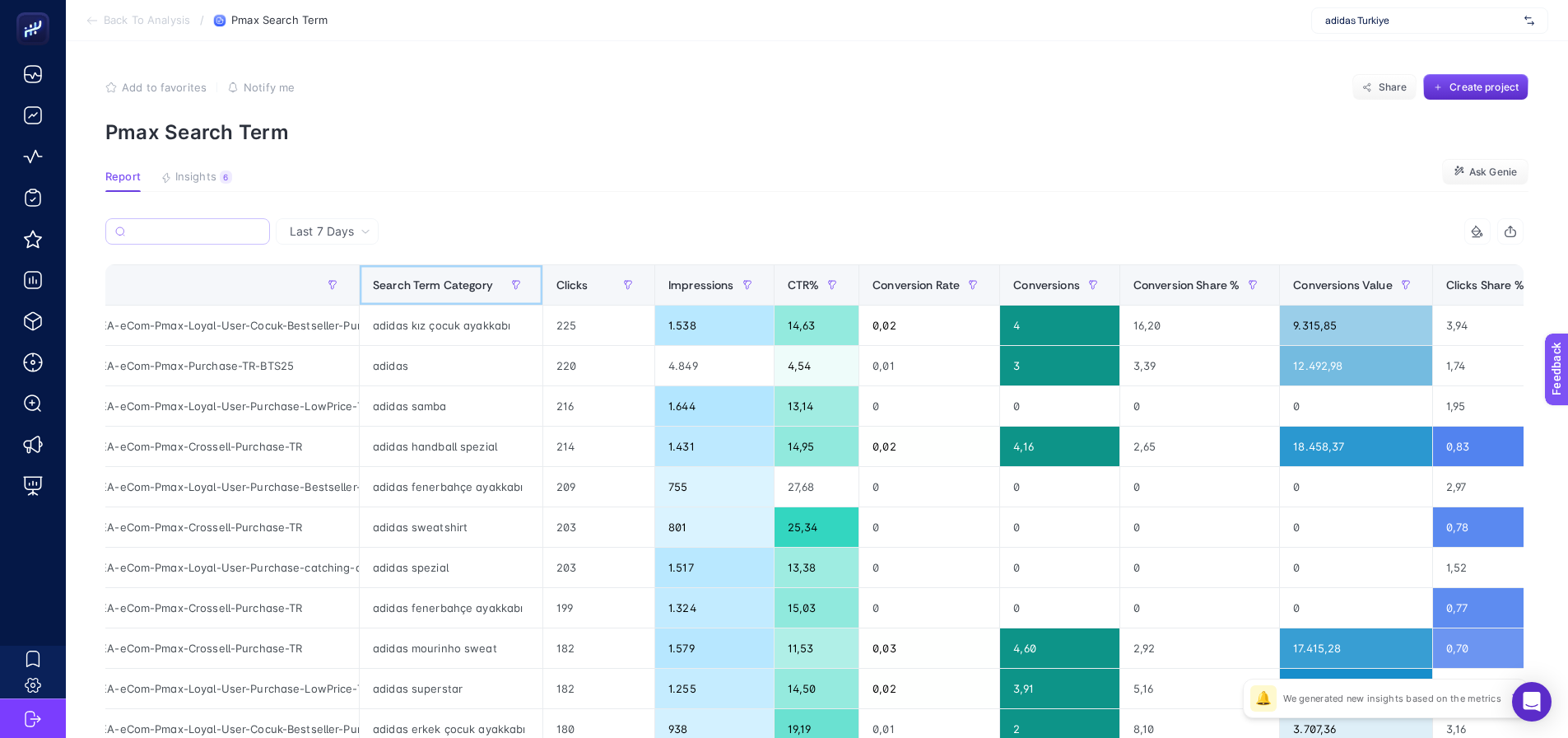
click at [455, 284] on span "Search Term Category" at bounding box center [433, 284] width 120 height 14
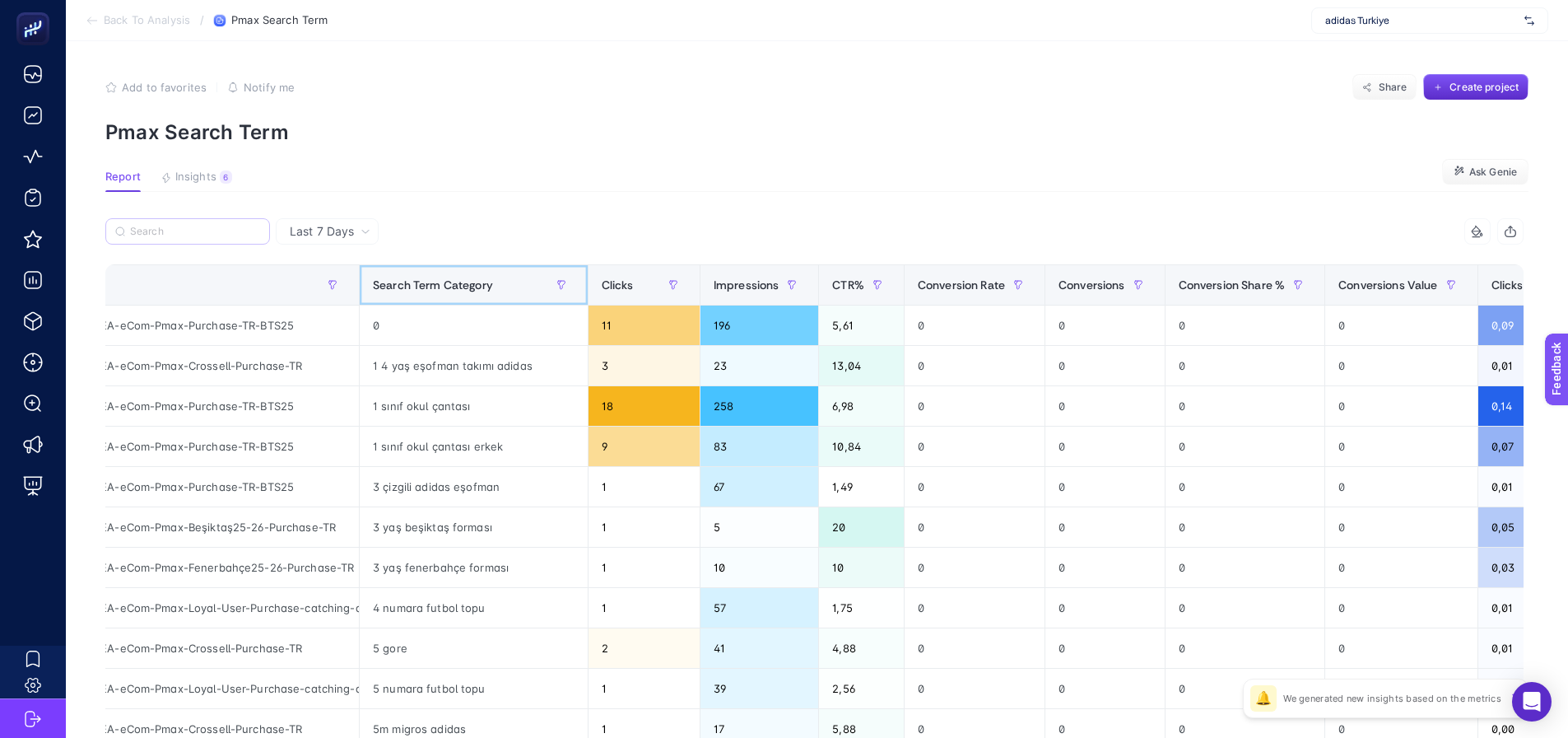
click at [430, 284] on span "Search Term Category" at bounding box center [433, 284] width 120 height 14
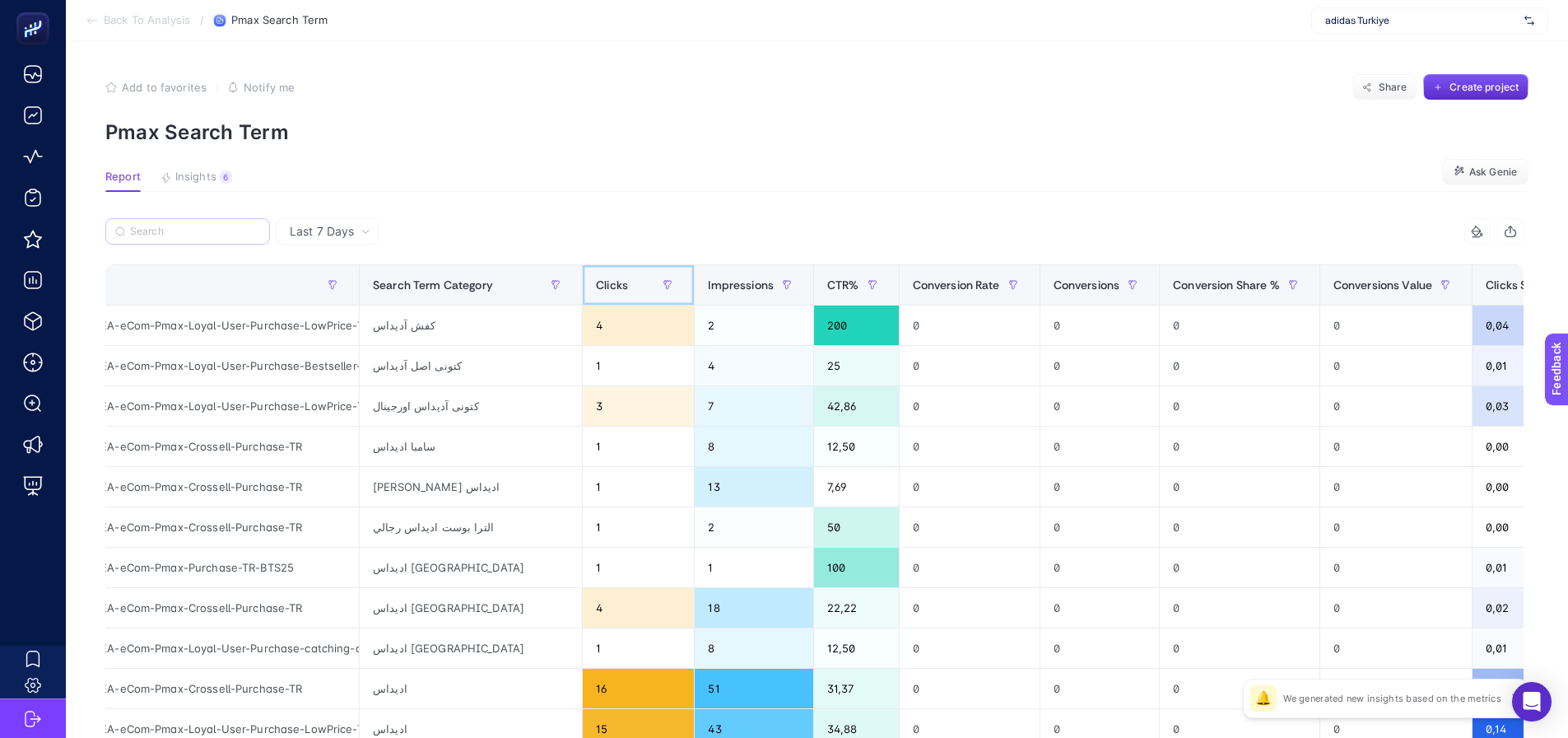
click at [622, 284] on span "Clicks" at bounding box center [611, 284] width 32 height 14
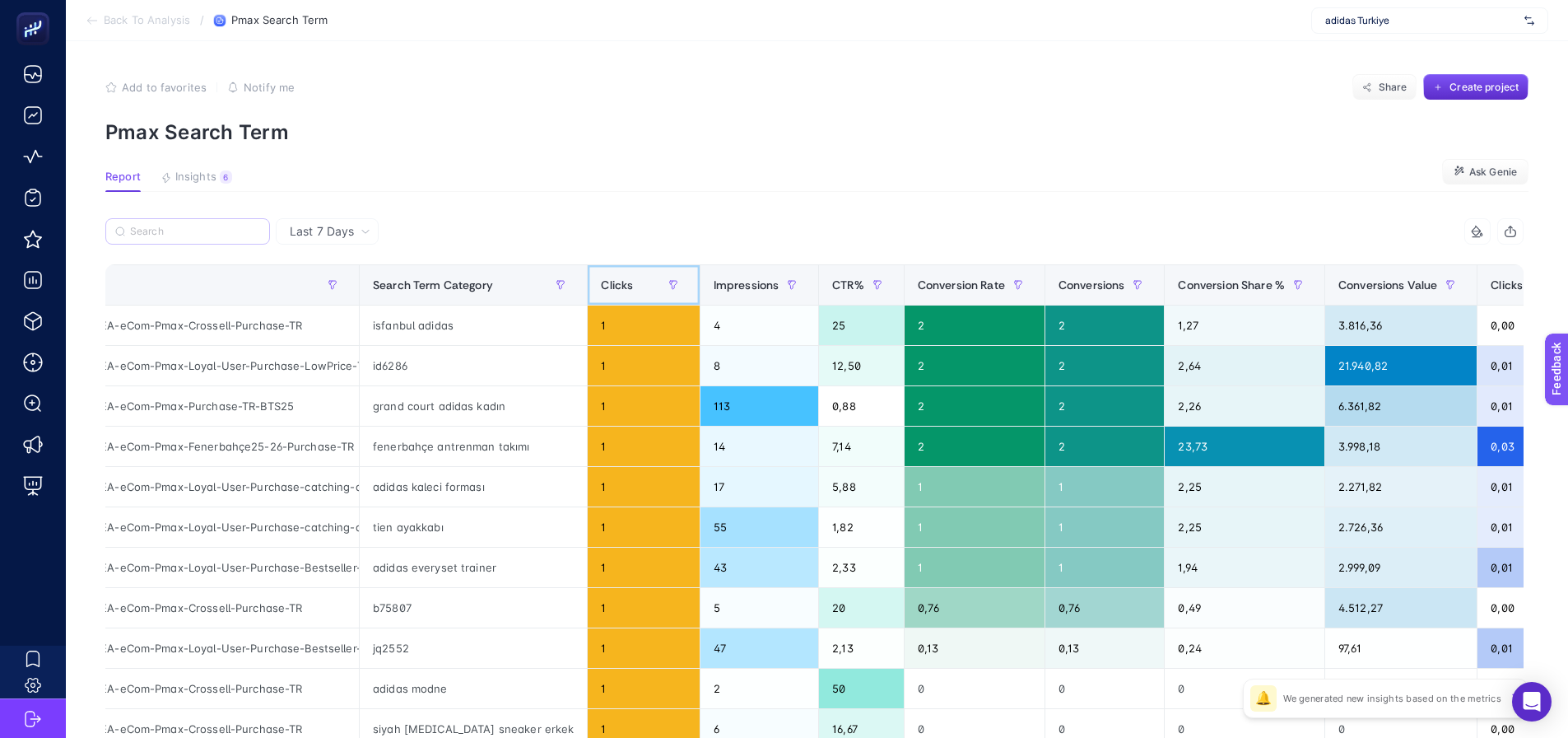
click at [602, 285] on span "Clicks" at bounding box center [617, 284] width 32 height 14
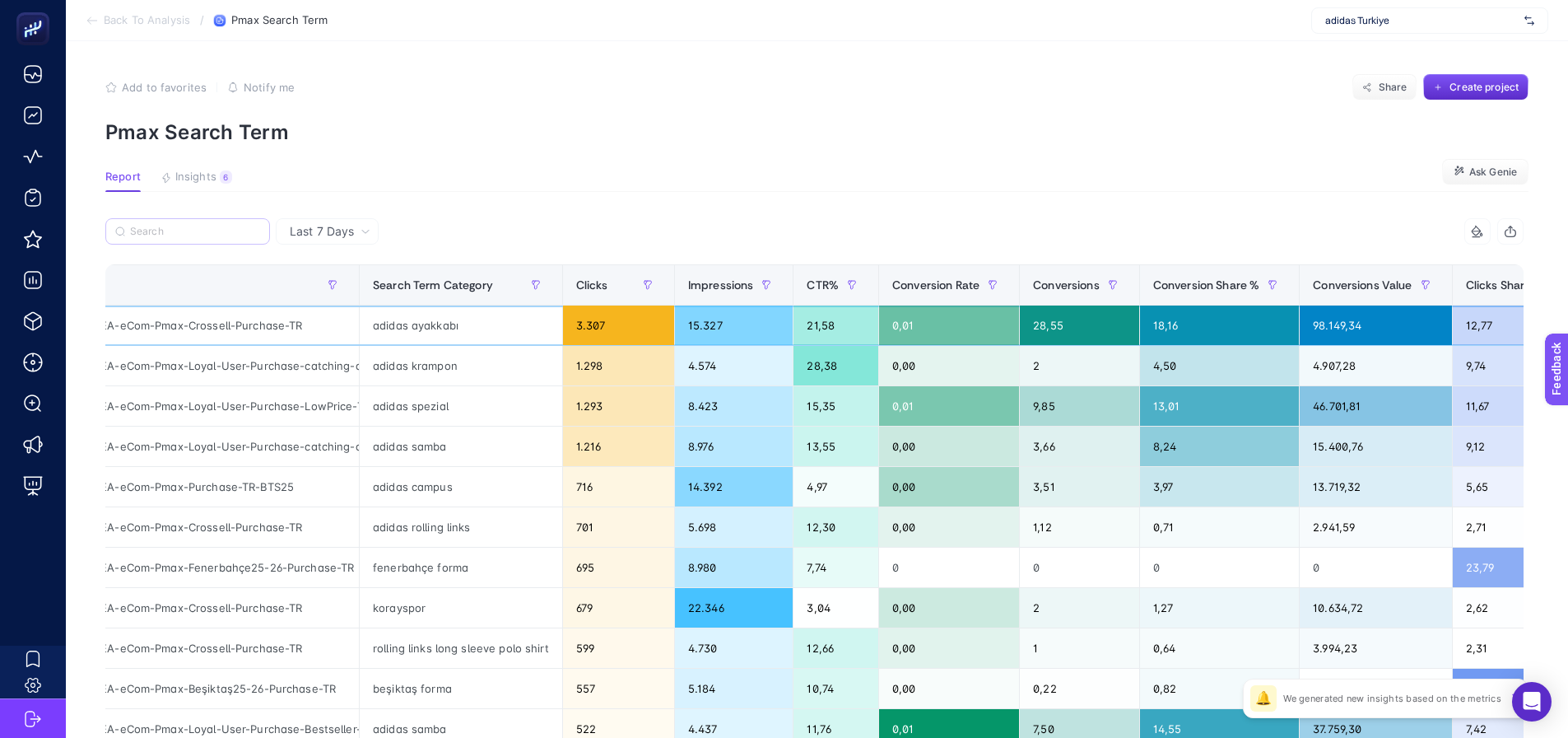
click at [420, 331] on div "adidas ayakkabı" at bounding box center [461, 325] width 203 height 40
copy tr "adidas ayakkabı"
click at [186, 229] on input "Search" at bounding box center [196, 232] width 130 height 13
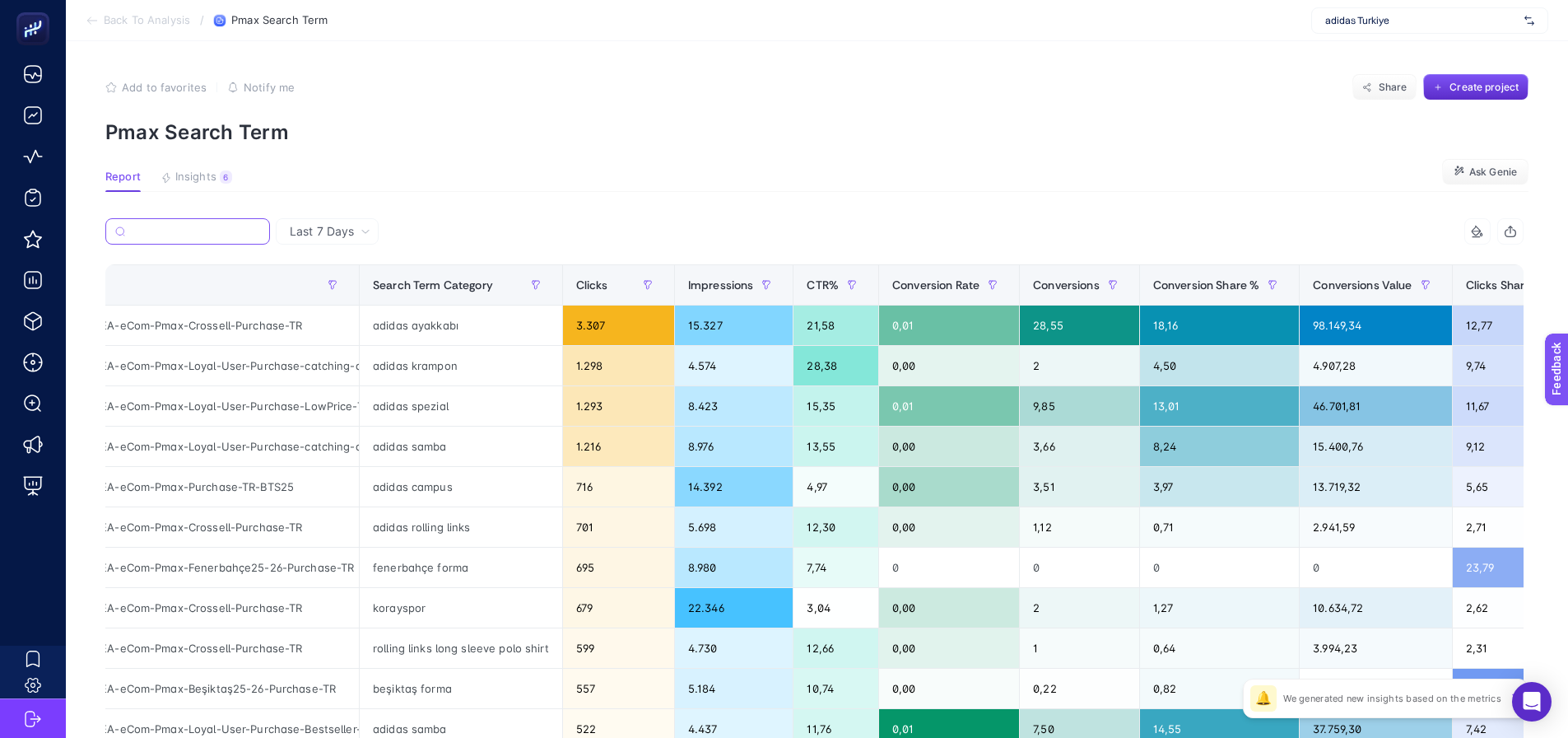
paste input "adidas ayakkabı"
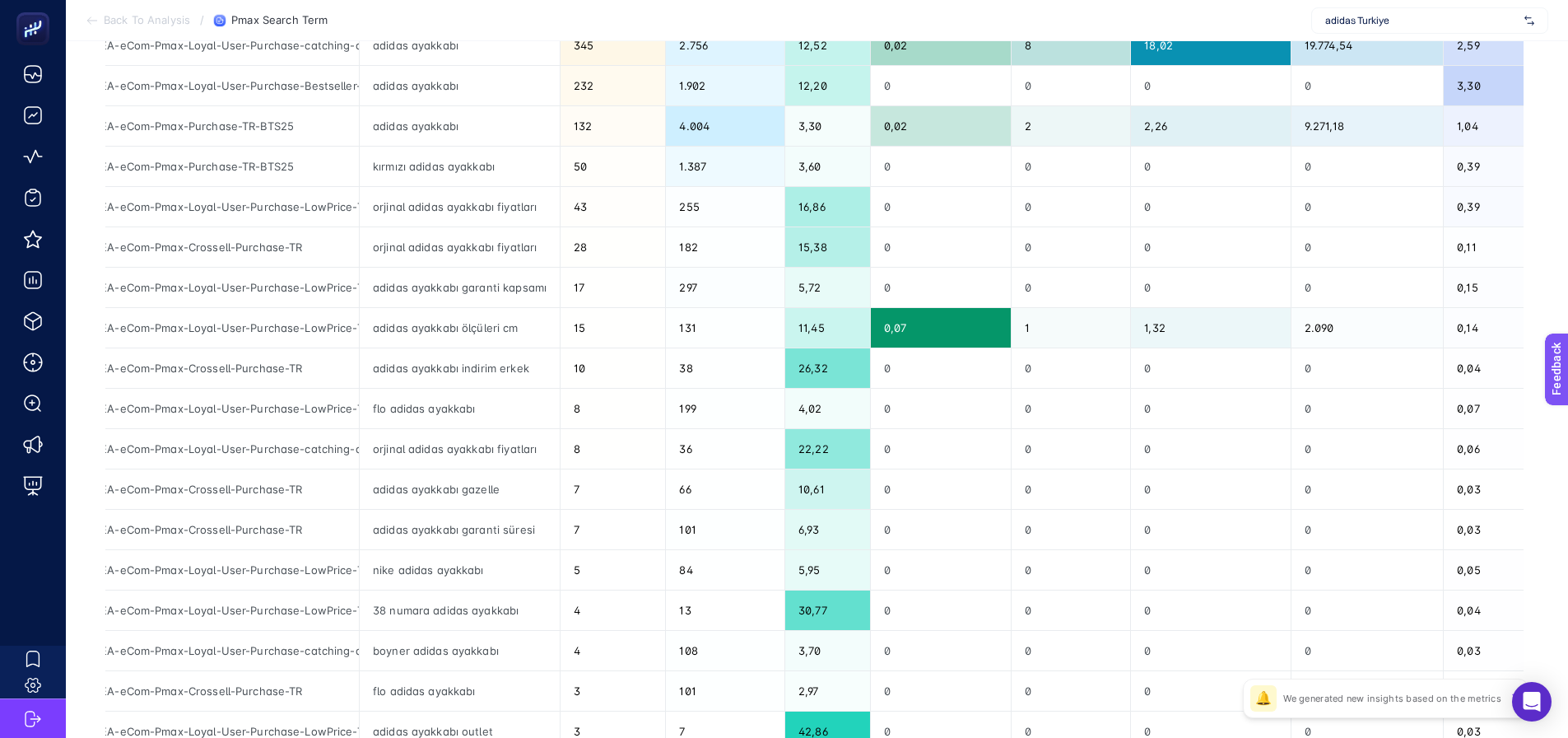
scroll to position [412, 0]
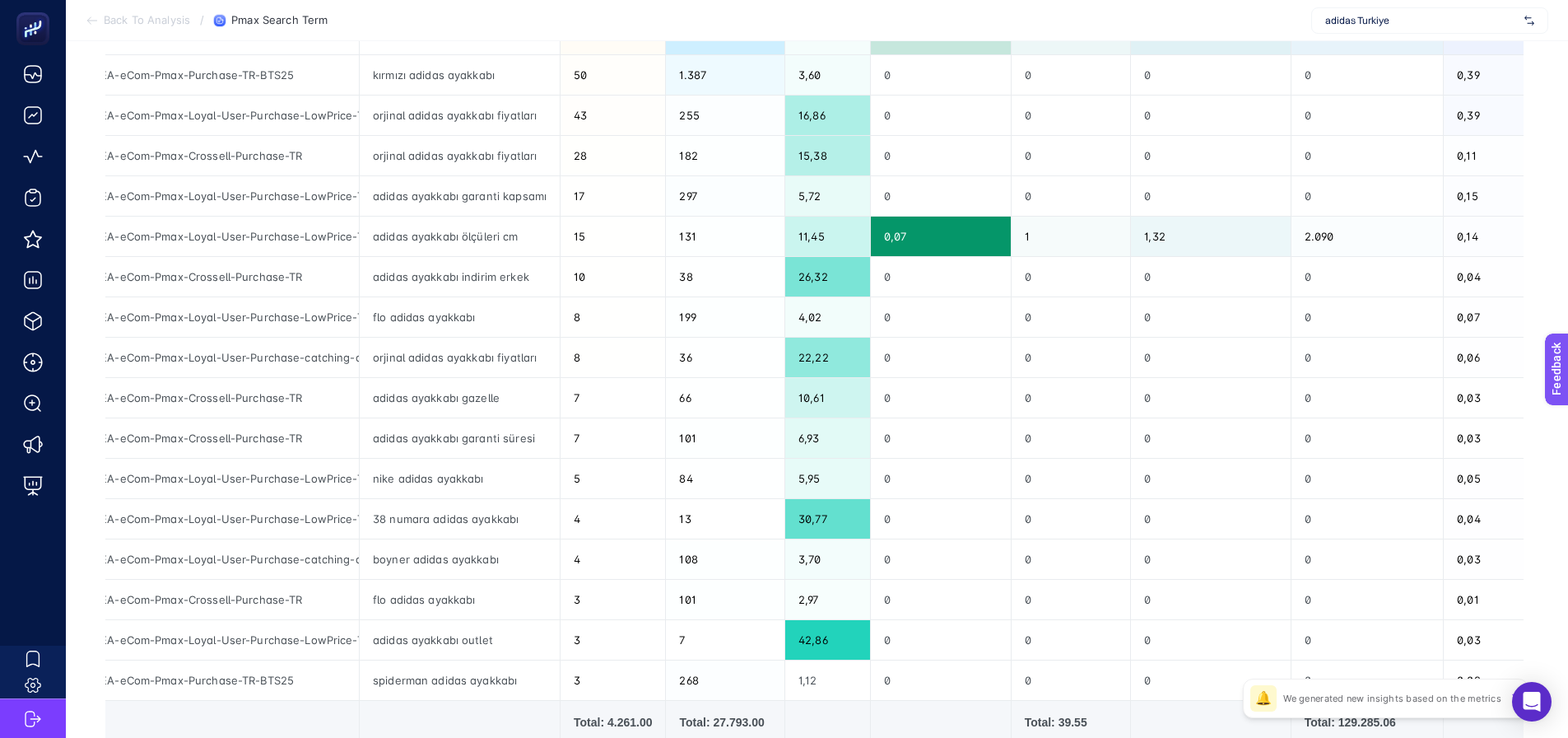
type input "adidas ayakkabı"
drag, startPoint x: 377, startPoint y: 558, endPoint x: 451, endPoint y: 581, distance: 77.5
click at [461, 559] on div "boyner adidas ayakkabı" at bounding box center [459, 560] width 200 height 40
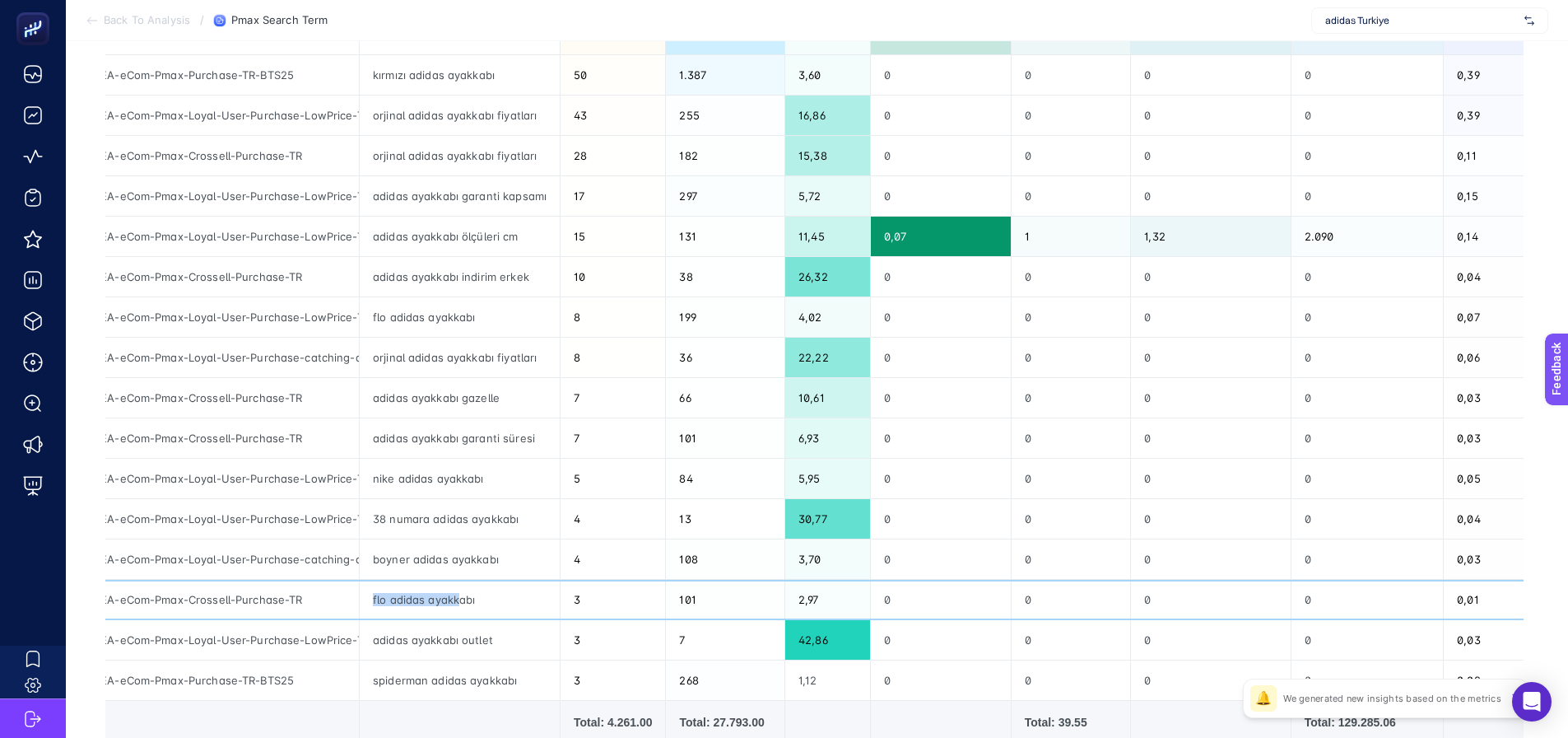
drag, startPoint x: 371, startPoint y: 599, endPoint x: 462, endPoint y: 598, distance: 91.0
click at [462, 598] on div "flo adidas ayakkabı" at bounding box center [459, 599] width 200 height 40
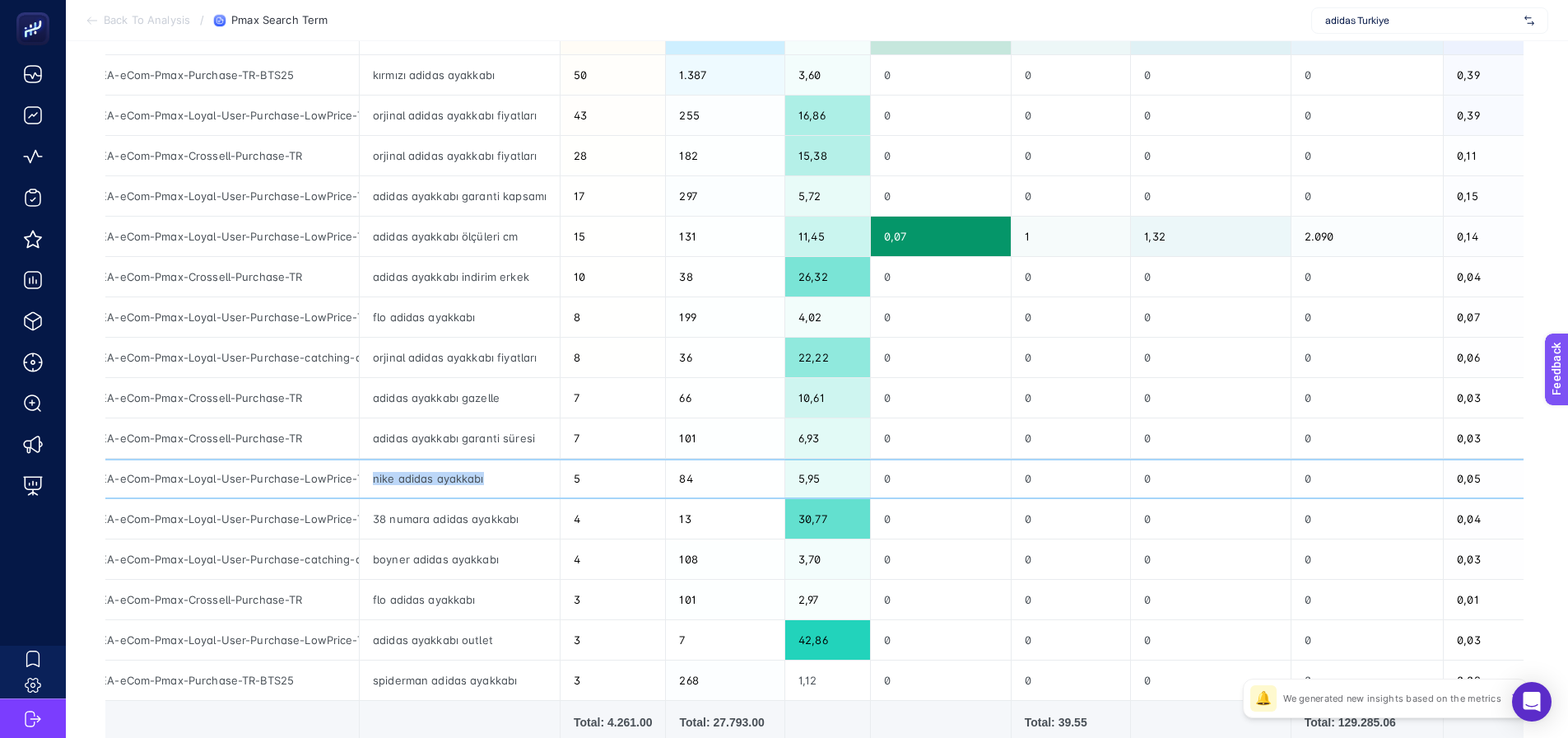
drag, startPoint x: 372, startPoint y: 477, endPoint x: 491, endPoint y: 474, distance: 119.0
click at [491, 474] on div "nike adidas ayakkabı" at bounding box center [459, 478] width 200 height 40
drag, startPoint x: 370, startPoint y: 320, endPoint x: 459, endPoint y: 311, distance: 89.5
click at [459, 311] on div "flo adidas ayakkabı" at bounding box center [459, 317] width 200 height 40
drag, startPoint x: 371, startPoint y: 480, endPoint x: 525, endPoint y: 479, distance: 154.0
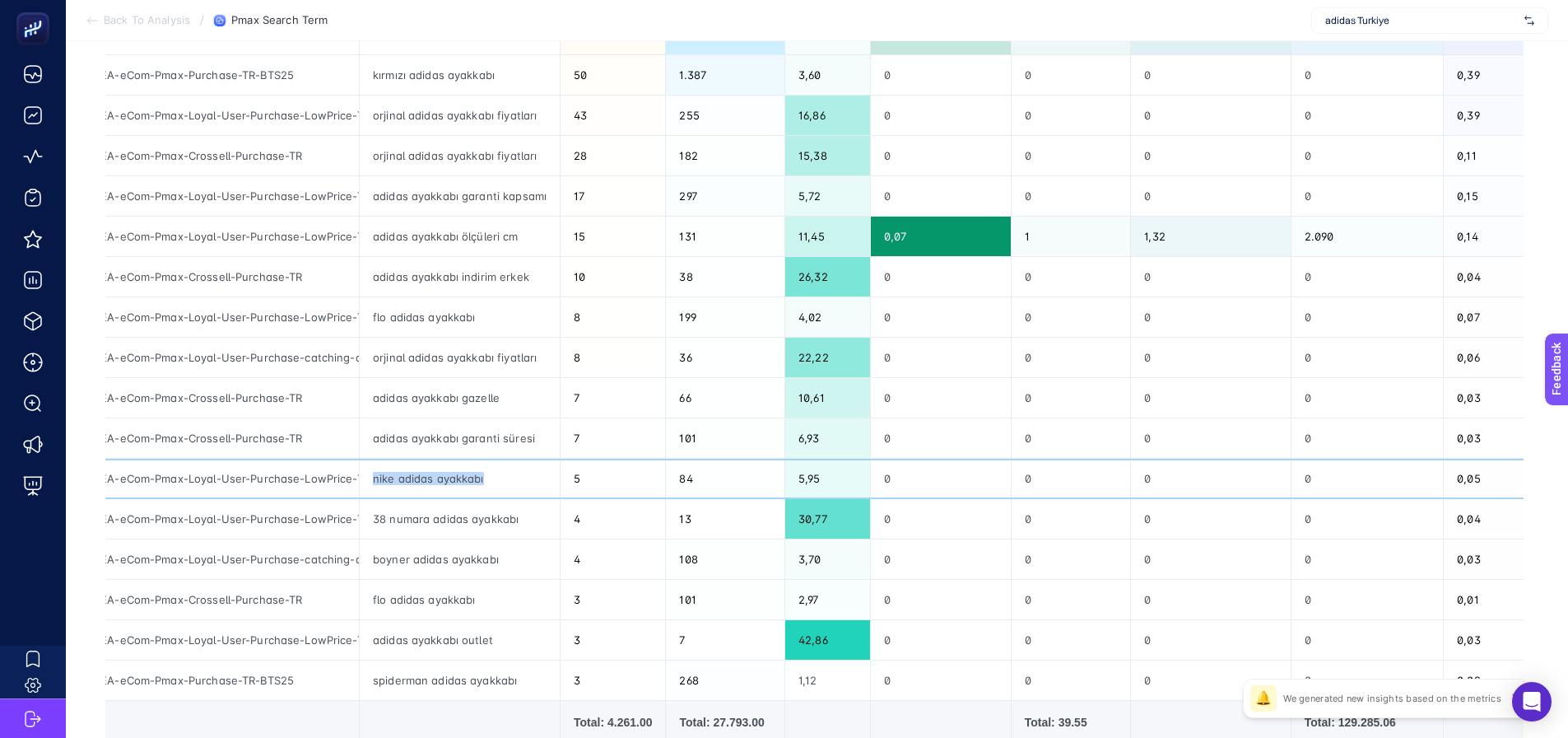
click at [525, 479] on div "nike adidas ayakkabı" at bounding box center [459, 478] width 200 height 40
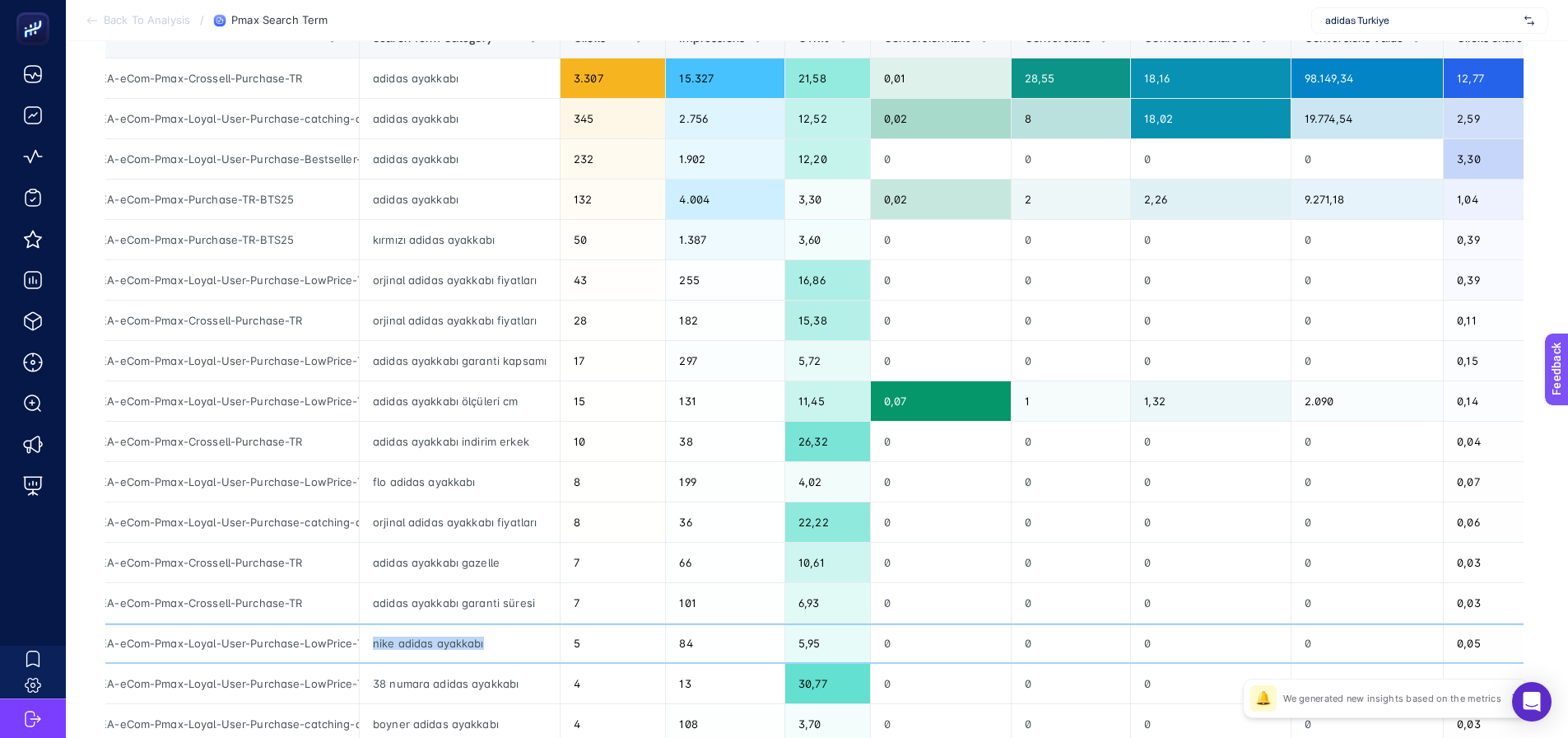
scroll to position [330, 0]
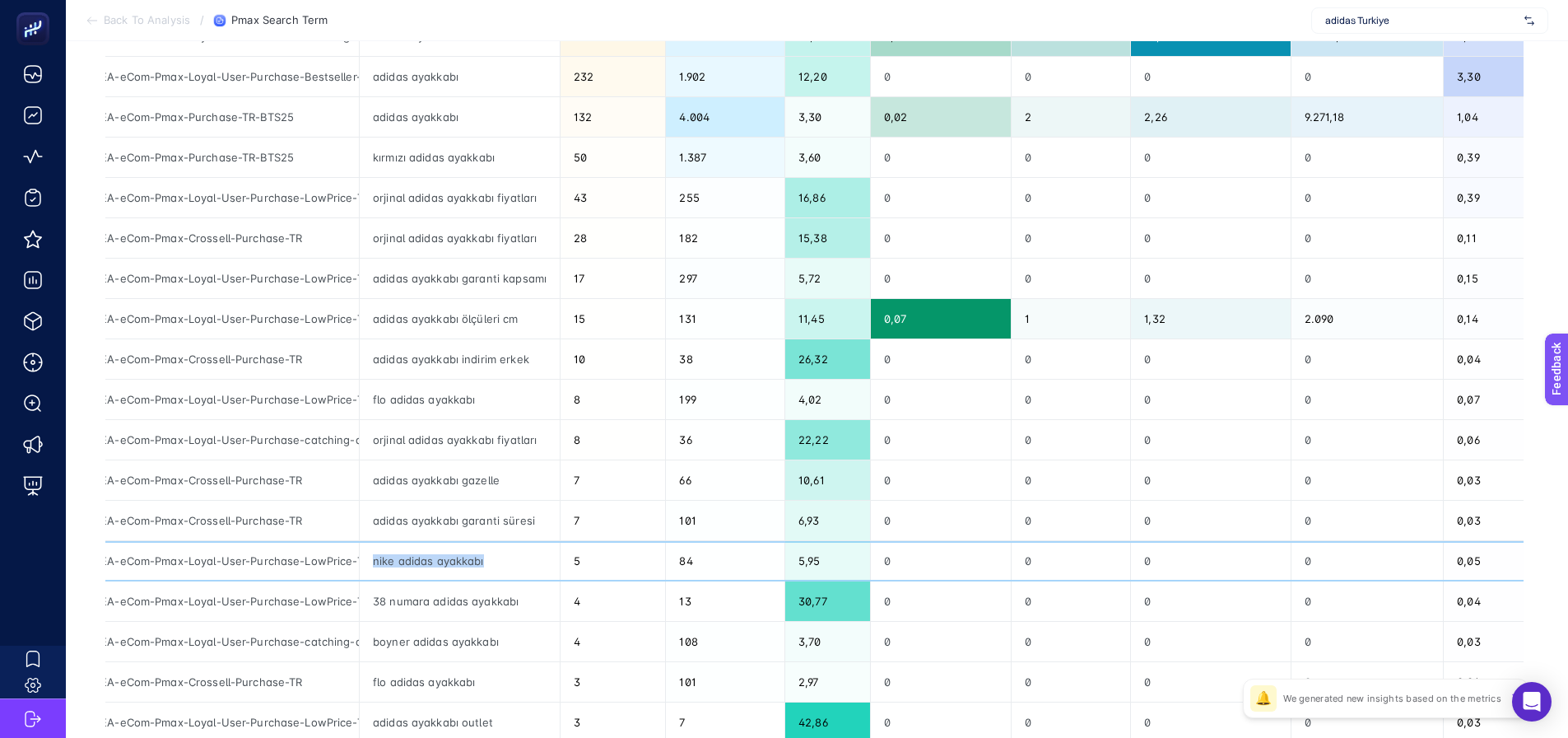
click at [430, 560] on div "nike adidas ayakkabı" at bounding box center [459, 561] width 200 height 40
click at [503, 561] on div "nike adidas ayakkabı" at bounding box center [459, 561] width 200 height 40
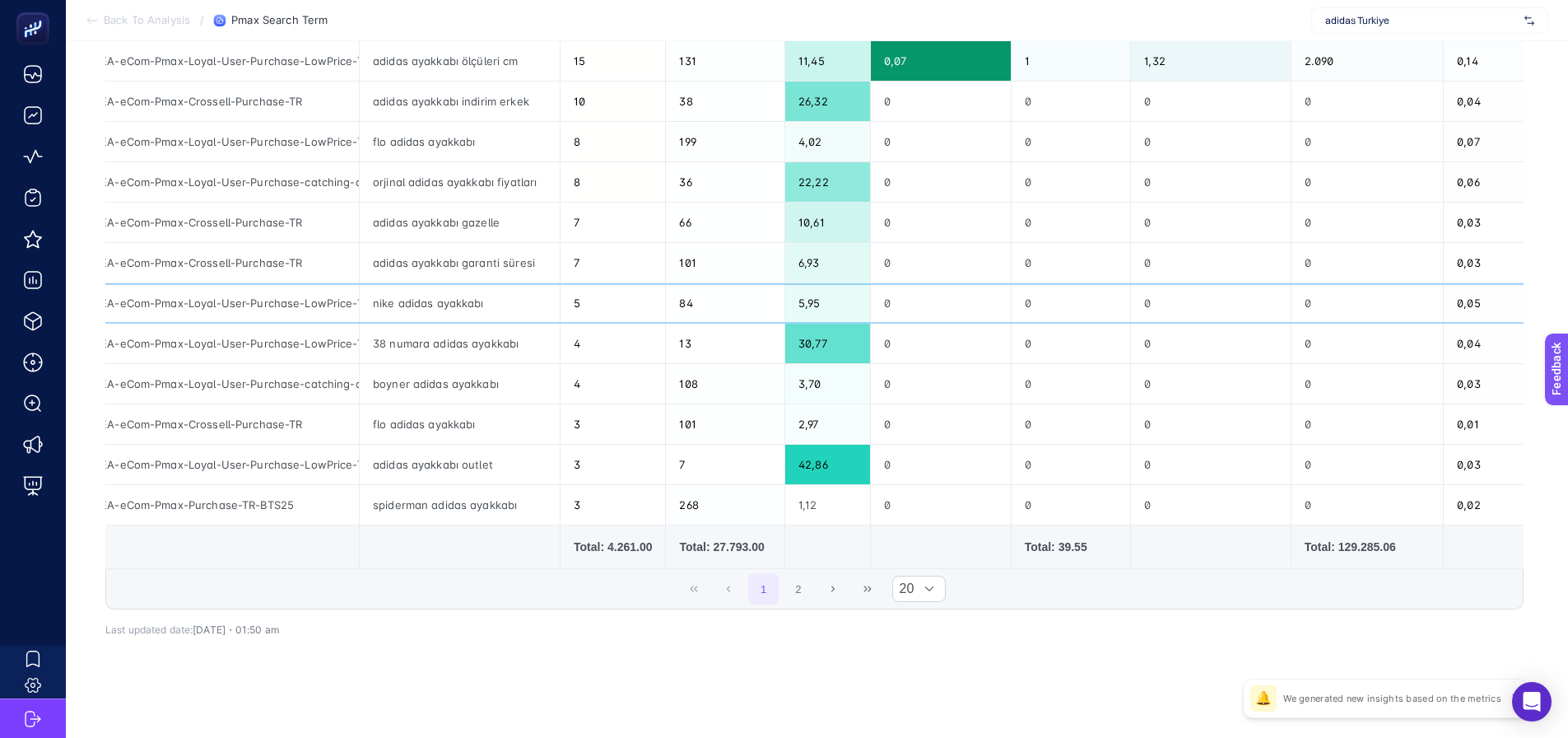
scroll to position [597, 0]
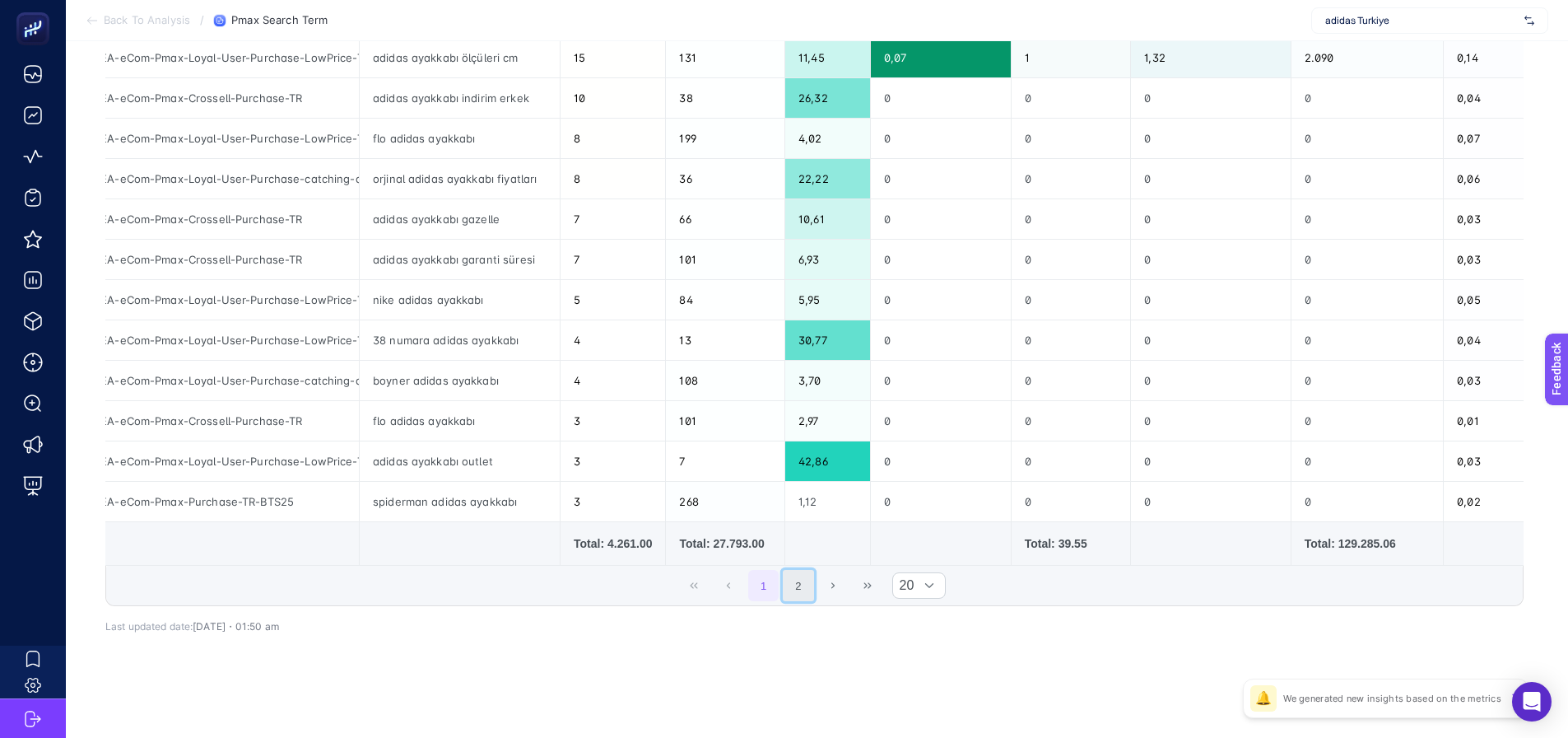
click at [813, 589] on button "2" at bounding box center [798, 585] width 32 height 32
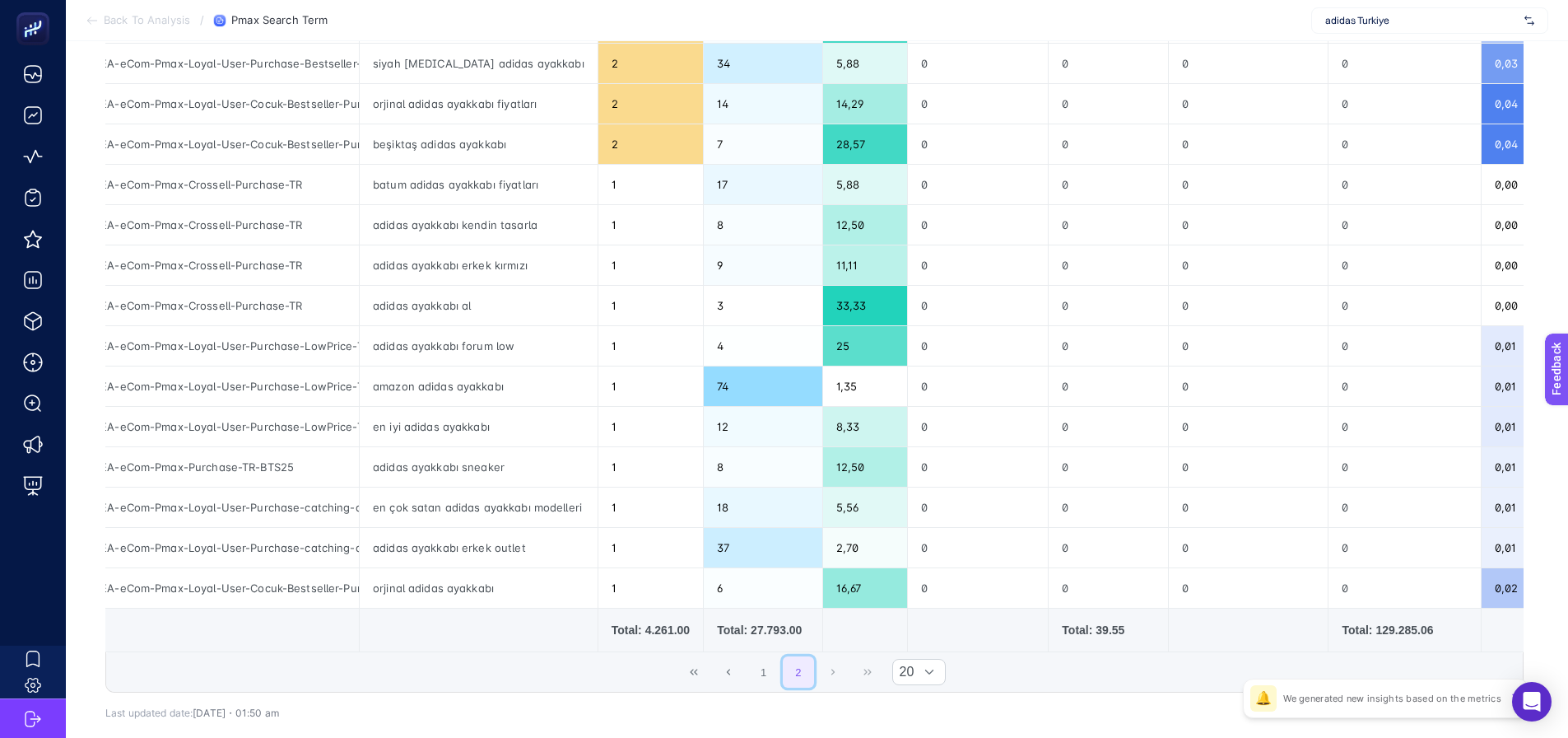
scroll to position [474, 0]
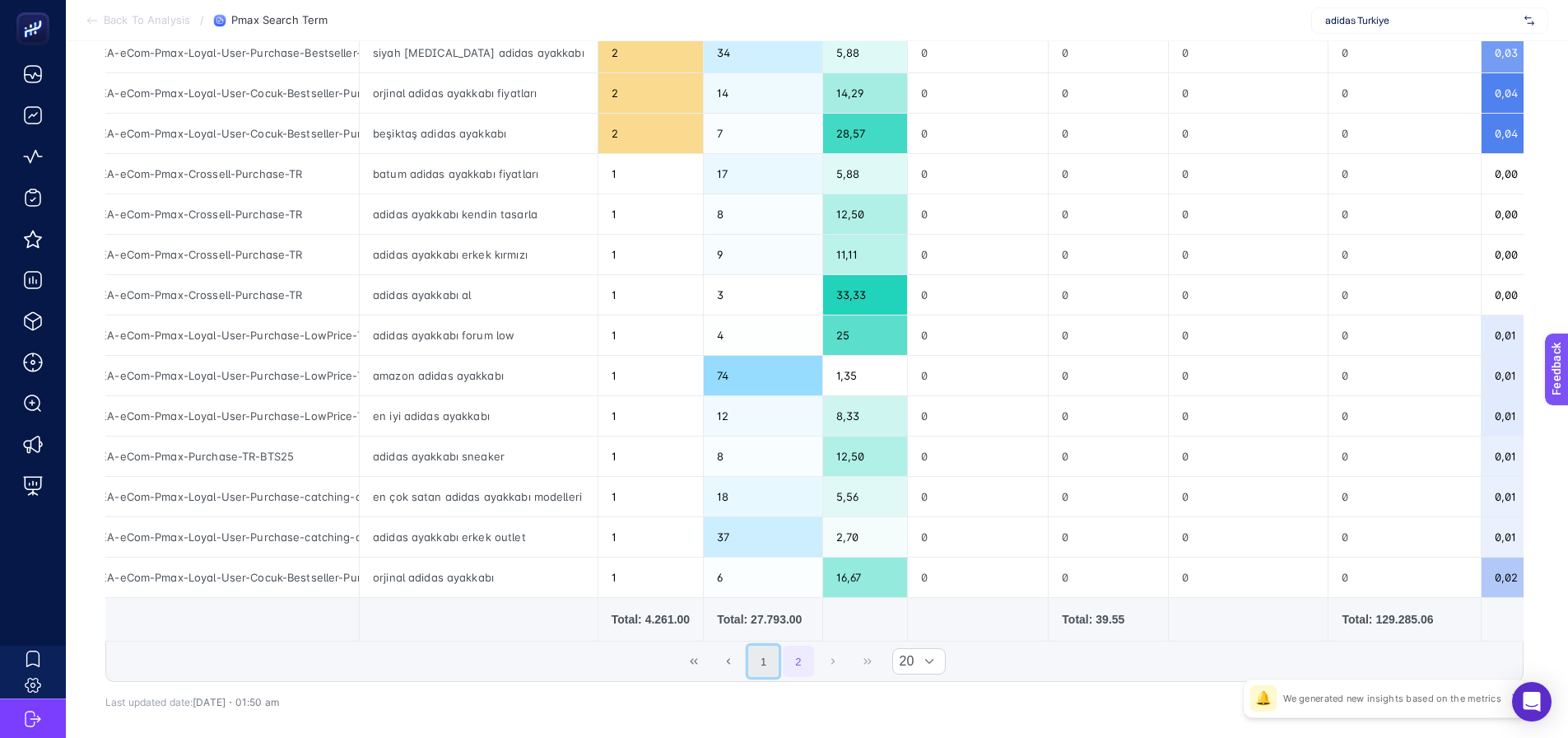
click at [769, 665] on button "1" at bounding box center [763, 661] width 32 height 32
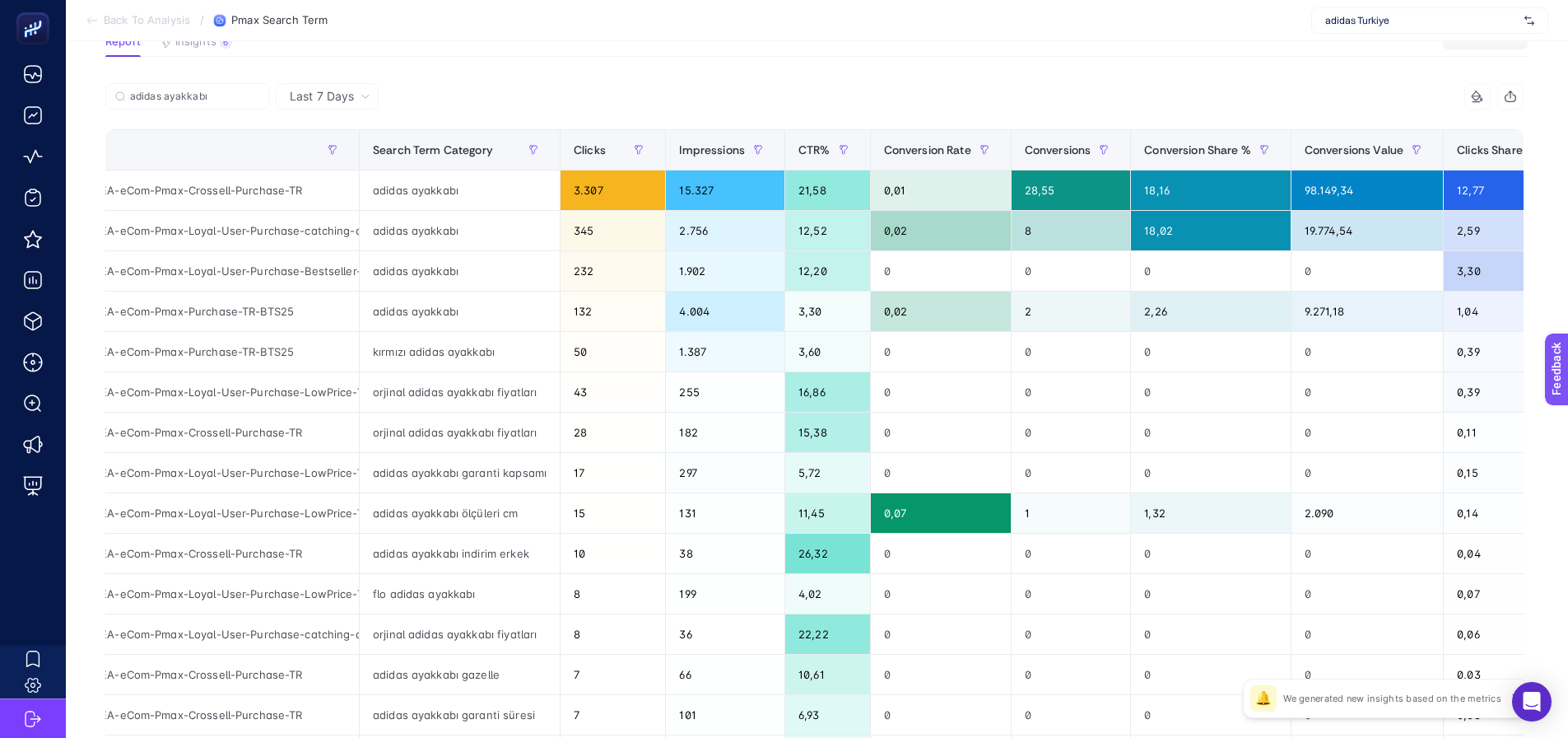
scroll to position [0, 0]
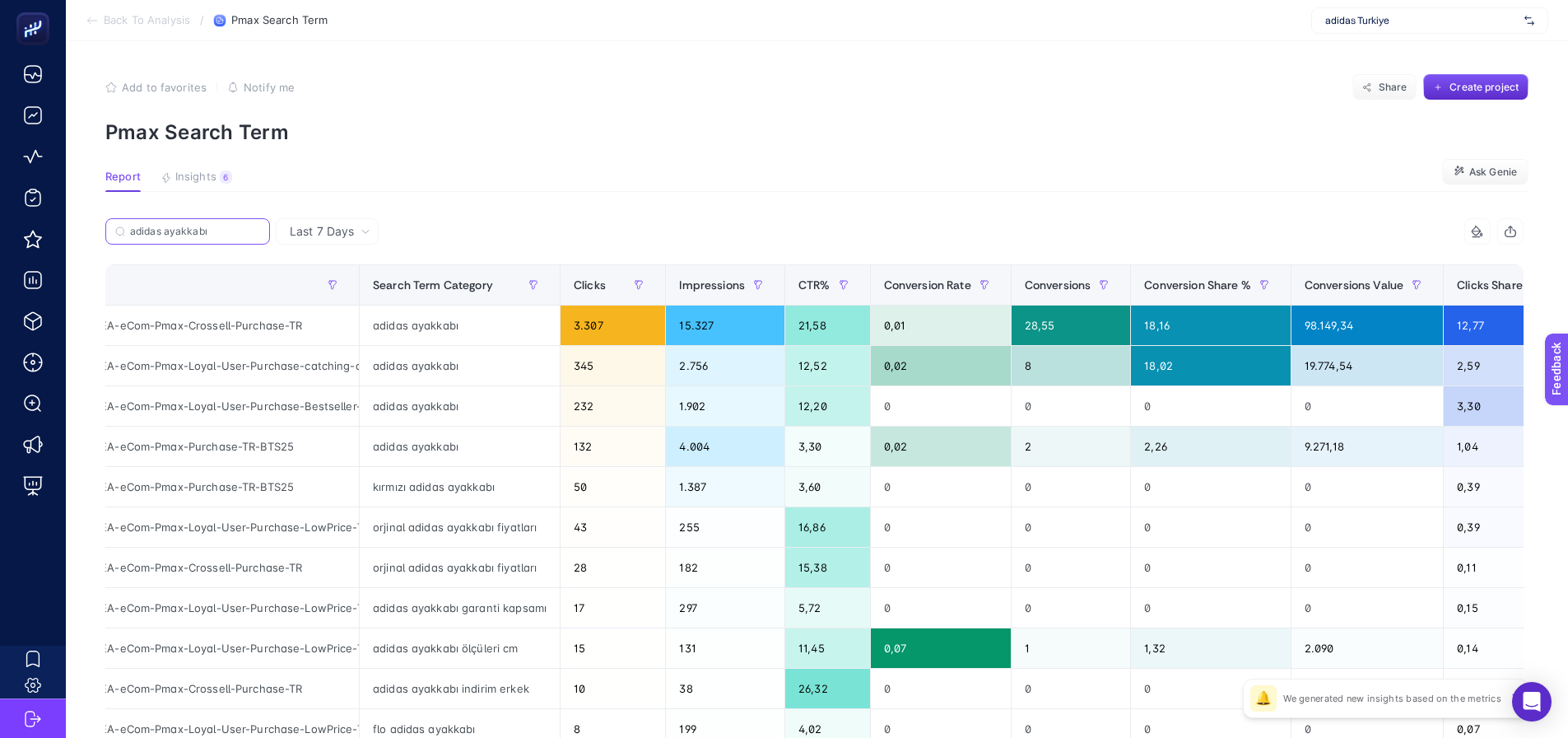
click at [249, 232] on input "adidas ayakkabı" at bounding box center [196, 232] width 130 height 13
click at [260, 224] on label "adidas ayakkabı" at bounding box center [187, 231] width 165 height 26
click at [244, 225] on input "adidas ayakkabı" at bounding box center [187, 232] width 112 height 13
click at [256, 225] on label "adidas ayakkabı" at bounding box center [187, 231] width 165 height 26
click at [244, 225] on input "adidas ayakkabı" at bounding box center [187, 232] width 112 height 13
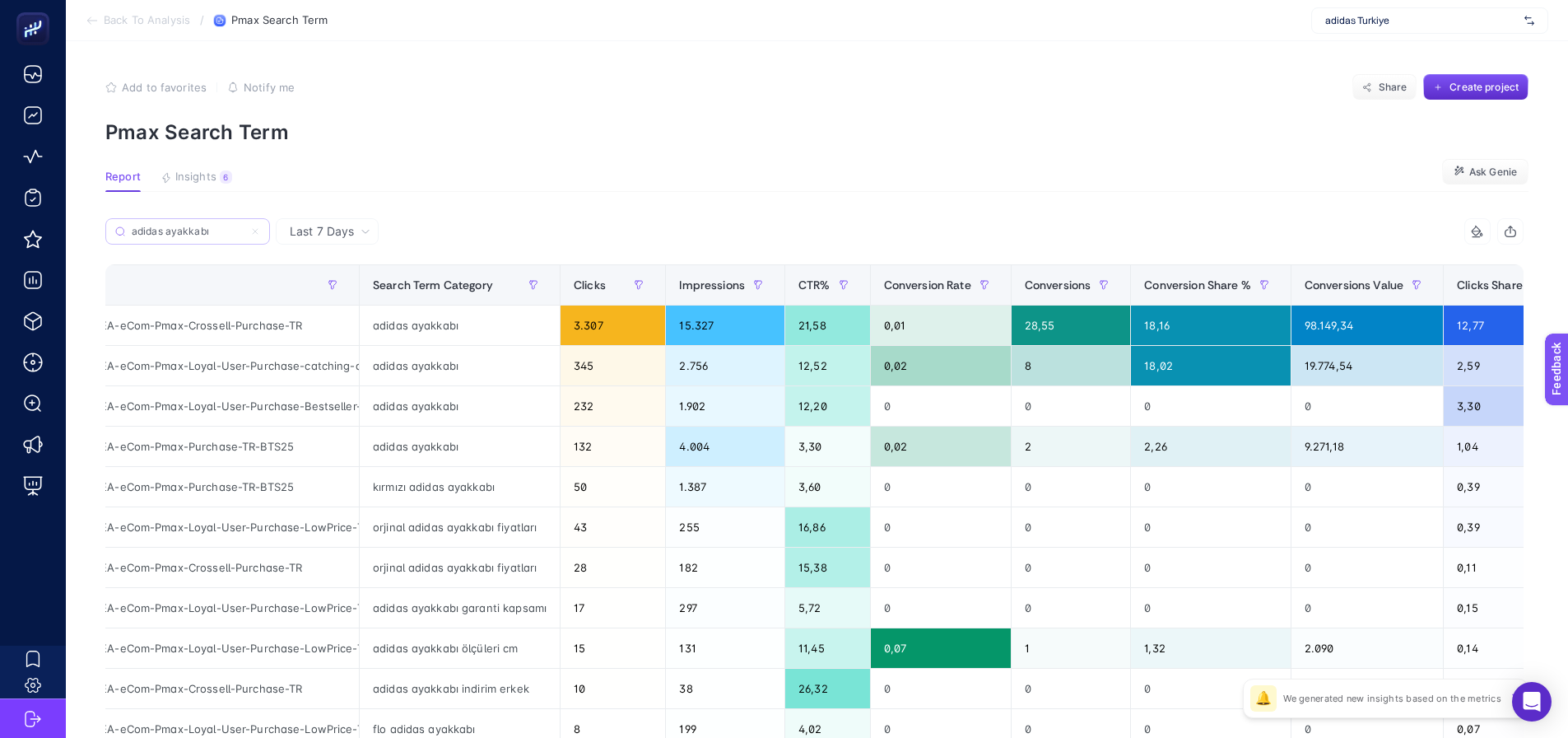
click at [256, 225] on label "adidas ayakkabı" at bounding box center [187, 231] width 165 height 26
click at [244, 225] on input "adidas ayakkabı" at bounding box center [187, 232] width 112 height 13
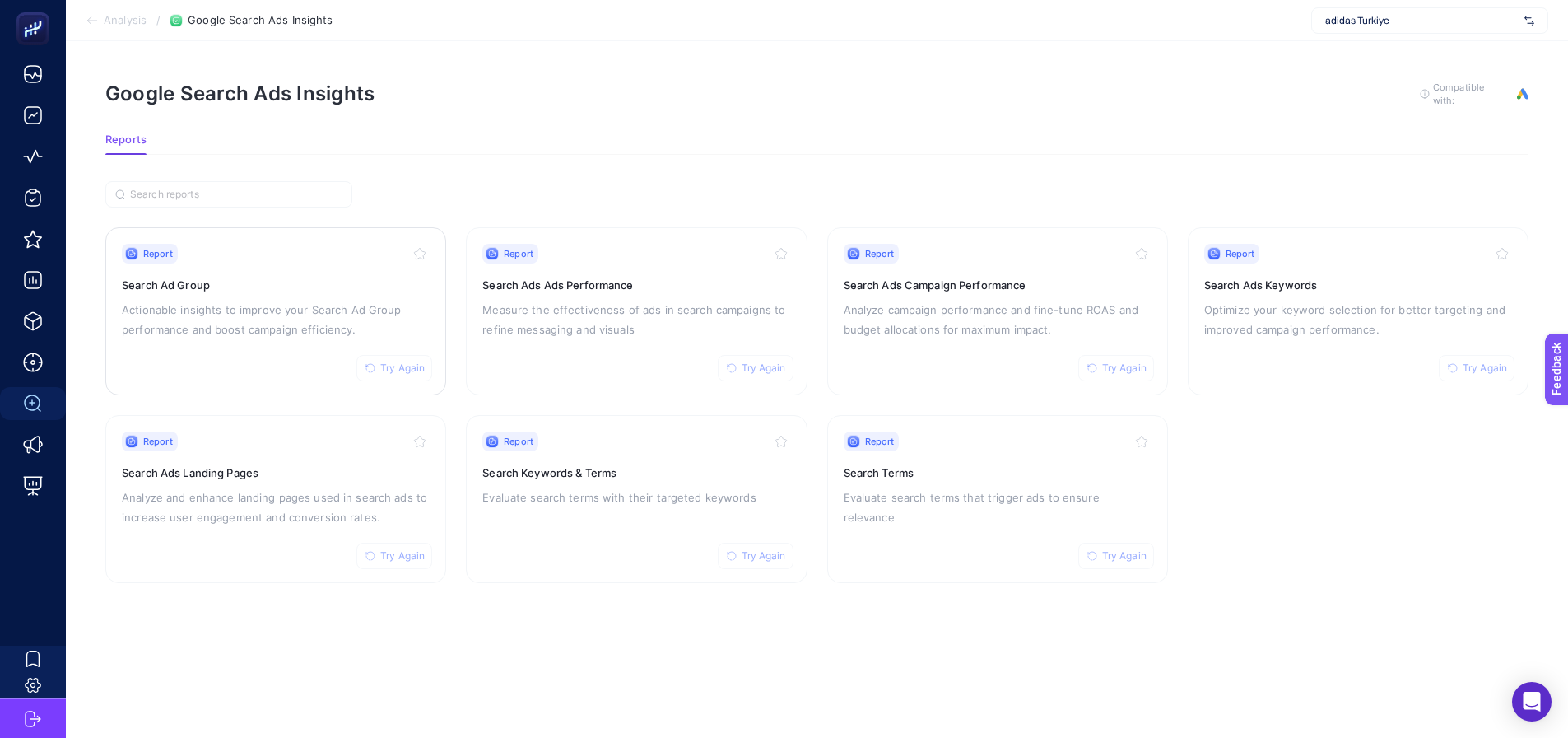
click at [204, 314] on p "Actionable insights to improve your Search Ad Group performance and boost campa…" at bounding box center [276, 320] width 308 height 40
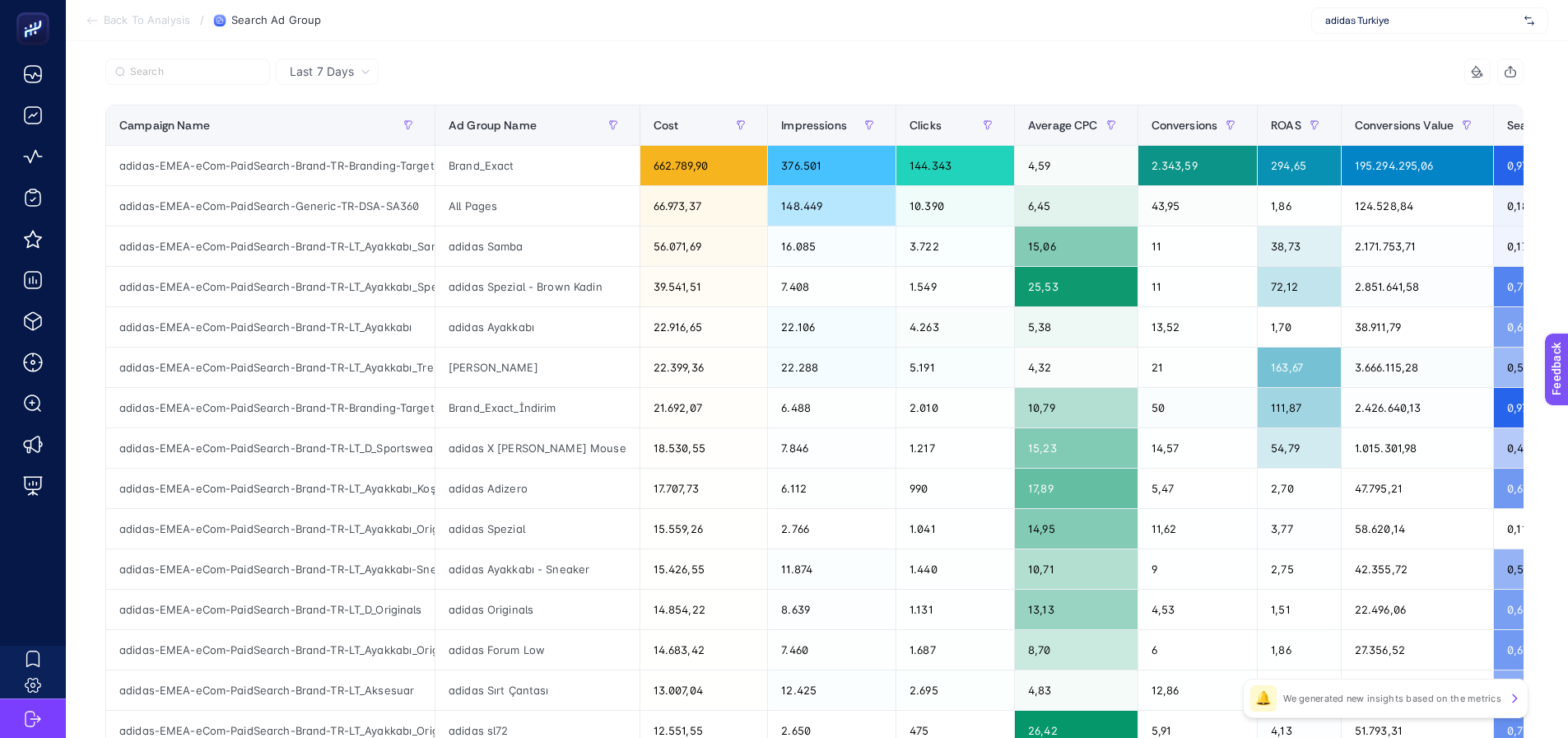
scroll to position [165, 0]
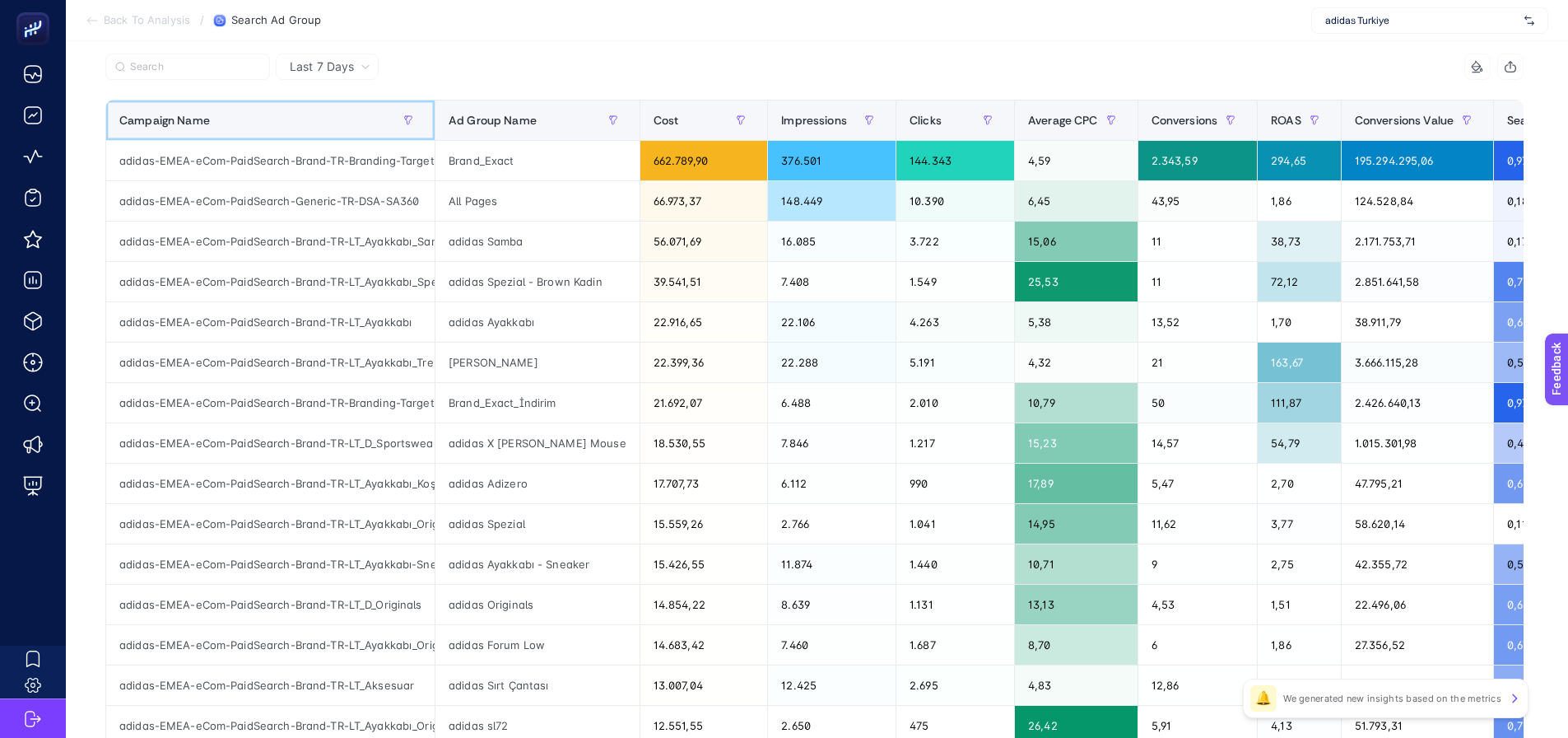
click at [261, 134] on th "Campaign Name" at bounding box center [271, 120] width 330 height 41
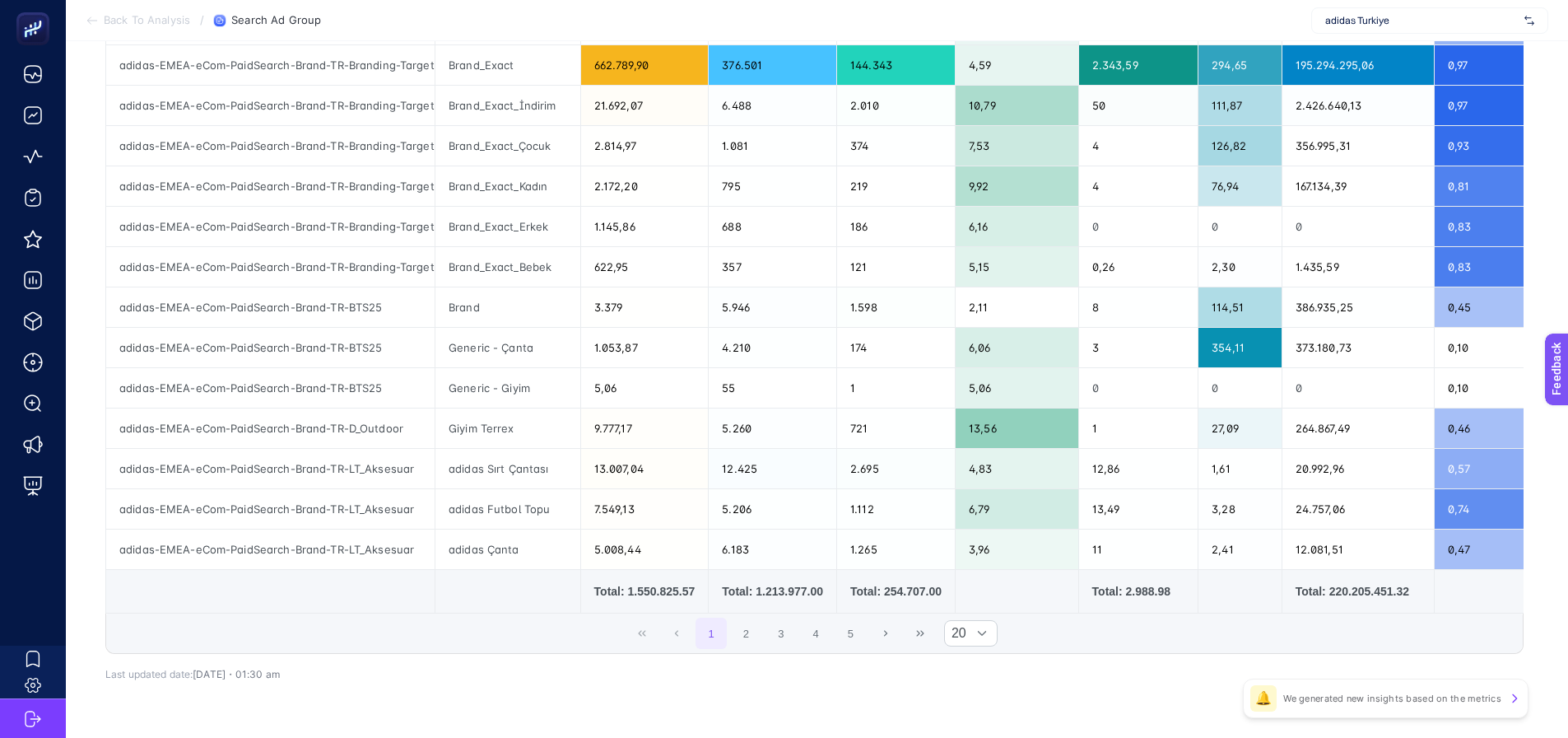
scroll to position [597, 0]
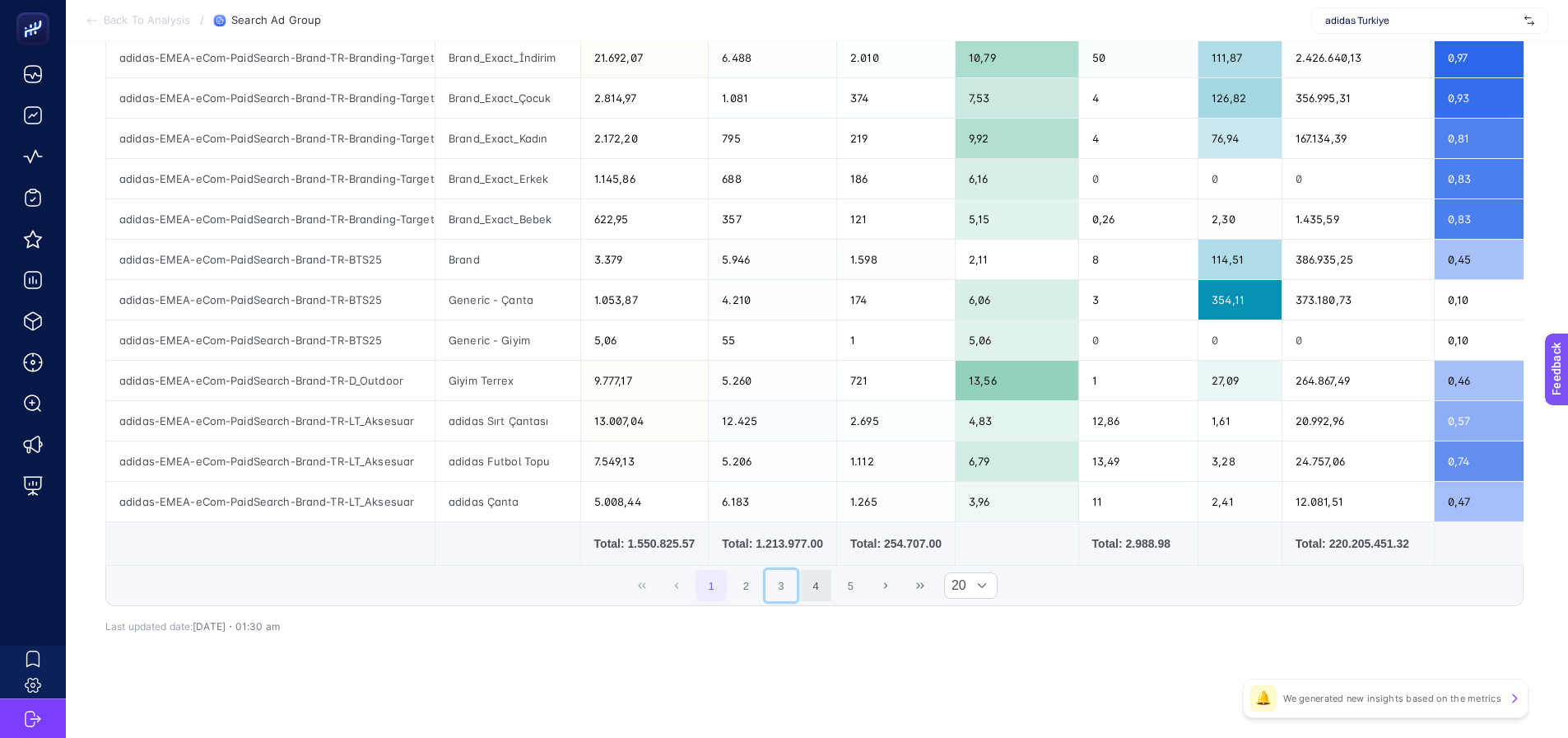
click at [788, 585] on button "3" at bounding box center [781, 585] width 32 height 32
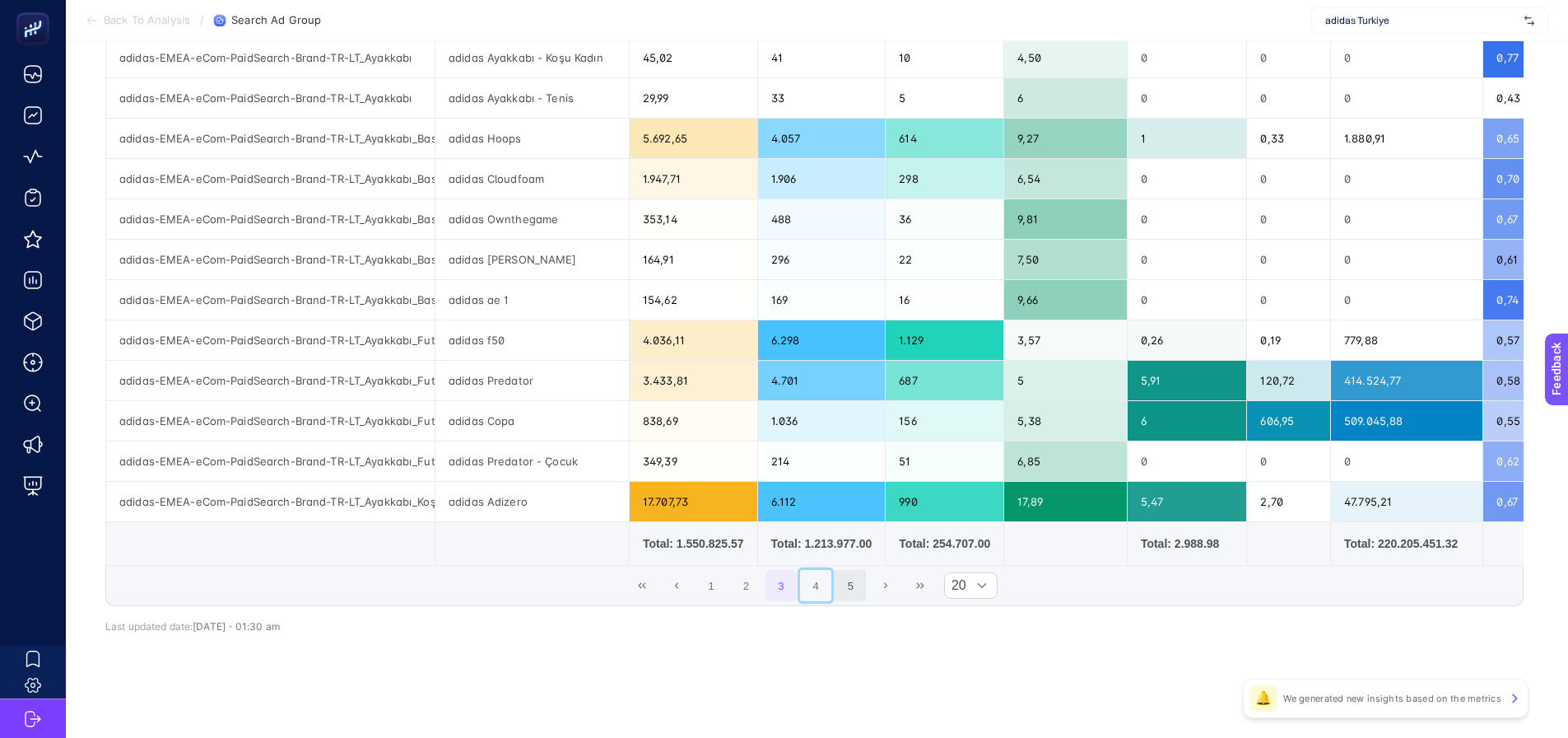
click at [825, 593] on button "4" at bounding box center [816, 585] width 32 height 32
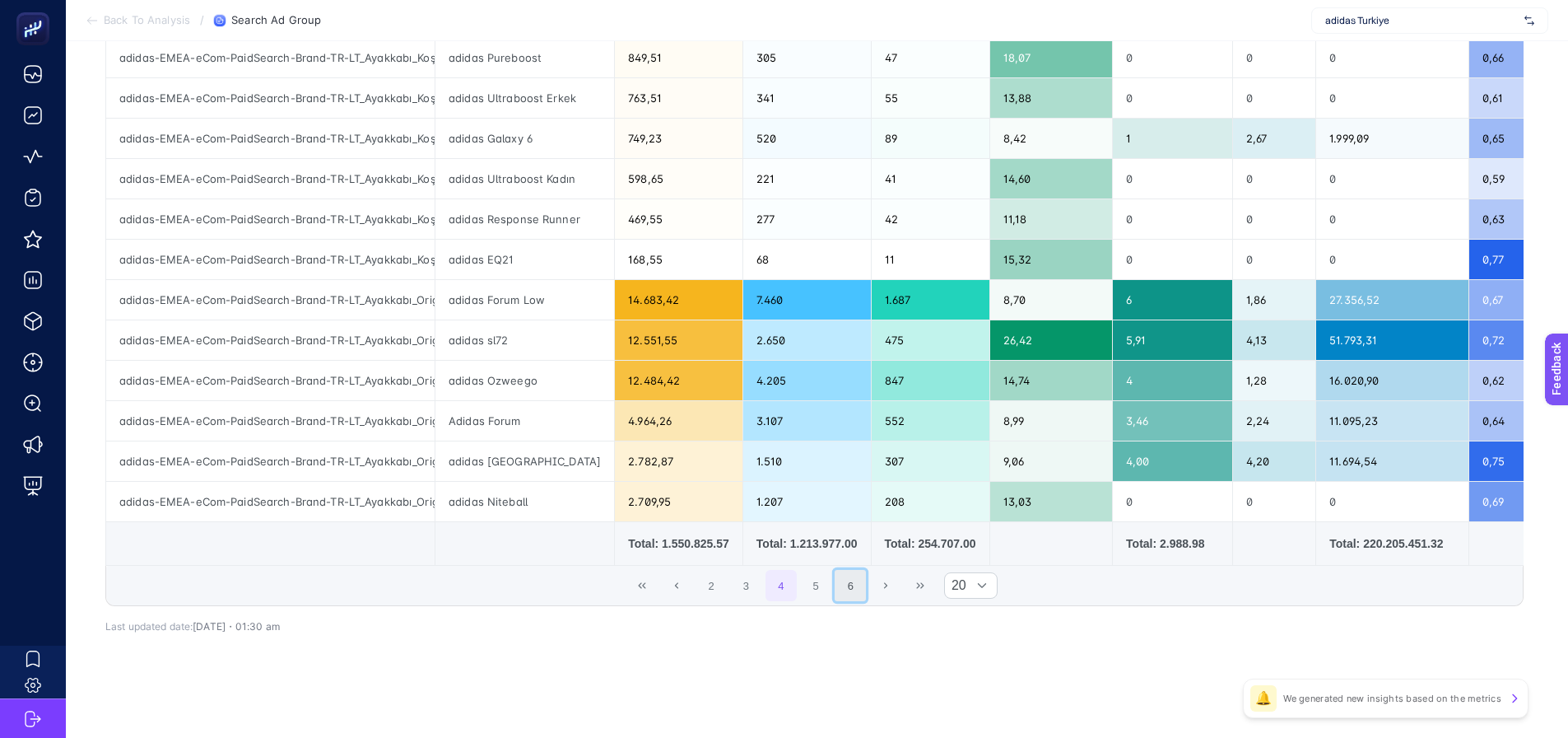
click at [846, 590] on button "6" at bounding box center [850, 585] width 32 height 32
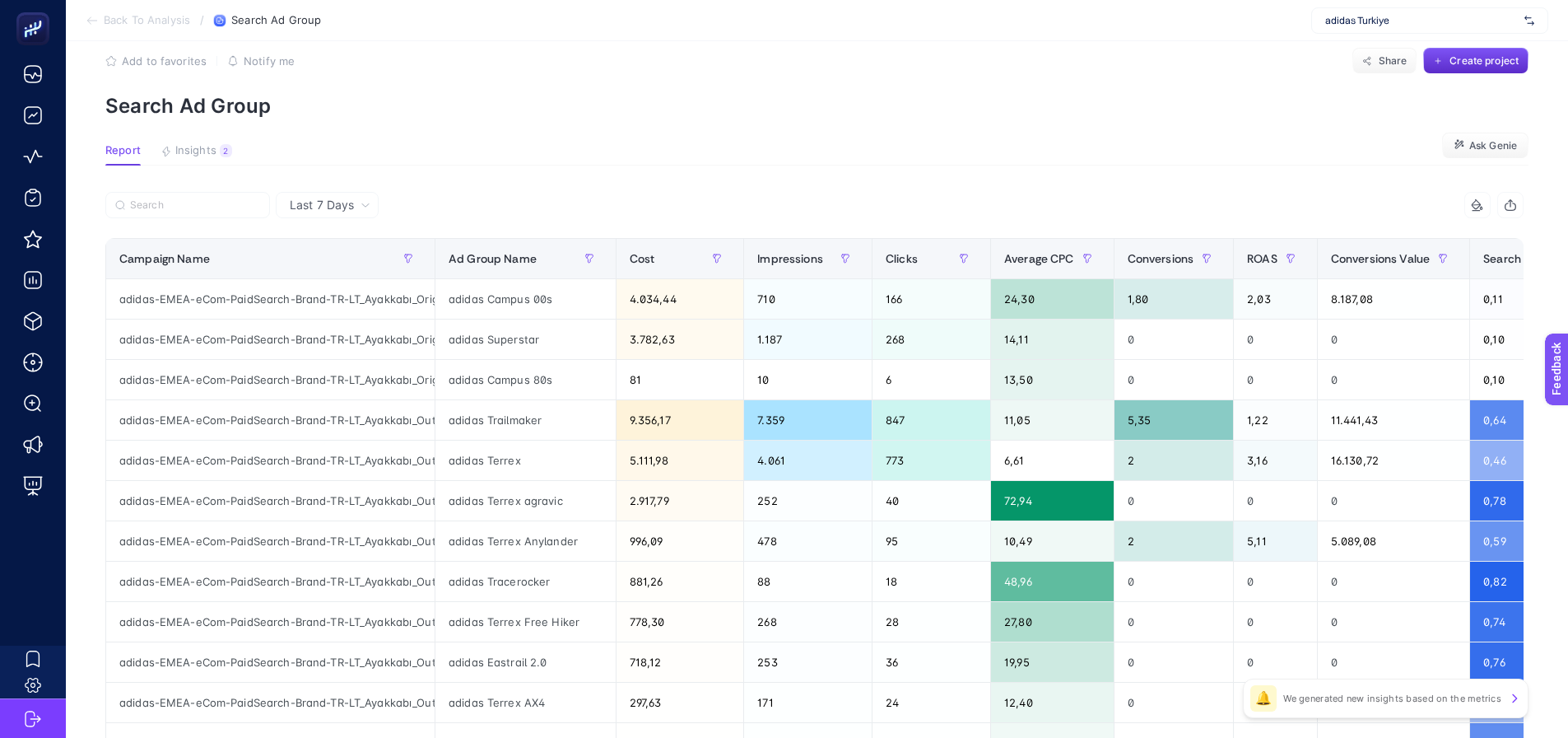
scroll to position [21, 0]
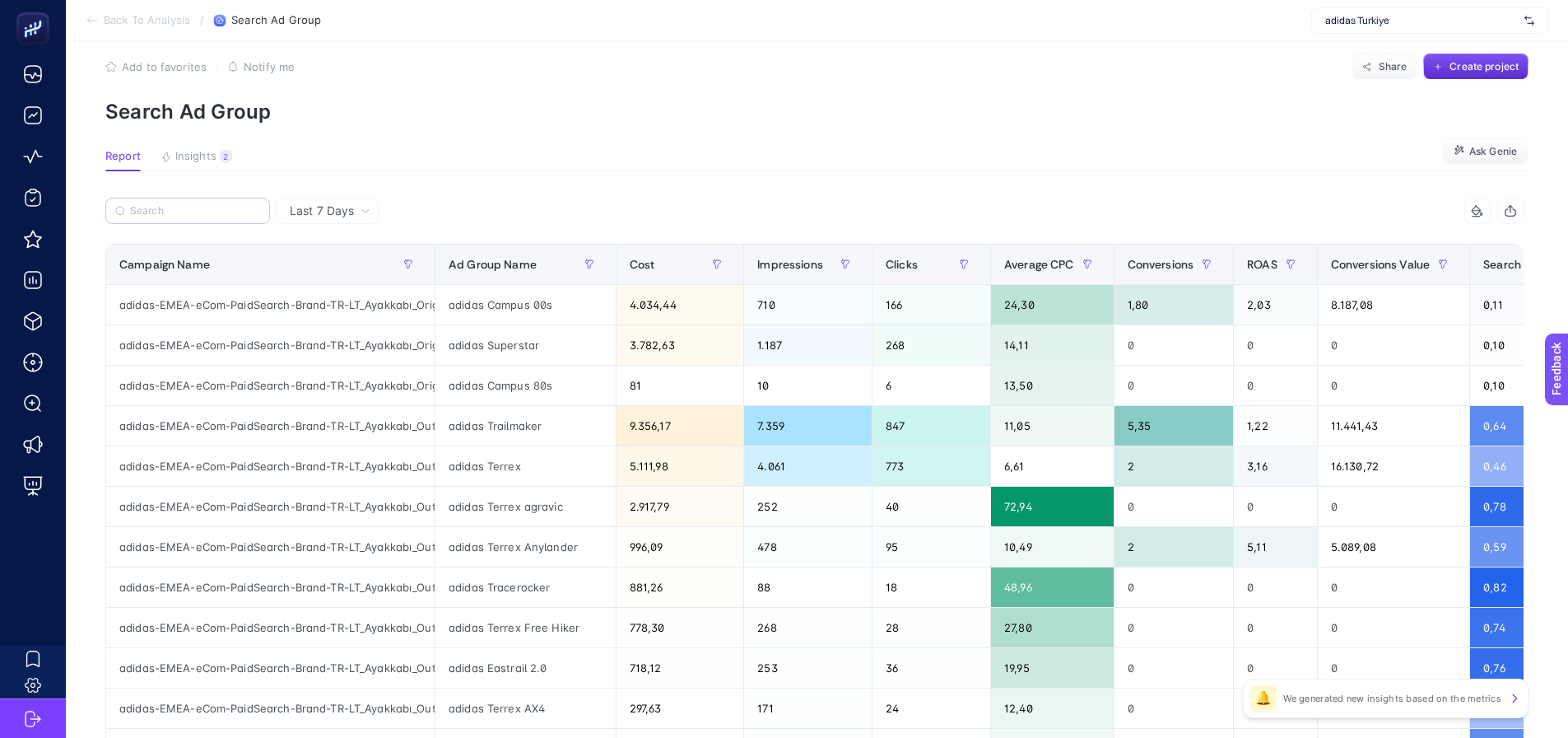
click at [222, 217] on label at bounding box center [187, 210] width 165 height 26
click at [222, 217] on input "Search" at bounding box center [196, 211] width 130 height 13
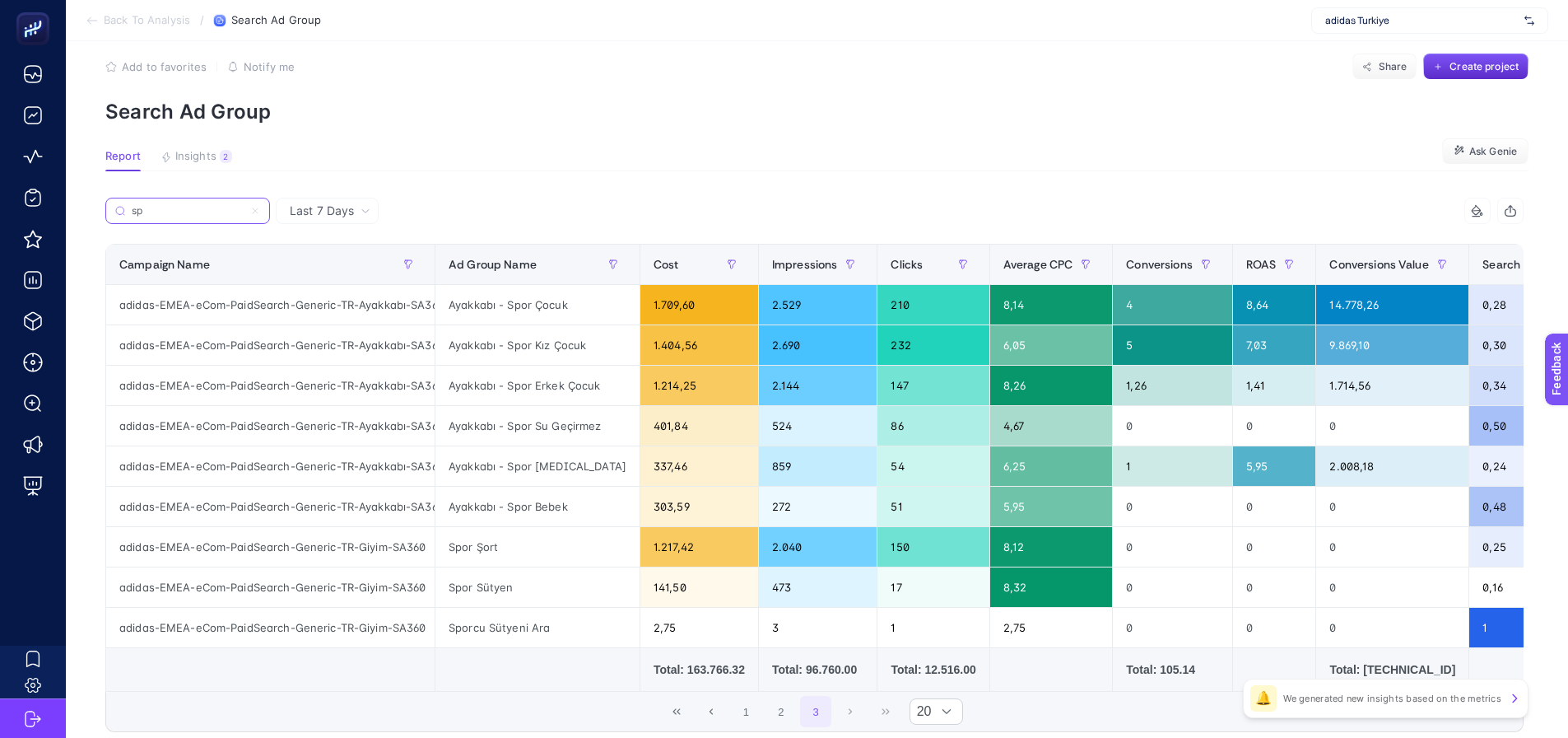
type input "s"
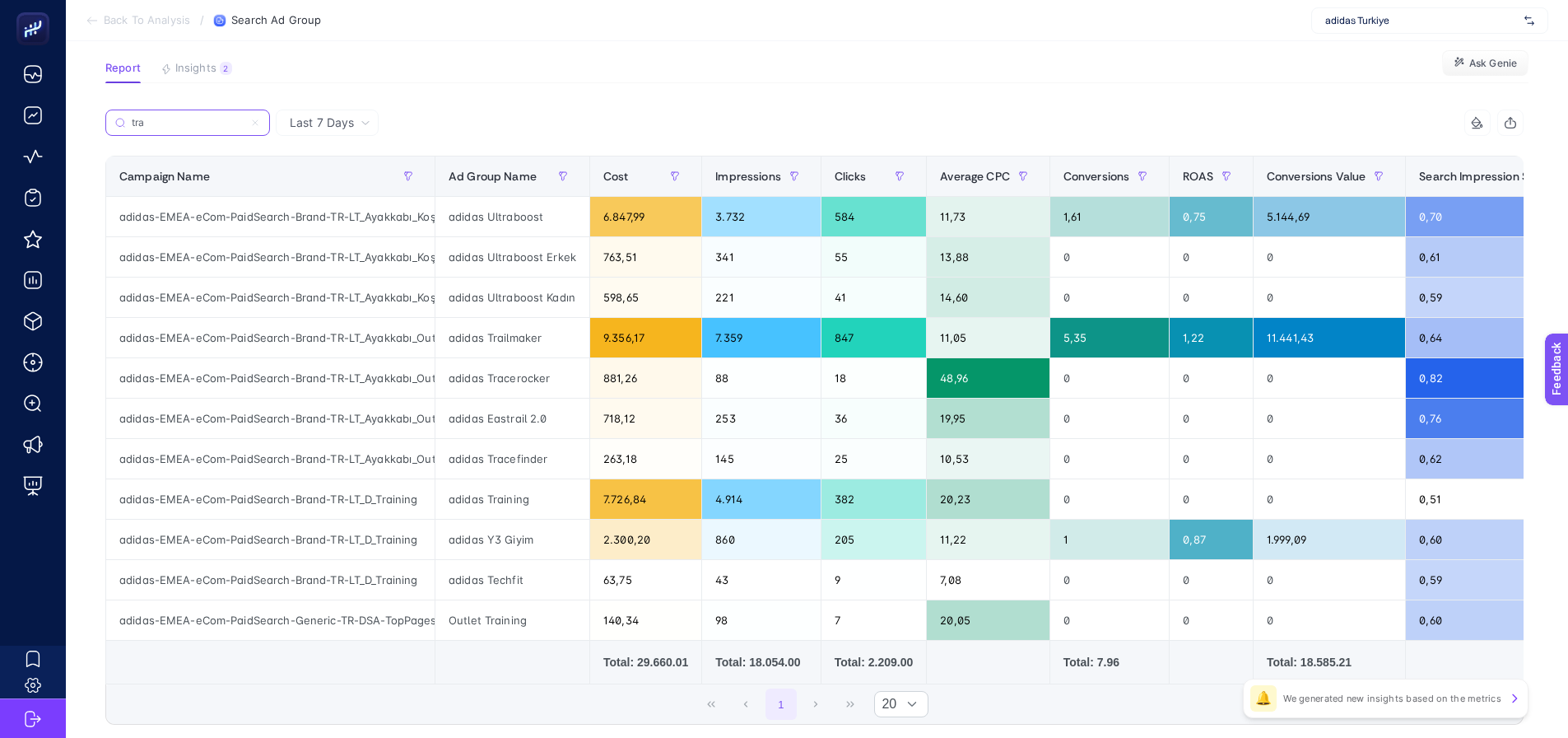
scroll to position [234, 0]
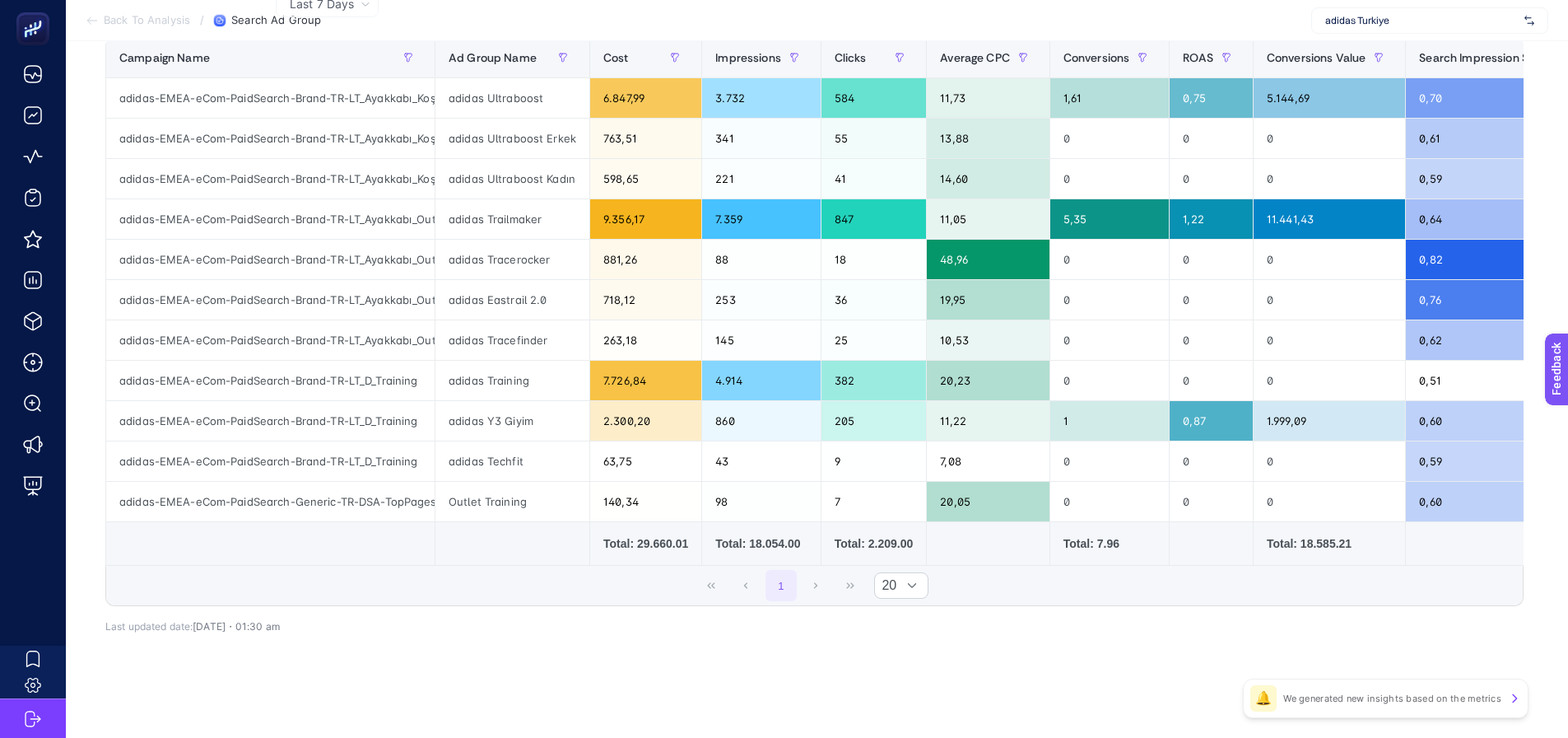
type input "tra"
click at [454, 494] on div "Outlet Training" at bounding box center [512, 502] width 154 height 40
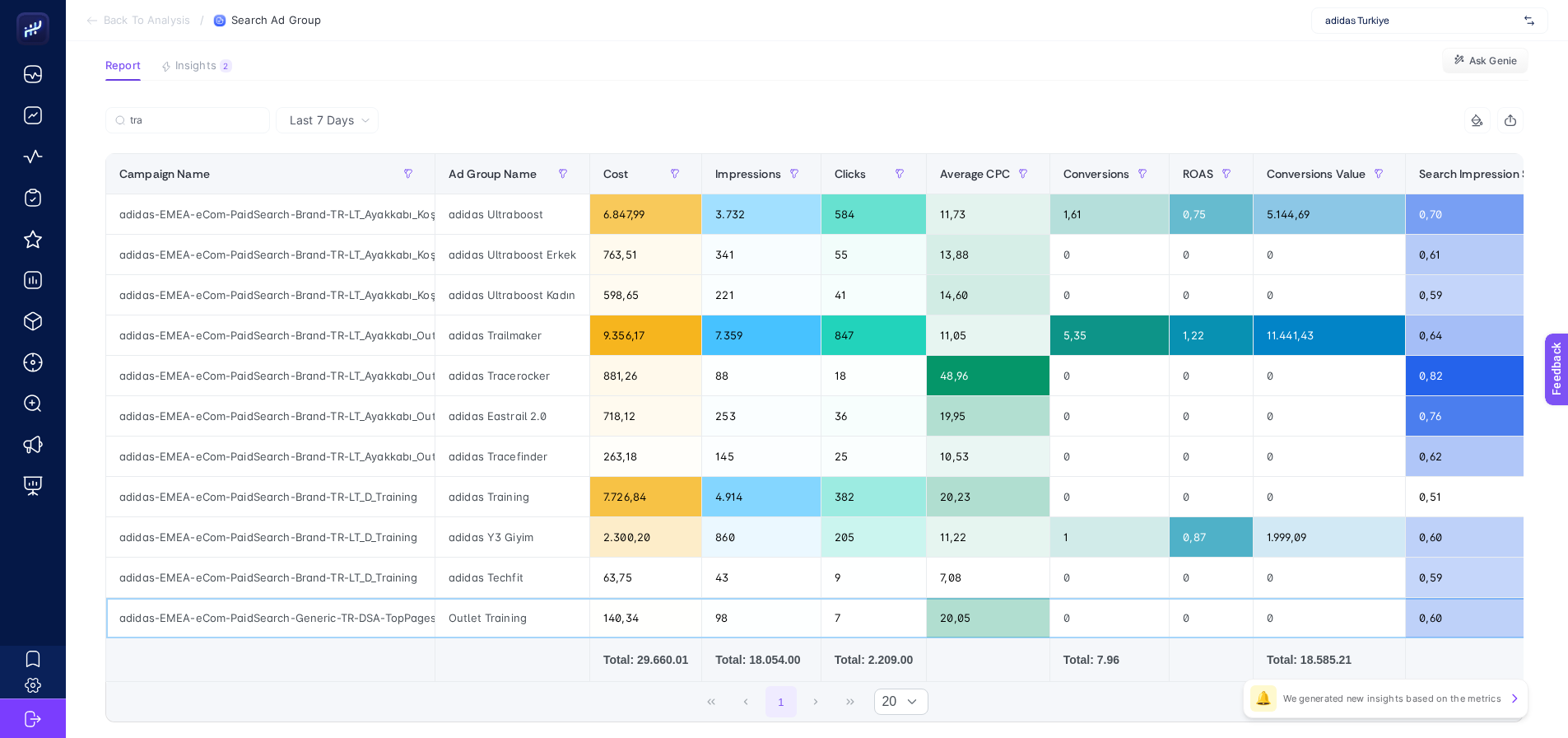
scroll to position [0, 0]
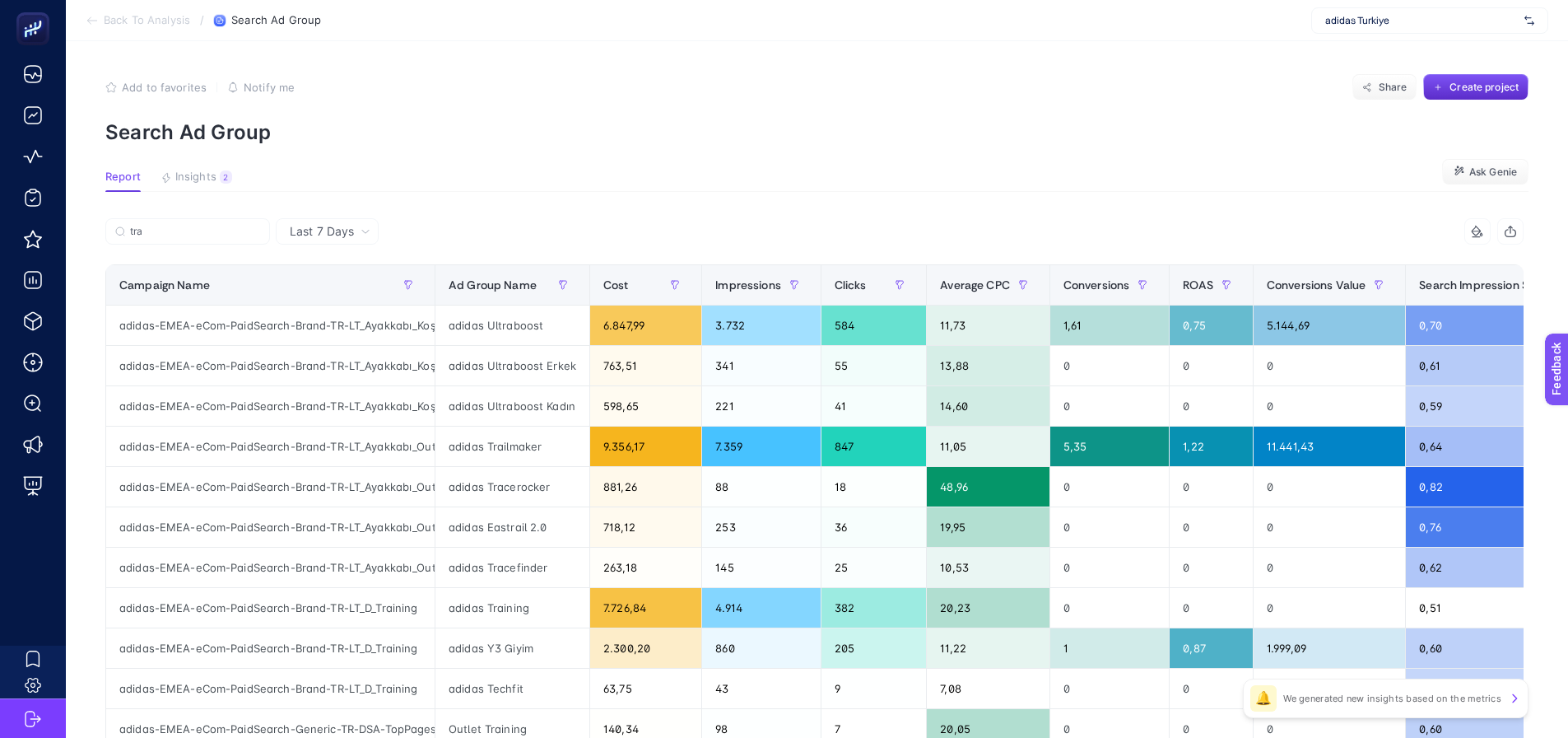
click at [183, 216] on article "Add to favorites false Notify me Share Create project Search Ad Group Report In…" at bounding box center [817, 503] width 1502 height 924
click at [187, 232] on input "tra" at bounding box center [196, 232] width 130 height 13
click at [187, 232] on input "tra" at bounding box center [187, 232] width 112 height 13
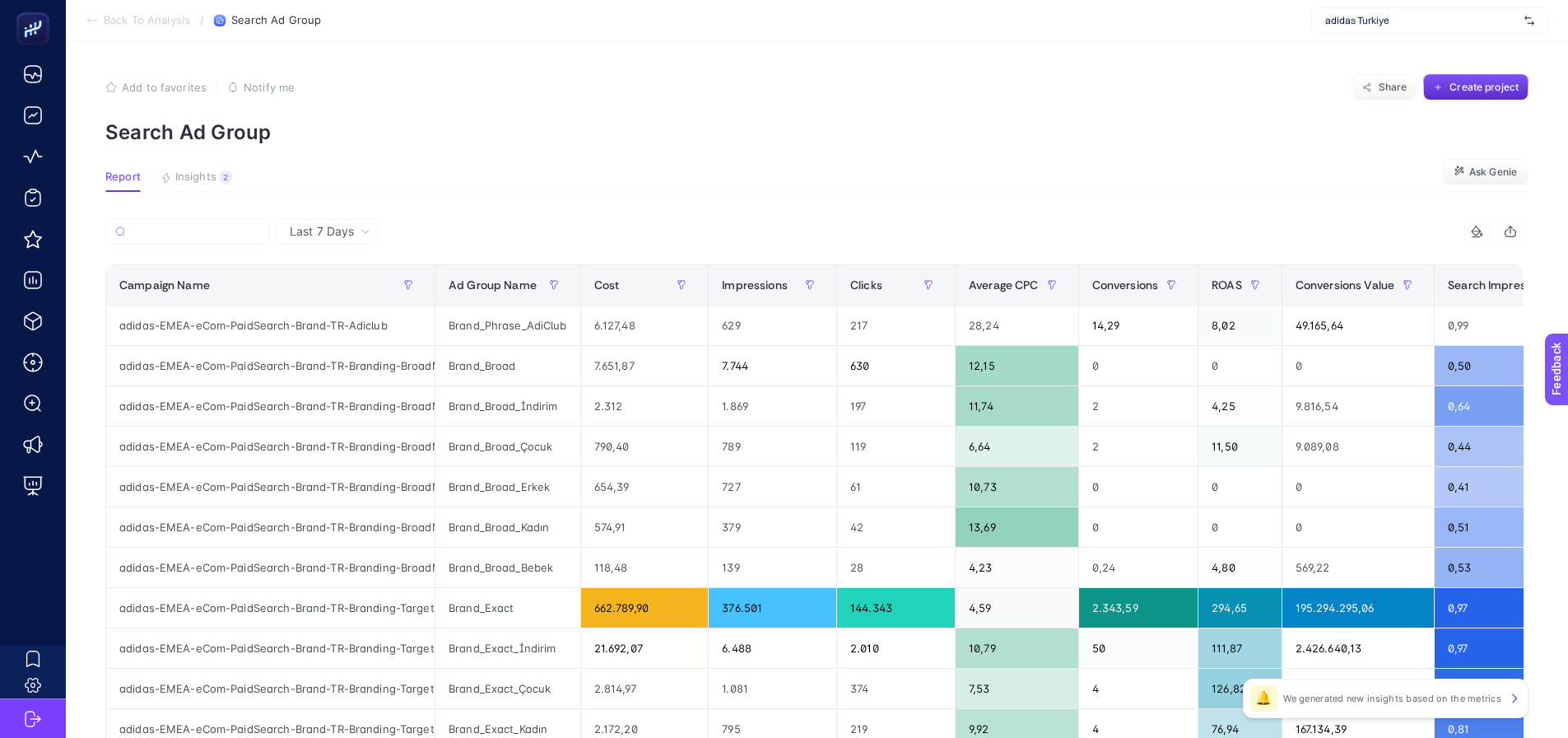
click at [678, 144] on p "Search Ad Group" at bounding box center [817, 132] width 1423 height 24
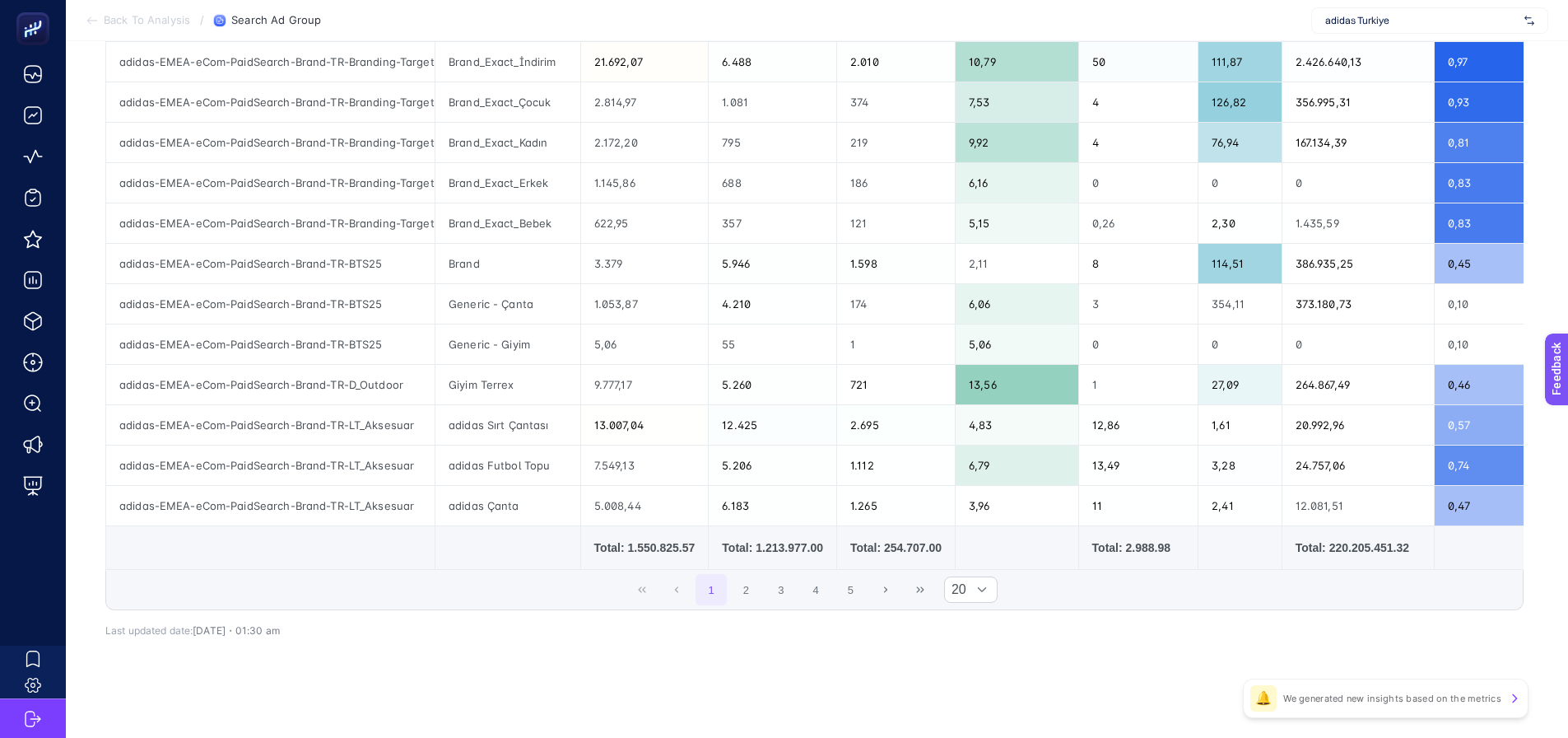
scroll to position [597, 0]
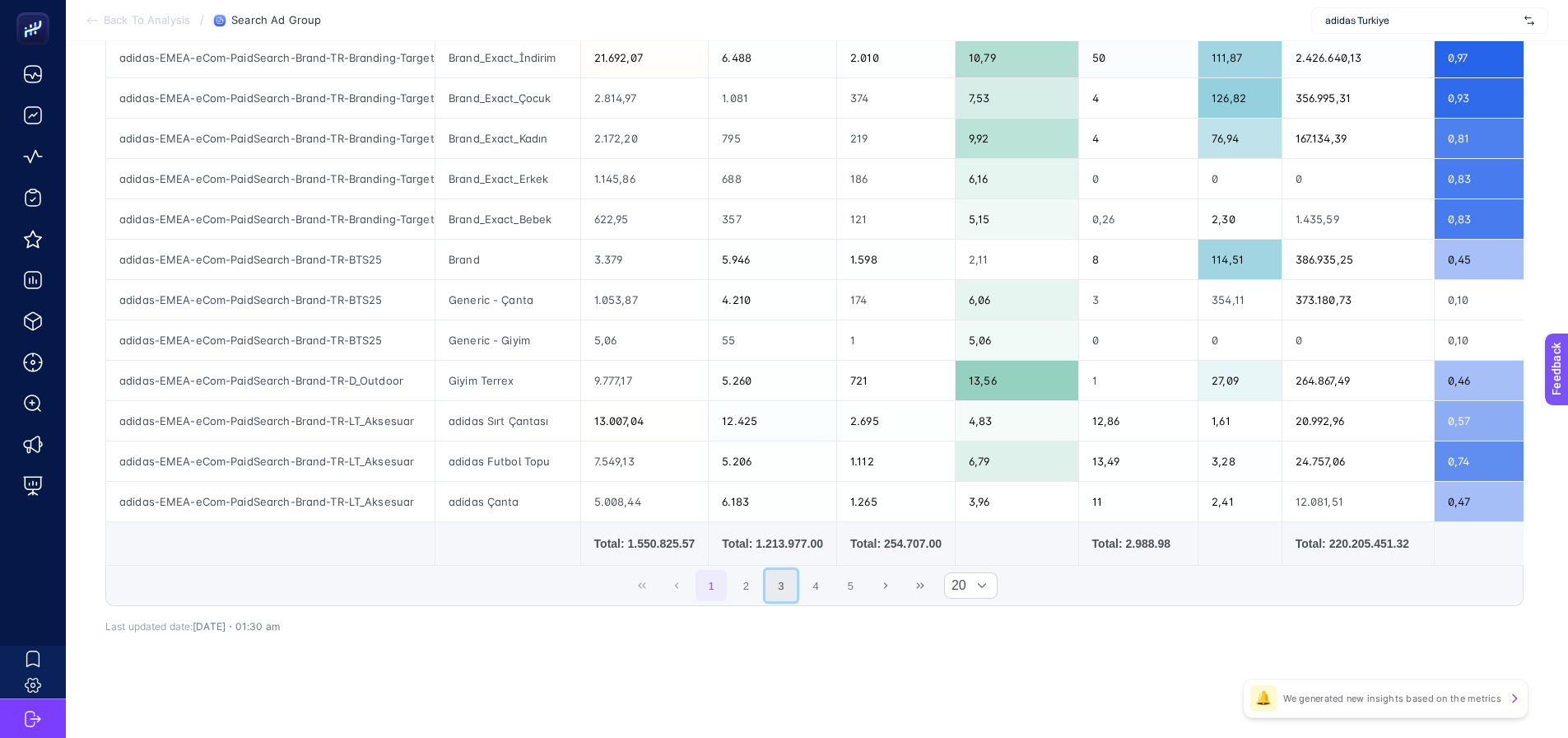
click at [785, 585] on button "3" at bounding box center [781, 585] width 32 height 32
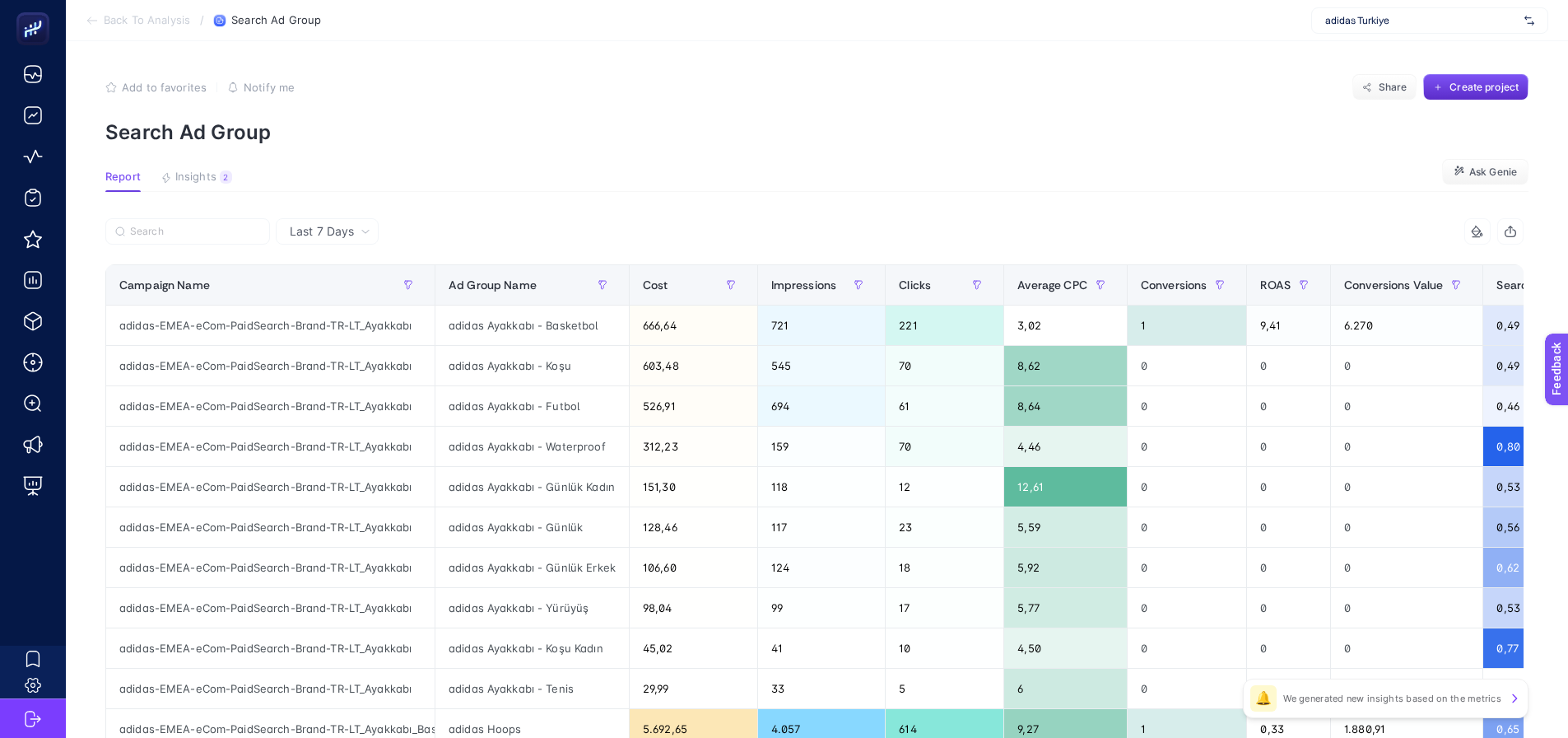
scroll to position [494, 0]
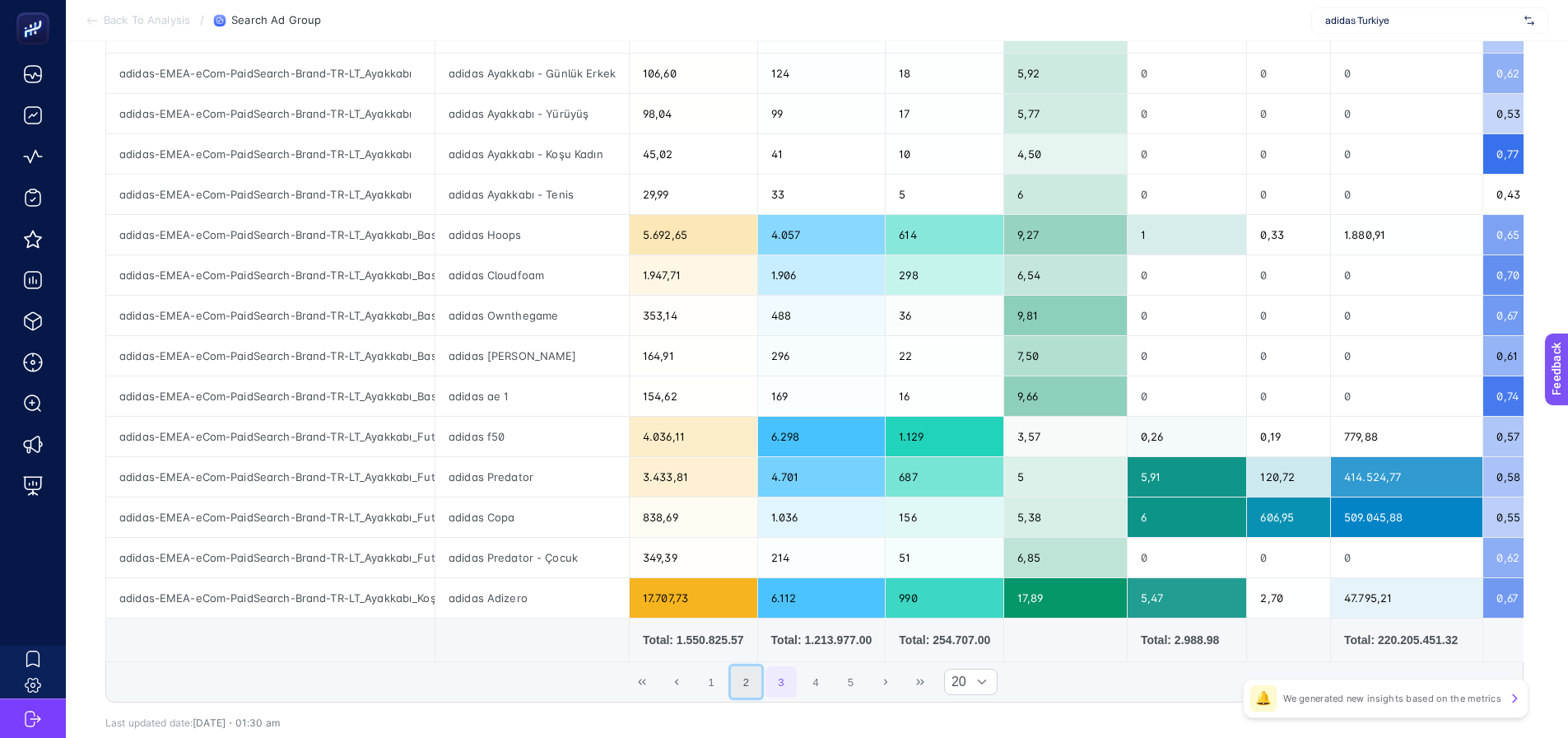
click at [758, 692] on button "2" at bounding box center [746, 682] width 32 height 32
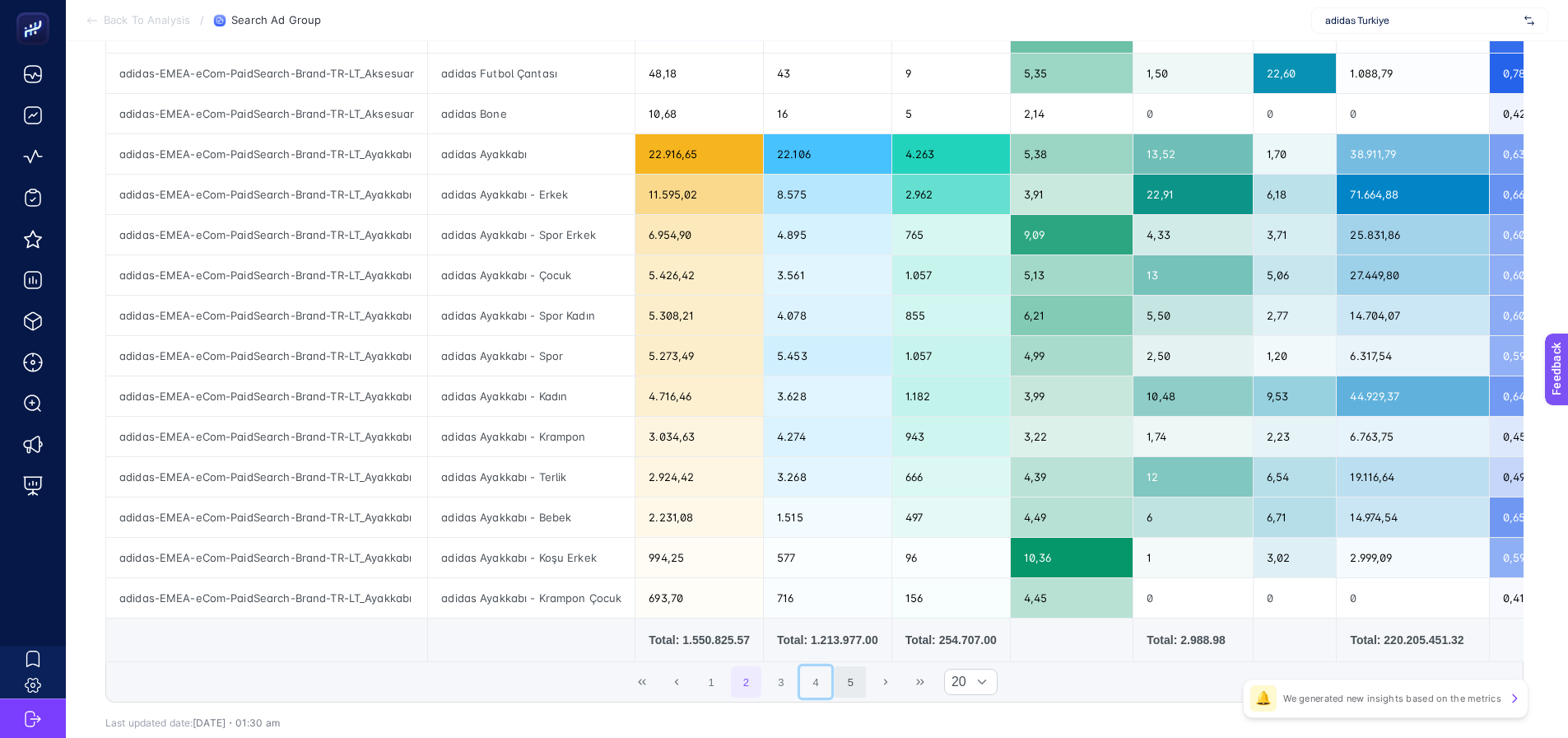
click at [831, 685] on button "4" at bounding box center [816, 682] width 32 height 32
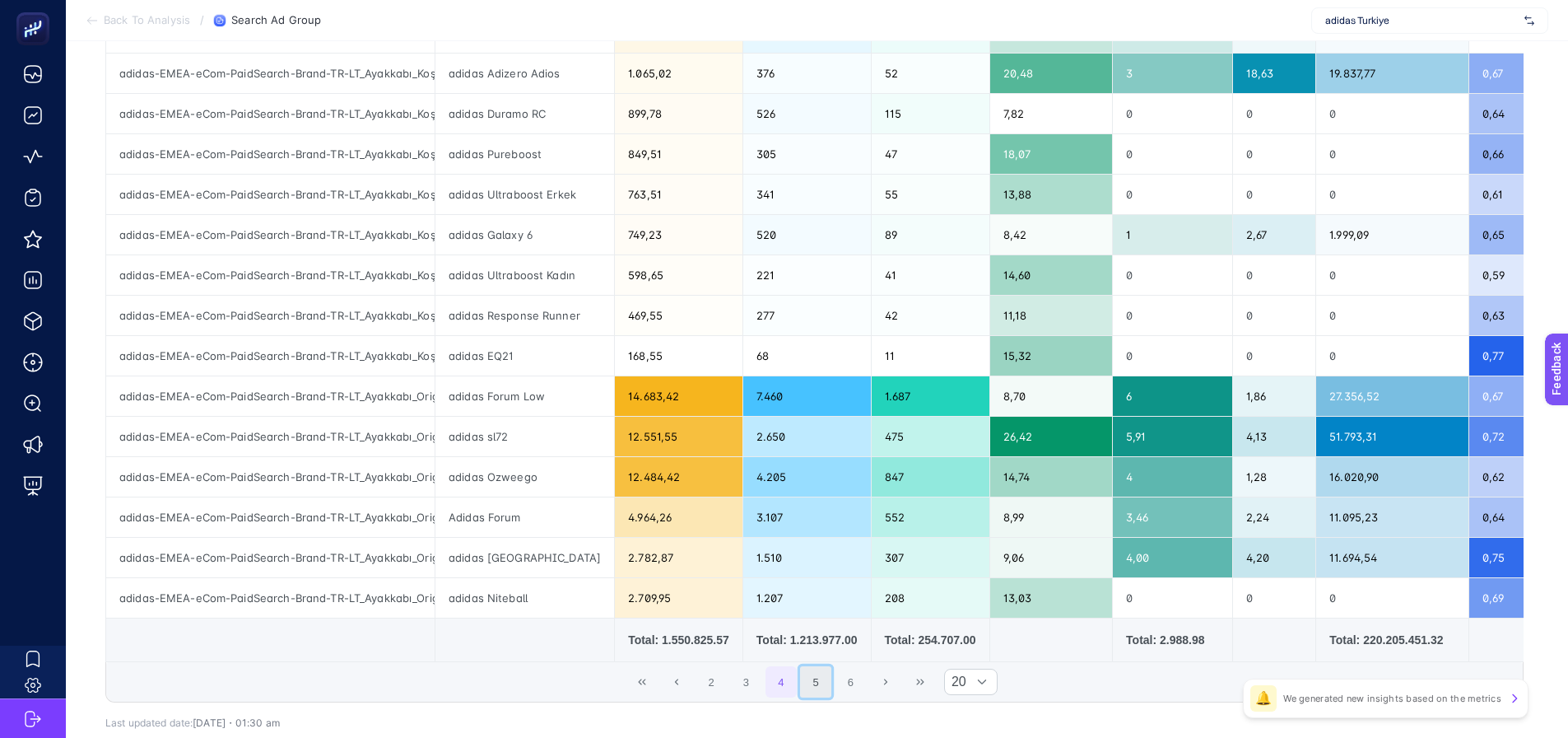
click at [823, 683] on button "5" at bounding box center [816, 682] width 32 height 32
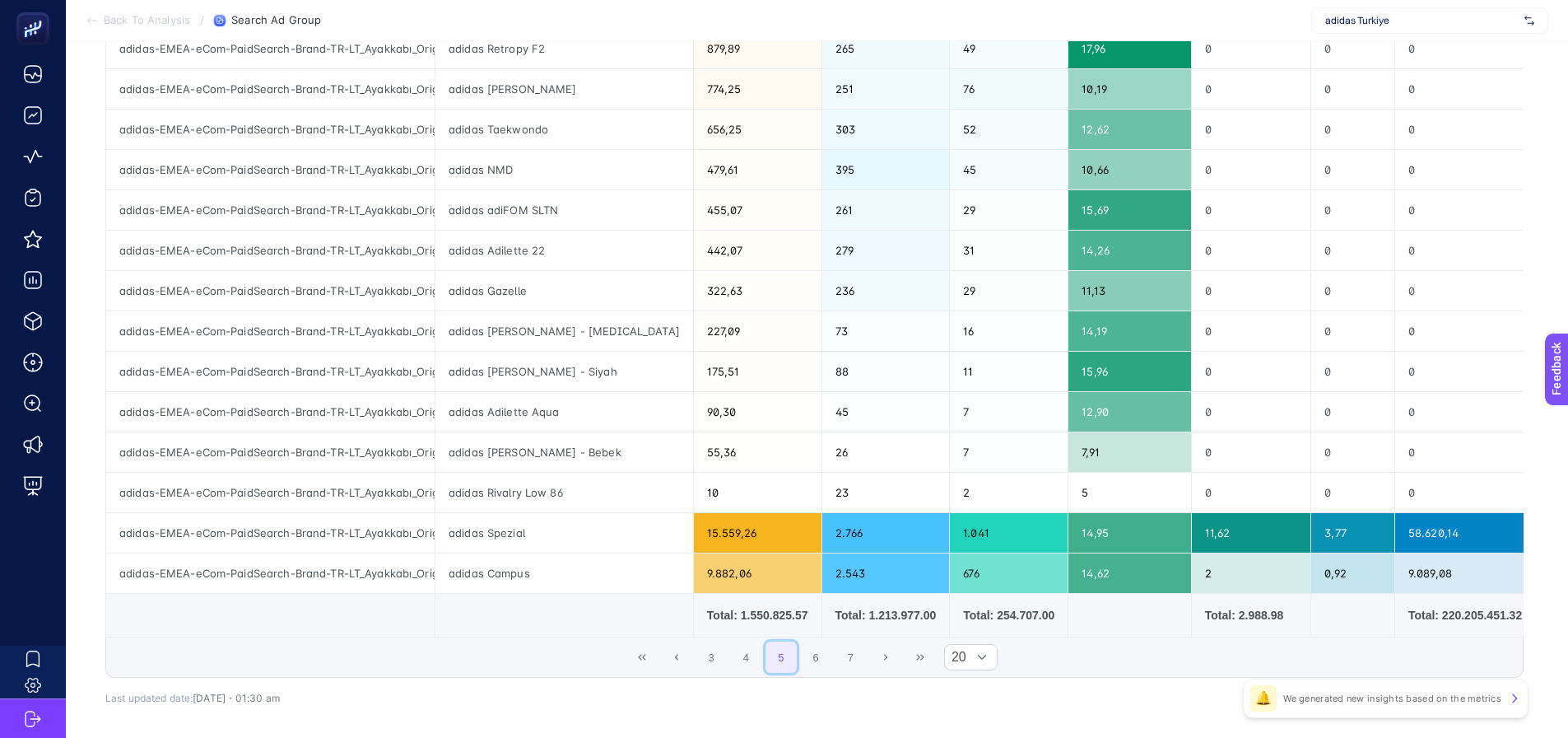
scroll to position [576, 0]
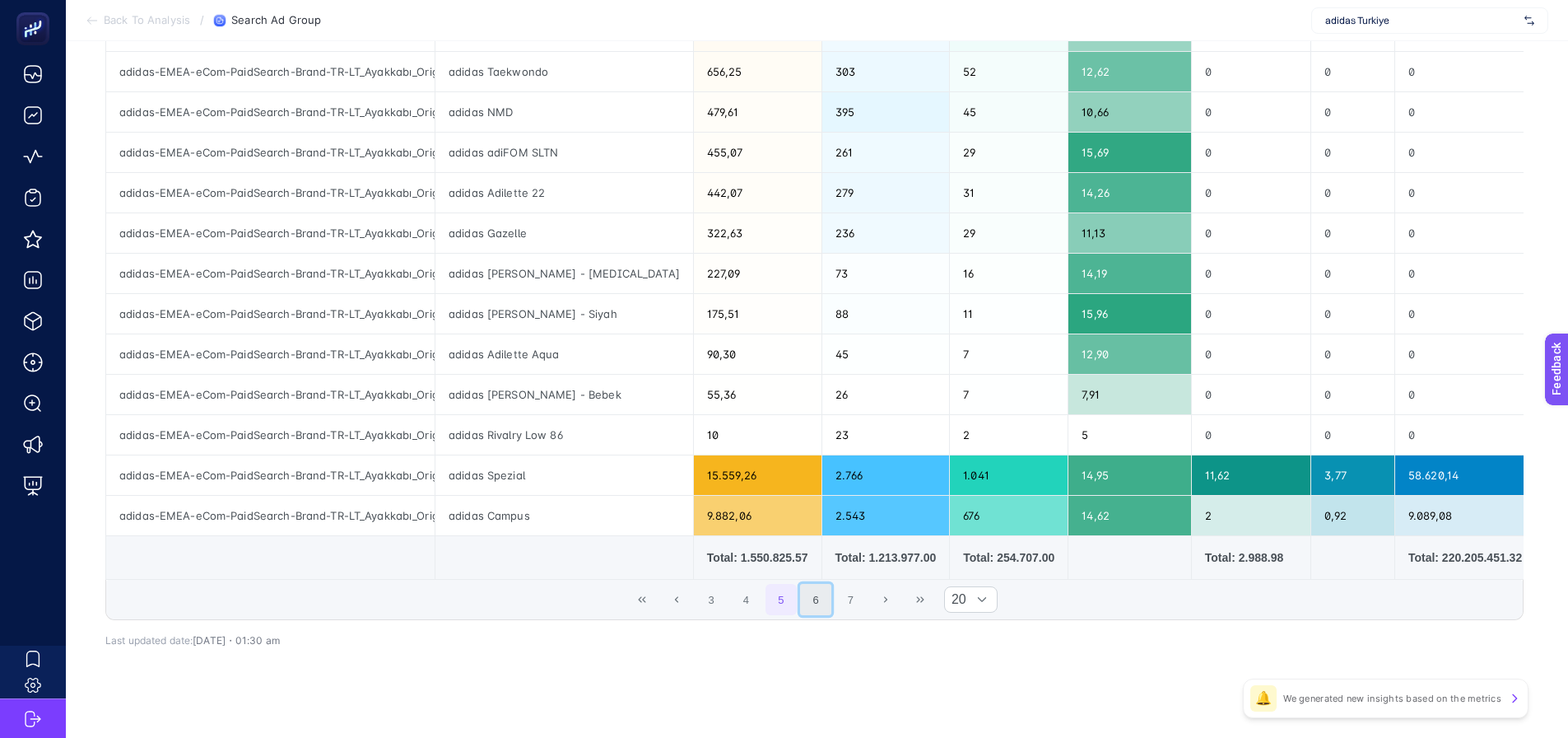
click at [827, 603] on button "6" at bounding box center [816, 599] width 32 height 32
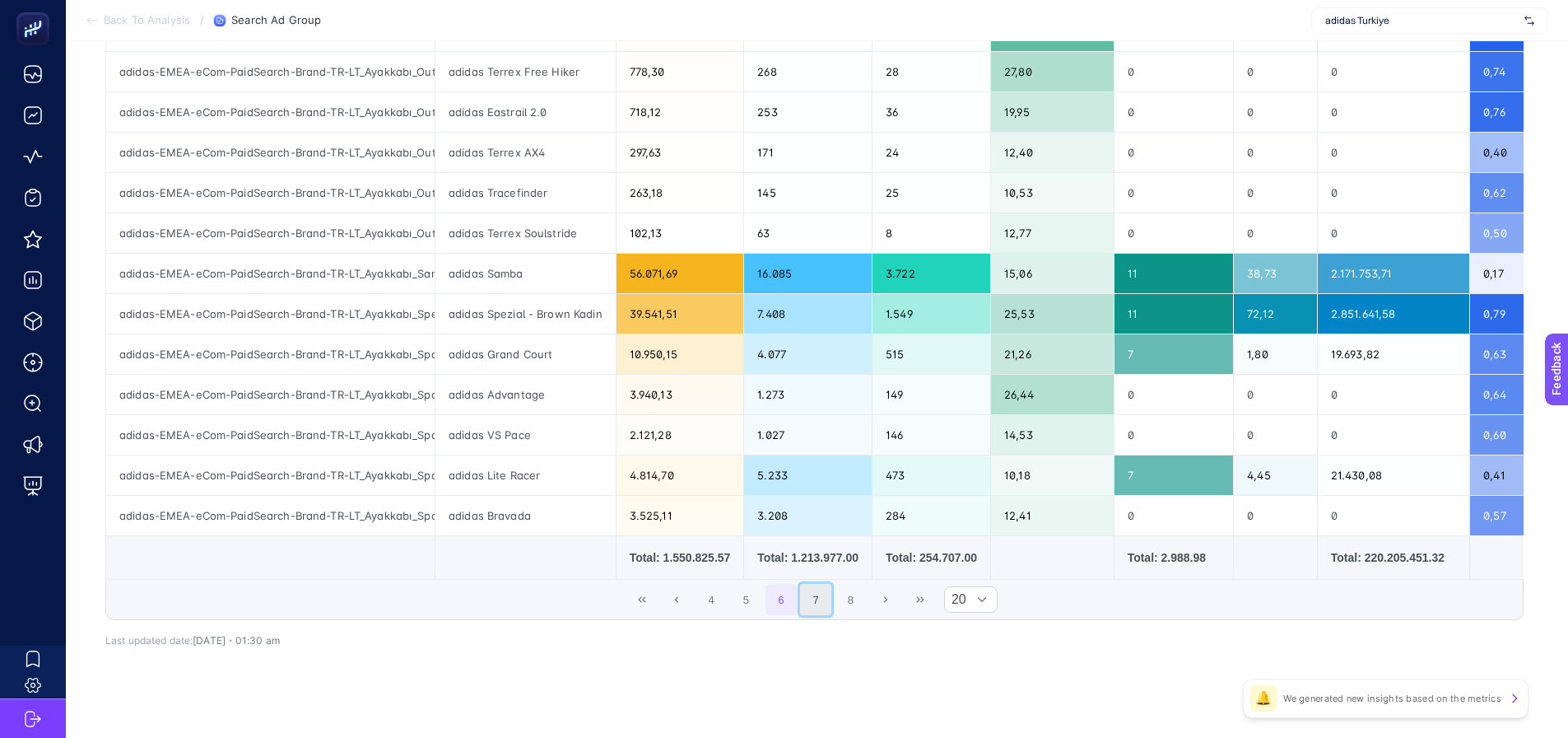
click at [821, 611] on button "7" at bounding box center [816, 599] width 32 height 32
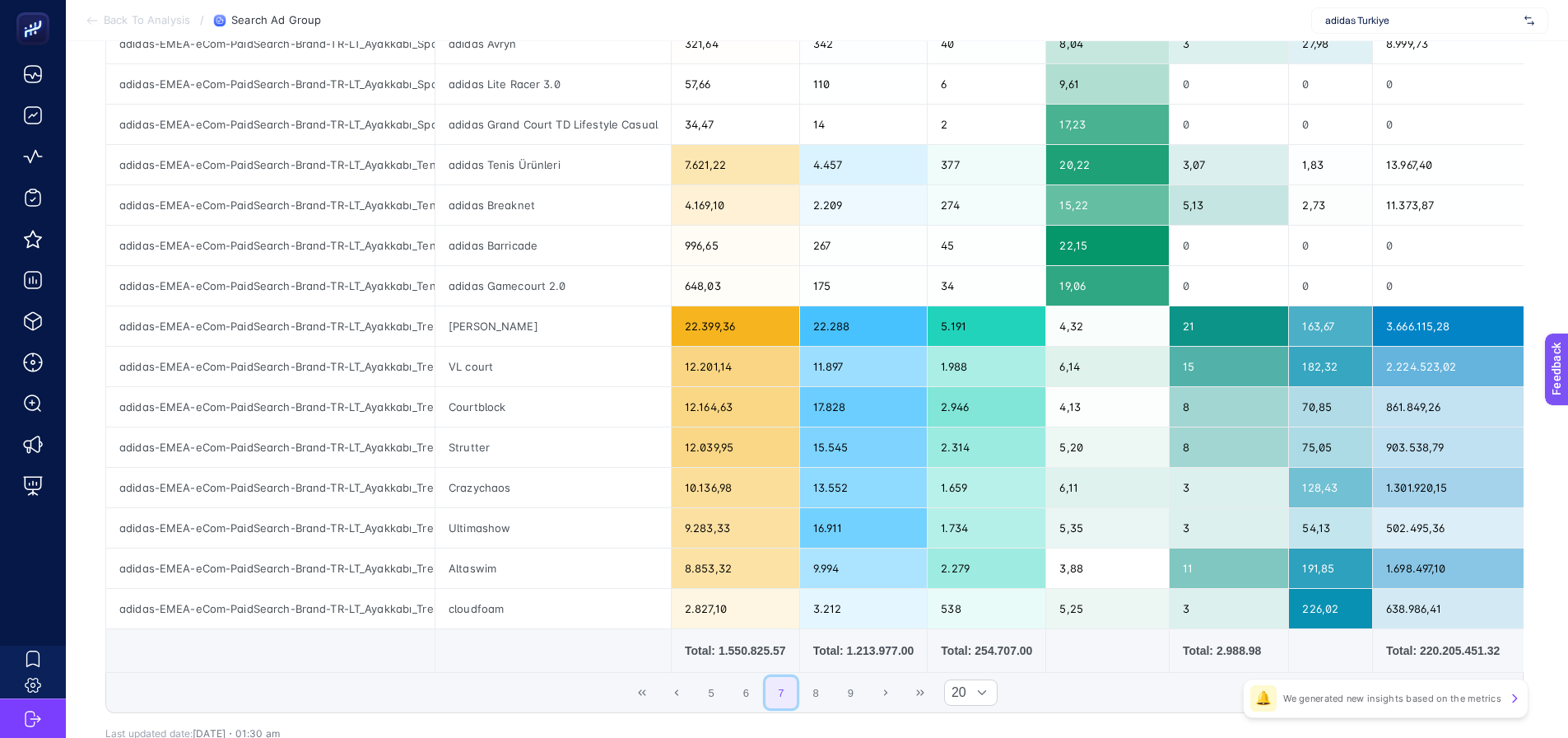
scroll to position [494, 0]
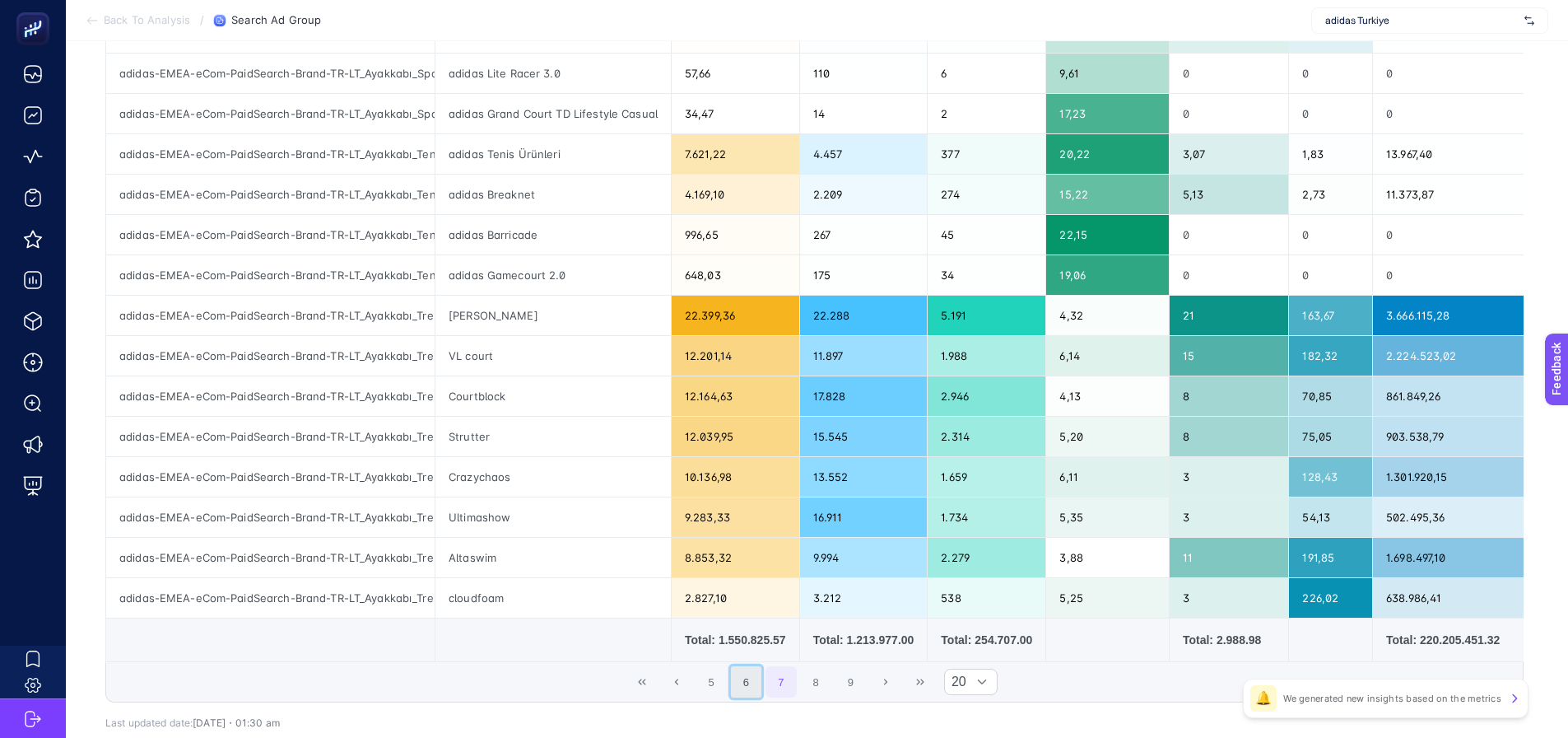
click at [762, 691] on button "6" at bounding box center [746, 682] width 32 height 32
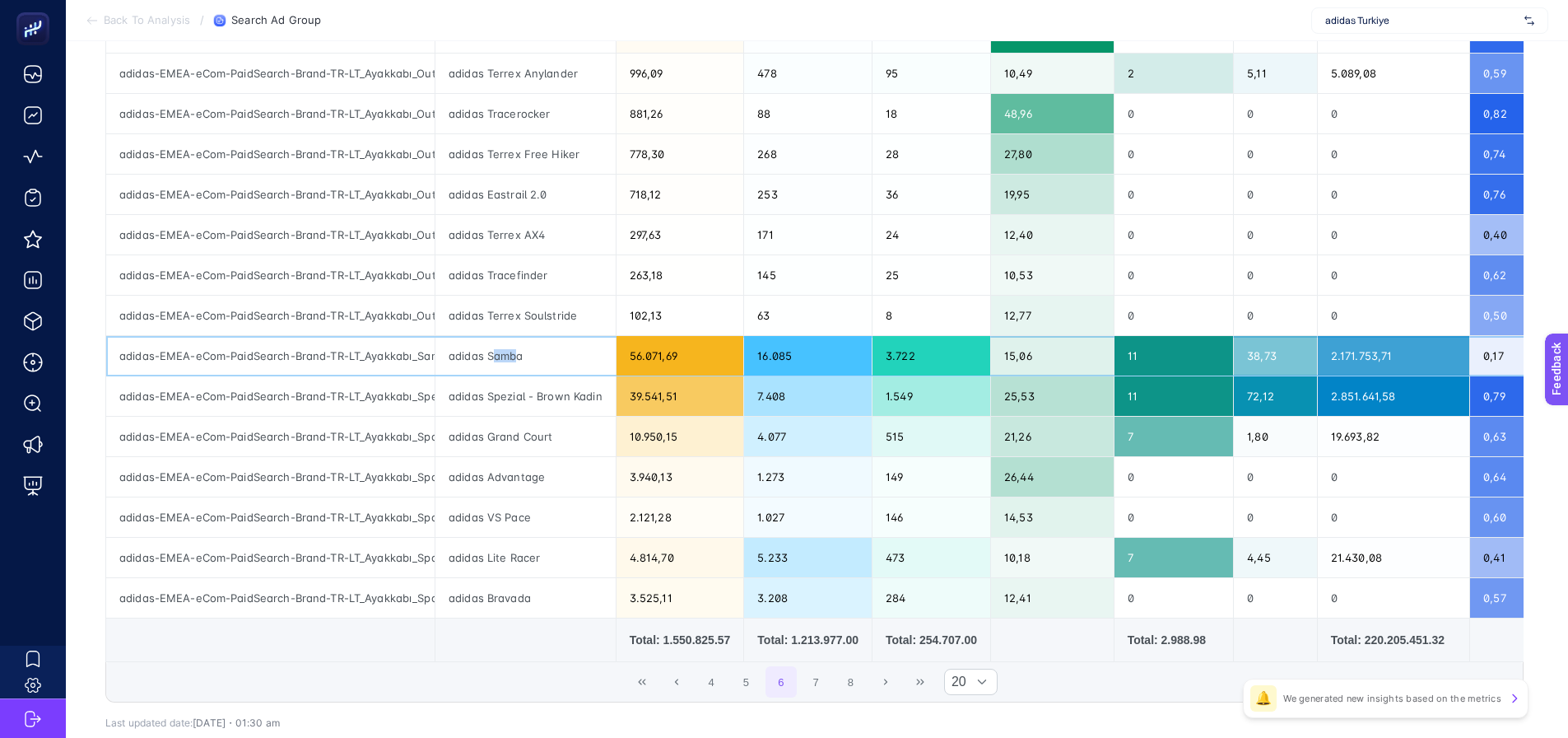
drag, startPoint x: 493, startPoint y: 356, endPoint x: 514, endPoint y: 382, distance: 33.4
click at [519, 368] on div "adidas Samba" at bounding box center [525, 356] width 180 height 40
drag, startPoint x: 509, startPoint y: 403, endPoint x: 531, endPoint y: 405, distance: 22.1
click at [532, 405] on div "adidas Spezial - Brown Kadin" at bounding box center [525, 396] width 180 height 40
click at [808, 687] on button "7" at bounding box center [816, 682] width 32 height 32
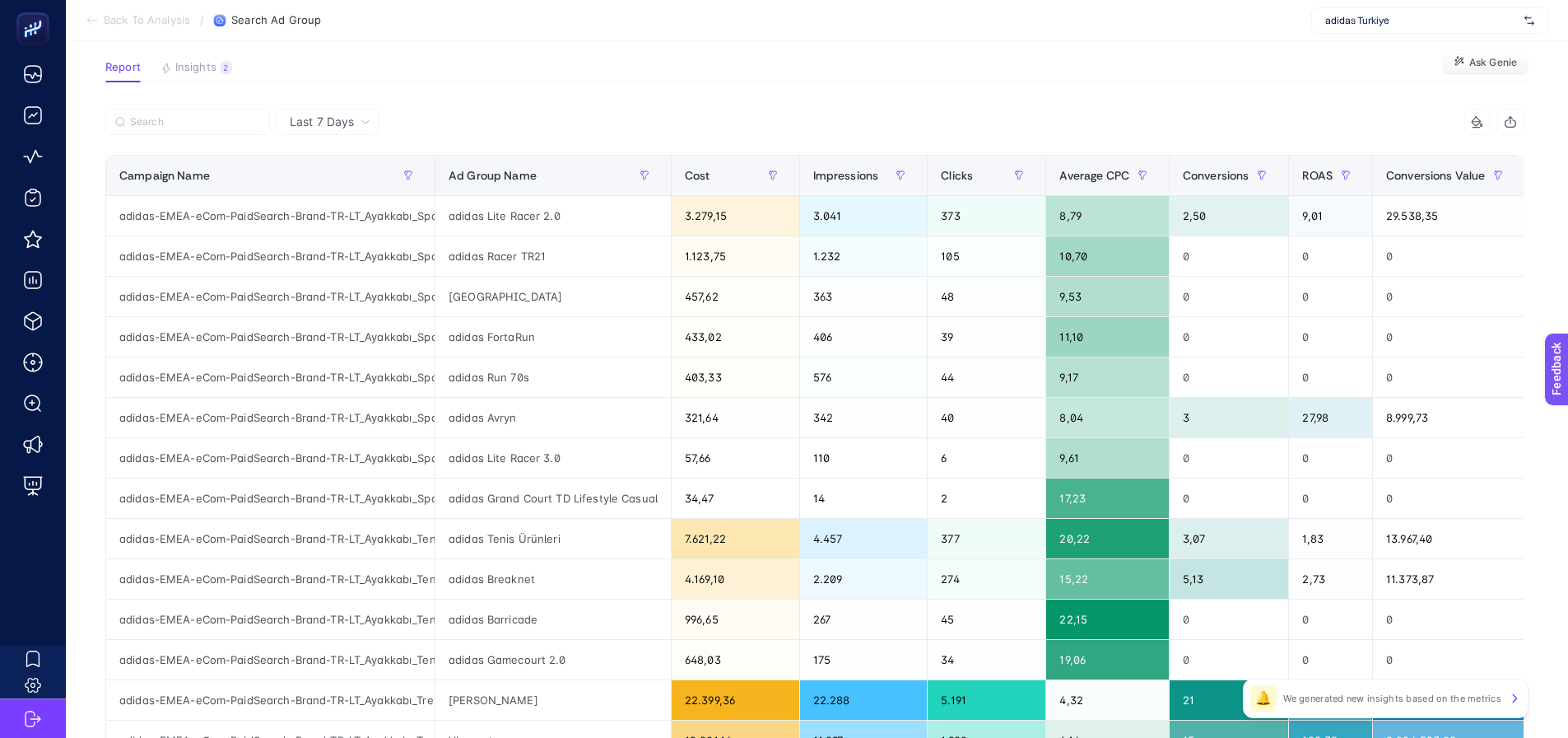
scroll to position [82, 0]
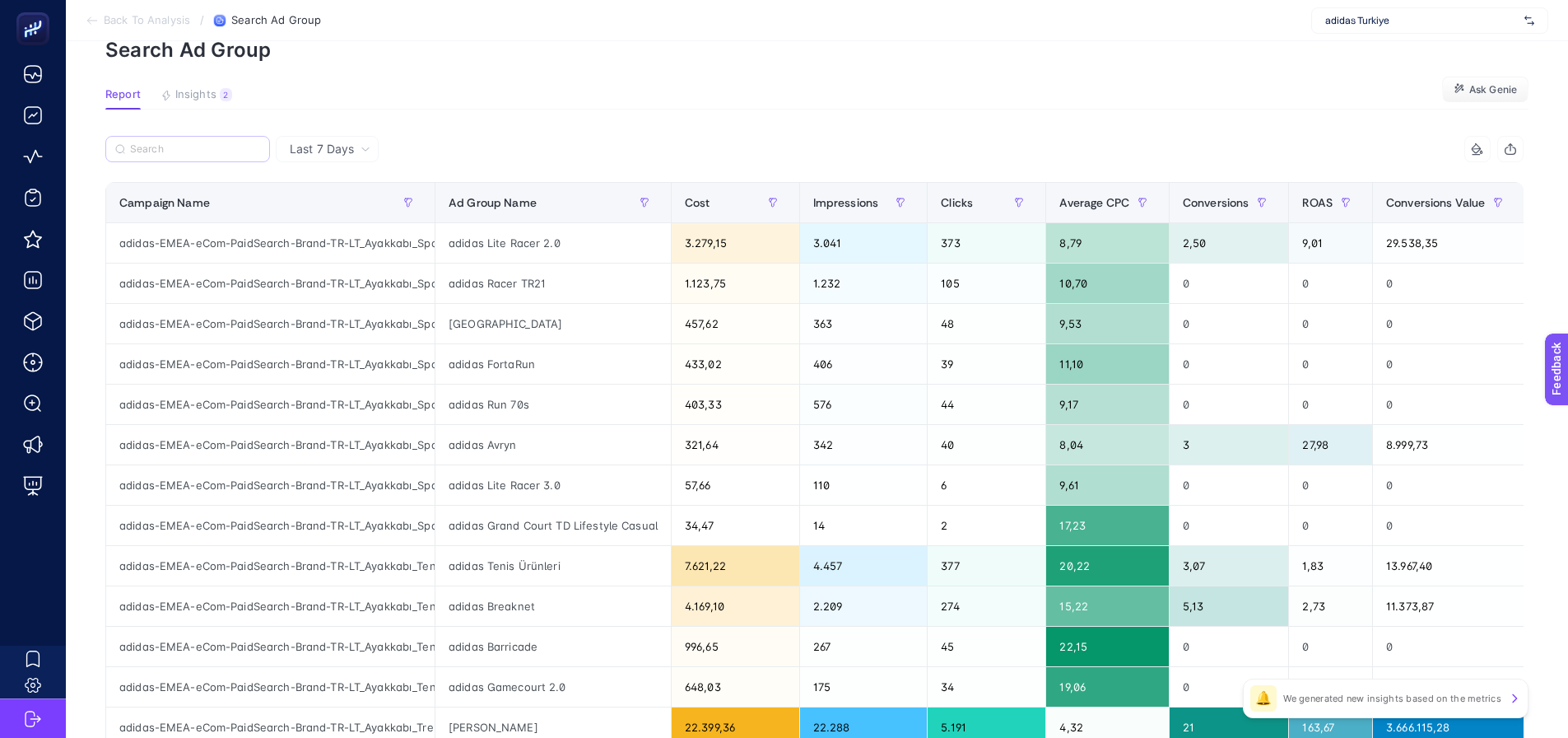
click at [196, 137] on label at bounding box center [187, 149] width 165 height 26
click at [196, 143] on input "Search" at bounding box center [196, 149] width 130 height 13
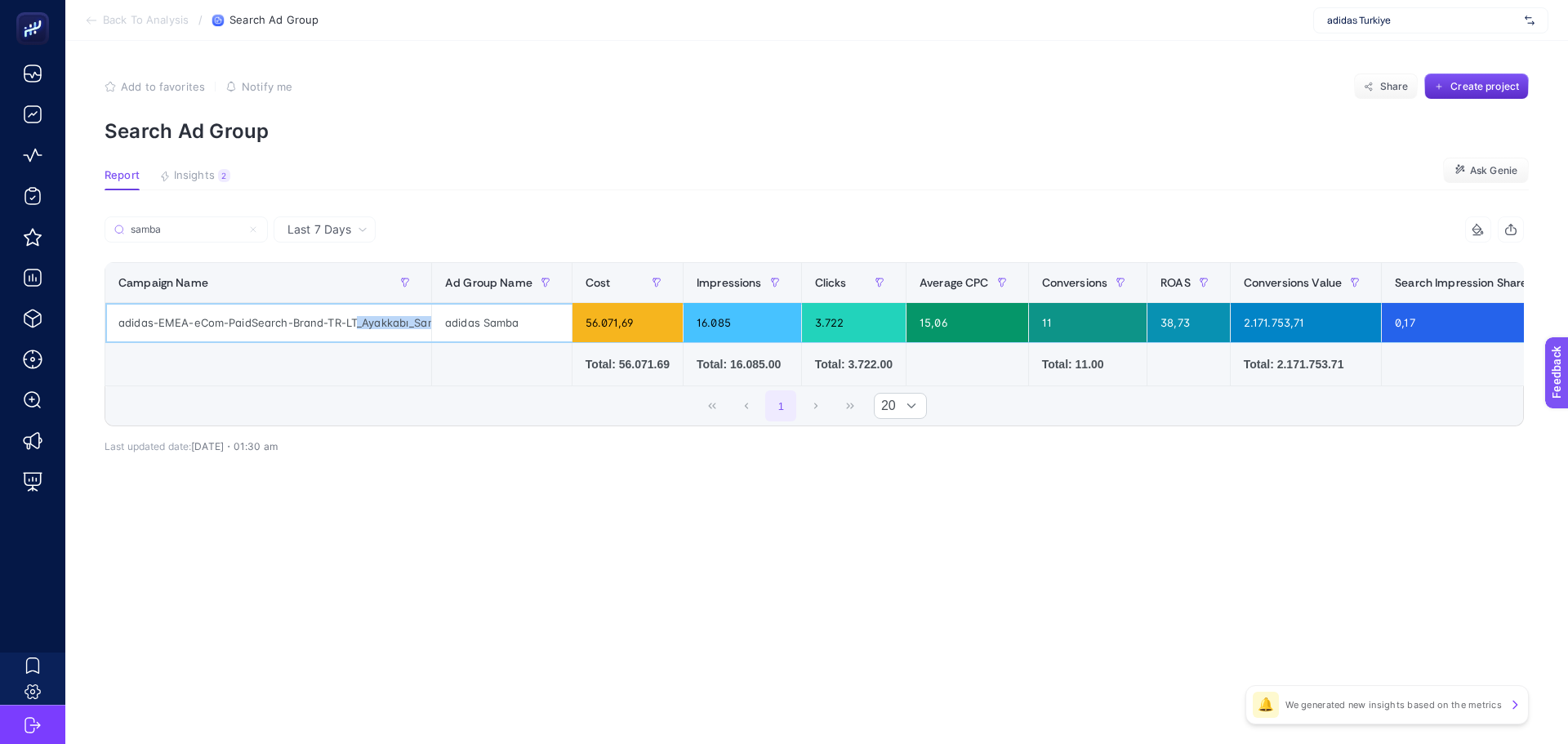
scroll to position [0, 82]
drag, startPoint x: 434, startPoint y: 332, endPoint x: 444, endPoint y: 332, distance: 10.0
click at [445, 332] on tr "adidas-EMEA-eCom-PaidSearch-Brand-TR-LT_Ayakkabı_Samba_TargetIS adidas Samba 56…" at bounding box center [1122, 323] width 2034 height 40
click at [346, 343] on td at bounding box center [269, 365] width 327 height 43
drag, startPoint x: 351, startPoint y: 323, endPoint x: 460, endPoint y: 328, distance: 109.1
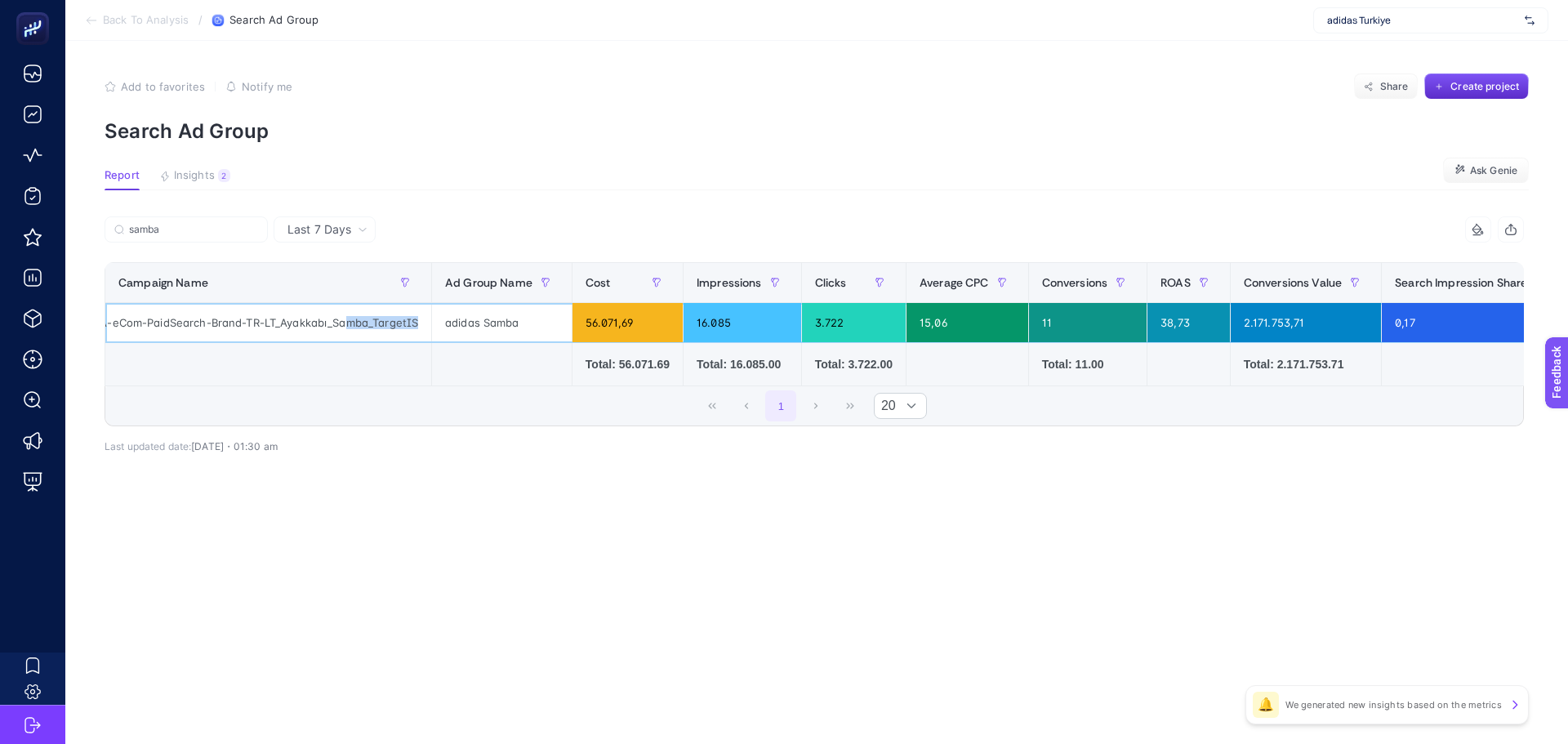
click at [423, 319] on div "adidas-EMEA-eCom-PaidSearch-Brand-TR-LT_Ayakkabı_Samba_TargetIS" at bounding box center [268, 323] width 326 height 40
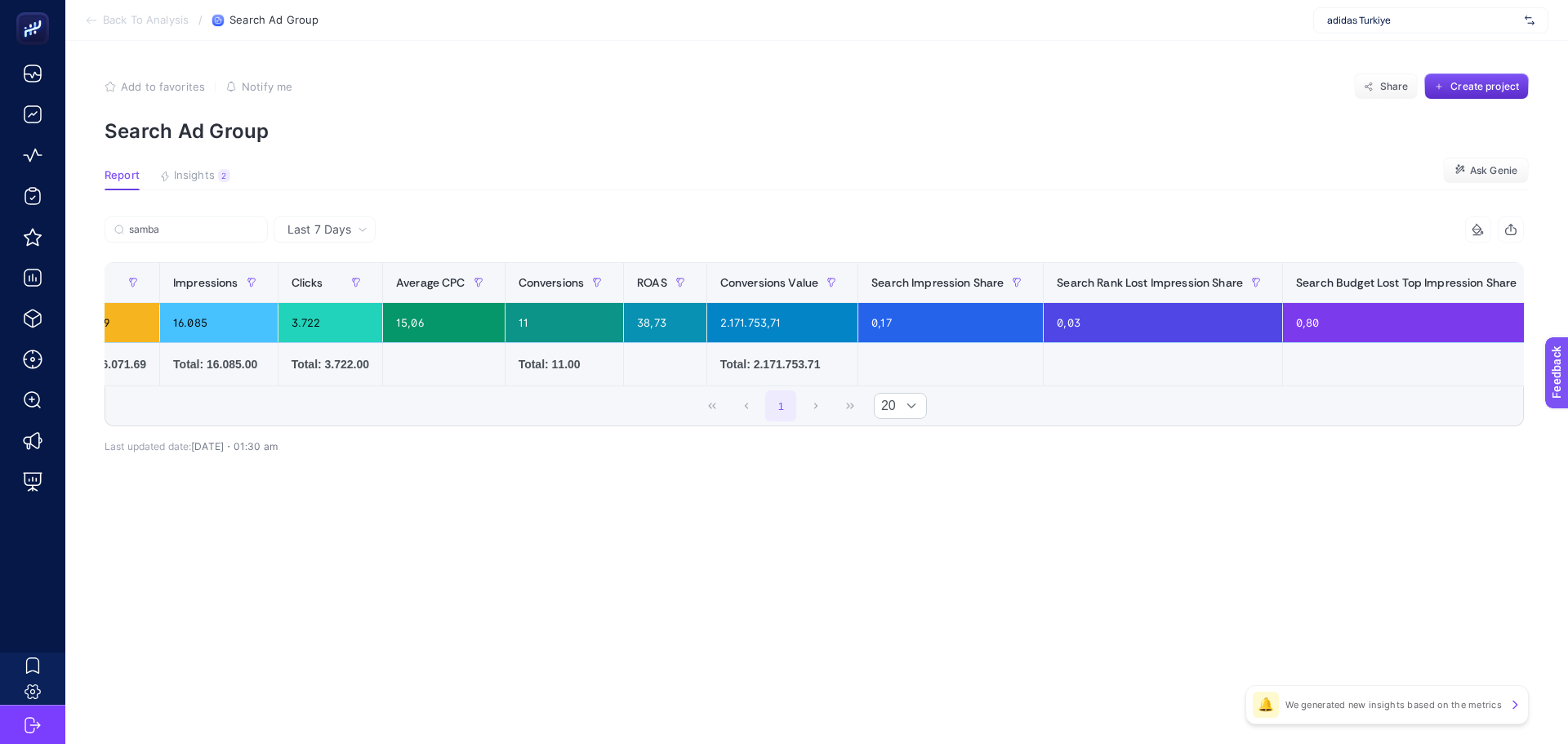
scroll to position [0, 605]
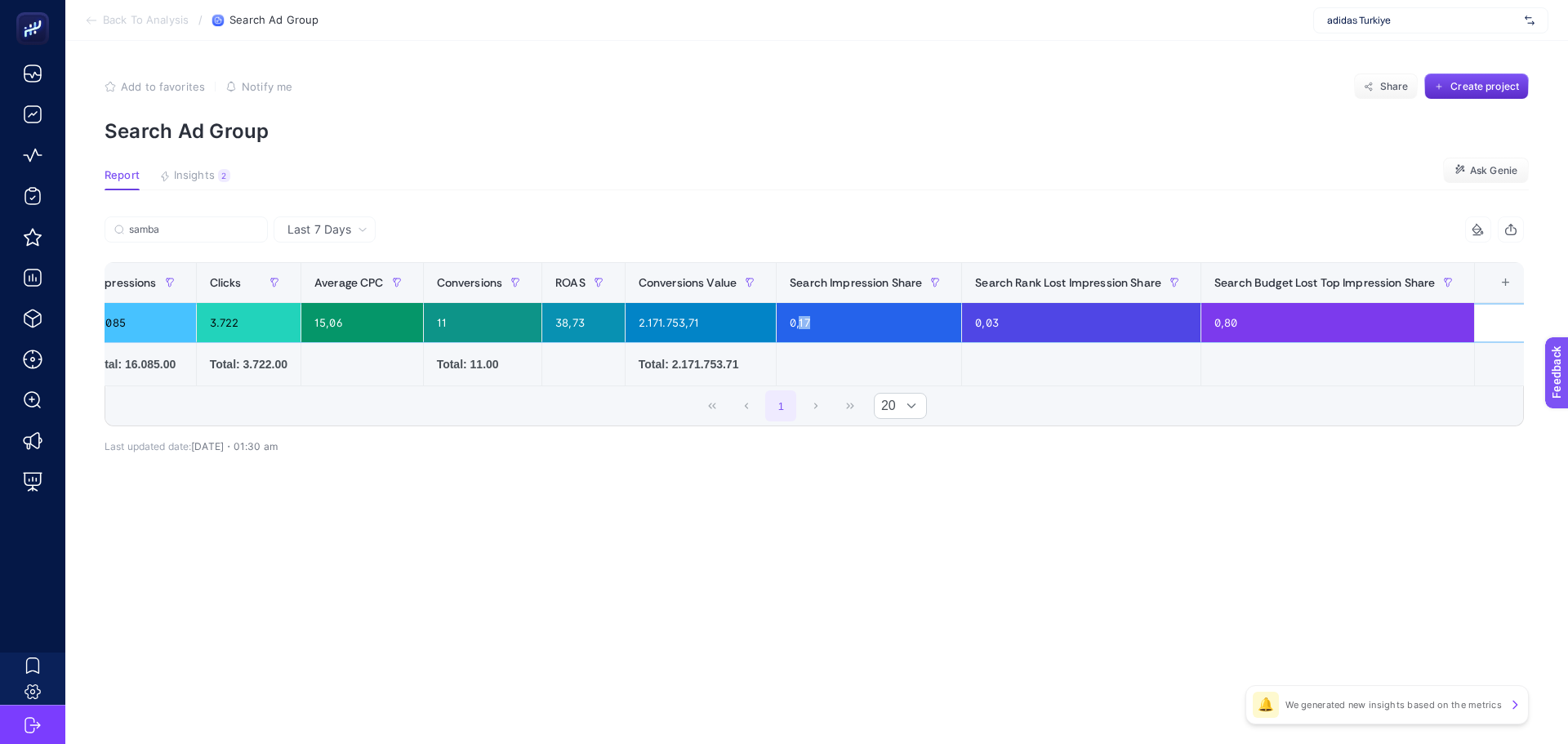
drag, startPoint x: 788, startPoint y: 320, endPoint x: 822, endPoint y: 323, distance: 34.1
click at [822, 323] on div "0,17" at bounding box center [868, 323] width 184 height 40
drag, startPoint x: 1207, startPoint y: 323, endPoint x: 1228, endPoint y: 321, distance: 21.1
click at [1228, 321] on div "0,80" at bounding box center [1337, 323] width 273 height 40
click at [1220, 363] on td at bounding box center [1337, 365] width 274 height 43
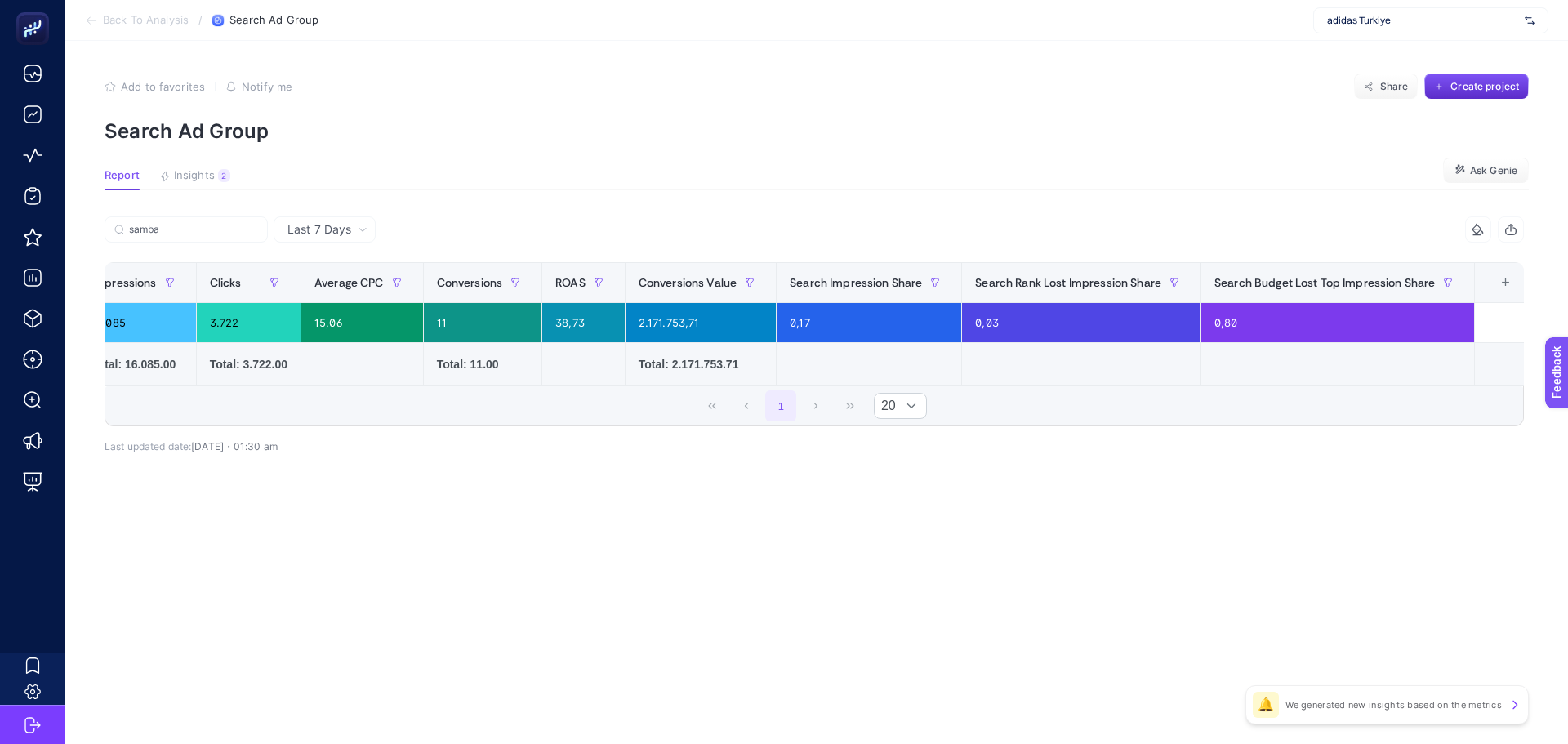
click at [1206, 424] on div "1 20" at bounding box center [814, 406] width 1417 height 40
drag, startPoint x: 1206, startPoint y: 453, endPoint x: 1201, endPoint y: 464, distance: 12.1
click at [1203, 453] on div "samba 10 items selected Campaign Name Ad Group Name Cost Impressions Clicks Ave…" at bounding box center [814, 348] width 1419 height 210
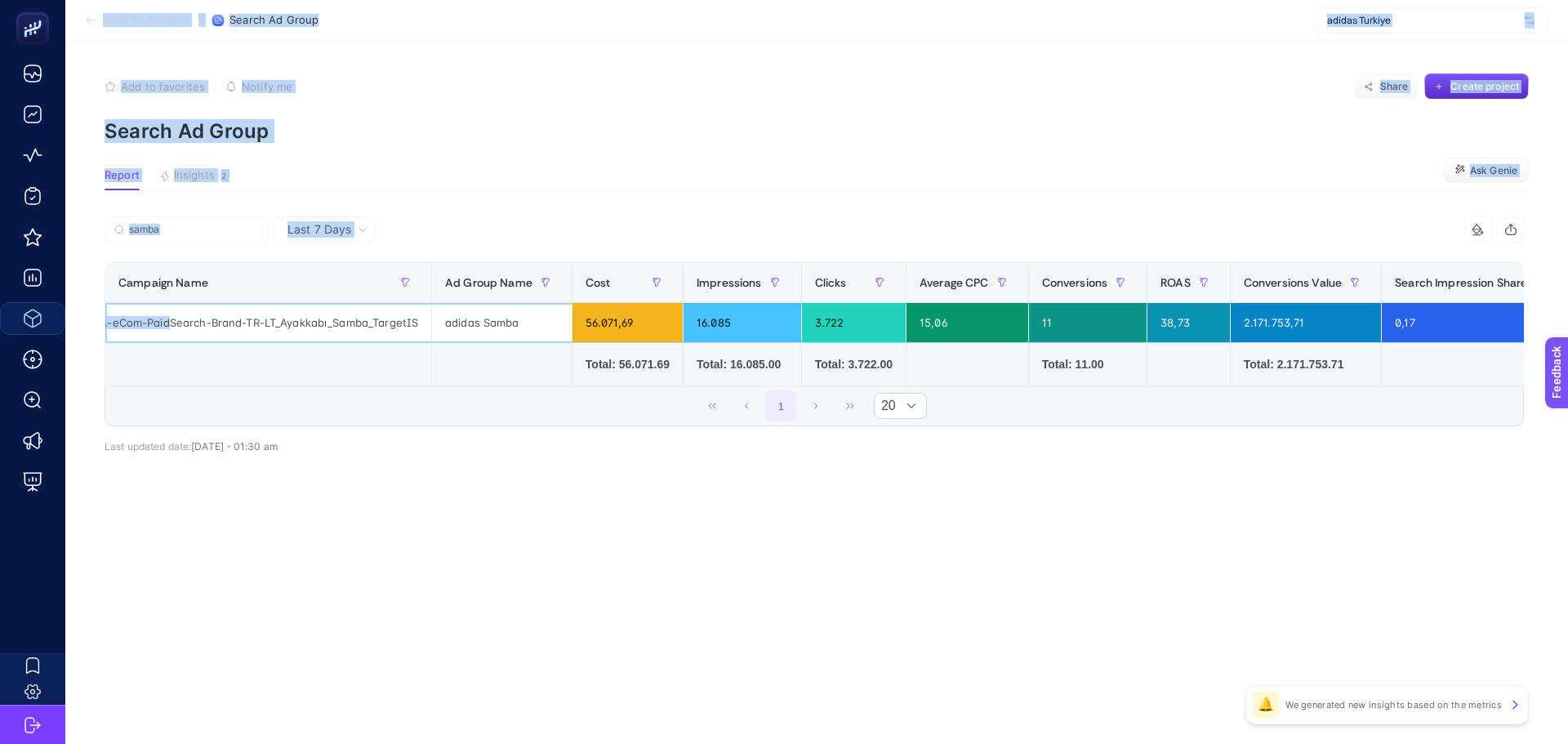
scroll to position [0, 0]
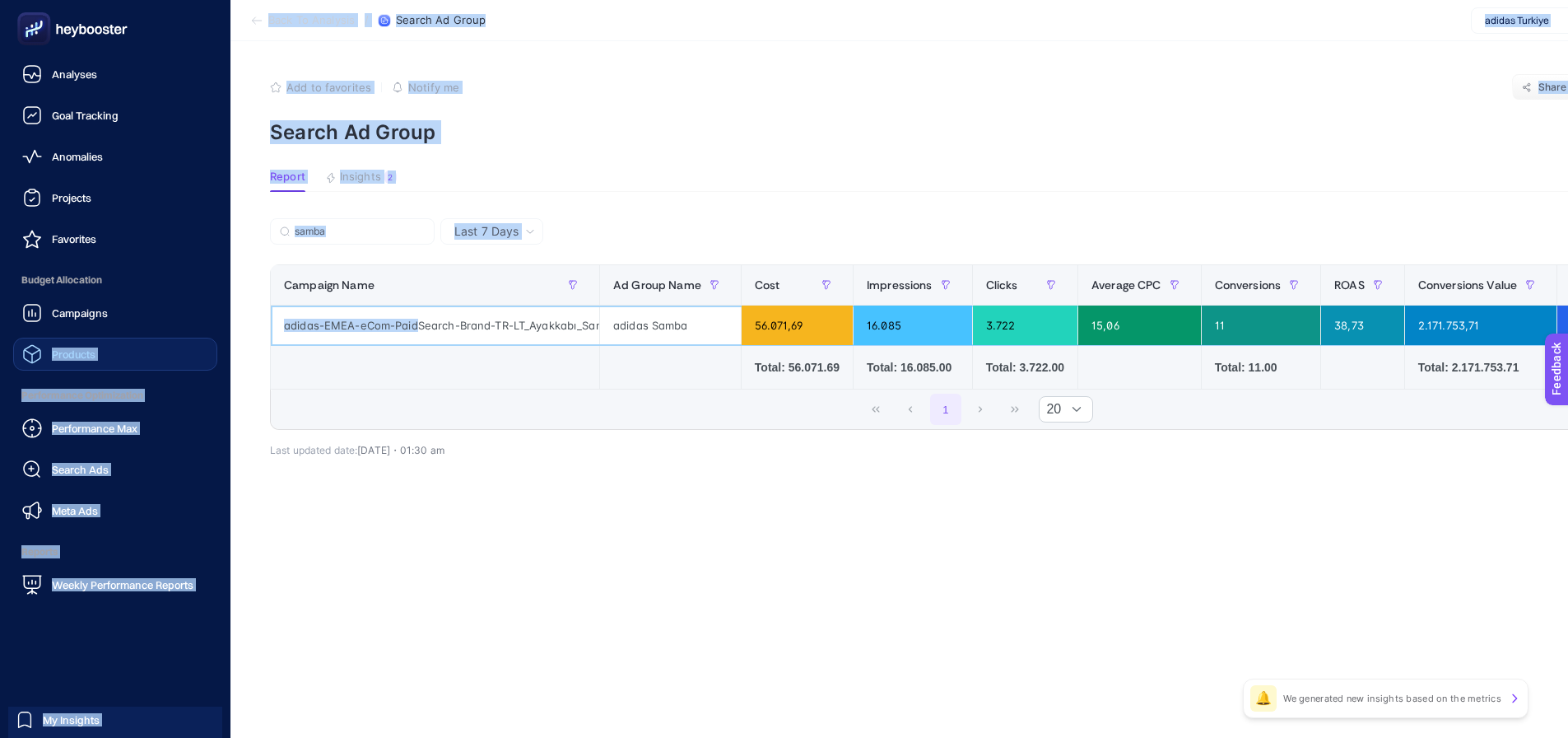
drag, startPoint x: 172, startPoint y: 330, endPoint x: 40, endPoint y: 345, distance: 132.8
click at [40, 345] on div "Analyses Goal Tracking Anomalies Projects Favorites Budget Allocation Campaigns…" at bounding box center [784, 369] width 1568 height 738
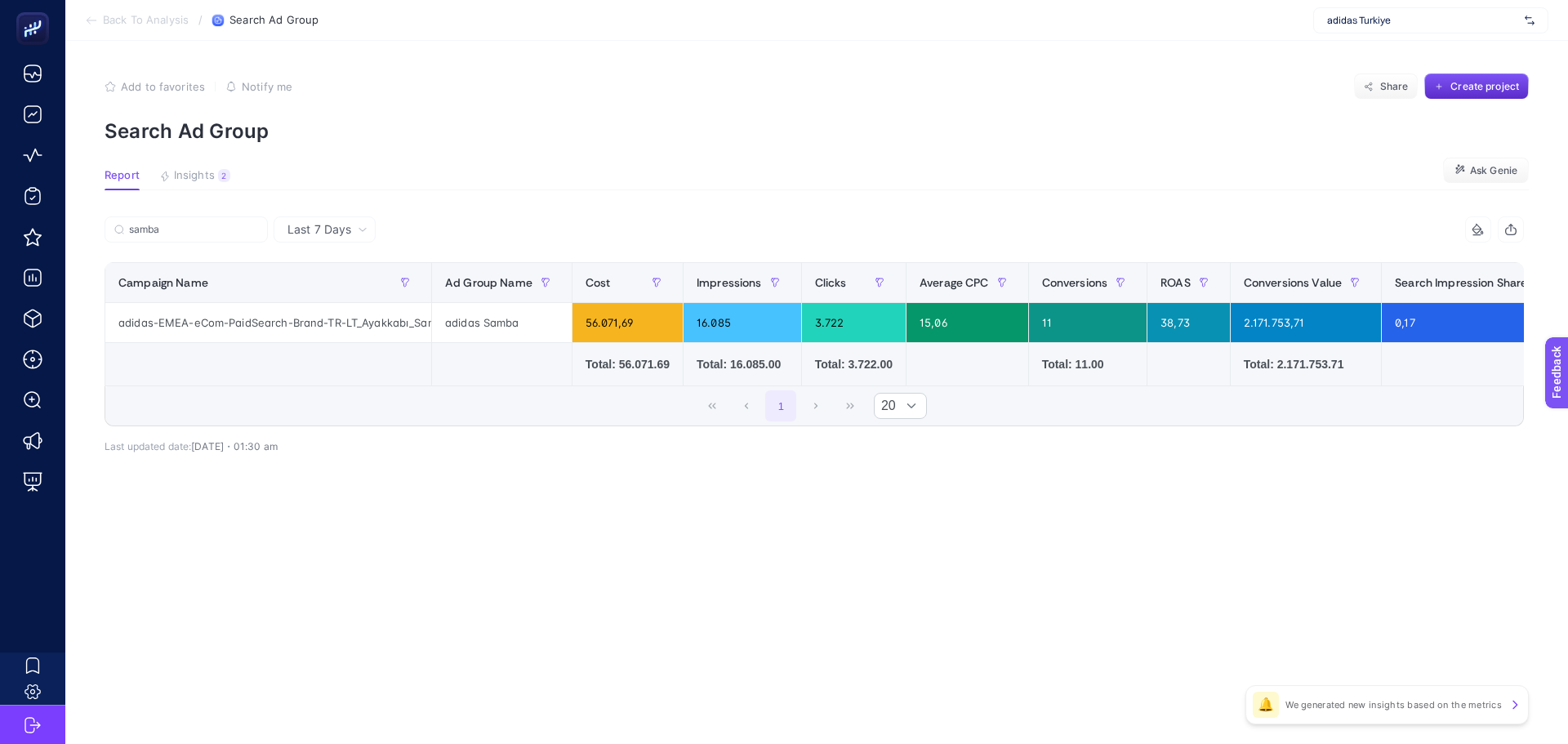
click at [366, 426] on div "1 20" at bounding box center [814, 406] width 1417 height 40
click at [329, 368] on td at bounding box center [269, 365] width 327 height 43
drag, startPoint x: 252, startPoint y: 314, endPoint x: 428, endPoint y: 327, distance: 176.5
click at [433, 327] on tr "adidas-EMEA-eCom-PaidSearch-Brand-TR-LT_Ayakkabı_Samba_TargetIS adidas Samba 56…" at bounding box center [1122, 323] width 2034 height 40
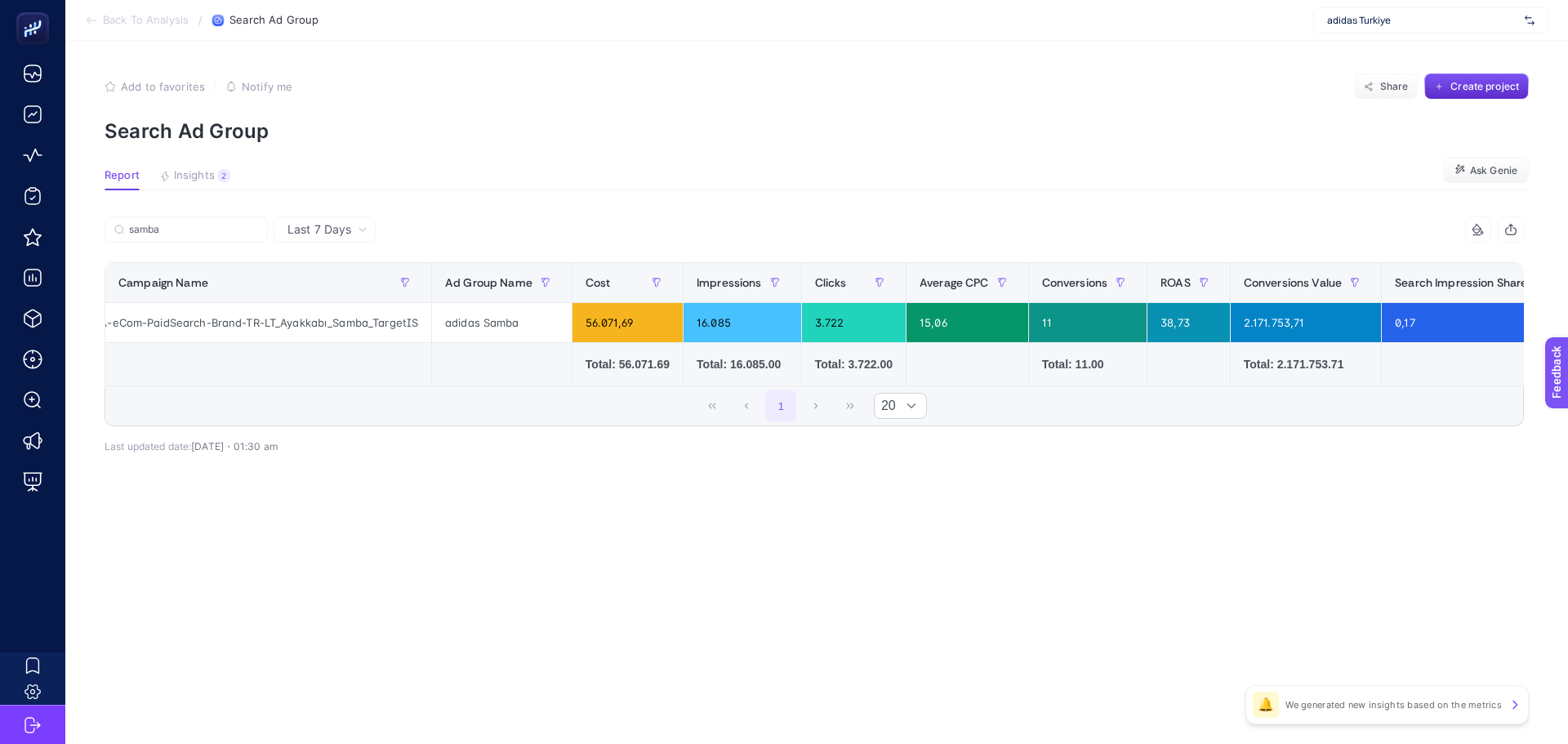
click at [360, 368] on td at bounding box center [269, 365] width 327 height 43
click at [193, 226] on input "samba" at bounding box center [194, 230] width 129 height 13
click at [193, 226] on input "samba" at bounding box center [186, 230] width 111 height 13
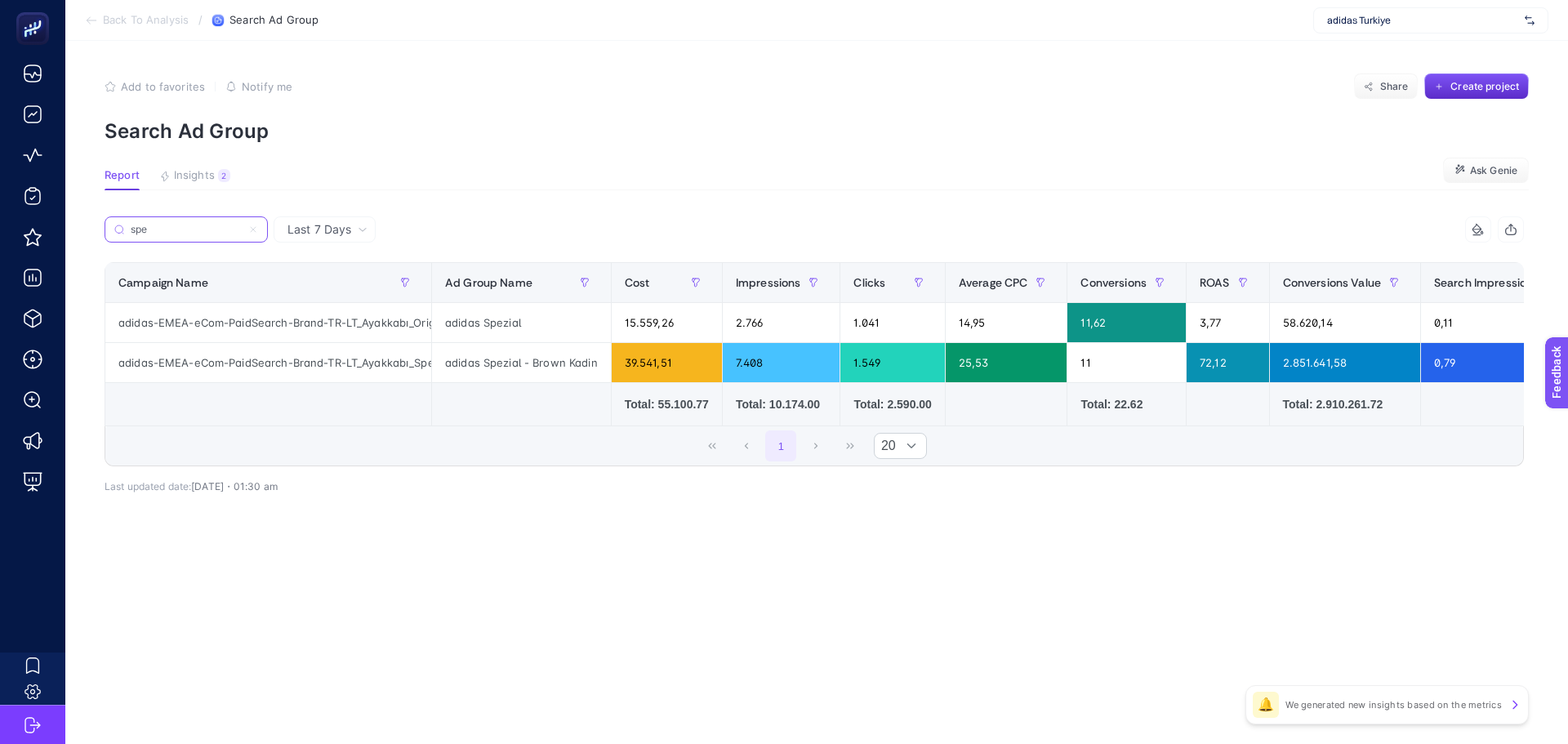
type input "spe"
drag, startPoint x: 354, startPoint y: 354, endPoint x: 421, endPoint y: 359, distance: 67.2
click at [421, 359] on div "adidas-EMEA-eCom-PaidSearch-Brand-TR-LT_Ayakkabı_SpezialBrown_TargetIS" at bounding box center [268, 363] width 326 height 40
click at [401, 415] on td at bounding box center [269, 404] width 327 height 43
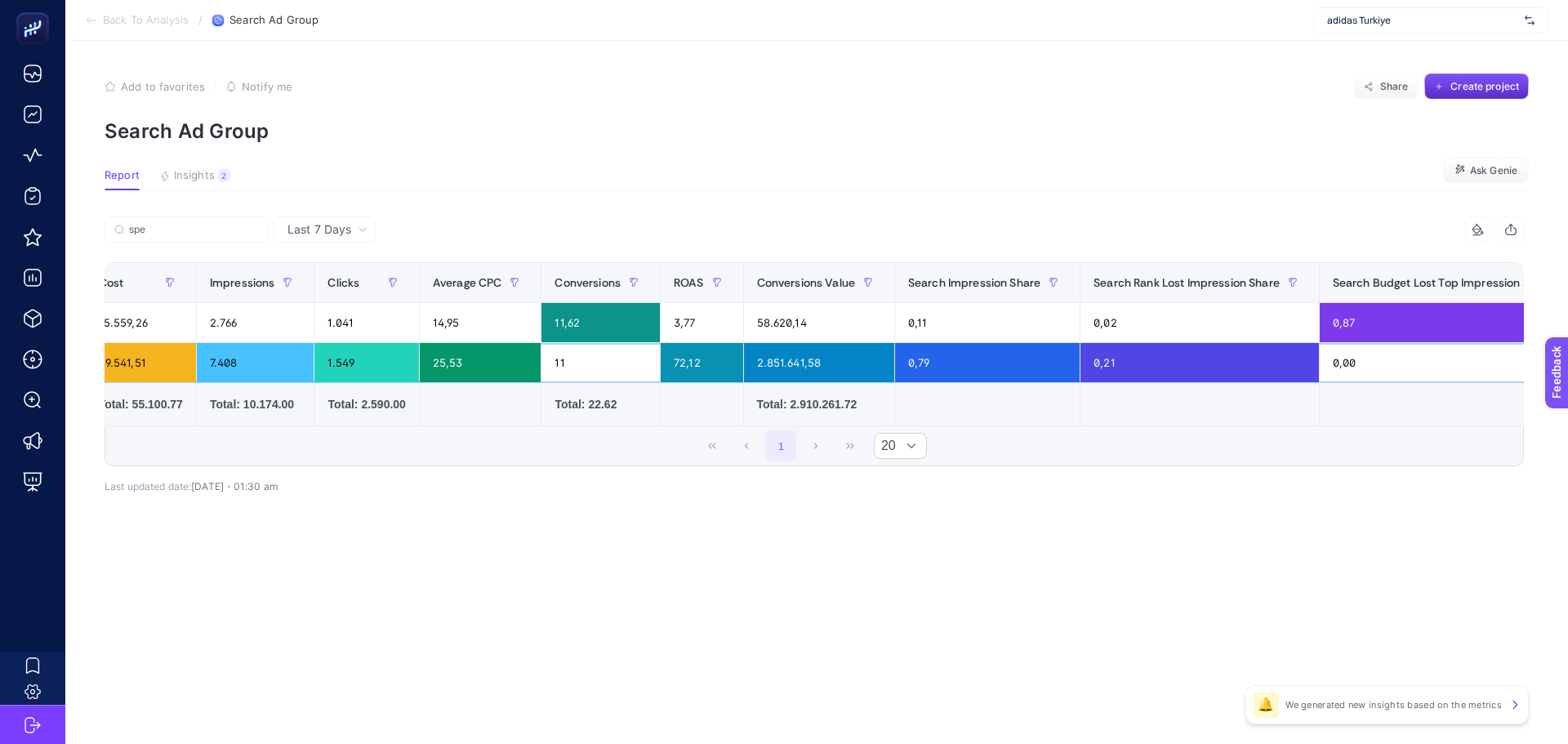
drag, startPoint x: 511, startPoint y: 368, endPoint x: 562, endPoint y: 377, distance: 51.8
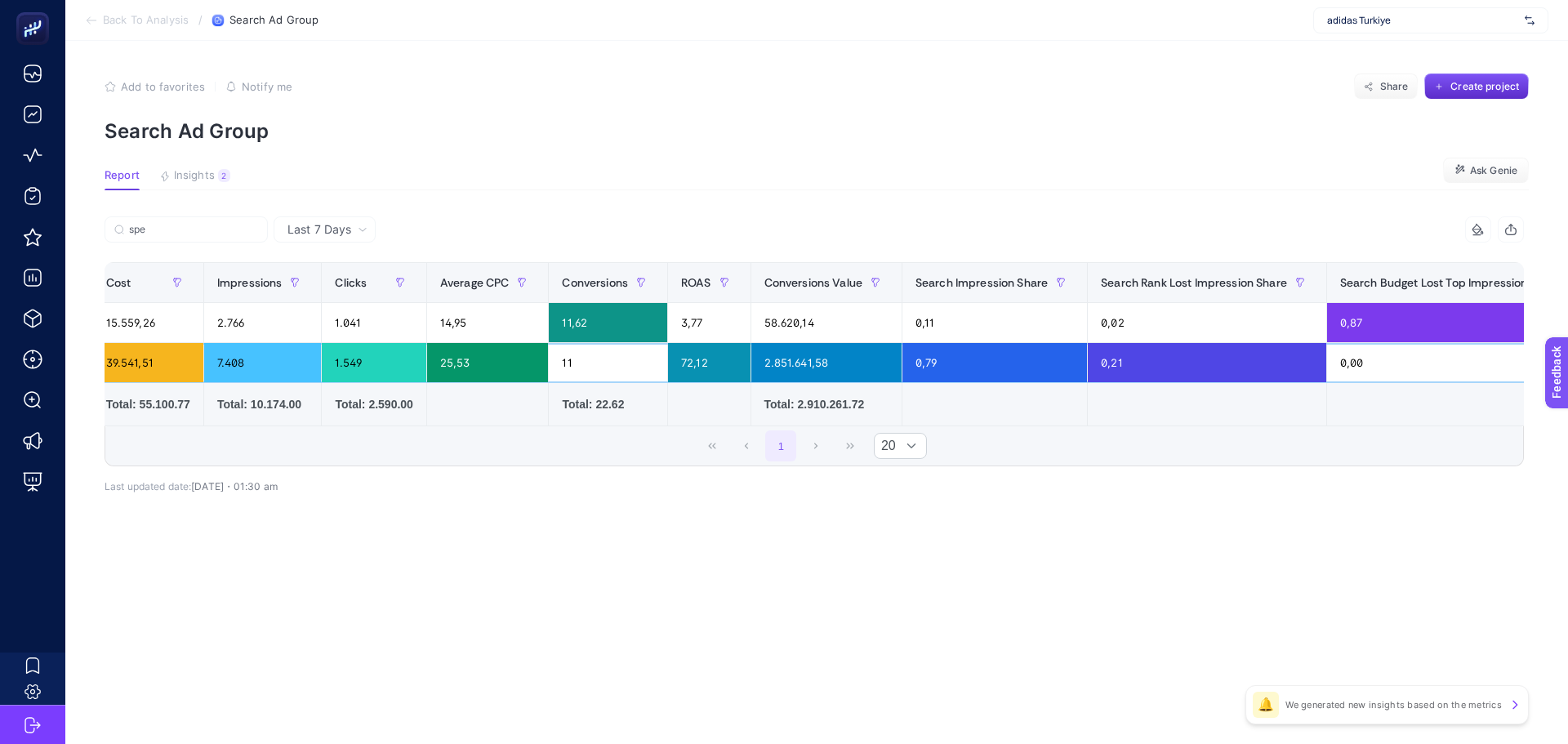
drag, startPoint x: 525, startPoint y: 370, endPoint x: 495, endPoint y: 368, distance: 30.1
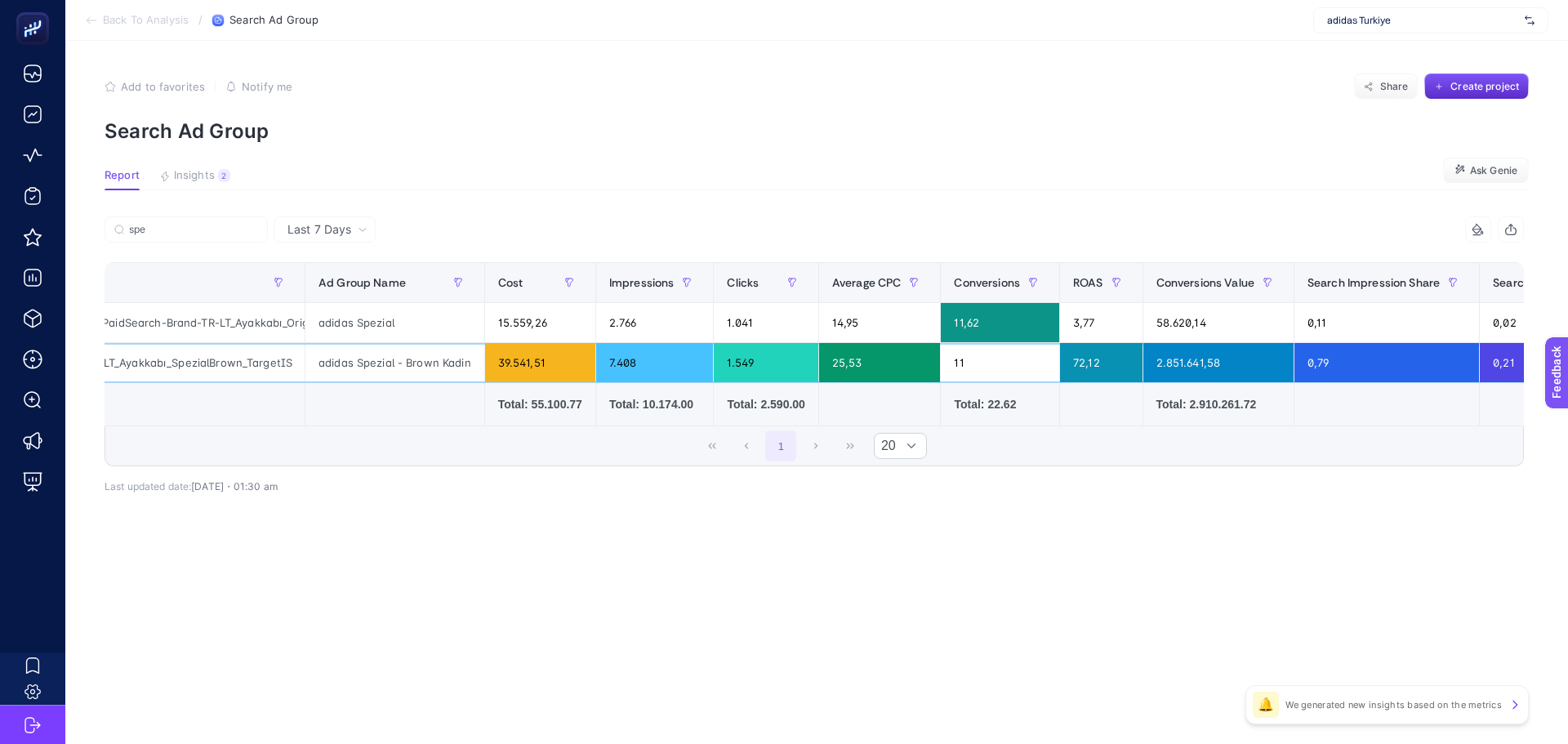
drag, startPoint x: 495, startPoint y: 368, endPoint x: 423, endPoint y: 367, distance: 72.0
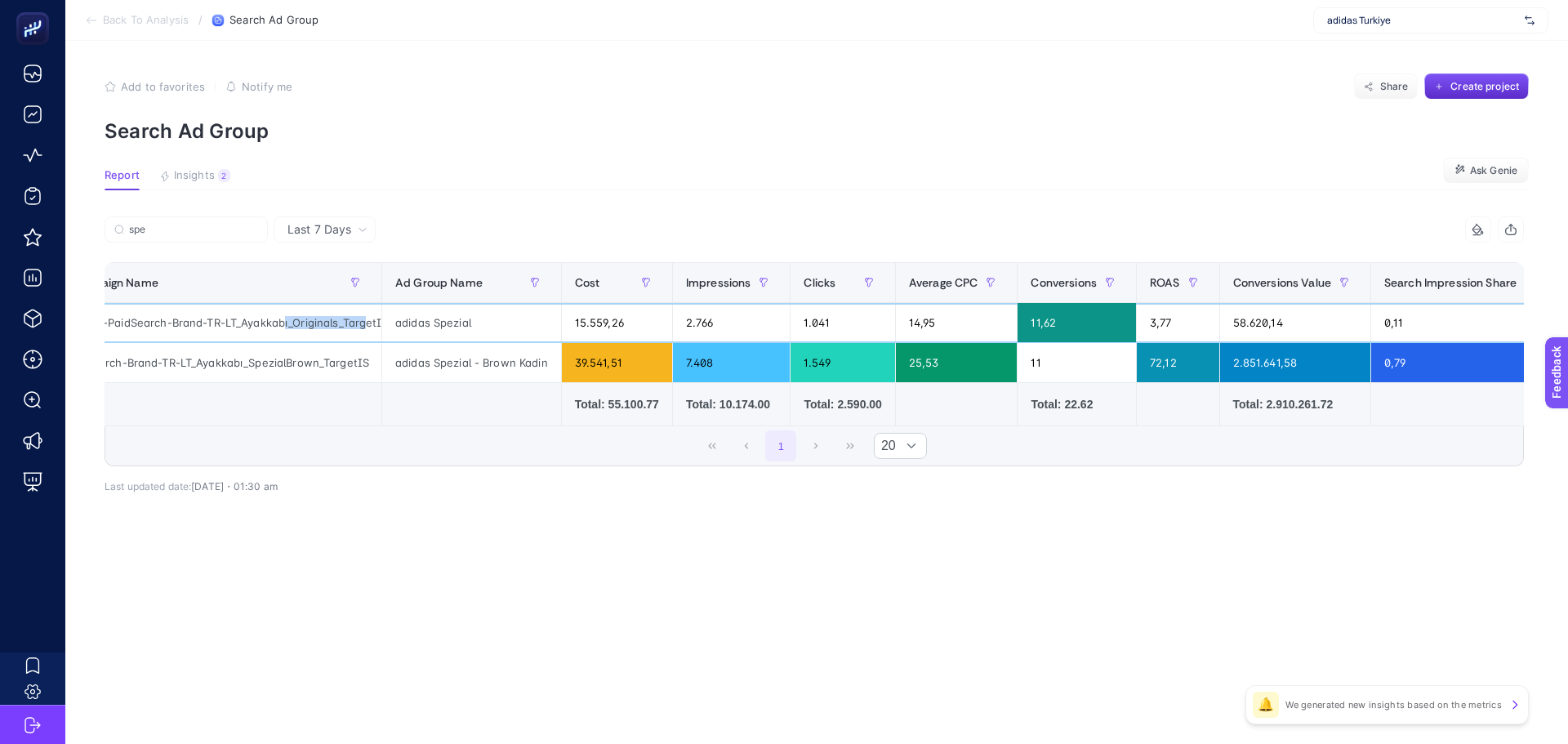
scroll to position [0, 91]
drag, startPoint x: 357, startPoint y: 321, endPoint x: 380, endPoint y: 322, distance: 23.0
click at [380, 322] on div "adidas-EMEA-eCom-PaidSearch-Brand-TR-LT_Ayakkabı_Originals_TargetIS" at bounding box center [218, 323] width 326 height 40
click at [360, 415] on td at bounding box center [219, 404] width 327 height 43
drag, startPoint x: 366, startPoint y: 425, endPoint x: 356, endPoint y: 425, distance: 10.0
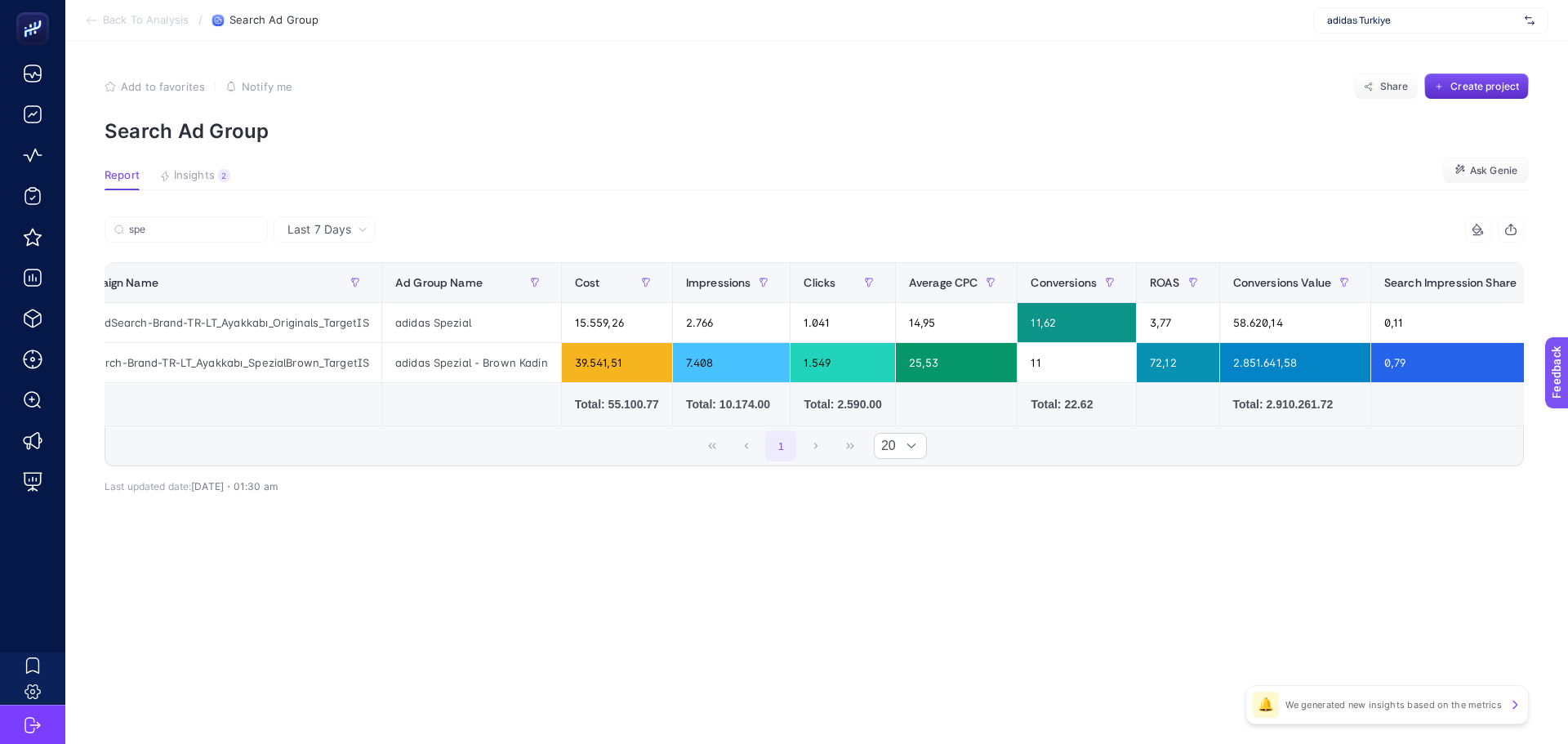
click at [356, 425] on td at bounding box center [219, 404] width 327 height 43
click at [357, 440] on div "1 20" at bounding box center [814, 447] width 1417 height 40
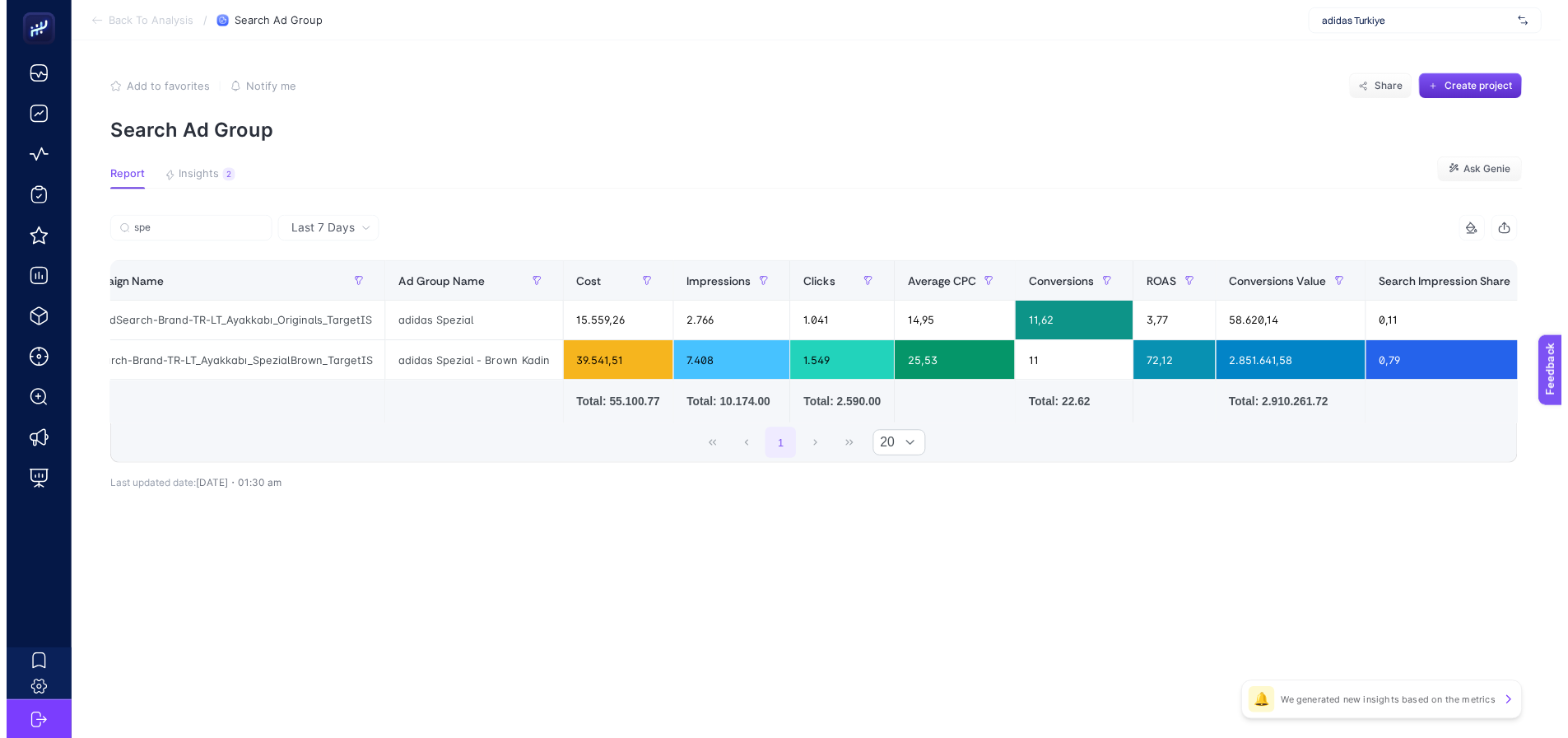
scroll to position [0, 0]
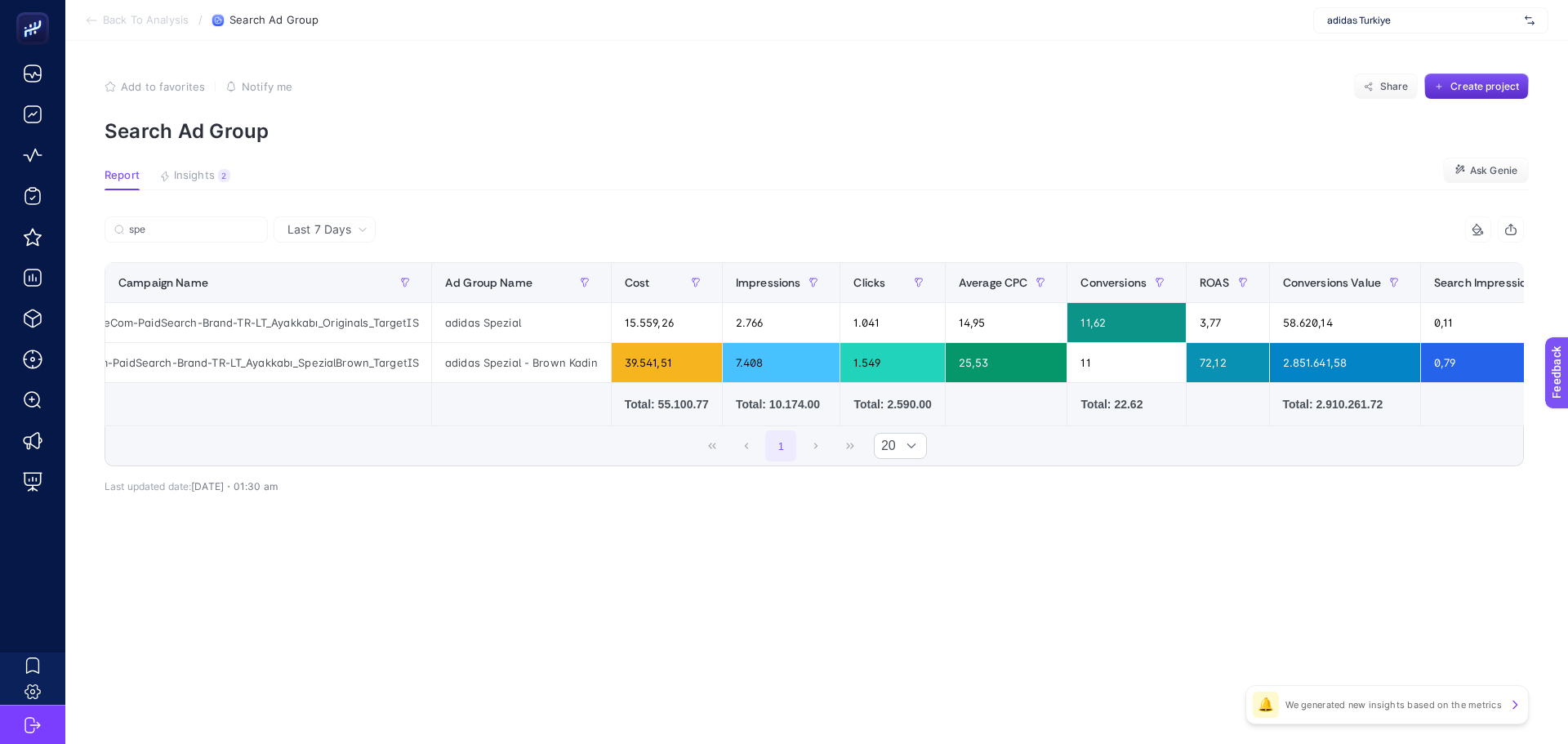
drag, startPoint x: 445, startPoint y: 22, endPoint x: 448, endPoint y: 33, distance: 11.4
click at [445, 22] on section "Back To Analysis / Search Ad Group adidas Turkiye" at bounding box center [816, 20] width 1502 height 40
click at [399, 99] on div "Add to favorites false Notify me Share Create project" at bounding box center [816, 86] width 1424 height 26
click at [200, 452] on div "1 20" at bounding box center [814, 447] width 1417 height 40
click at [151, 225] on input "spe" at bounding box center [194, 230] width 129 height 13
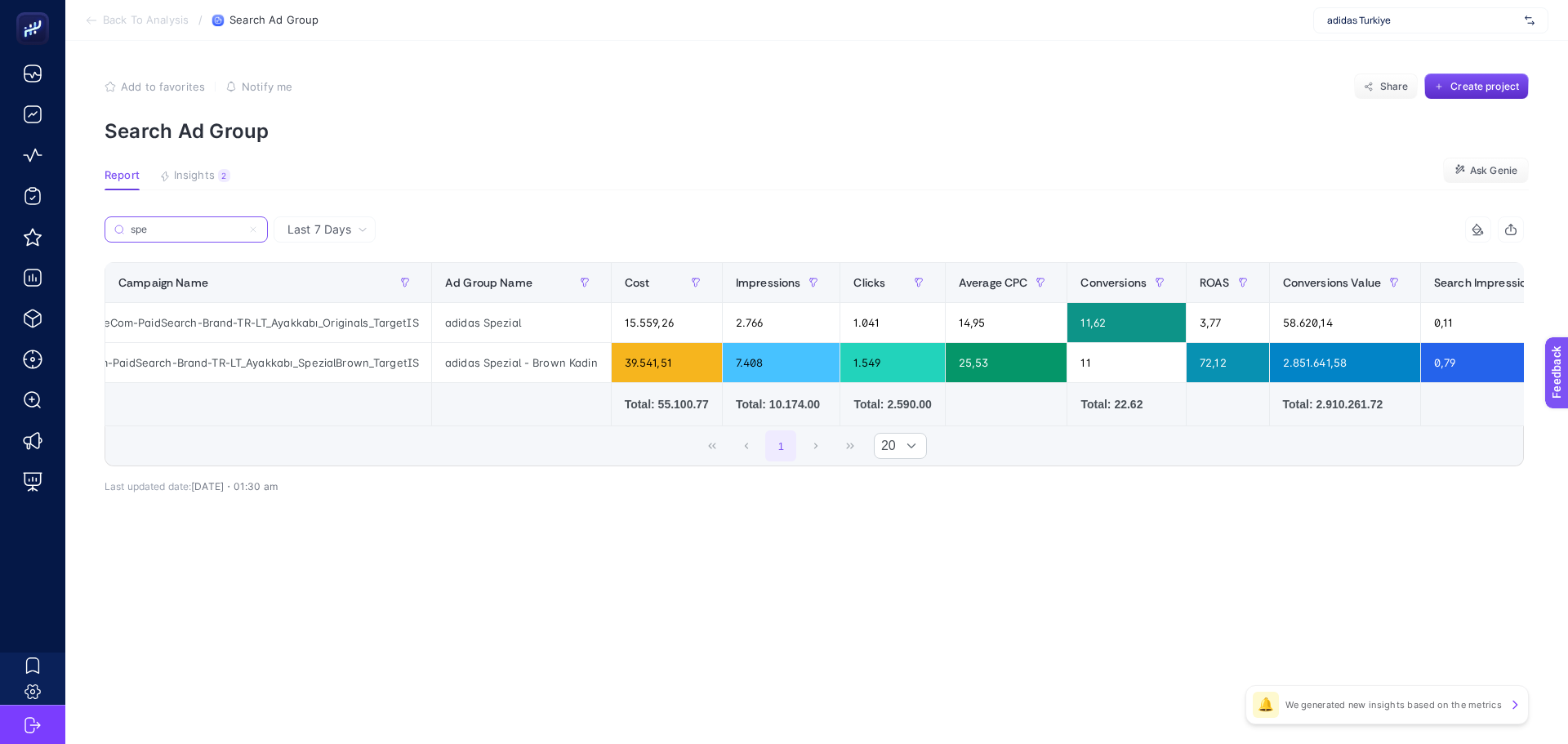
click at [151, 225] on input "spe" at bounding box center [186, 230] width 111 height 13
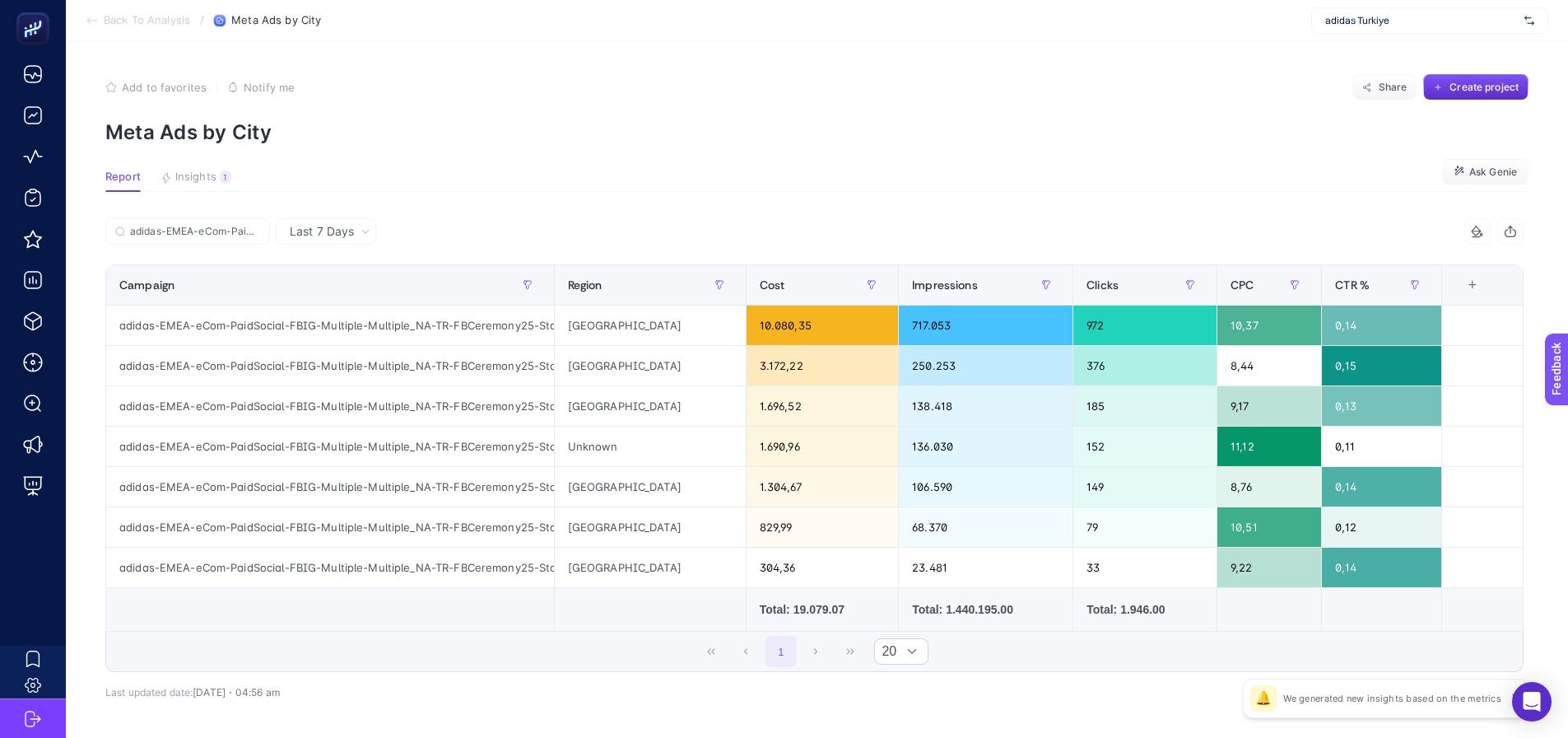
click at [502, 101] on section "Add to favorites false Notify me Share Create project Meta Ads by City" at bounding box center [817, 109] width 1423 height 70
click at [372, 130] on p "Meta Ads by City" at bounding box center [817, 132] width 1423 height 24
click at [348, 443] on div "adidas-EMEA-eCom-PaidSocial-FBIG-Multiple-Multiple_NA-TR-FBCeremony25-StoreLoca…" at bounding box center [330, 446] width 448 height 40
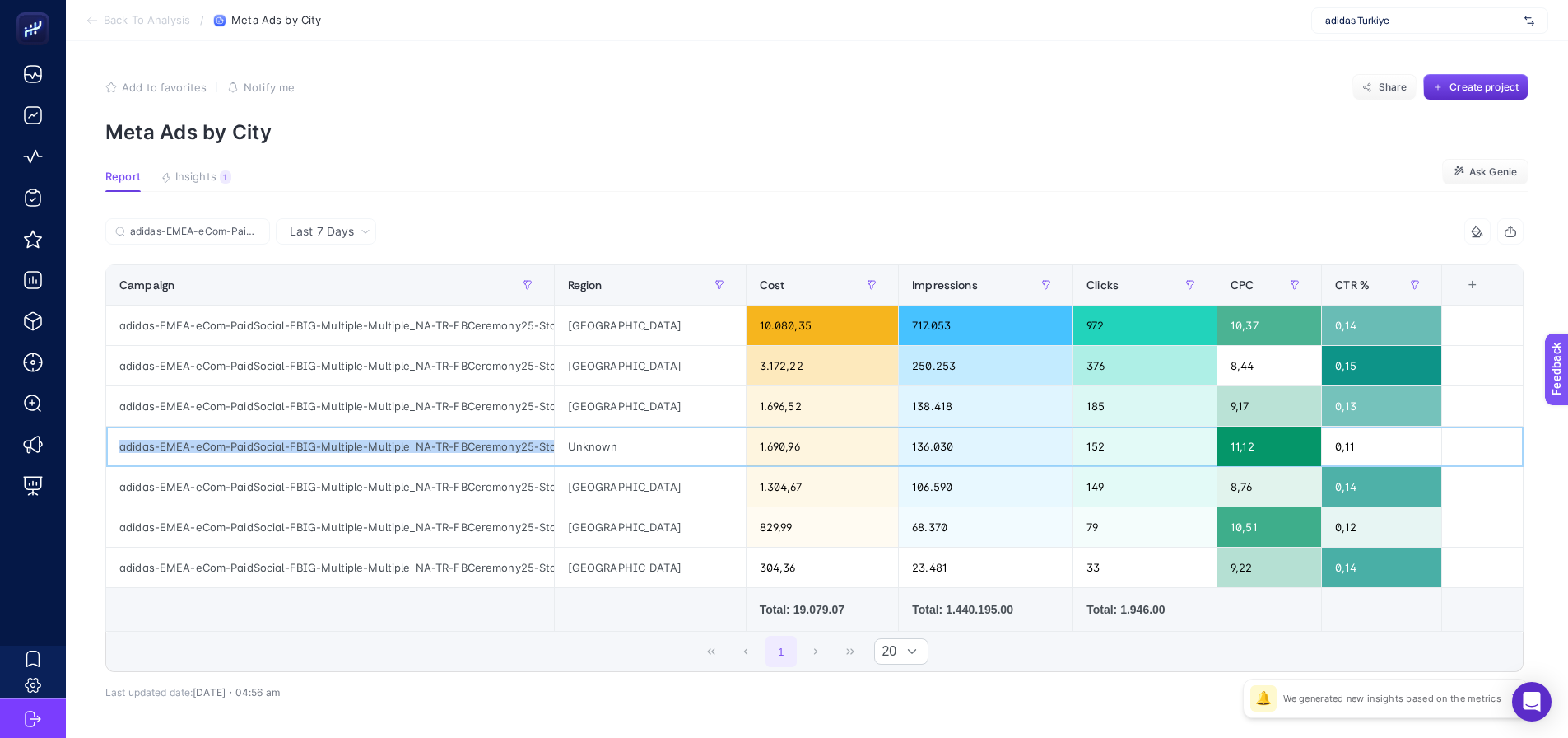
click at [464, 439] on div "adidas-EMEA-eCom-PaidSocial-FBIG-Multiple-Multiple_NA-TR-FBCeremony25-StoreLoca…" at bounding box center [330, 446] width 448 height 40
drag, startPoint x: 534, startPoint y: 440, endPoint x: 573, endPoint y: 449, distance: 40.0
click at [554, 449] on div "adidas-EMEA-eCom-PaidSocial-FBIG-Multiple-Multiple_NA-TR-FBCeremony25-StoreLoca…" at bounding box center [330, 446] width 448 height 40
click at [442, 446] on div "adidas-EMEA-eCom-PaidSocial-FBIG-Multiple-Multiple_NA-TR-FBCeremony25-StoreLoca…" at bounding box center [330, 446] width 448 height 40
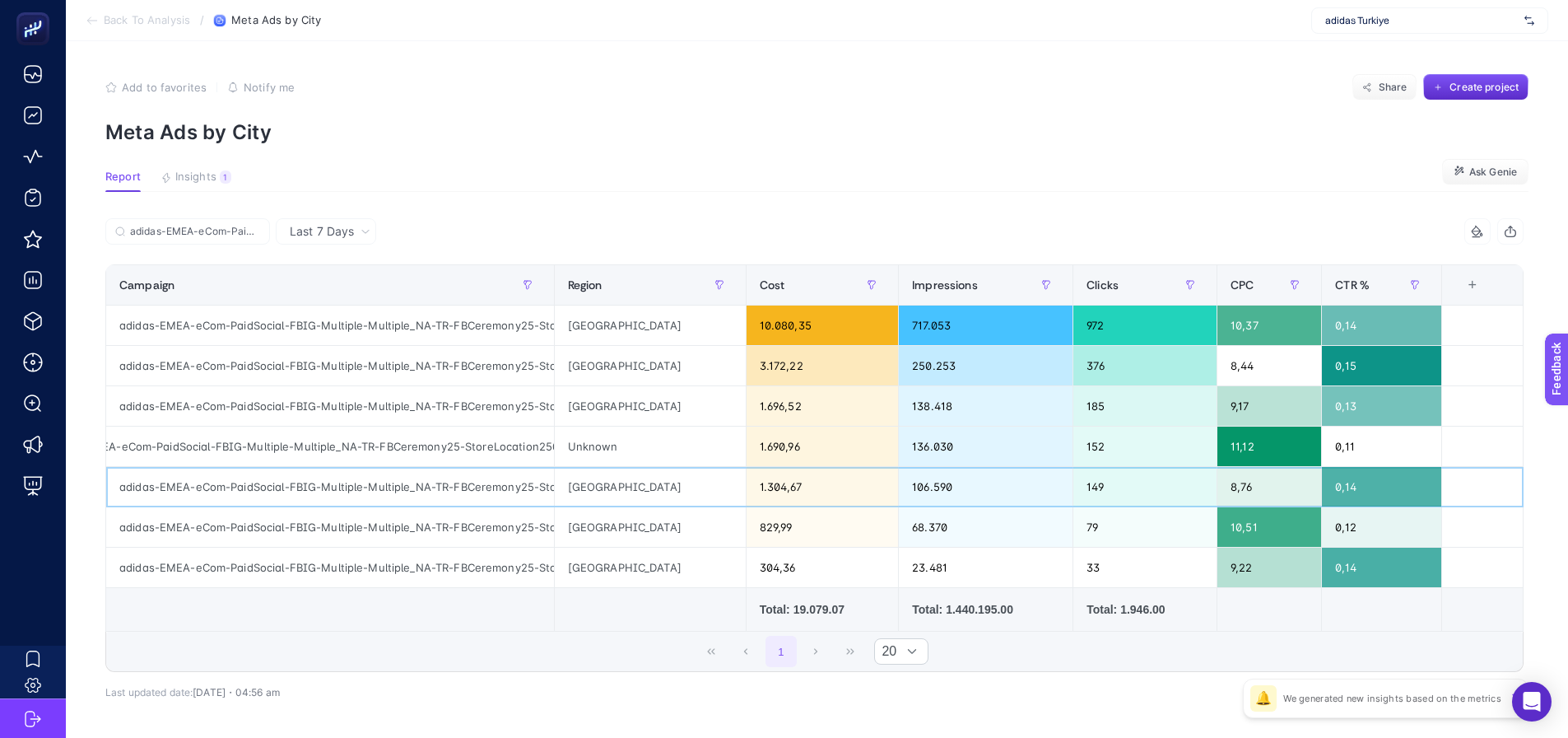
click at [536, 497] on div "adidas-EMEA-eCom-PaidSocial-FBIG-Multiple-Multiple_NA-TR-FBCeremony25-StoreLoca…" at bounding box center [330, 487] width 448 height 40
click at [543, 532] on div "adidas-EMEA-eCom-PaidSocial-FBIG-Multiple-Multiple_NA-TR-FBCeremony25-StoreLoca…" at bounding box center [330, 527] width 448 height 40
click at [542, 565] on div "adidas-EMEA-eCom-PaidSocial-FBIG-Multiple-Multiple_NA-TR-FBCeremony25-StoreLoca…" at bounding box center [330, 568] width 448 height 40
click at [546, 405] on div "adidas-EMEA-eCom-PaidSocial-FBIG-Multiple-Multiple_NA-TR-FBCeremony25-StoreLoca…" at bounding box center [330, 406] width 448 height 40
click at [542, 367] on div "adidas-EMEA-eCom-PaidSocial-FBIG-Multiple-Multiple_NA-TR-FBCeremony25-StoreLoca…" at bounding box center [330, 366] width 448 height 40
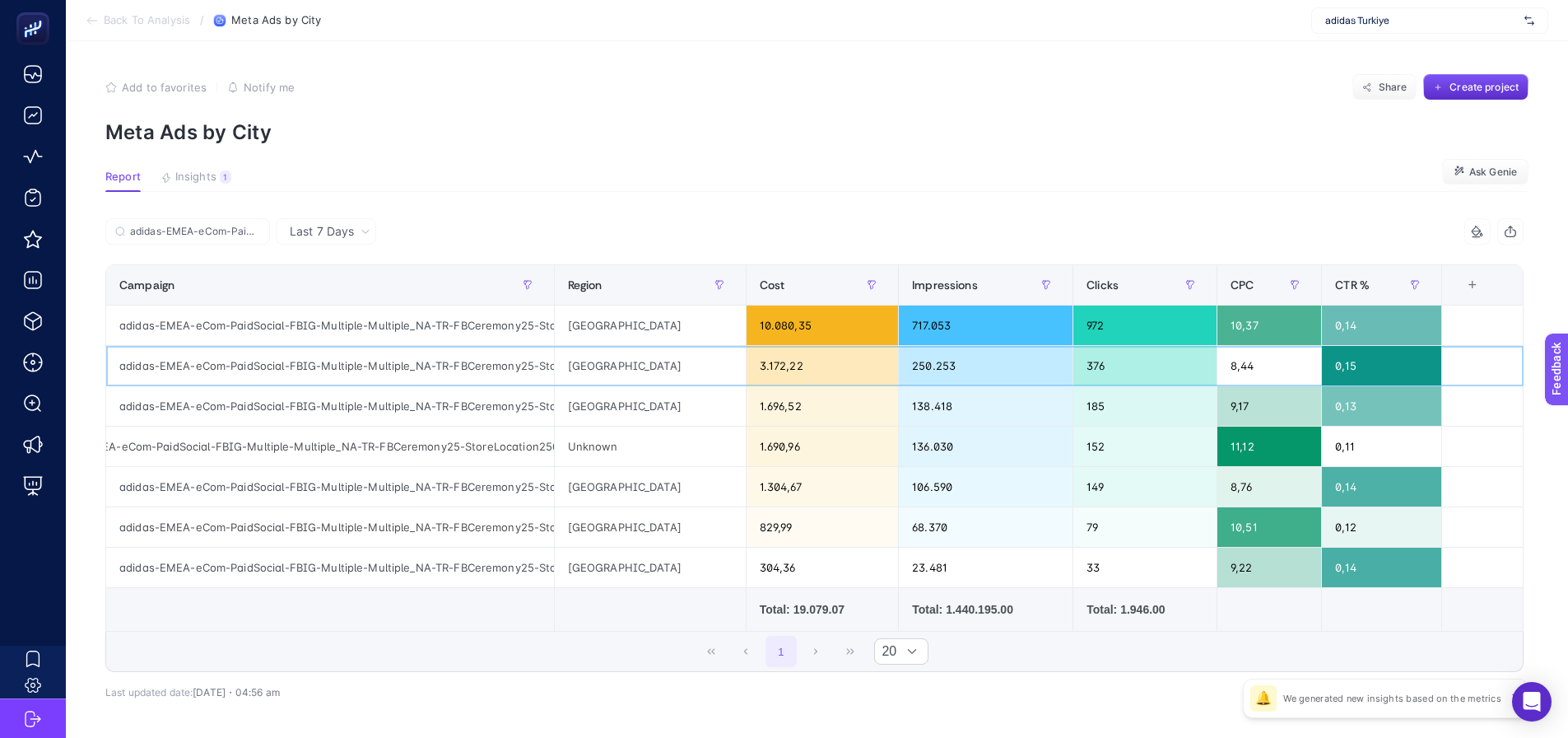
click at [540, 346] on div "adidas-EMEA-eCom-PaidSocial-FBIG-Multiple-Multiple_NA-TR-FBCeremony25-StoreLoca…" at bounding box center [330, 366] width 448 height 40
click at [490, 174] on section "Report Insights 1 We generated new insights based on the metrics Ask Genie" at bounding box center [817, 181] width 1423 height 22
click at [202, 230] on input "adidas-EMEA-eCom-PaidSocial-FBIG-Multiple-Multiple_NA-TR-FBCeremony25-StoreLoca…" at bounding box center [196, 232] width 130 height 13
click at [203, 230] on input "adidas-EMEA-eCom-PaidSocial-FBIG-Multiple-Multiple_NA-TR-FBCeremony25-StoreLoca…" at bounding box center [196, 232] width 130 height 13
click at [204, 230] on input "adidas-EMEA-eCom-PaidSocial-FBIG-Multiple-Multiple_NA-TR-FBCeremony25-StoreLoca…" at bounding box center [187, 232] width 112 height 13
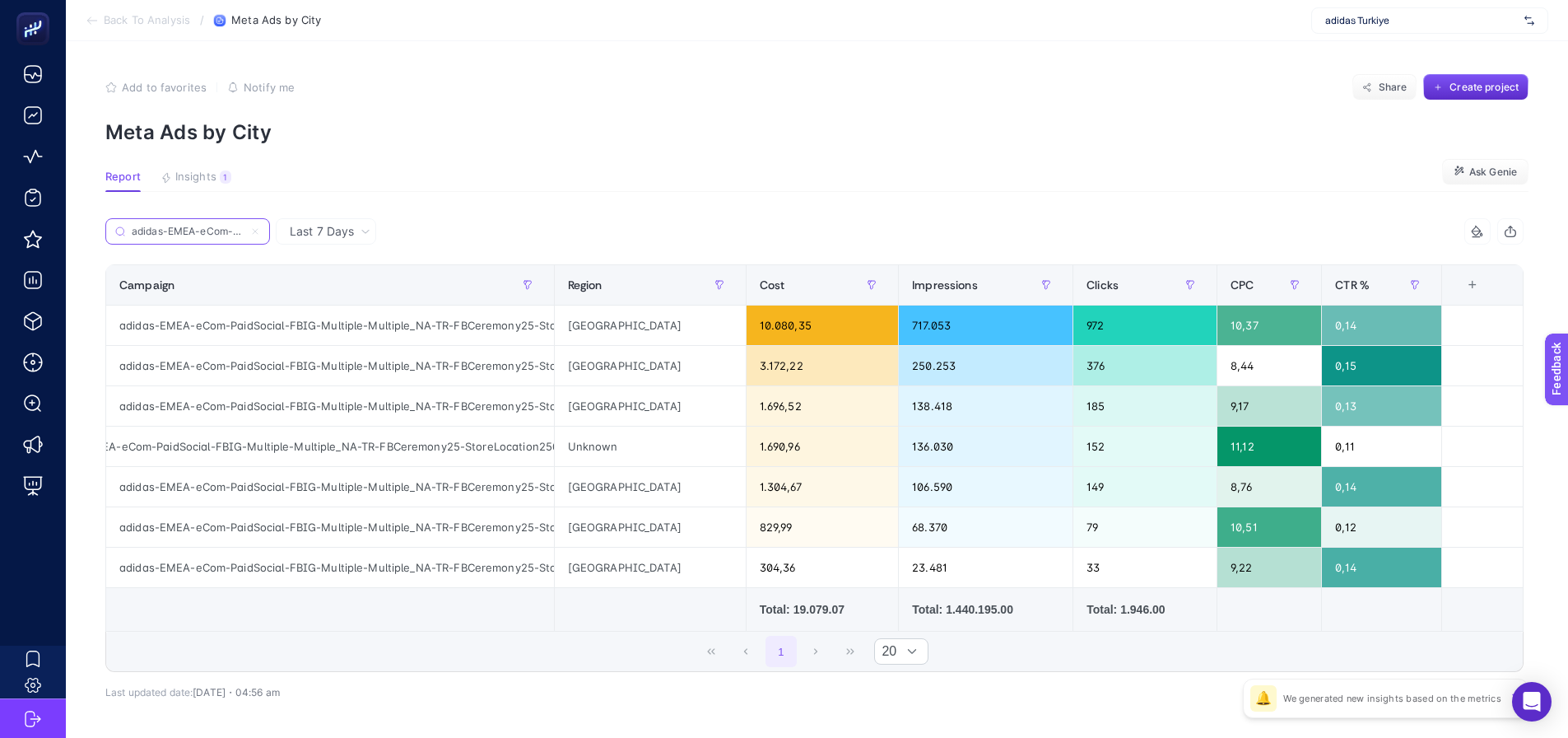
scroll to position [66, 0]
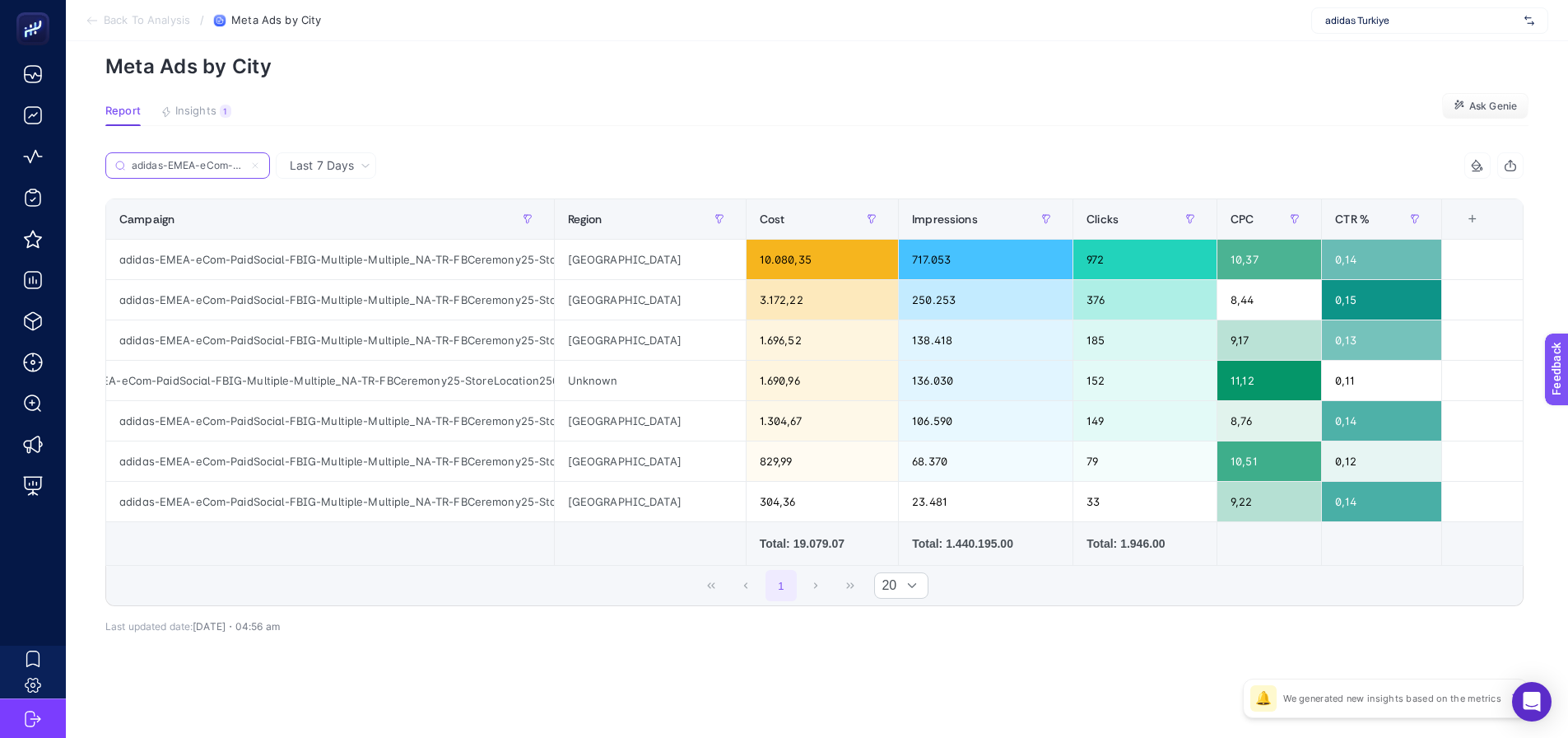
click at [256, 167] on icon at bounding box center [254, 165] width 5 height 5
click at [244, 167] on input "adidas-EMEA-eCom-PaidSocial-FBIG-Multiple-Multiple_NA-TR-FBCeremony25-StoreLoca…" at bounding box center [187, 166] width 112 height 13
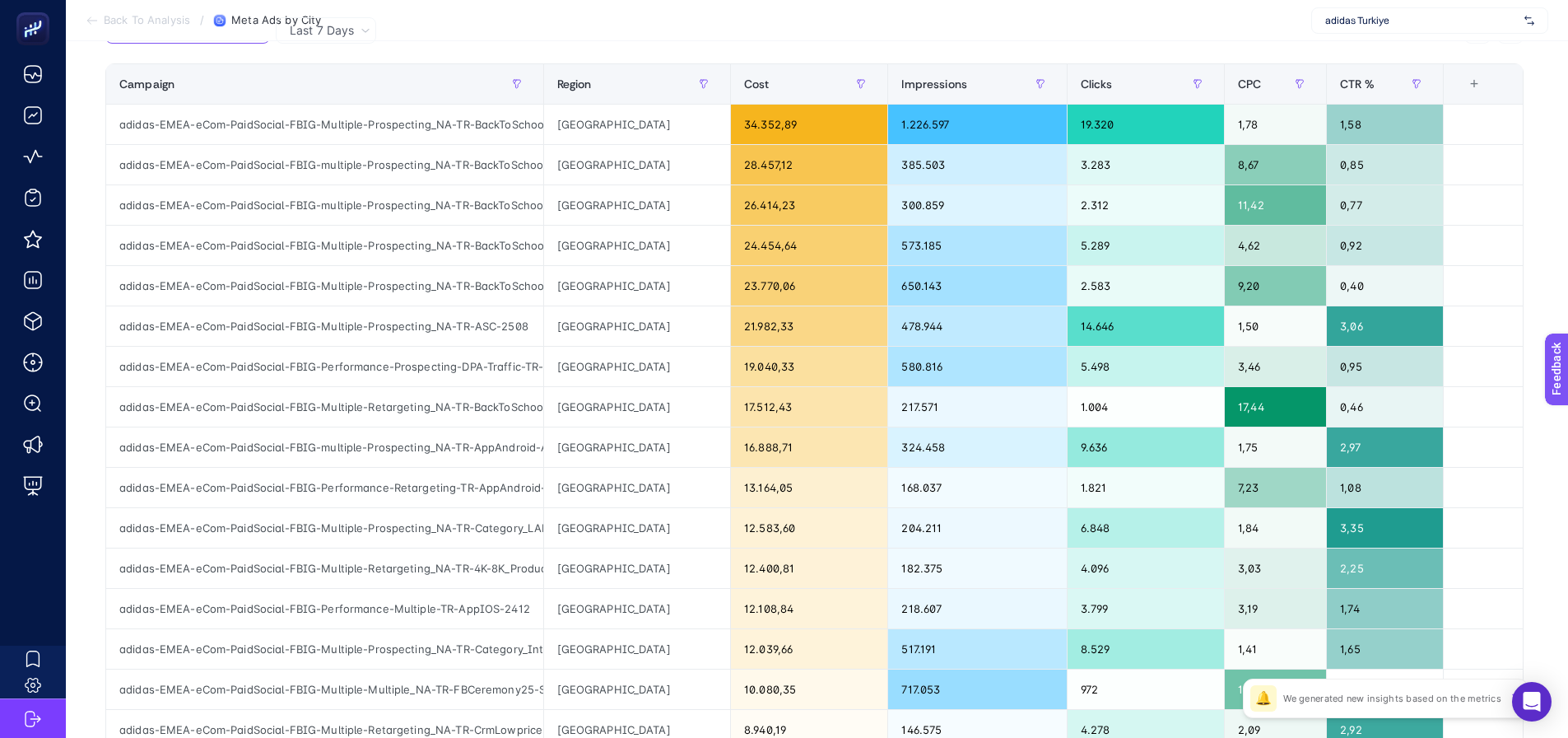
scroll to position [395, 0]
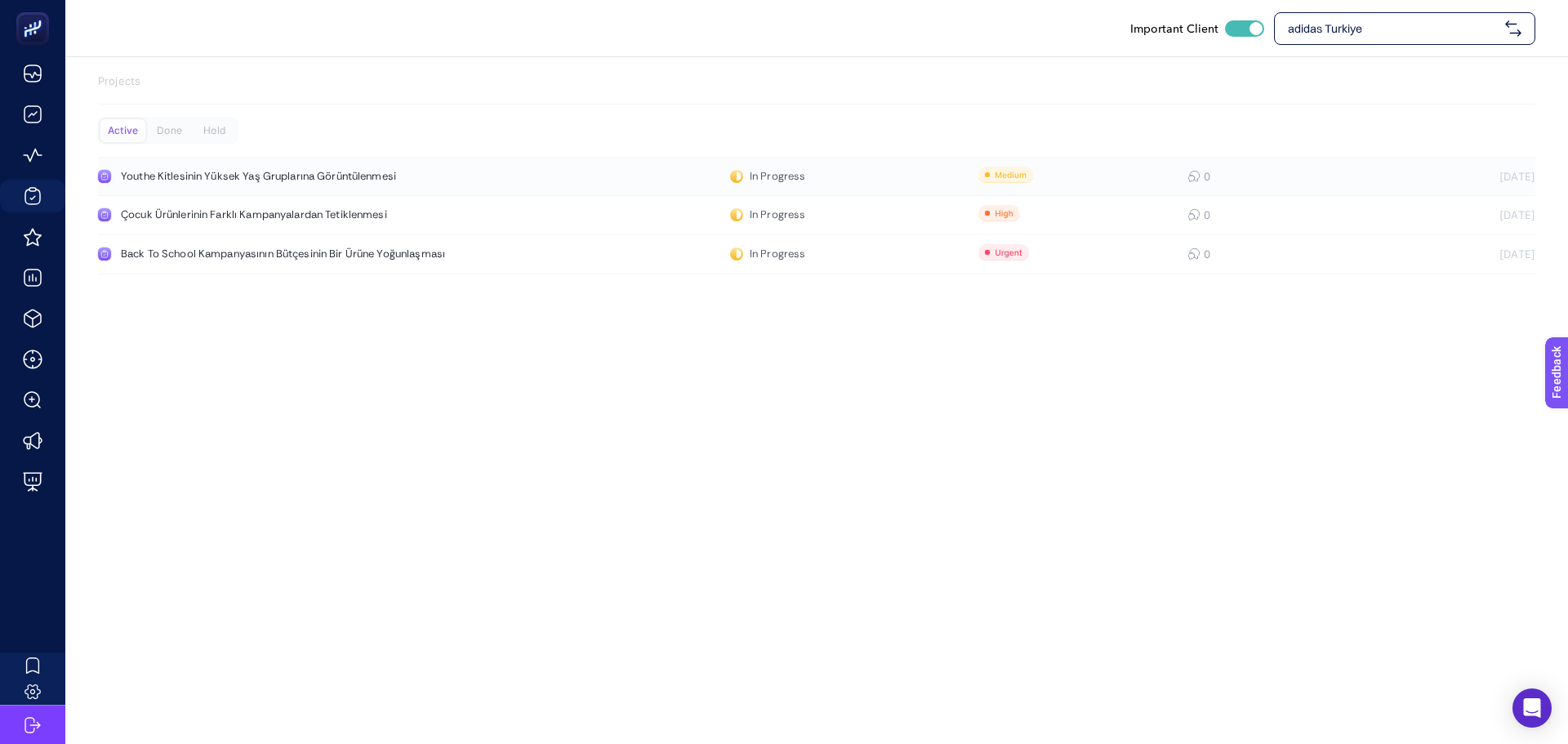
drag, startPoint x: 185, startPoint y: 176, endPoint x: 187, endPoint y: 194, distance: 18.1
click at [213, 216] on div "Çocuk Ürünlerinin Farklı Kampanyalardan Tetiklenmesi" at bounding box center [310, 215] width 377 height 13
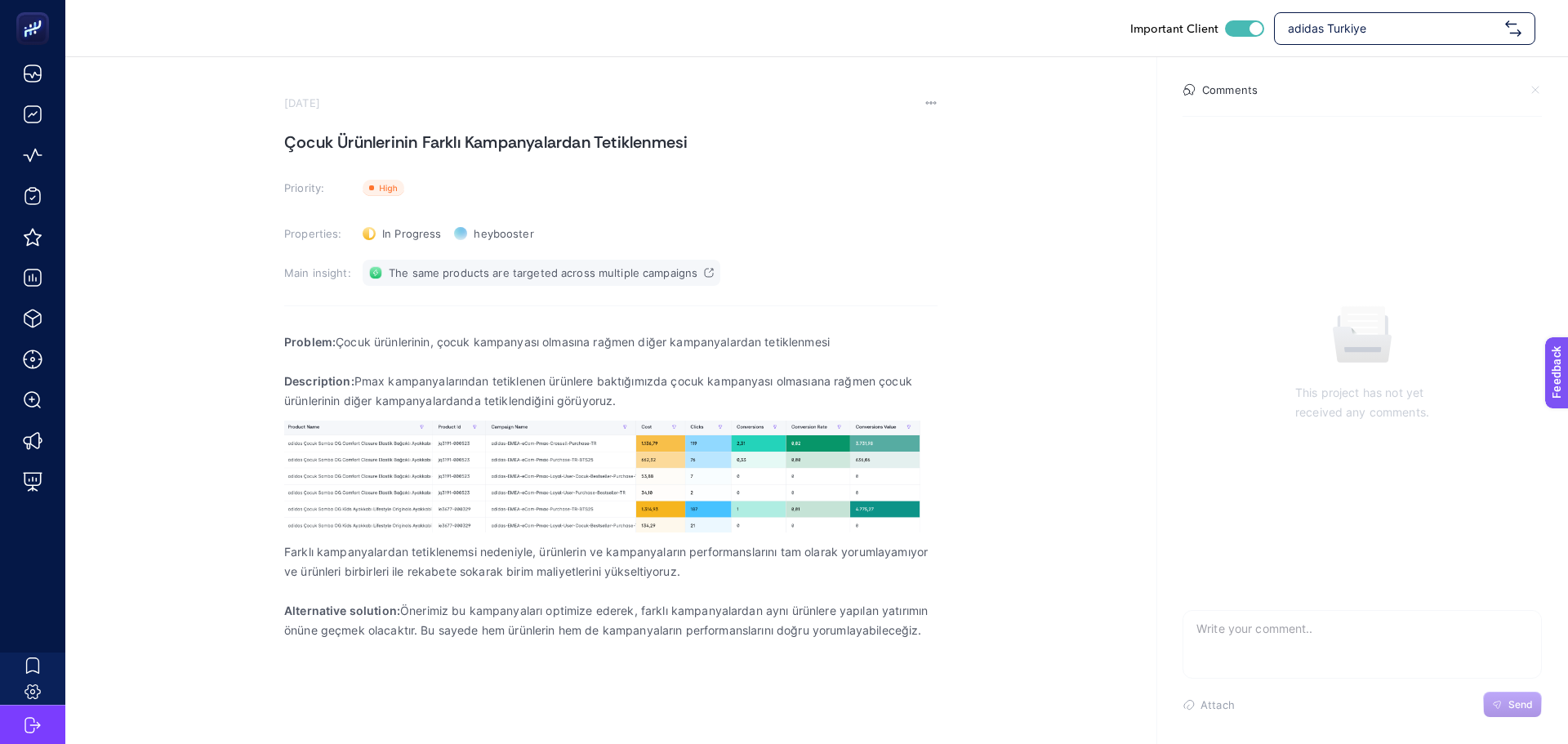
click at [392, 266] on span "The same products are targeted across multiple campaigns" at bounding box center [543, 272] width 309 height 13
click at [1308, 22] on span "adidas Turkiye" at bounding box center [1393, 29] width 211 height 16
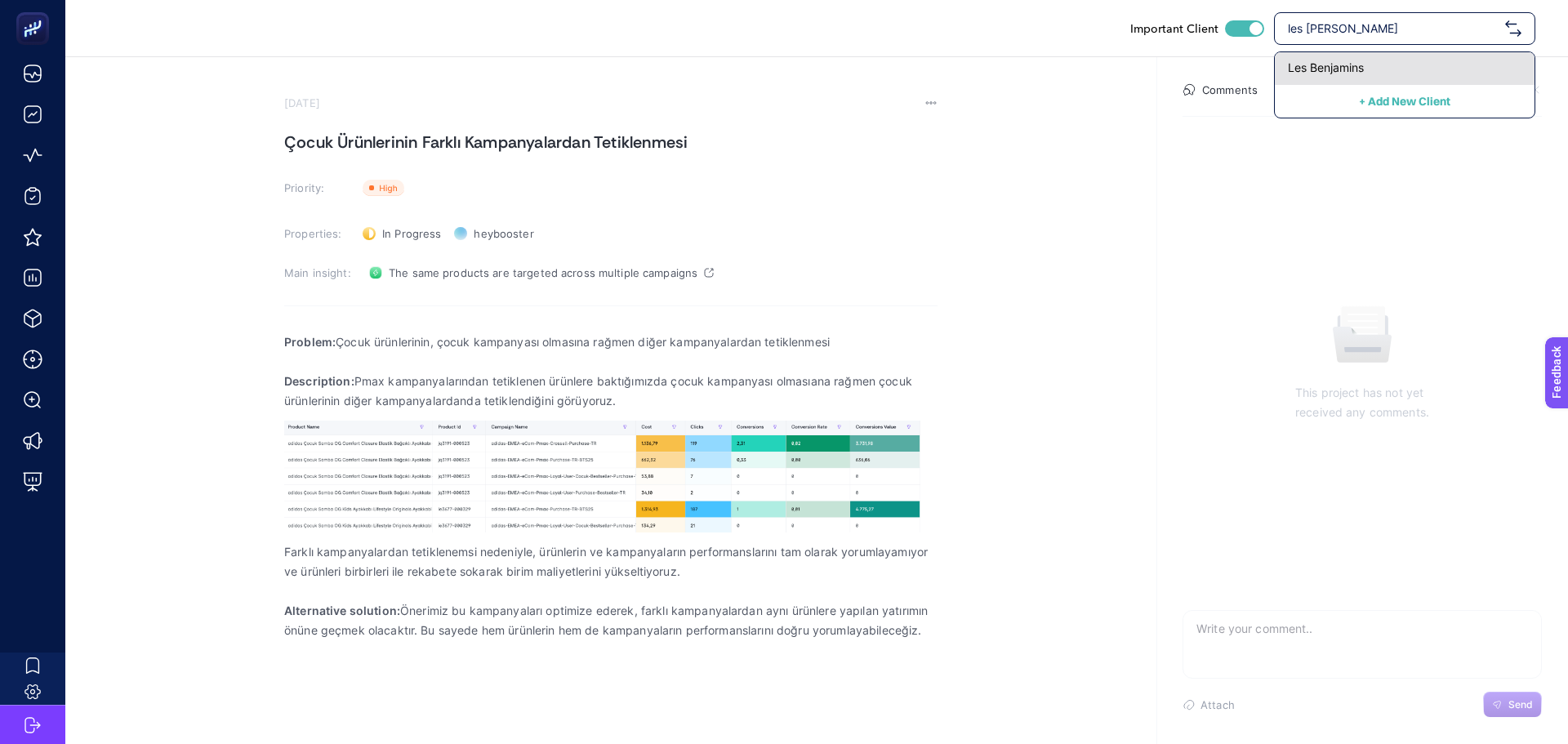
type input "les [PERSON_NAME]"
click at [1368, 56] on div "Les Benjamins" at bounding box center [1404, 68] width 260 height 32
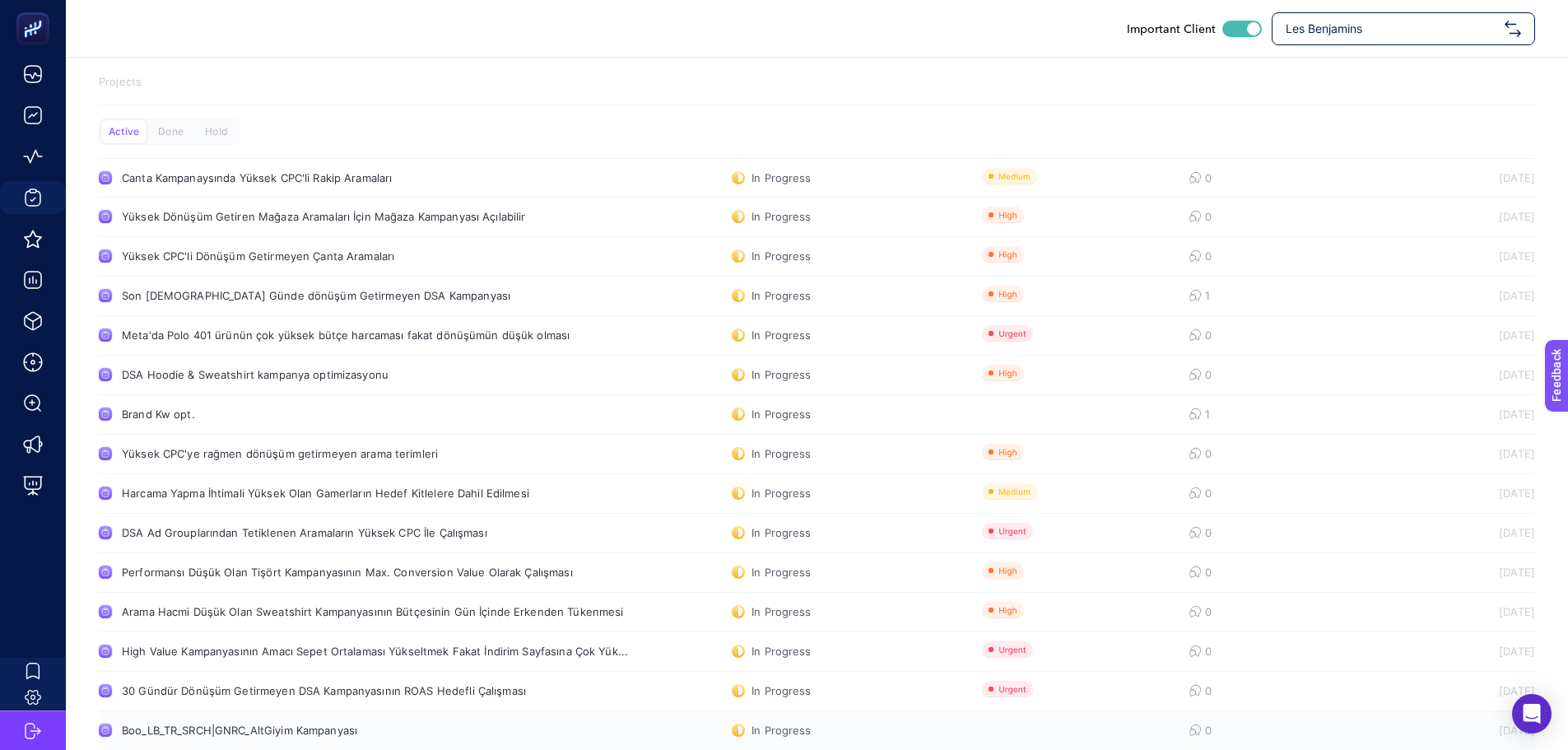
scroll to position [24, 0]
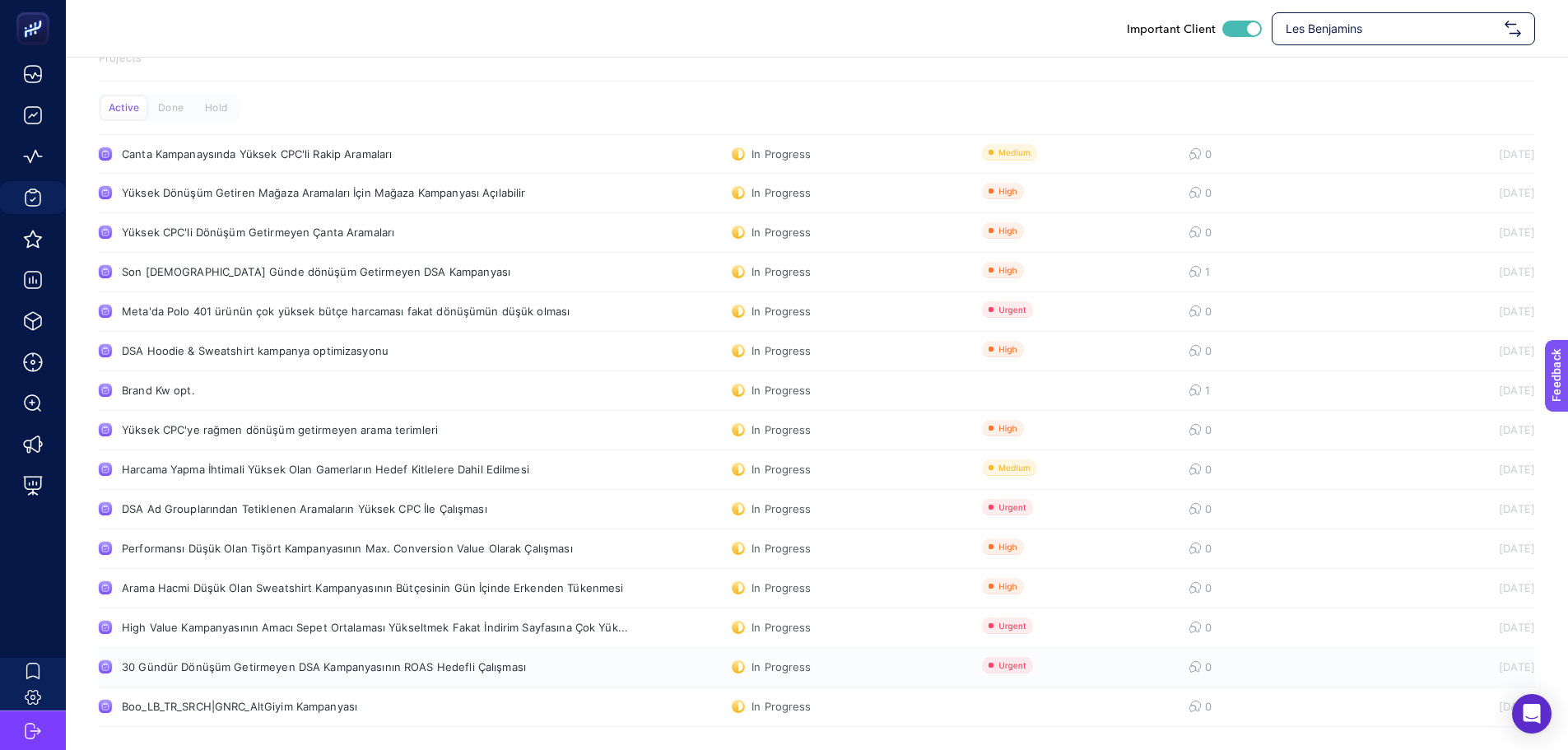
click at [400, 676] on link "30 Gündür Dönüşüm Getirmeyen DSA Kampanyasının ROAS Hedefli Çalışması In Progre…" at bounding box center [817, 668] width 1437 height 40
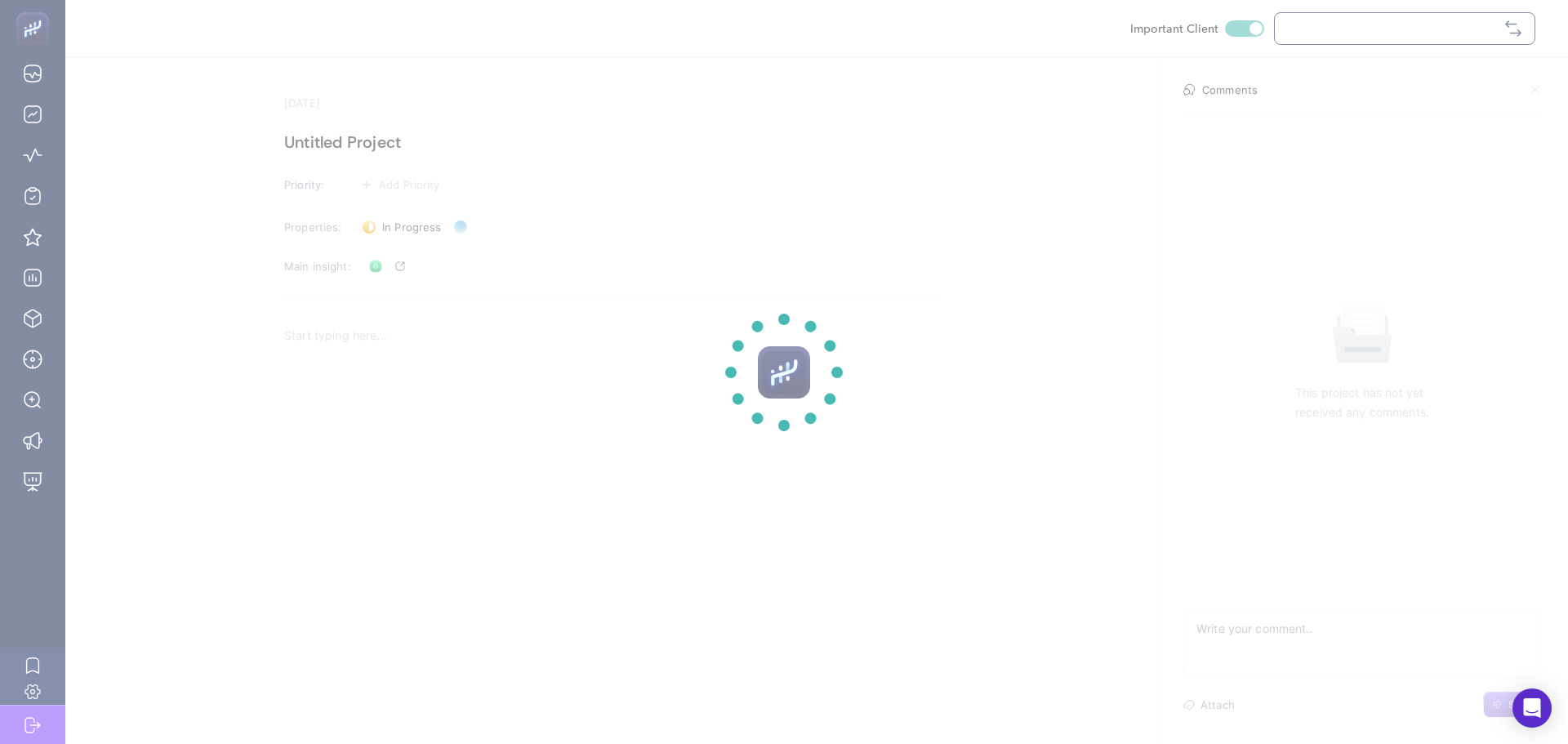
checkbox input "true"
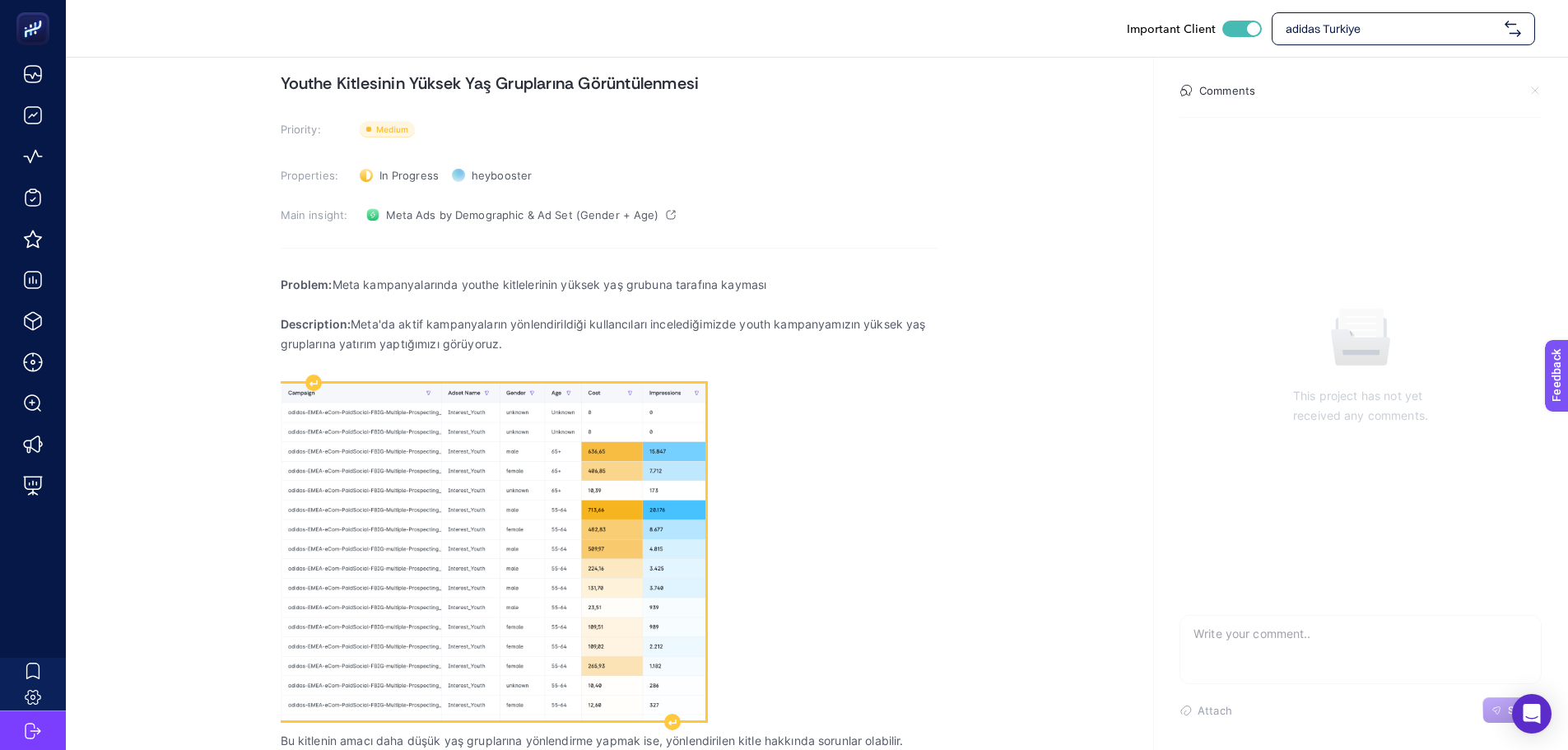
scroll to position [130, 0]
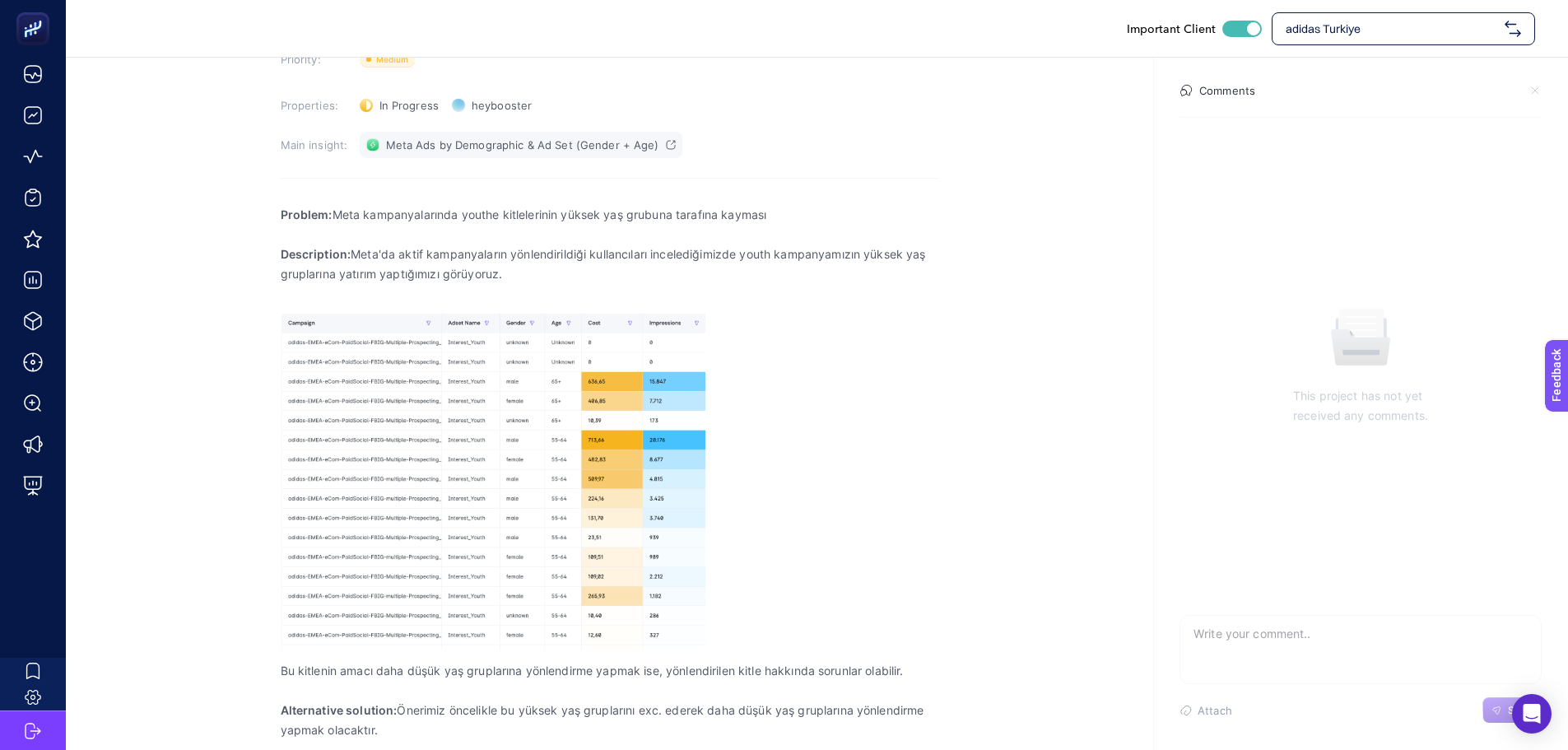
click at [413, 144] on span "Meta Ads by Demographic & Ad Set (Gender + Age)" at bounding box center [522, 145] width 273 height 14
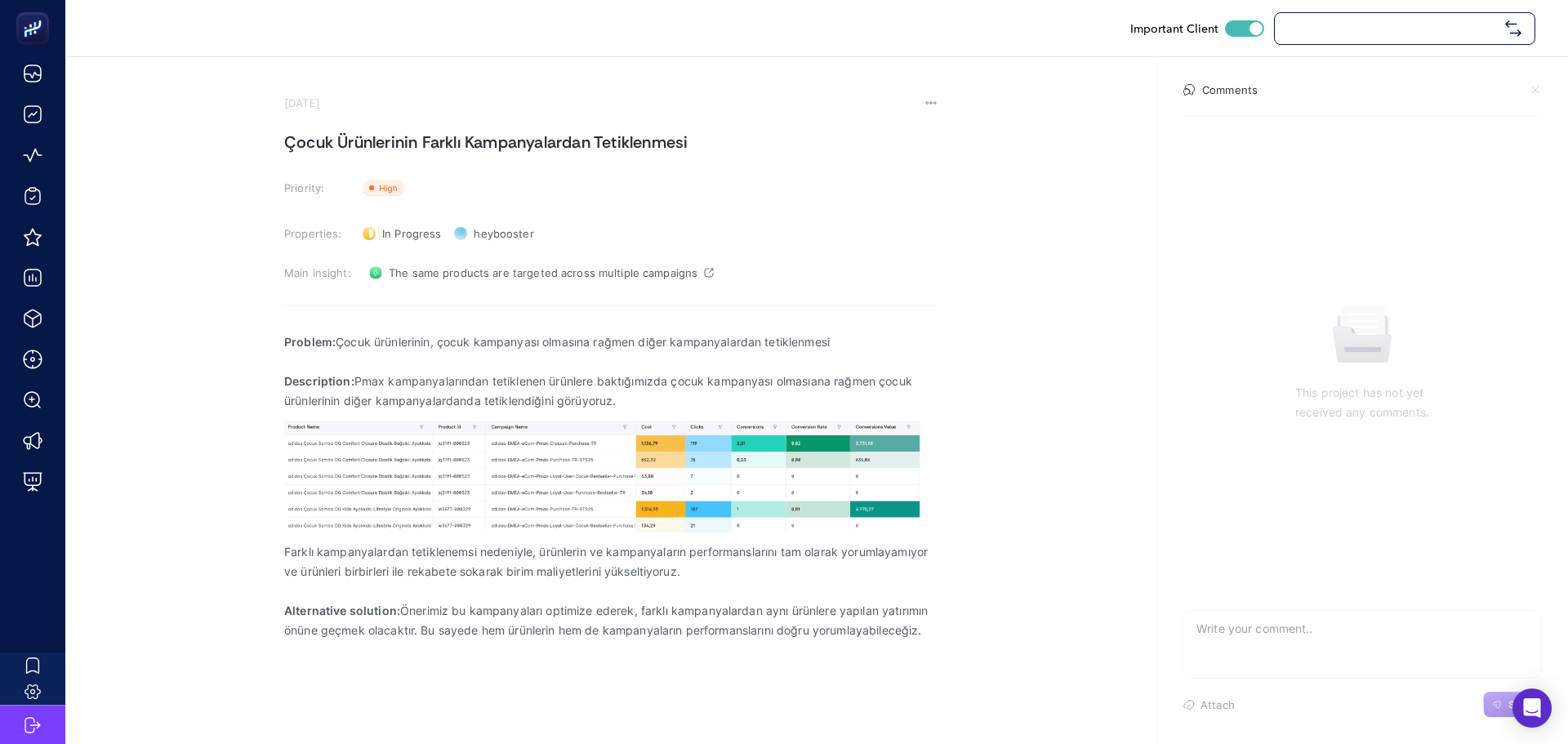
checkbox input "true"
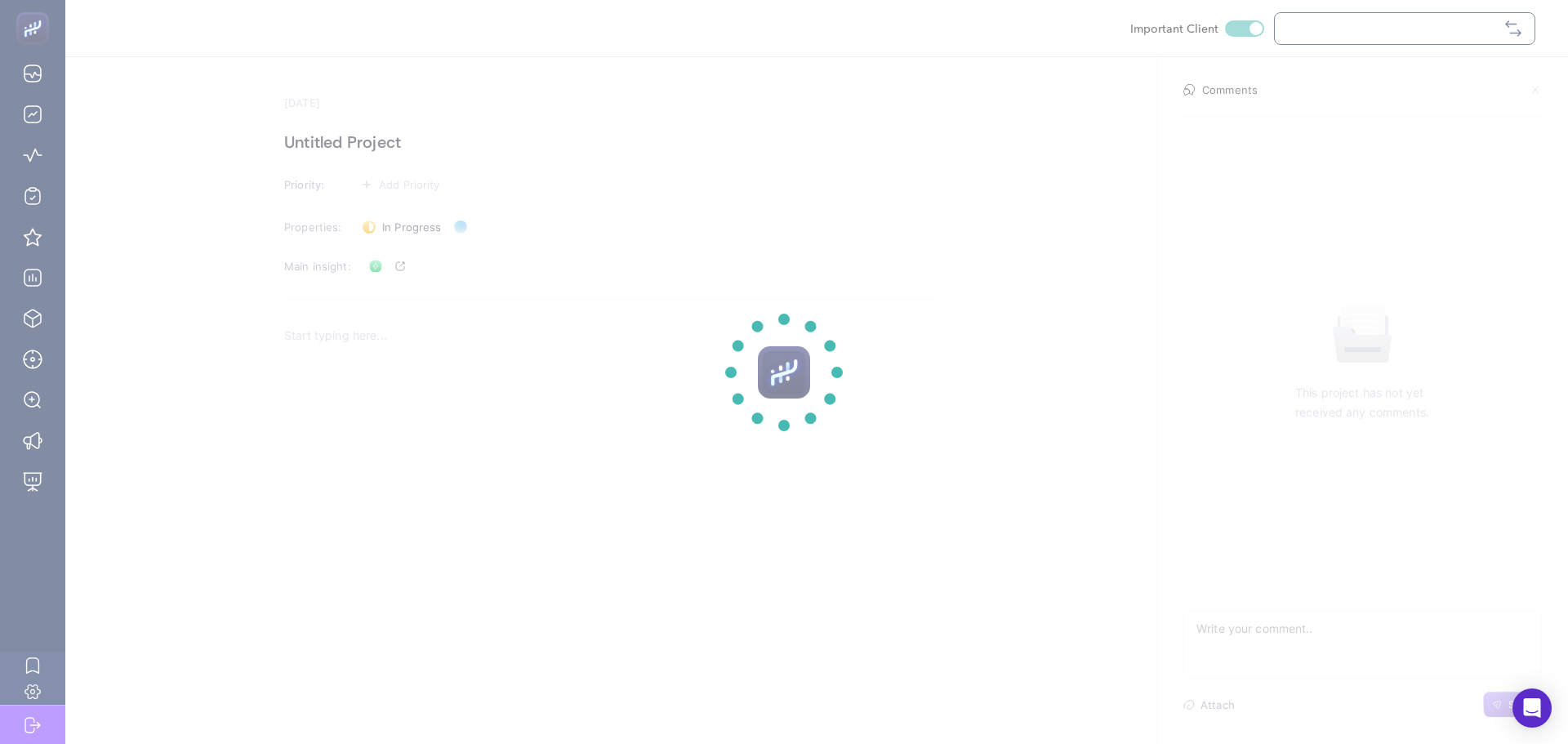
checkbox input "true"
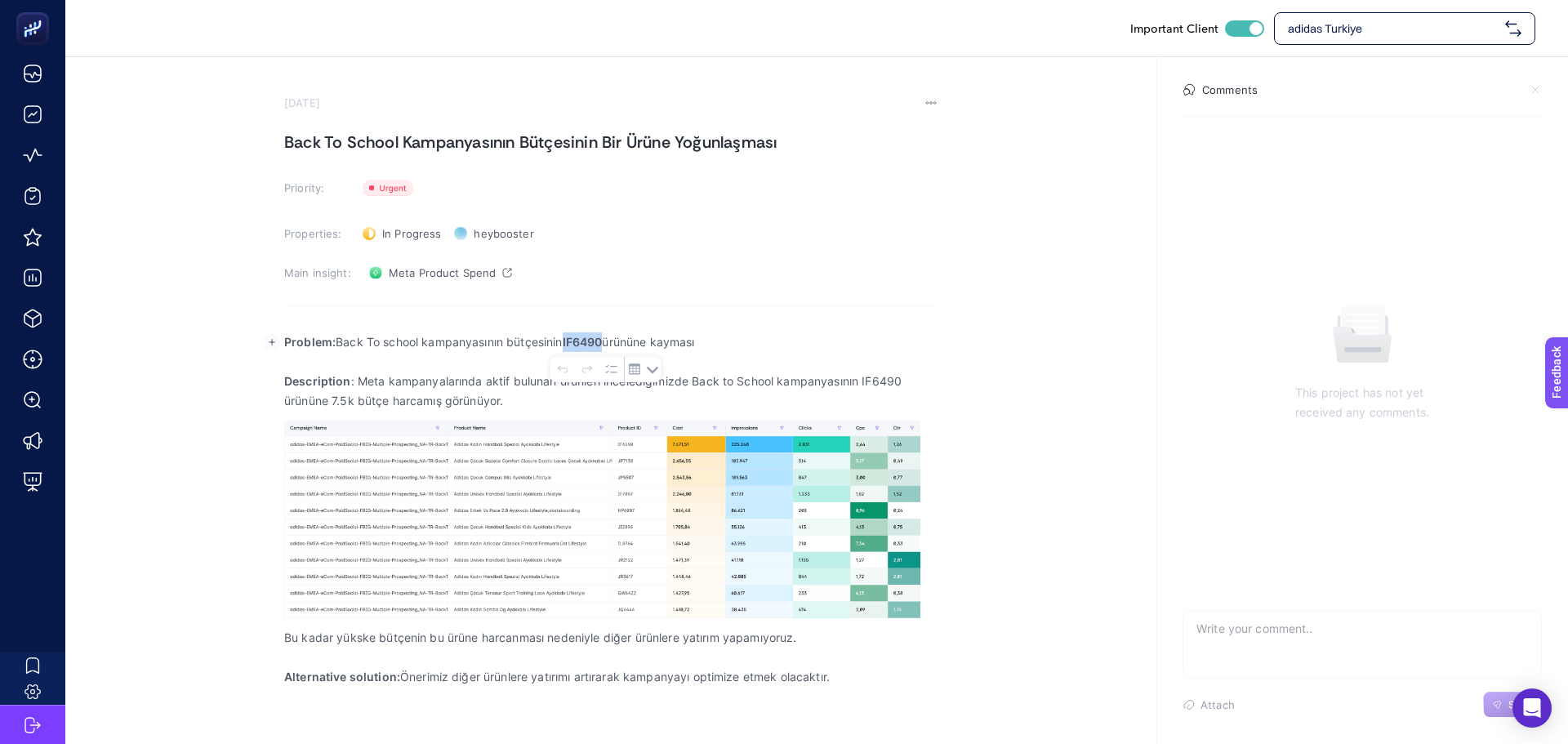
drag, startPoint x: 566, startPoint y: 343, endPoint x: 607, endPoint y: 345, distance: 41.0
click at [607, 345] on p "Problem: Back To school kampanyasının bütçesinin IF6490 ürününe kayması" at bounding box center [610, 342] width 653 height 20
copy strong "IF6490"
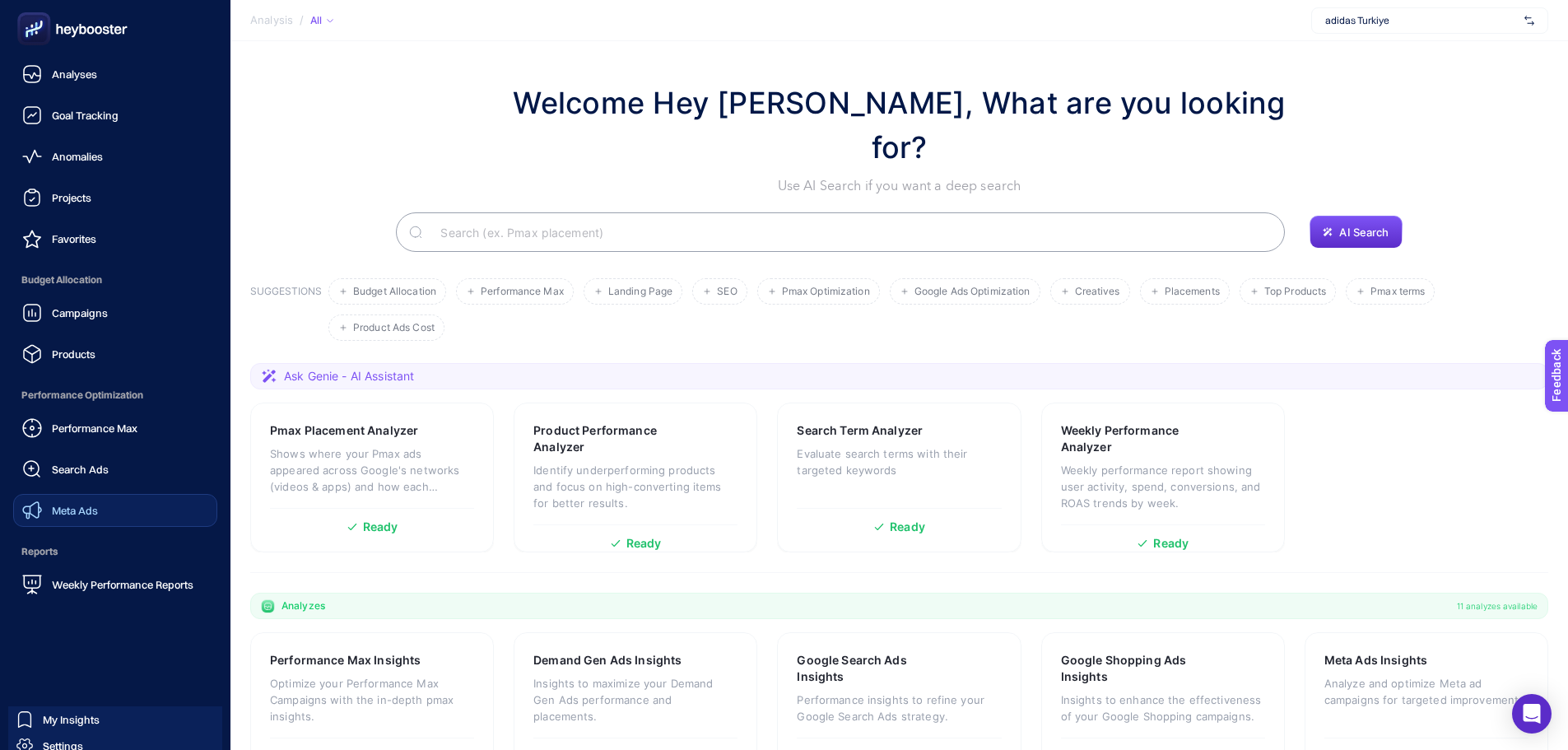
click at [64, 508] on span "Meta Ads" at bounding box center [74, 510] width 46 height 14
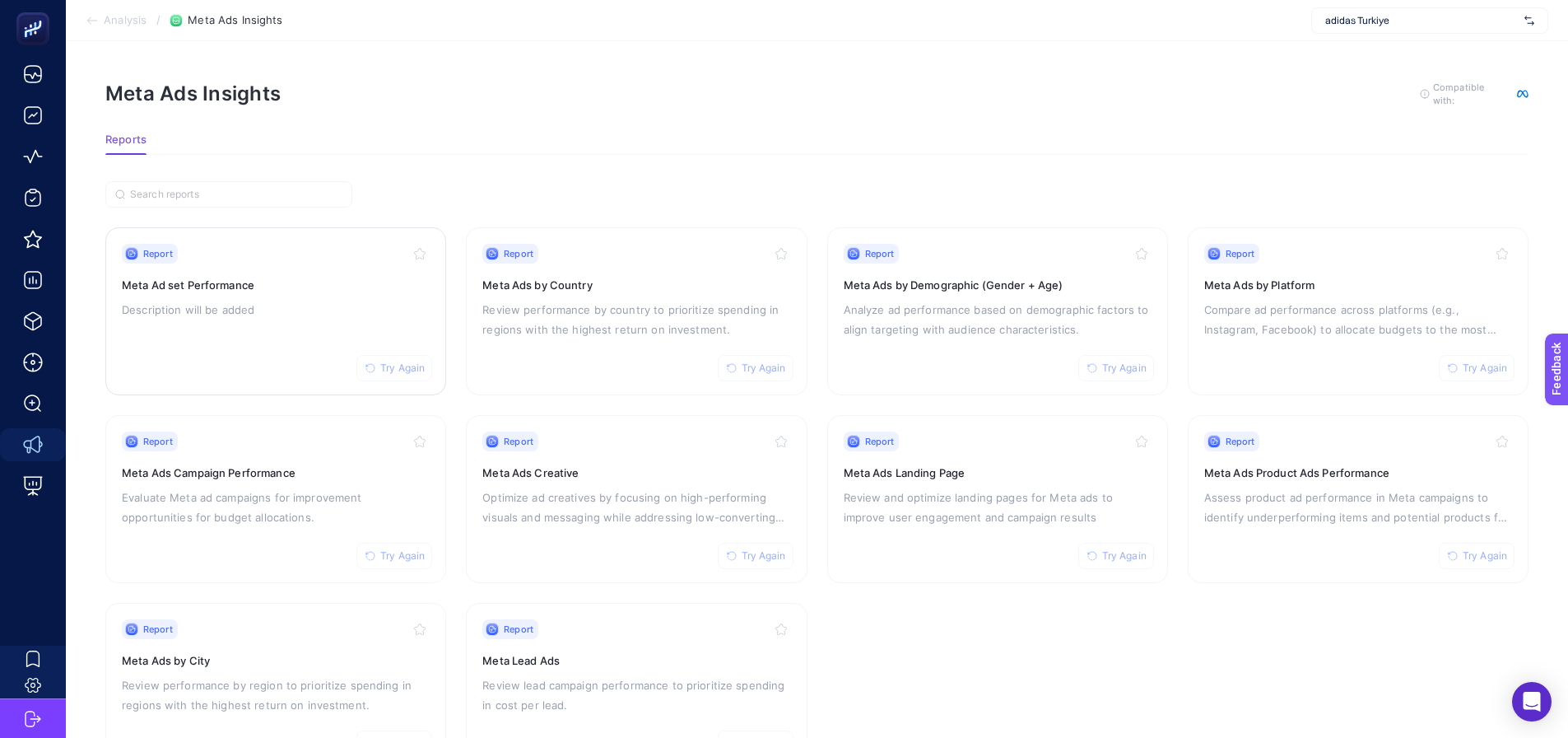
click at [282, 360] on div "Report Try Again Meta Ad set Performance Description will be added" at bounding box center [276, 311] width 308 height 135
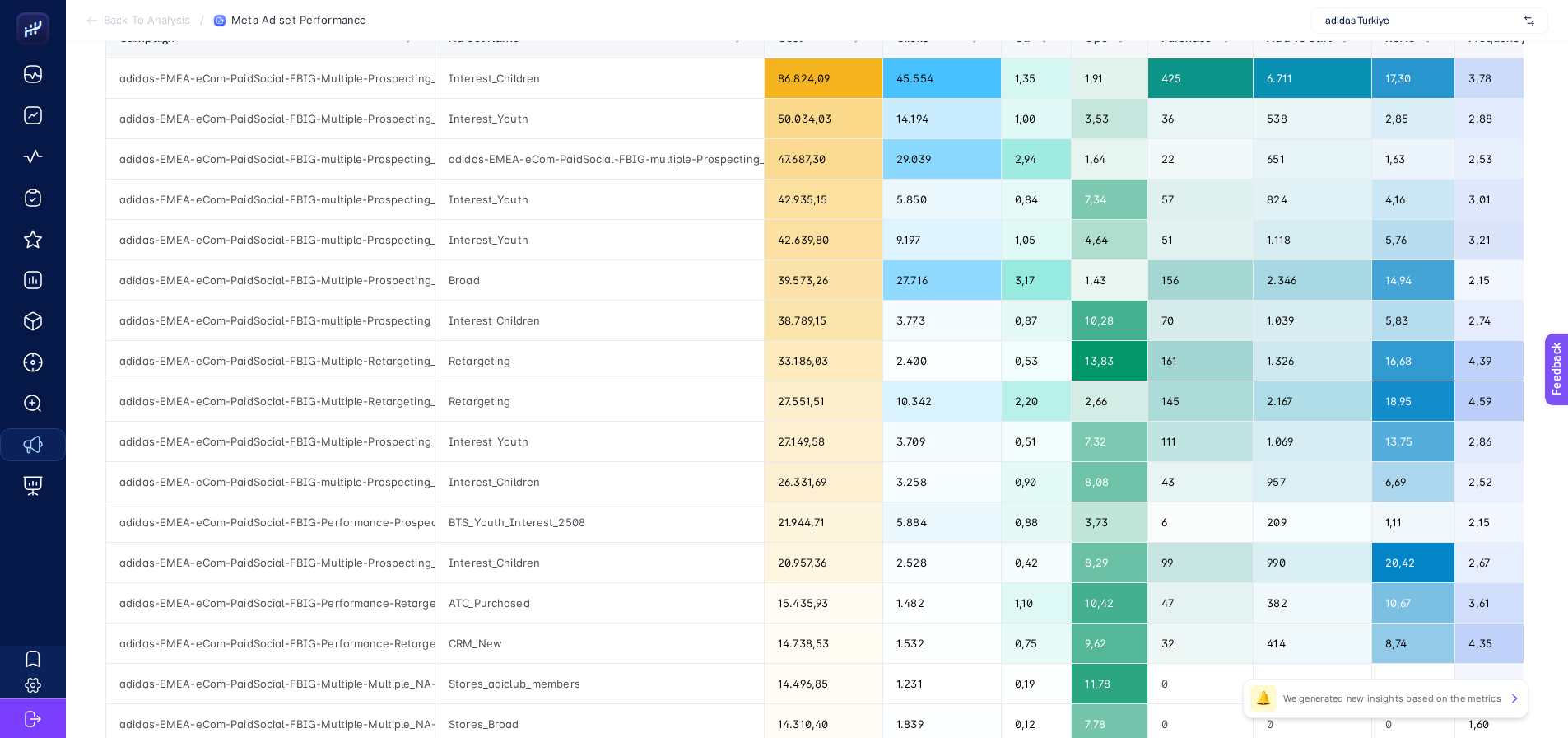
scroll to position [165, 0]
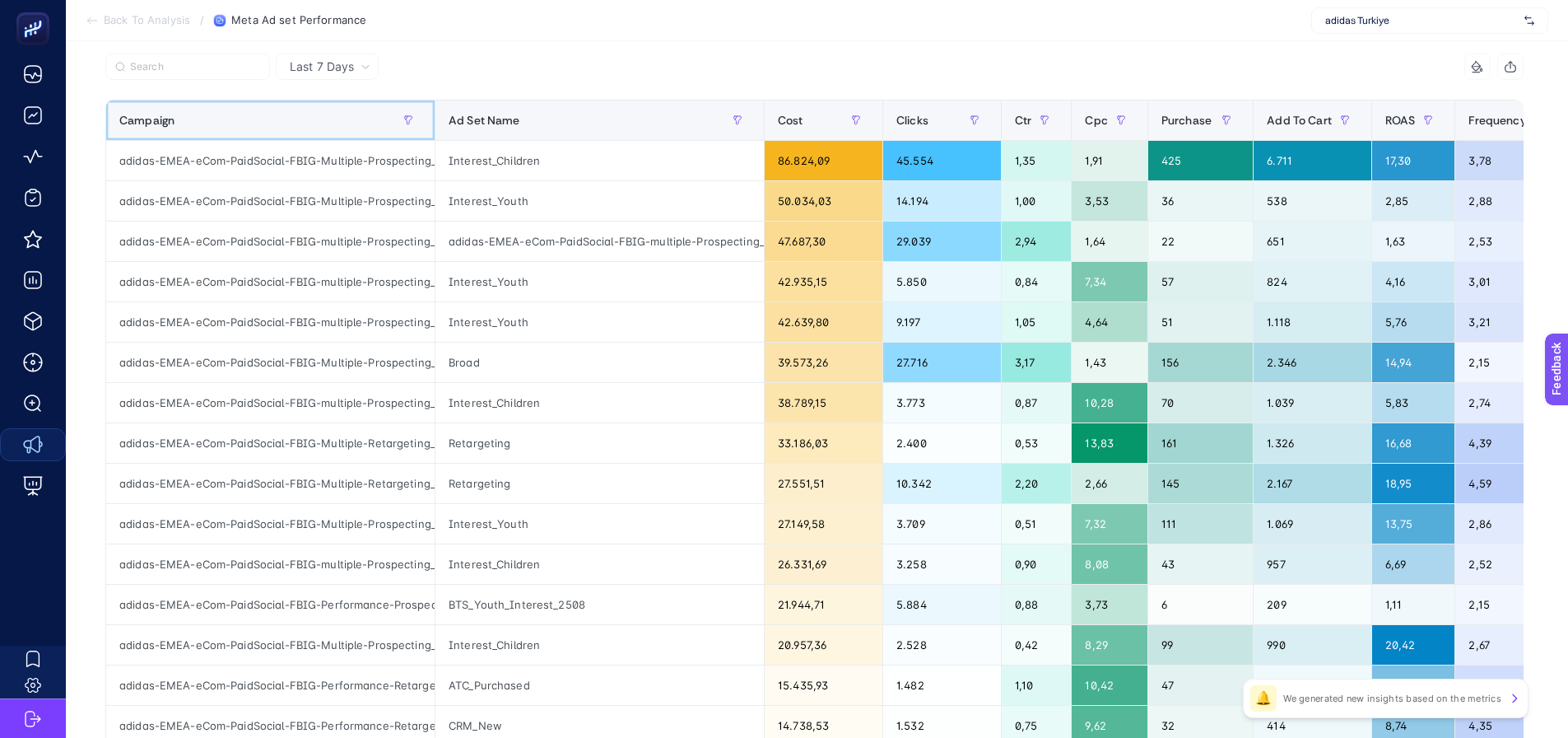
click at [315, 126] on div "Campaign" at bounding box center [271, 120] width 302 height 26
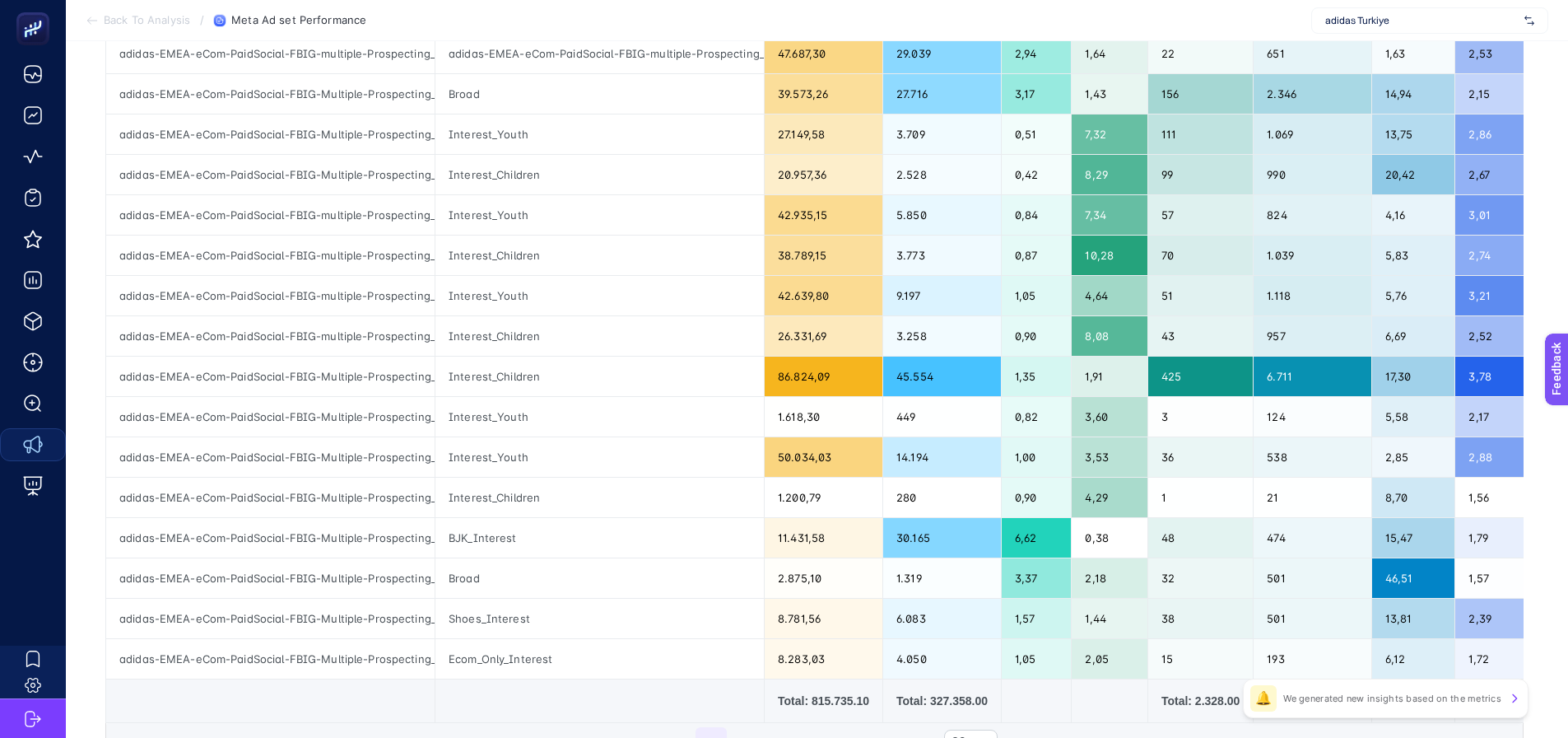
scroll to position [494, 0]
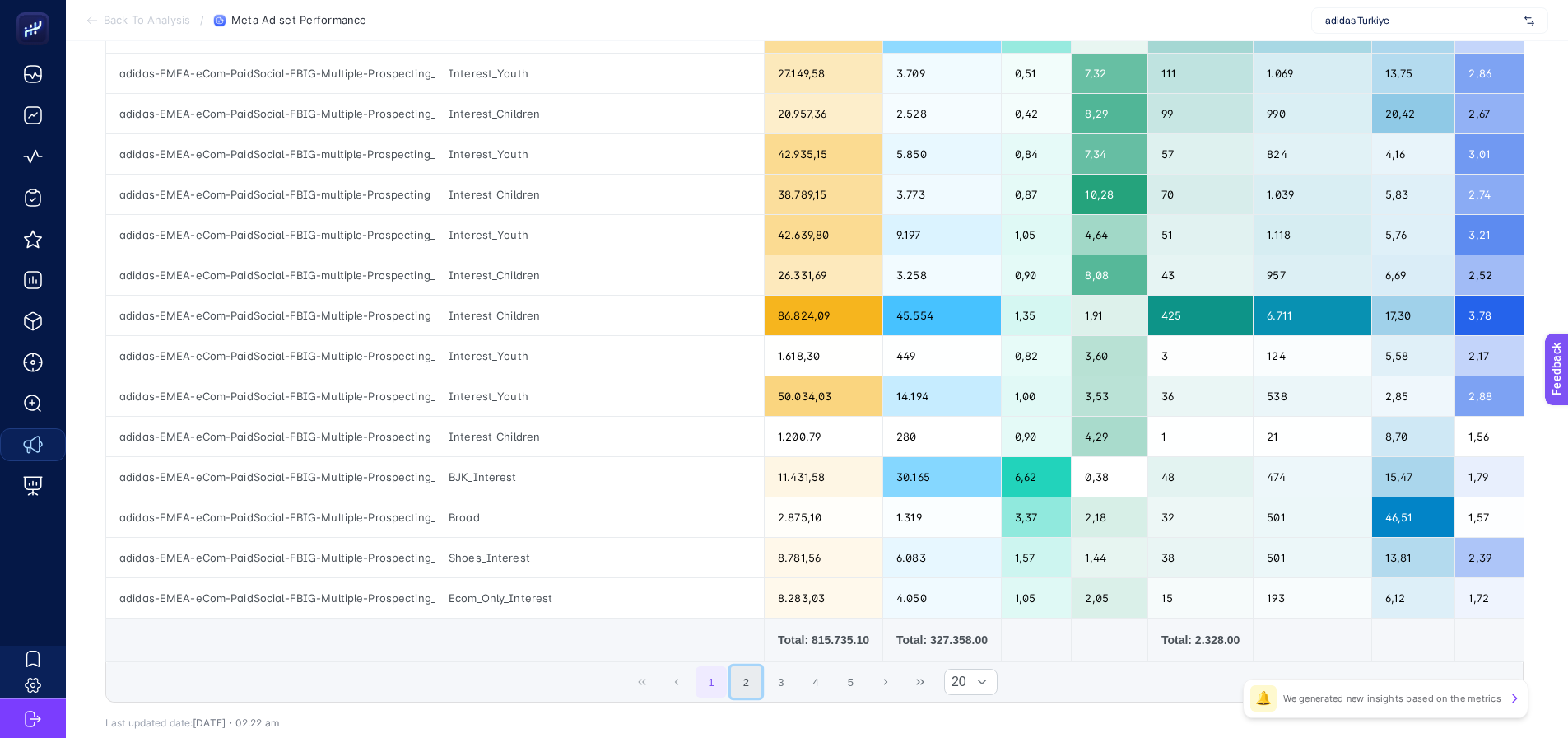
click at [760, 693] on button "2" at bounding box center [746, 682] width 32 height 32
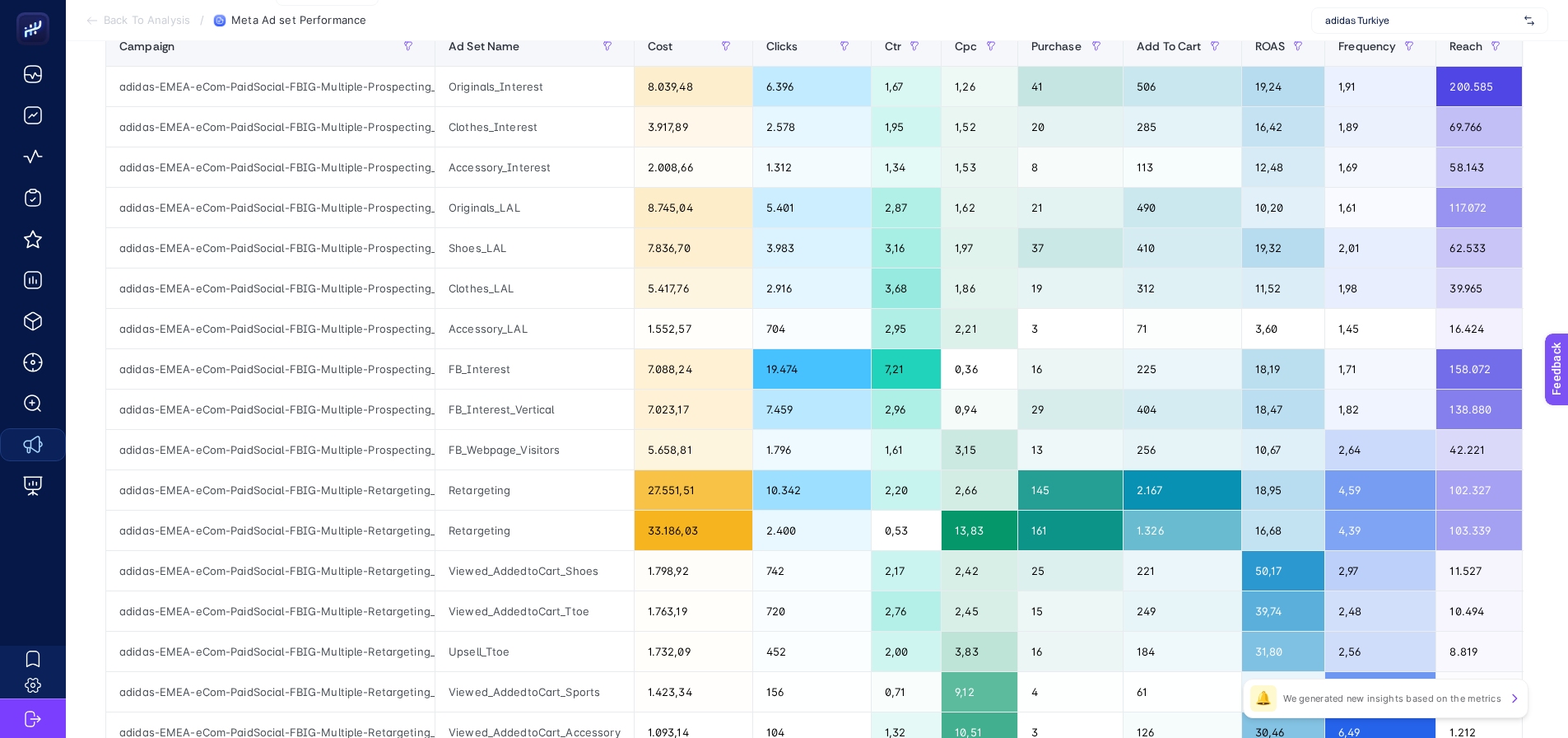
scroll to position [0, 0]
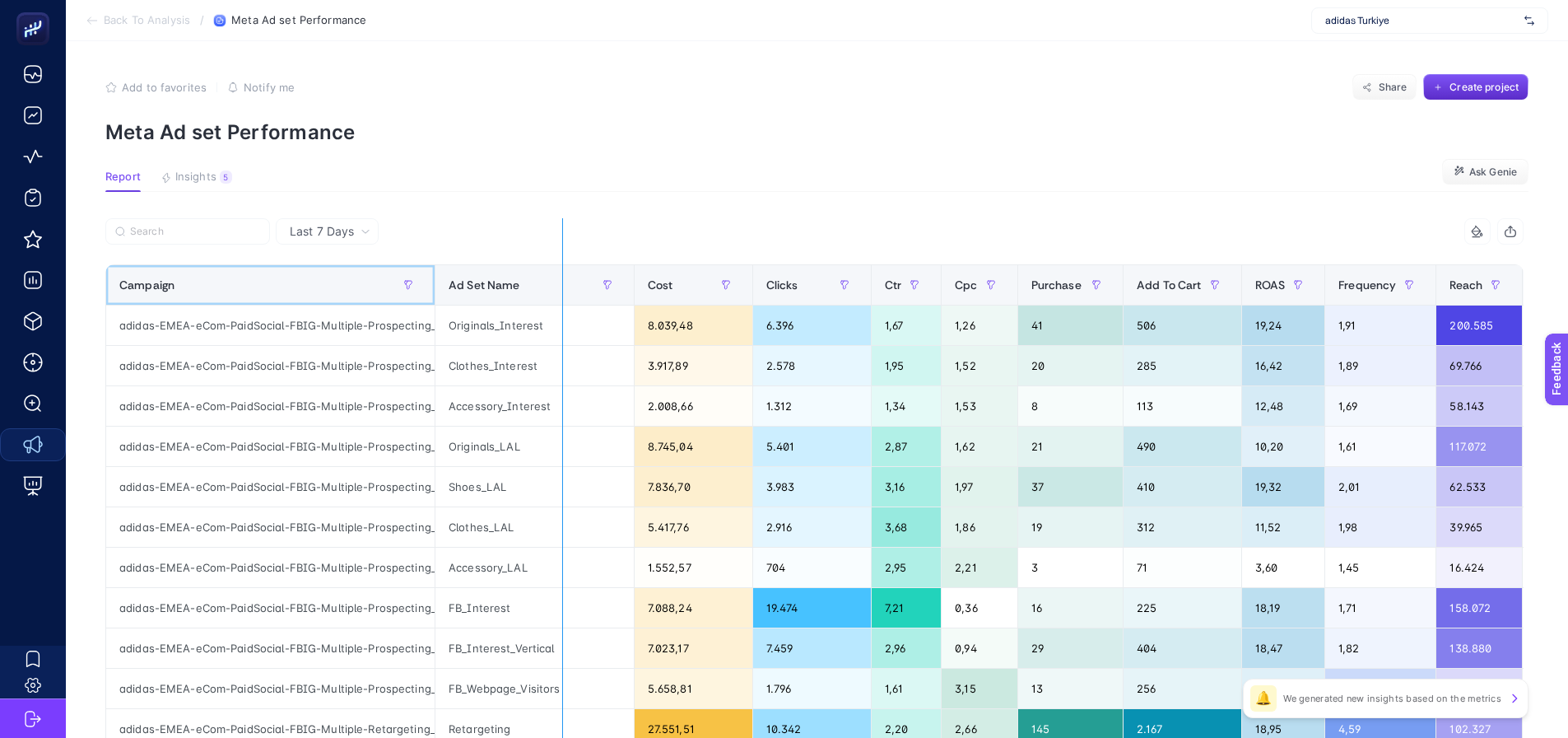
drag, startPoint x: 433, startPoint y: 283, endPoint x: 562, endPoint y: 287, distance: 129.1
click at [562, 287] on div "9 items selected Campaign Ad Set Name Cost Clicks Ctr Cpc Purchase Add To Cart …" at bounding box center [814, 707] width 1419 height 978
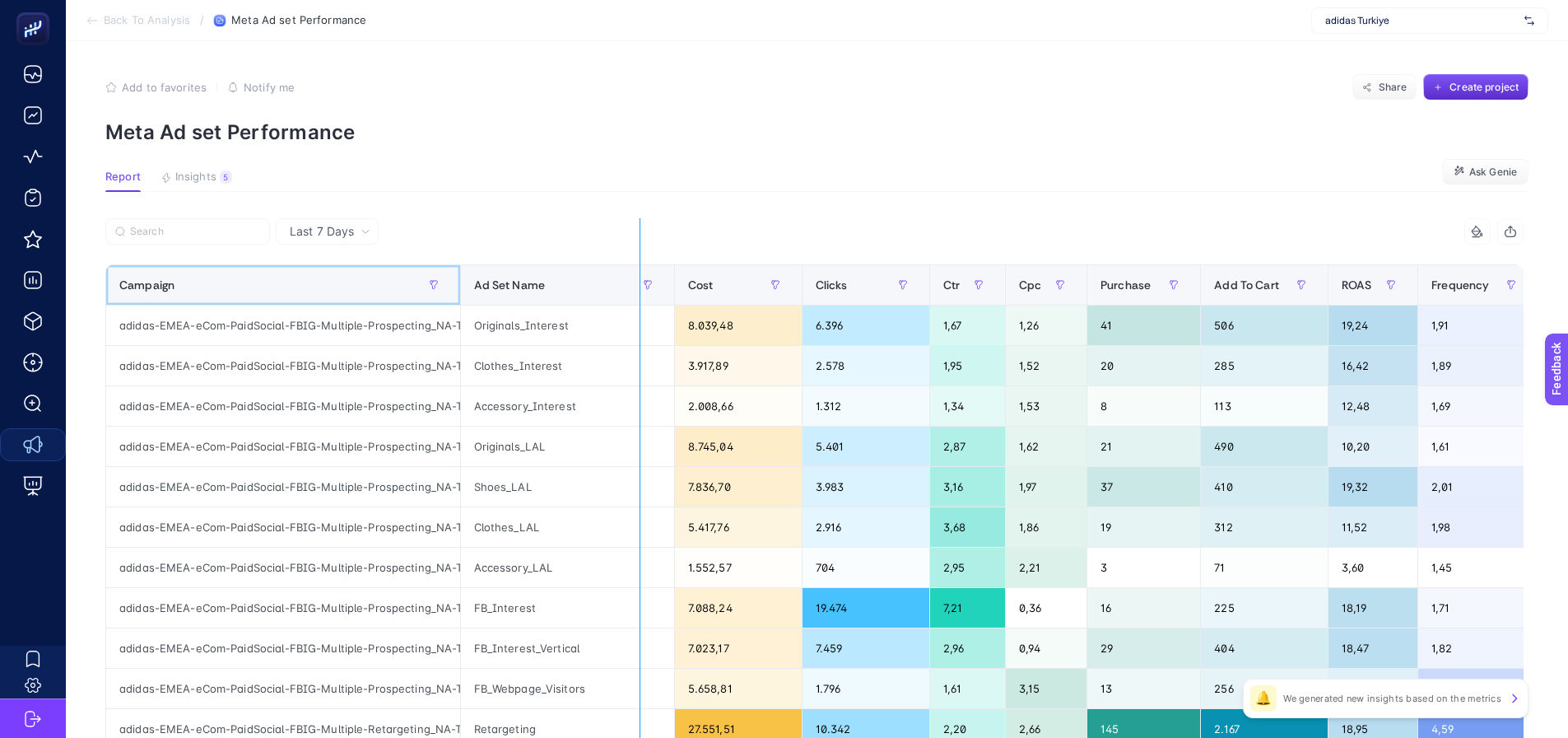
drag, startPoint x: 464, startPoint y: 283, endPoint x: 641, endPoint y: 299, distance: 177.7
click at [641, 299] on div "9 items selected Campaign Ad Set Name Cost Clicks Ctr Cpc Purchase Add To Cart …" at bounding box center [814, 707] width 1419 height 978
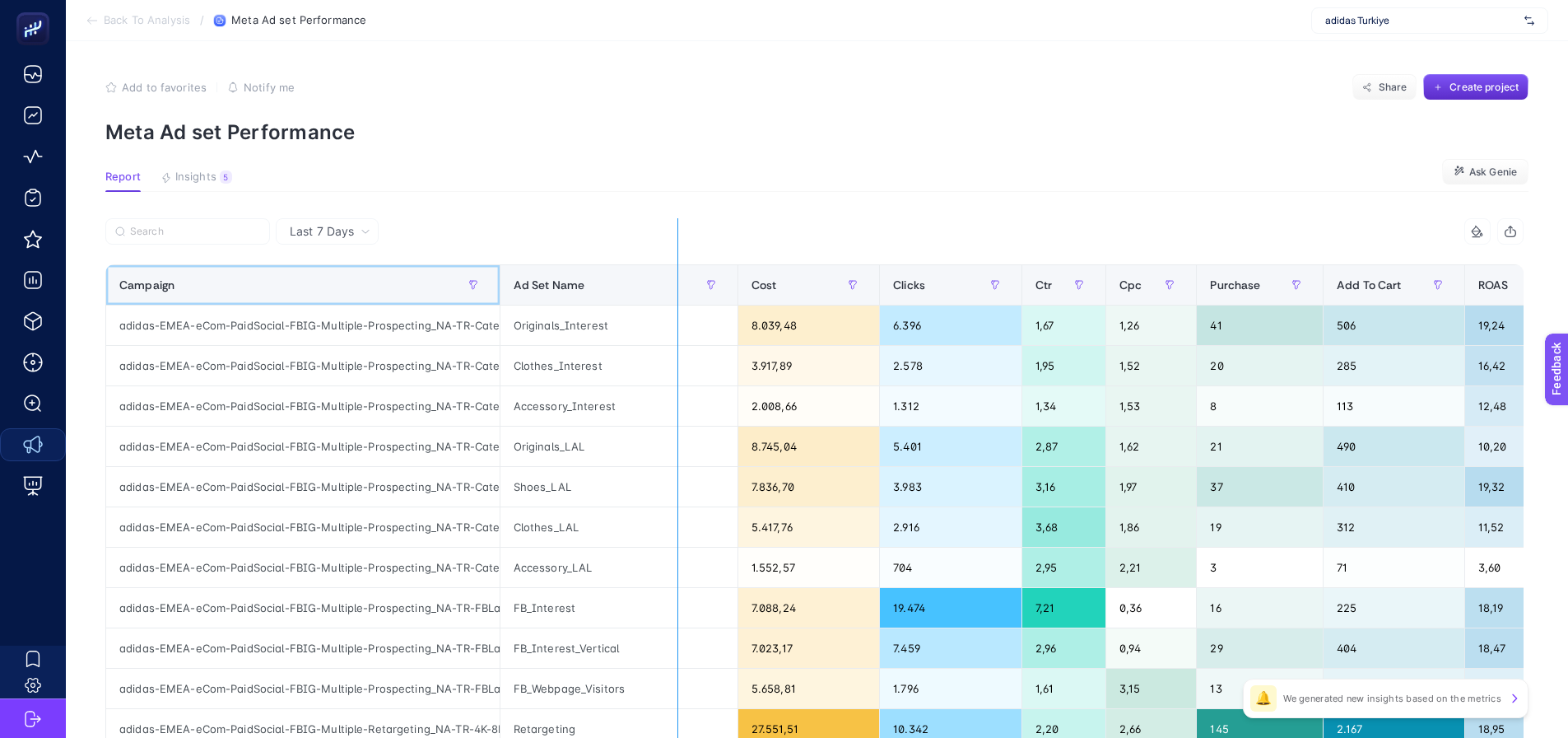
drag, startPoint x: 502, startPoint y: 280, endPoint x: 678, endPoint y: 279, distance: 176.0
click at [678, 279] on div "9 items selected Campaign Ad Set Name Cost Clicks Ctr Cpc Purchase Add To Cart …" at bounding box center [814, 707] width 1419 height 978
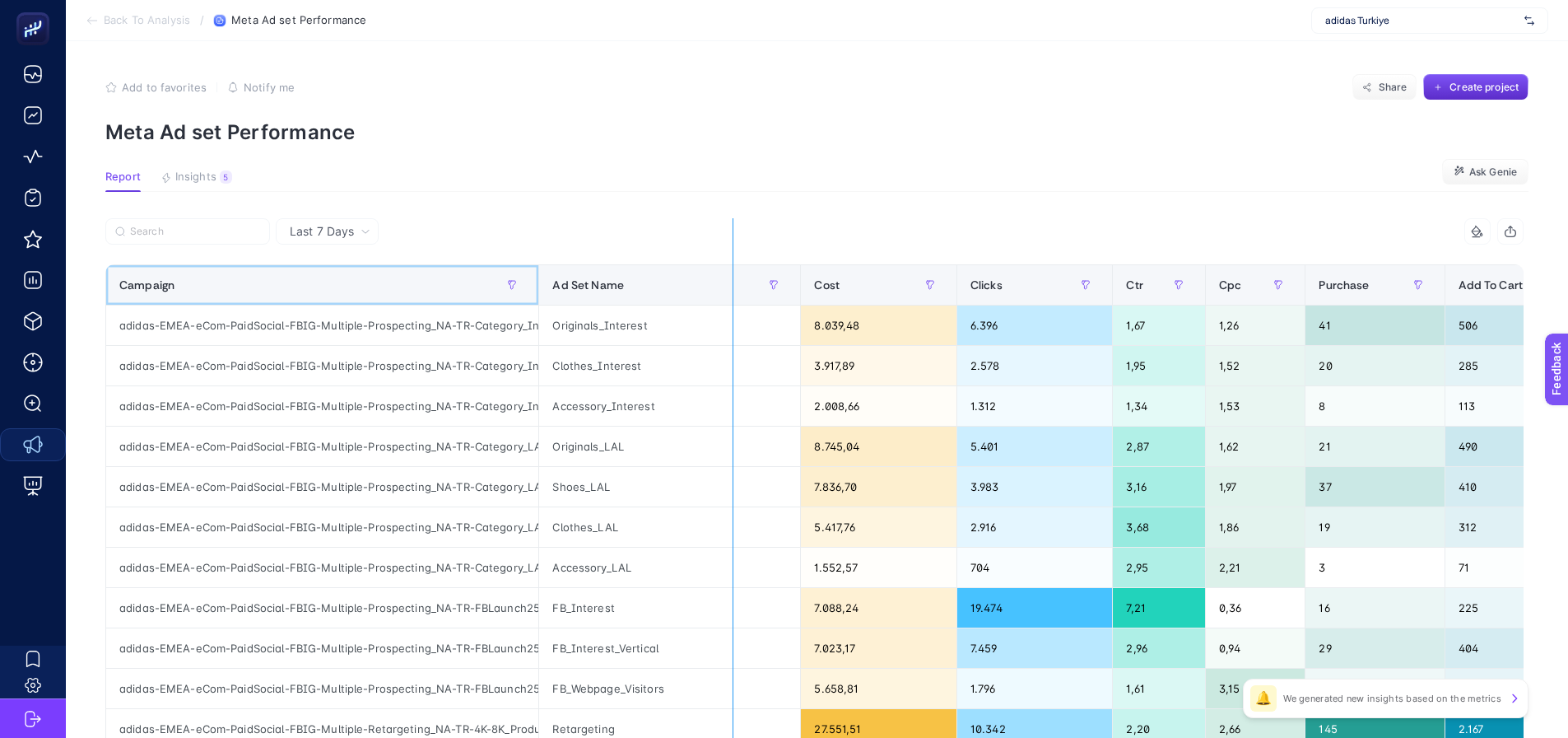
drag, startPoint x: 540, startPoint y: 287, endPoint x: 736, endPoint y: 292, distance: 196.1
click at [736, 292] on div "9 items selected Campaign Ad Set Name Cost Clicks Ctr Cpc Purchase Add To Cart …" at bounding box center [814, 707] width 1419 height 978
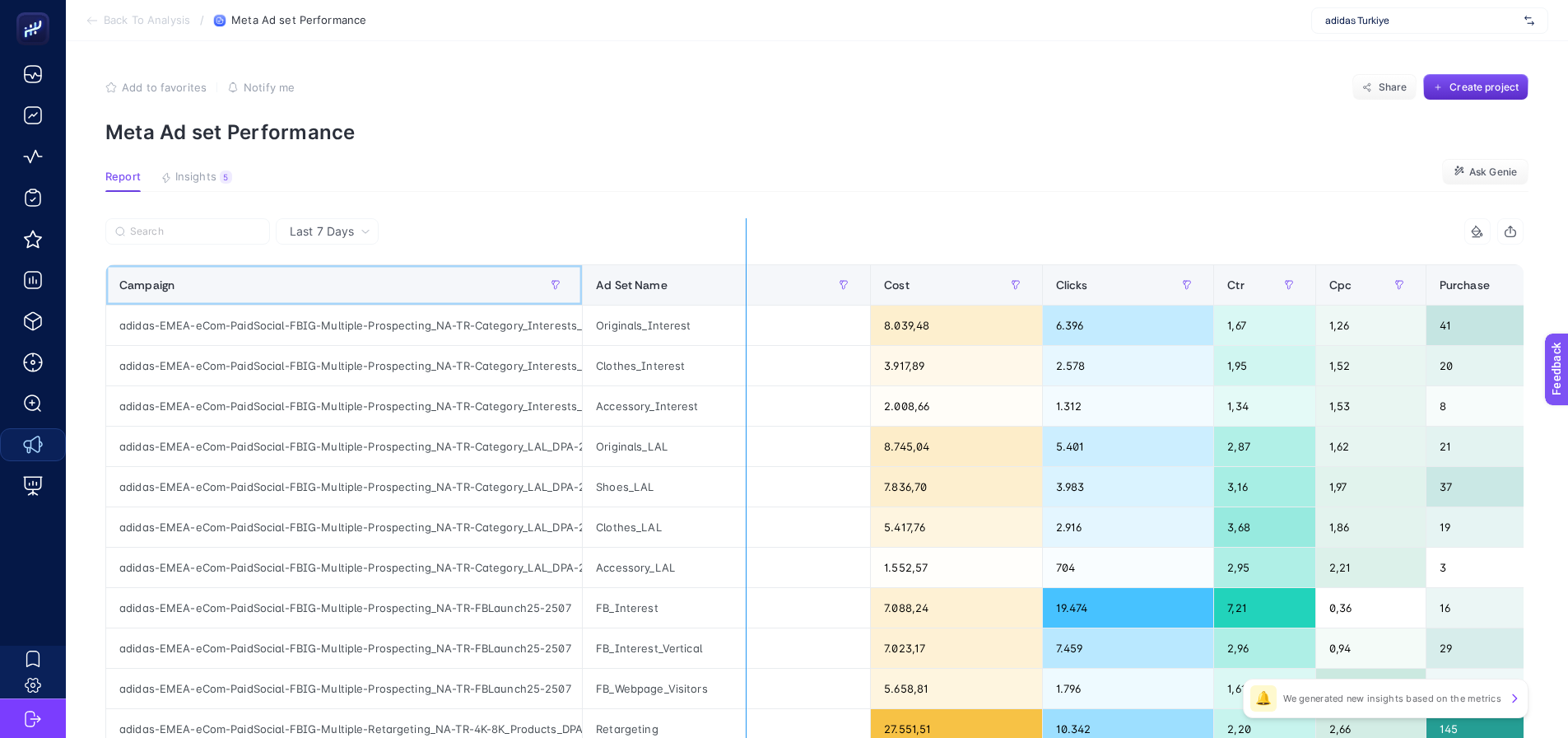
drag, startPoint x: 586, startPoint y: 293, endPoint x: 757, endPoint y: 291, distance: 171.0
click at [757, 291] on div "9 items selected Campaign Ad Set Name Cost Clicks Ctr Cpc Purchase Add To Cart …" at bounding box center [814, 707] width 1419 height 978
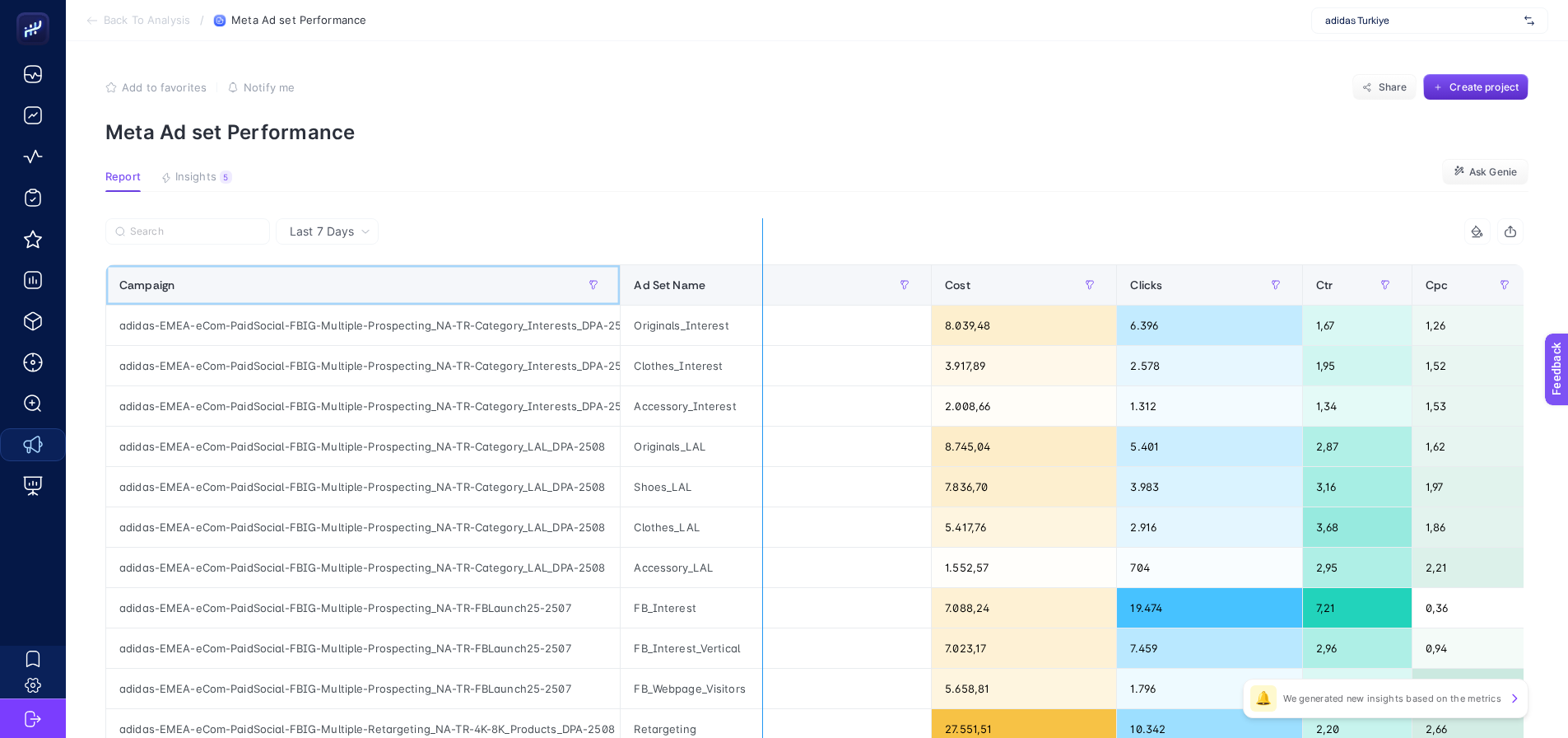
drag, startPoint x: 626, startPoint y: 283, endPoint x: 766, endPoint y: 277, distance: 140.1
click at [766, 277] on div "9 items selected Campaign Ad Set Name Cost Clicks Ctr Cpc Purchase Add To Cart …" at bounding box center [814, 707] width 1419 height 978
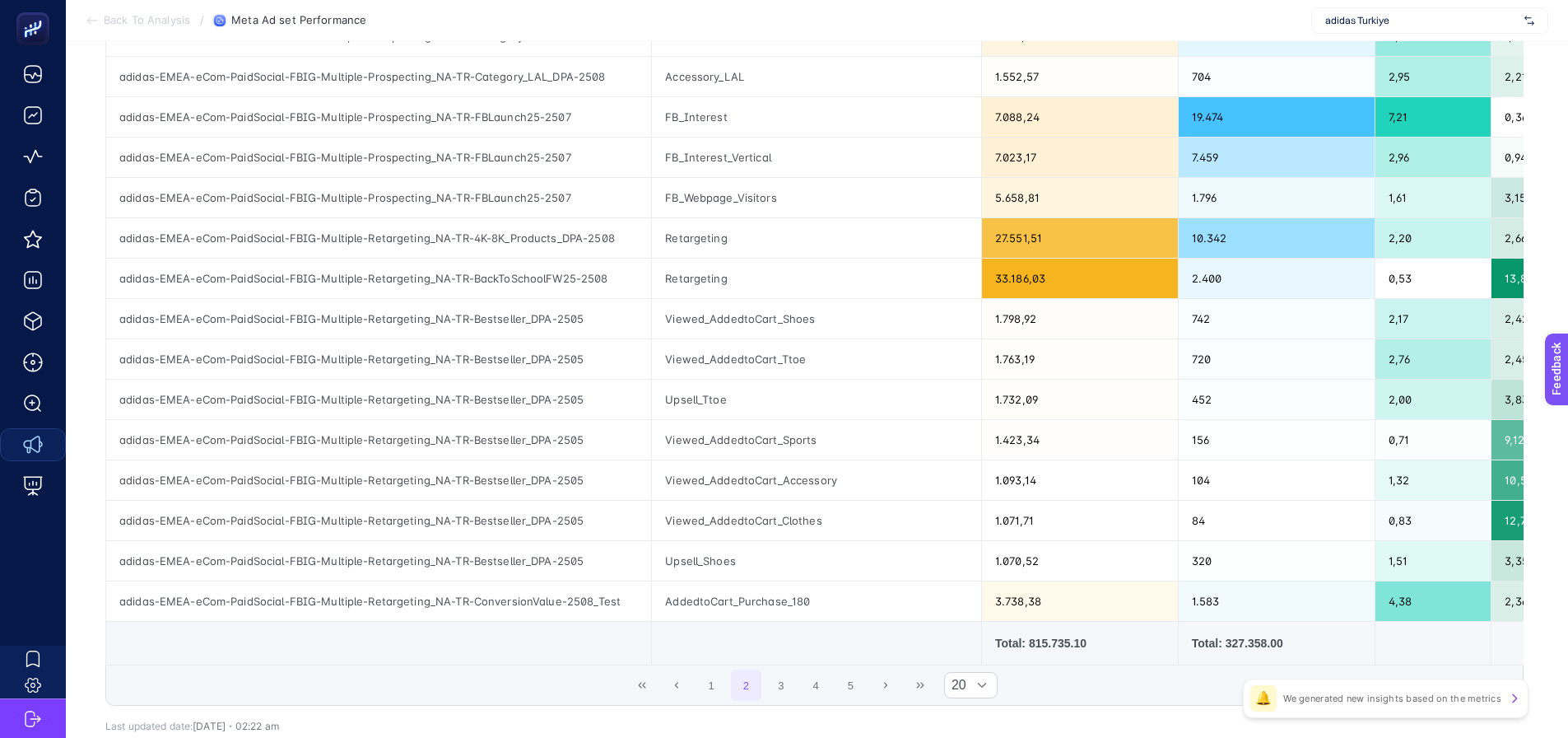
scroll to position [597, 0]
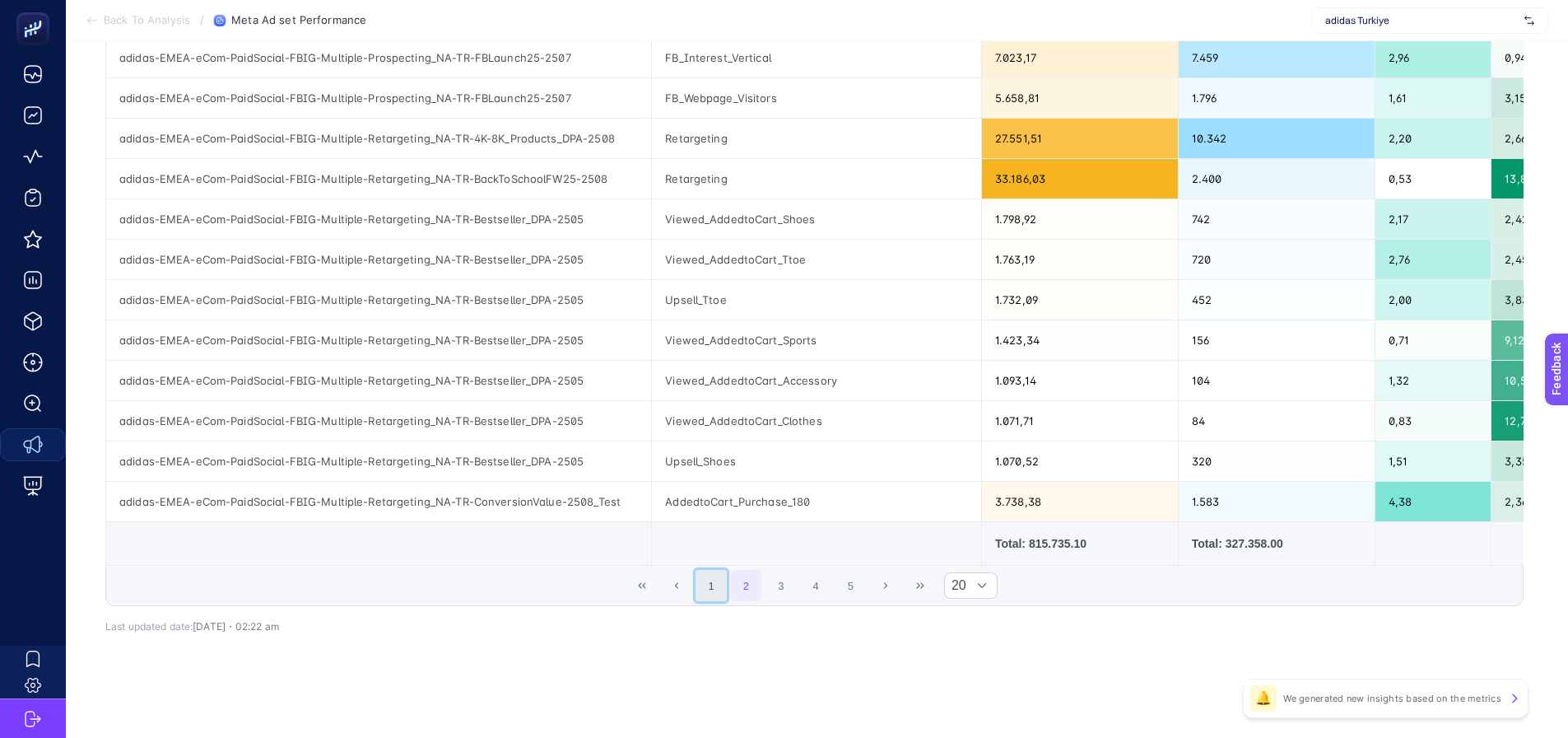
click at [727, 583] on button "1" at bounding box center [711, 585] width 32 height 32
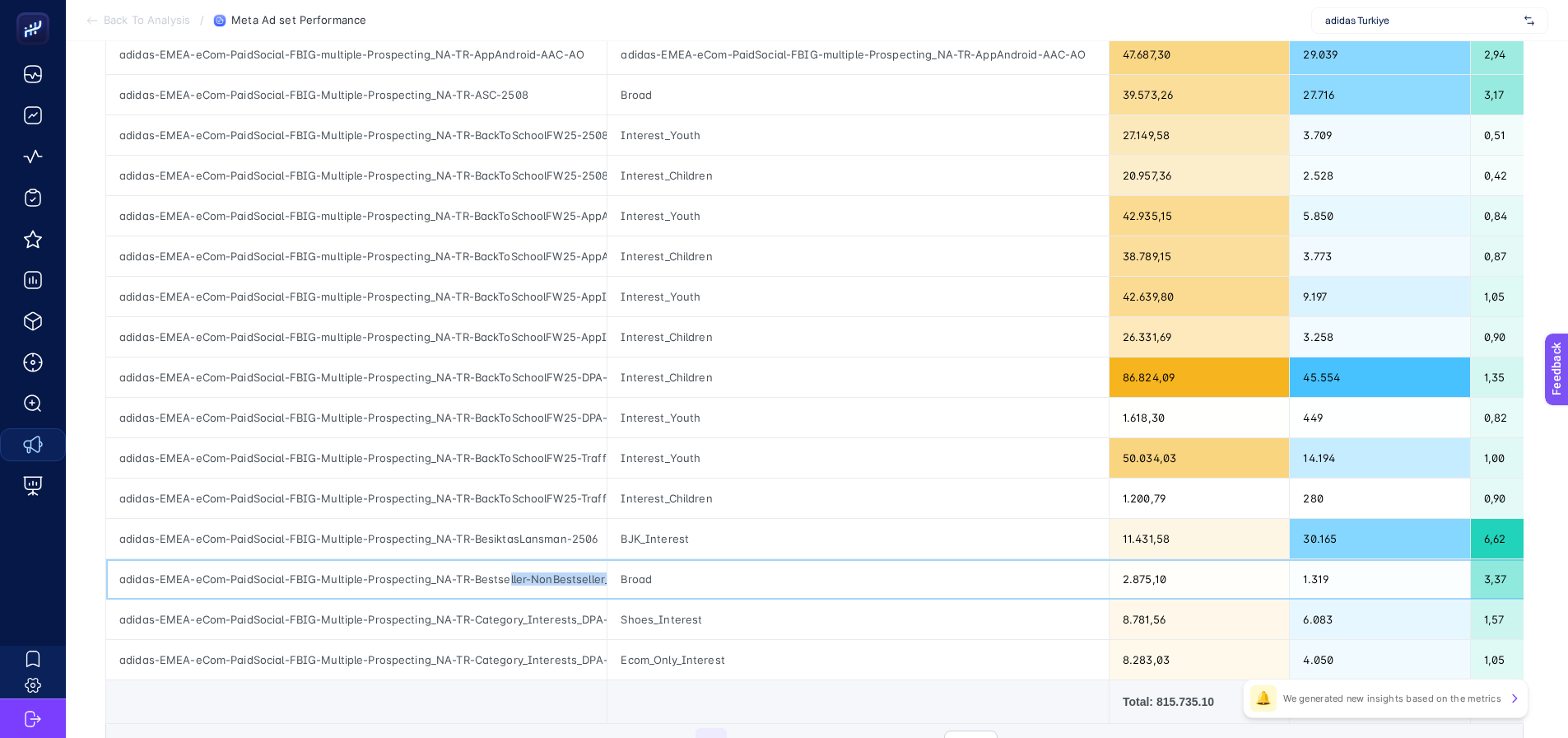
scroll to position [0, 88]
drag, startPoint x: 509, startPoint y: 580, endPoint x: 618, endPoint y: 584, distance: 109.1
click at [618, 584] on tr "adidas-EMEA-eCom-PaidSocial-FBIG-Multiple-Prospecting_NA-TR-Bestseller-NonBests…" at bounding box center [1330, 579] width 2449 height 41
click at [505, 587] on div "adidas-EMEA-eCom-PaidSocial-FBIG-Multiple-Prospecting_NA-TR-Bestseller-NonBests…" at bounding box center [356, 579] width 501 height 40
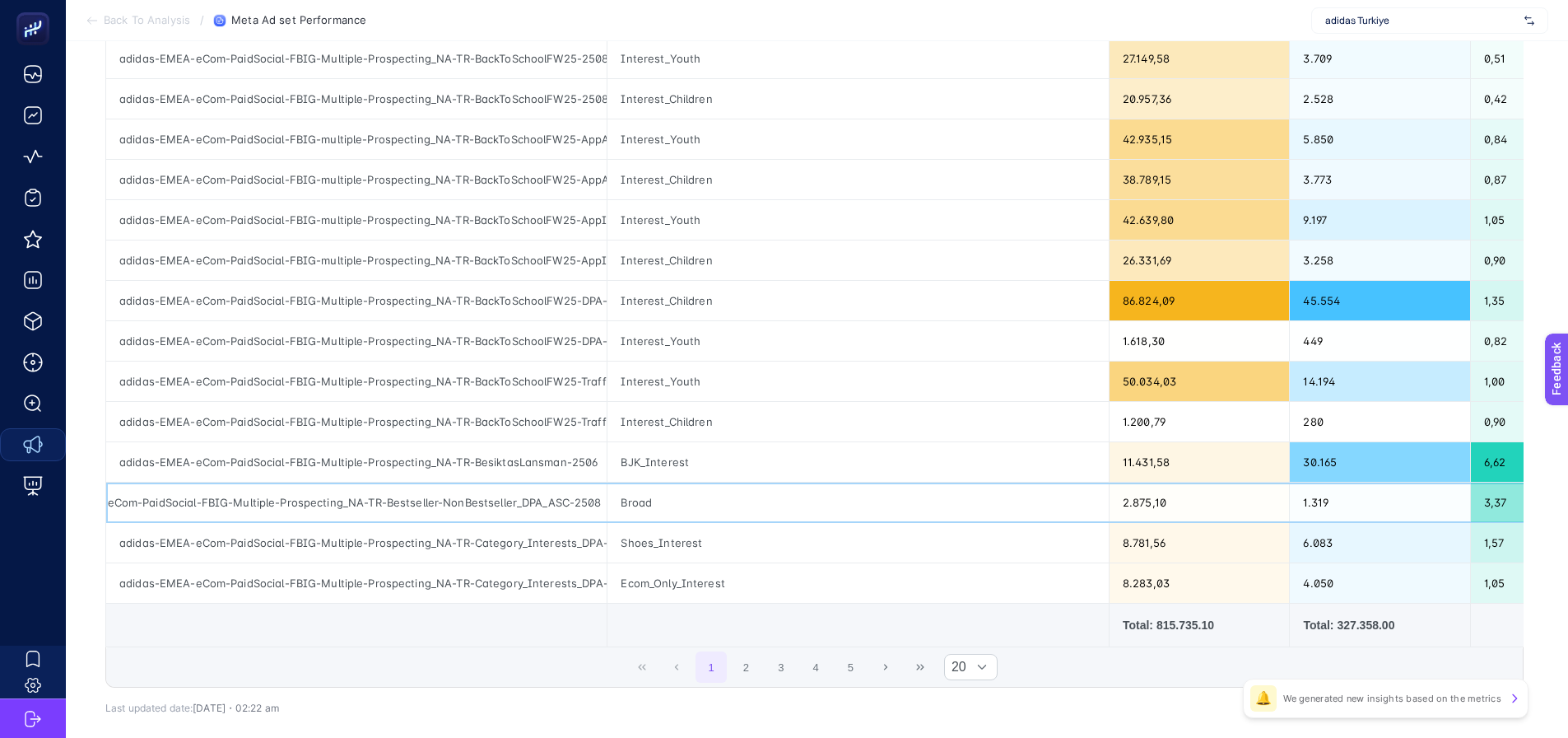
scroll to position [576, 0]
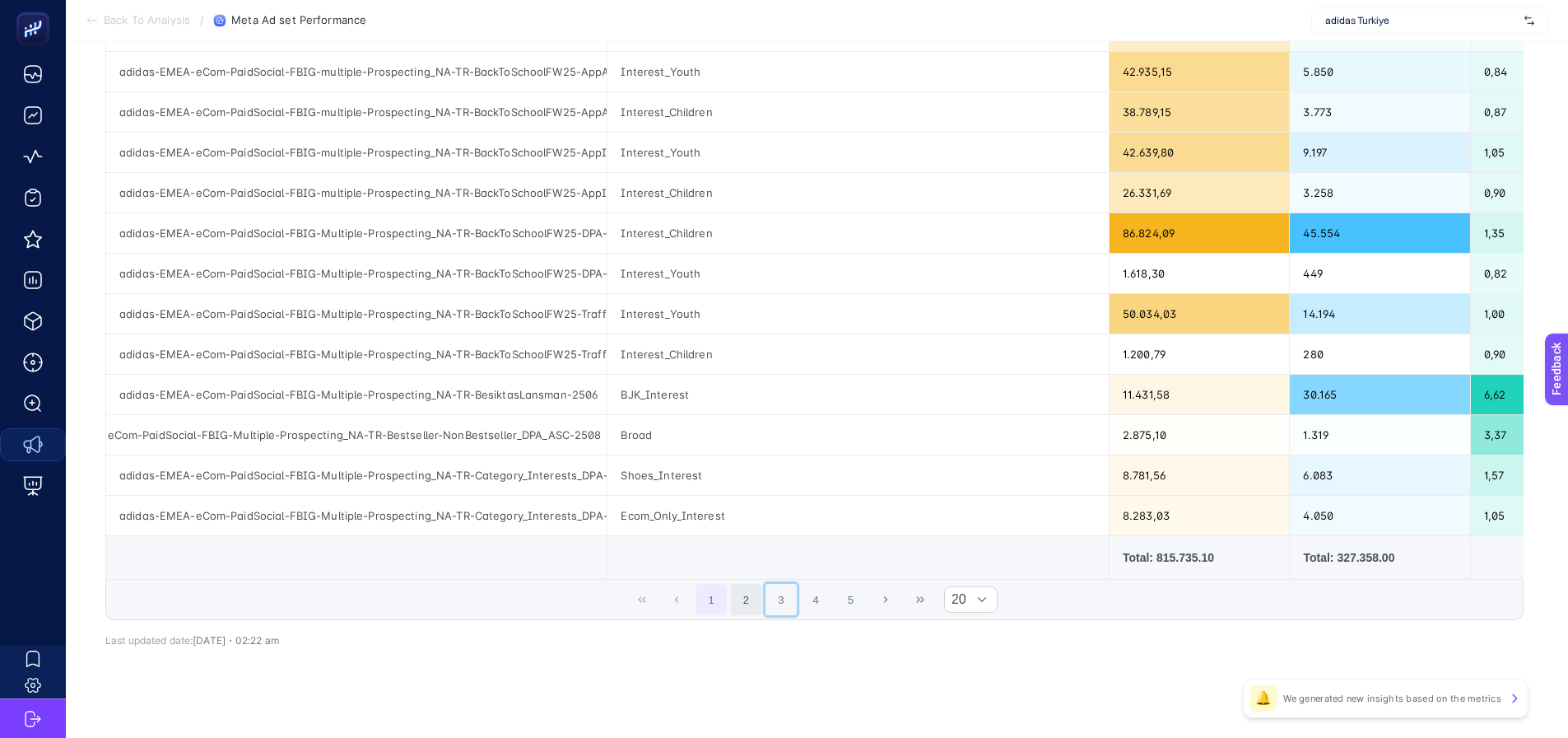
click at [777, 615] on button "3" at bounding box center [781, 599] width 32 height 32
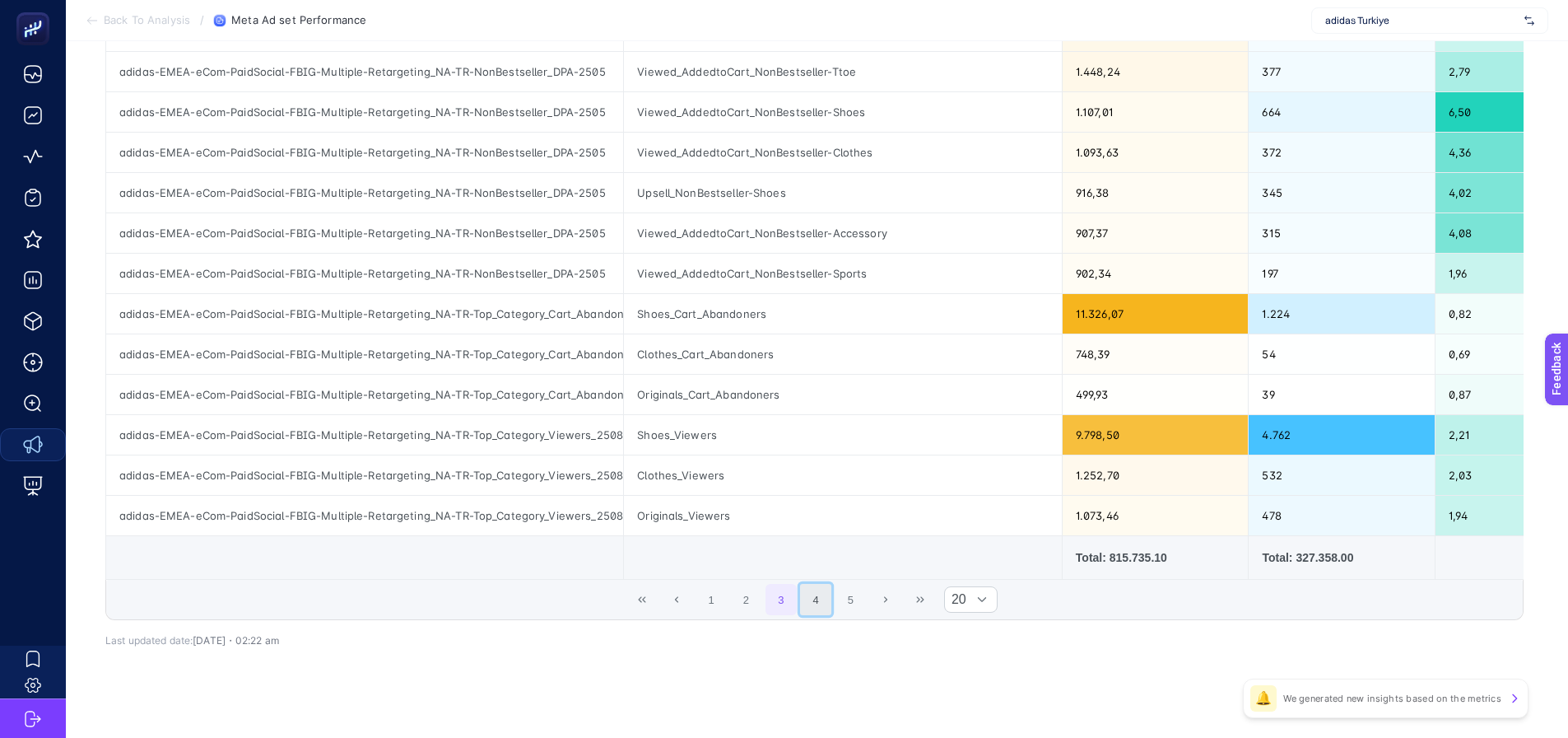
click at [818, 603] on button "4" at bounding box center [816, 599] width 32 height 32
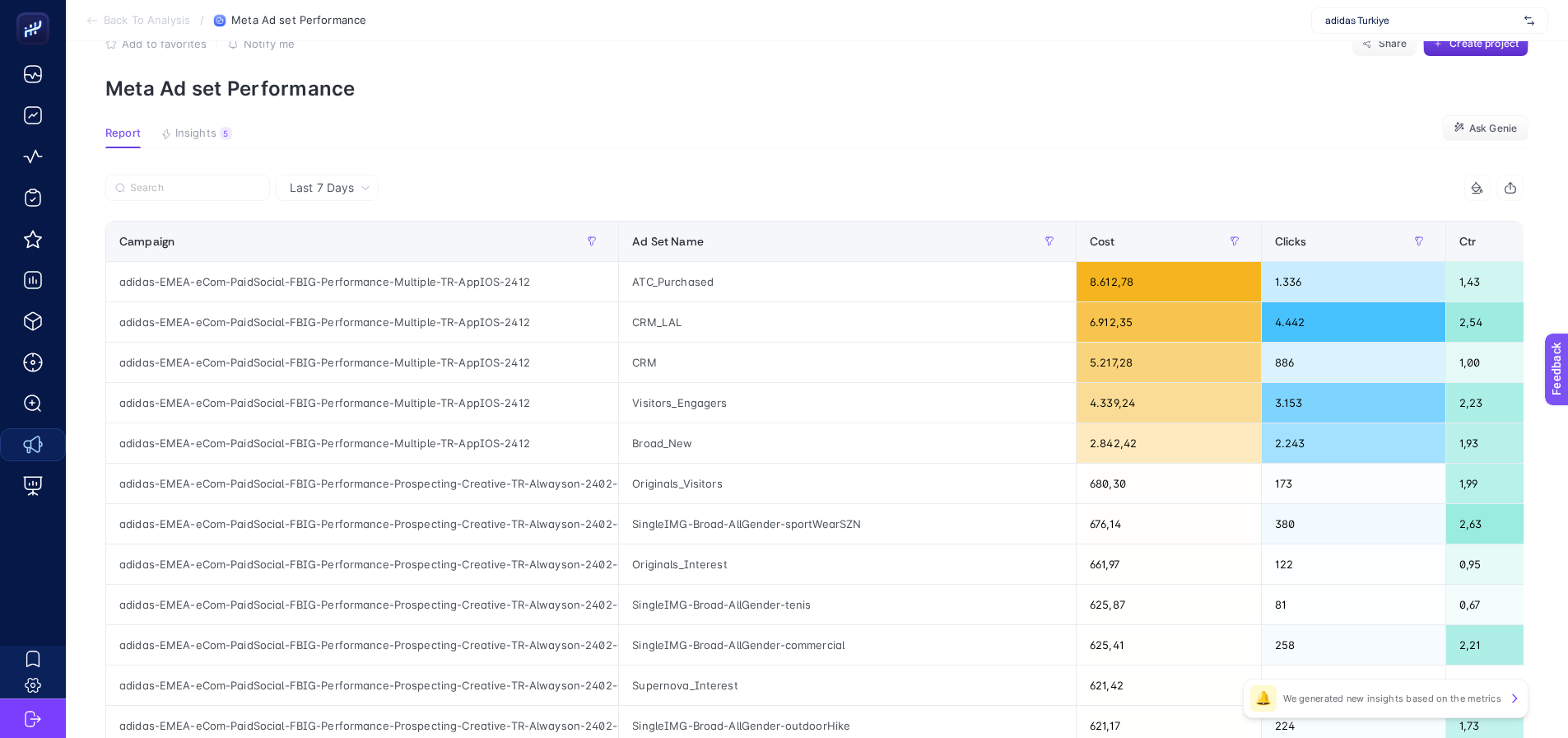
scroll to position [0, 0]
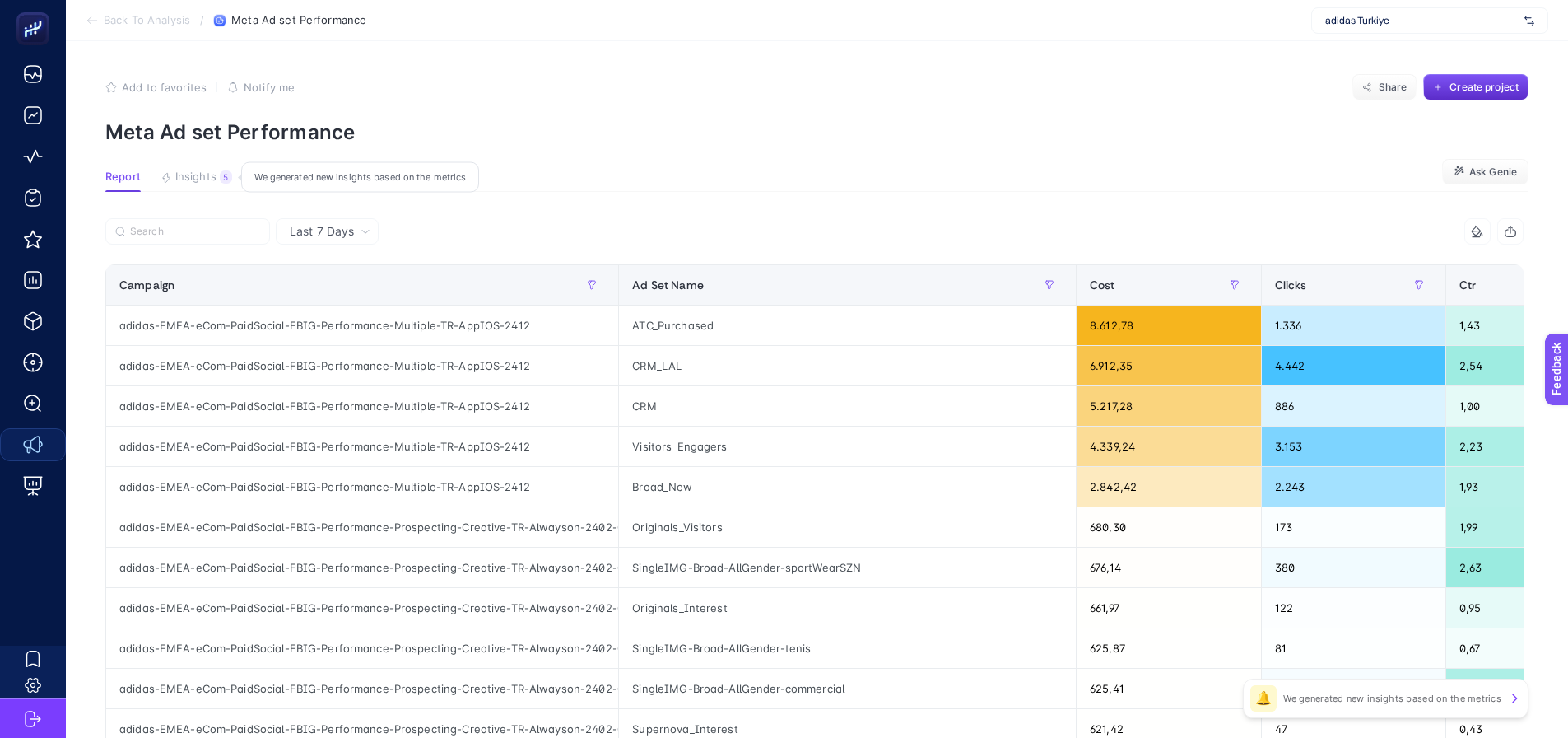
click at [177, 183] on span "Insights" at bounding box center [196, 177] width 41 height 14
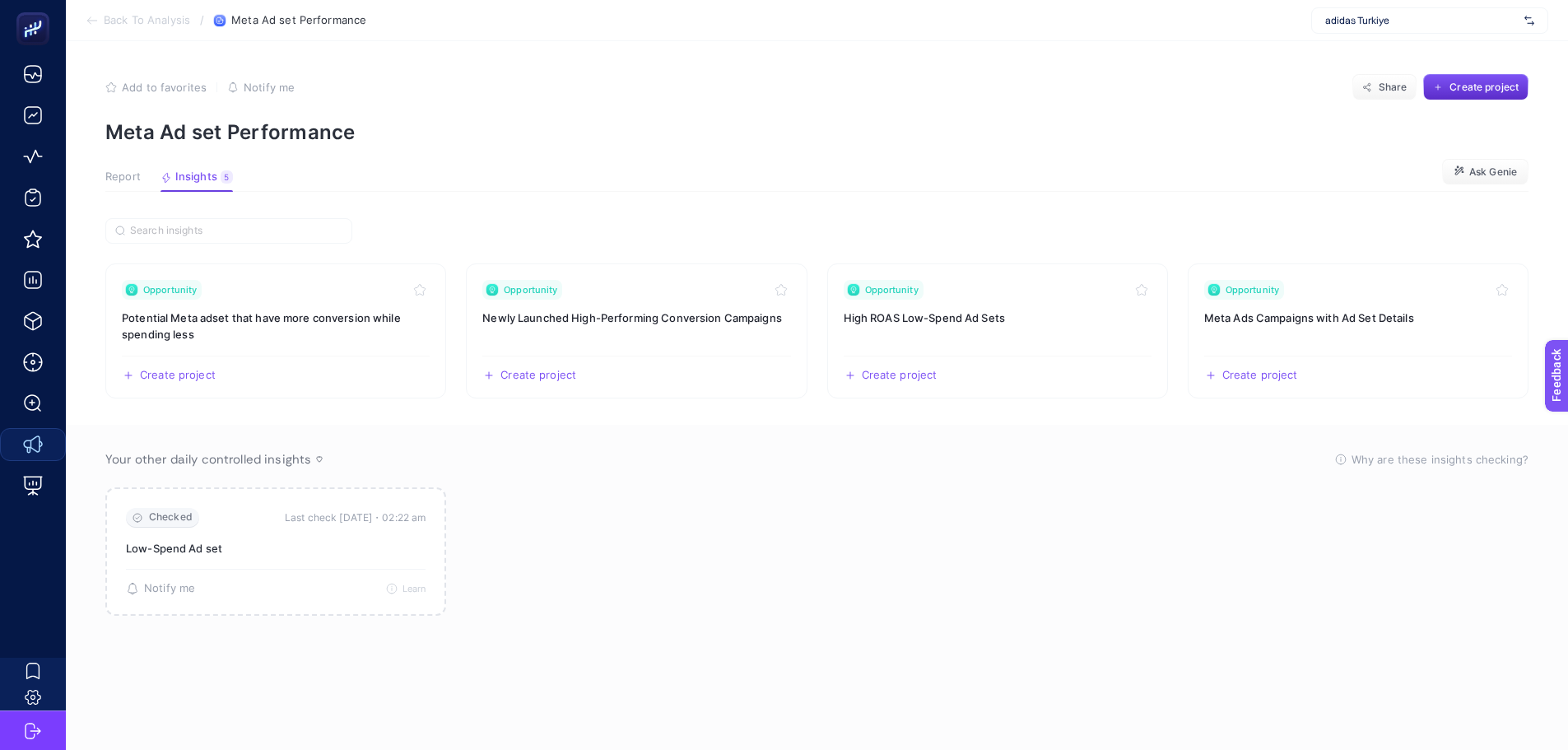
drag, startPoint x: 122, startPoint y: 181, endPoint x: 140, endPoint y: 181, distance: 18.0
click at [122, 181] on span "Report" at bounding box center [122, 177] width 35 height 14
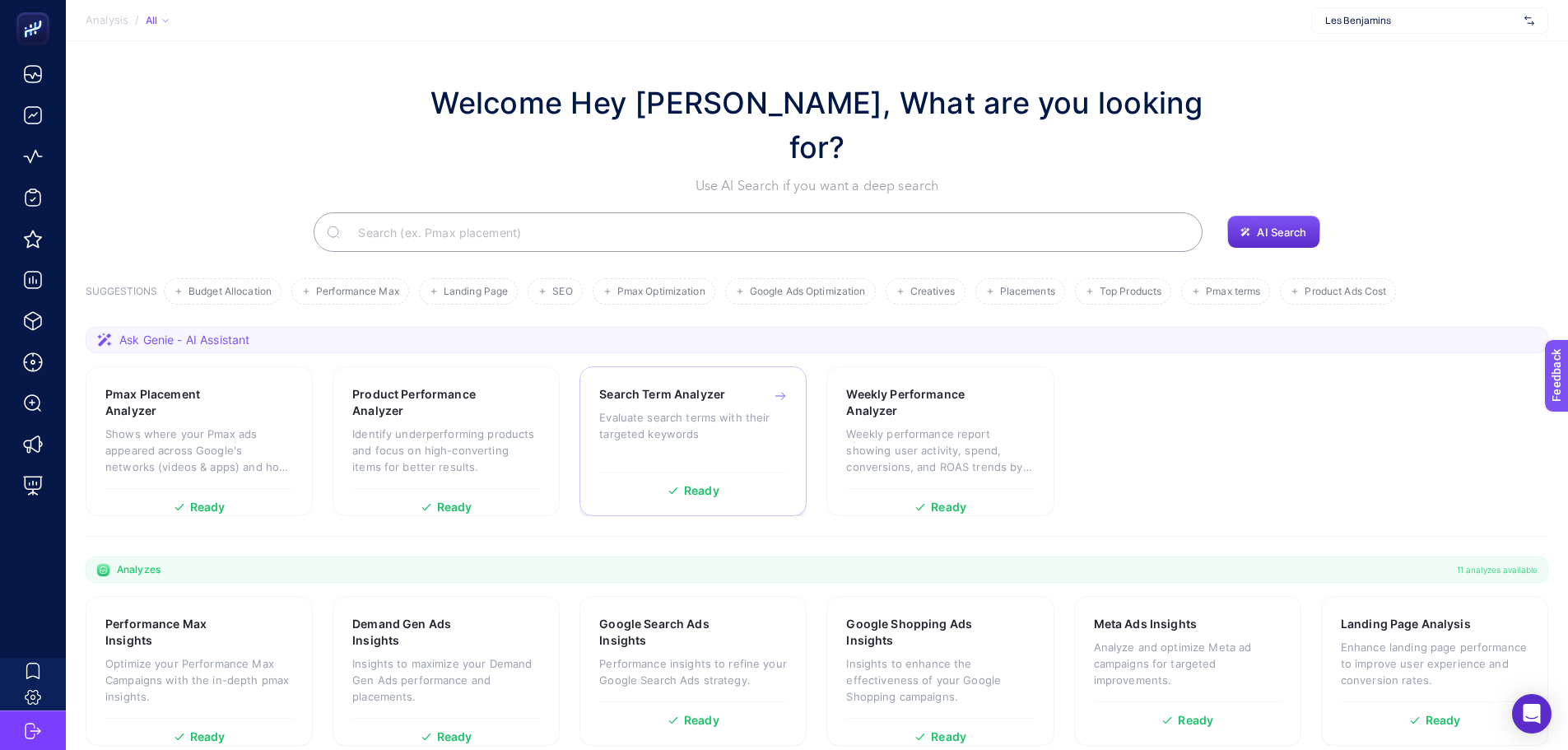
scroll to position [140, 0]
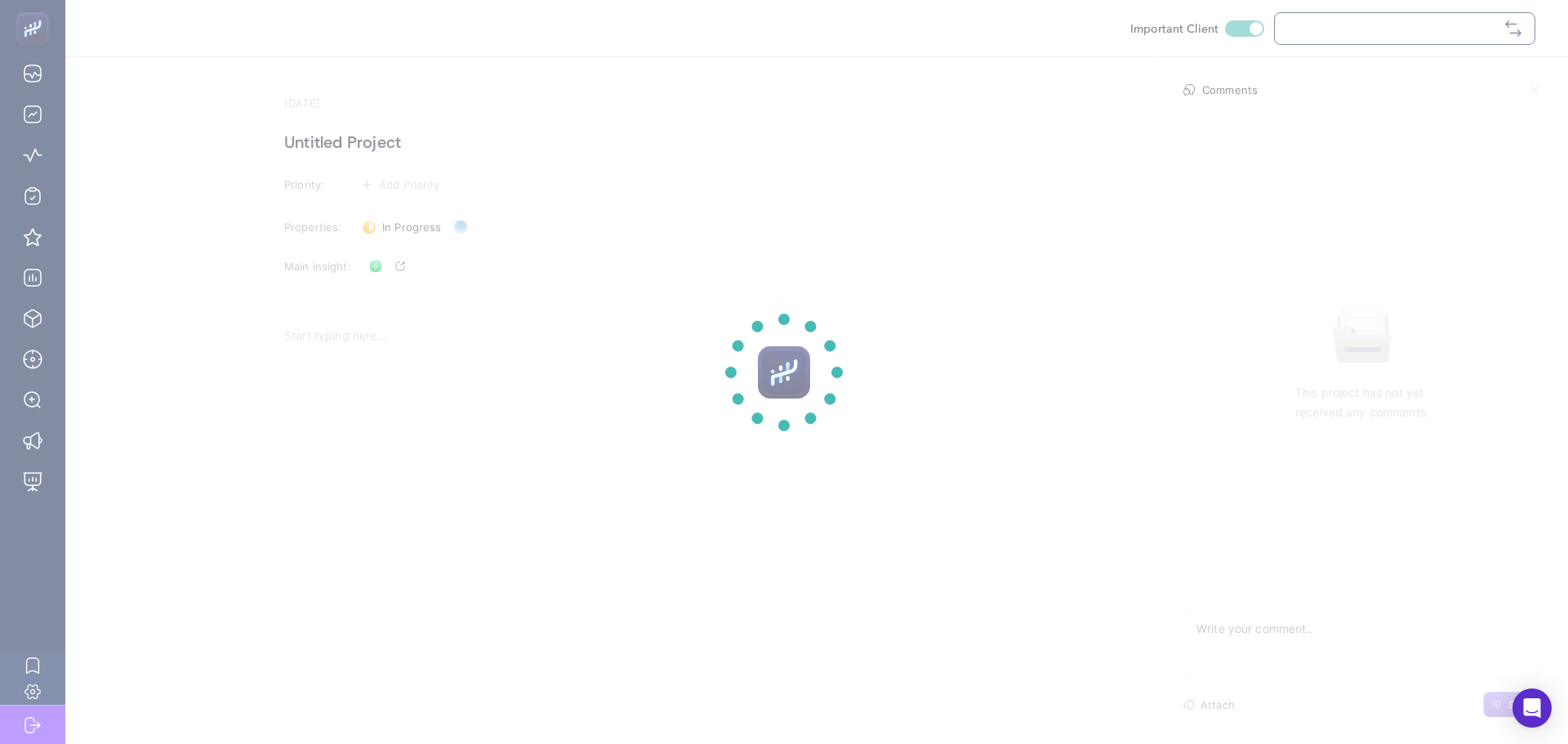
checkbox input "true"
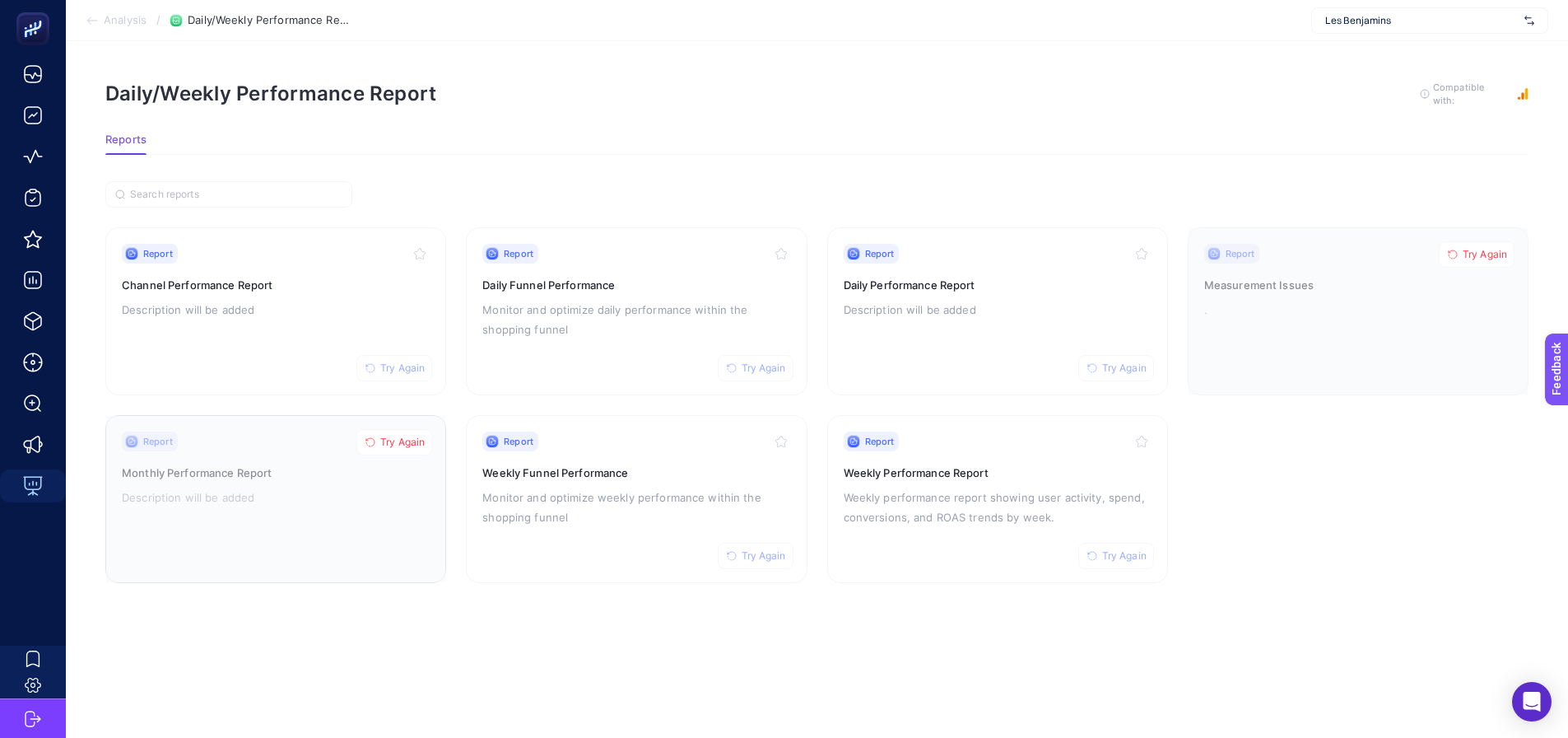
click at [368, 445] on icon "button" at bounding box center [370, 442] width 10 height 10
click at [1478, 253] on span "Try Again" at bounding box center [1485, 254] width 44 height 14
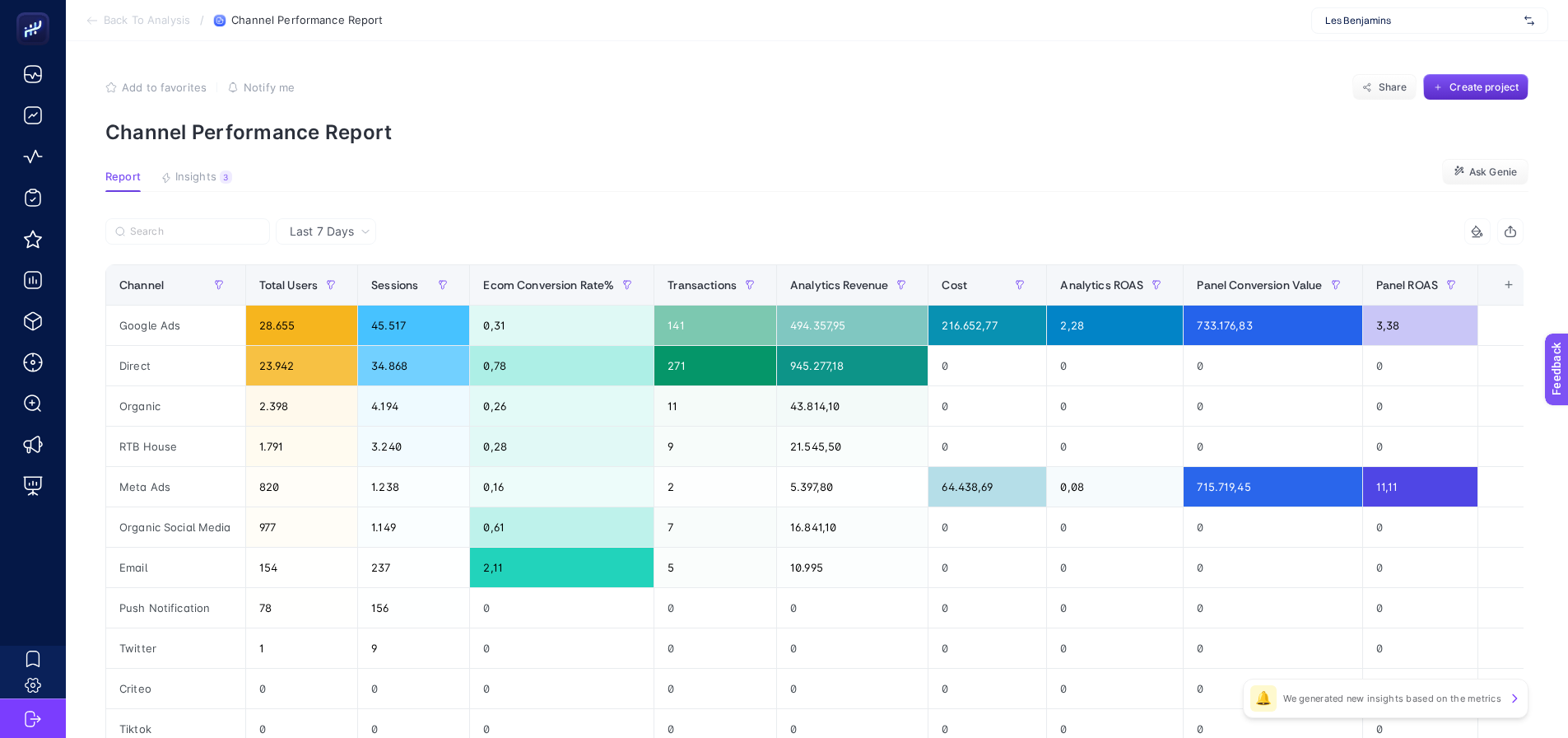
click at [1515, 287] on div "+" at bounding box center [1508, 284] width 32 height 14
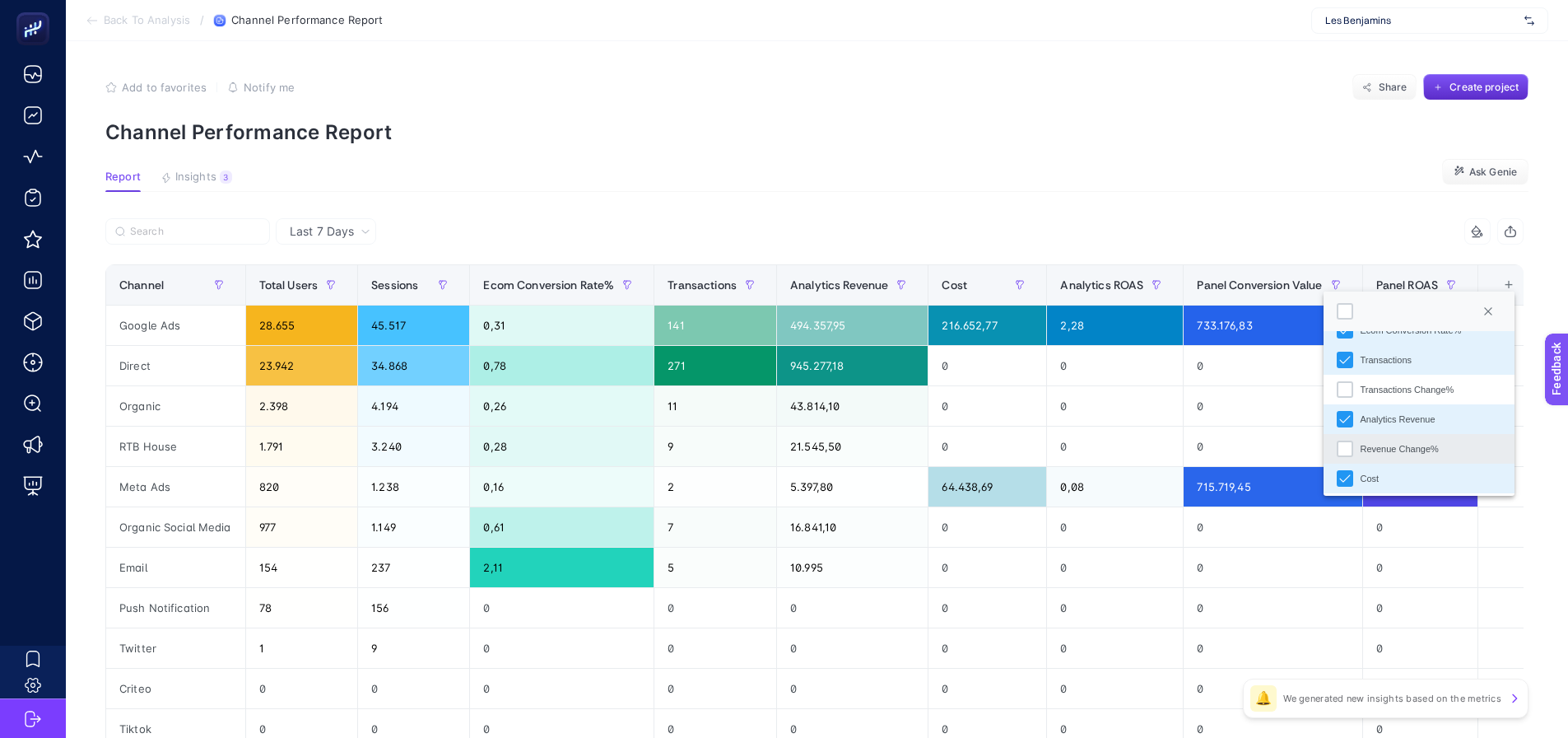
scroll to position [165, 0]
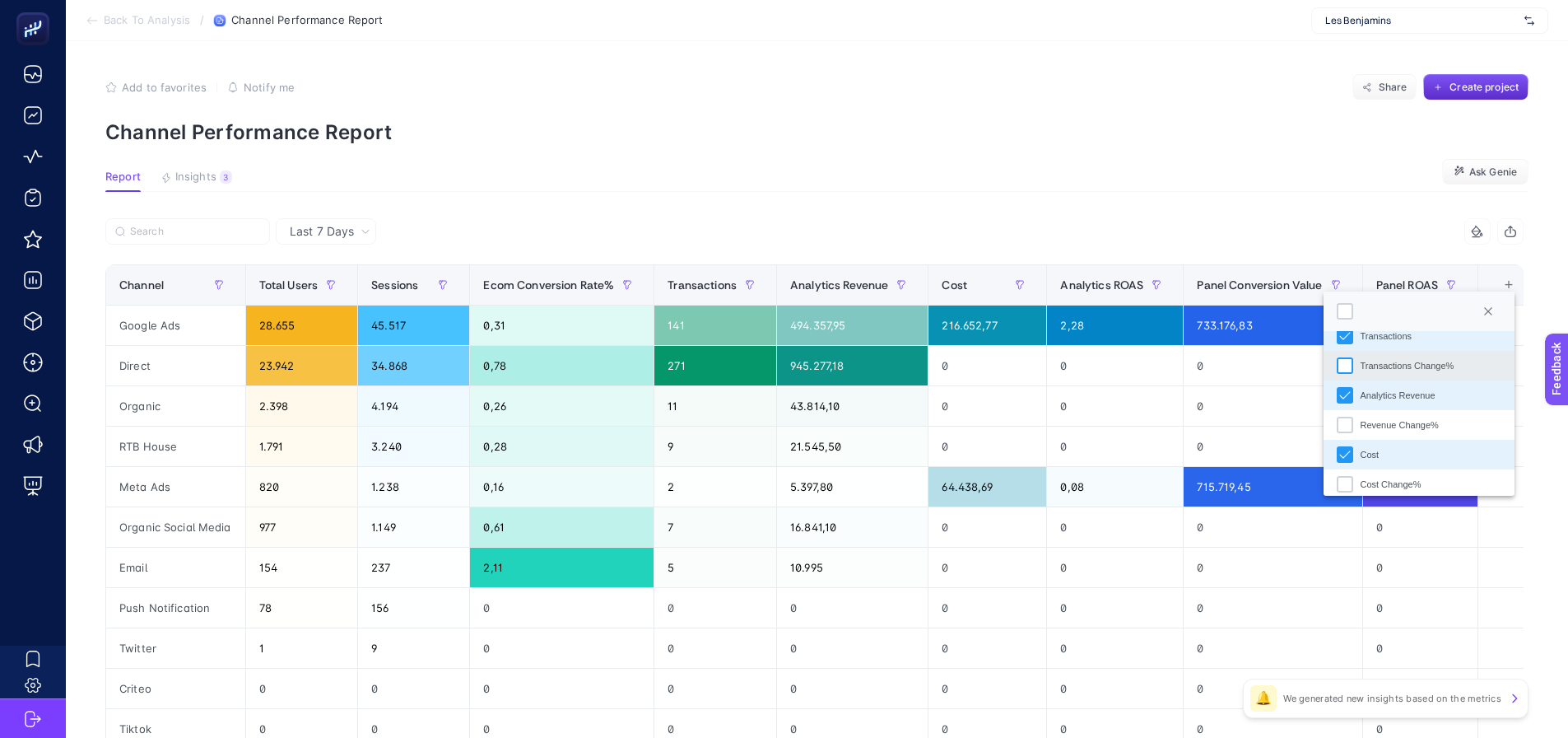
click at [1341, 361] on div "Transactions Change%" at bounding box center [1345, 366] width 16 height 16
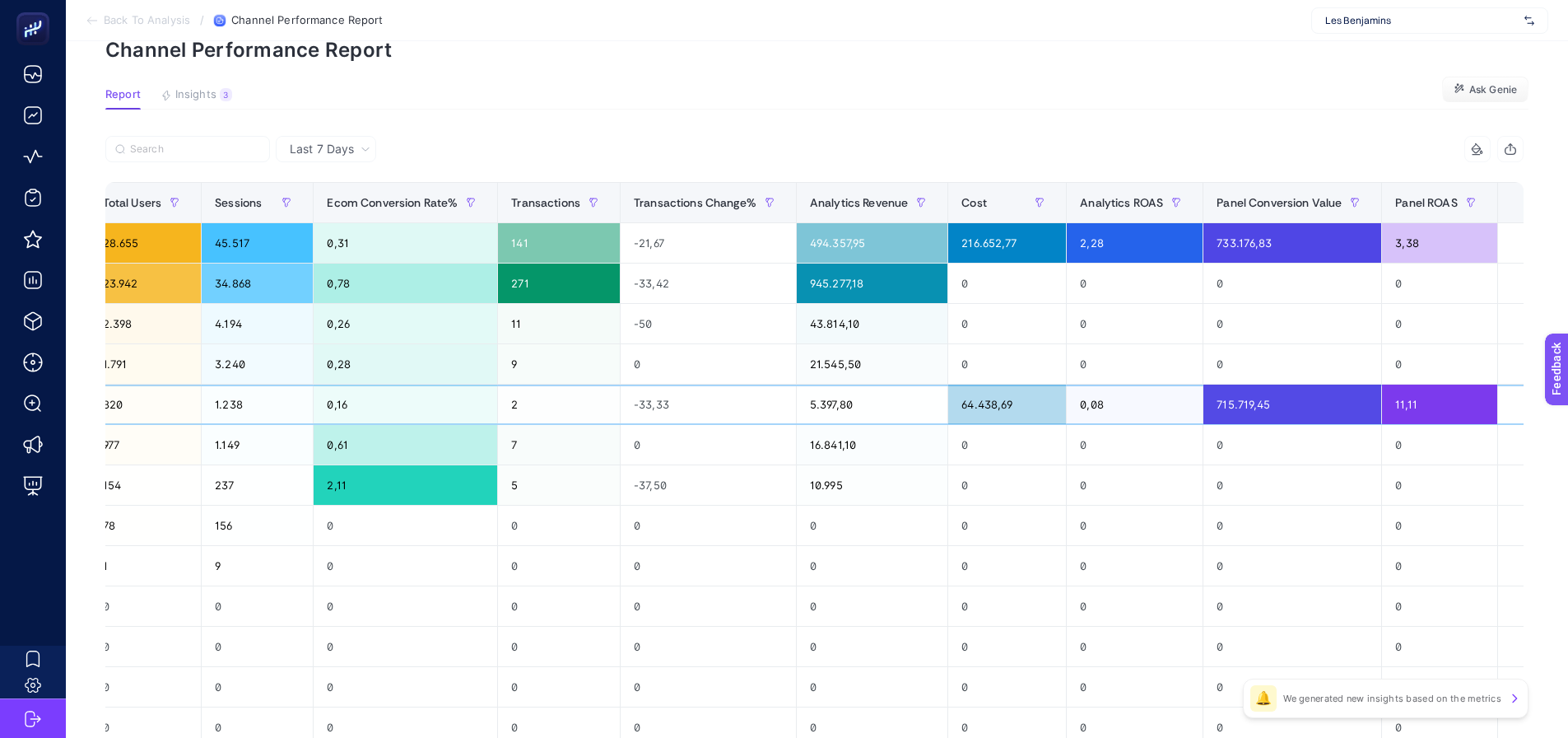
scroll to position [0, 166]
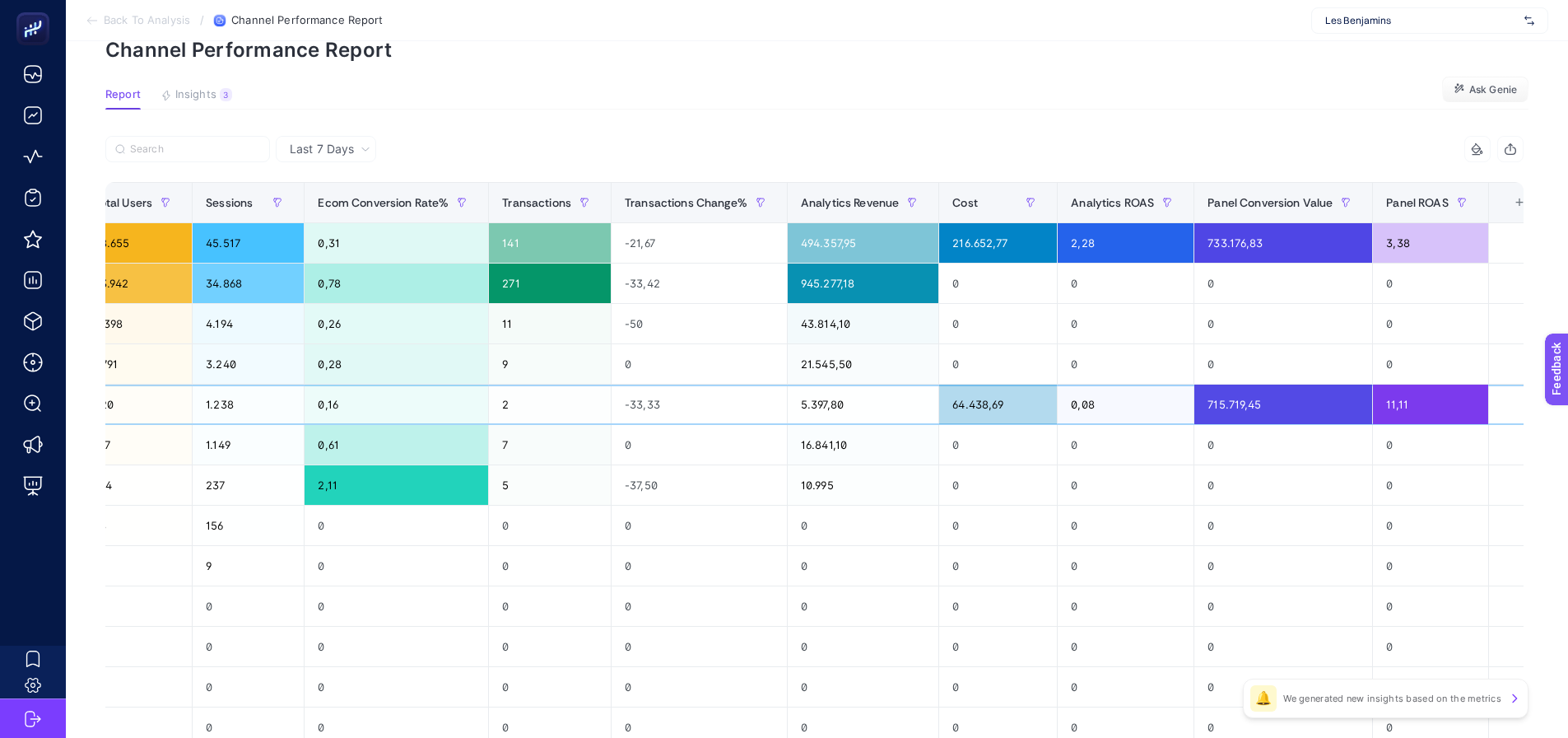
drag, startPoint x: 1422, startPoint y: 380, endPoint x: 1467, endPoint y: 369, distance: 46.3
click at [1509, 196] on div "+" at bounding box center [1519, 202] width 32 height 14
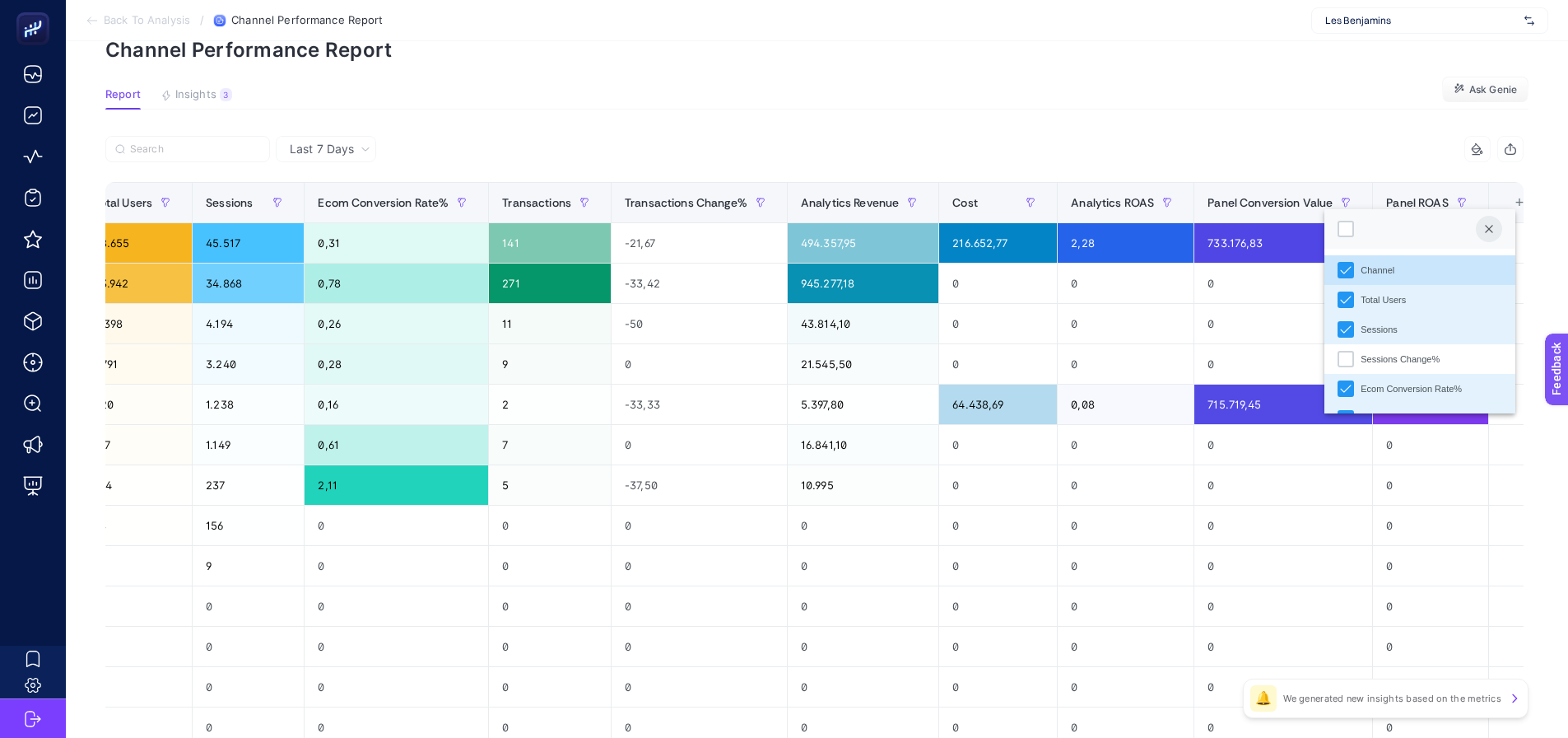
scroll to position [12, 84]
click at [1343, 364] on div "Sessions Change%" at bounding box center [1345, 359] width 16 height 16
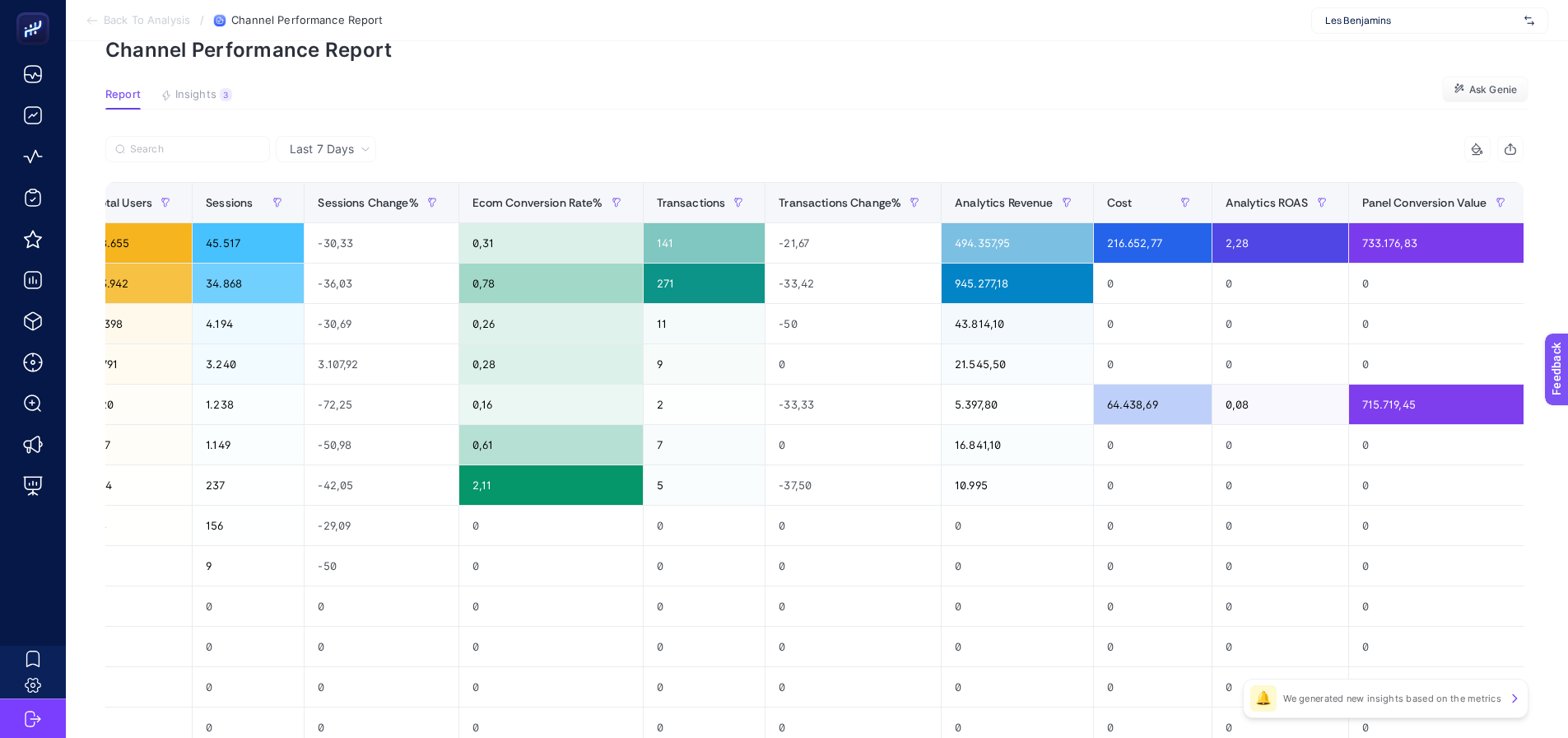
drag, startPoint x: 648, startPoint y: 129, endPoint x: 586, endPoint y: 141, distance: 63.2
click at [648, 129] on article "Add to favorites false Notify me Share Create project Channel Performance Repor…" at bounding box center [817, 502] width 1502 height 1085
click at [380, 144] on div at bounding box center [460, 154] width 710 height 36
click at [360, 151] on icon at bounding box center [365, 149] width 10 height 10
click at [310, 210] on li "Last 30 Days" at bounding box center [326, 213] width 91 height 30
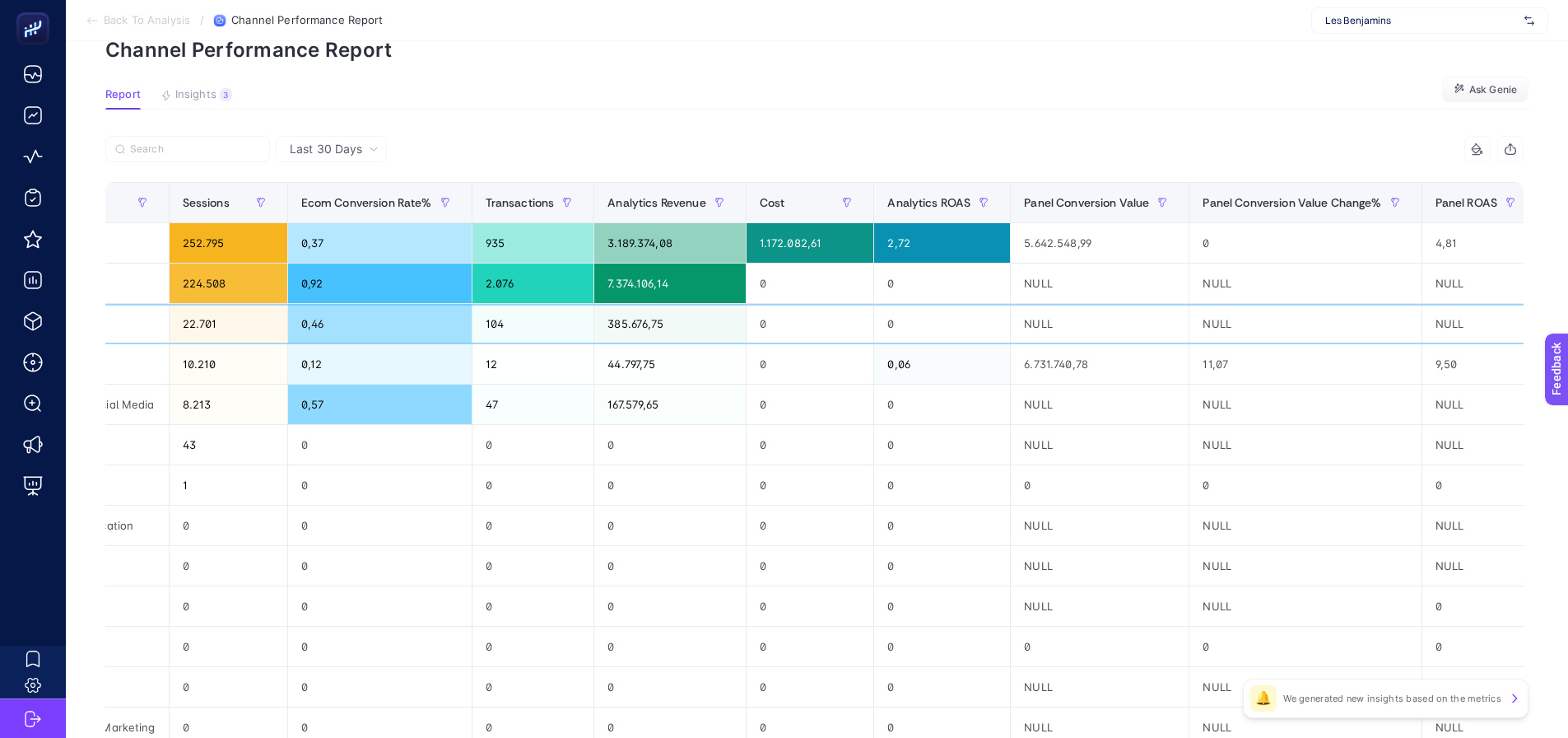
scroll to position [0, 232]
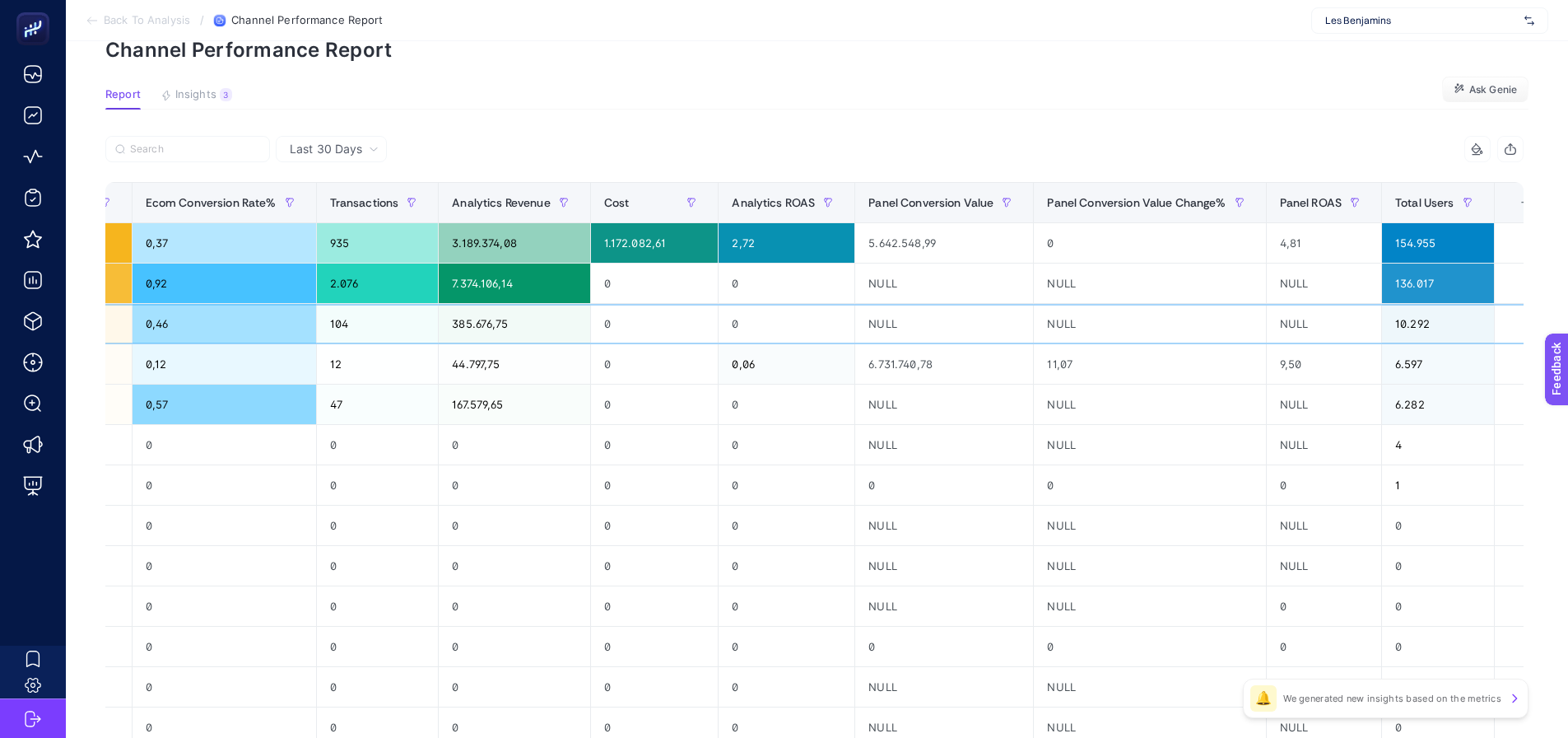
drag, startPoint x: 875, startPoint y: 338, endPoint x: 1074, endPoint y: 331, distance: 199.1
click at [1510, 202] on div "+" at bounding box center [1525, 202] width 32 height 14
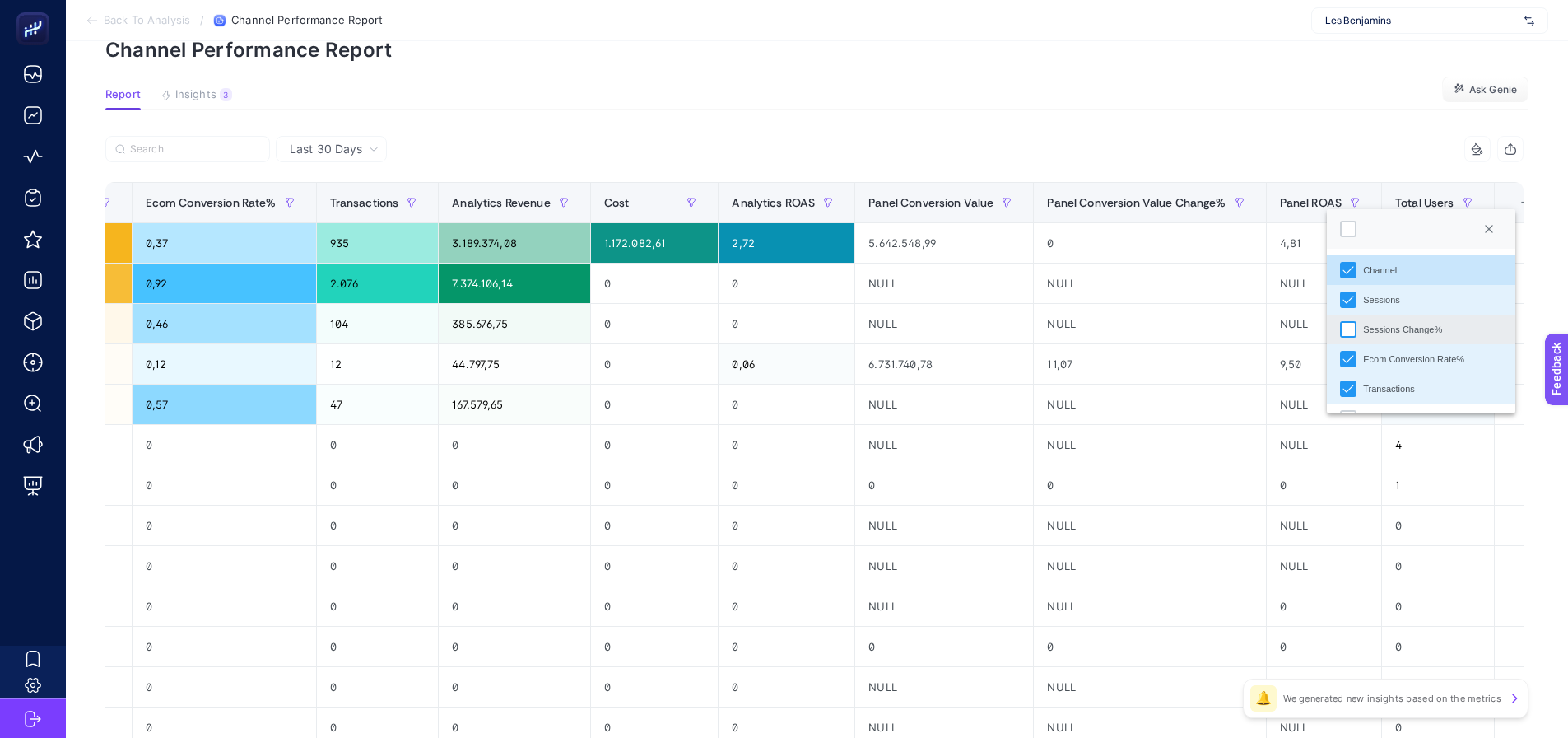
click at [1350, 331] on div "Sessions Change%" at bounding box center [1348, 330] width 16 height 16
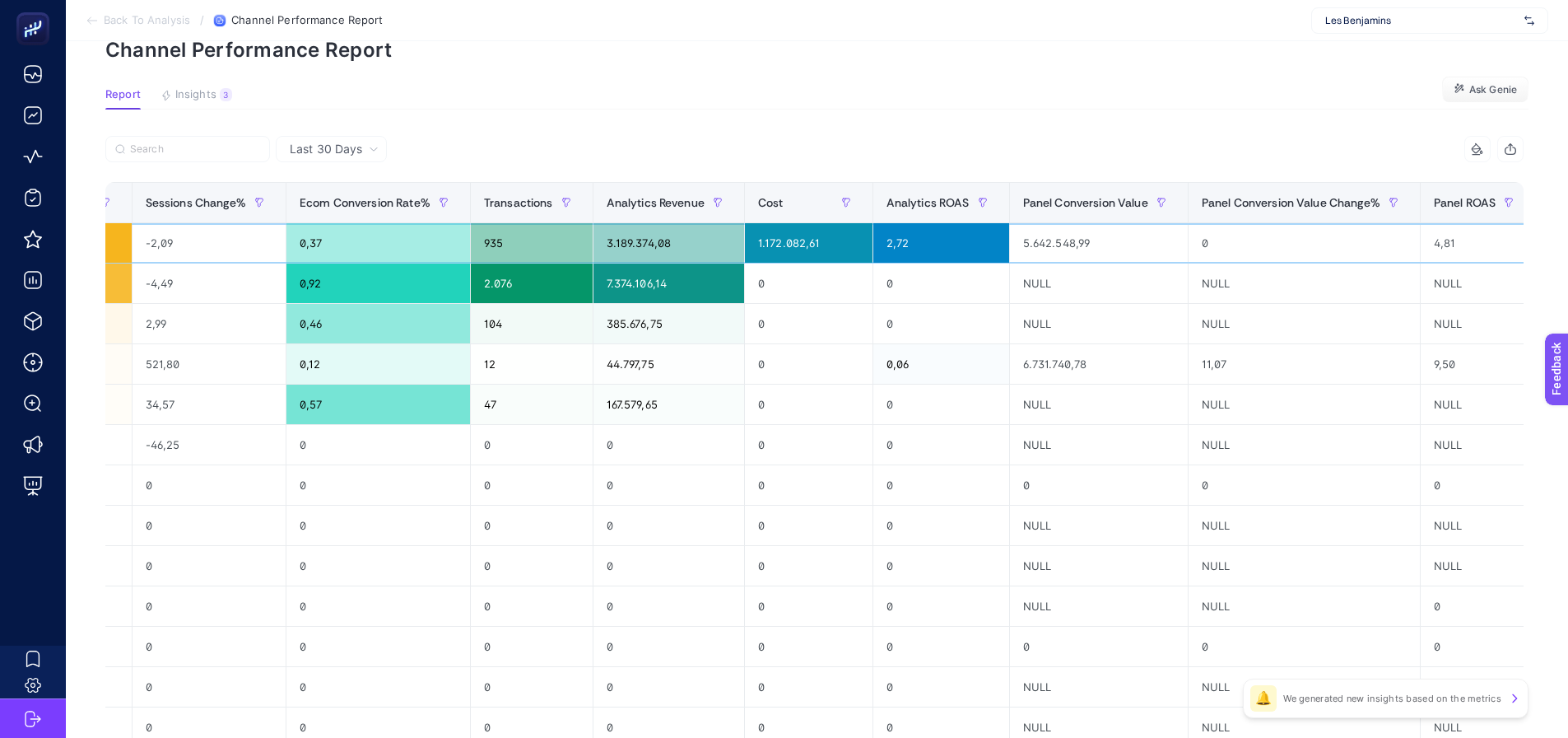
scroll to position [0, 386]
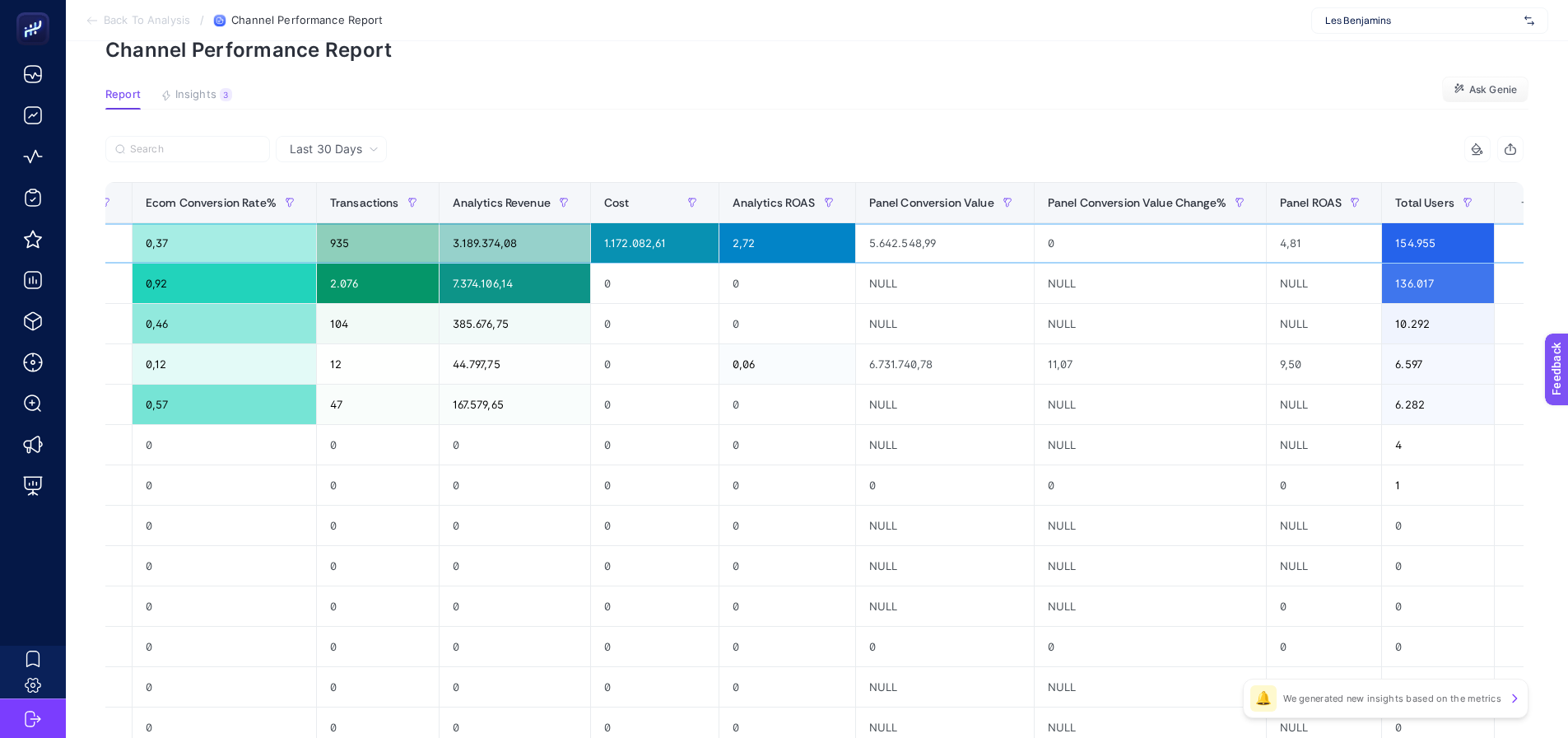
drag, startPoint x: 1340, startPoint y: 245, endPoint x: 1354, endPoint y: 244, distance: 14.0
click at [1509, 204] on div "+" at bounding box center [1525, 202] width 32 height 14
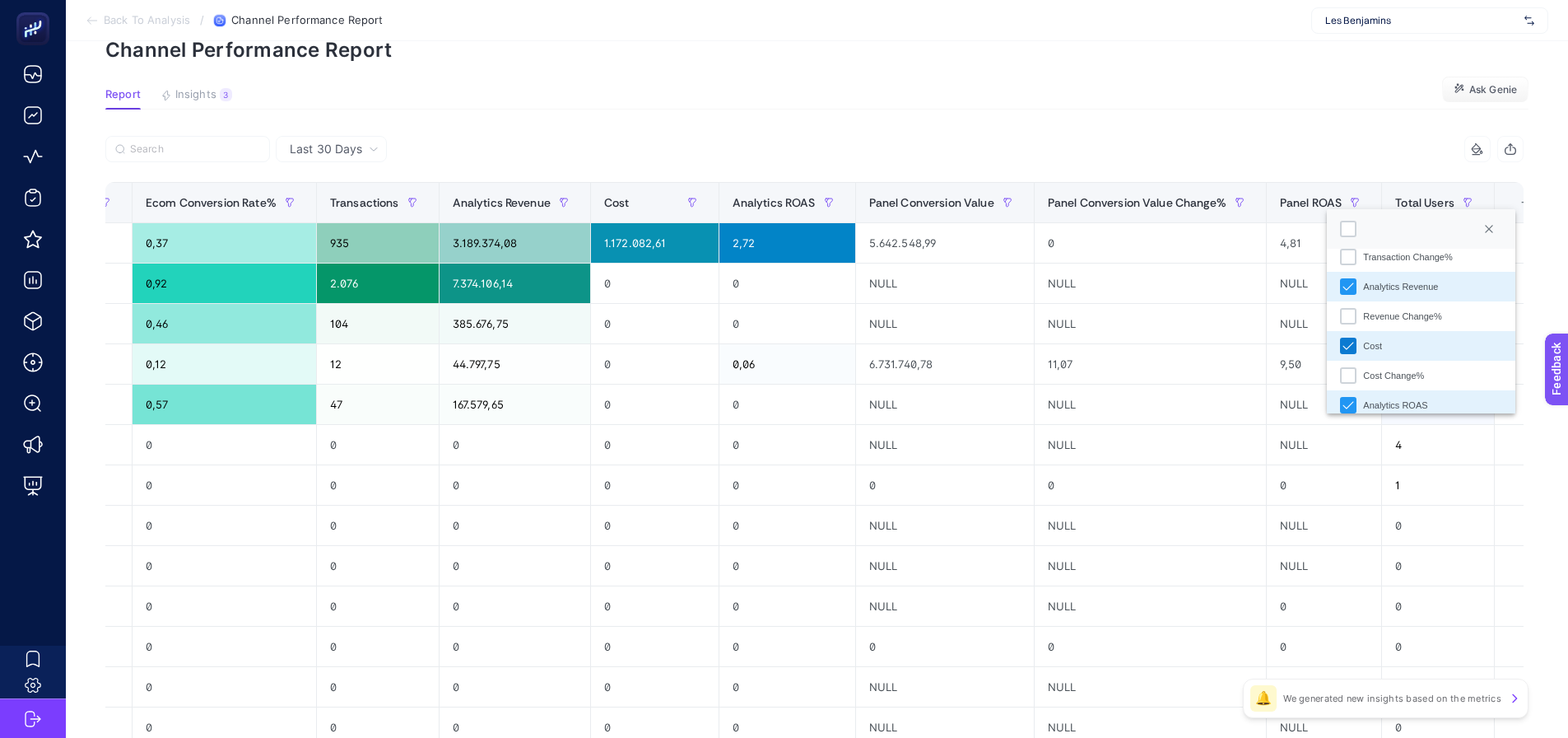
scroll to position [165, 0]
click at [1345, 257] on div "Transaction Change%" at bounding box center [1348, 254] width 16 height 16
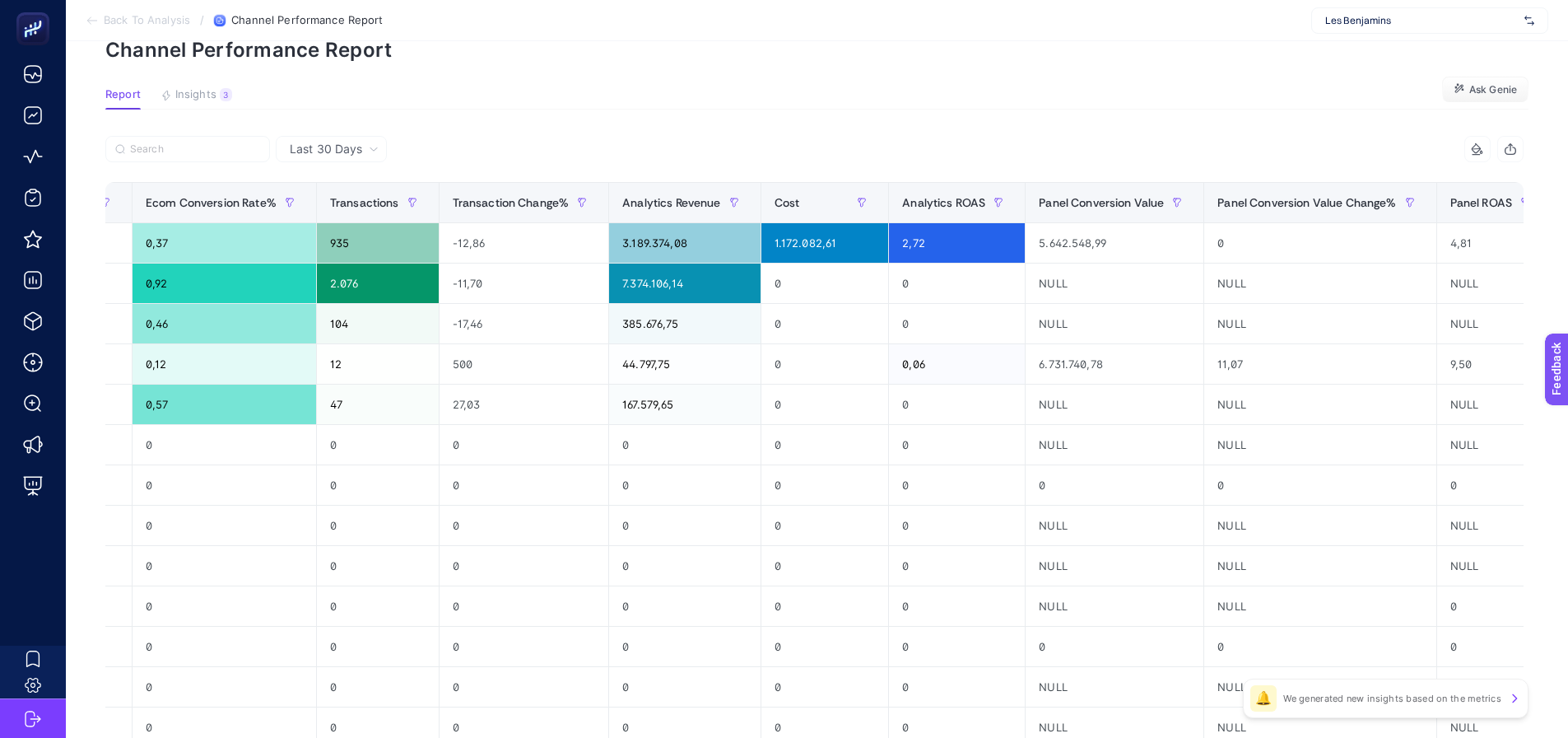
click at [1072, 116] on article "Add to favorites false Notify me Share Create project Channel Performance Repor…" at bounding box center [817, 502] width 1502 height 1085
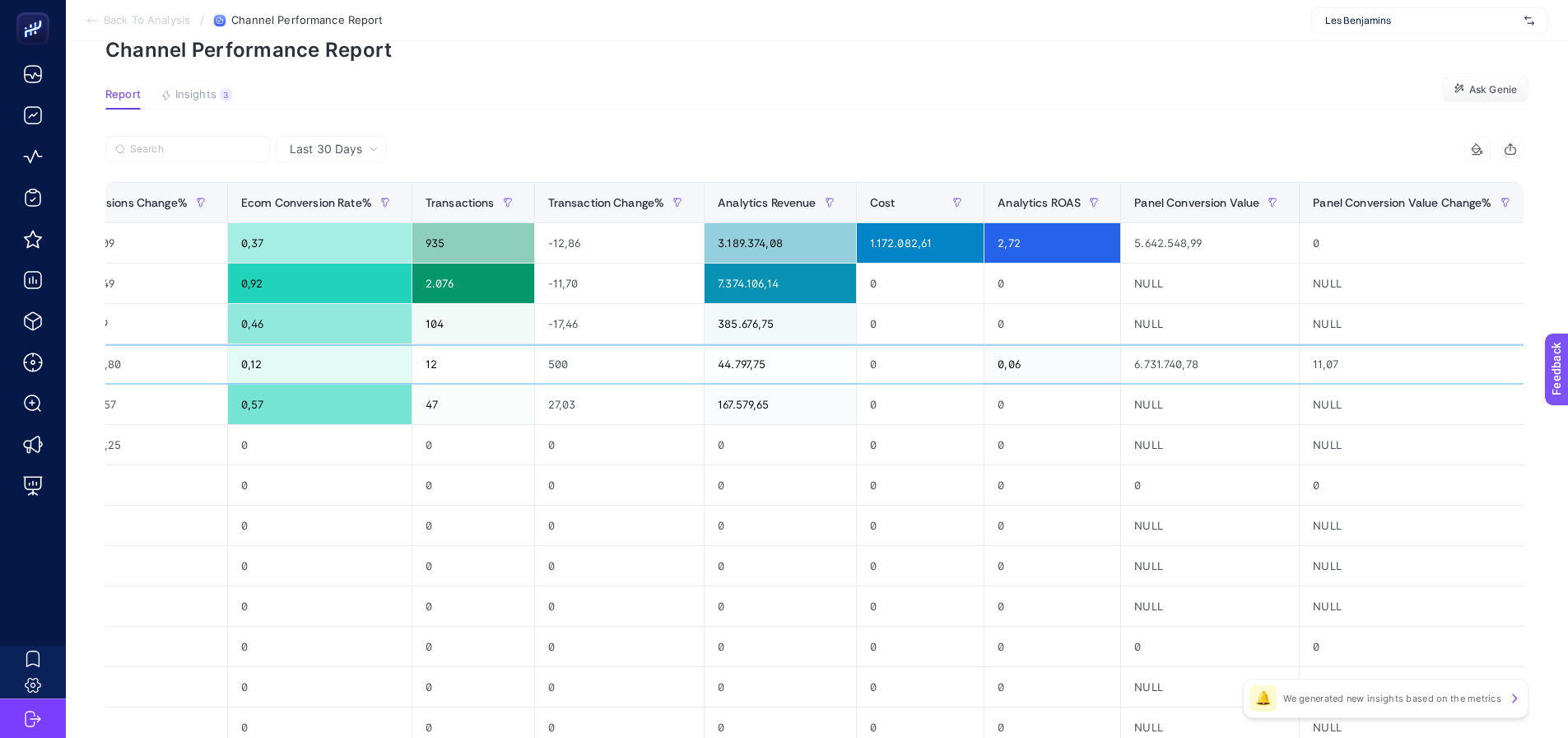
scroll to position [0, 0]
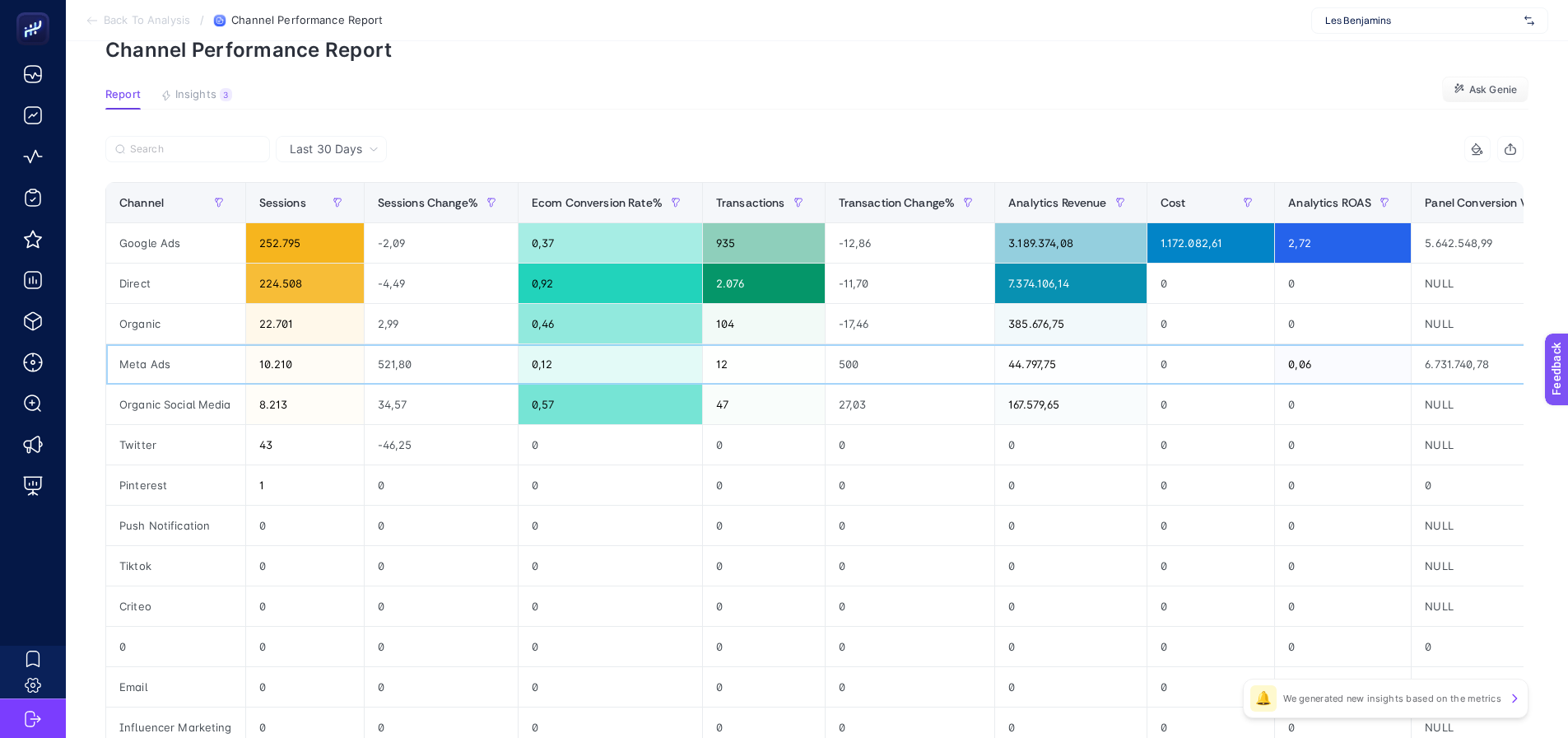
drag, startPoint x: 781, startPoint y: 347, endPoint x: 602, endPoint y: 355, distance: 179.2
click at [631, 57] on p "Channel Performance Report" at bounding box center [817, 50] width 1423 height 24
click at [626, 76] on article "Add to favorites false Notify me Share Create project Channel Performance Repor…" at bounding box center [817, 502] width 1502 height 1085
click at [173, 101] on button "Insights 3 We generated new insights based on the metrics" at bounding box center [196, 99] width 72 height 22
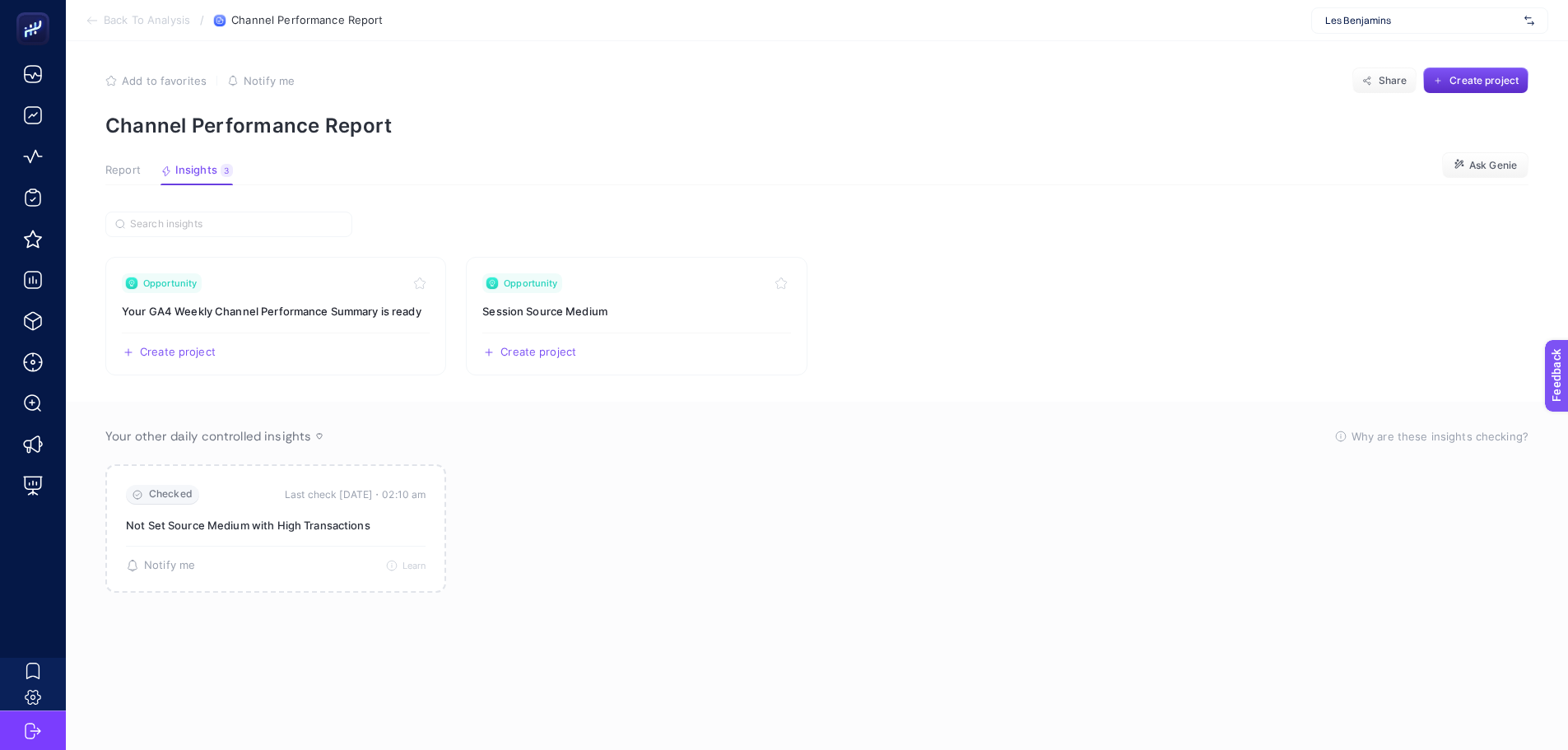
click at [130, 170] on span "Report" at bounding box center [122, 170] width 35 height 14
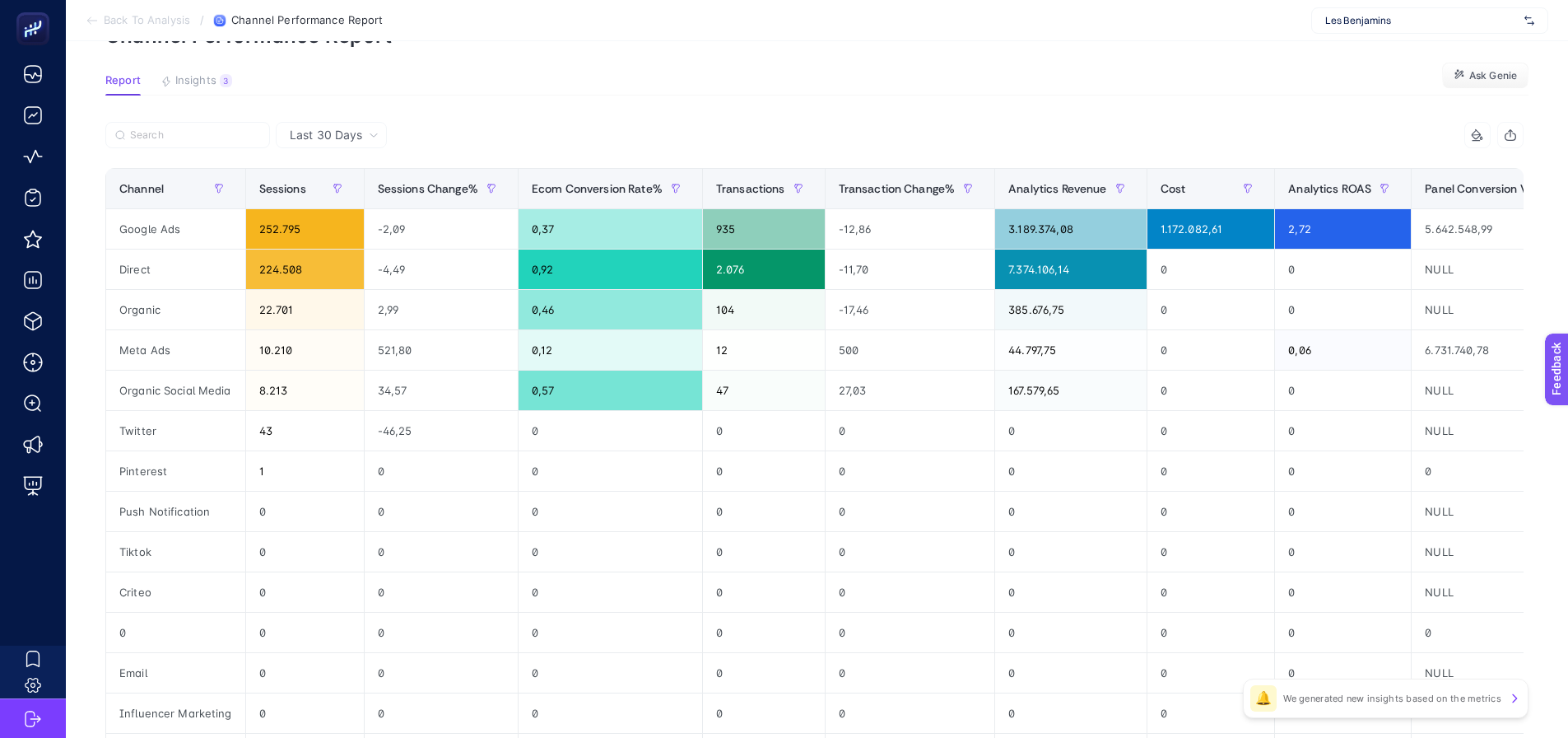
scroll to position [0, 0]
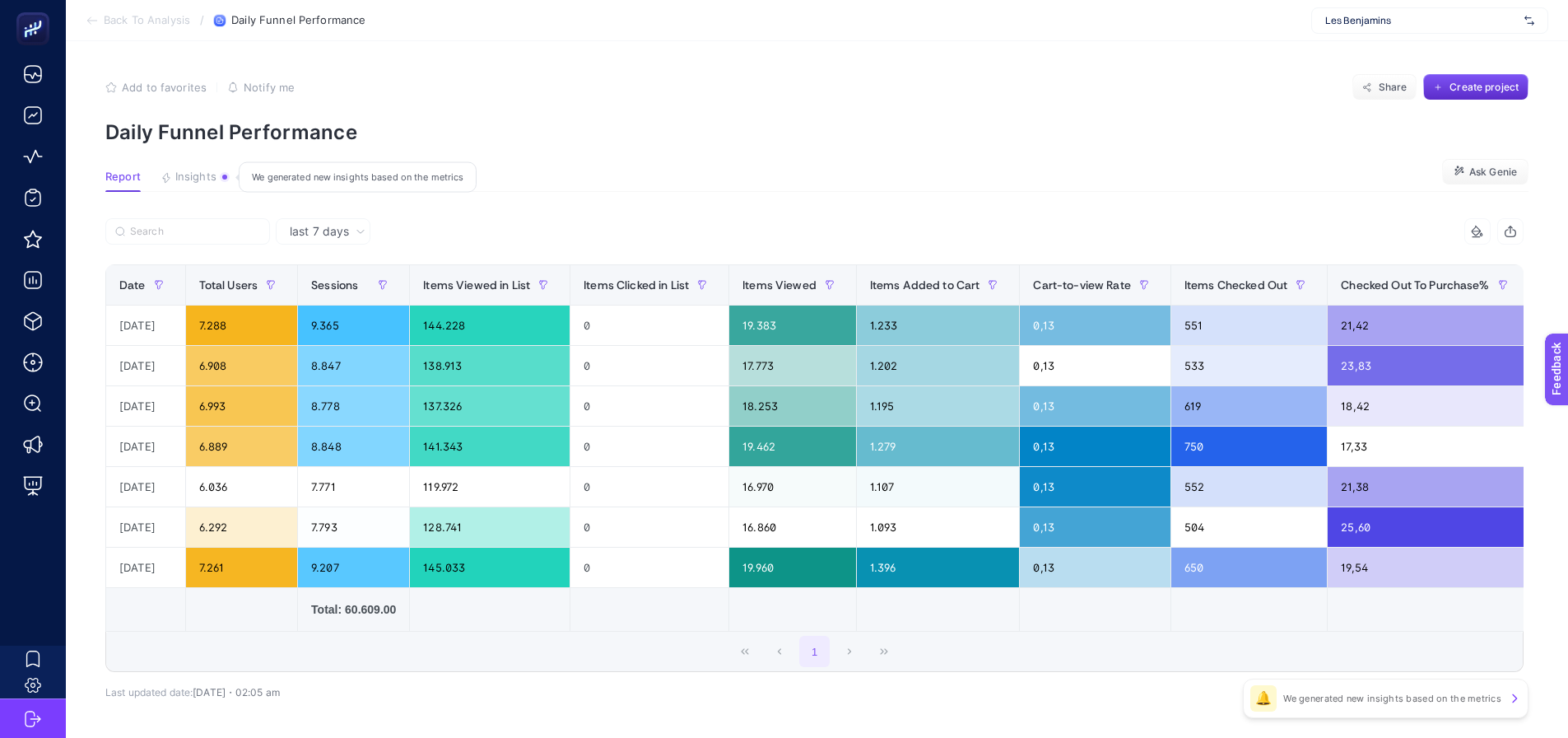
click at [197, 179] on span "Insights" at bounding box center [196, 177] width 41 height 14
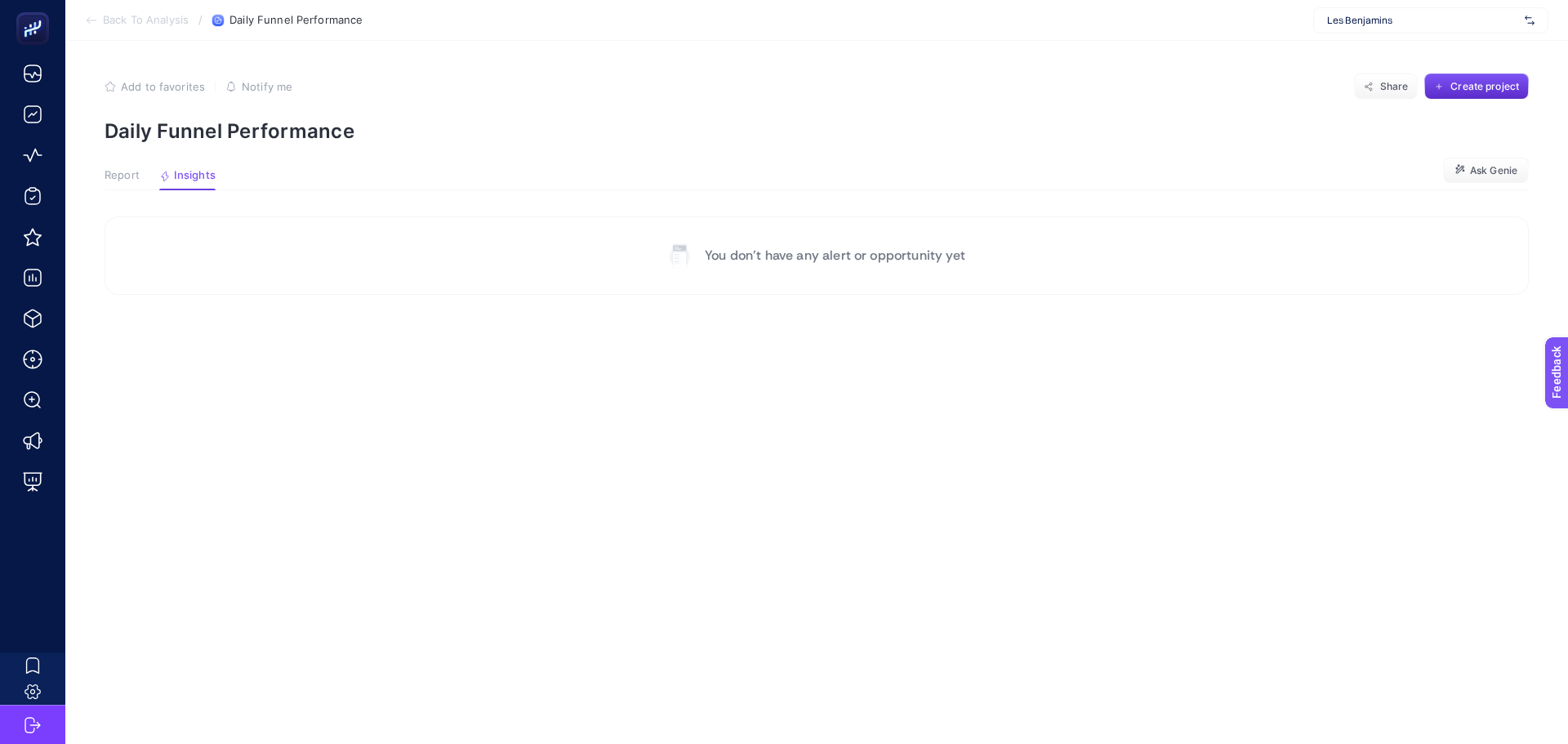
click at [118, 175] on span "Report" at bounding box center [121, 175] width 35 height 13
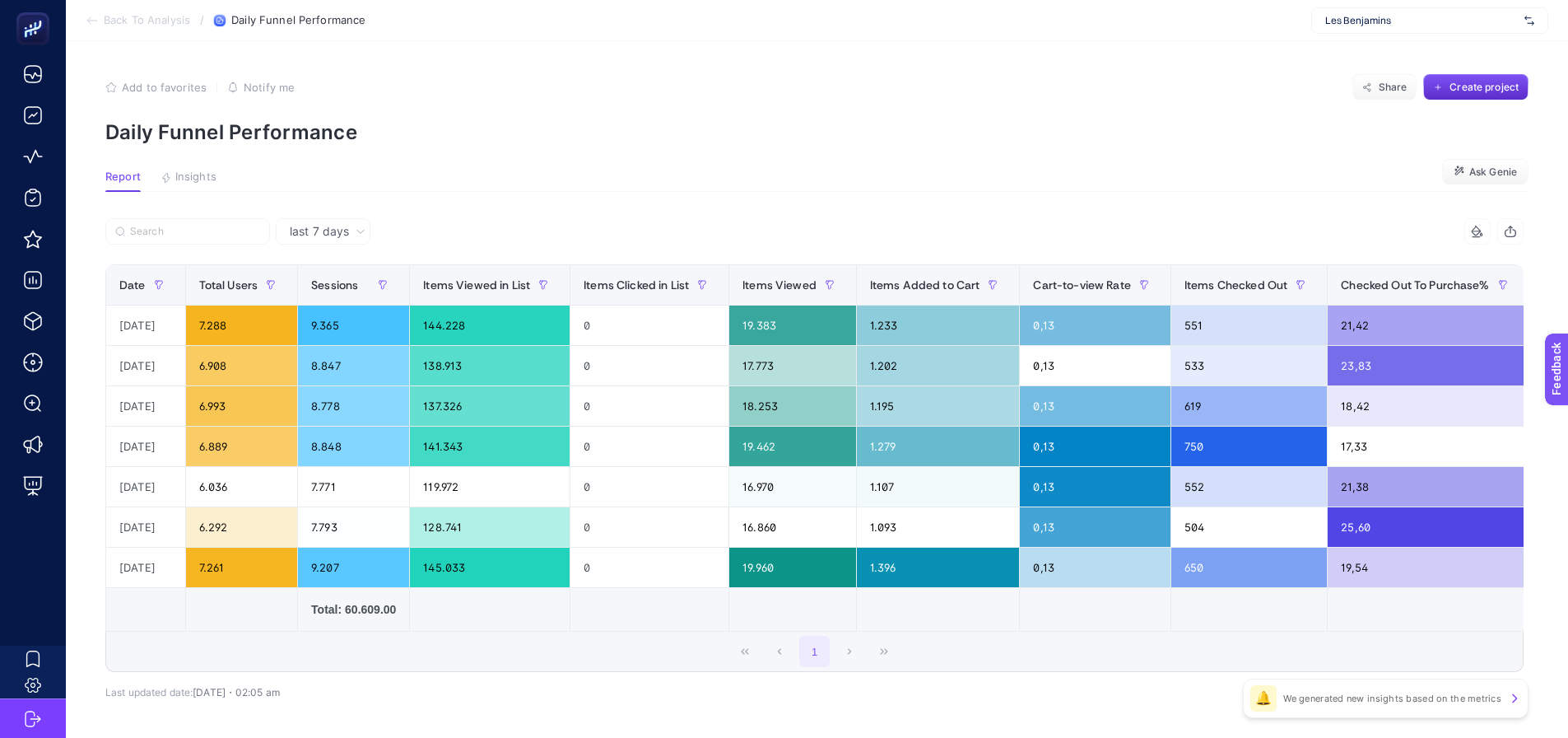
click at [295, 237] on span "last 7 days" at bounding box center [319, 231] width 59 height 16
click at [306, 288] on li "last 30 days" at bounding box center [323, 295] width 85 height 30
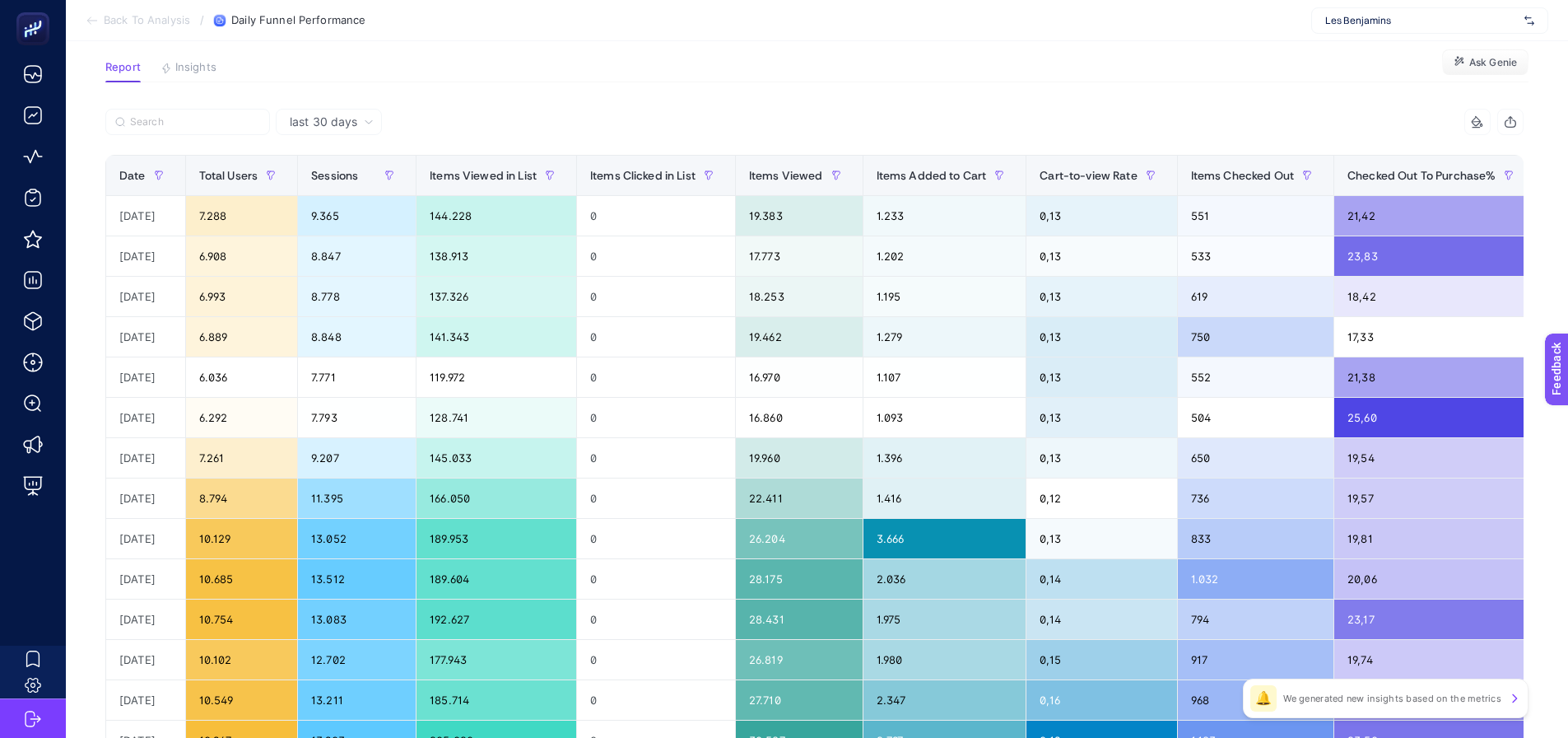
scroll to position [82, 0]
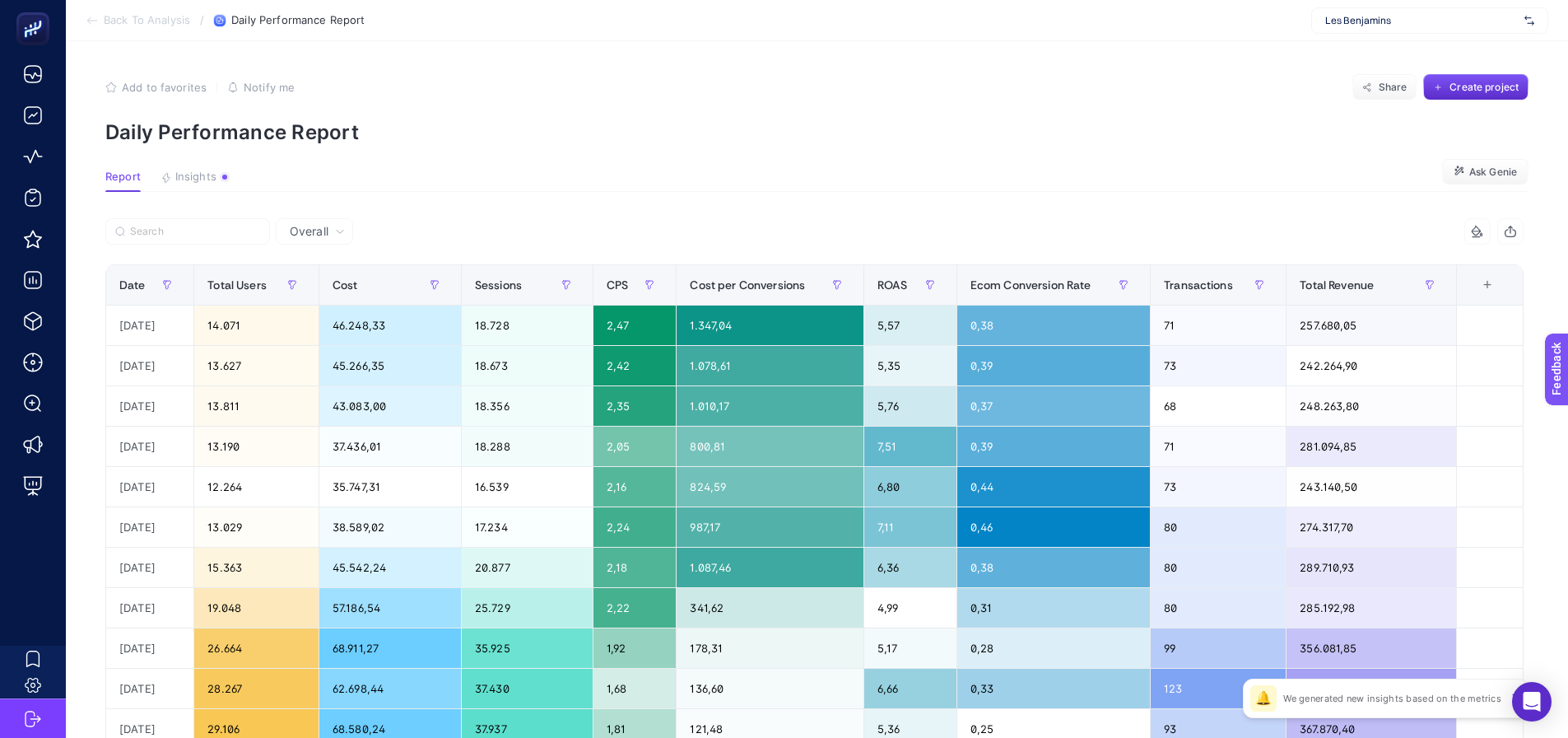
click at [288, 233] on div "Overall" at bounding box center [317, 231] width 68 height 12
click at [299, 231] on span "Overall" at bounding box center [309, 231] width 39 height 16
click at [267, 178] on section "Report Insights We generated new insights based on the metrics Ask Genie" at bounding box center [817, 181] width 1423 height 22
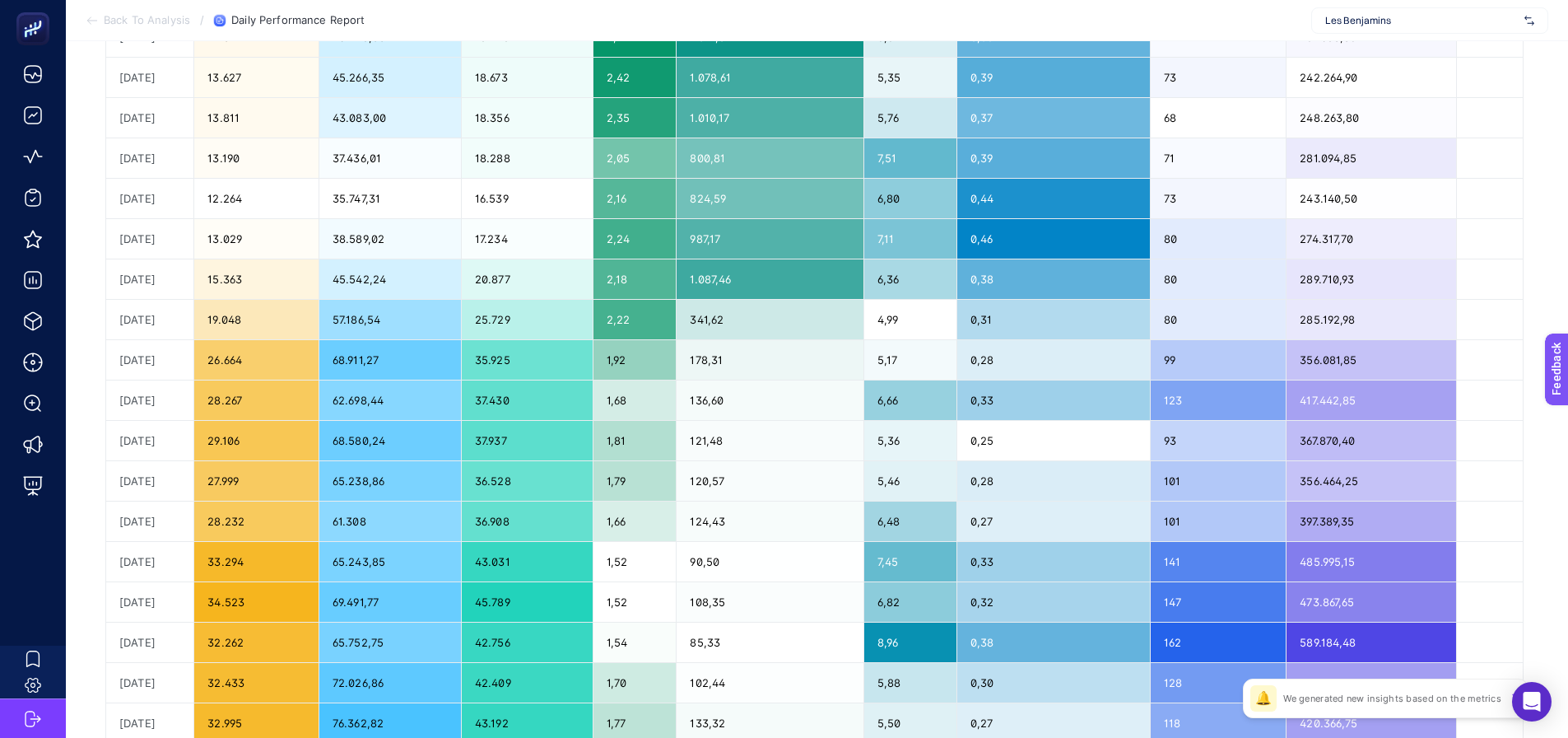
scroll to position [82, 0]
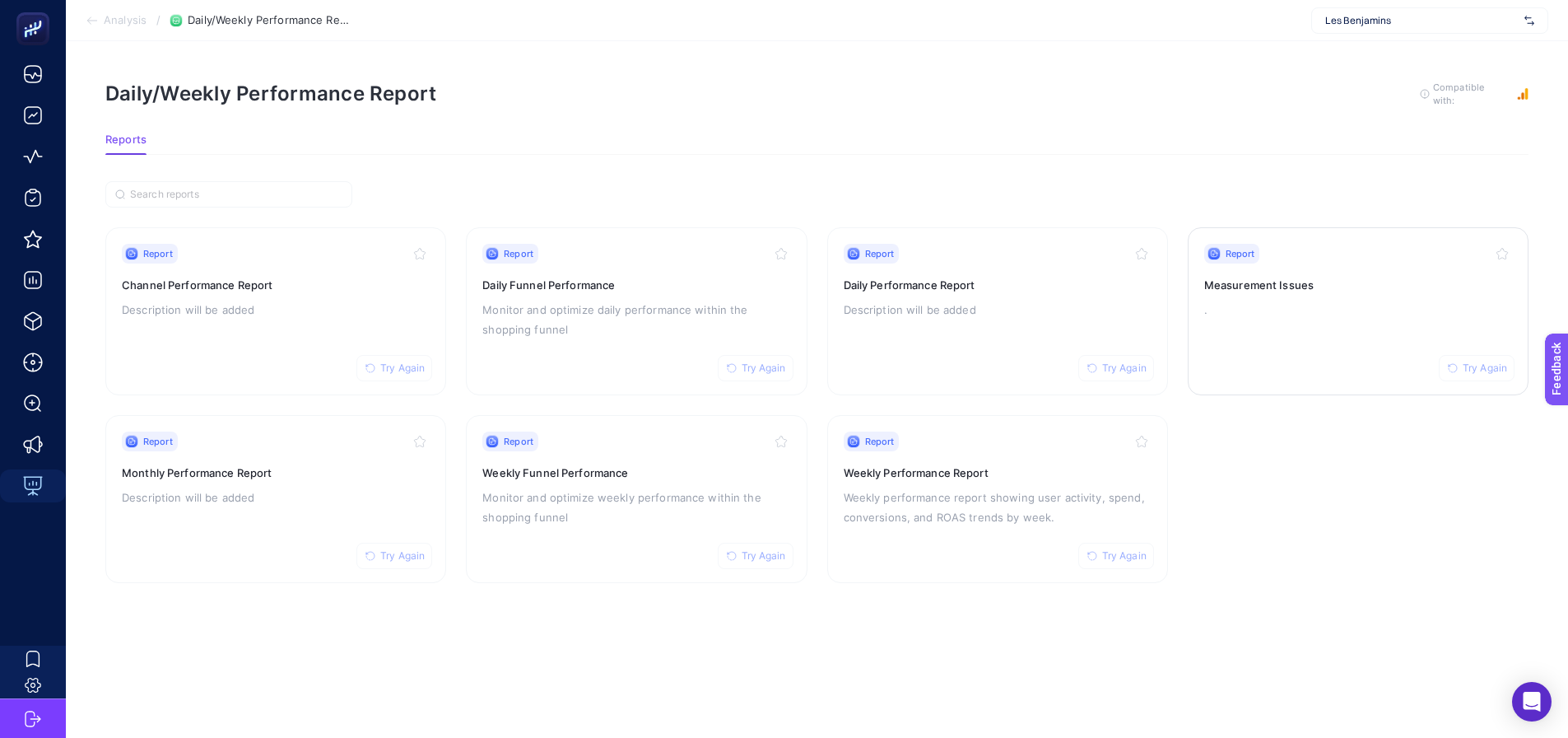
drag, startPoint x: 0, startPoint y: 0, endPoint x: 1233, endPoint y: 292, distance: 1267.1
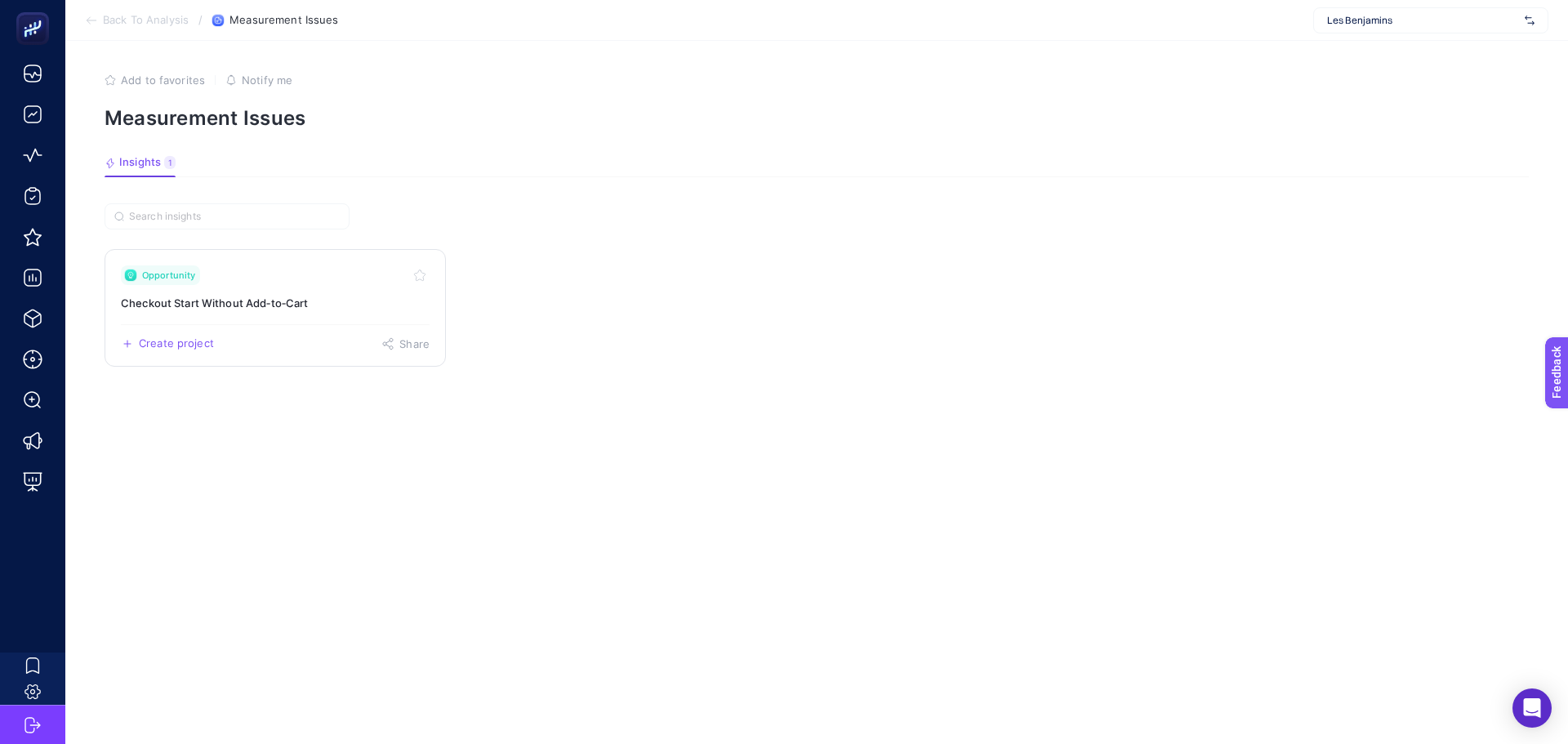
click at [259, 306] on h3 "Checkout Start Without Add‑to‑Cart" at bounding box center [276, 303] width 309 height 16
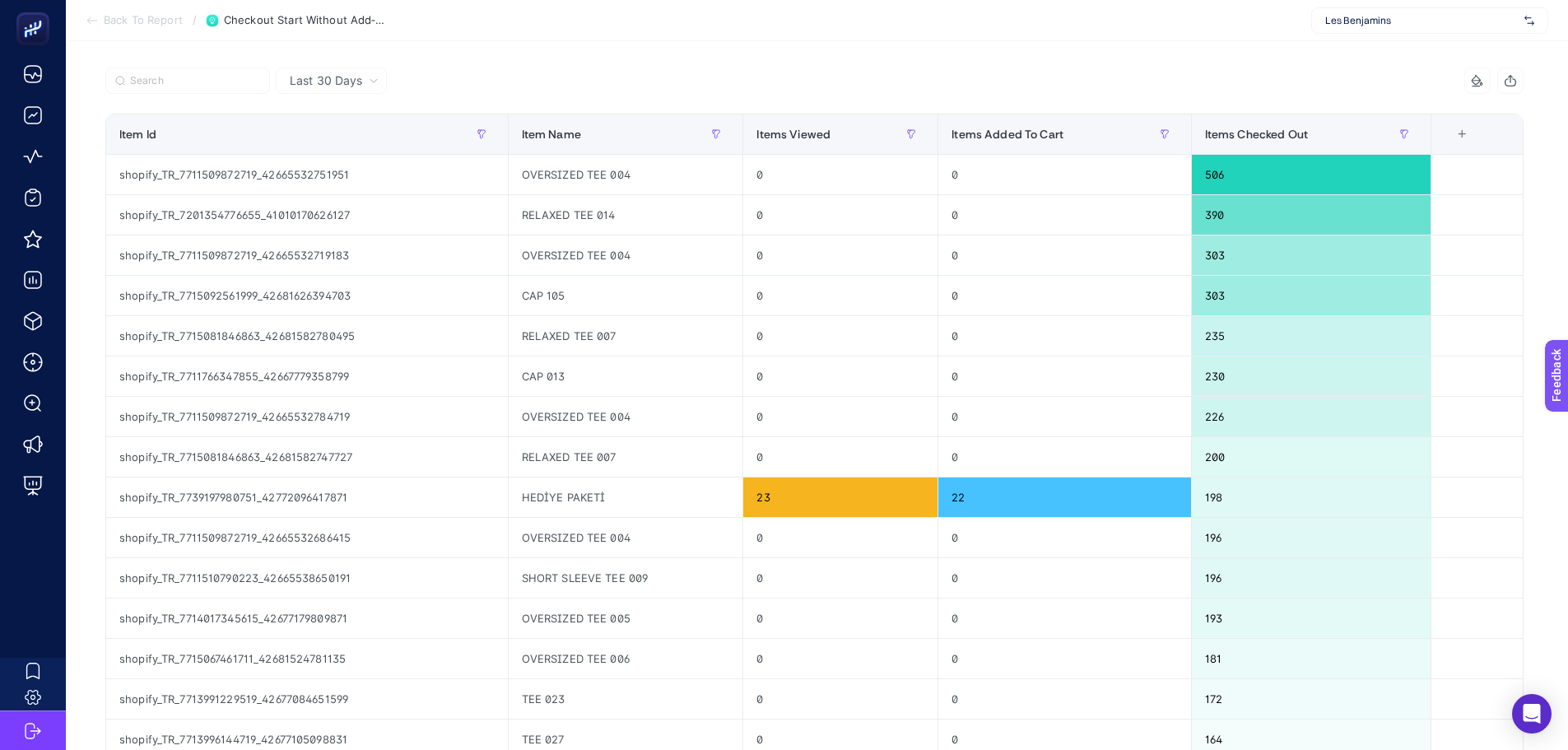
scroll to position [165, 0]
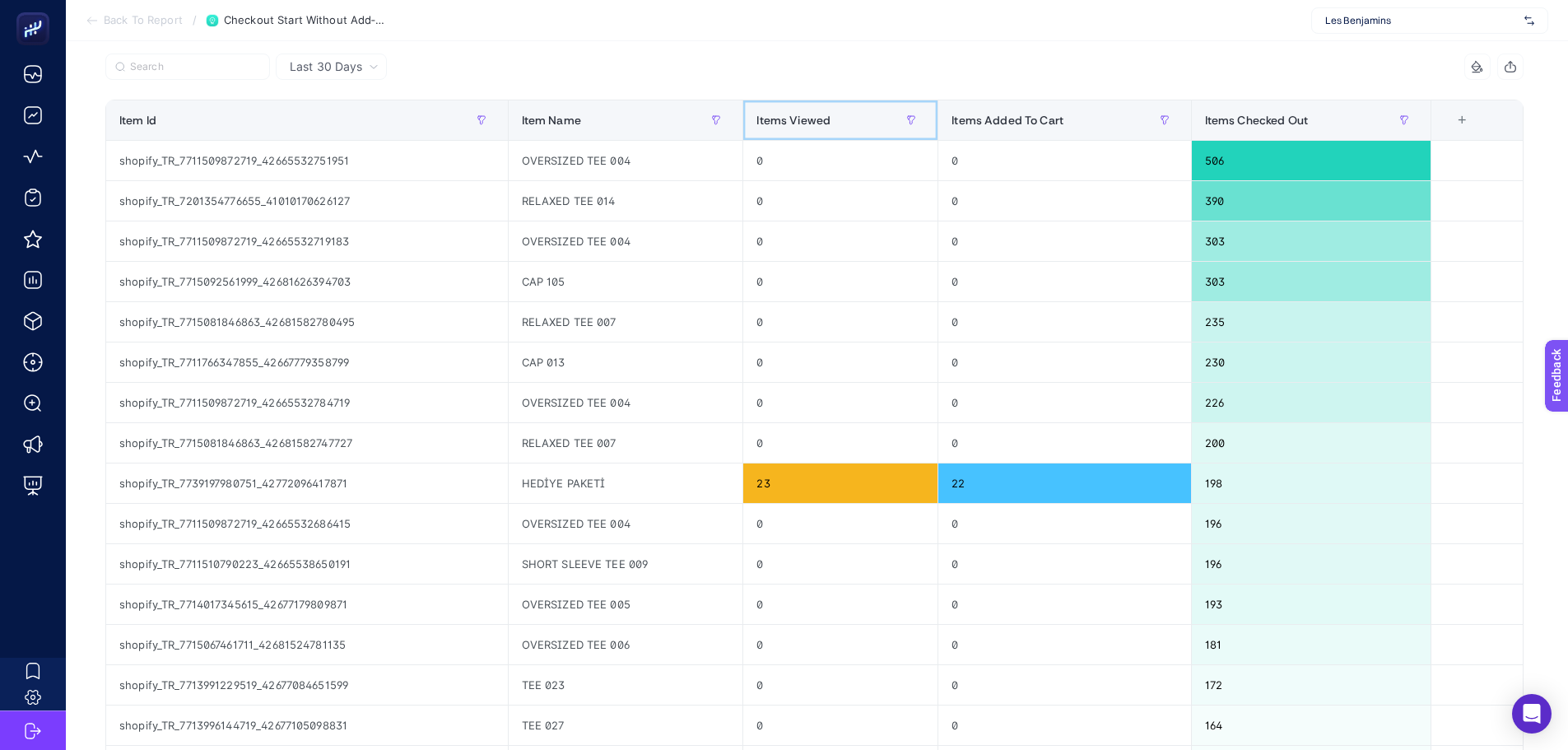
click at [857, 125] on div "Items Viewed" at bounding box center [840, 120] width 167 height 26
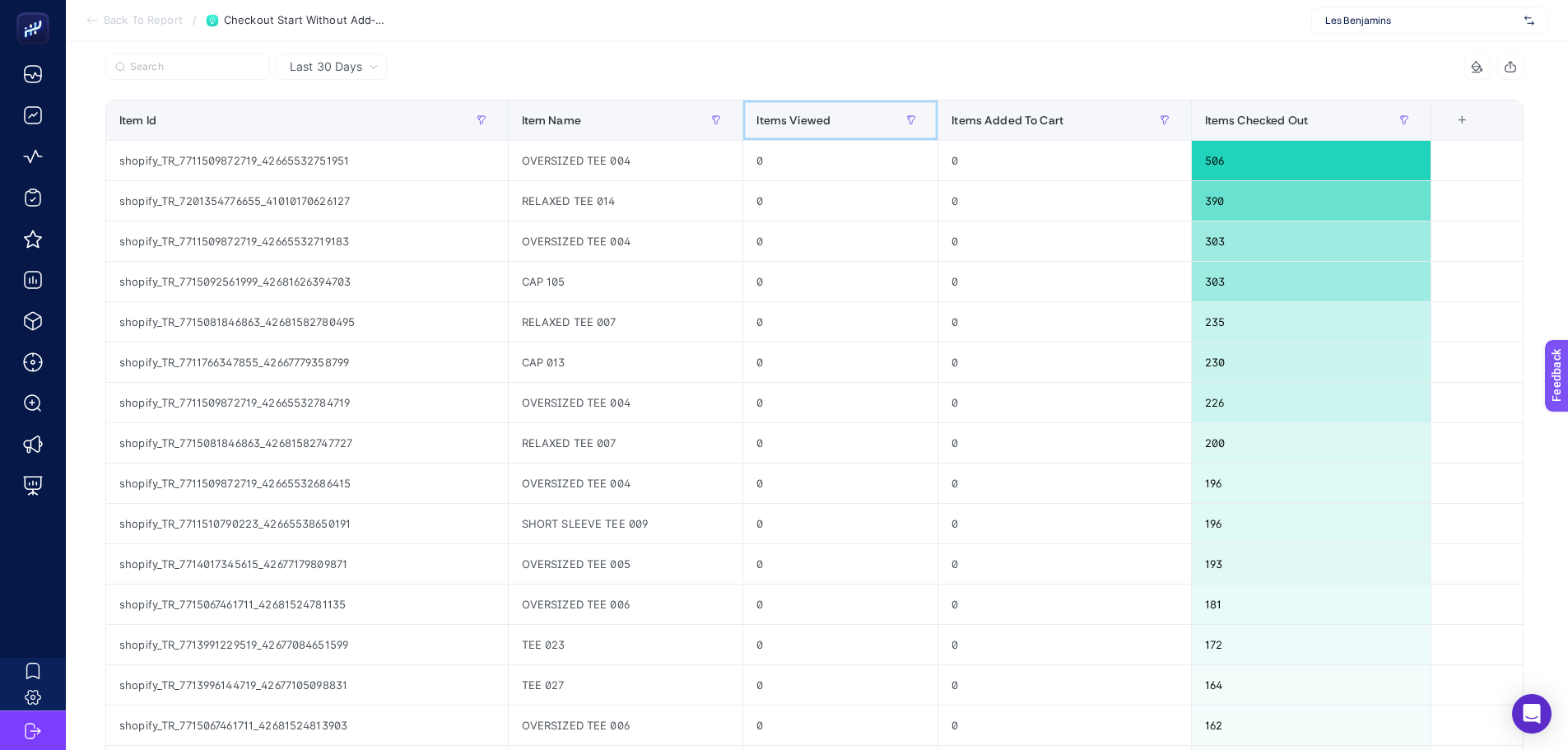
click at [856, 124] on div "Items Viewed" at bounding box center [840, 120] width 167 height 26
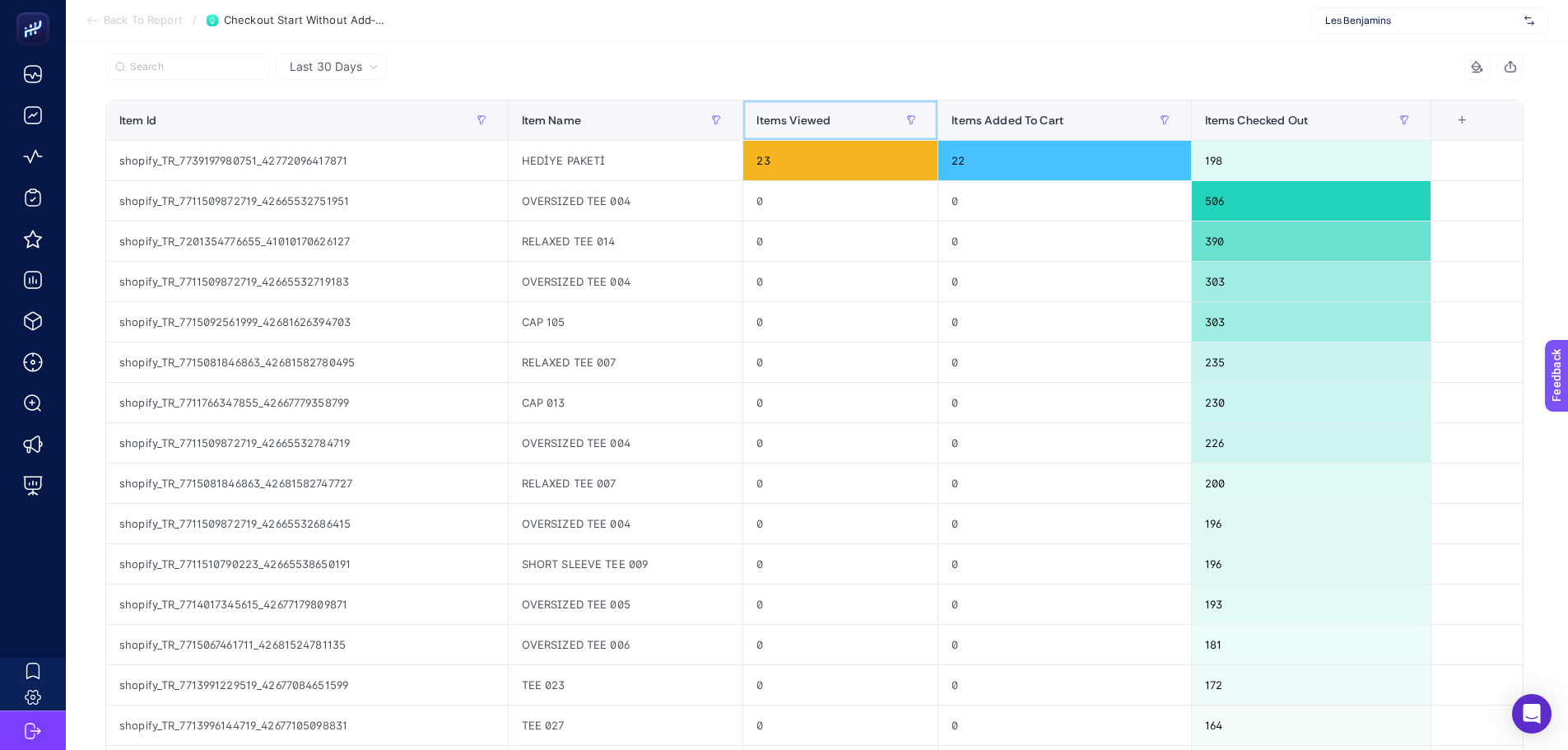
scroll to position [0, 0]
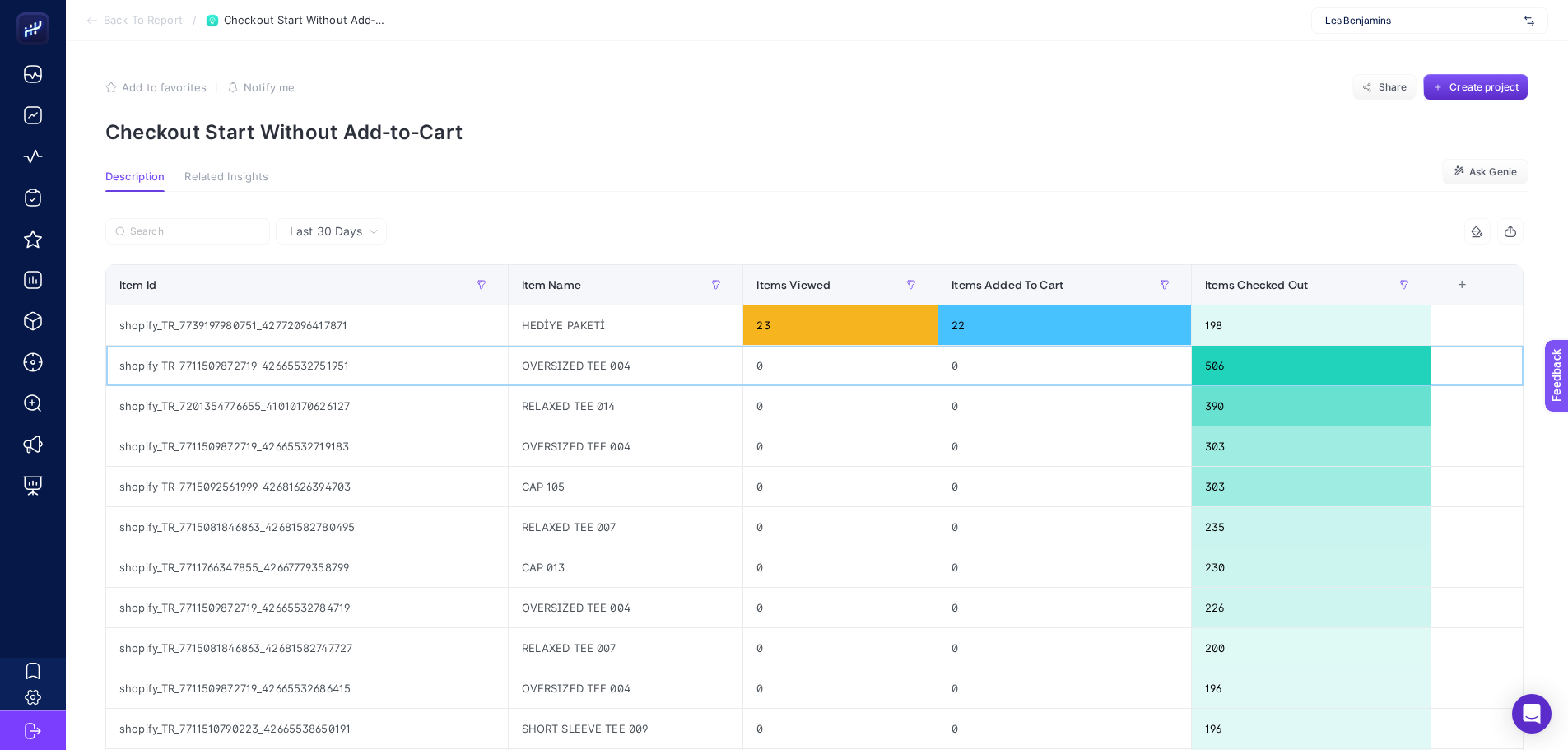
click at [566, 348] on div "OVERSIZED TEE 004" at bounding box center [626, 366] width 234 height 40
click at [559, 325] on div "HEDİYE PAKETİ" at bounding box center [626, 325] width 234 height 40
click at [414, 177] on section "Description Related Insights Ask Genie" at bounding box center [817, 181] width 1423 height 22
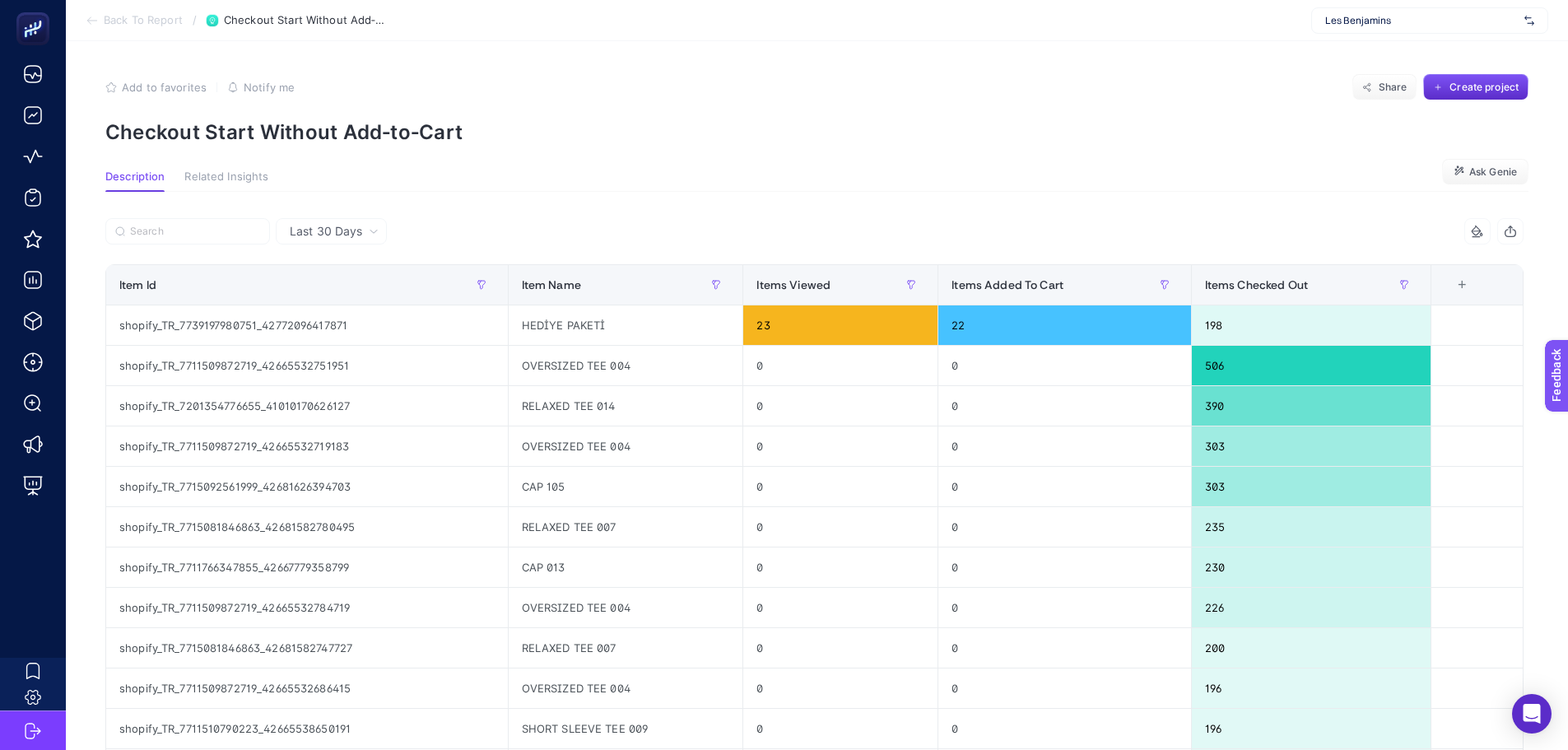
click at [363, 241] on div "Last 30 Days" at bounding box center [331, 231] width 111 height 26
click at [612, 149] on article "Add to favorites false Notify me Share Create project Checkout Start Without Ad…" at bounding box center [817, 682] width 1502 height 1284
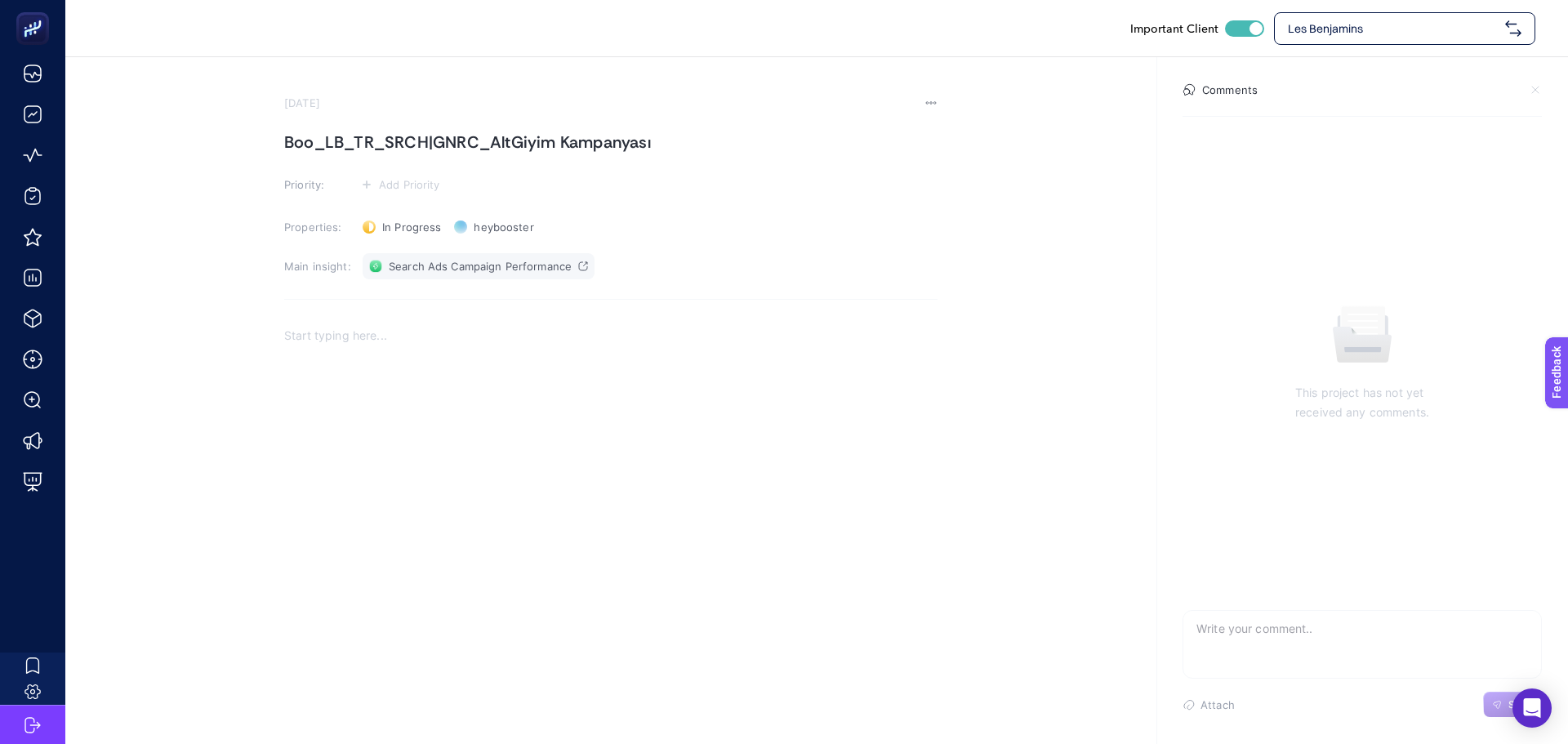
click at [461, 266] on span "Search Ads Campaign Performance" at bounding box center [480, 266] width 183 height 13
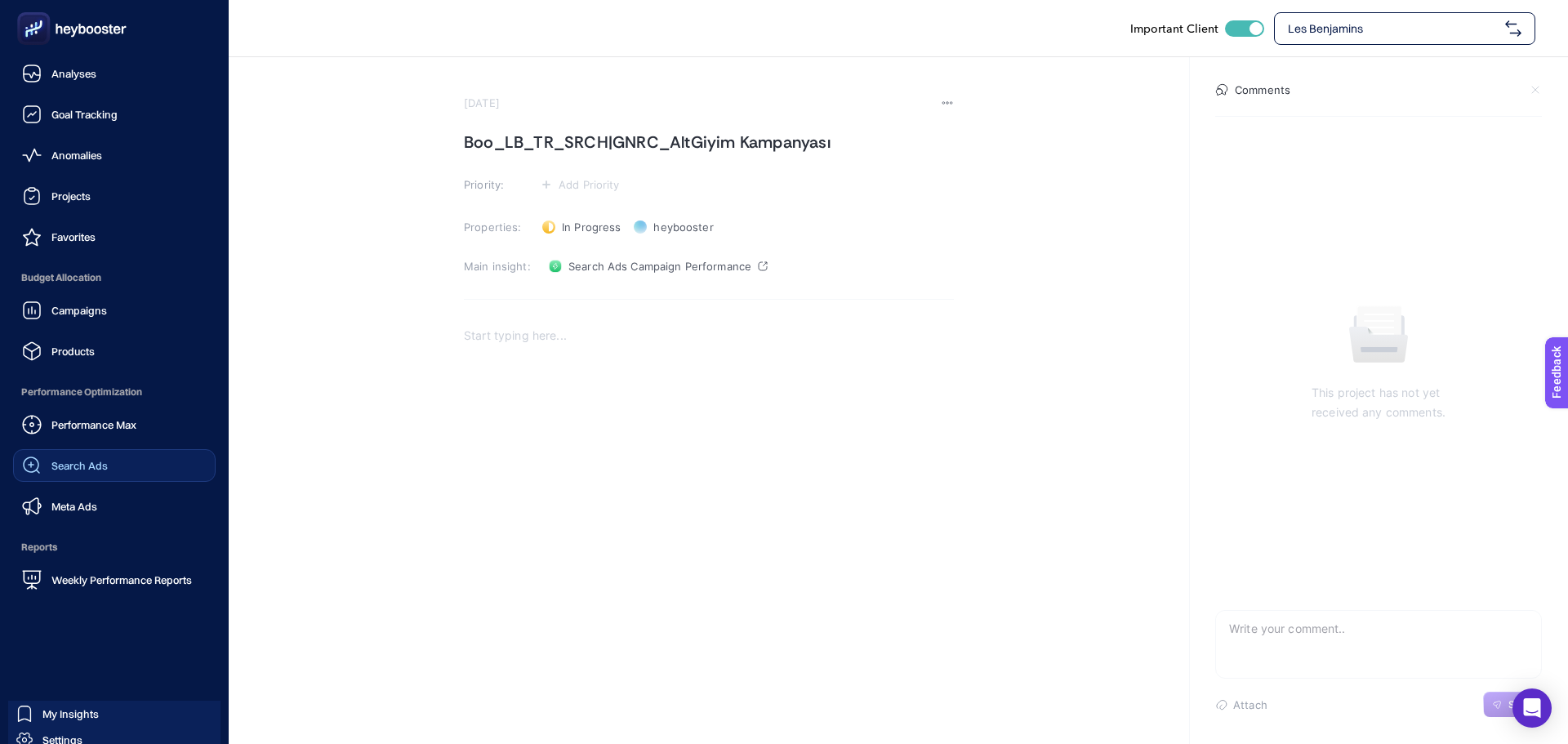
click at [58, 469] on span "Search Ads" at bounding box center [79, 465] width 57 height 13
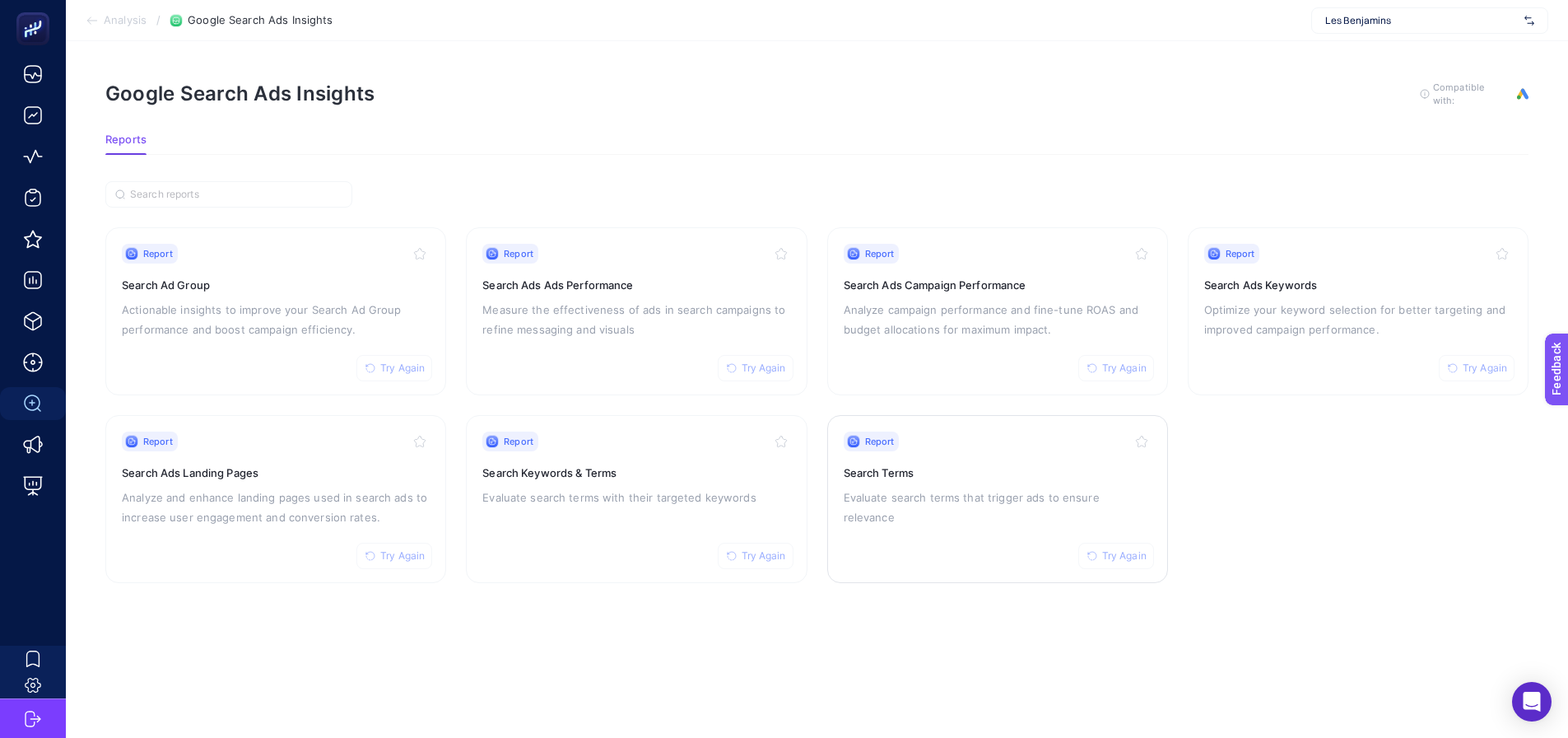
click at [869, 510] on div "Report Try Again Search Terms Evaluate search terms that trigger ads to ensure …" at bounding box center [998, 498] width 308 height 135
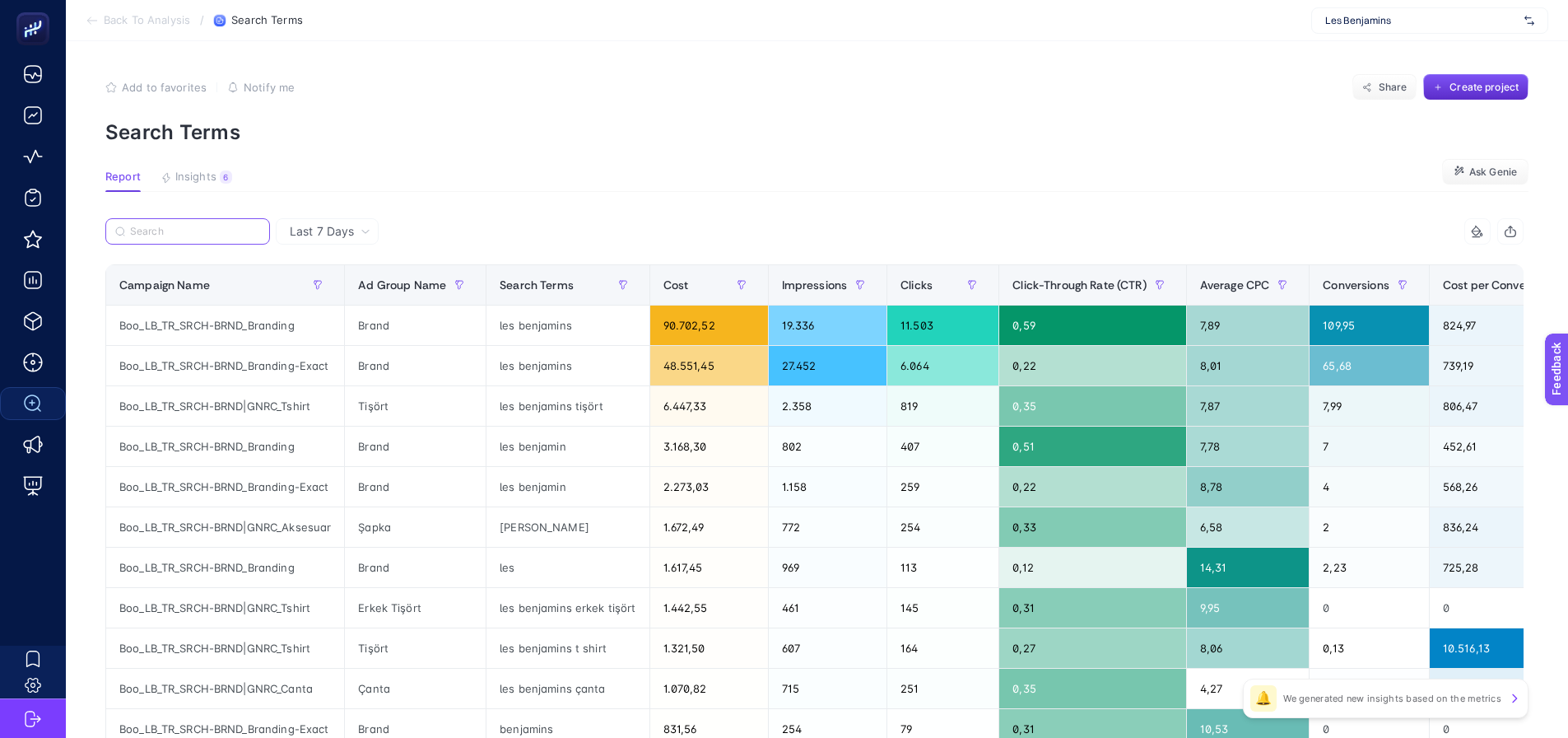
click at [204, 231] on input "Search" at bounding box center [196, 232] width 130 height 13
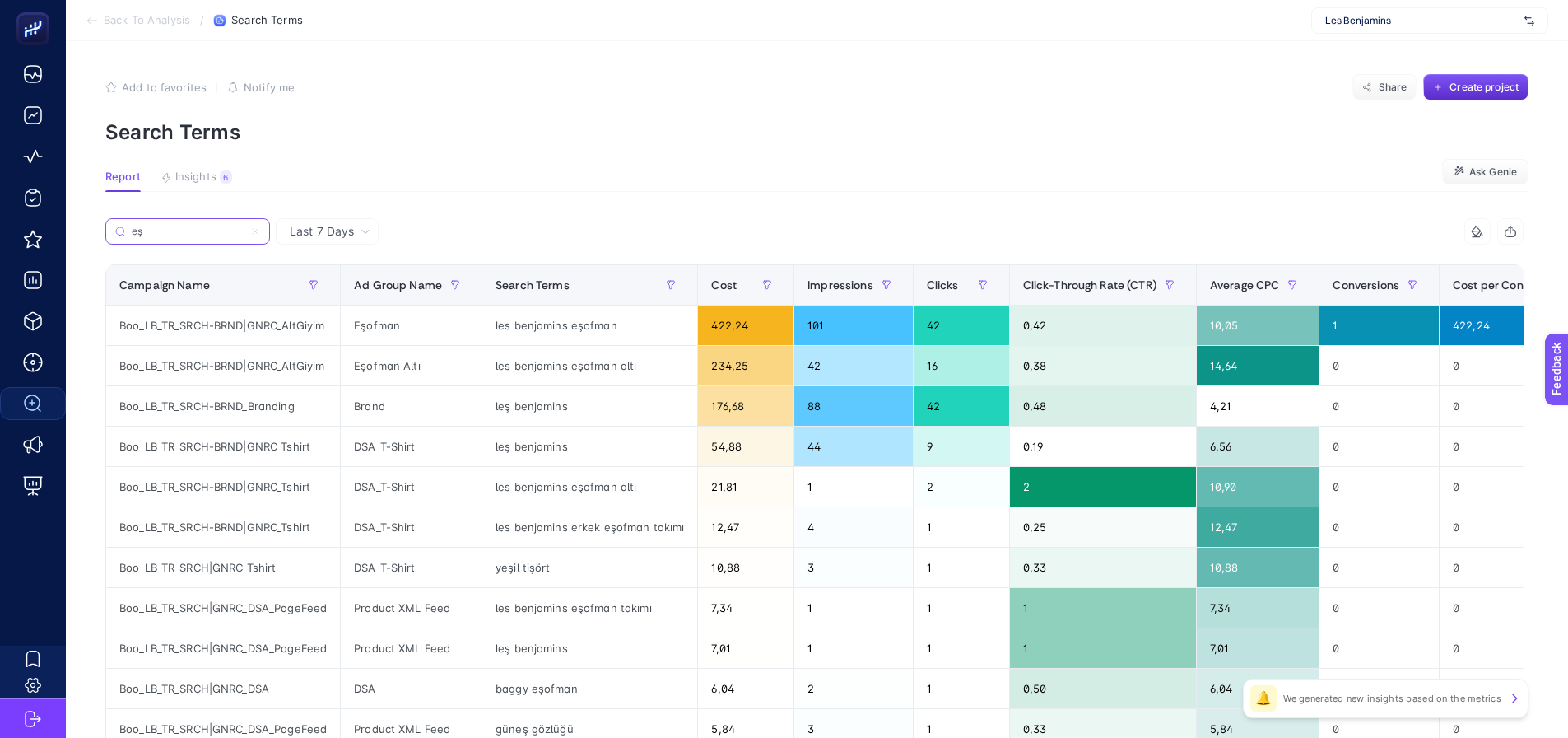
type input "eş"
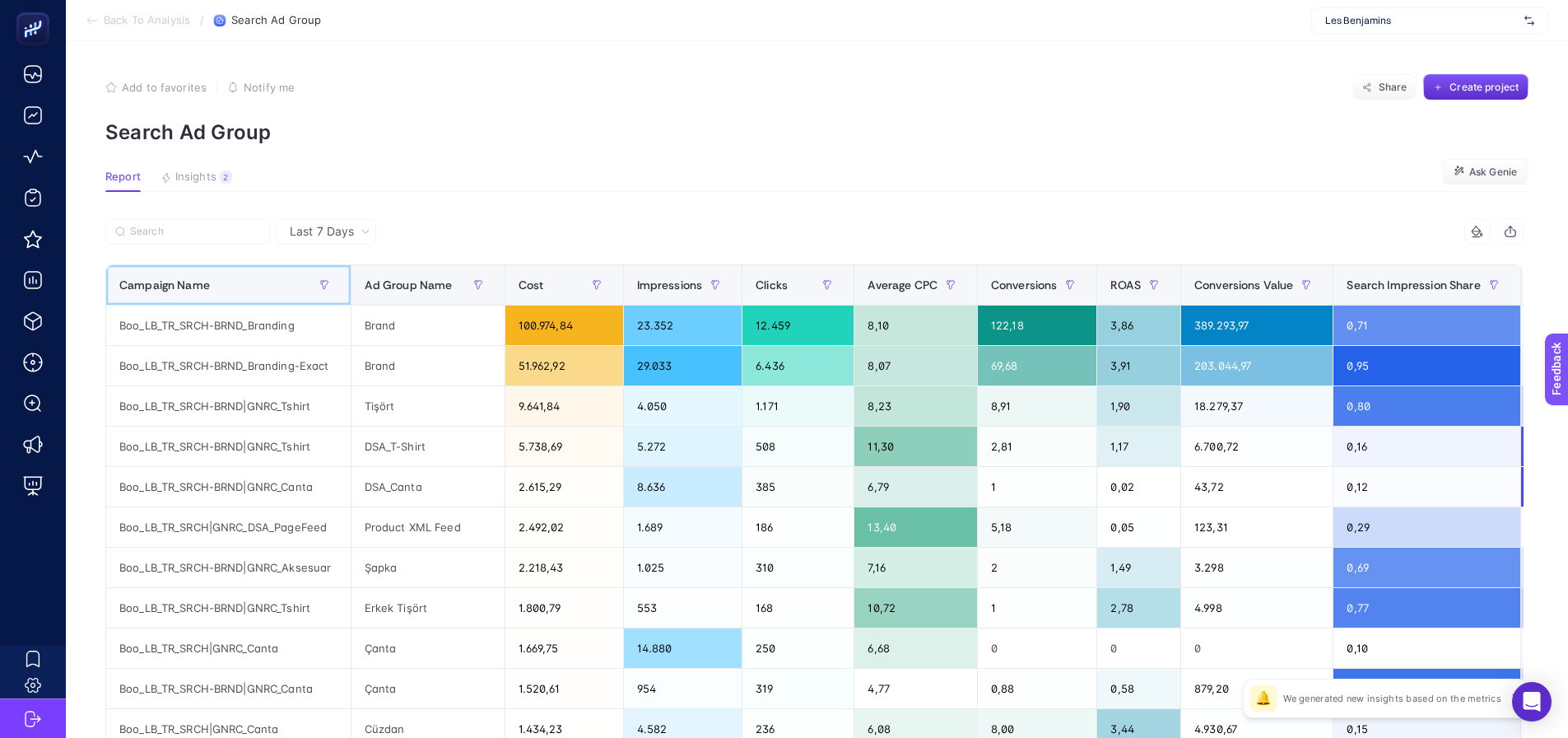
click at [218, 287] on div "Campaign Name" at bounding box center [228, 284] width 218 height 26
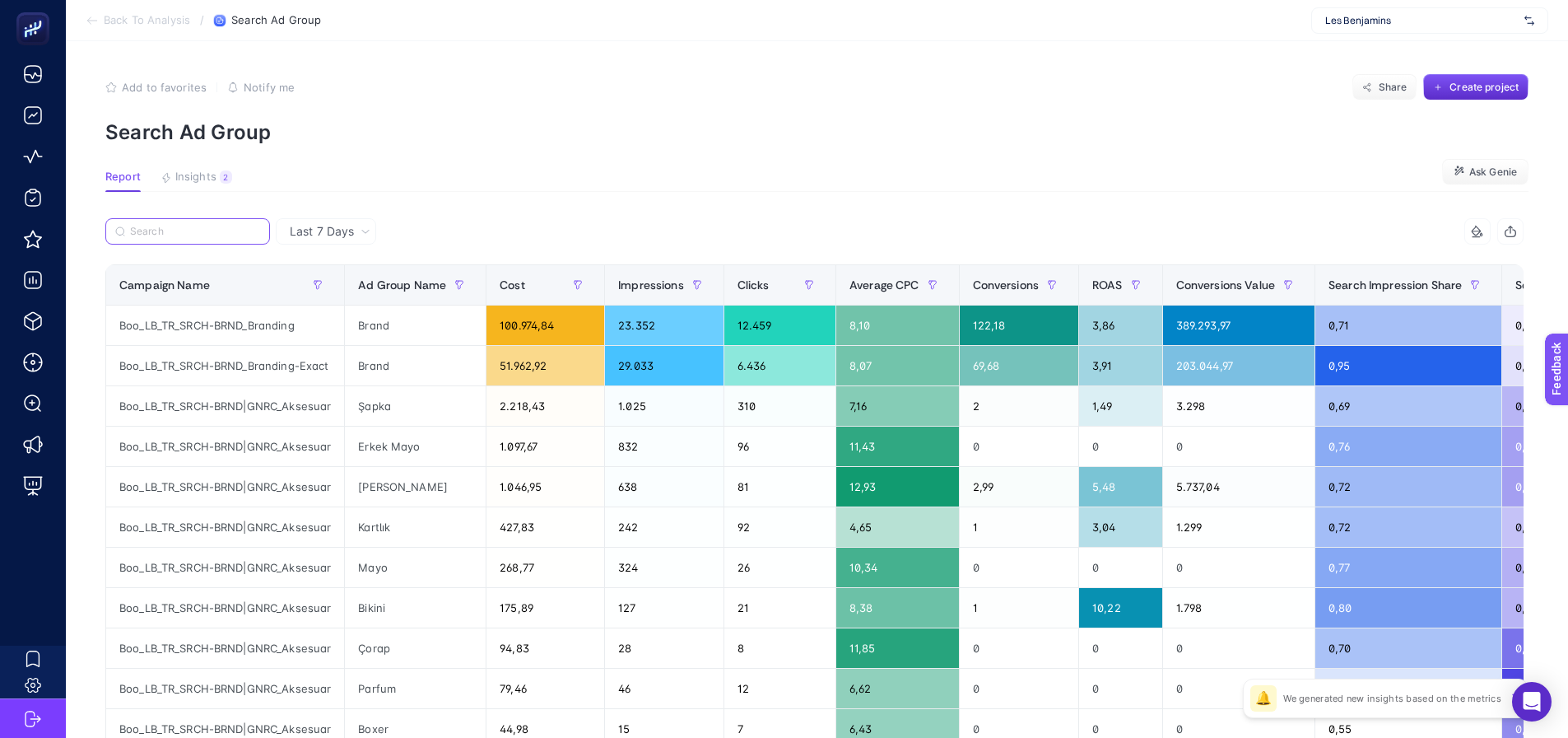
click at [206, 235] on input "Search" at bounding box center [196, 232] width 130 height 13
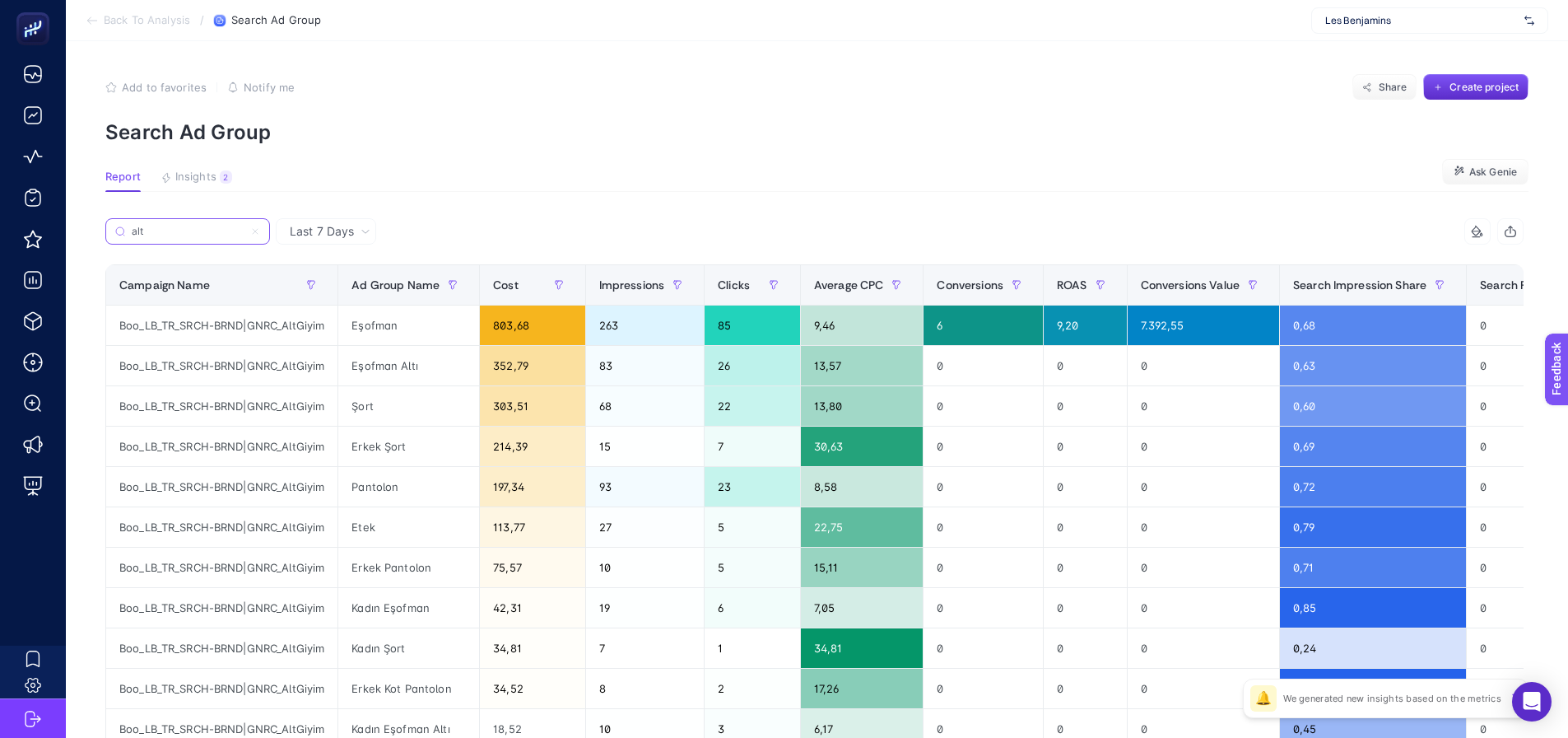
type input "alt"
click at [257, 280] on div "Campaign Name" at bounding box center [222, 284] width 205 height 26
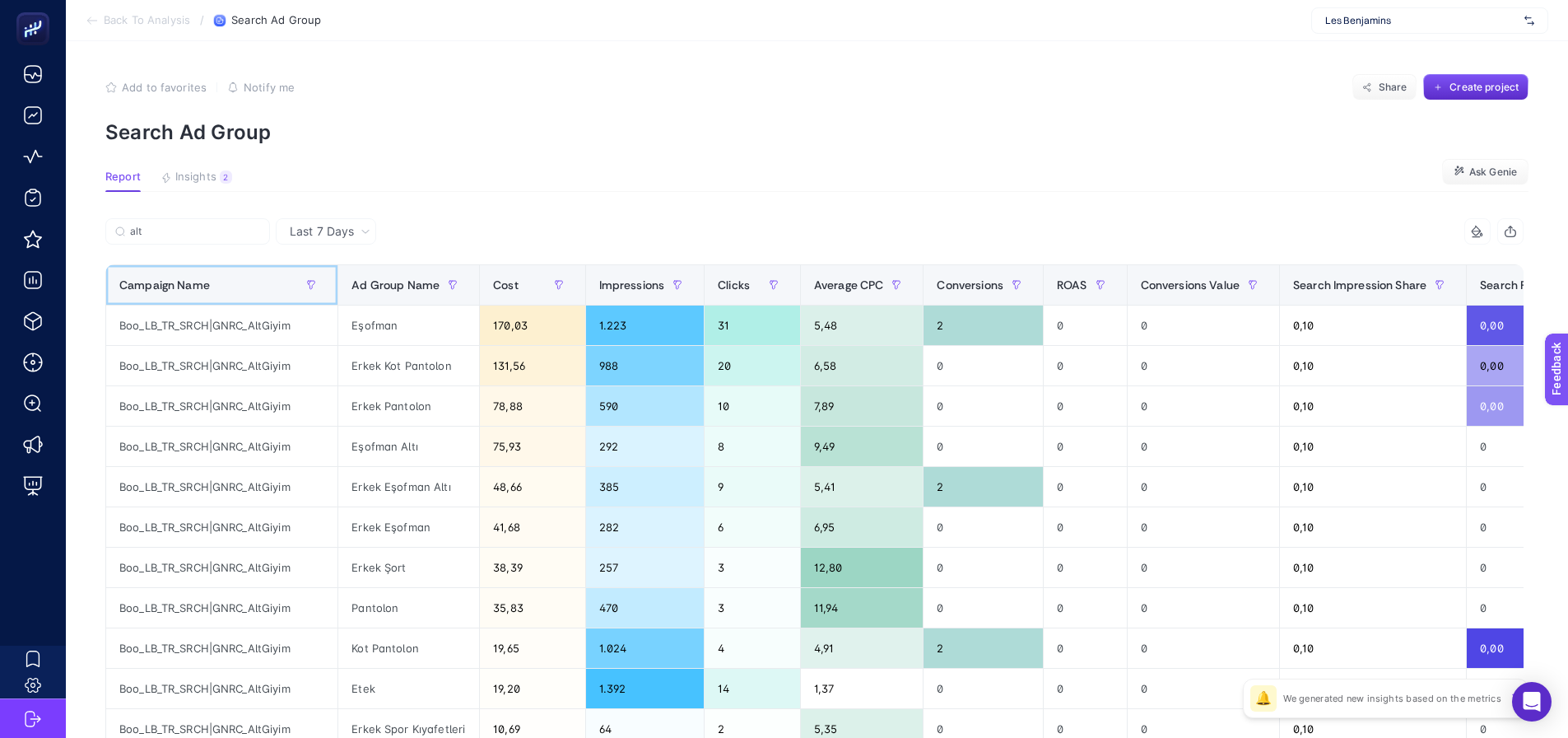
click at [257, 280] on div "Campaign Name" at bounding box center [222, 284] width 205 height 26
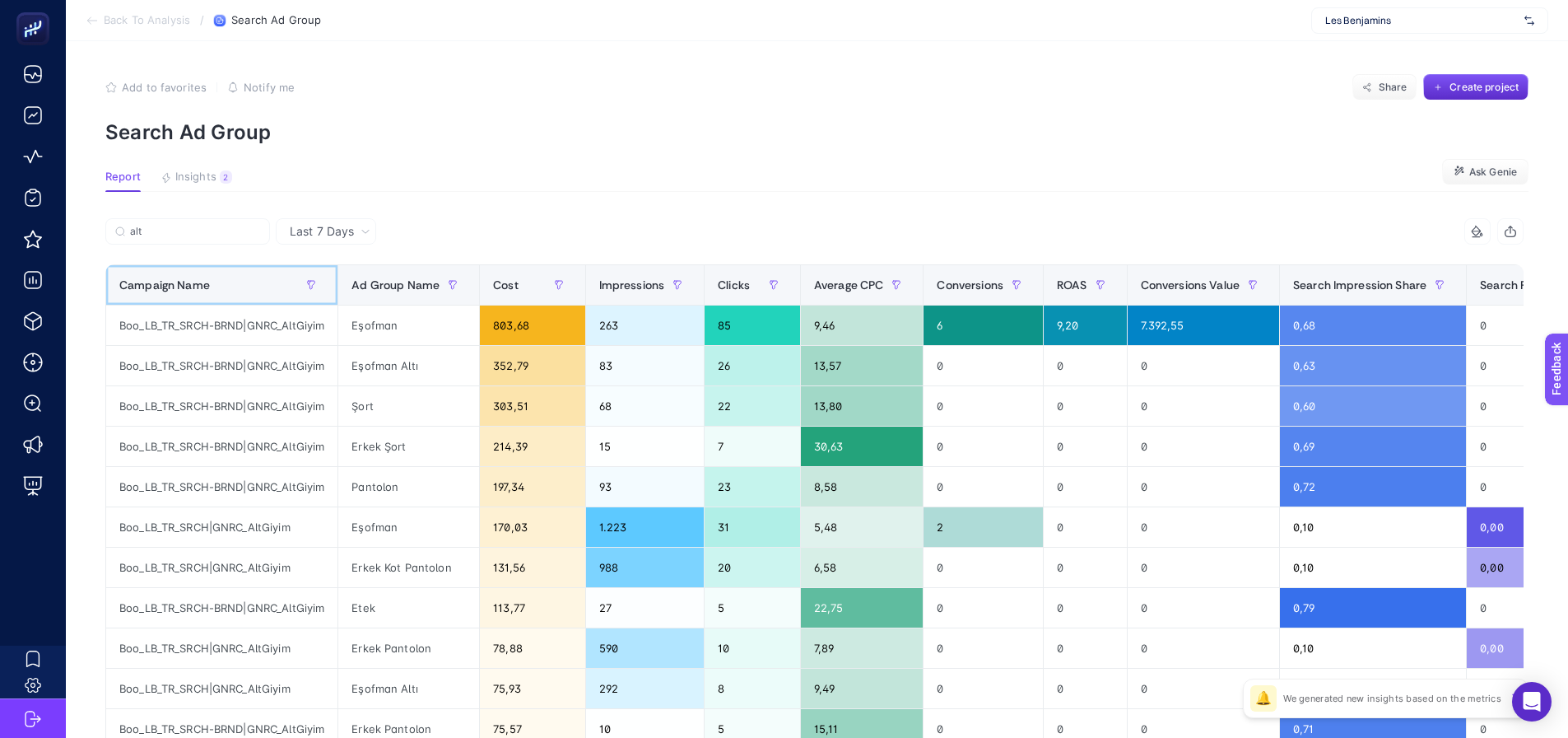
click at [257, 280] on div "Campaign Name" at bounding box center [222, 284] width 205 height 26
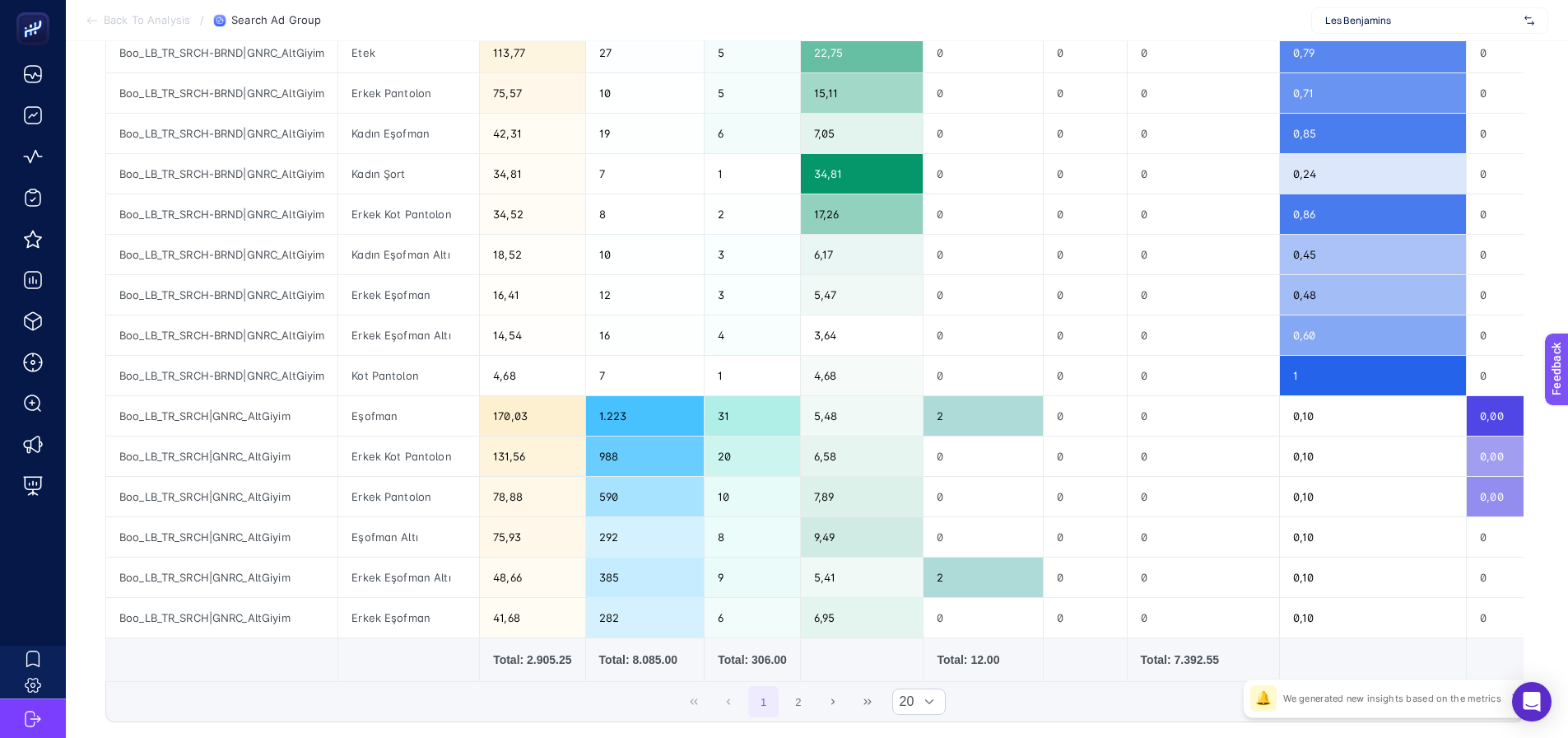
scroll to position [494, 0]
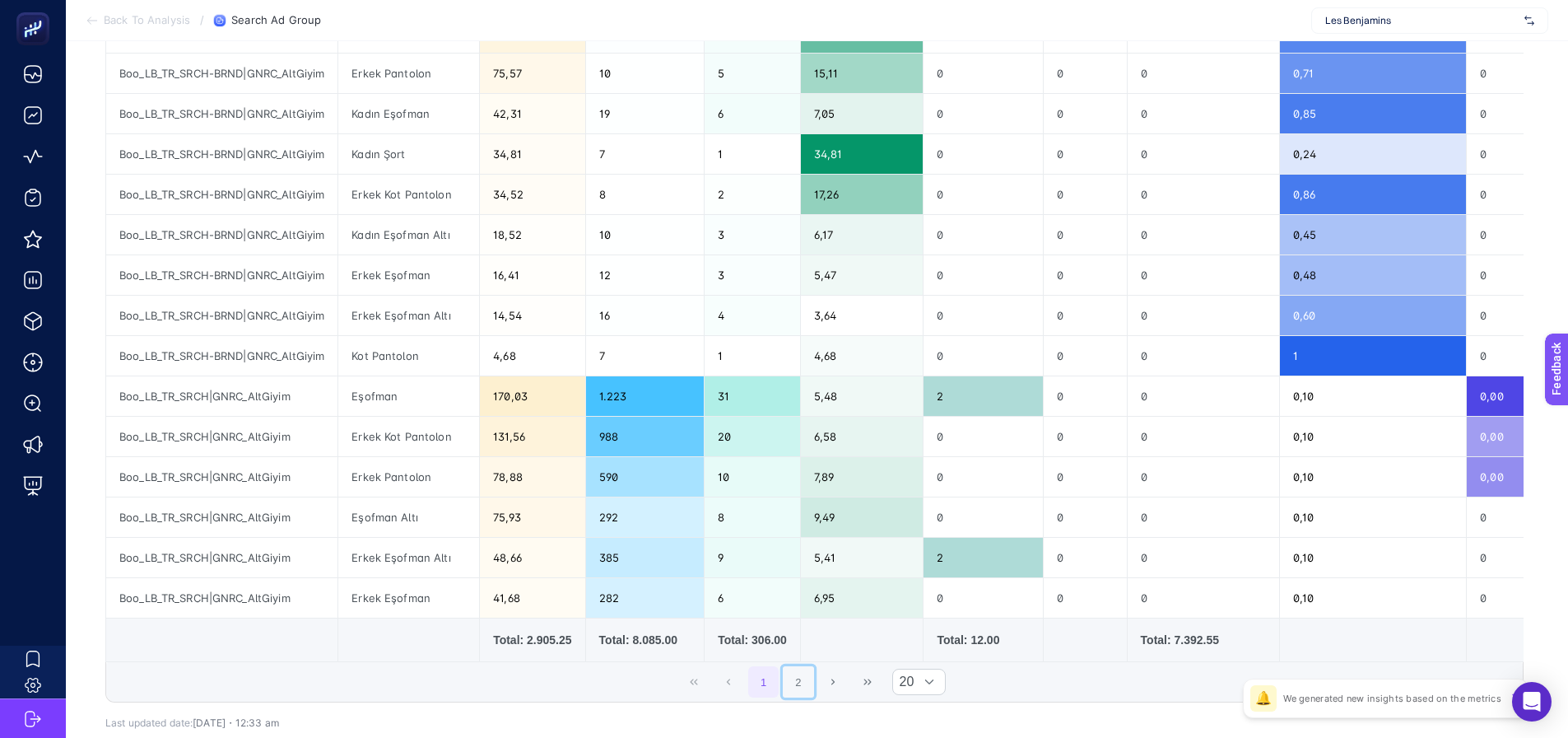
click at [799, 694] on button "2" at bounding box center [798, 682] width 32 height 32
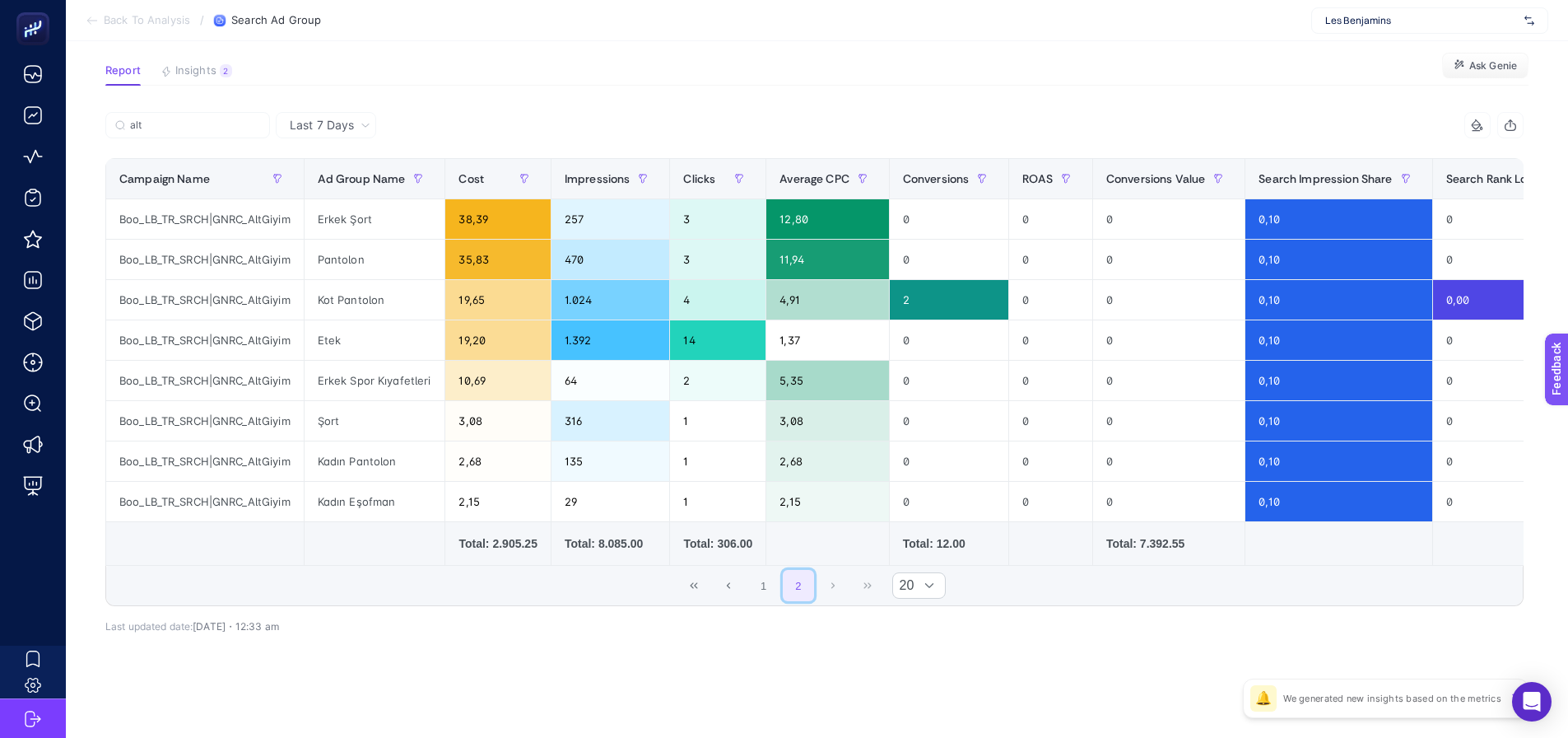
scroll to position [113, 0]
click at [775, 585] on button "1" at bounding box center [763, 585] width 32 height 32
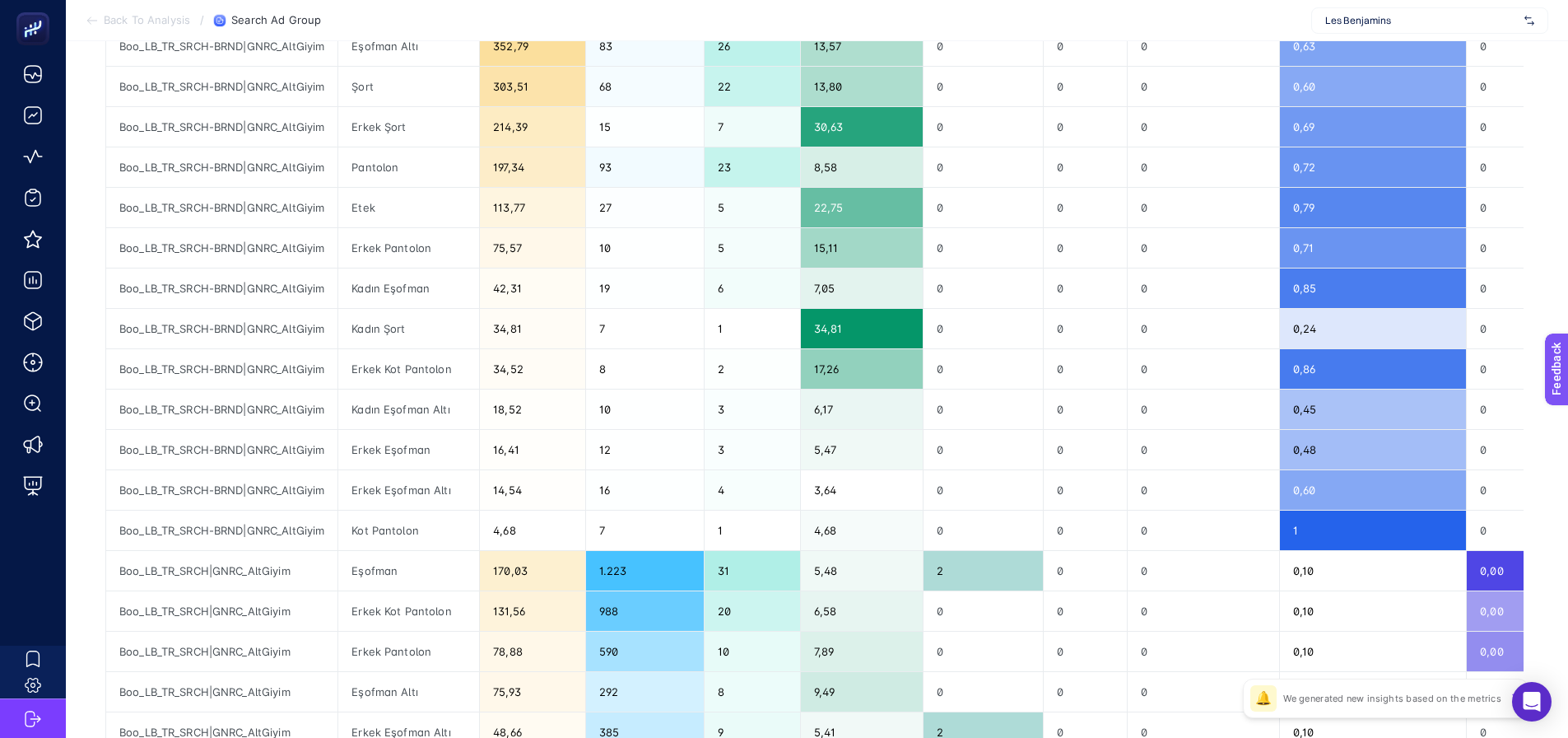
scroll to position [31, 0]
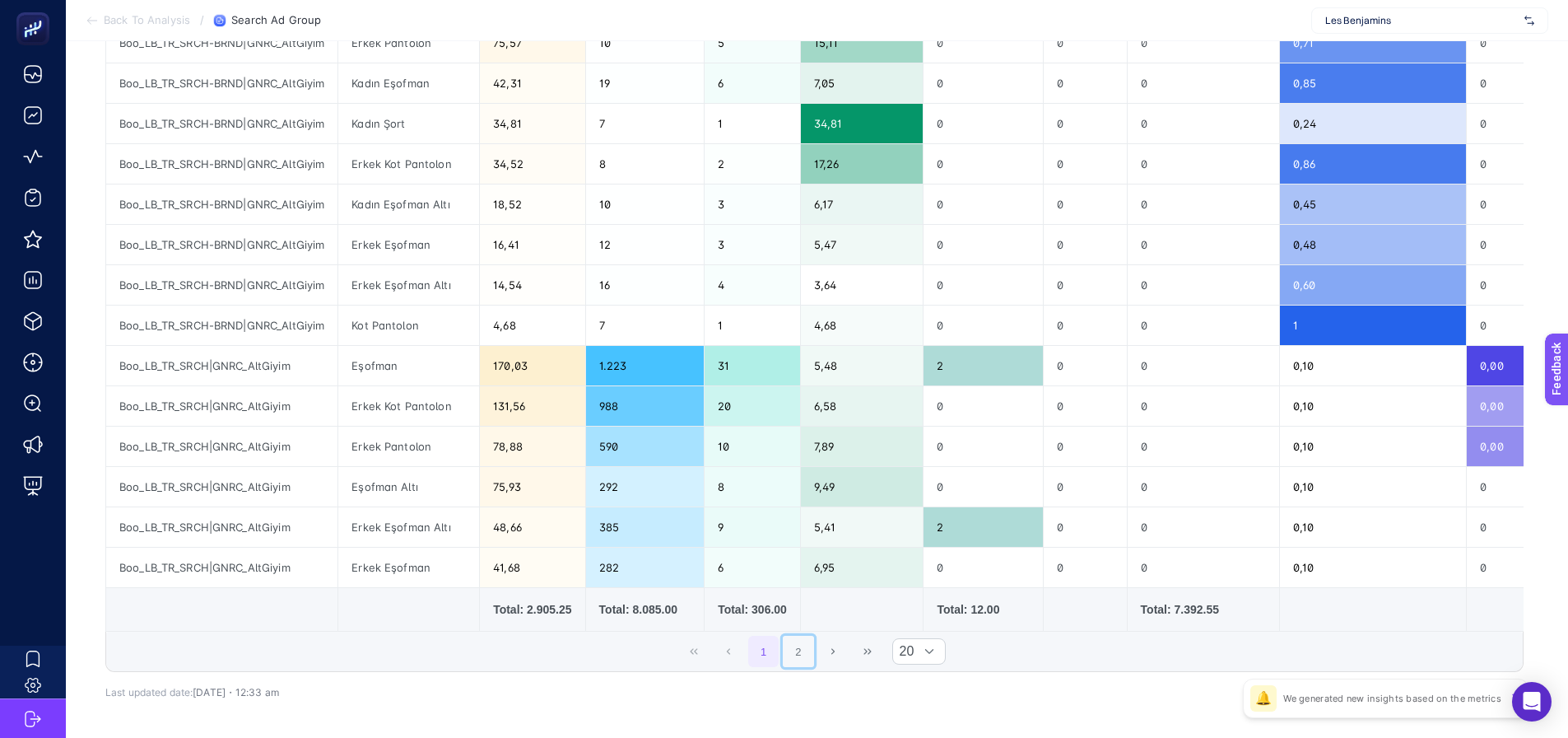
click at [789, 657] on button "2" at bounding box center [798, 651] width 32 height 32
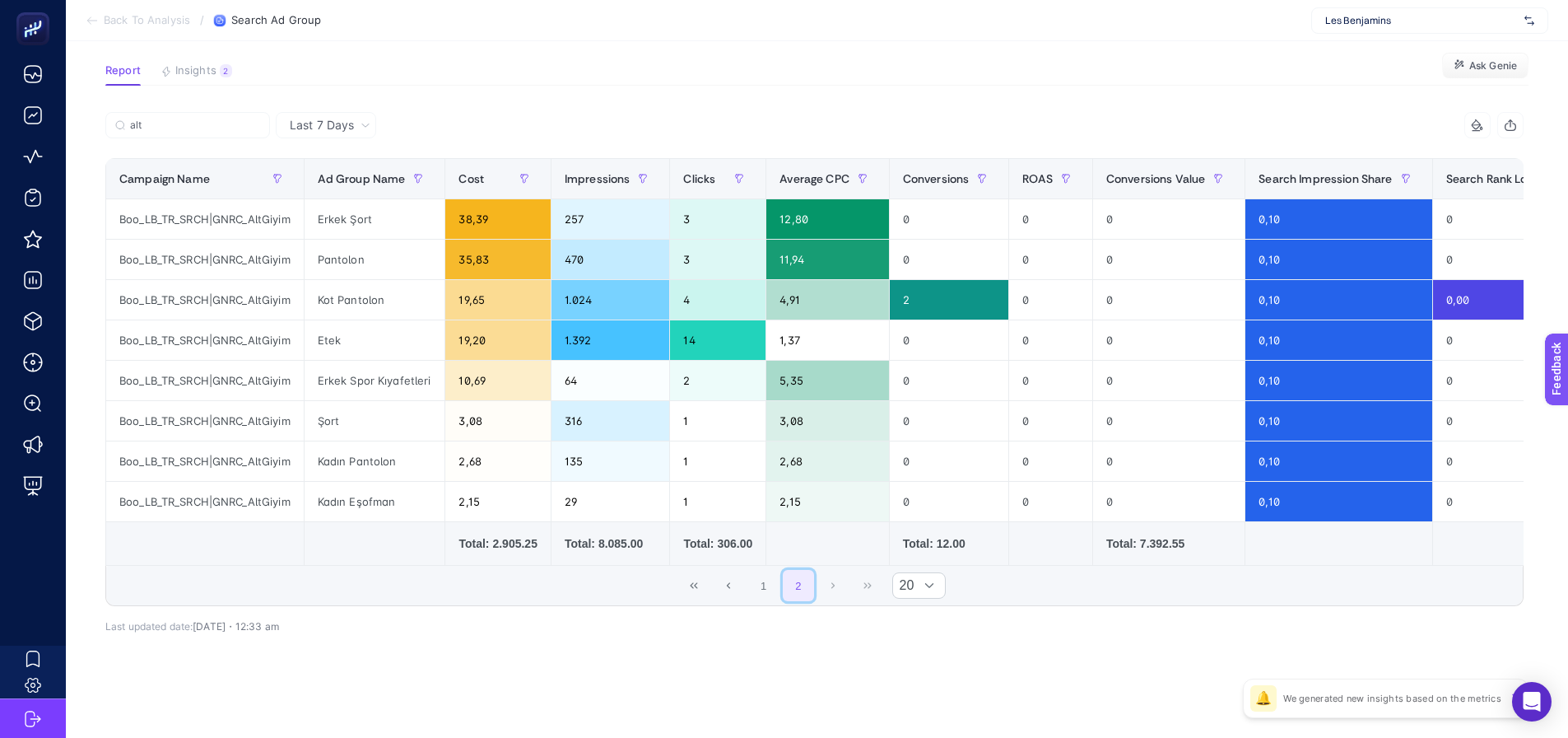
scroll to position [113, 0]
click at [770, 598] on button "1" at bounding box center [763, 585] width 32 height 32
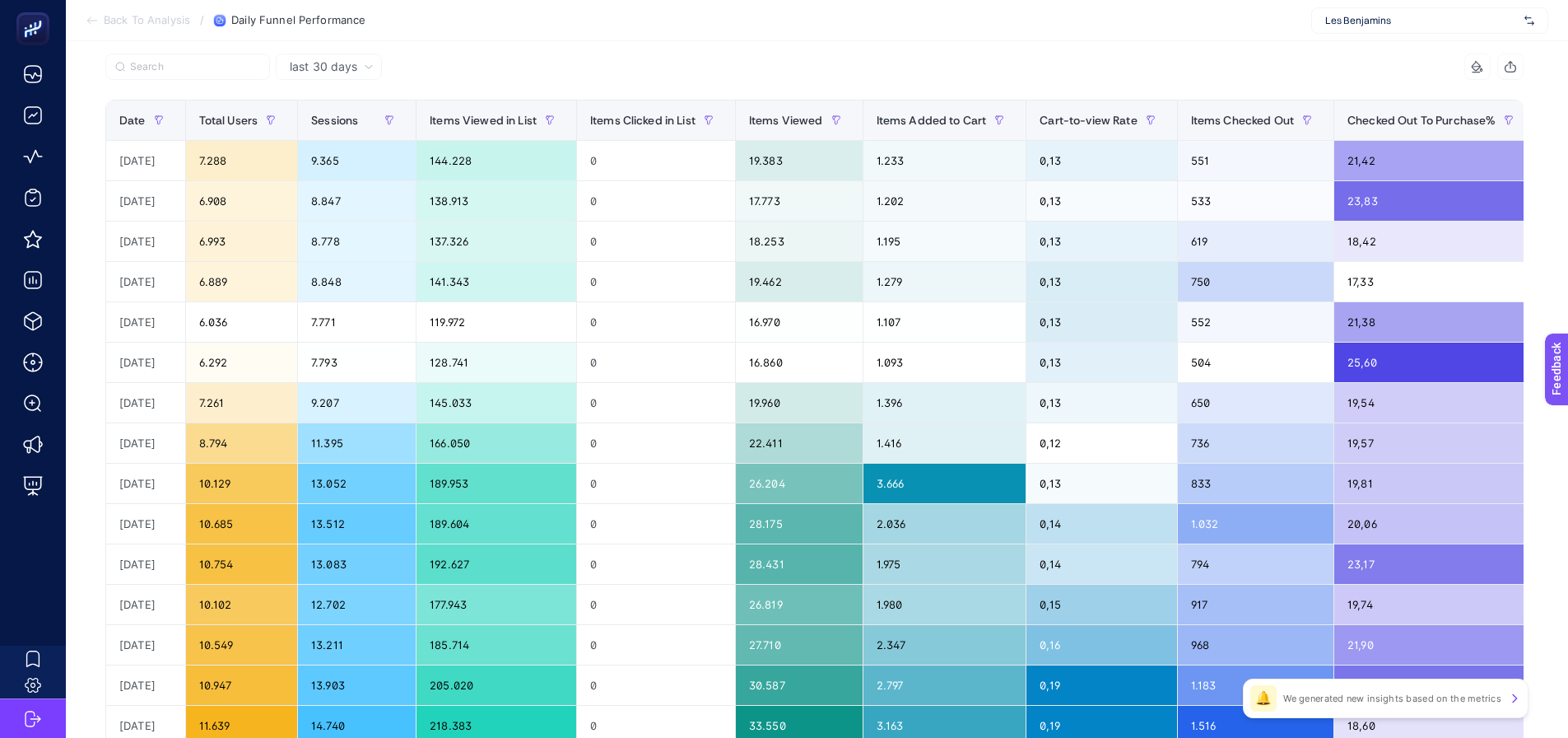
scroll to position [82, 0]
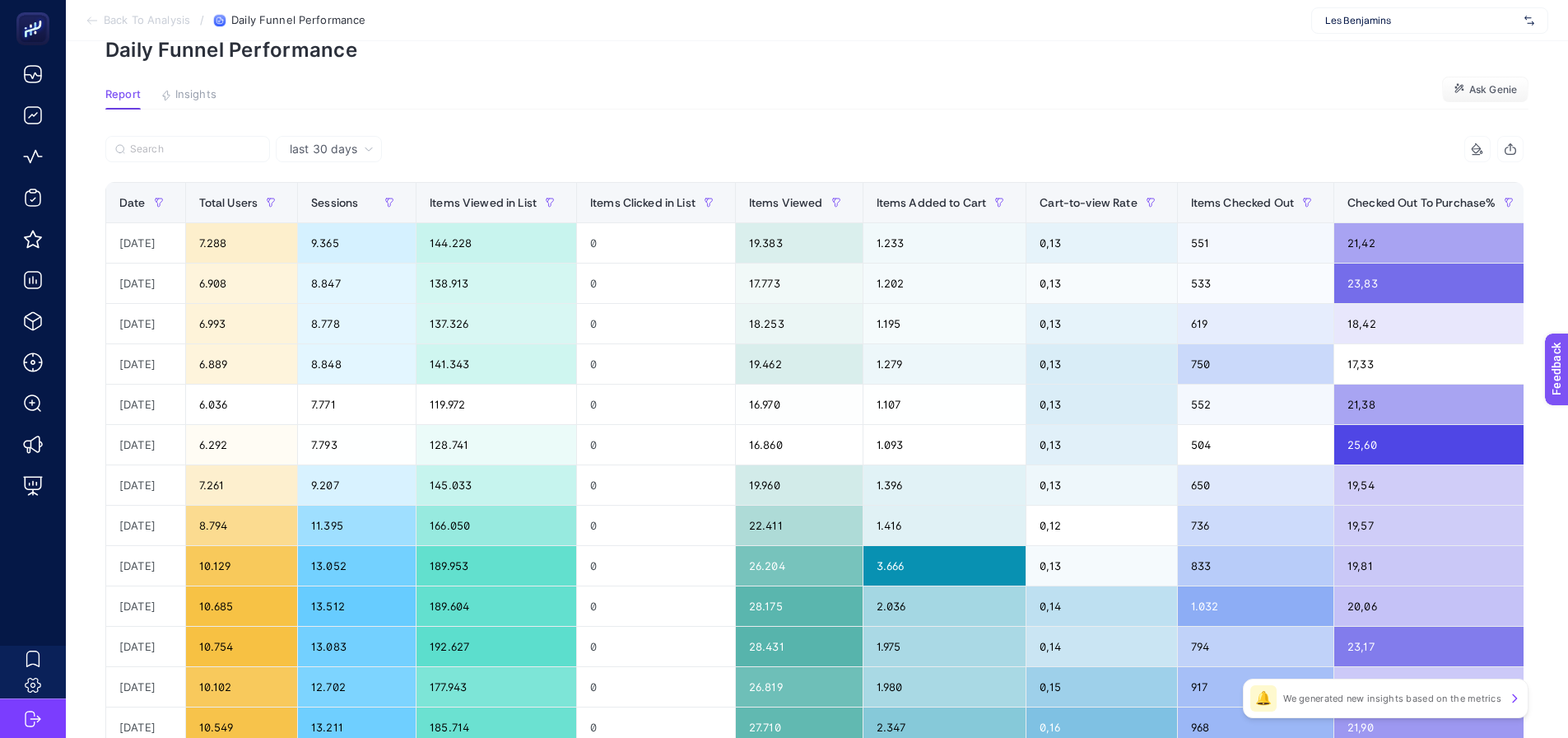
drag, startPoint x: 837, startPoint y: 81, endPoint x: 854, endPoint y: 75, distance: 18.0
click at [837, 81] on article "Add to favorites false Notify me Share Create project Daily Funnel Performance …" at bounding box center [817, 602] width 1502 height 1287
drag, startPoint x: 567, startPoint y: 102, endPoint x: 600, endPoint y: 115, distance: 35.5
click at [567, 102] on section "Report Insights We generated new insights based on the metrics Ask Genie" at bounding box center [817, 99] width 1423 height 22
